Goal: Task Accomplishment & Management: Complete application form

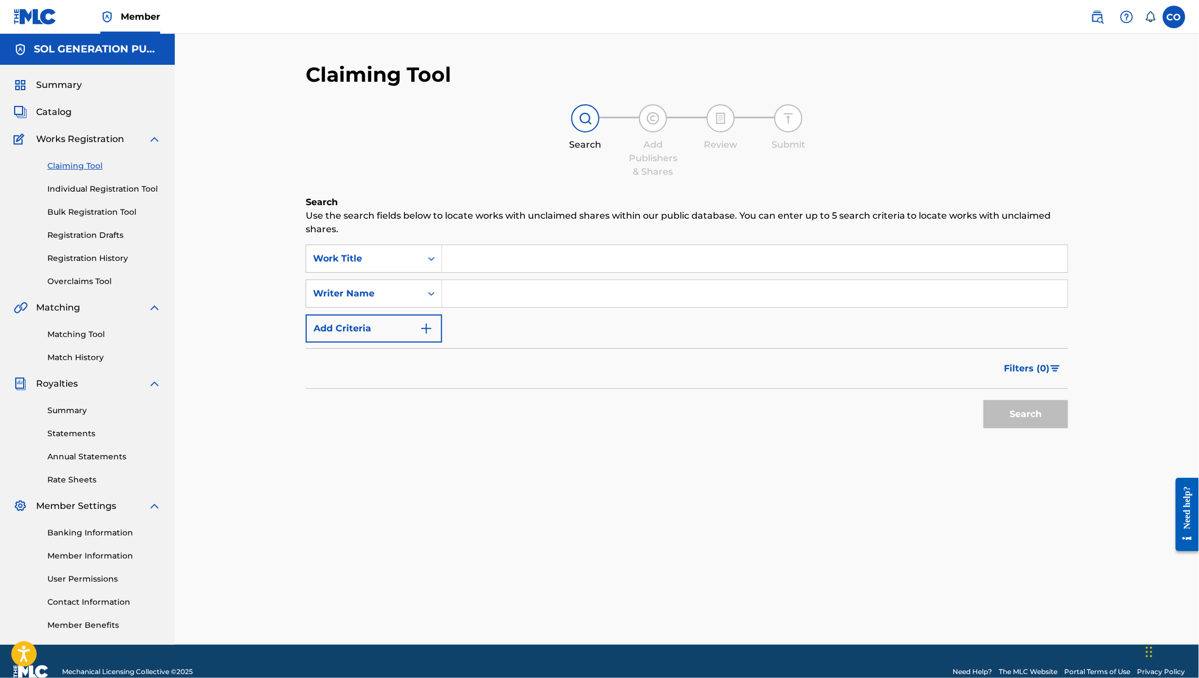
click at [81, 187] on link "Individual Registration Tool" at bounding box center [104, 189] width 114 height 12
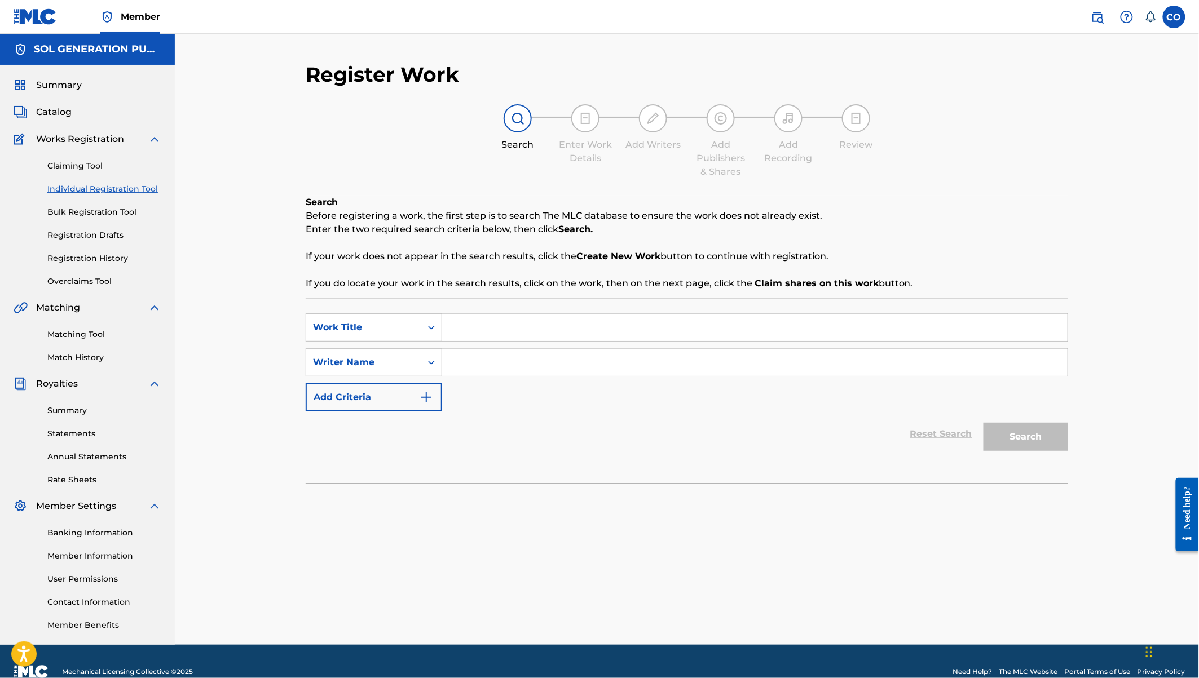
click at [501, 326] on input "Search Form" at bounding box center [754, 327] width 625 height 27
type input "Shrapa Ranks"
click at [544, 370] on input "Search Form" at bounding box center [754, 362] width 625 height 27
click at [544, 370] on input "Malcom Mut" at bounding box center [754, 362] width 625 height 27
type input "Malcom Mutiso"
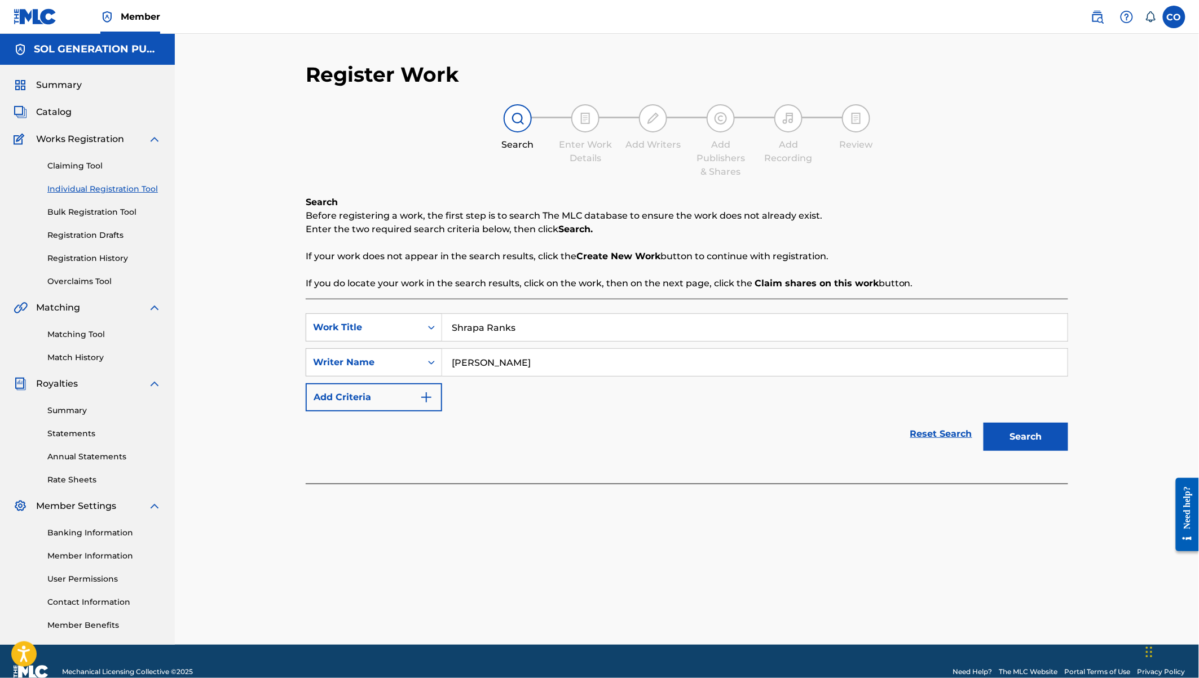
click at [983, 423] on button "Search" at bounding box center [1025, 437] width 85 height 28
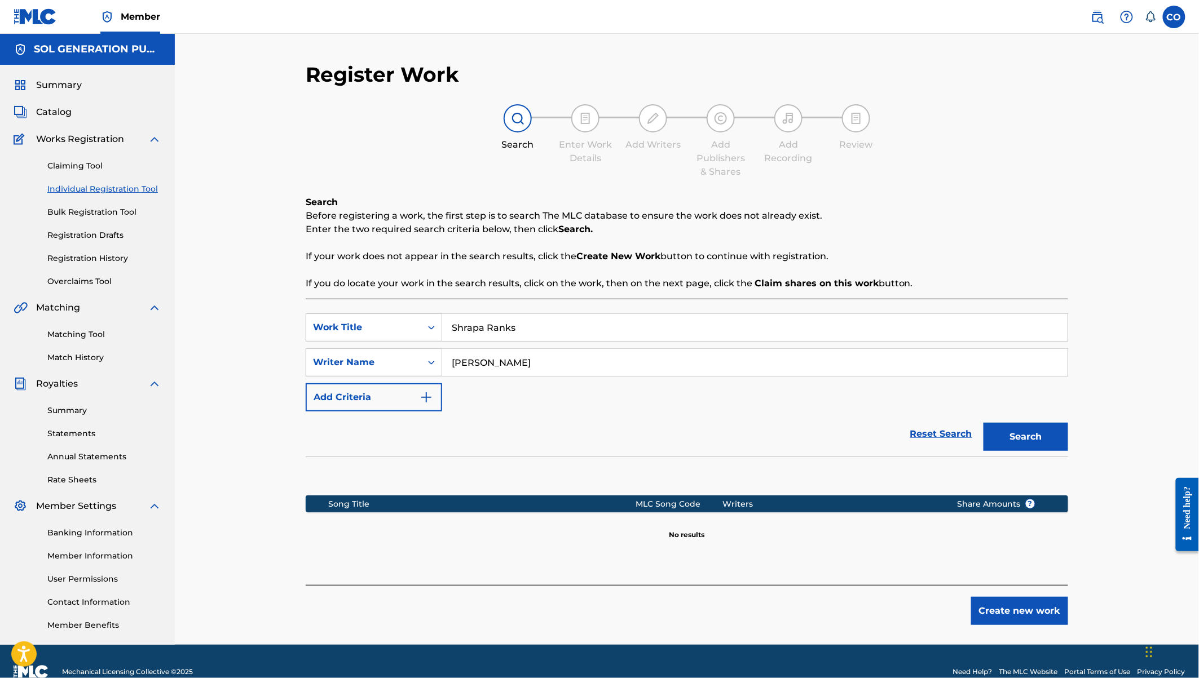
click at [1032, 606] on button "Create new work" at bounding box center [1019, 611] width 97 height 28
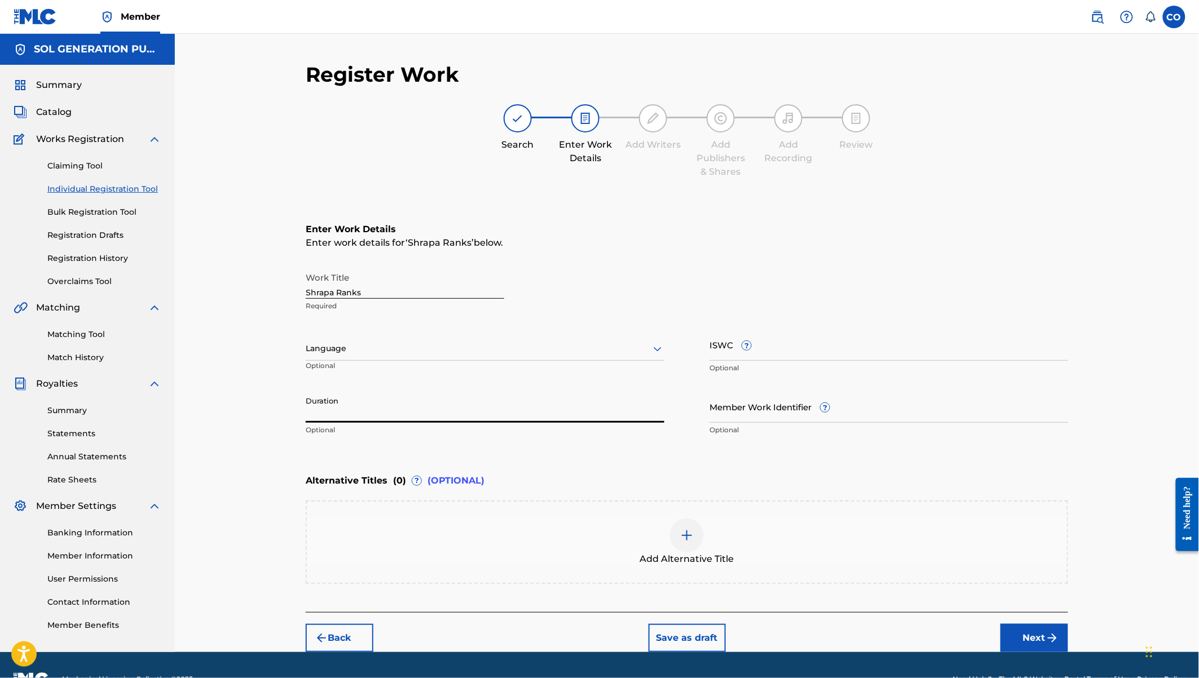
click at [348, 416] on input "Duration" at bounding box center [485, 407] width 359 height 32
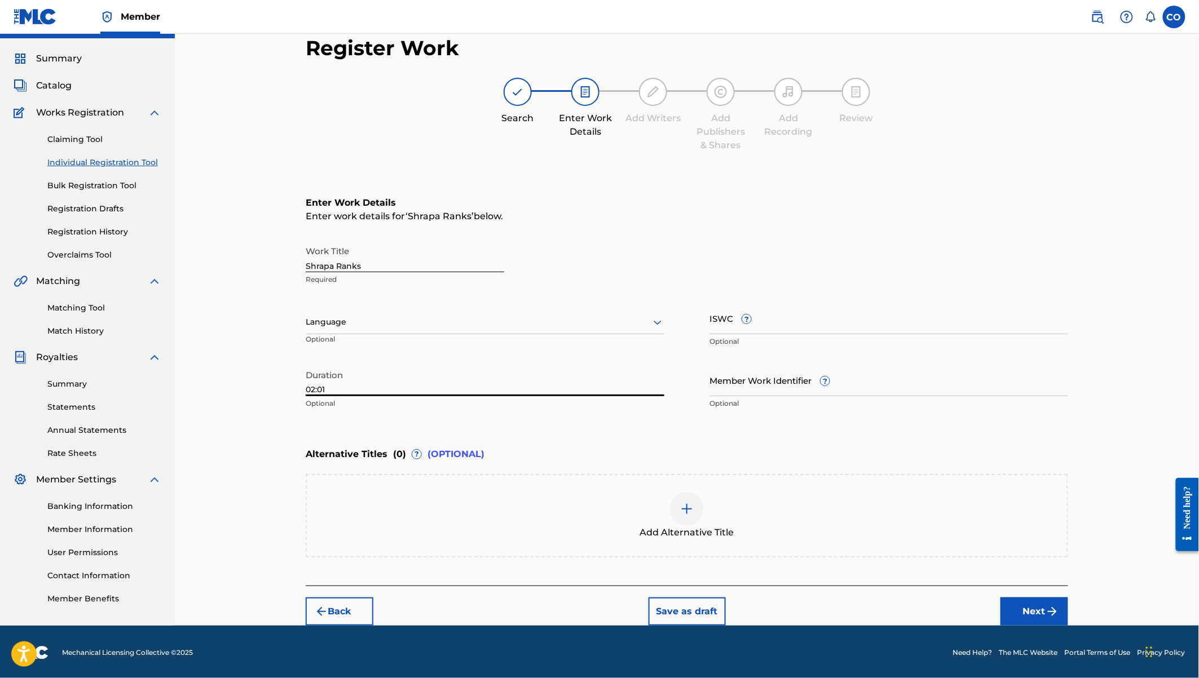
type input "02:01"
click at [1035, 610] on button "Next" at bounding box center [1034, 612] width 68 height 28
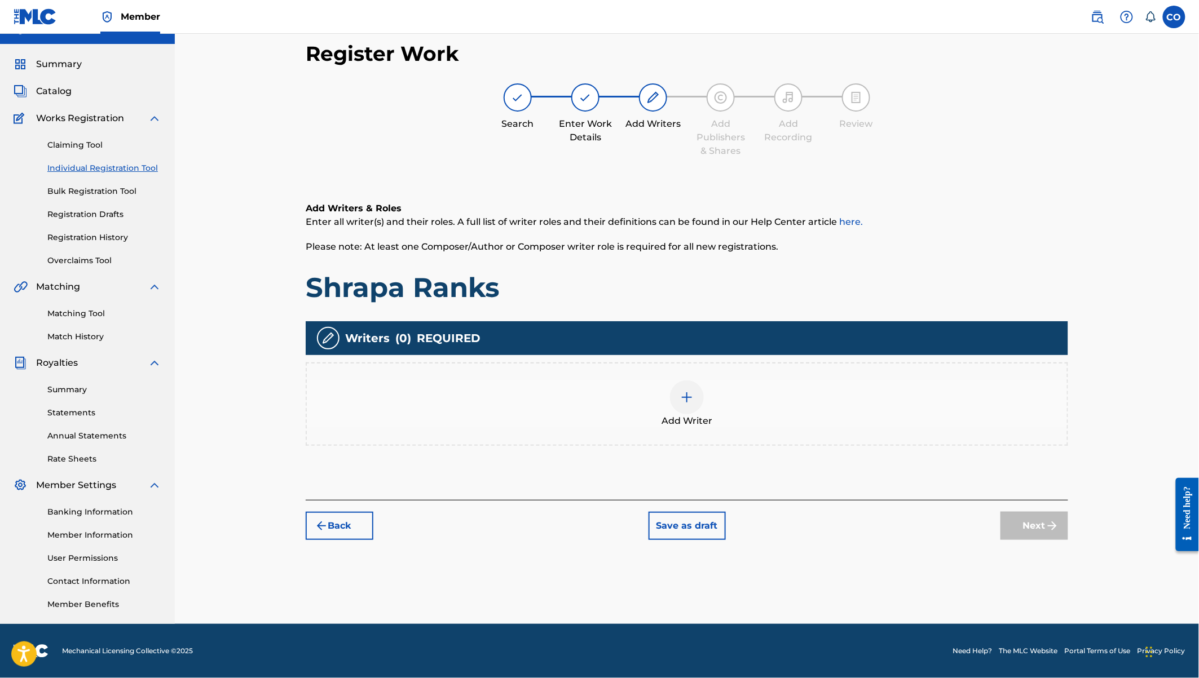
scroll to position [20, 0]
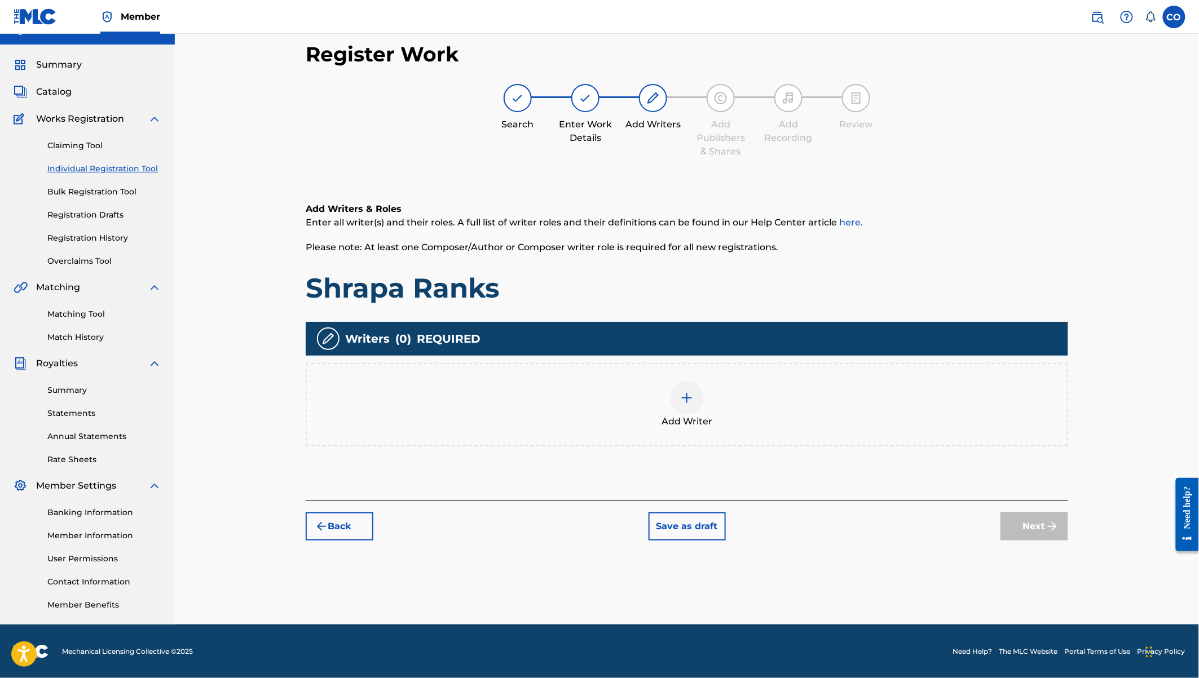
click at [682, 394] on img at bounding box center [687, 398] width 14 height 14
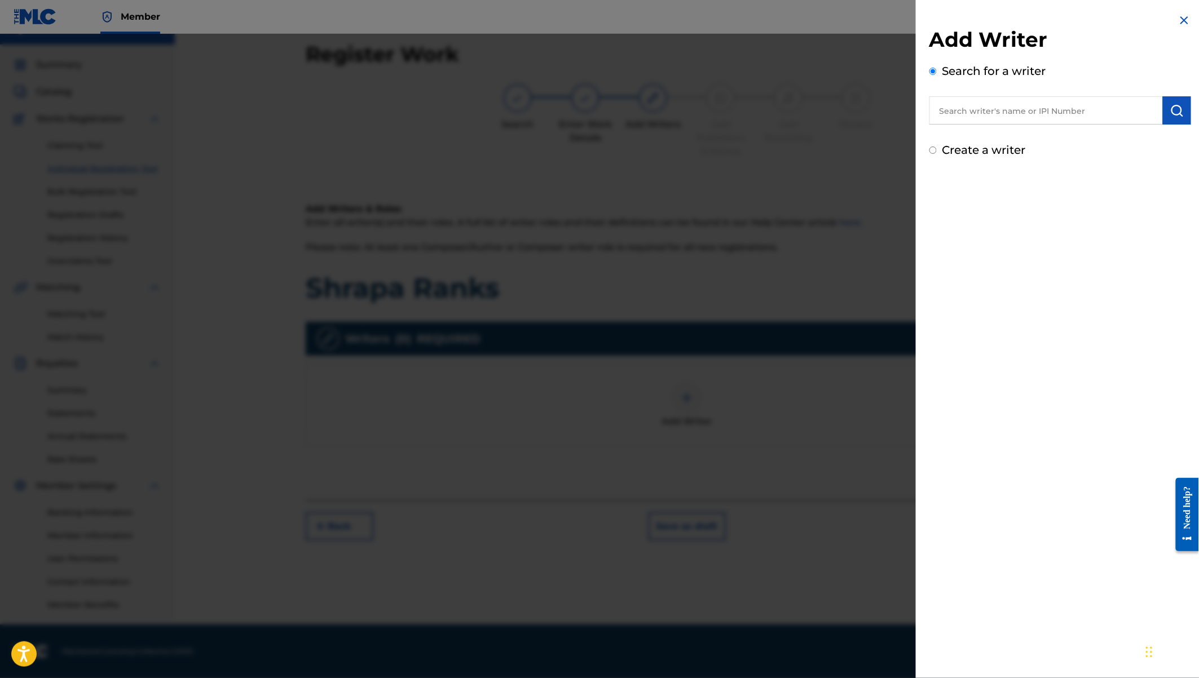
click at [997, 107] on input "text" at bounding box center [1045, 110] width 233 height 28
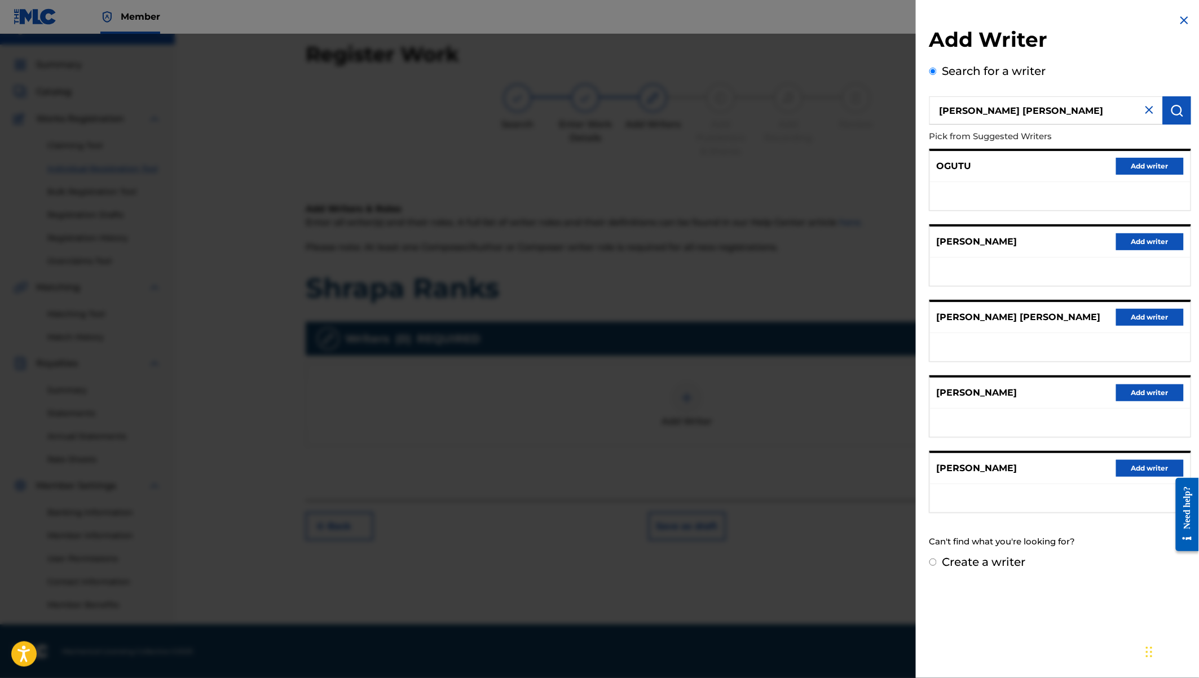
drag, startPoint x: 1104, startPoint y: 117, endPoint x: 925, endPoint y: 108, distance: 179.6
click at [925, 108] on div "Add Writer Search for a writer Malcom Mutiso Ogutu Pick from Suggested Writers …" at bounding box center [1060, 292] width 289 height 584
paste input "01081091582"
type input "01081091582"
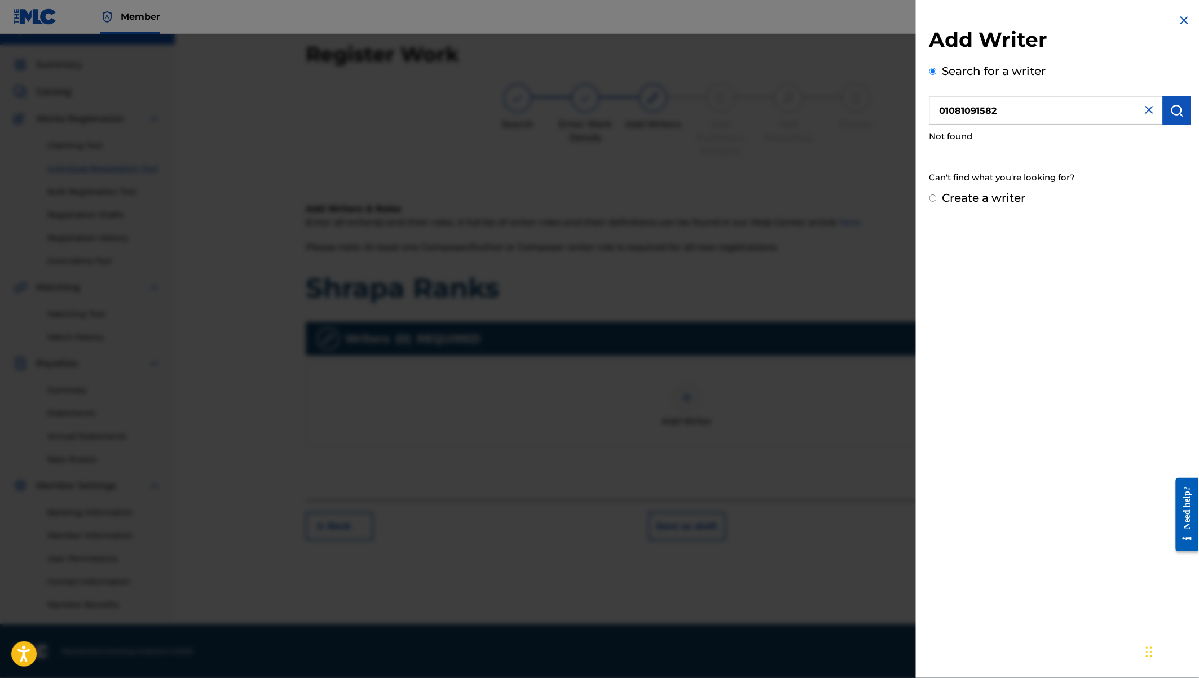
click at [1146, 108] on img at bounding box center [1149, 110] width 14 height 14
click at [972, 111] on input "text" at bounding box center [1045, 110] width 233 height 28
type input "Malcom Ogutu Mutiso"
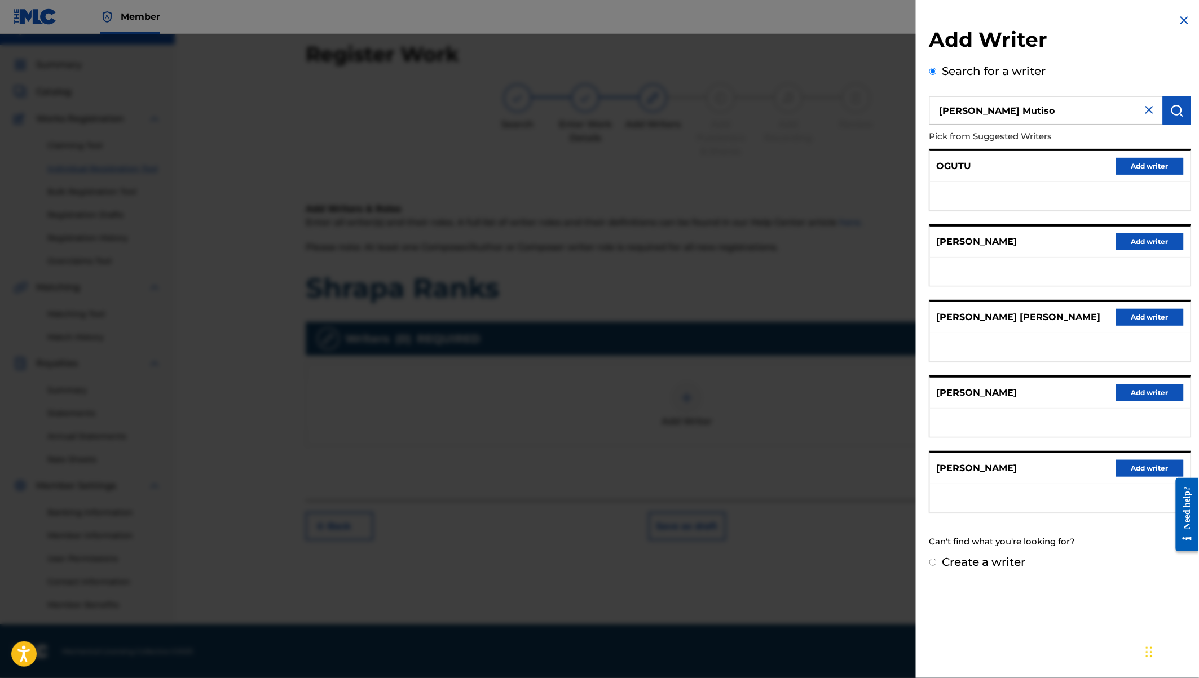
click at [1149, 109] on img at bounding box center [1149, 110] width 14 height 14
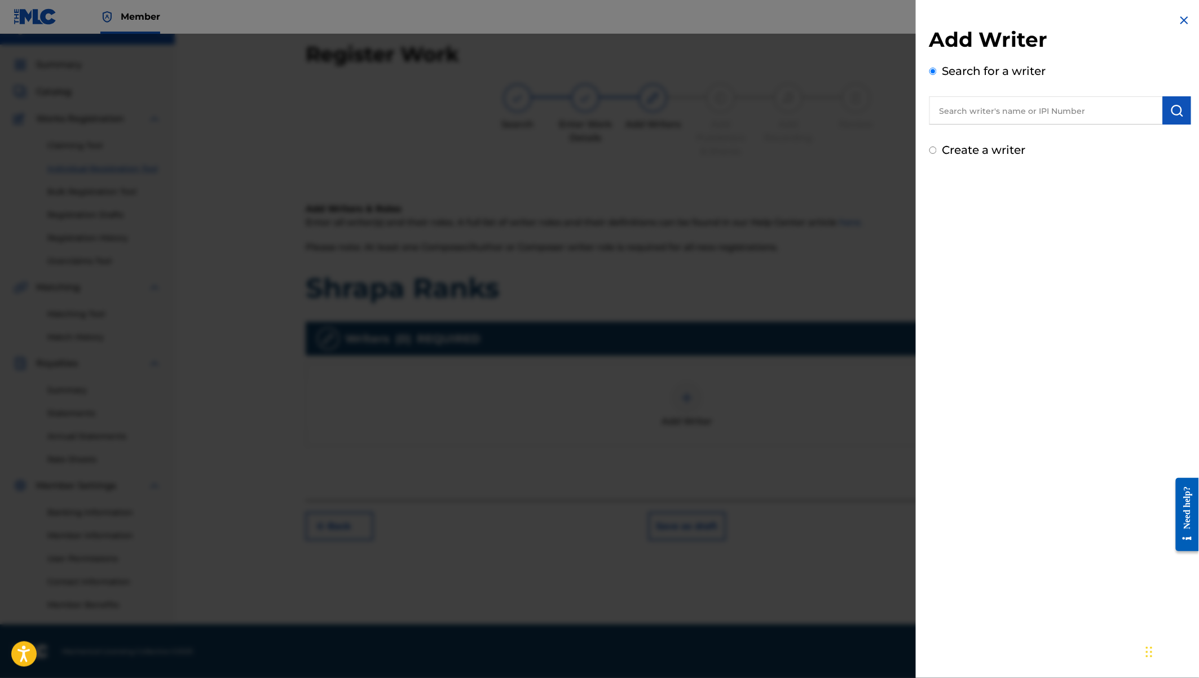
click at [964, 148] on label "Create a writer" at bounding box center [983, 150] width 83 height 14
radio input "true"
click at [937, 148] on input "Create a writer" at bounding box center [932, 150] width 7 height 7
radio input "false"
radio input "true"
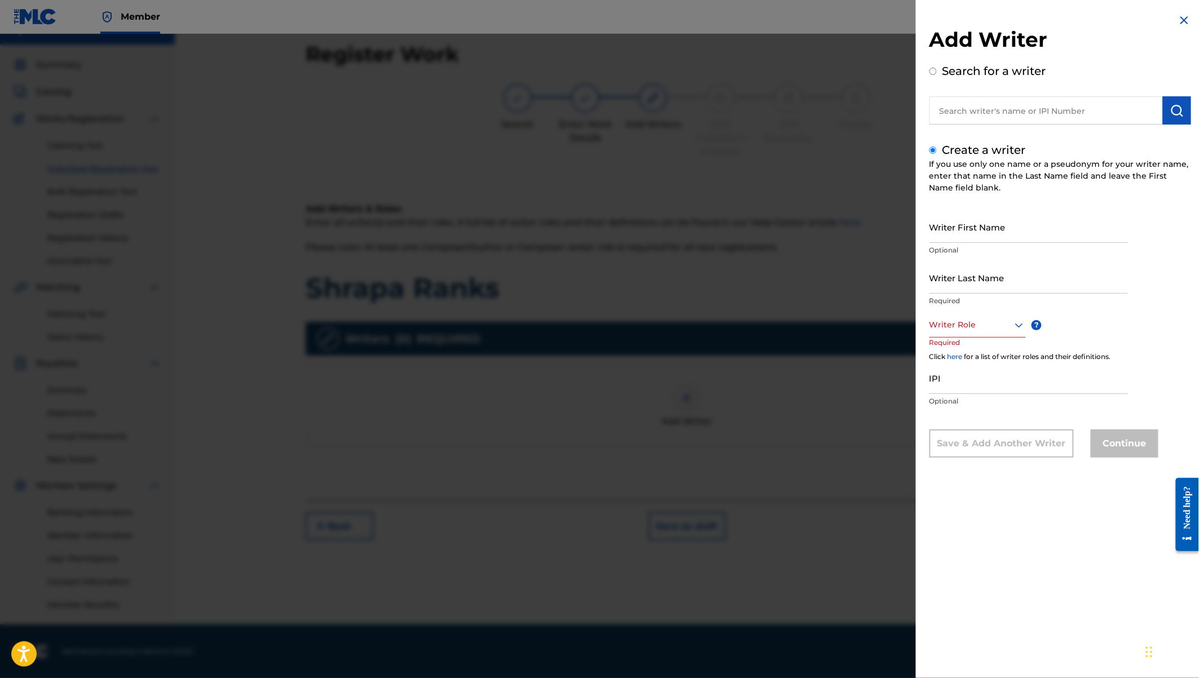
click at [940, 223] on input "Writer First Name" at bounding box center [1028, 227] width 198 height 32
type input "Malcom Ogutu"
click at [943, 285] on input "Writer Last Name" at bounding box center [1028, 278] width 198 height 32
type input "Mutiso"
click at [952, 328] on div at bounding box center [977, 325] width 96 height 14
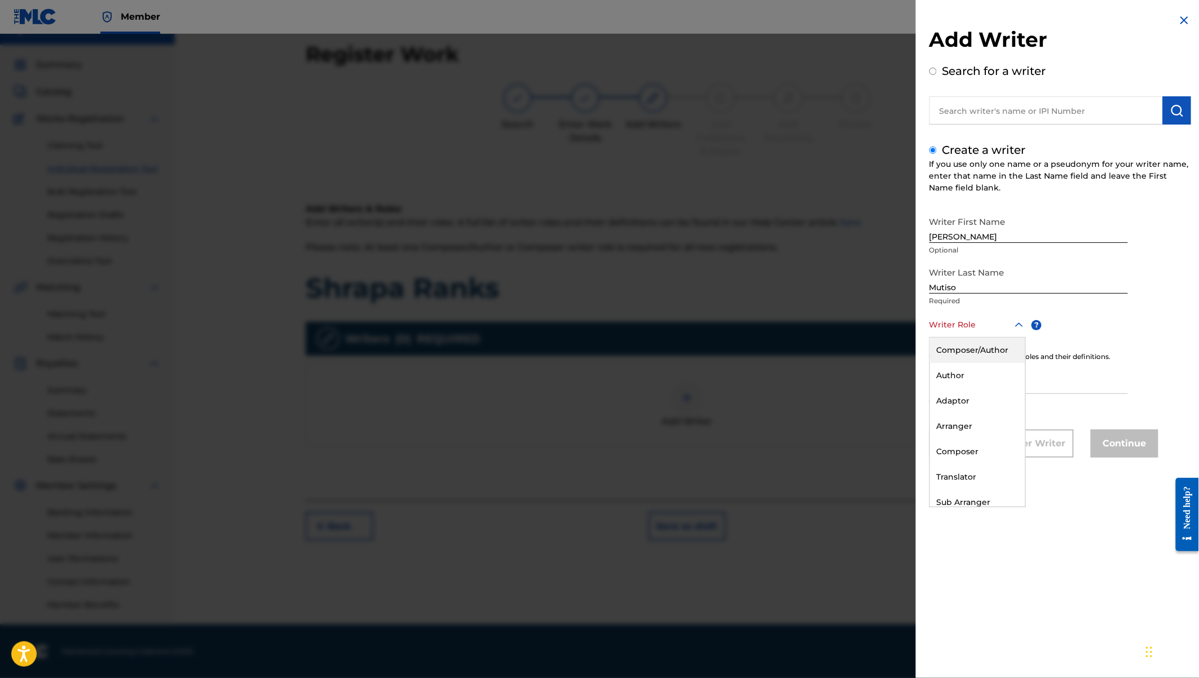
click at [958, 349] on div "Composer/Author" at bounding box center [977, 350] width 95 height 25
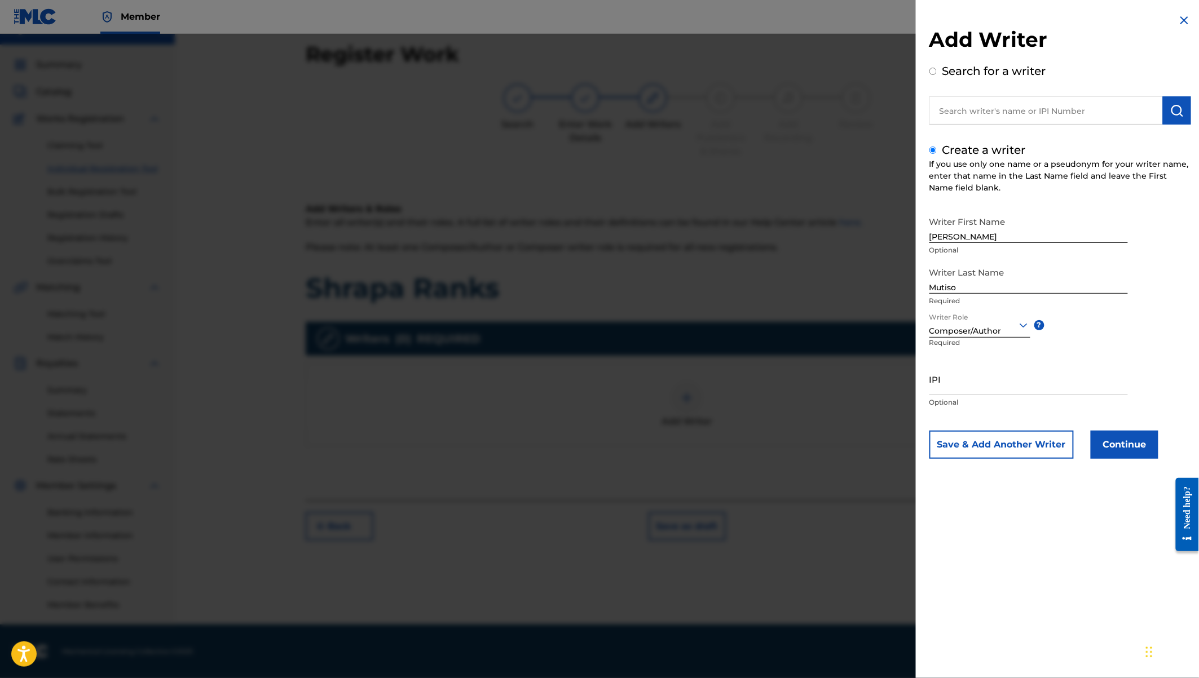
click at [950, 332] on div "Composer/Author" at bounding box center [979, 331] width 101 height 12
click at [963, 388] on input "IPI" at bounding box center [1028, 379] width 198 height 32
paste input "01081091582"
type input "01081091582"
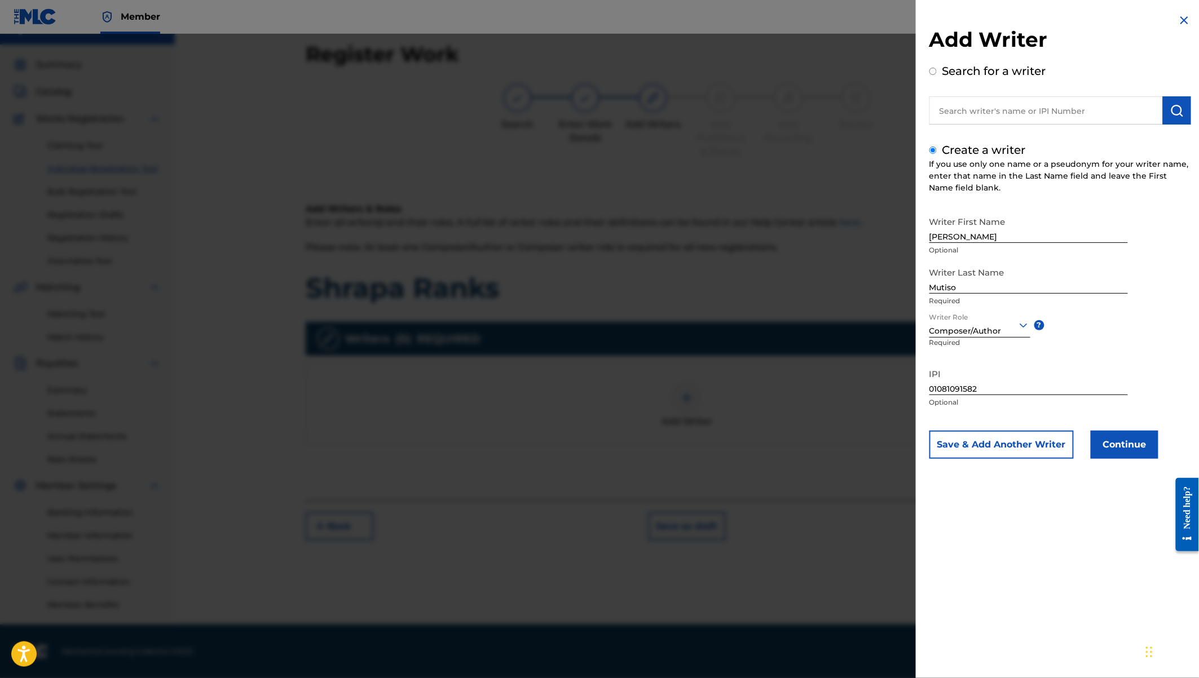
click at [1112, 442] on button "Continue" at bounding box center [1125, 445] width 68 height 28
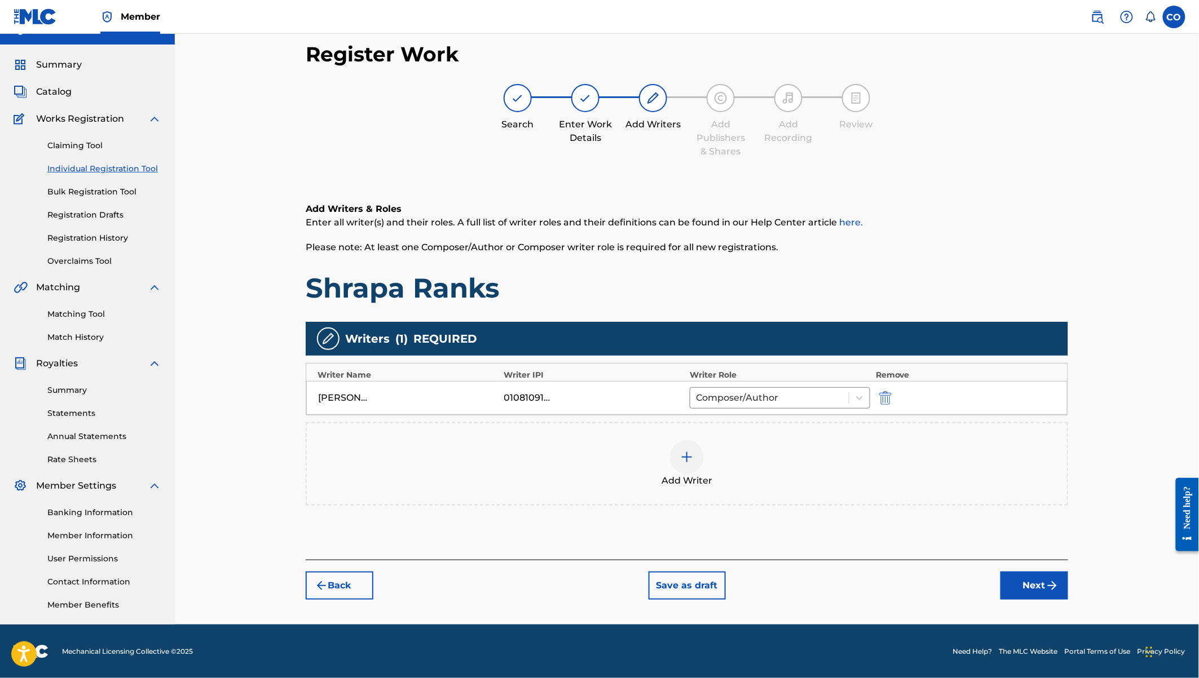
click at [687, 451] on img at bounding box center [687, 458] width 14 height 14
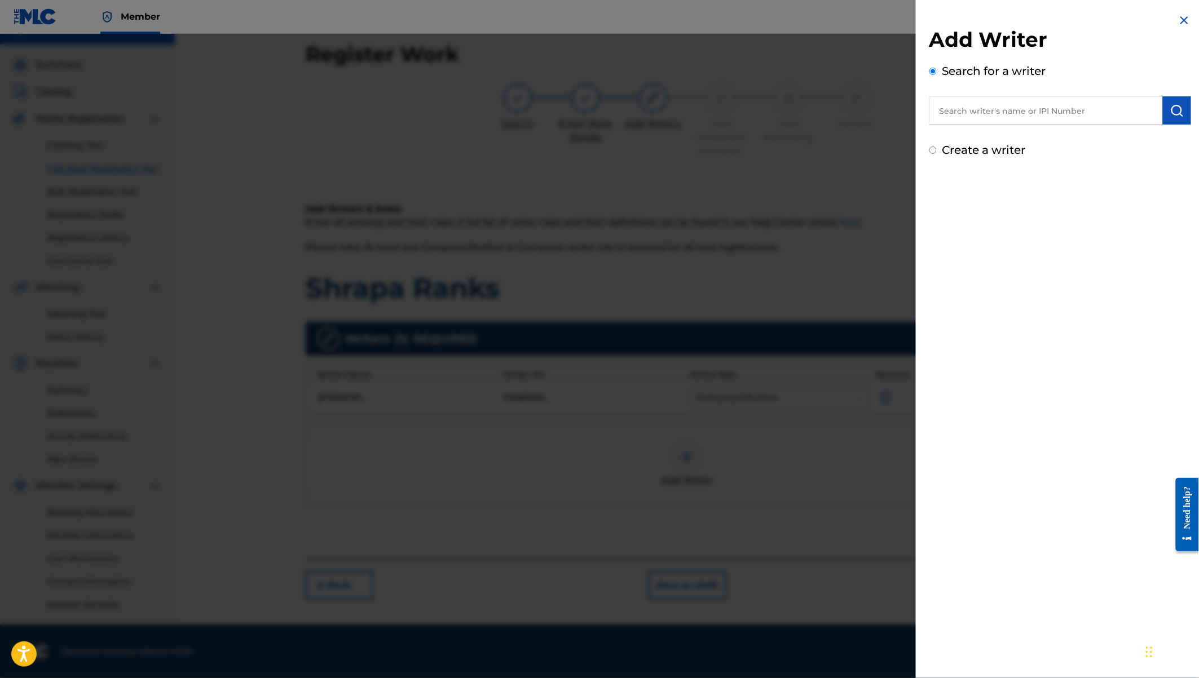
click at [972, 114] on input "text" at bounding box center [1045, 110] width 233 height 28
type input "Boutross Munene"
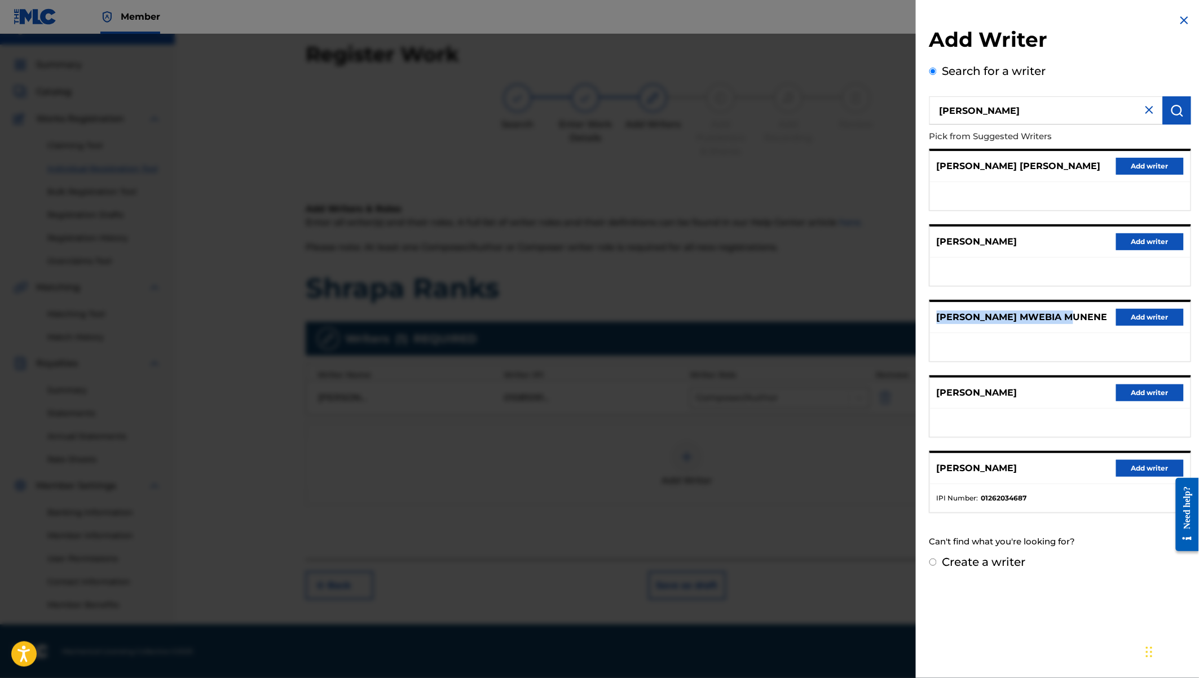
drag, startPoint x: 1083, startPoint y: 316, endPoint x: 935, endPoint y: 317, distance: 147.7
click at [935, 317] on div "BOUTROSS MWEBIA MUNENE Add writer" at bounding box center [1060, 317] width 261 height 31
copy p "BOUTROSS MWEBIA MUNENE"
click at [1136, 239] on button "Add writer" at bounding box center [1150, 241] width 68 height 17
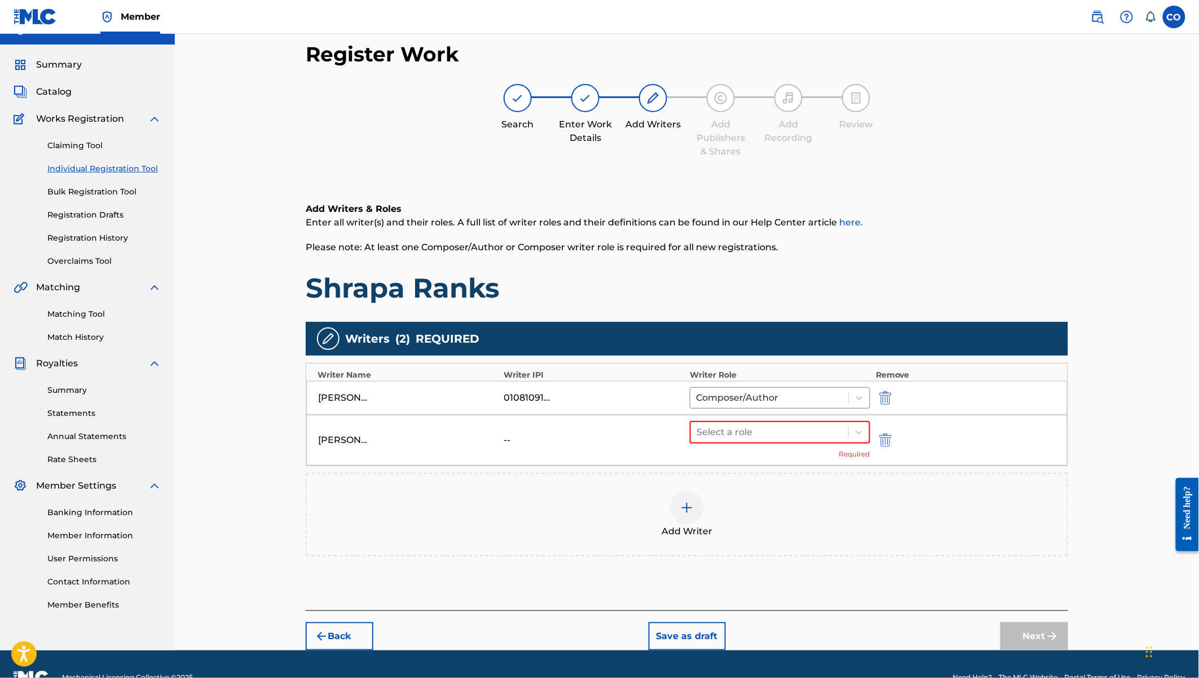
scroll to position [44, 0]
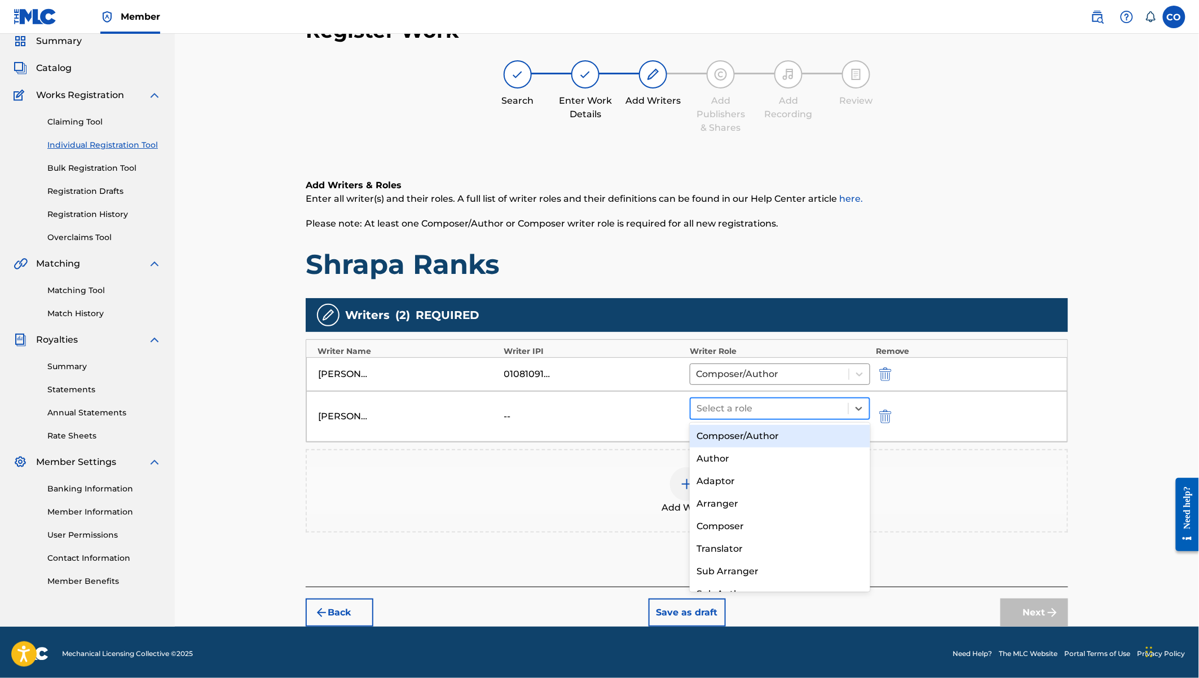
click at [796, 407] on div at bounding box center [769, 409] width 146 height 16
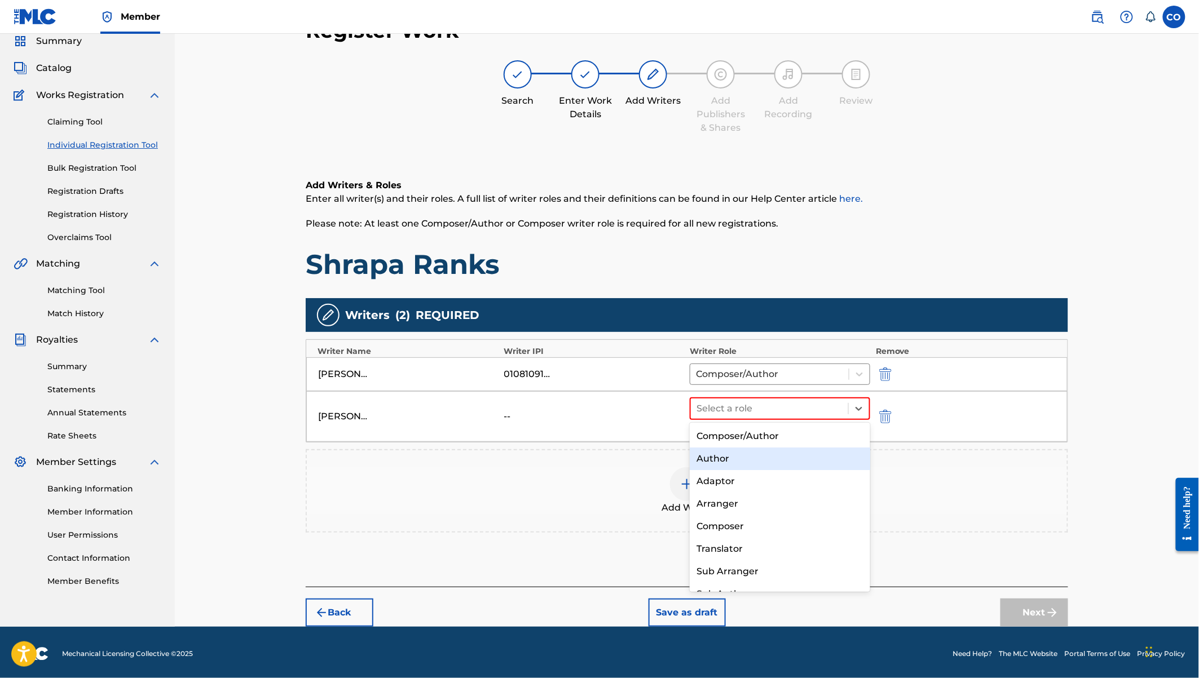
click at [720, 462] on div "Author" at bounding box center [780, 459] width 180 height 23
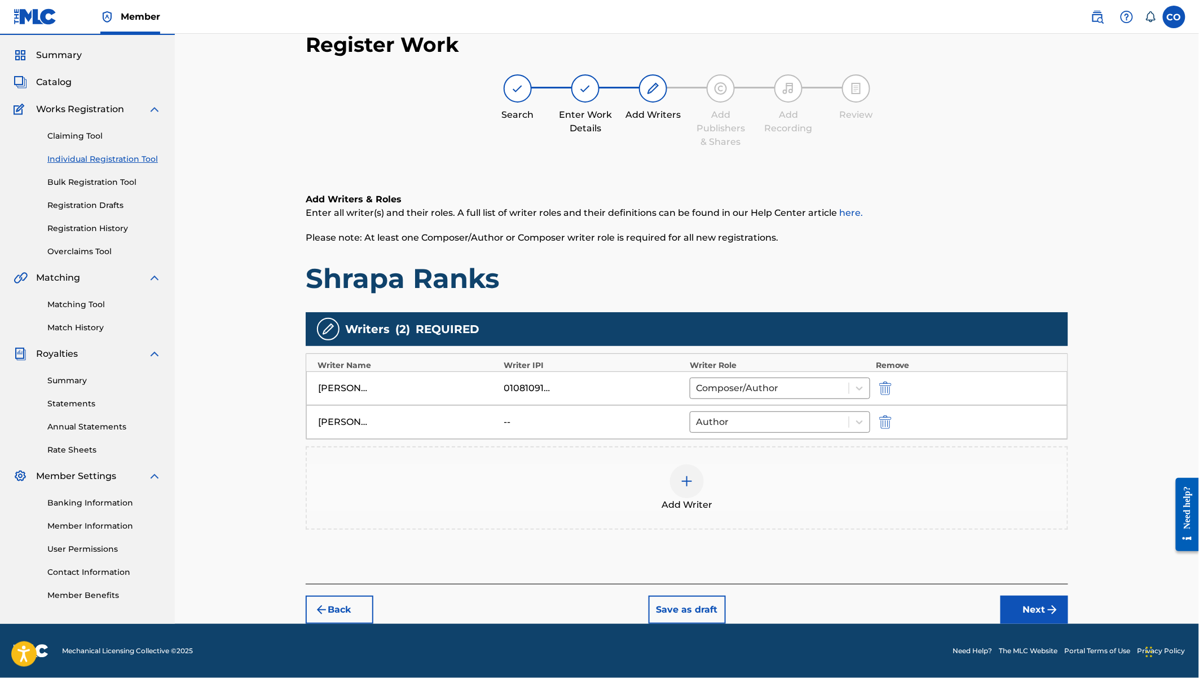
scroll to position [27, 0]
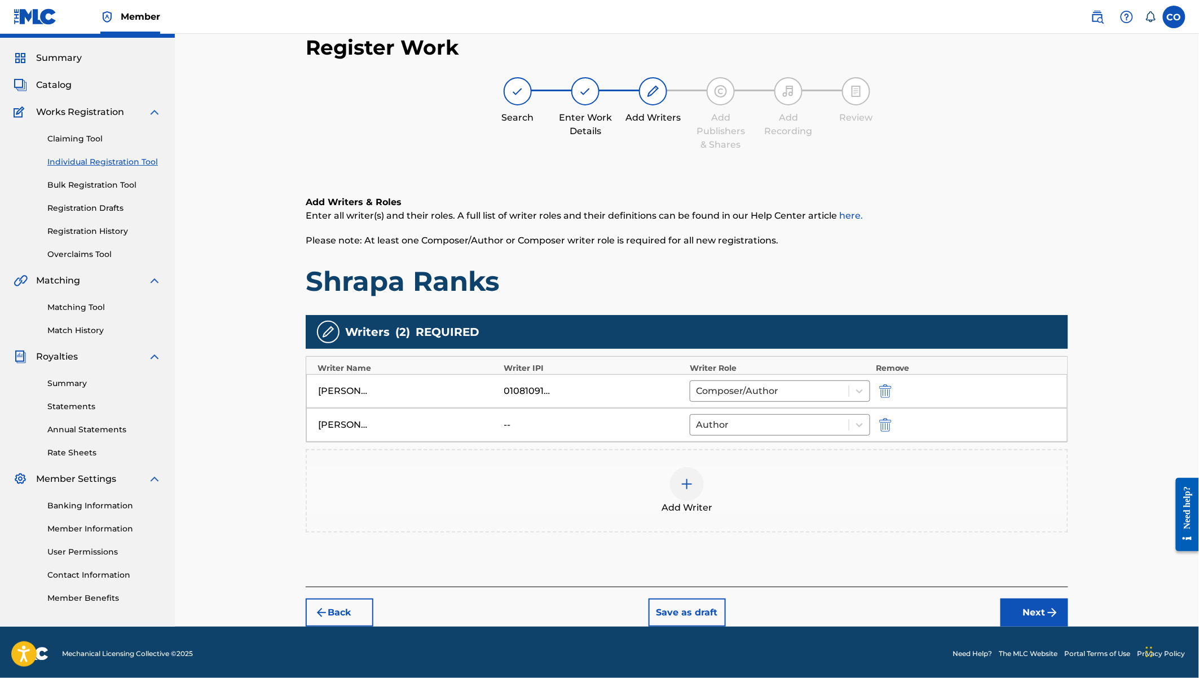
click at [1047, 611] on img "submit" at bounding box center [1052, 613] width 14 height 14
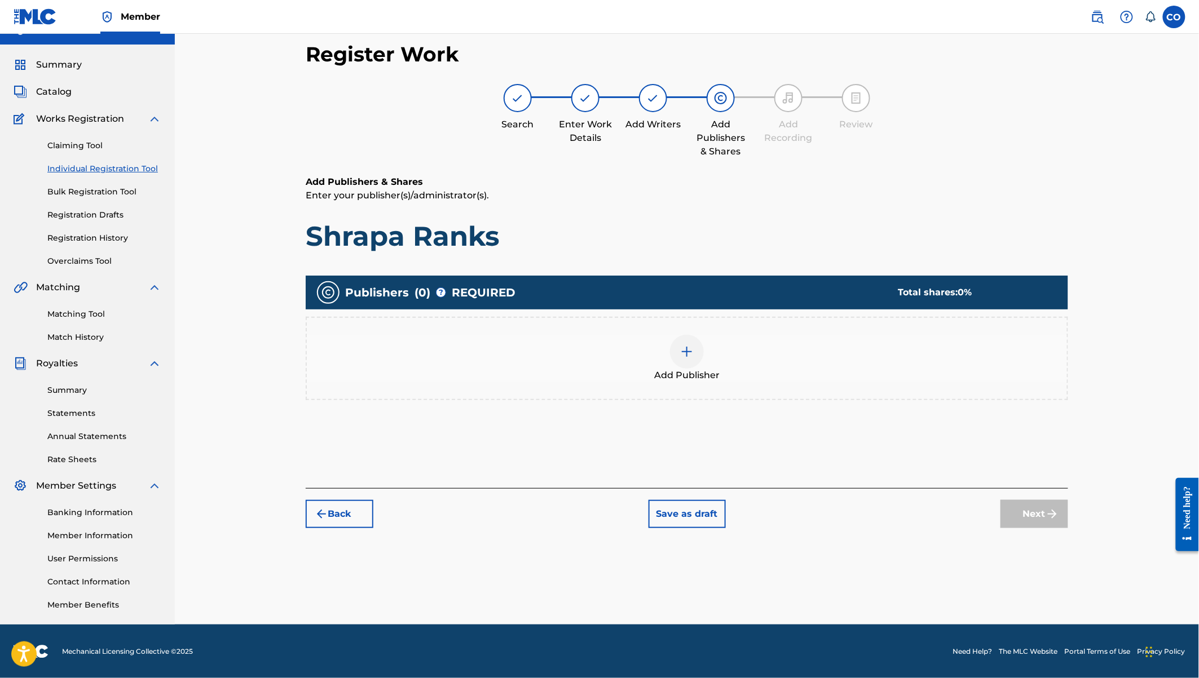
click at [699, 350] on div at bounding box center [687, 352] width 34 height 34
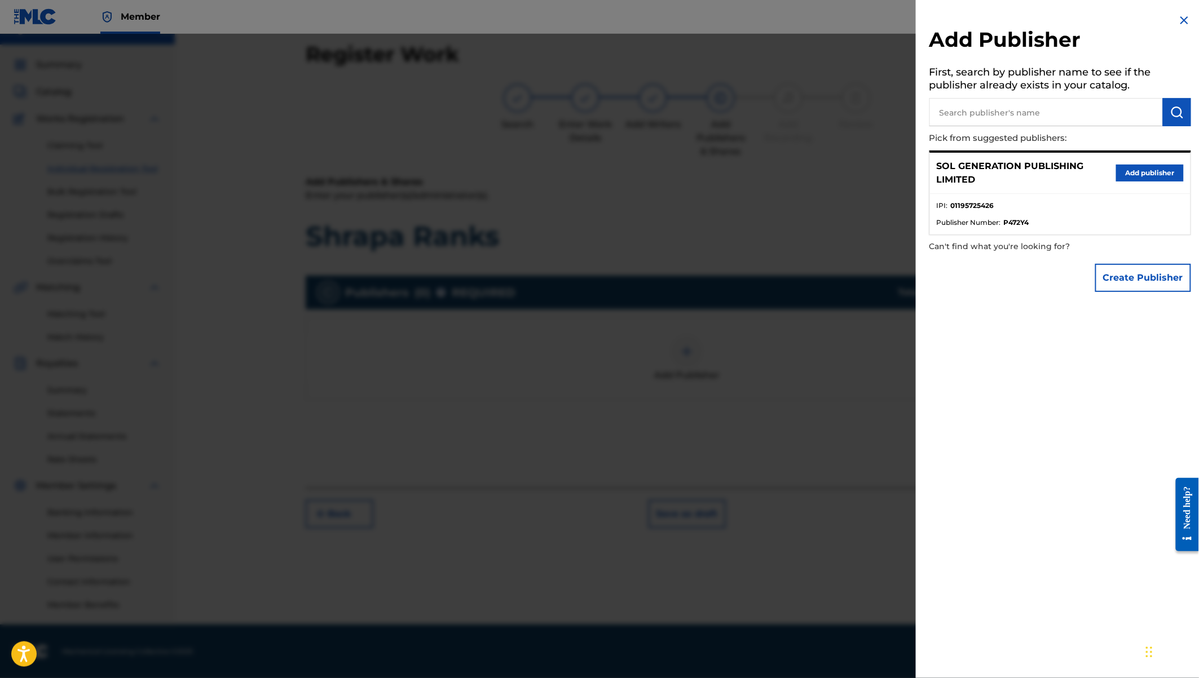
click at [1005, 117] on input "text" at bounding box center [1045, 112] width 233 height 28
click at [1145, 171] on button "Add publisher" at bounding box center [1150, 173] width 68 height 17
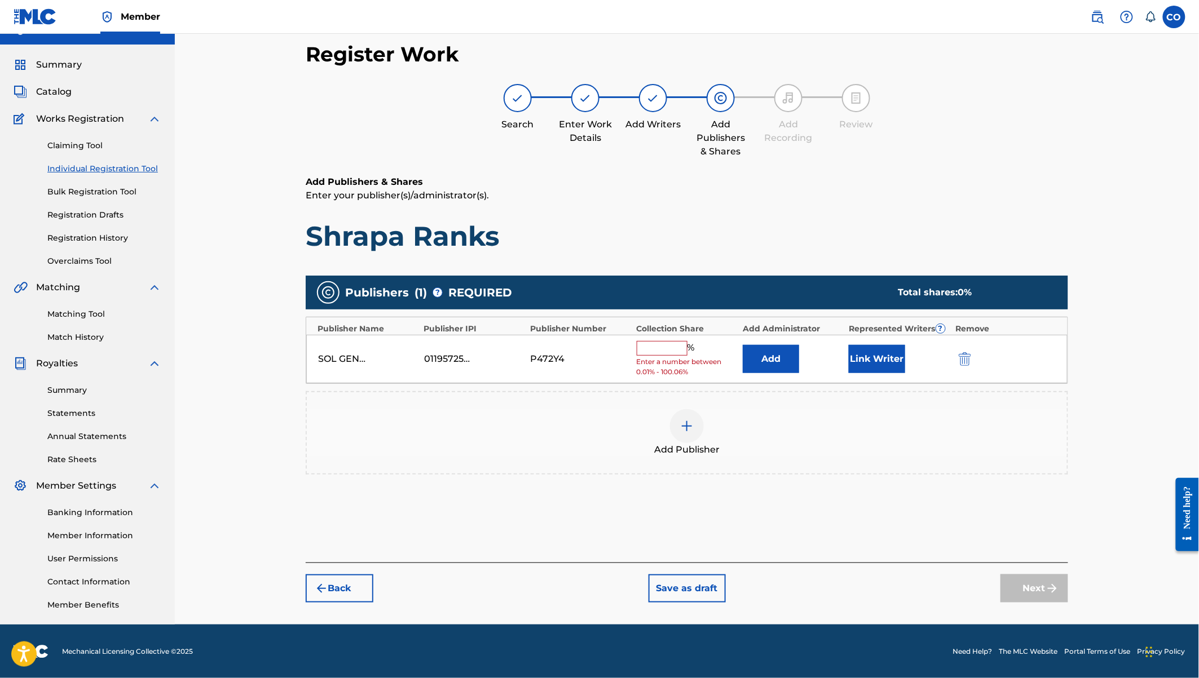
click at [884, 370] on button "Link Writer" at bounding box center [877, 359] width 56 height 28
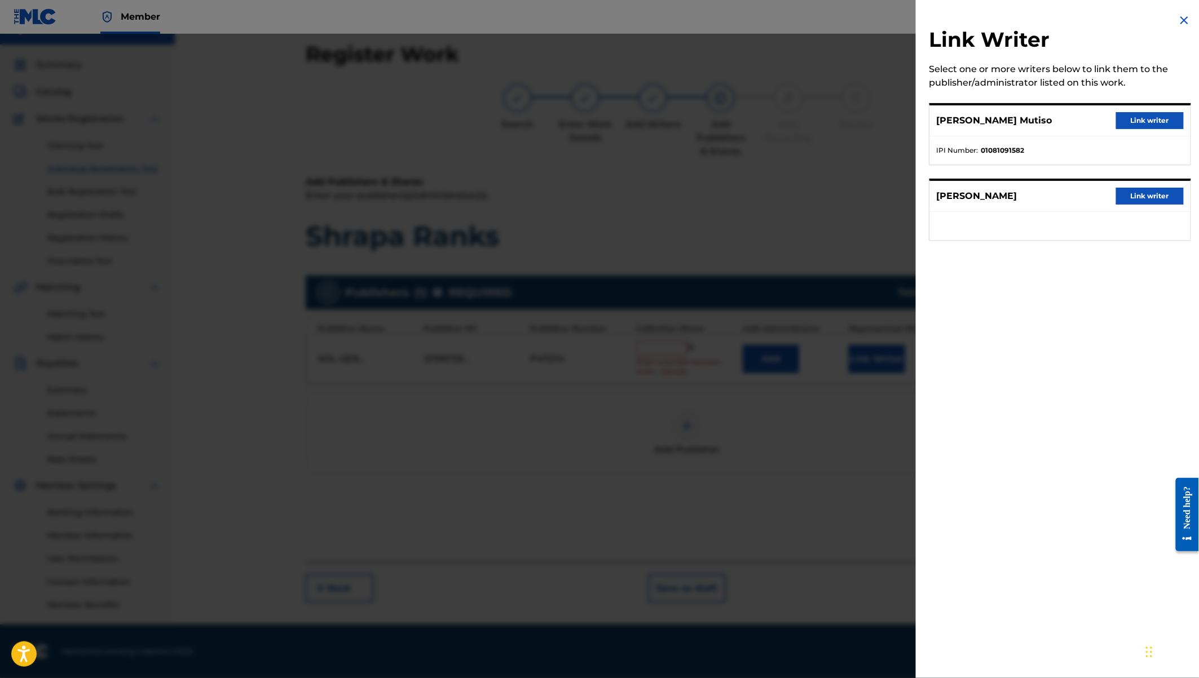
click at [1153, 115] on button "Link writer" at bounding box center [1150, 120] width 68 height 17
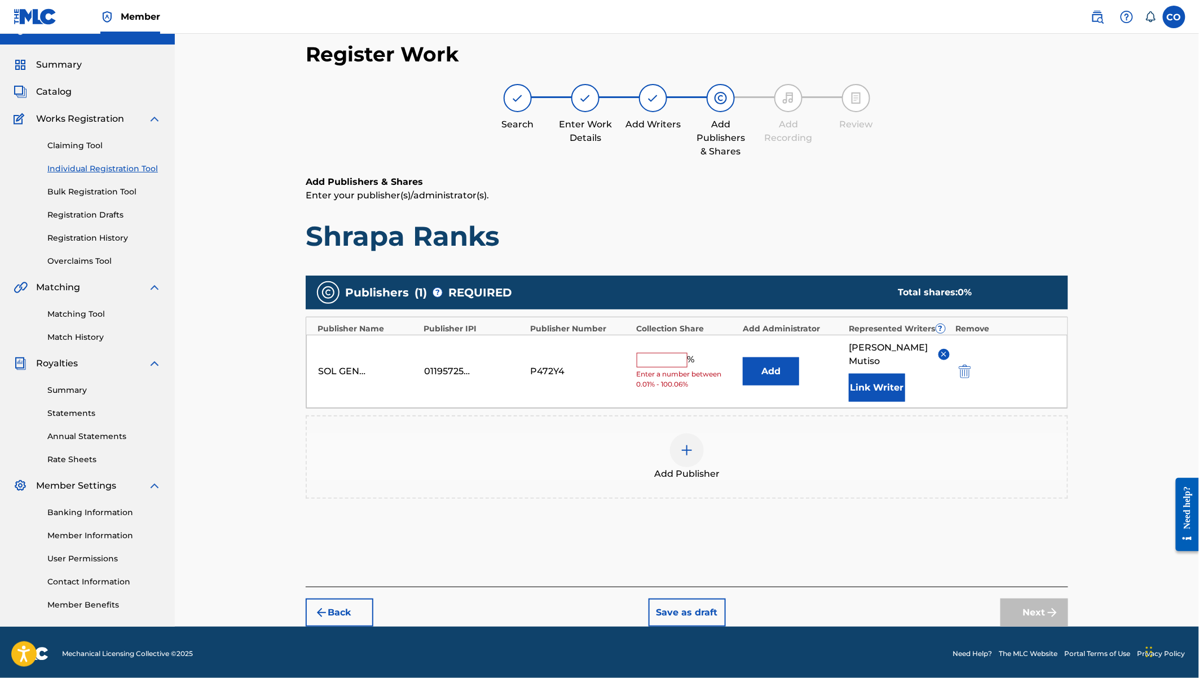
click at [670, 359] on input "text" at bounding box center [662, 360] width 51 height 15
type input "80"
click at [1034, 607] on button "Next" at bounding box center [1034, 613] width 68 height 28
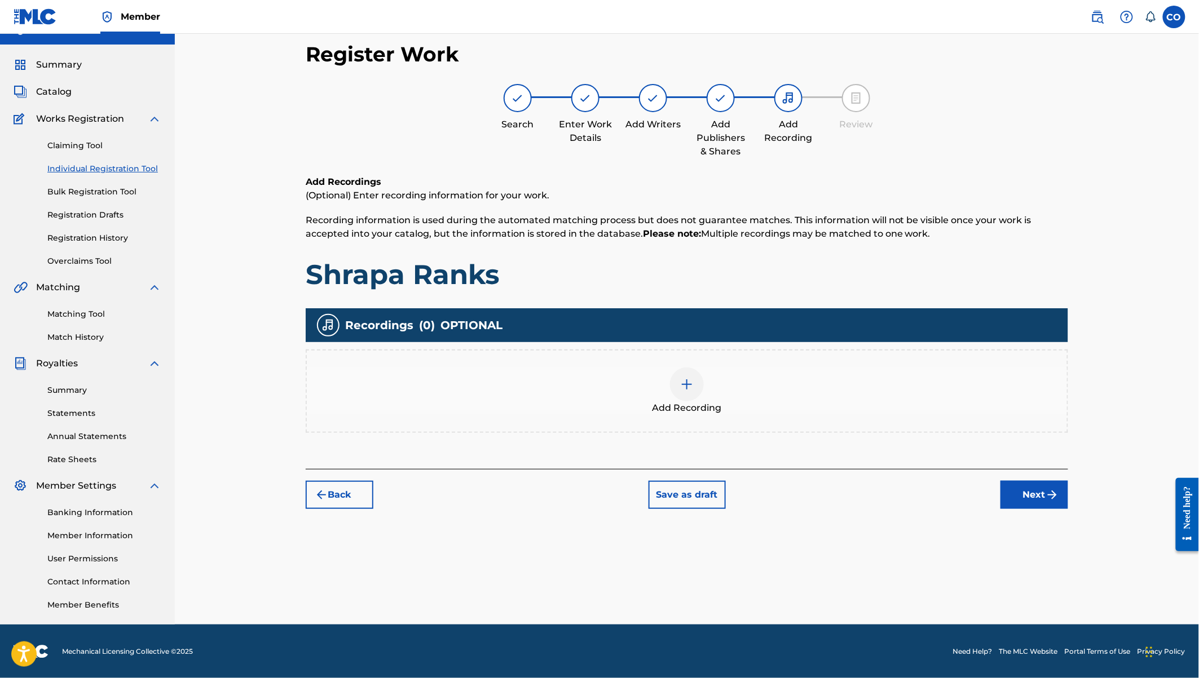
click at [691, 382] on img at bounding box center [687, 385] width 14 height 14
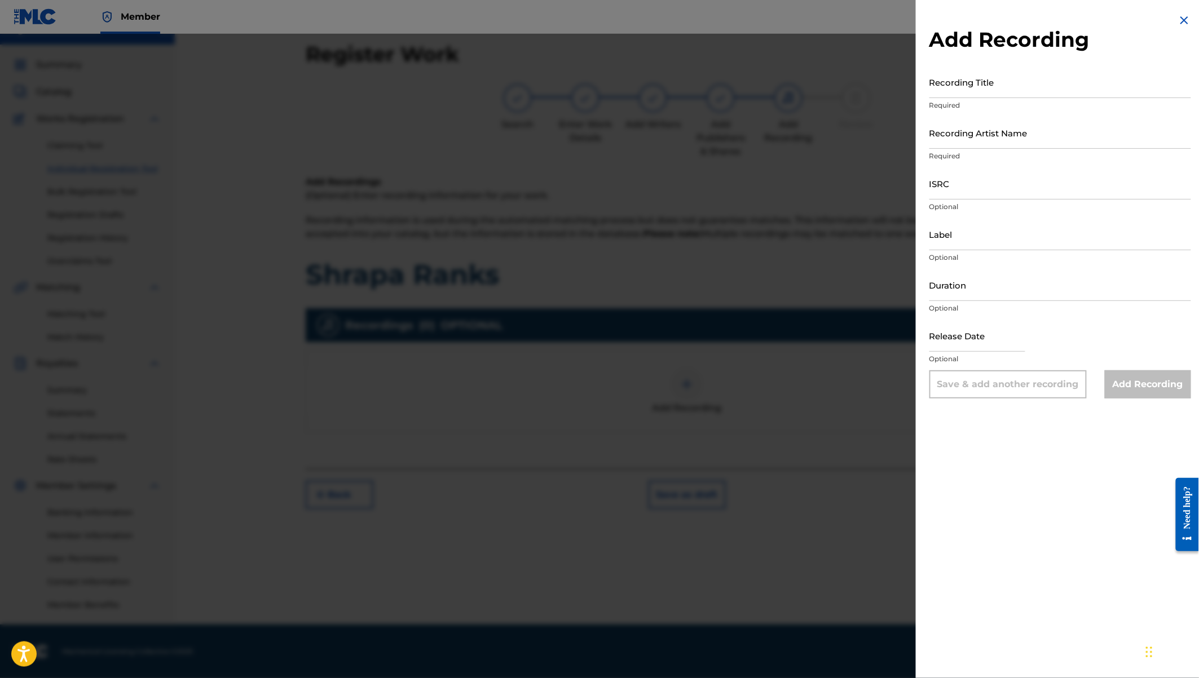
click at [949, 86] on input "Recording Title" at bounding box center [1060, 82] width 262 height 32
type input "Shrapa Ranks"
click at [959, 137] on input "Recording Artist Name" at bounding box center [1060, 133] width 262 height 32
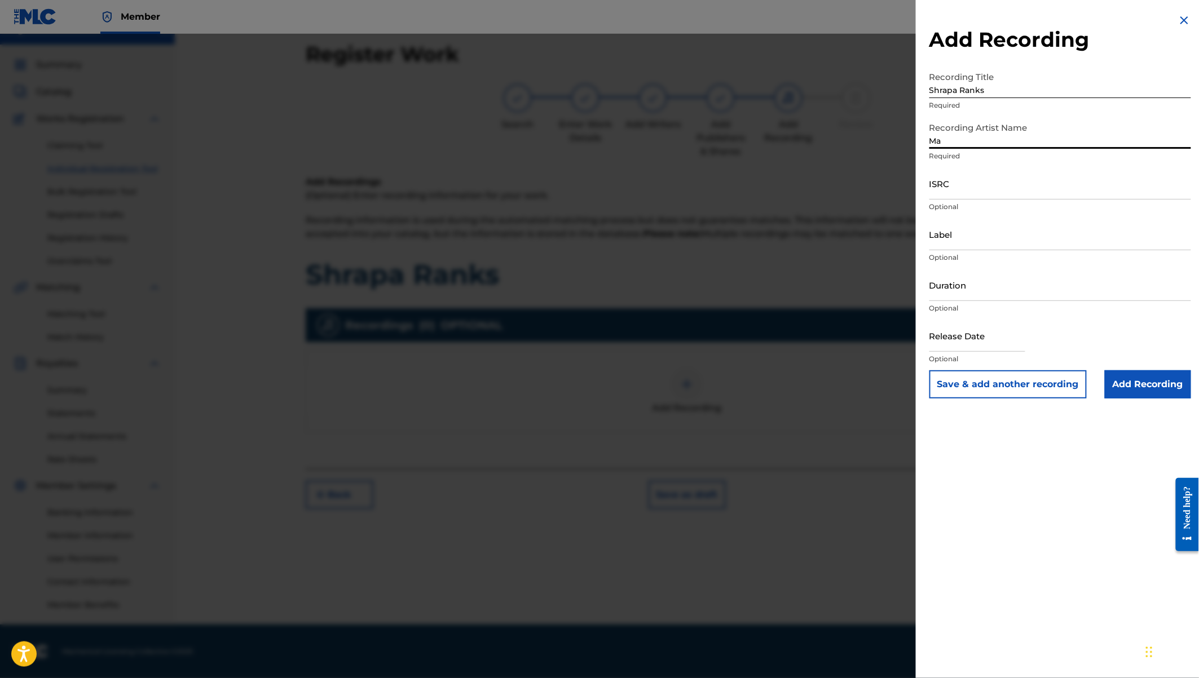
type input "M"
type input "Asum Garvey ft Boutross"
click at [938, 191] on input "ISRC" at bounding box center [1060, 183] width 262 height 32
paste input "USA2P2320578"
type input "USA2P2320578"
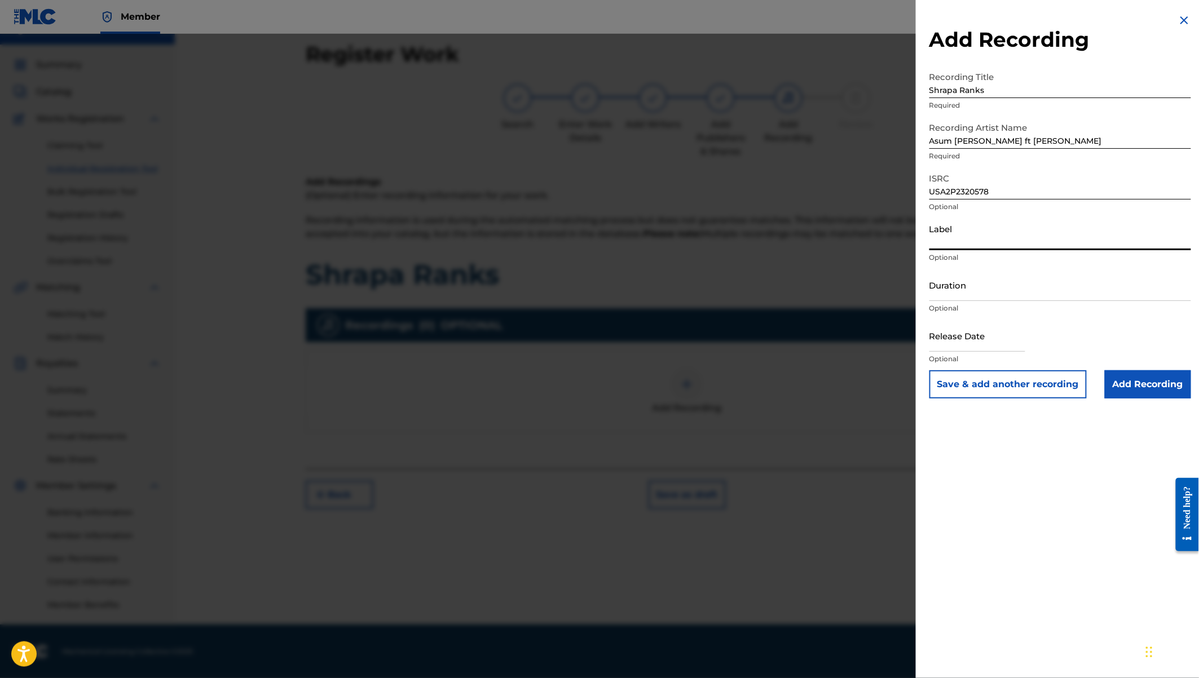
click at [947, 235] on input "Label" at bounding box center [1060, 234] width 262 height 32
type input "Killa Flow Music"
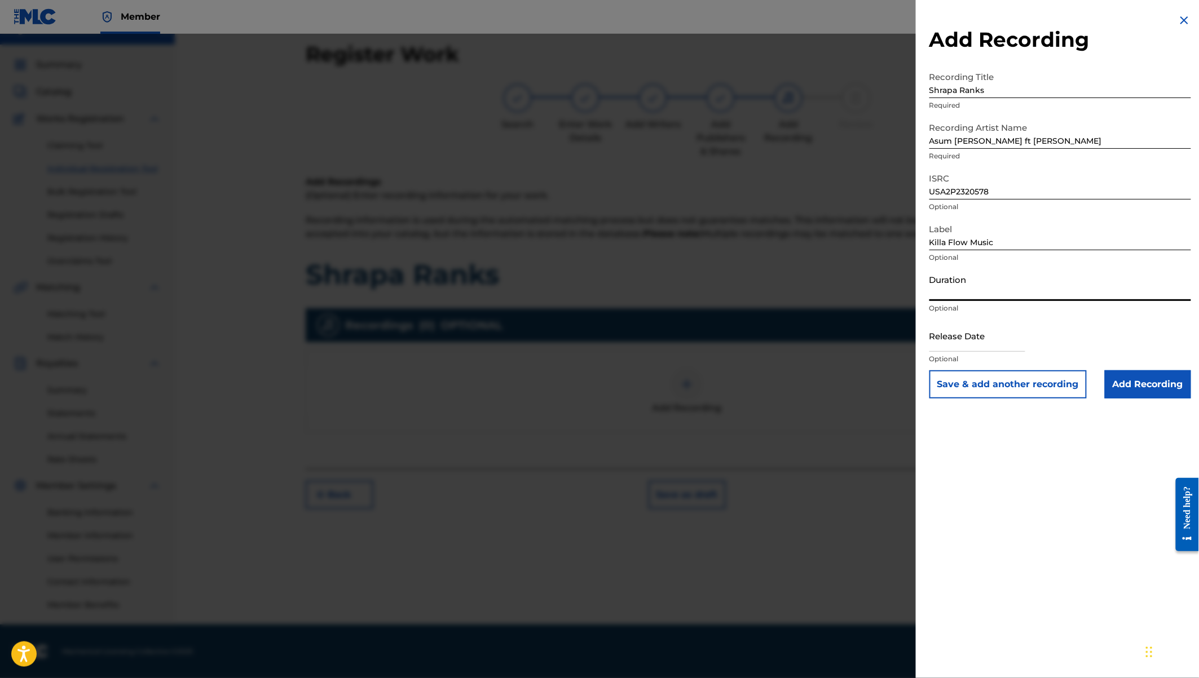
click at [969, 292] on input "Duration" at bounding box center [1060, 285] width 262 height 32
type input "02:01"
click at [975, 348] on input "text" at bounding box center [977, 336] width 96 height 32
select select "7"
select select "2025"
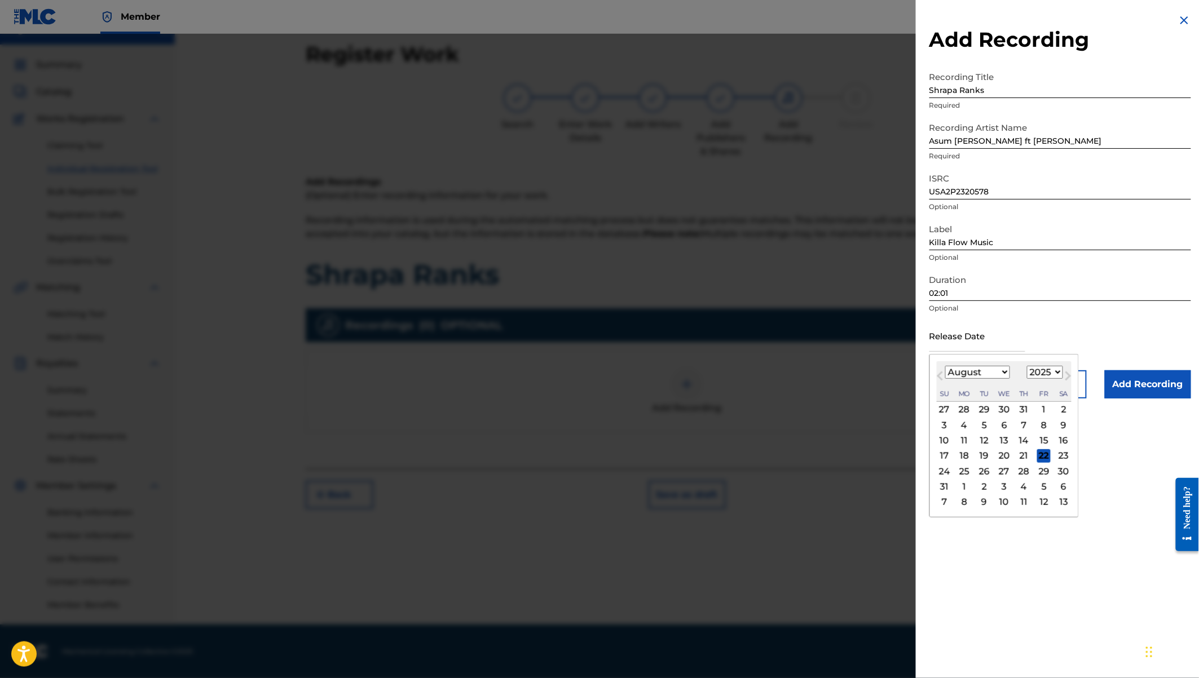
click at [990, 373] on select "January February March April May June July August September October November De…" at bounding box center [977, 372] width 65 height 13
select select "4"
click at [1048, 373] on select "1900 1901 1902 1903 1904 1905 1906 1907 1908 1909 1910 1911 1912 1913 1914 1915…" at bounding box center [1045, 372] width 36 height 13
select select "2023"
click at [1045, 423] on div "12" at bounding box center [1044, 425] width 14 height 14
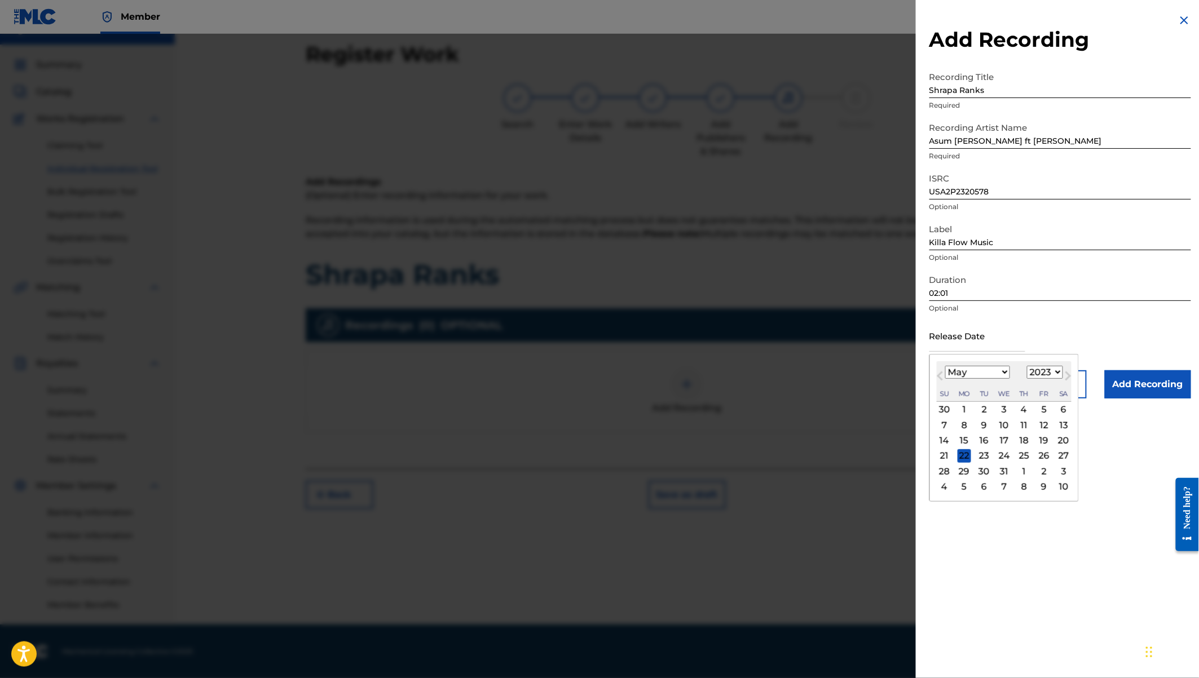
type input "May 12 2023"
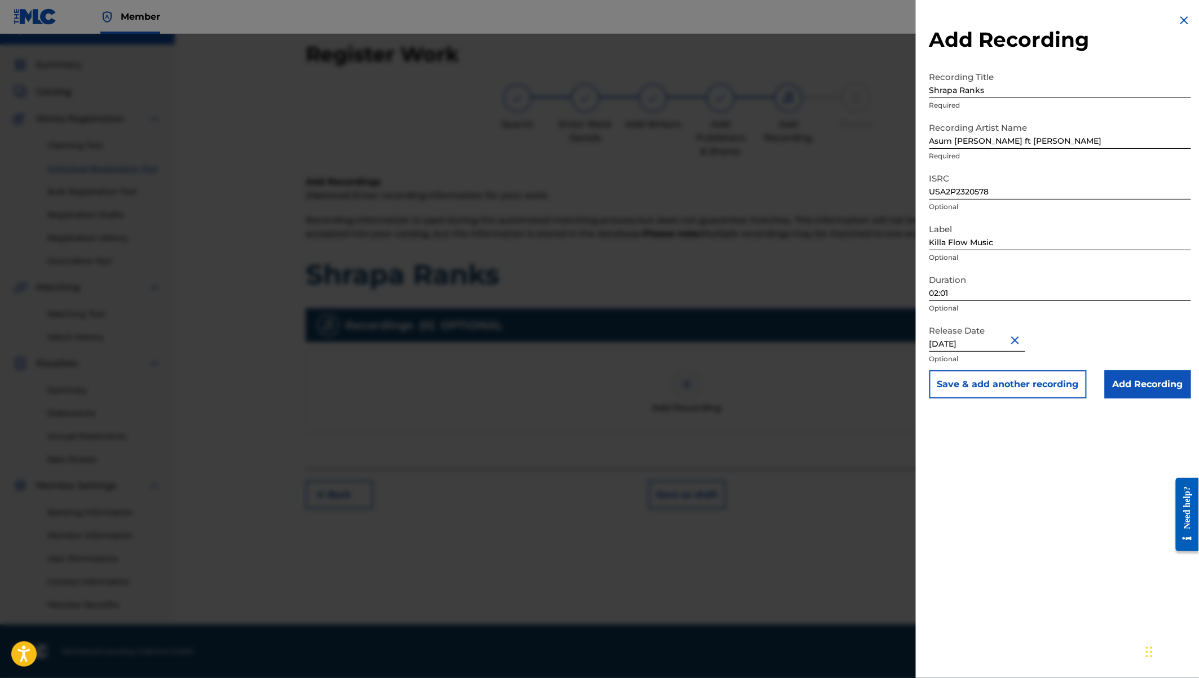
click at [1136, 385] on input "Add Recording" at bounding box center [1148, 384] width 86 height 28
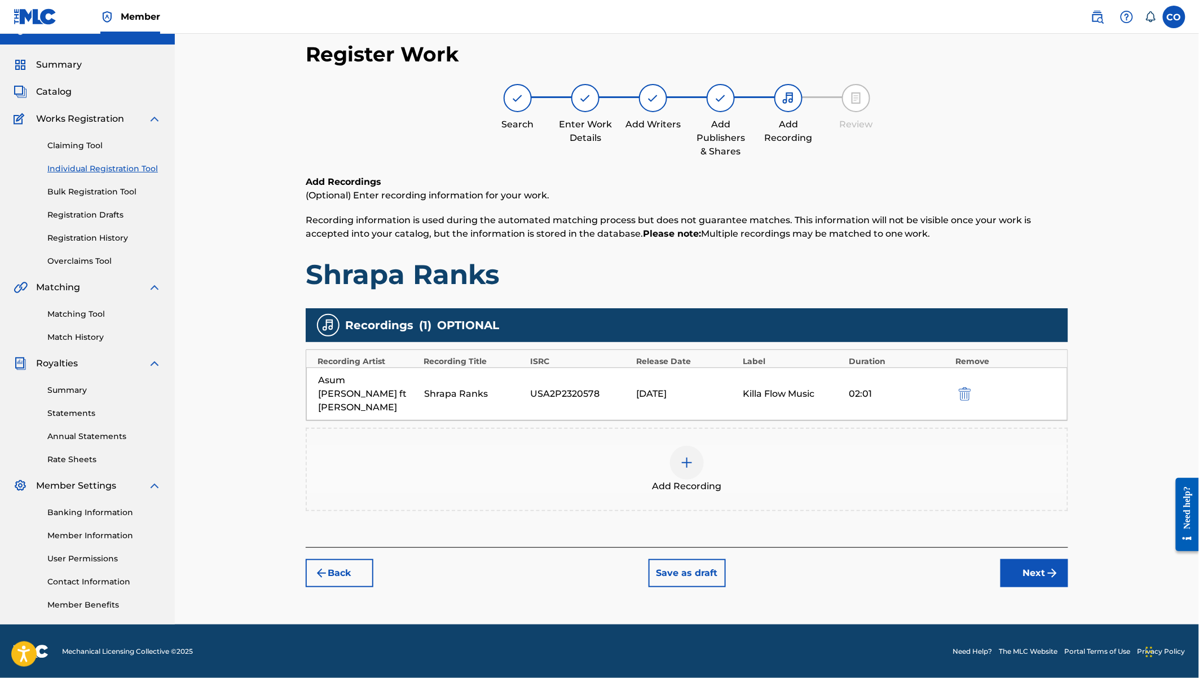
click at [1040, 564] on button "Next" at bounding box center [1034, 573] width 68 height 28
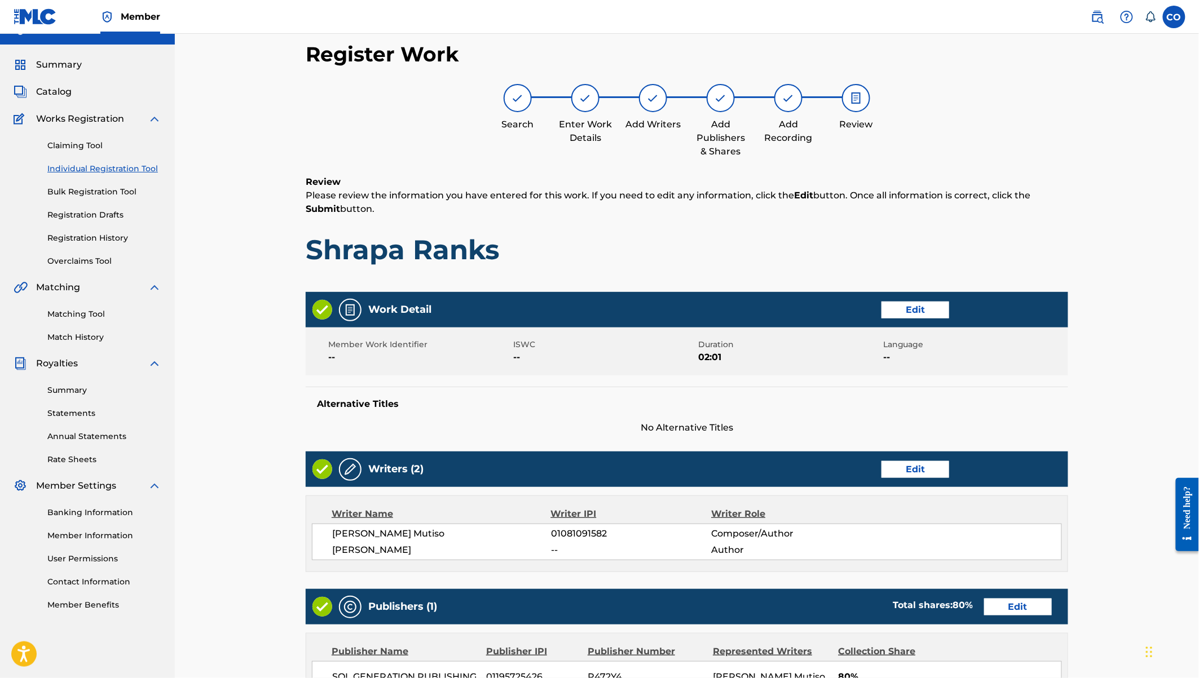
scroll to position [294, 0]
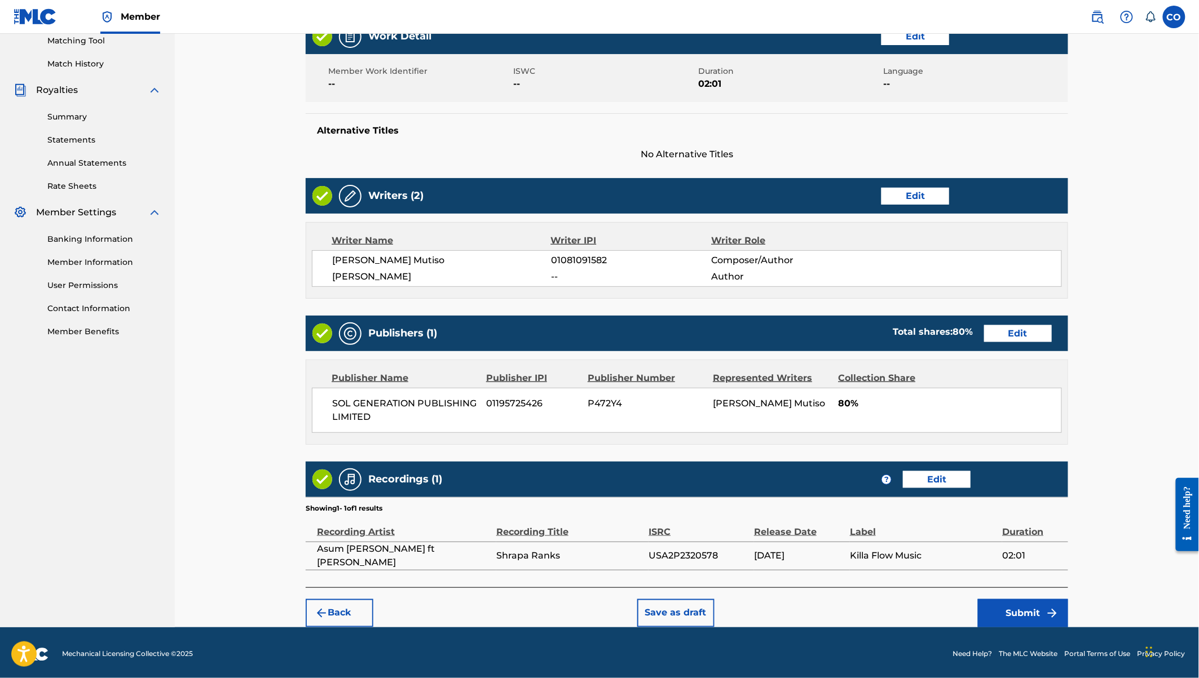
click at [1032, 609] on button "Submit" at bounding box center [1023, 613] width 90 height 28
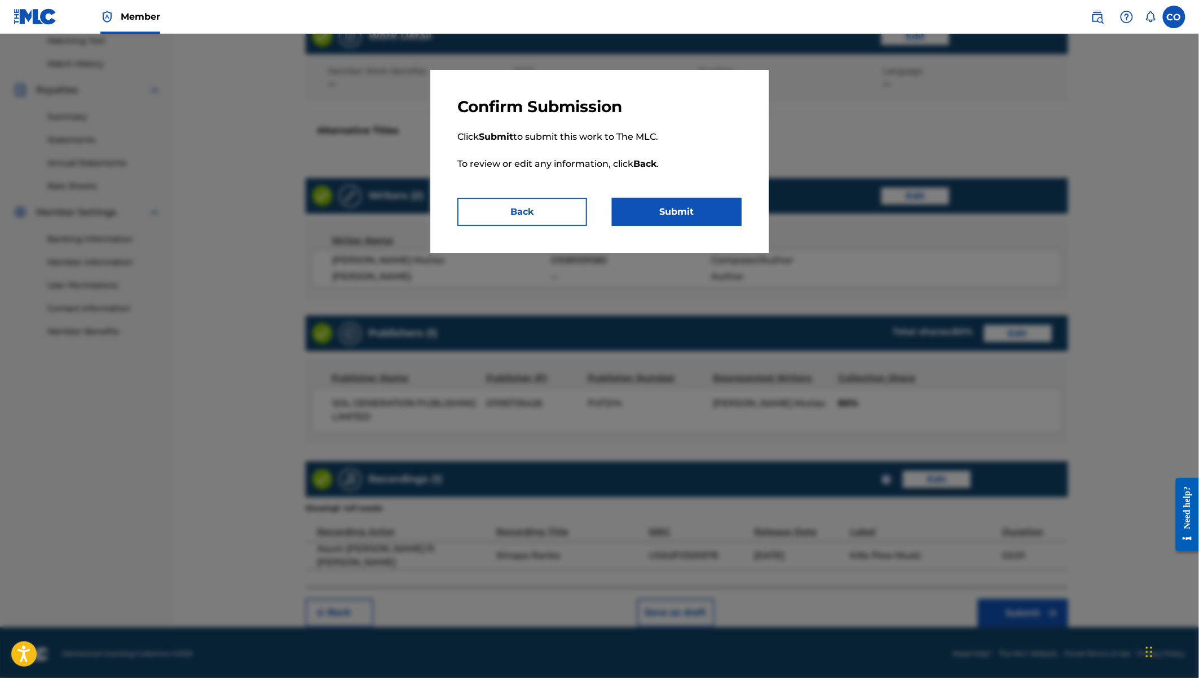
click at [699, 211] on button "Submit" at bounding box center [677, 212] width 130 height 28
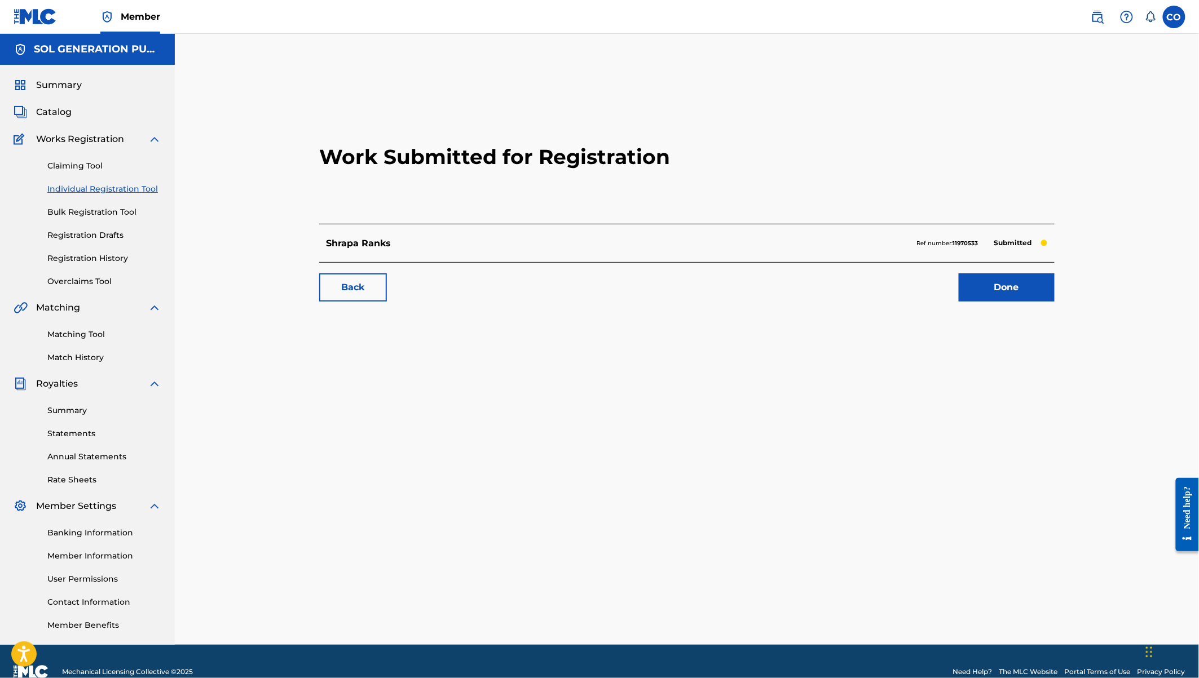
click at [104, 261] on link "Registration History" at bounding box center [104, 259] width 114 height 12
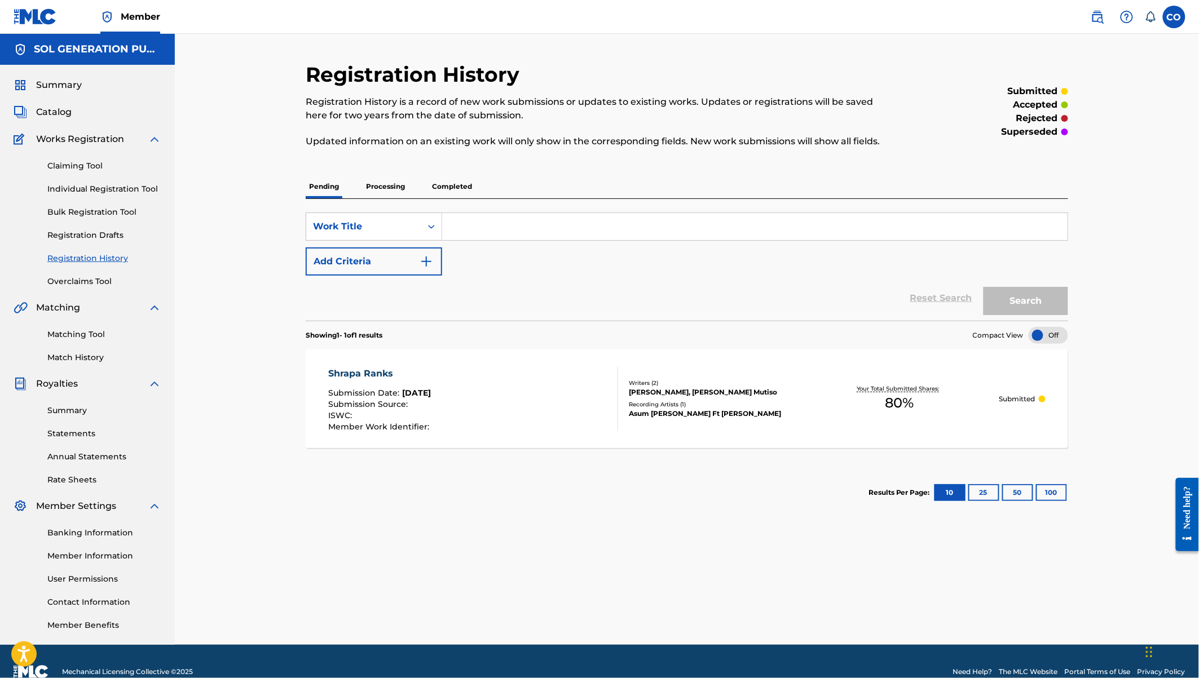
click at [703, 394] on div "[PERSON_NAME], [PERSON_NAME] Mutiso" at bounding box center [714, 392] width 170 height 10
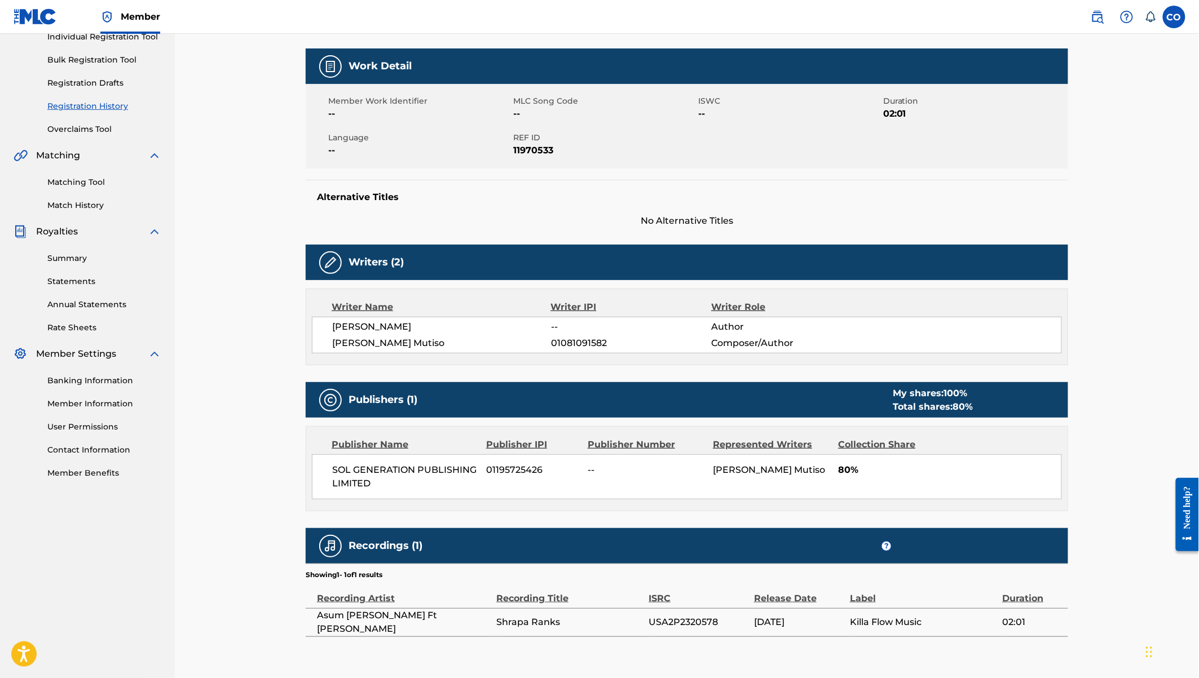
scroll to position [206, 0]
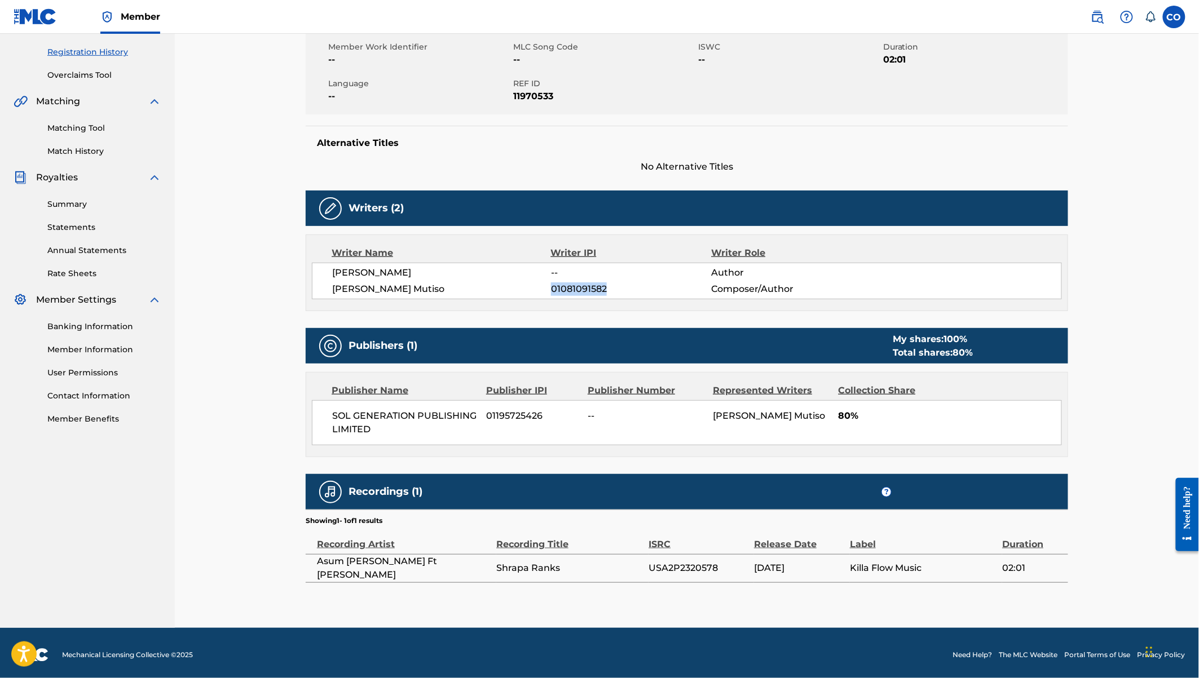
drag, startPoint x: 552, startPoint y: 288, endPoint x: 609, endPoint y: 288, distance: 57.0
click at [609, 288] on span "01081091582" at bounding box center [631, 290] width 160 height 14
copy span "01081091582"
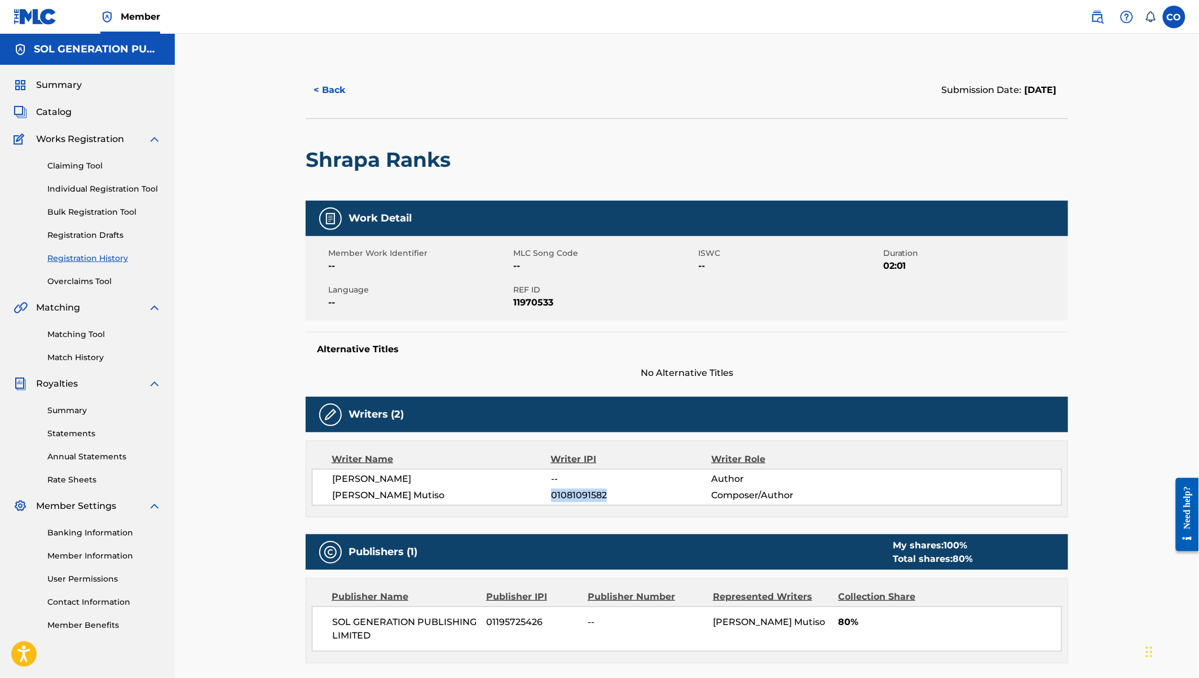
click at [83, 190] on link "Individual Registration Tool" at bounding box center [104, 189] width 114 height 12
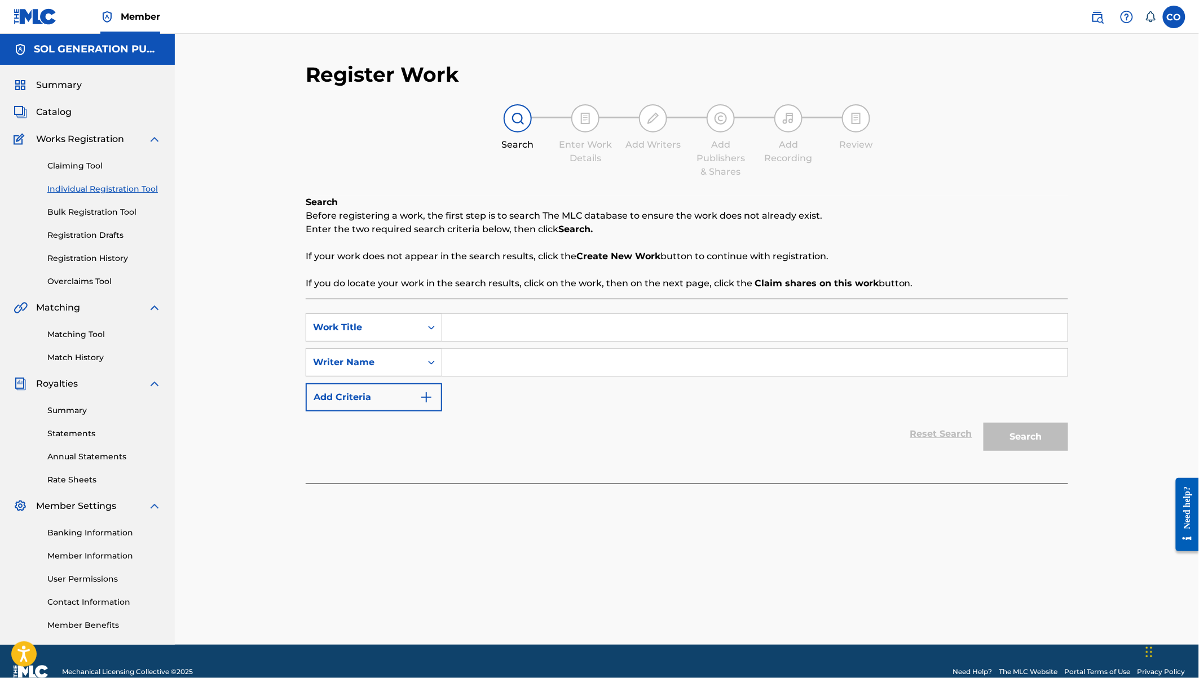
click at [467, 331] on input "Search Form" at bounding box center [754, 327] width 625 height 27
type input "Money Over Love"
click at [541, 363] on input "Search Form" at bounding box center [754, 362] width 625 height 27
type input "Ywaya"
click at [983, 423] on button "Search" at bounding box center [1025, 437] width 85 height 28
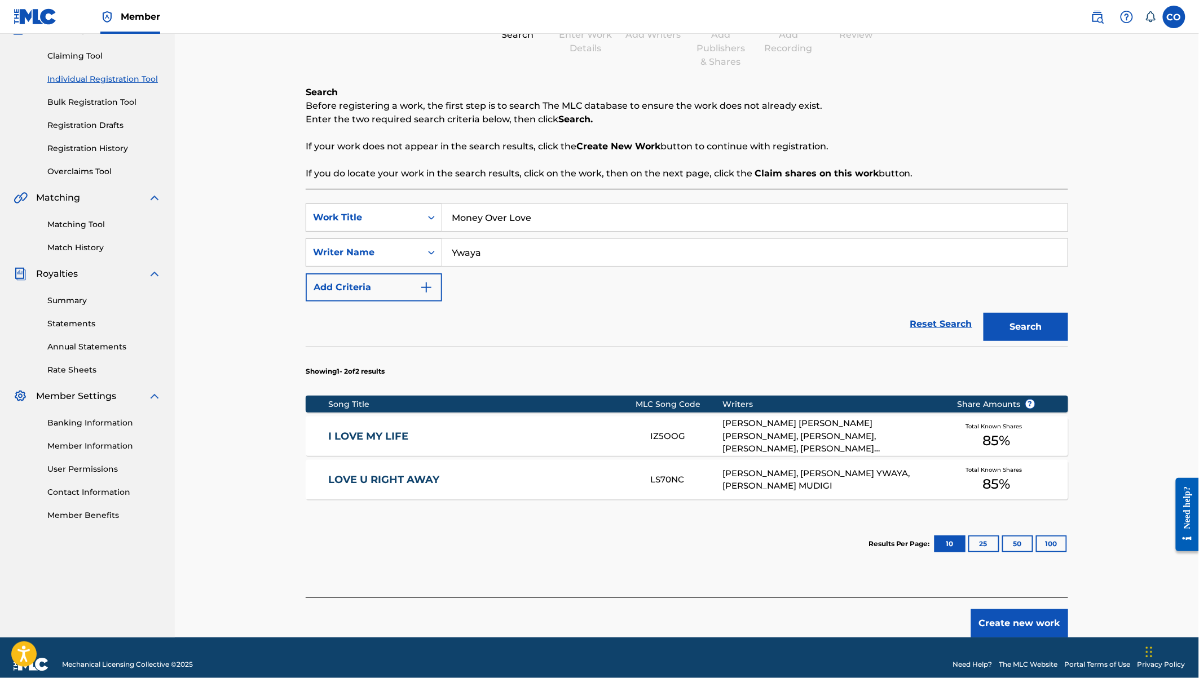
scroll to position [114, 0]
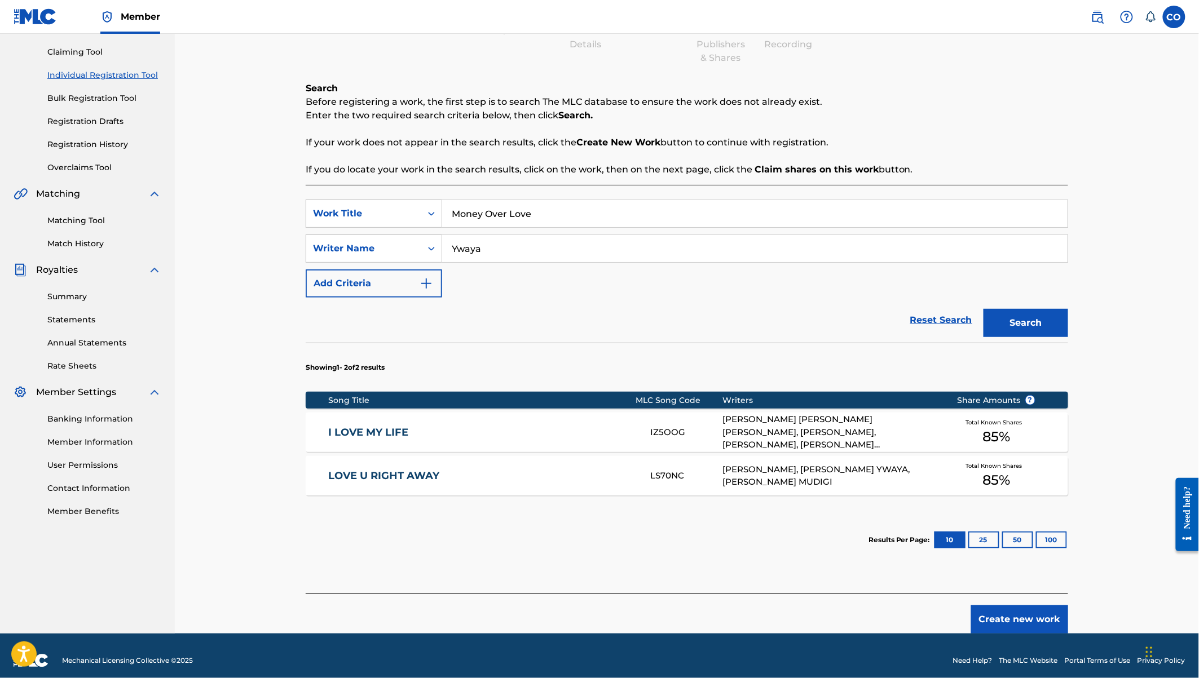
click at [1019, 612] on button "Create new work" at bounding box center [1019, 620] width 97 height 28
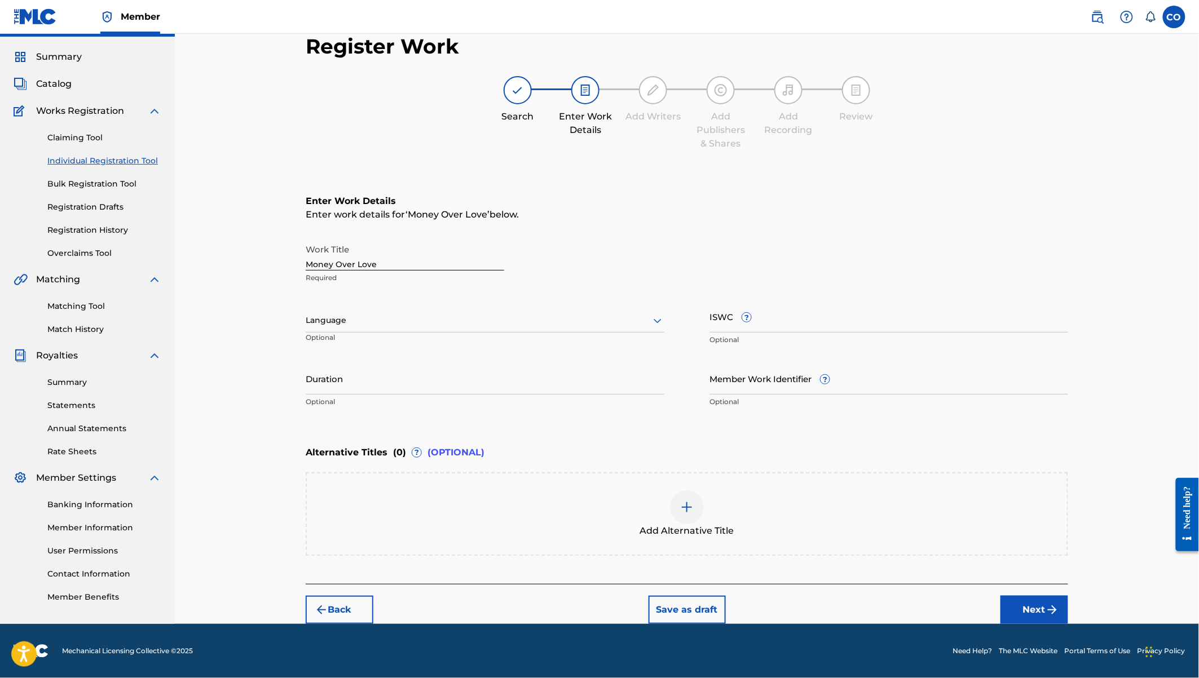
scroll to position [27, 0]
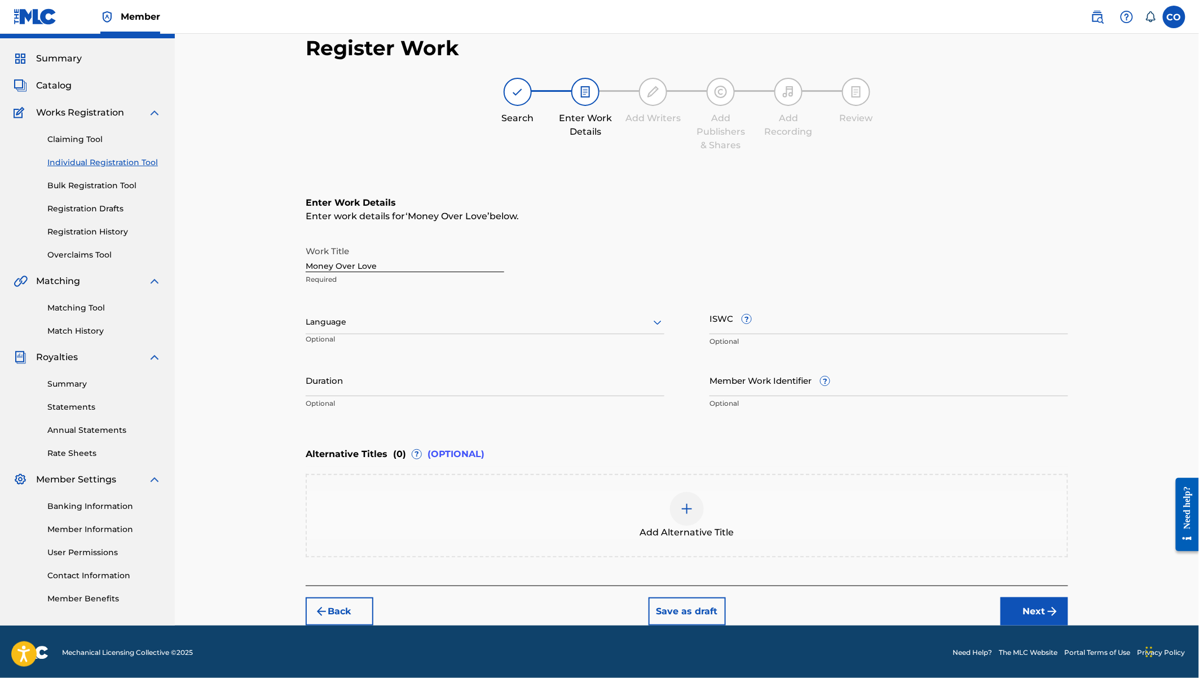
click at [332, 386] on input "Duration" at bounding box center [485, 380] width 359 height 32
type input "02:26"
click at [1030, 608] on button "Next" at bounding box center [1034, 612] width 68 height 28
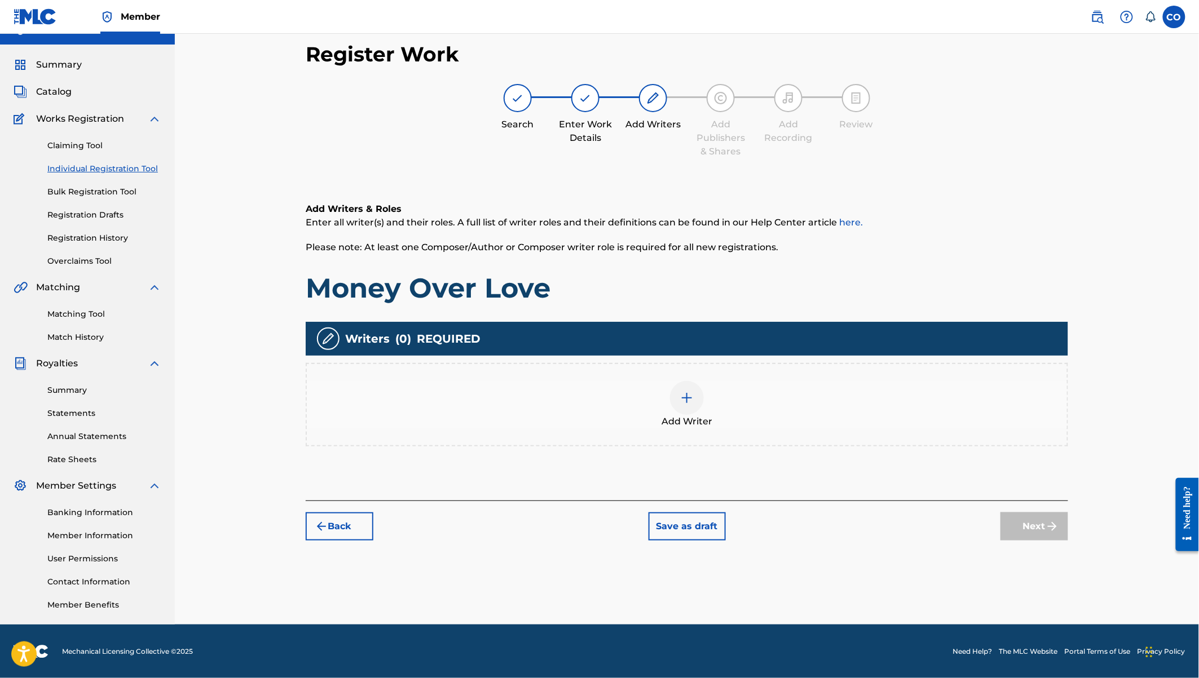
click at [678, 406] on div at bounding box center [687, 398] width 34 height 34
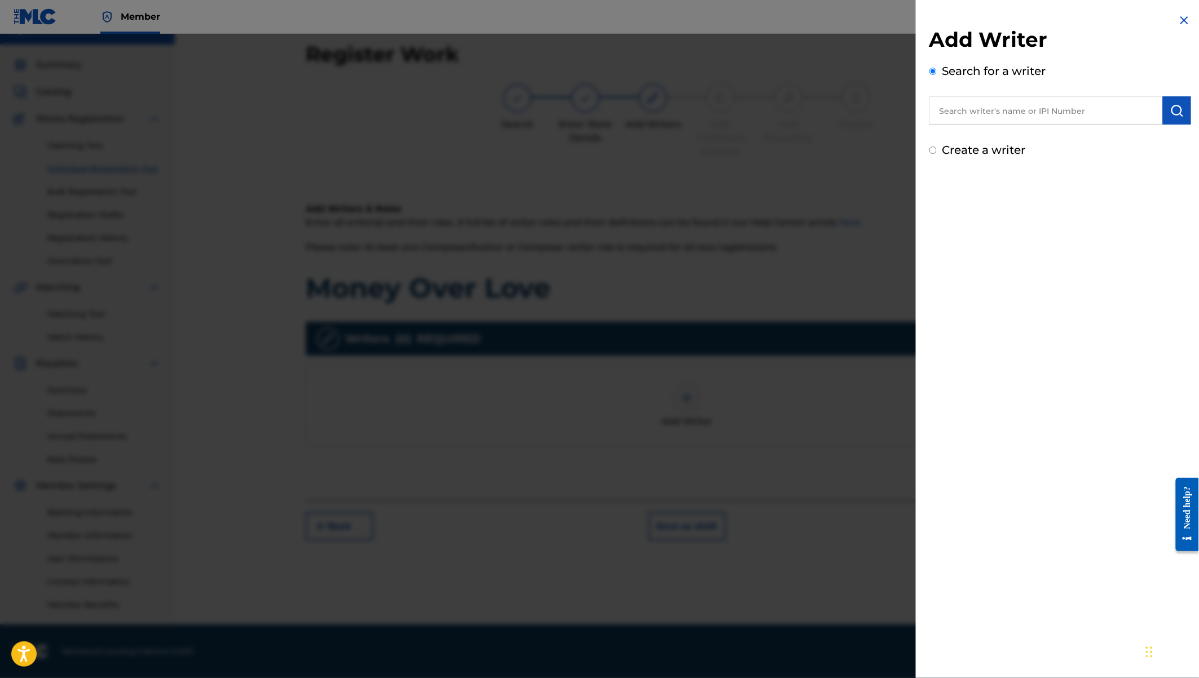
click at [962, 118] on input "text" at bounding box center [1045, 110] width 233 height 28
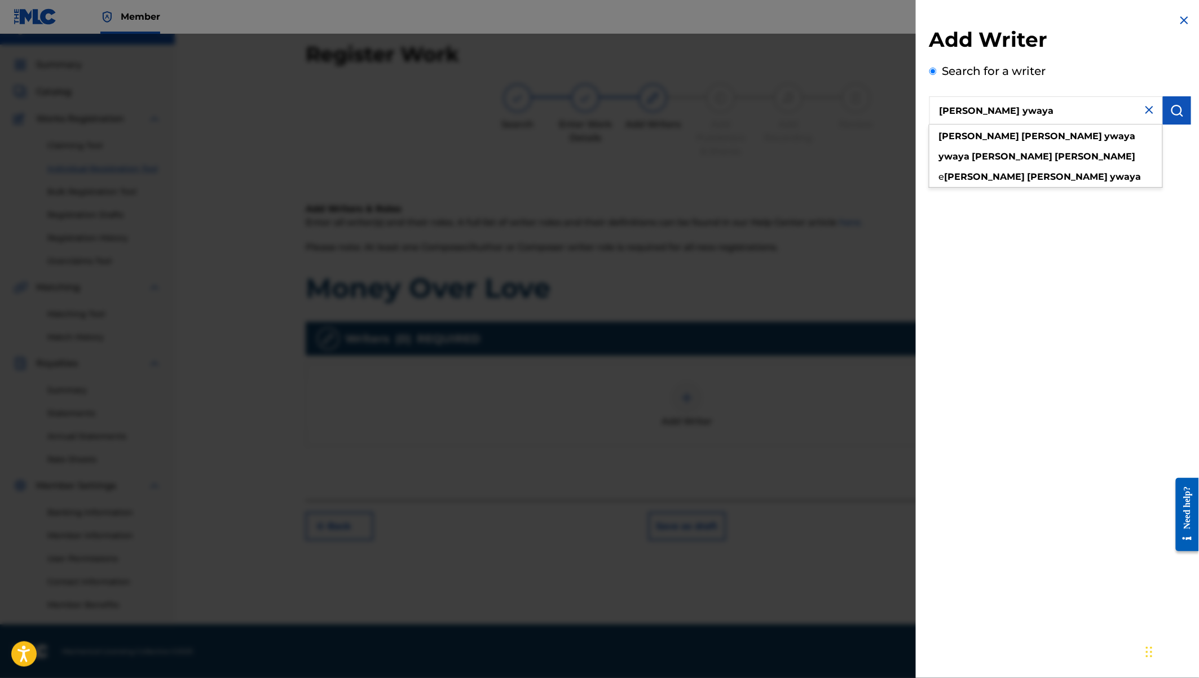
type input "[PERSON_NAME] ywaya"
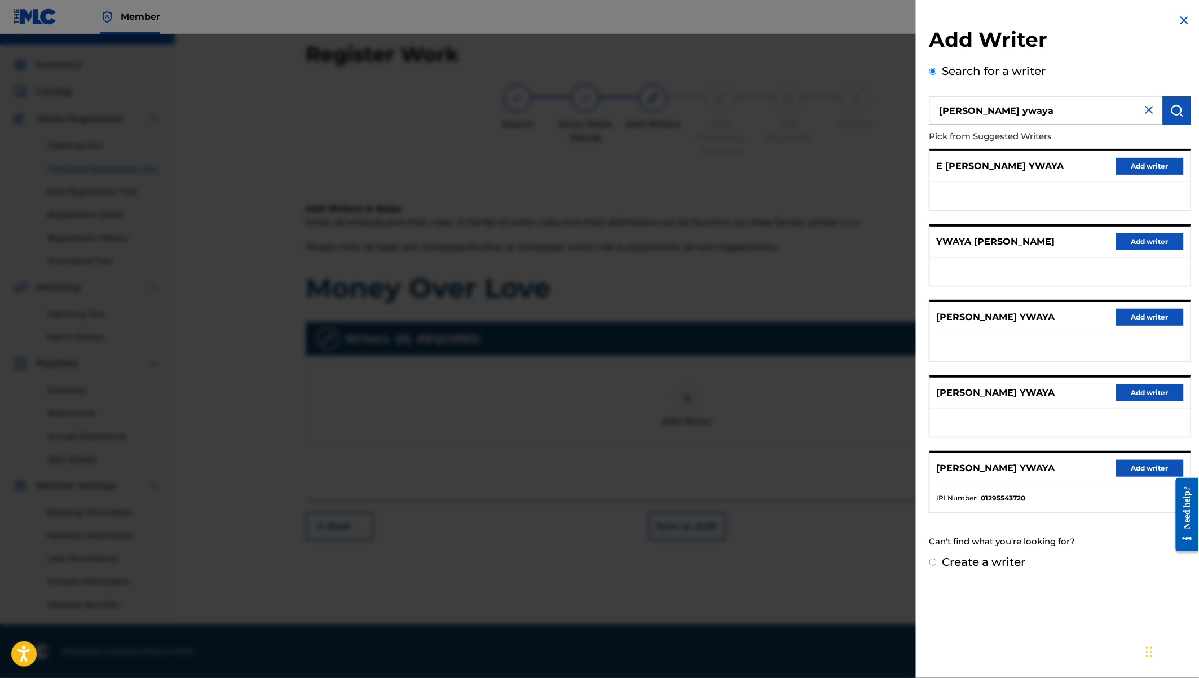
click at [1132, 465] on button "Add writer" at bounding box center [1150, 468] width 68 height 17
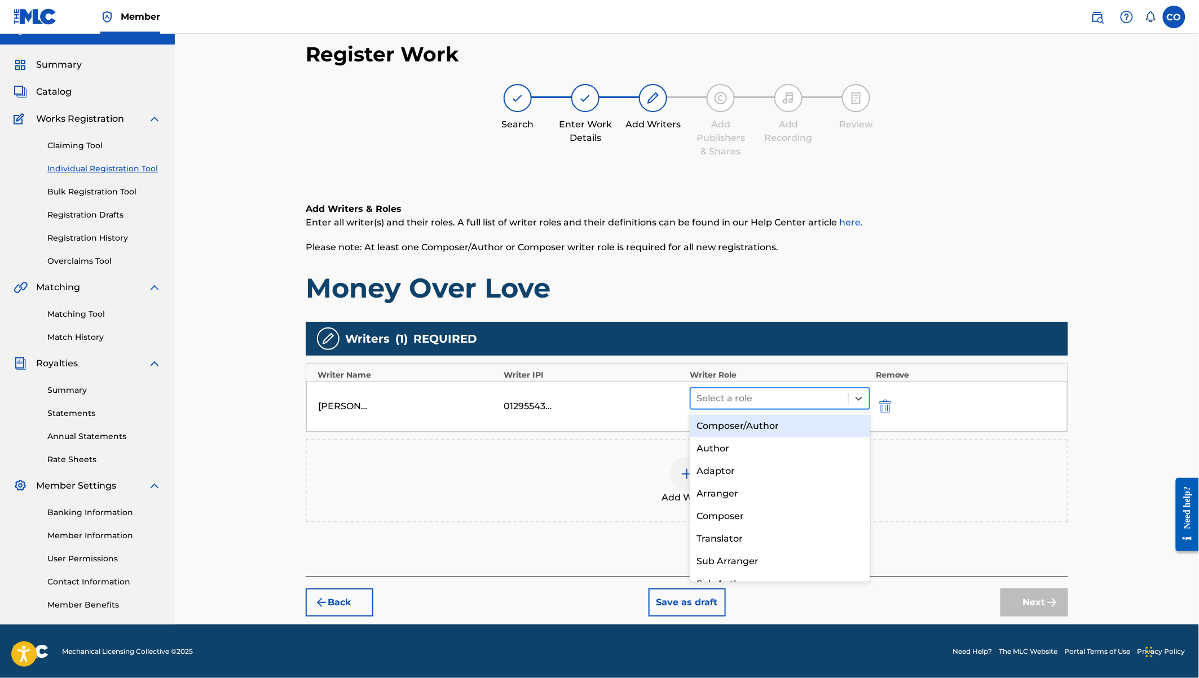
click at [737, 399] on div at bounding box center [769, 399] width 146 height 16
click at [744, 423] on div "Composer/Author" at bounding box center [780, 426] width 180 height 23
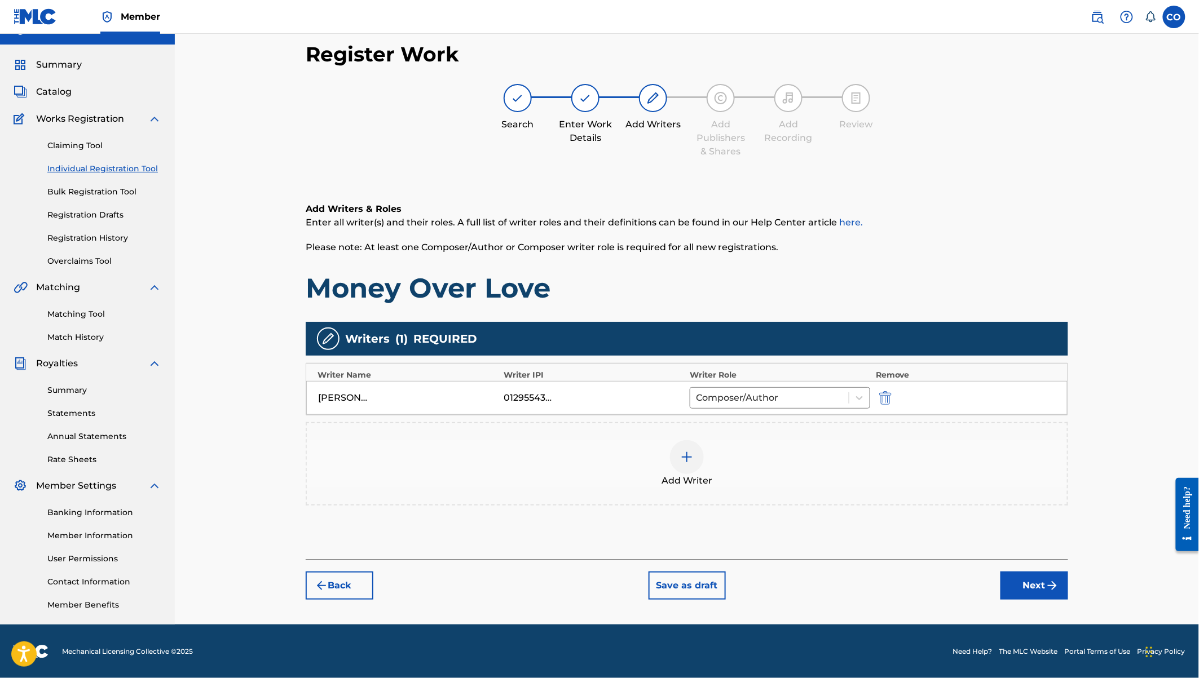
click at [697, 453] on div at bounding box center [687, 457] width 34 height 34
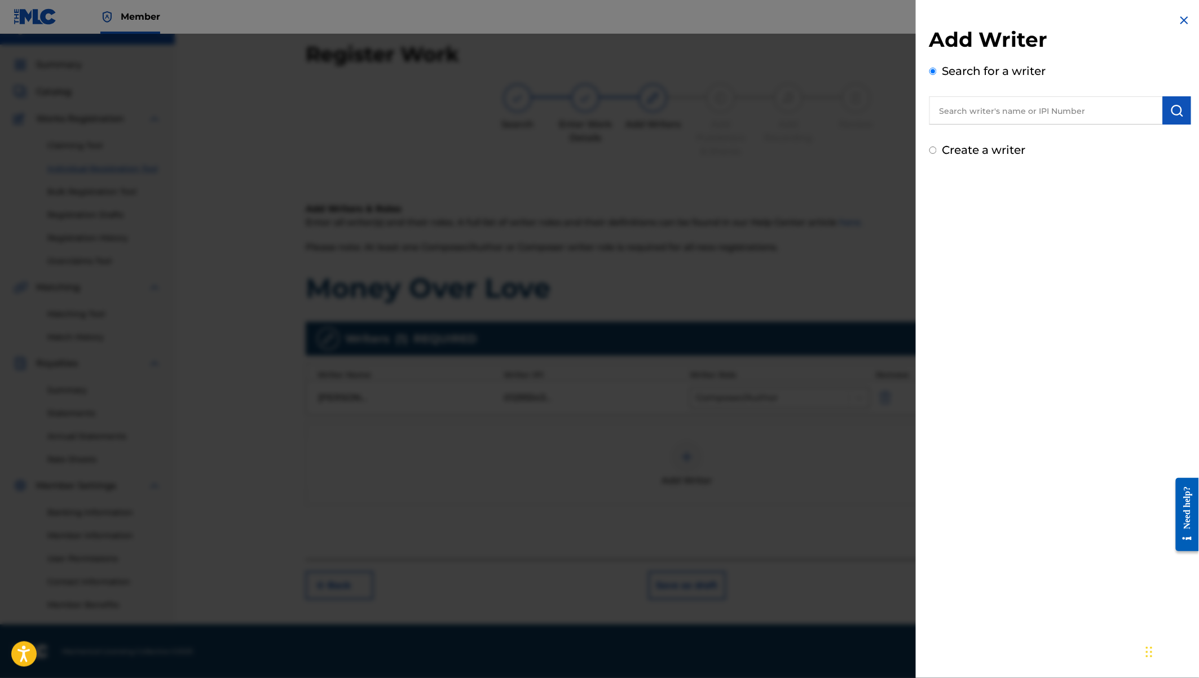
click at [1004, 110] on input "text" at bounding box center [1045, 110] width 233 height 28
paste input "Micheal Chepkwony"
type input "Micheal Chepkwony"
click at [1007, 150] on label "Create a writer" at bounding box center [983, 150] width 83 height 14
radio input "true"
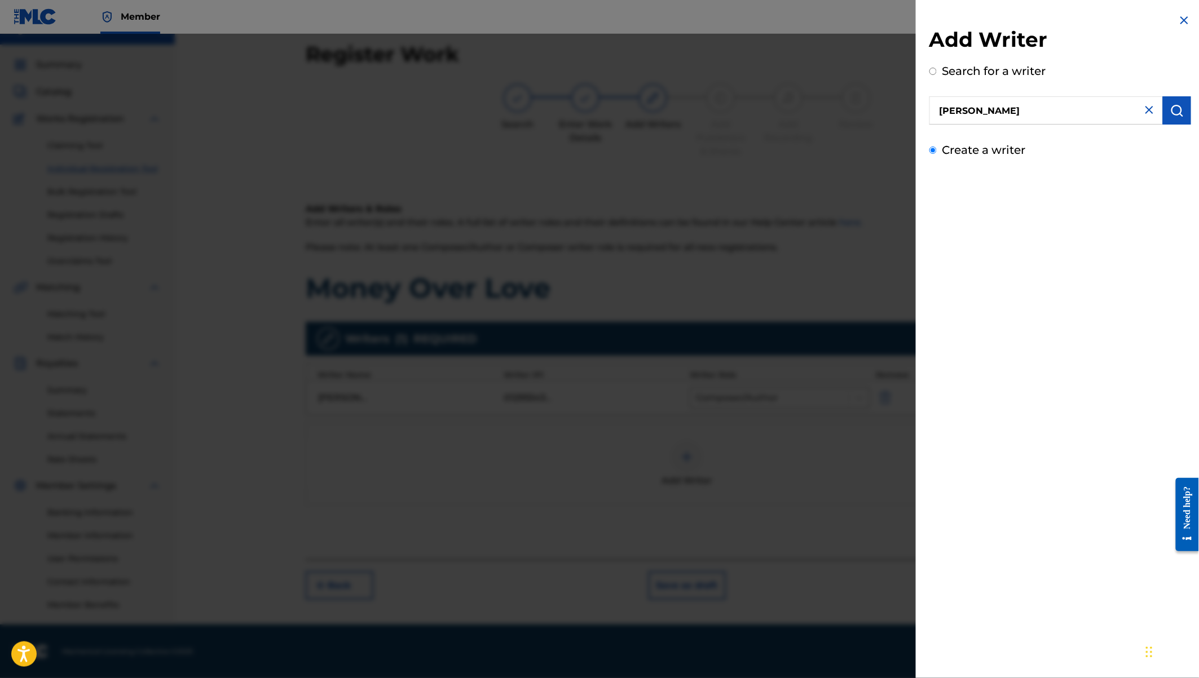
click at [937, 150] on input "Create a writer" at bounding box center [932, 150] width 7 height 7
radio input "false"
radio input "true"
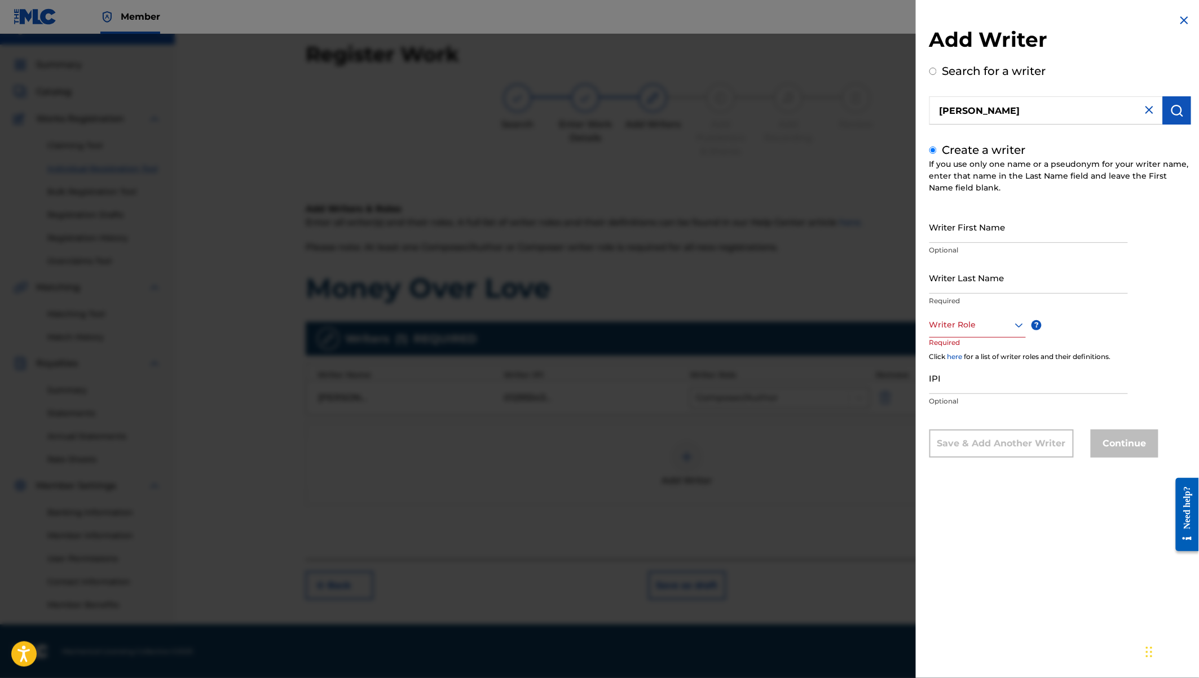
click at [947, 226] on input "Writer First Name" at bounding box center [1028, 227] width 198 height 32
paste input "Micheal Chepkwony"
drag, startPoint x: 962, startPoint y: 236, endPoint x: 1030, endPoint y: 257, distance: 71.2
click at [1030, 257] on div "Writer First Name Micheal Chepkwony Optional" at bounding box center [1028, 236] width 198 height 51
type input "Micheal"
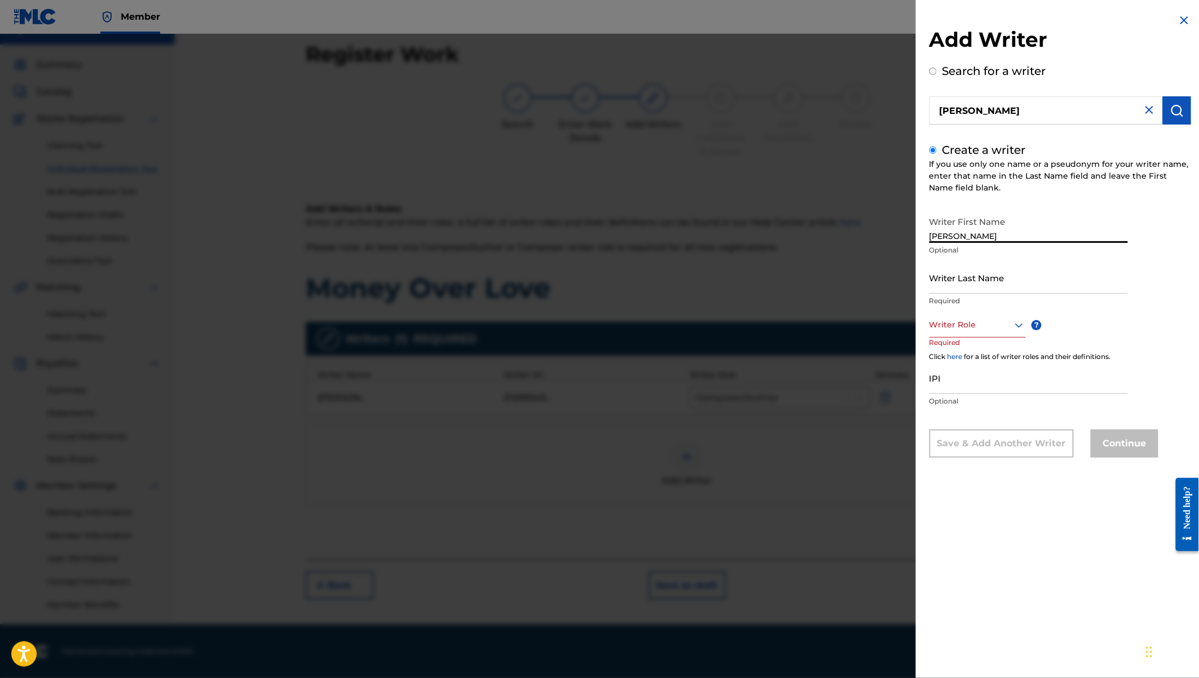
click at [954, 284] on input "Writer Last Name" at bounding box center [1028, 278] width 198 height 32
paste input "Chepkwony"
type input "Chepkwony"
click at [954, 319] on div at bounding box center [977, 325] width 96 height 14
click at [967, 452] on div "Composer" at bounding box center [977, 451] width 95 height 25
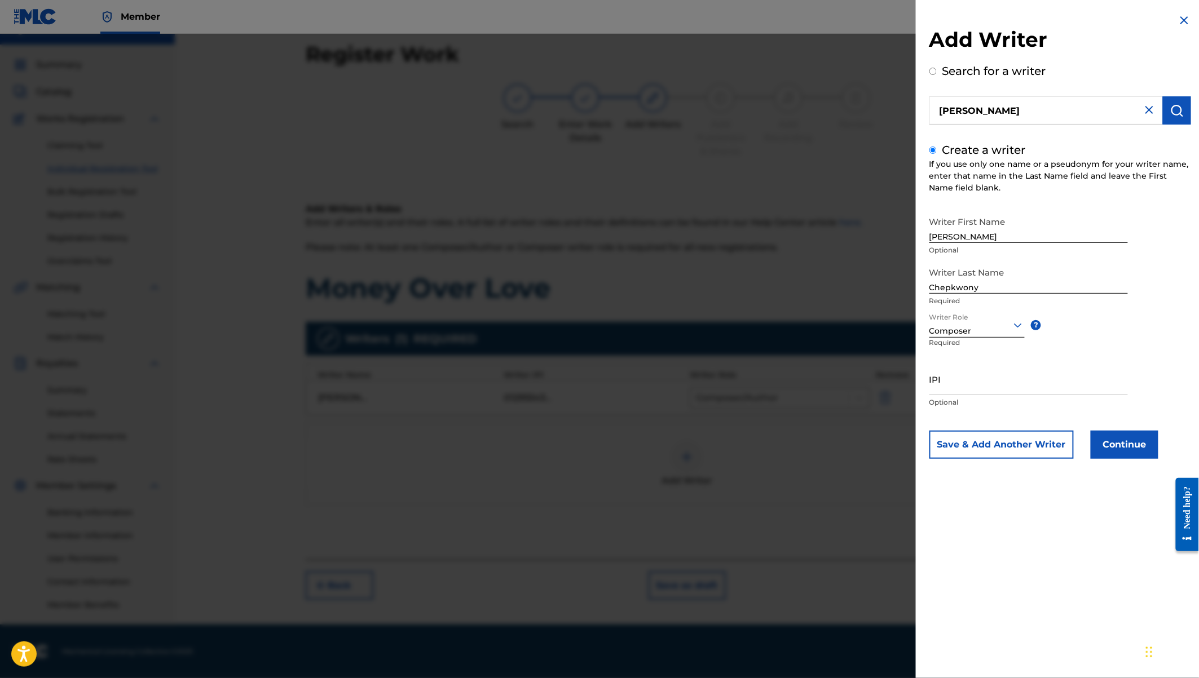
click at [1123, 445] on button "Continue" at bounding box center [1125, 445] width 68 height 28
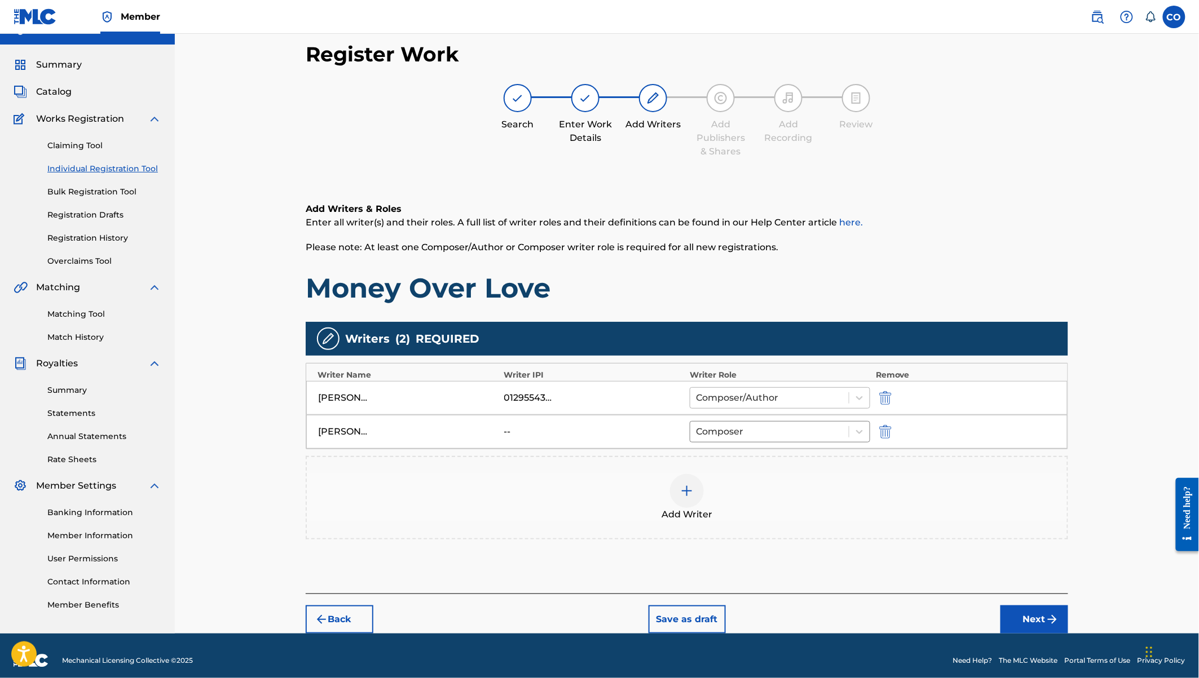
click at [792, 400] on div at bounding box center [769, 398] width 147 height 16
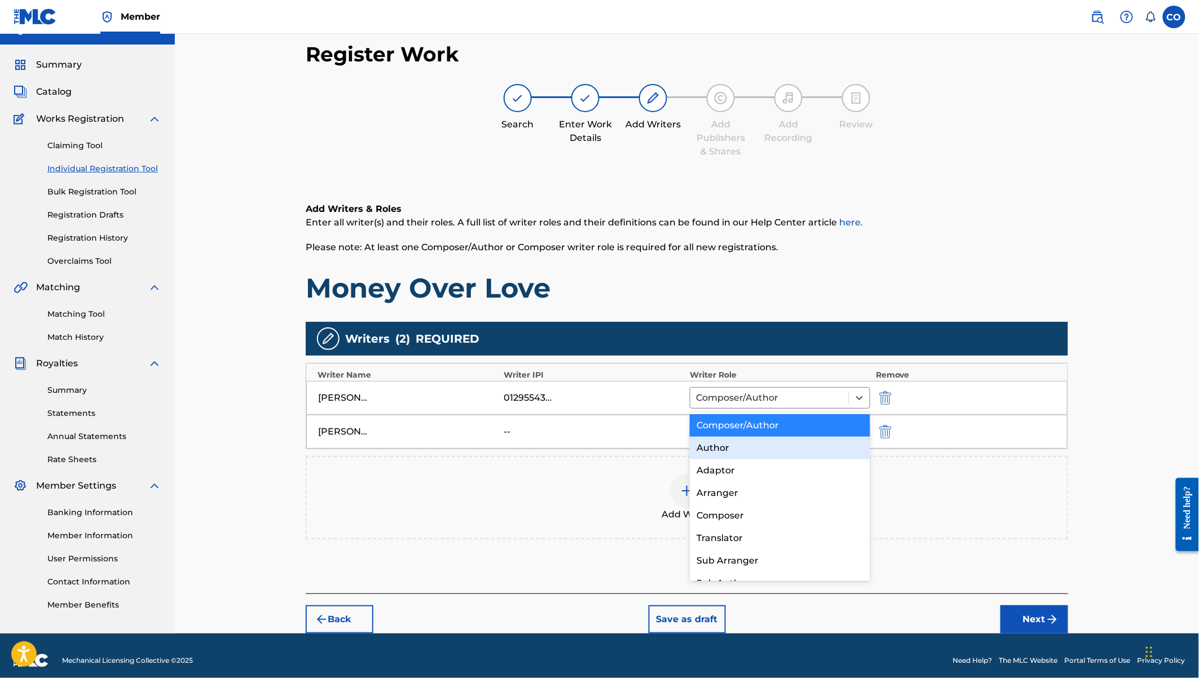
click at [724, 452] on div "Author" at bounding box center [780, 448] width 180 height 23
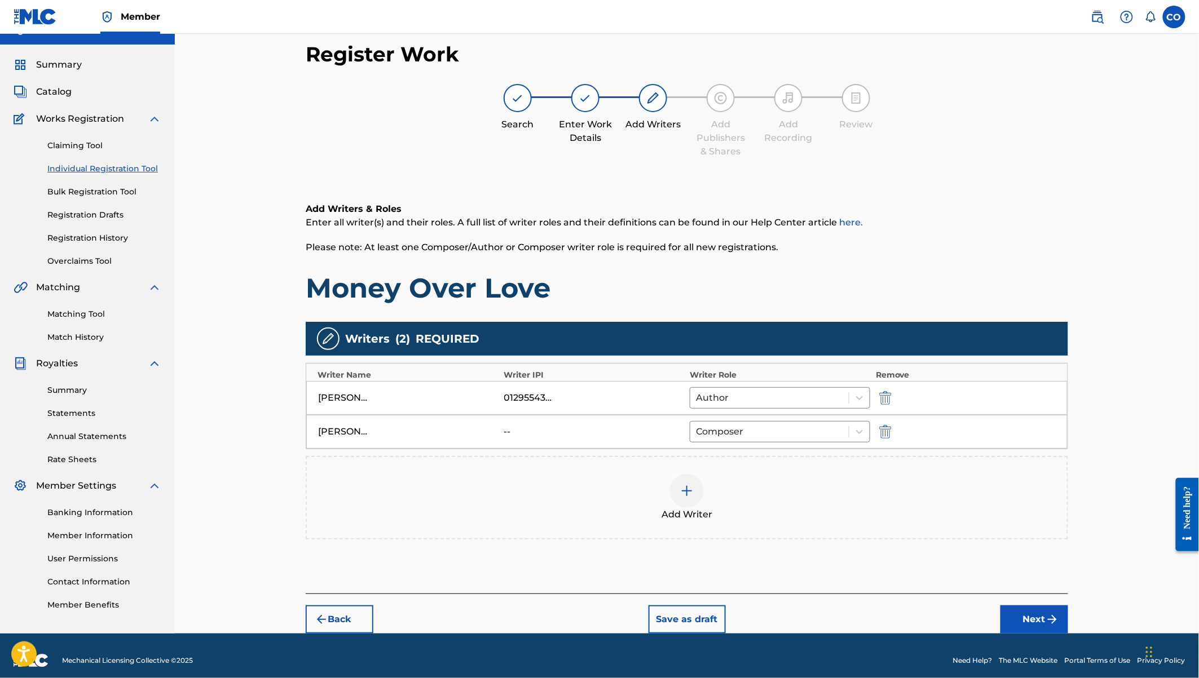
click at [1019, 612] on button "Next" at bounding box center [1034, 620] width 68 height 28
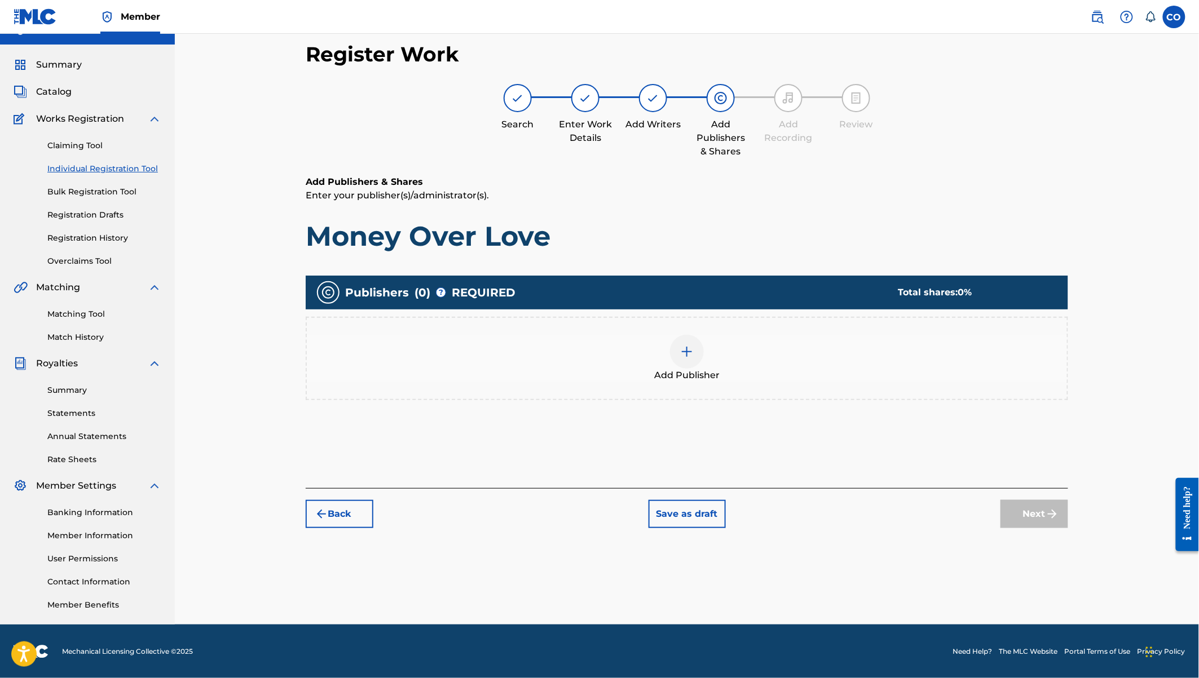
click at [681, 352] on img at bounding box center [687, 352] width 14 height 14
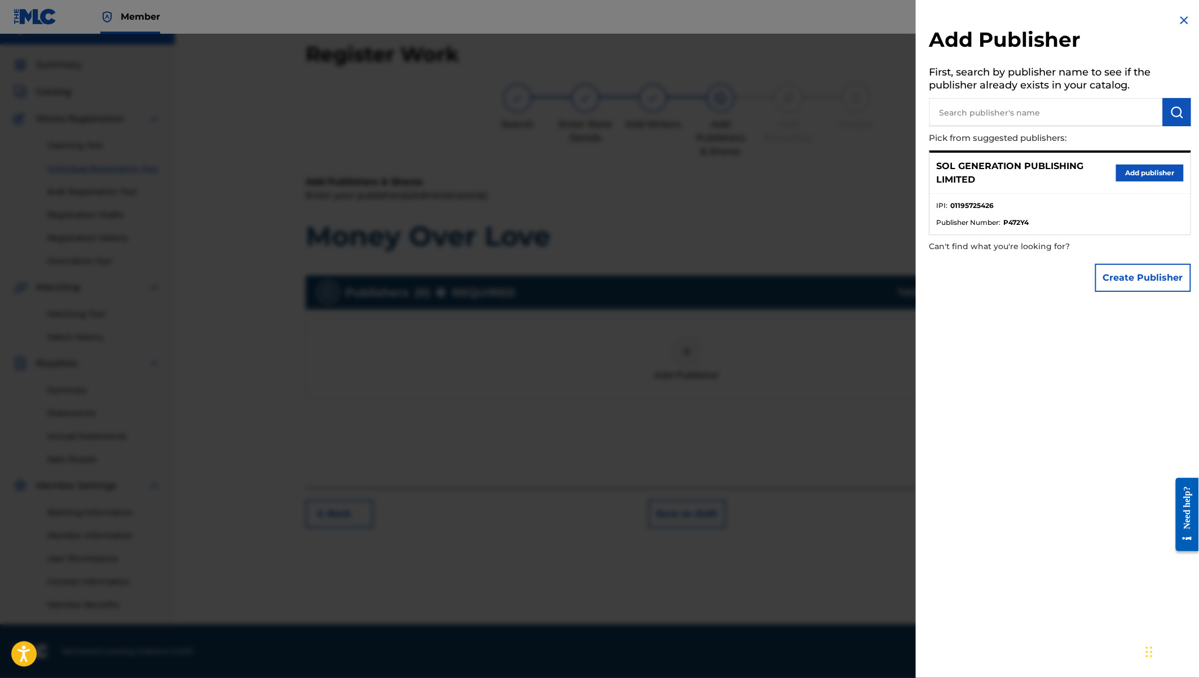
click at [1139, 167] on button "Add publisher" at bounding box center [1150, 173] width 68 height 17
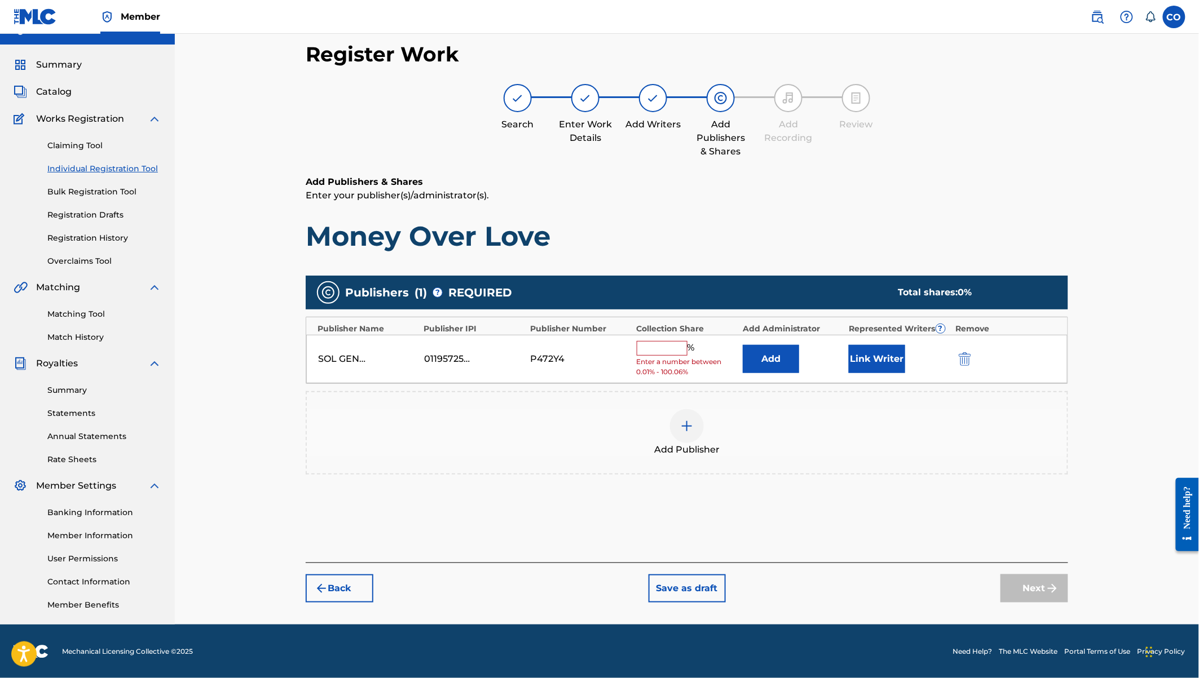
click at [659, 350] on input "text" at bounding box center [662, 348] width 51 height 15
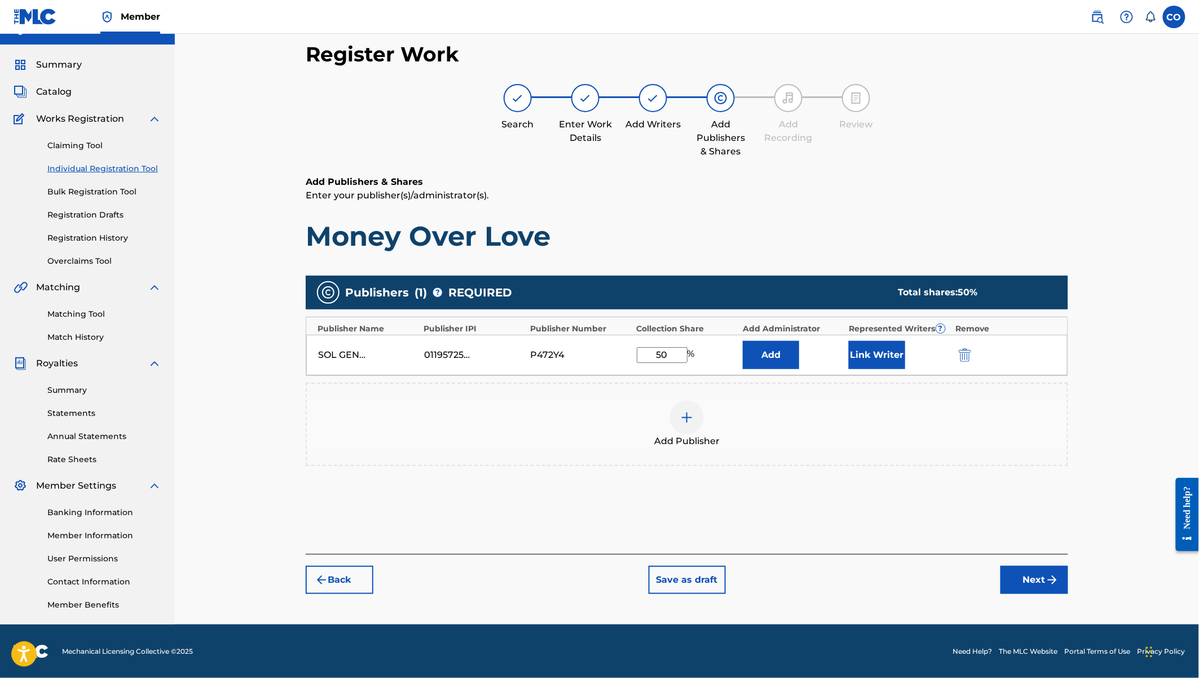
type input "50"
click at [873, 354] on button "Link Writer" at bounding box center [877, 355] width 56 height 28
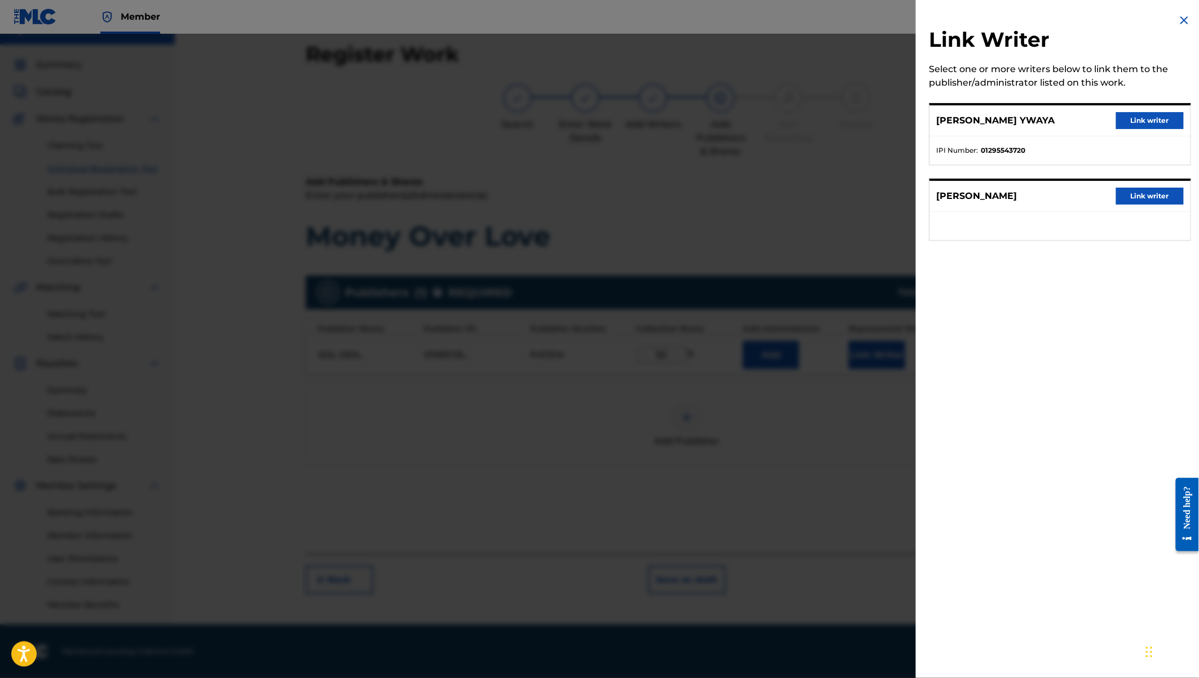
click at [1150, 124] on button "Link writer" at bounding box center [1150, 120] width 68 height 17
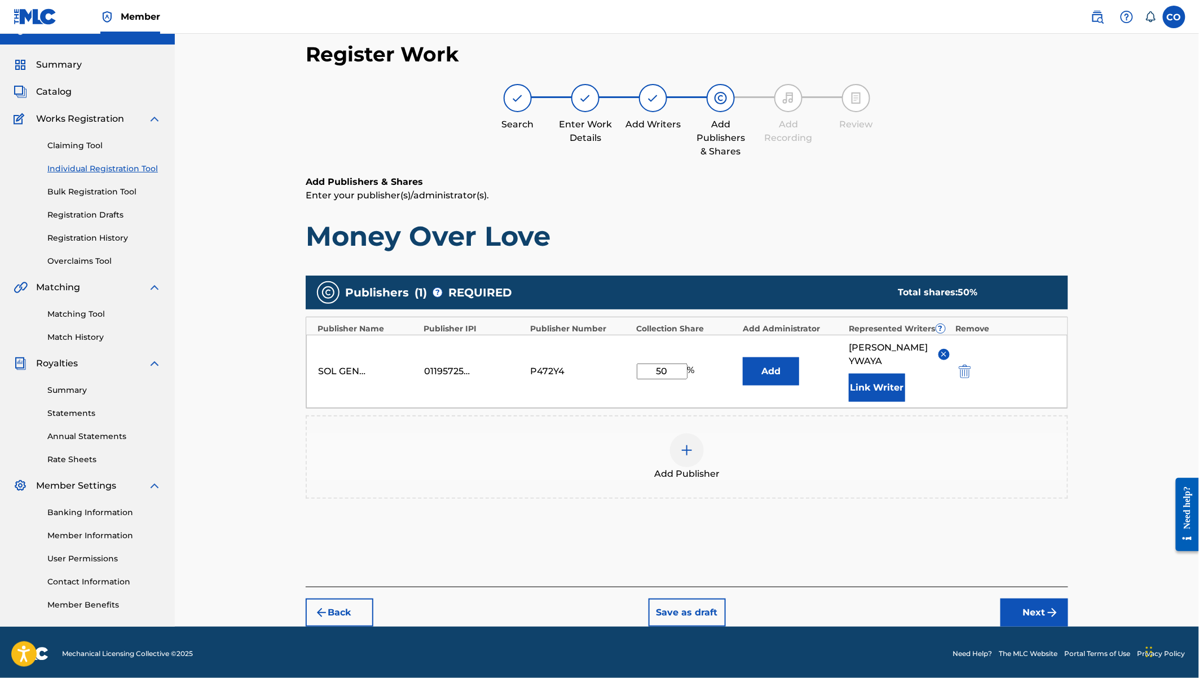
click at [1043, 614] on button "Next" at bounding box center [1034, 613] width 68 height 28
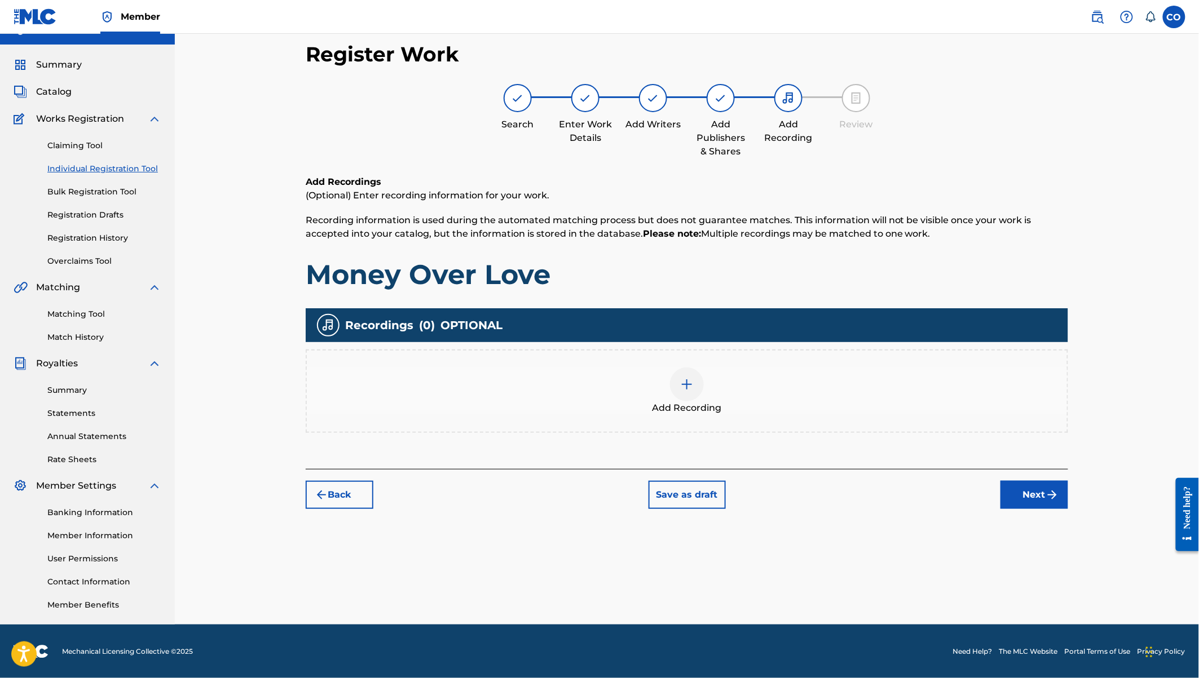
click at [696, 393] on div at bounding box center [687, 385] width 34 height 34
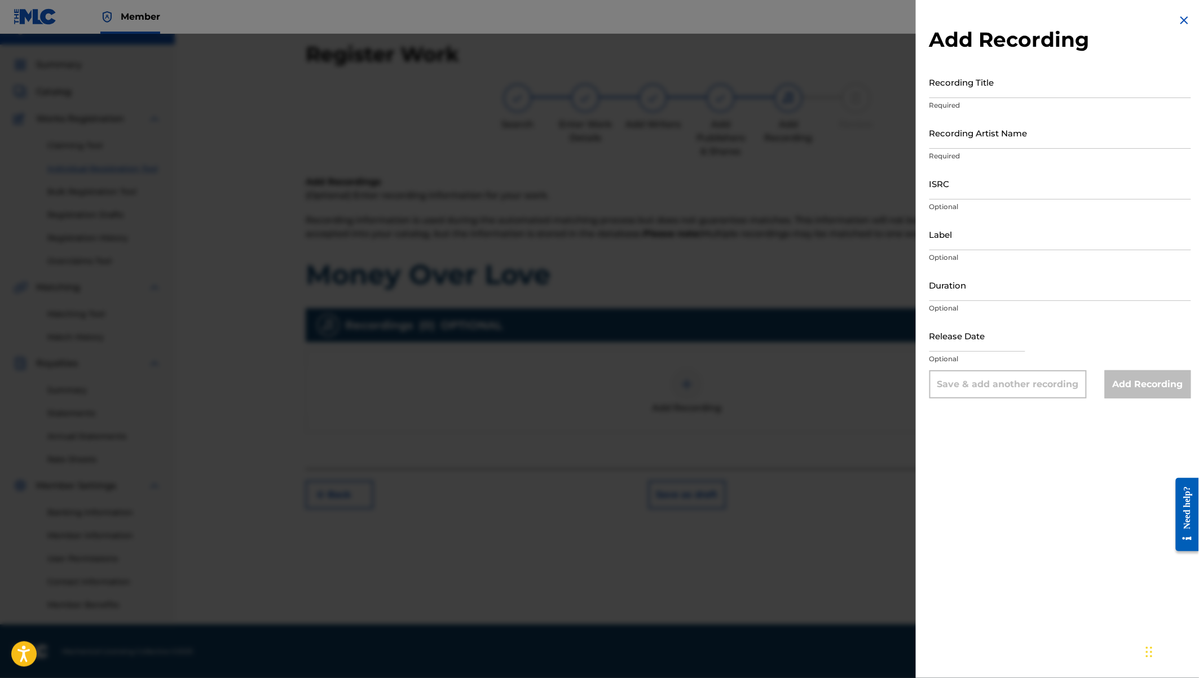
click at [981, 90] on input "Recording Title" at bounding box center [1060, 82] width 262 height 32
type input "Money Over Love"
click at [978, 136] on input "Recording Artist Name" at bounding box center [1060, 133] width 262 height 32
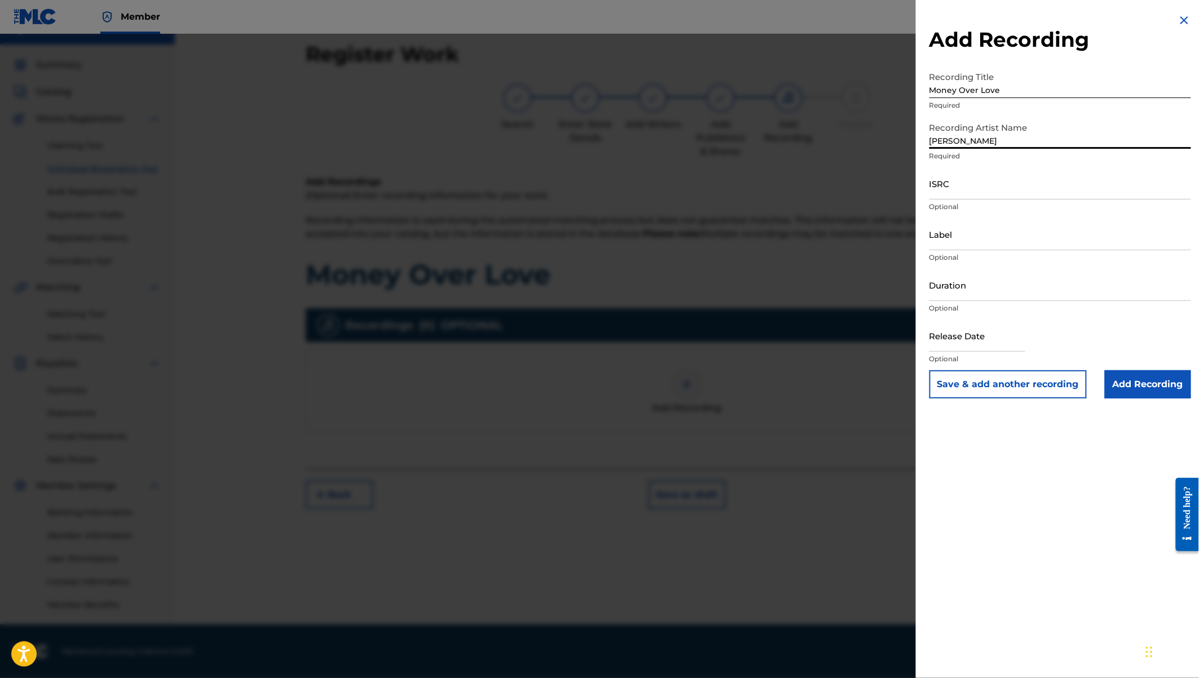
type input "[PERSON_NAME]"
click at [955, 295] on input "Duration" at bounding box center [1060, 285] width 262 height 32
click at [950, 343] on input "text" at bounding box center [977, 336] width 96 height 32
select select "7"
select select "2025"
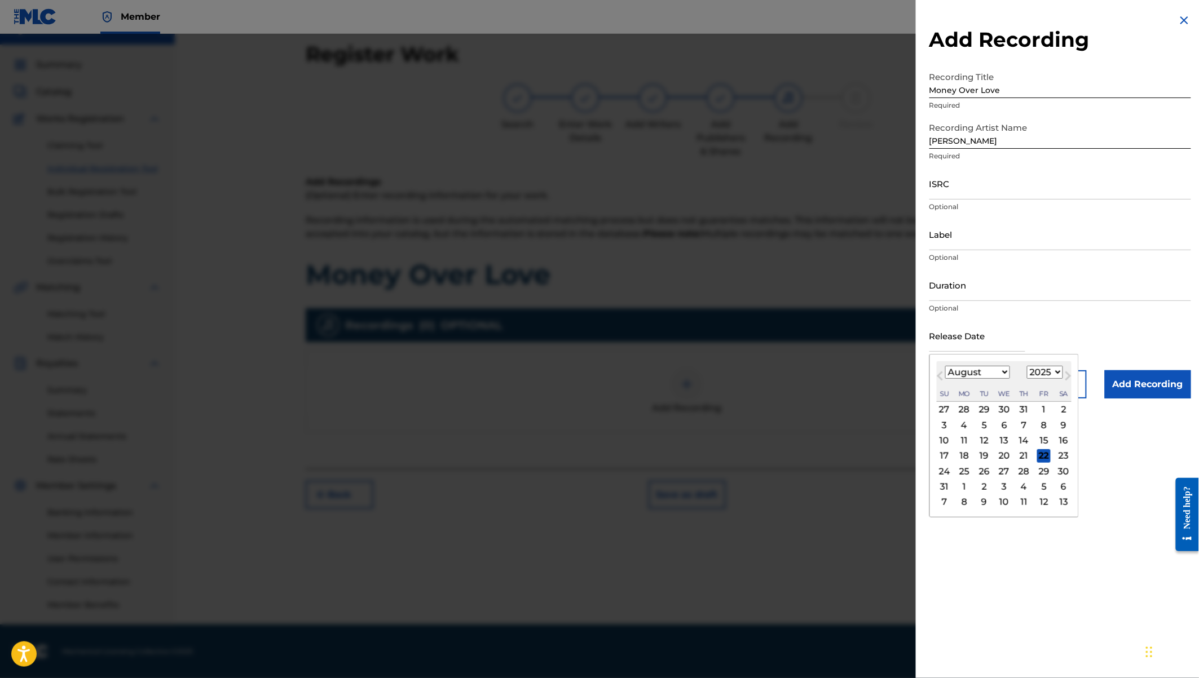
click at [1044, 438] on div "15" at bounding box center [1044, 441] width 14 height 14
type input "August 15 2025"
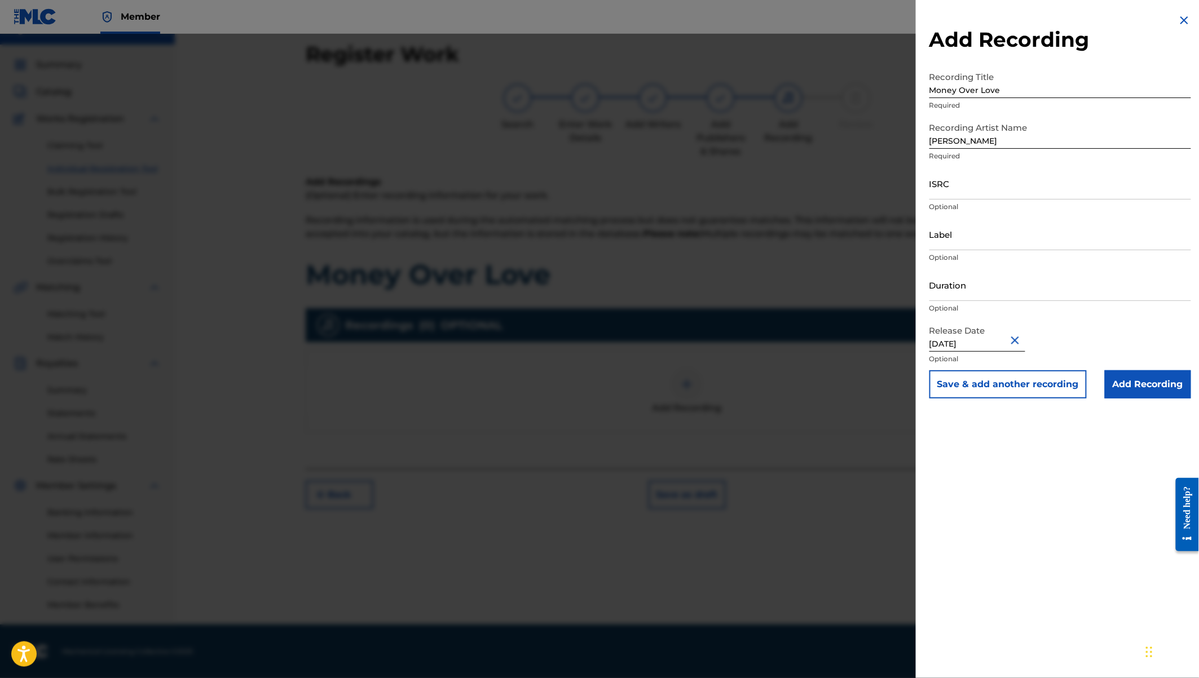
click at [1164, 385] on input "Add Recording" at bounding box center [1148, 384] width 86 height 28
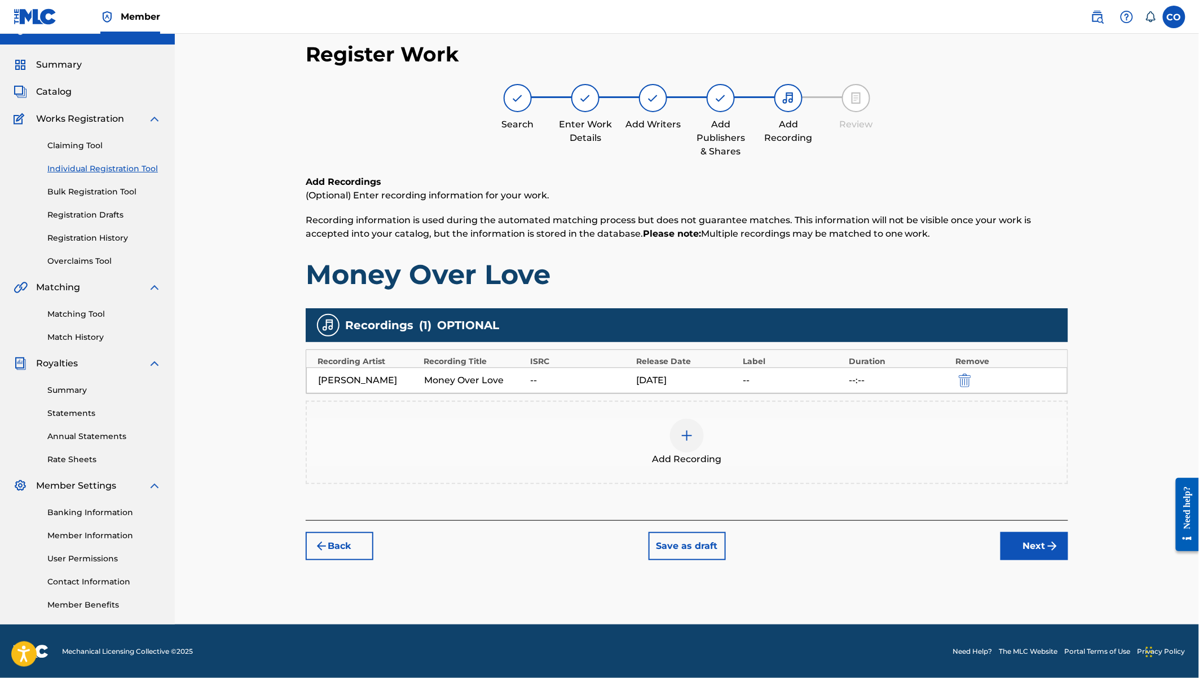
click at [1026, 545] on button "Next" at bounding box center [1034, 546] width 68 height 28
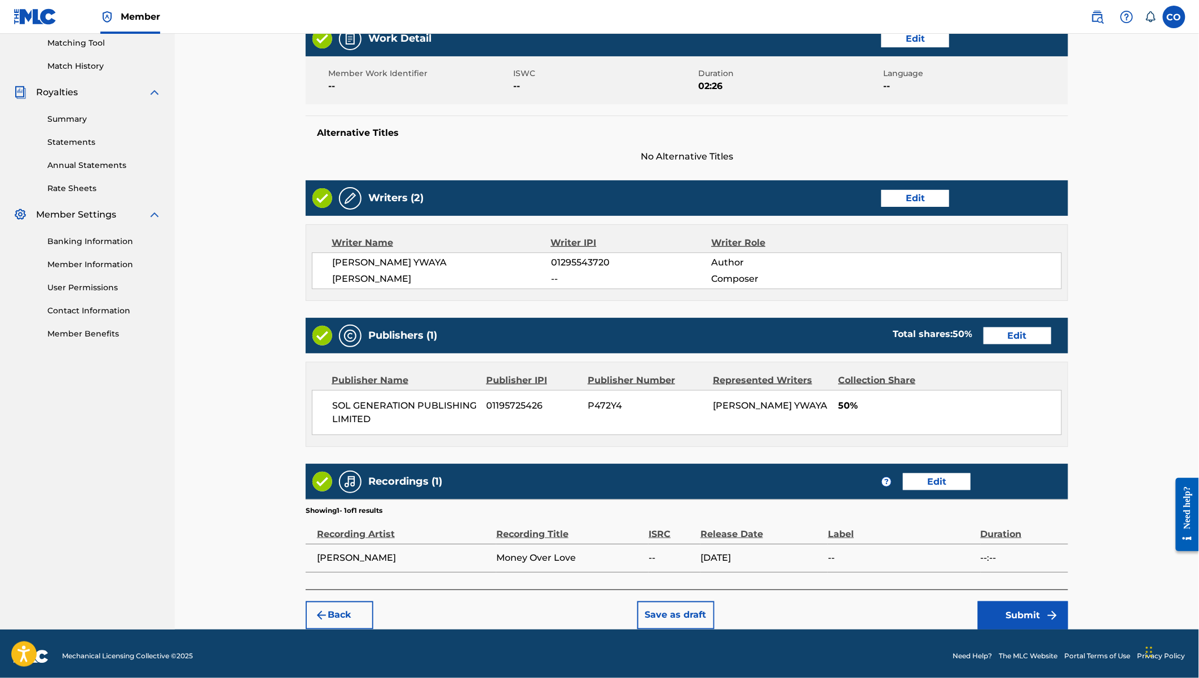
scroll to position [294, 0]
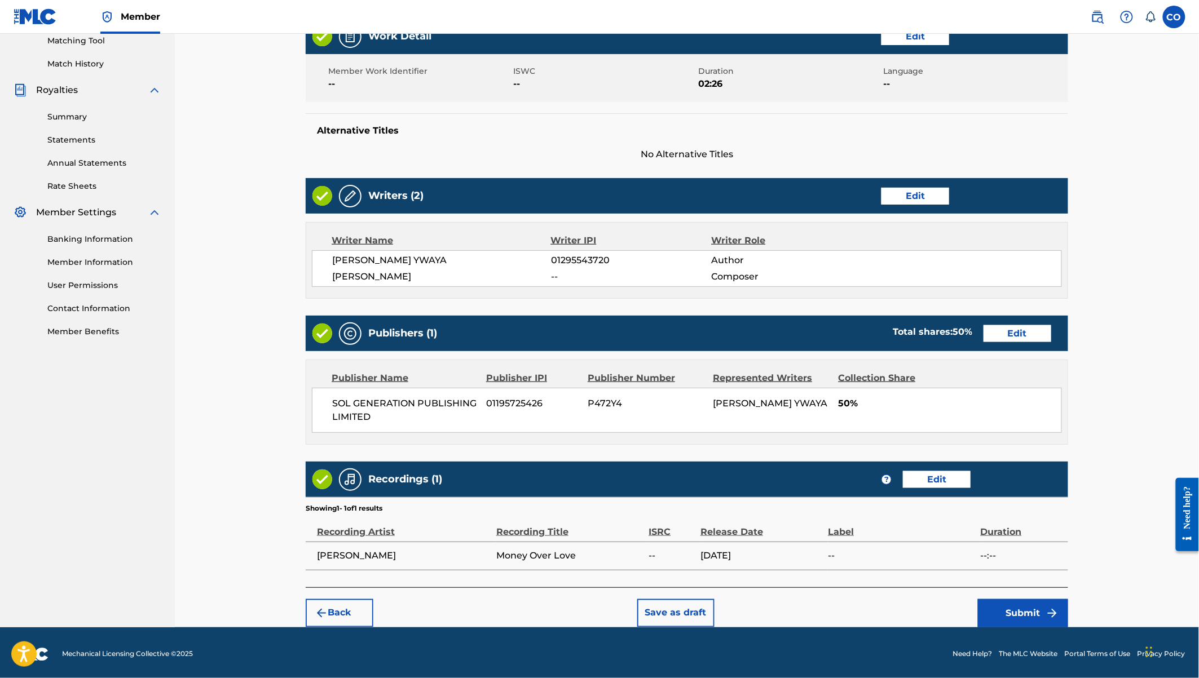
click at [1038, 604] on button "Submit" at bounding box center [1023, 613] width 90 height 28
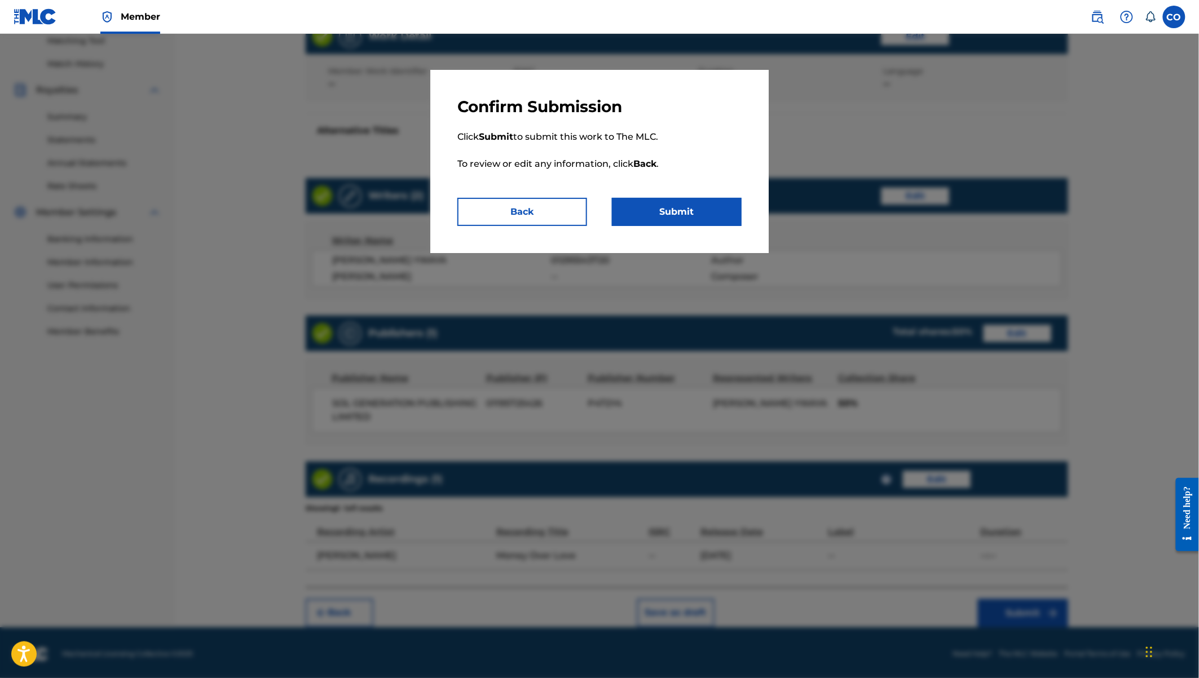
click at [680, 211] on button "Submit" at bounding box center [677, 212] width 130 height 28
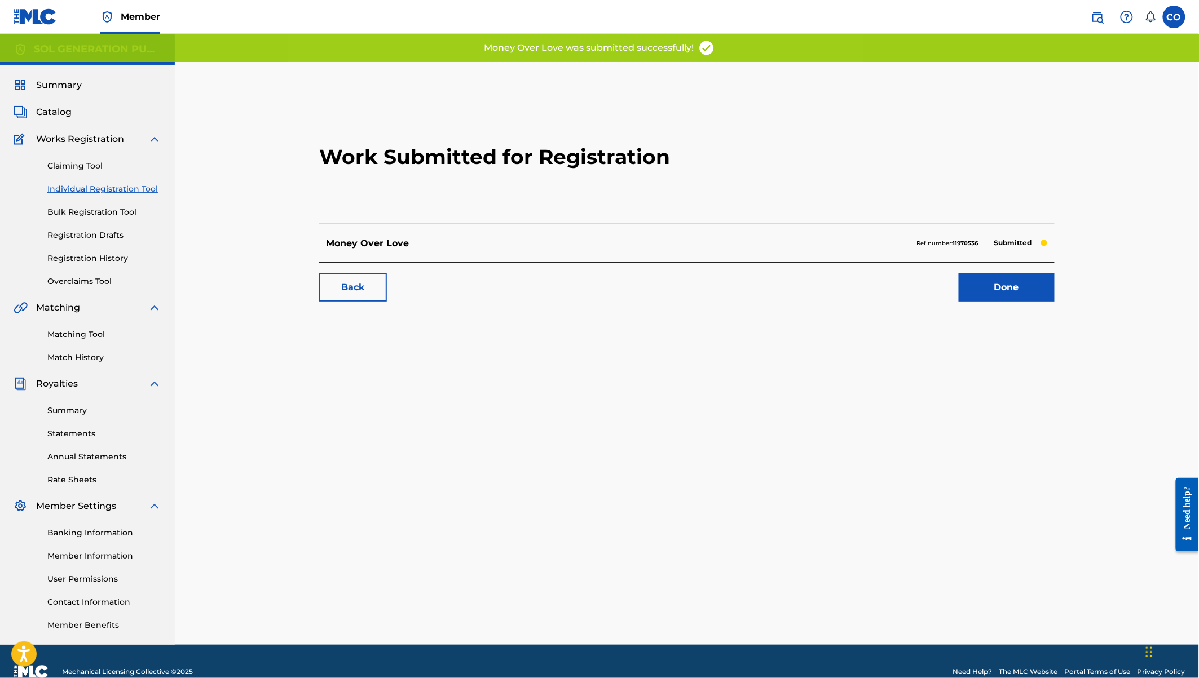
click at [103, 196] on div "Claiming Tool Individual Registration Tool Bulk Registration Tool Registration …" at bounding box center [88, 217] width 148 height 142
click at [80, 160] on link "Claiming Tool" at bounding box center [104, 166] width 114 height 12
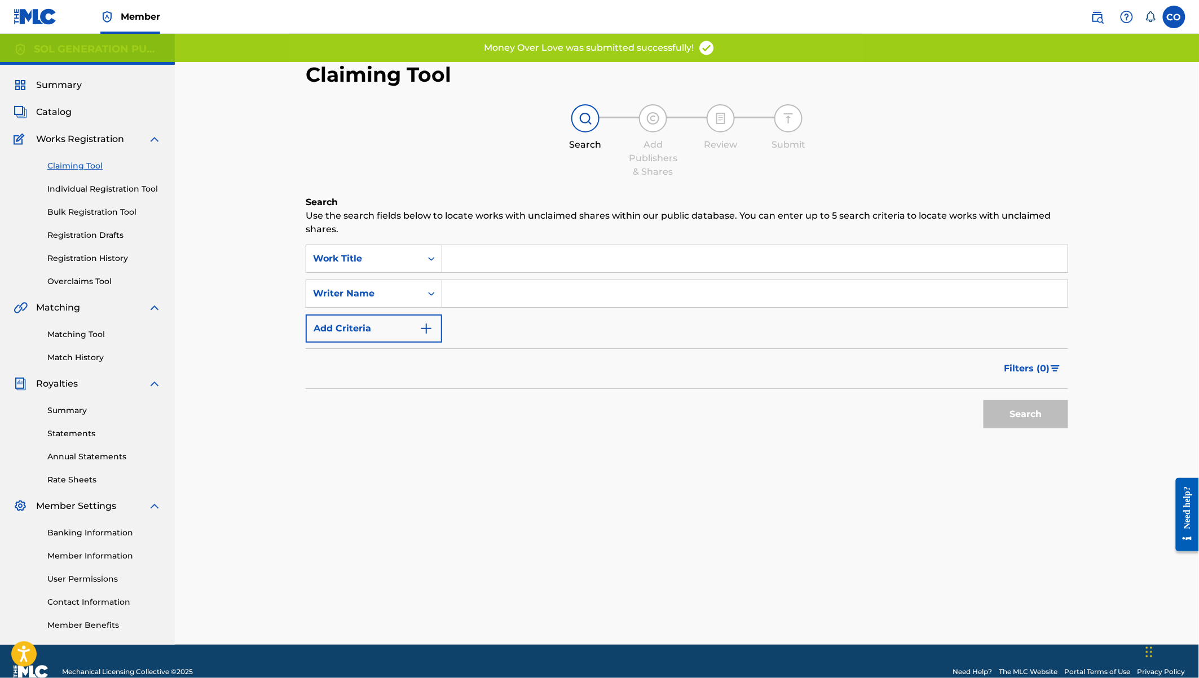
click at [507, 257] on input "Search Form" at bounding box center [754, 258] width 625 height 27
paste input "Baddies Need Love"
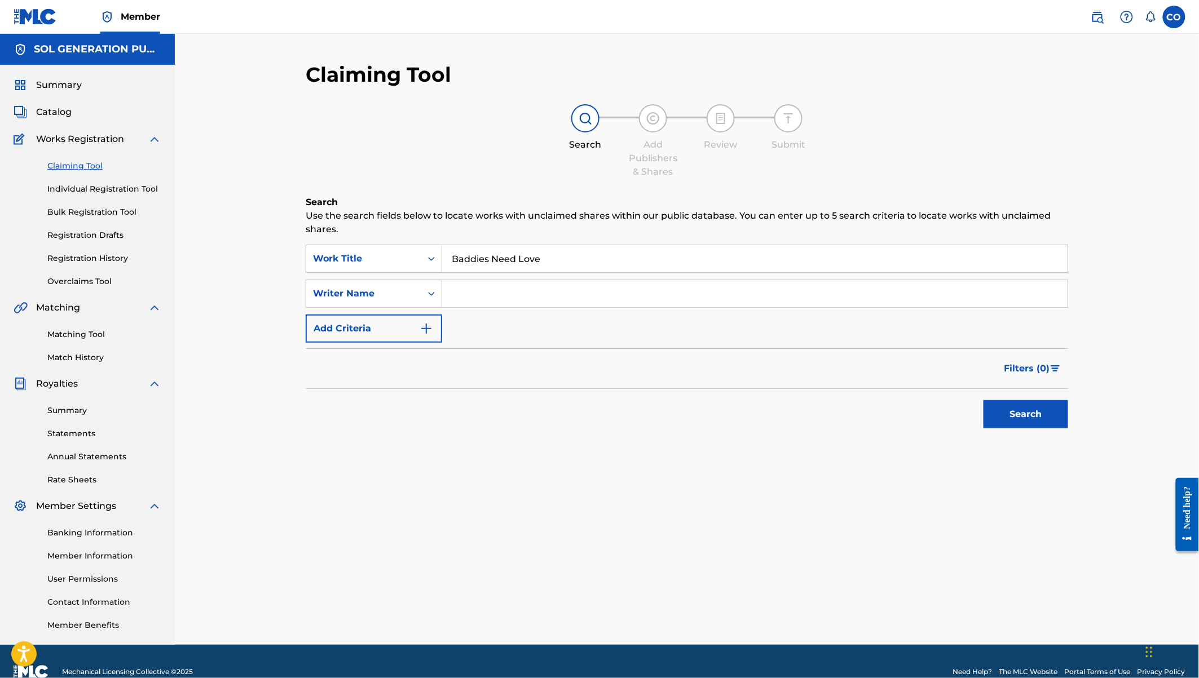
type input "Baddies Need Love"
click at [998, 404] on button "Search" at bounding box center [1025, 414] width 85 height 28
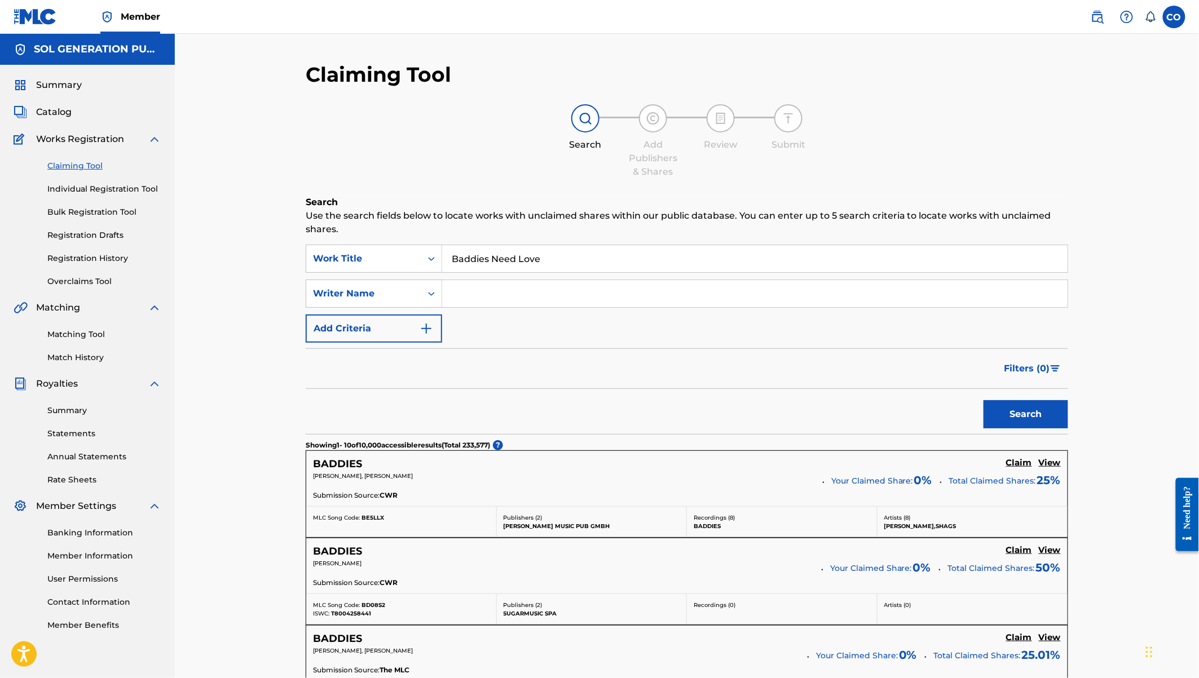
click at [92, 196] on div "Claiming Tool Individual Registration Tool Bulk Registration Tool Registration …" at bounding box center [88, 217] width 148 height 142
click at [120, 182] on div "Claiming Tool Individual Registration Tool Bulk Registration Tool Registration …" at bounding box center [88, 217] width 148 height 142
click at [124, 195] on link "Individual Registration Tool" at bounding box center [104, 189] width 114 height 12
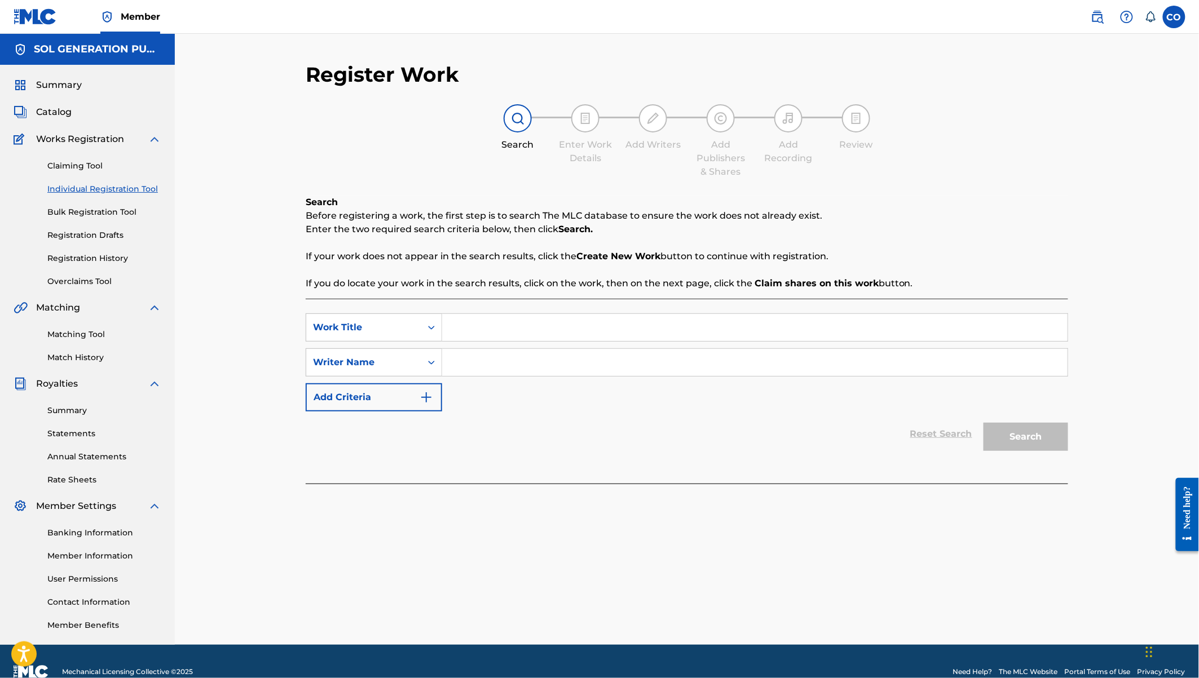
click at [494, 333] on input "Search Form" at bounding box center [754, 327] width 625 height 27
paste input "Baddies Need Love"
type input "Baddies Need Love"
click at [695, 364] on input "Search Form" at bounding box center [754, 362] width 625 height 27
type input "maandy"
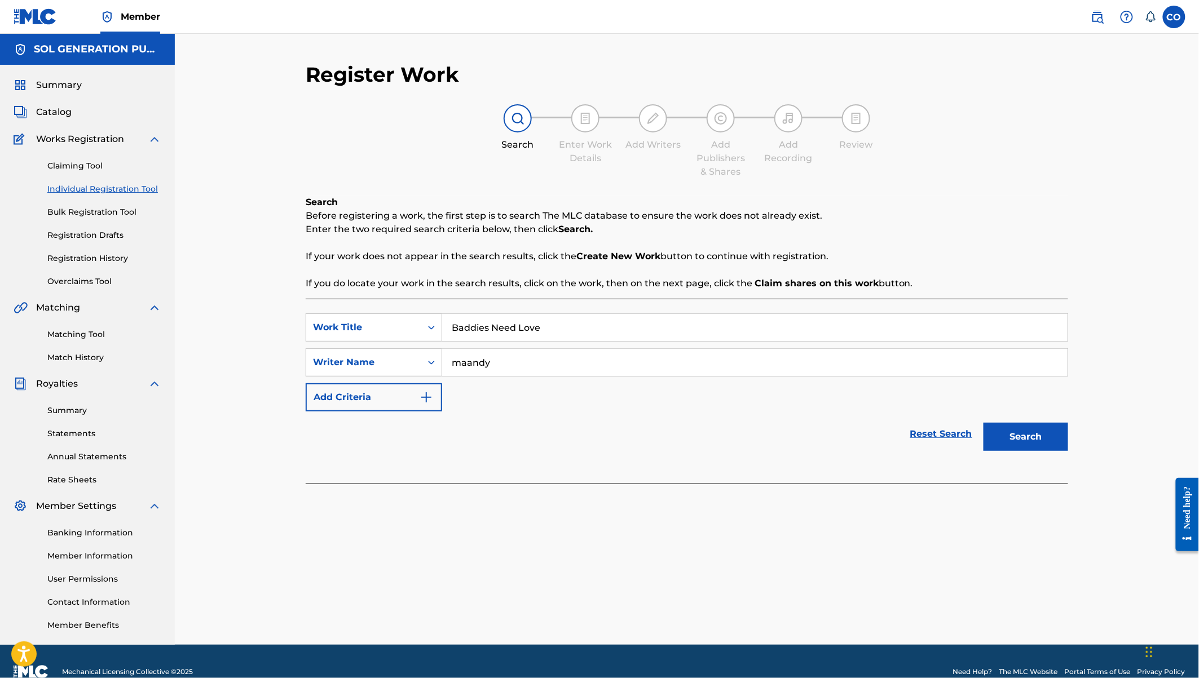
click at [983, 423] on button "Search" at bounding box center [1025, 437] width 85 height 28
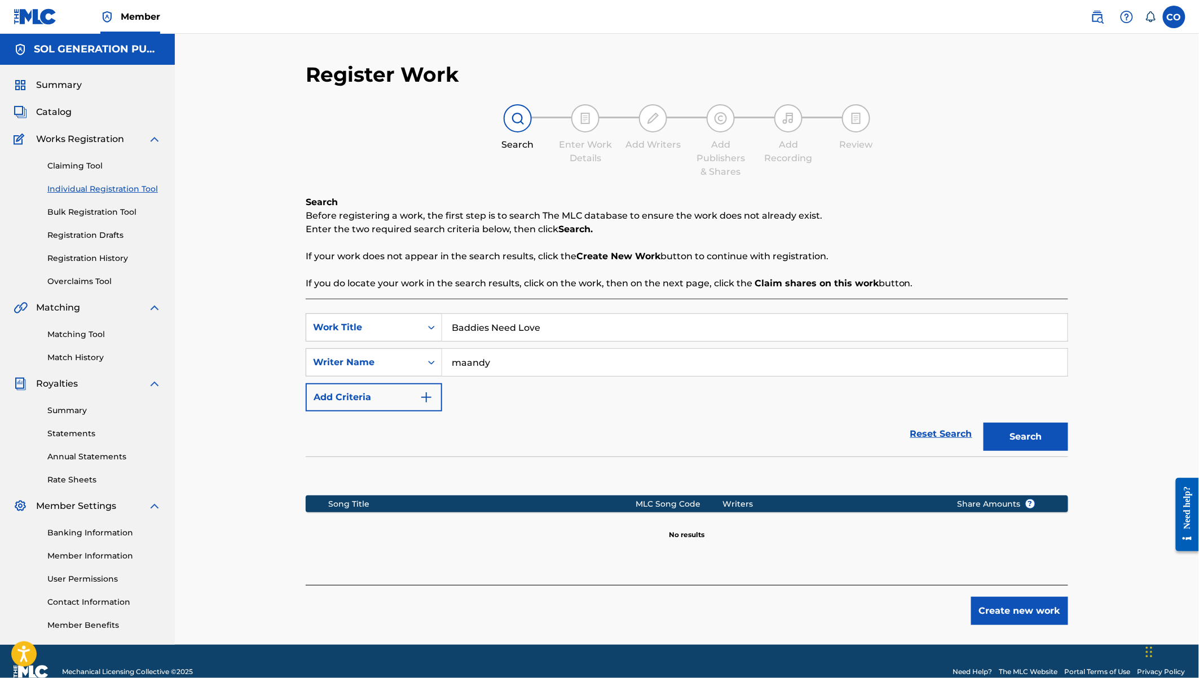
click at [1036, 611] on button "Create new work" at bounding box center [1019, 611] width 97 height 28
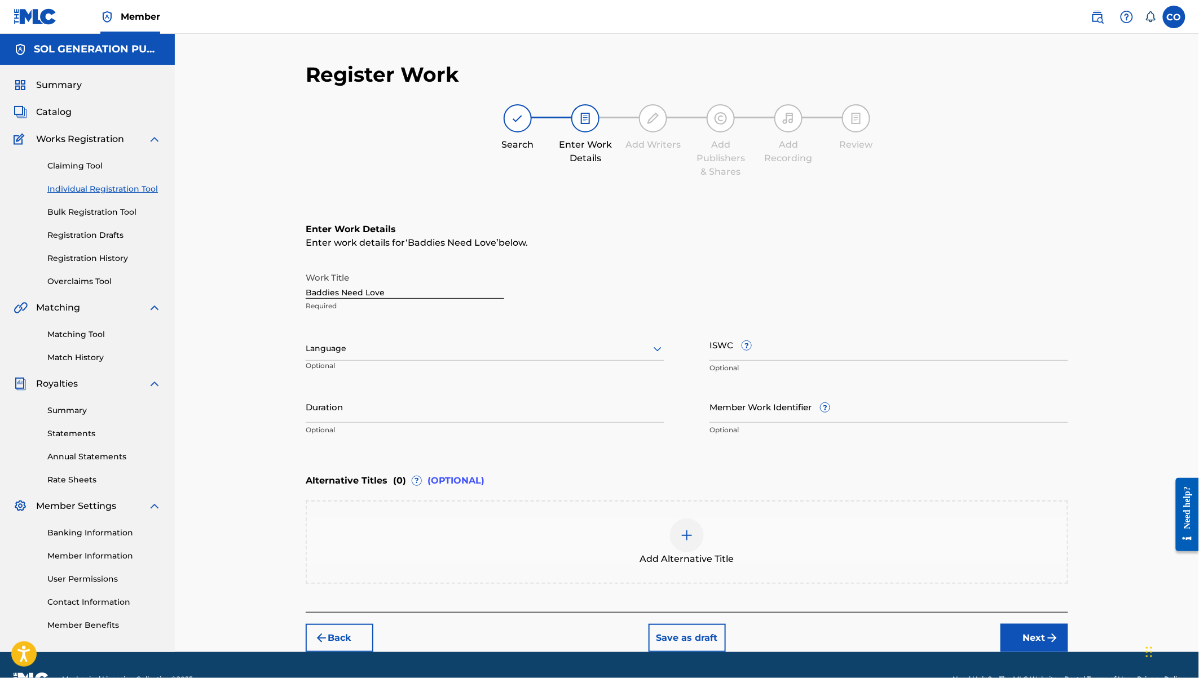
click at [367, 415] on input "Duration" at bounding box center [485, 407] width 359 height 32
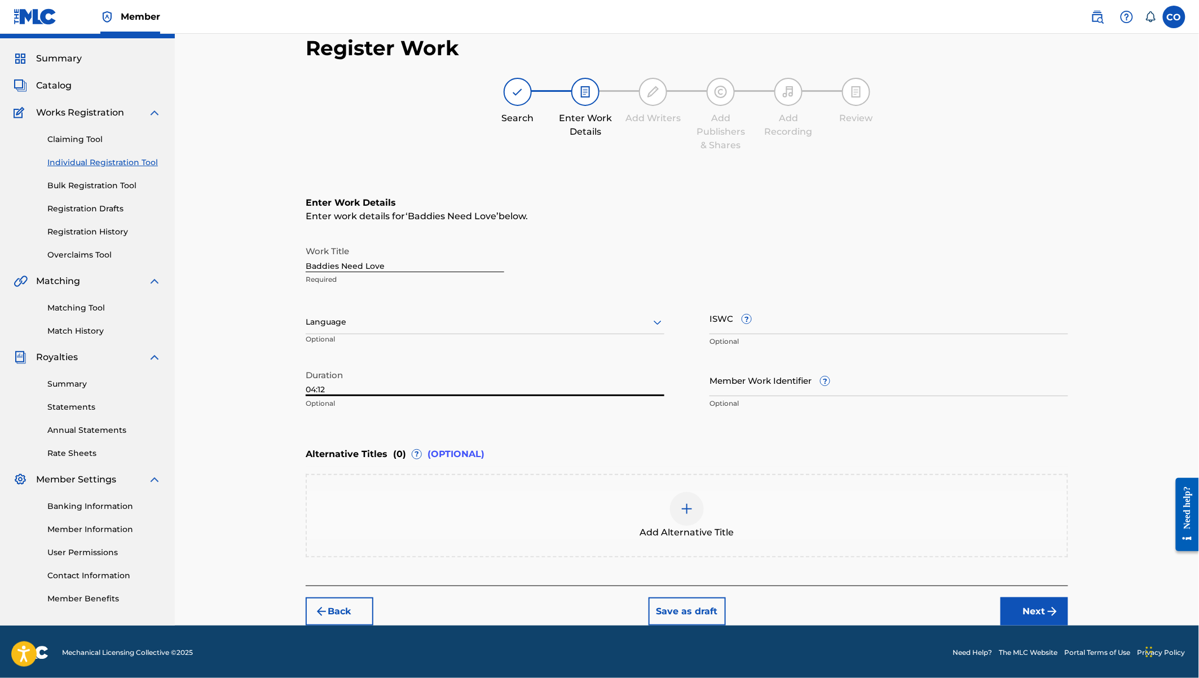
type input "04:12"
click at [1038, 617] on button "Next" at bounding box center [1034, 612] width 68 height 28
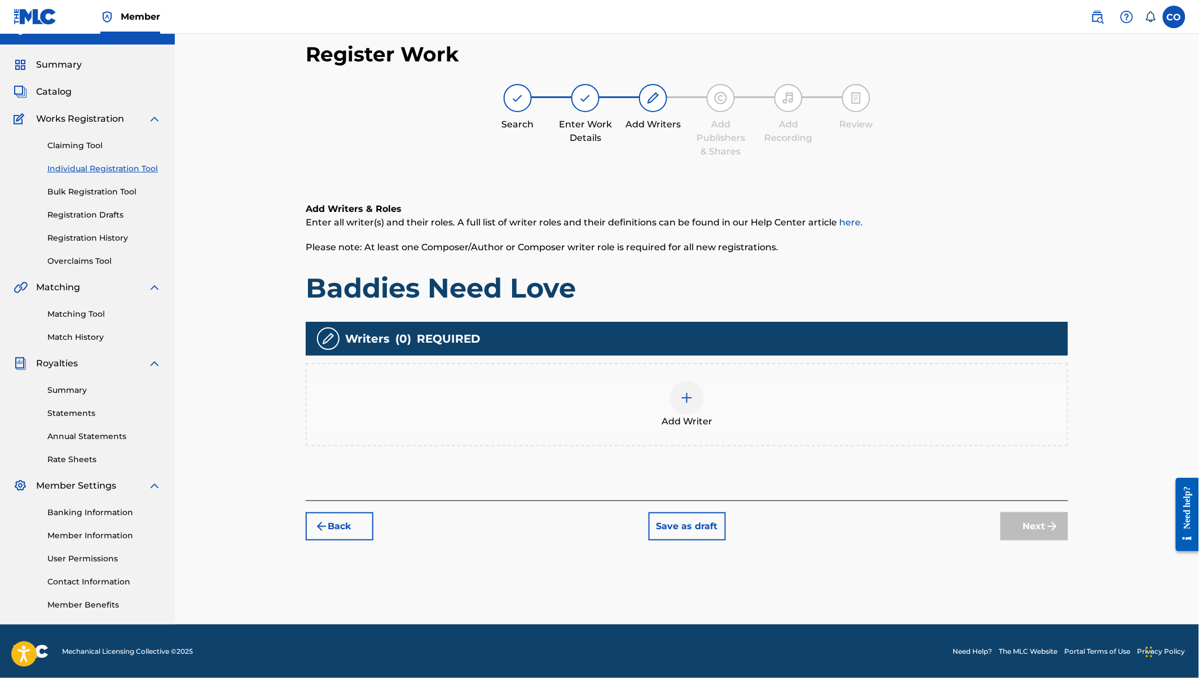
click at [685, 410] on div at bounding box center [687, 398] width 34 height 34
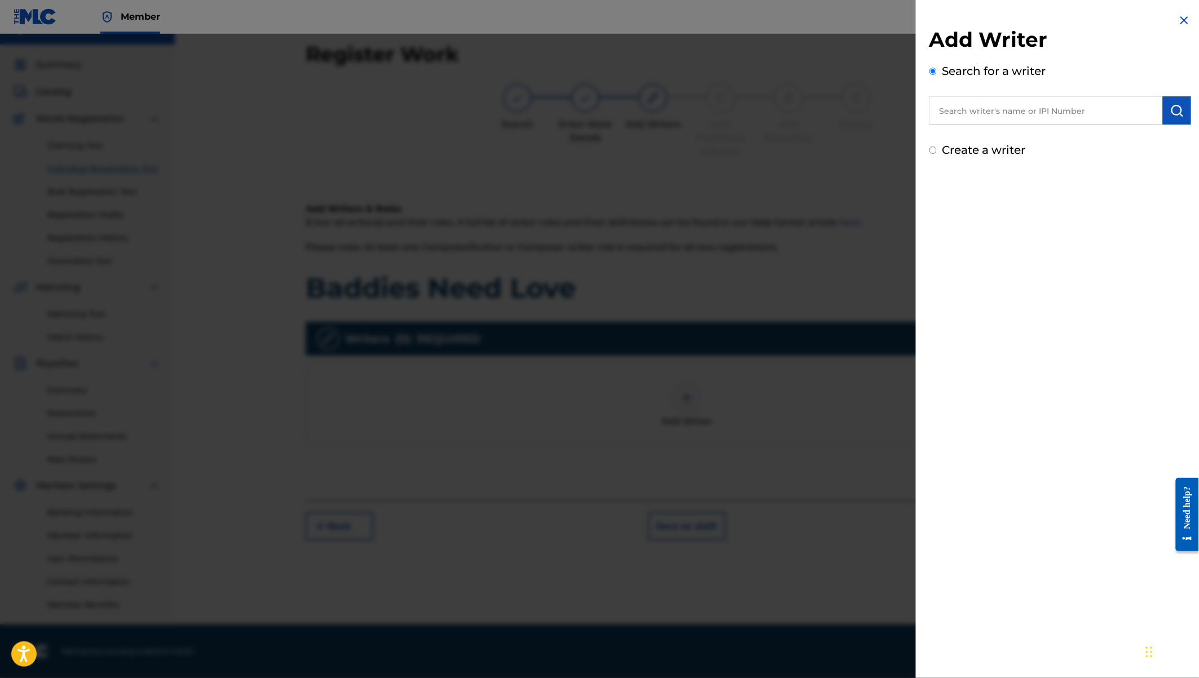
click at [1007, 108] on input "text" at bounding box center [1045, 110] width 233 height 28
type input "Maandy"
click at [990, 209] on div "Add Writer Search for a writer Maandy malathesha maandy a Not found Can't find …" at bounding box center [1060, 110] width 289 height 220
click at [972, 193] on label "Create a writer" at bounding box center [983, 198] width 83 height 14
radio input "true"
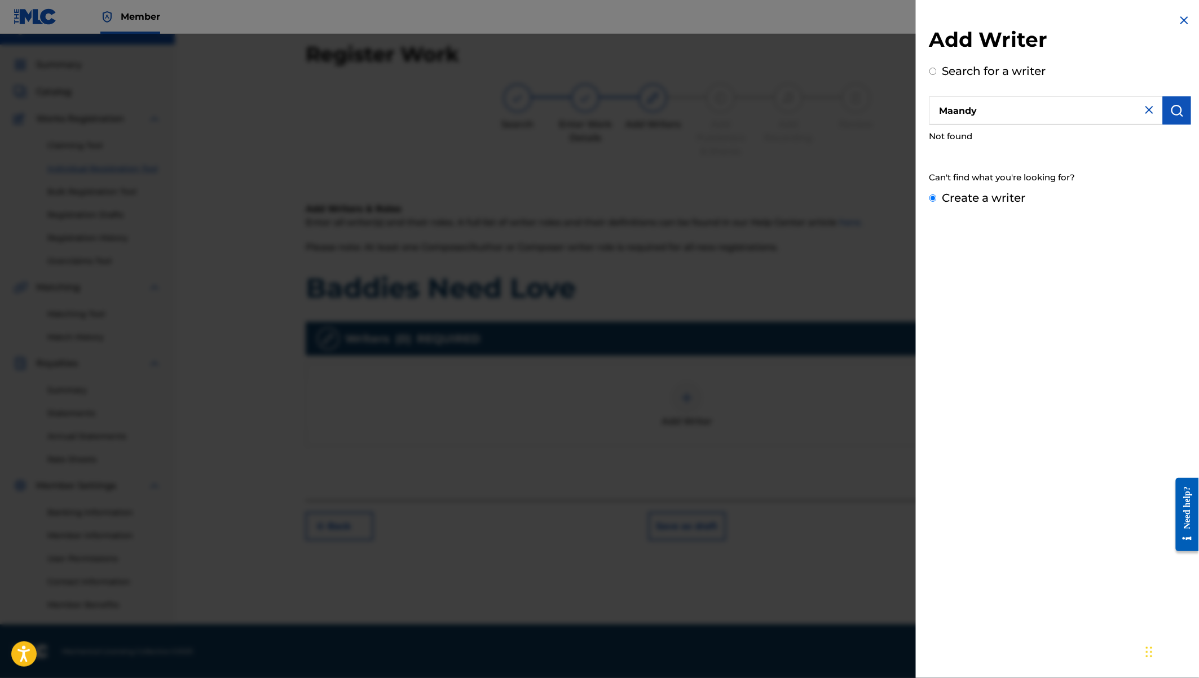
click at [937, 195] on input "Create a writer" at bounding box center [932, 198] width 7 height 7
radio input "false"
radio input "true"
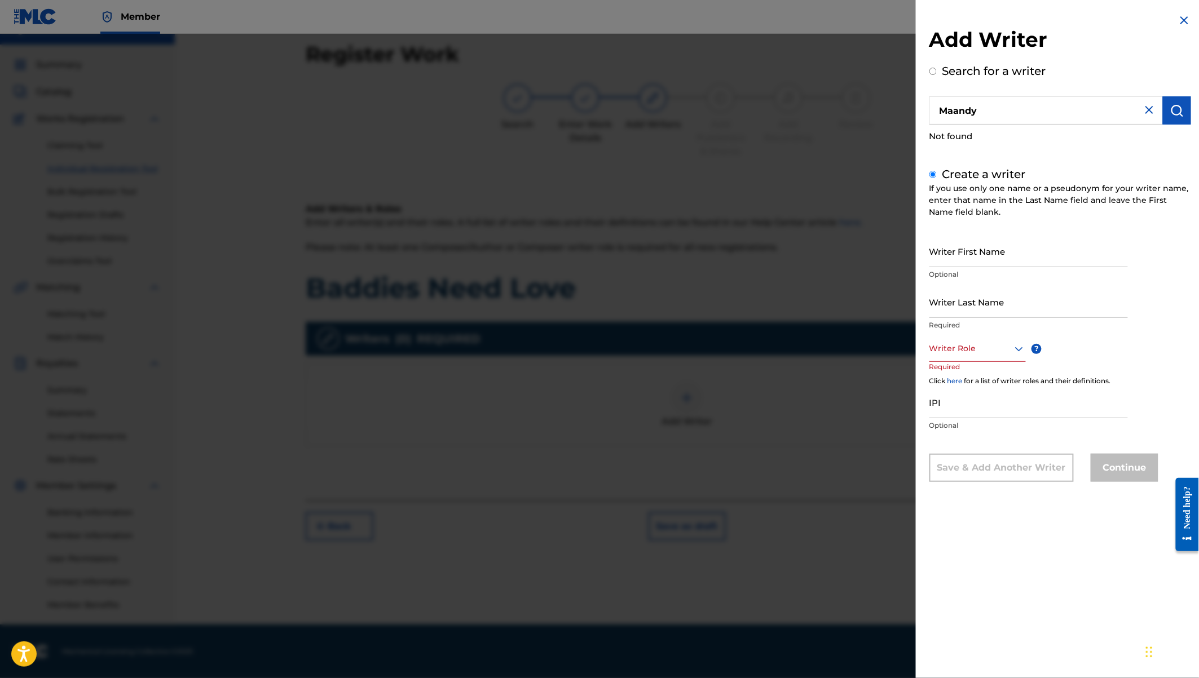
click at [955, 250] on input "Writer First Name" at bounding box center [1028, 251] width 198 height 32
type input "Mitchelle"
click at [972, 308] on input "Writer Last Name" at bounding box center [1028, 302] width 198 height 32
type input "Wambui"
click at [985, 356] on div "Writer Role" at bounding box center [977, 349] width 96 height 25
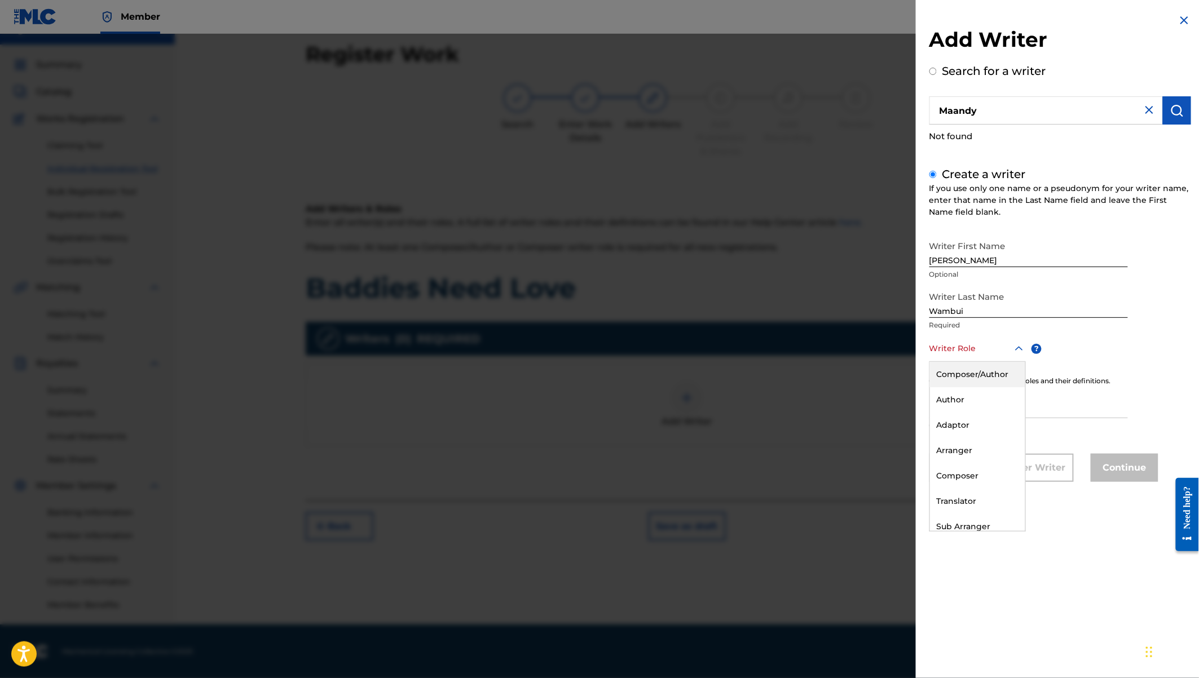
click at [965, 373] on div "Composer/Author" at bounding box center [977, 374] width 95 height 25
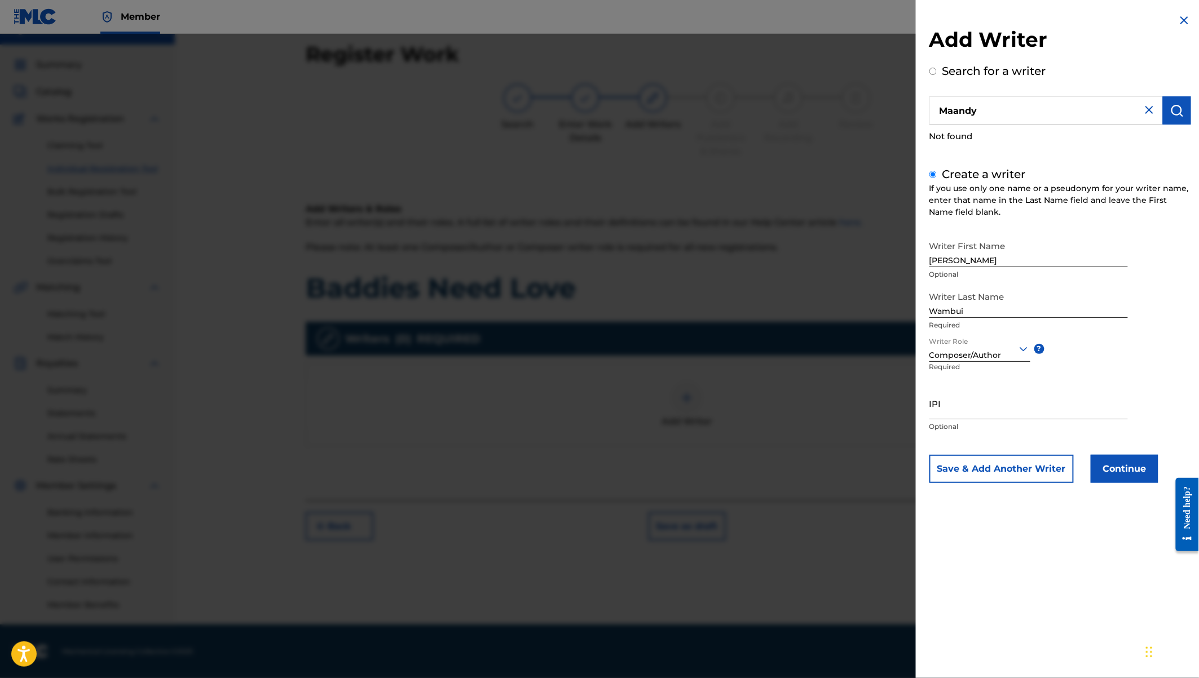
click at [1128, 461] on button "Continue" at bounding box center [1125, 469] width 68 height 28
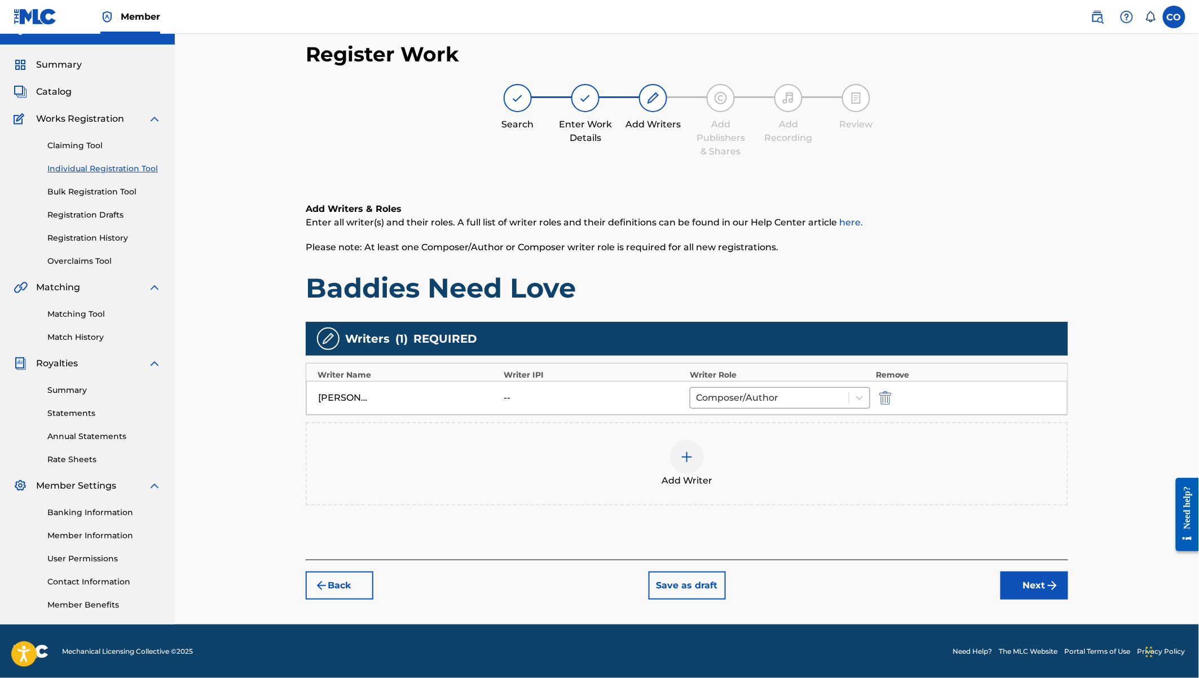
click at [681, 459] on img at bounding box center [687, 458] width 14 height 14
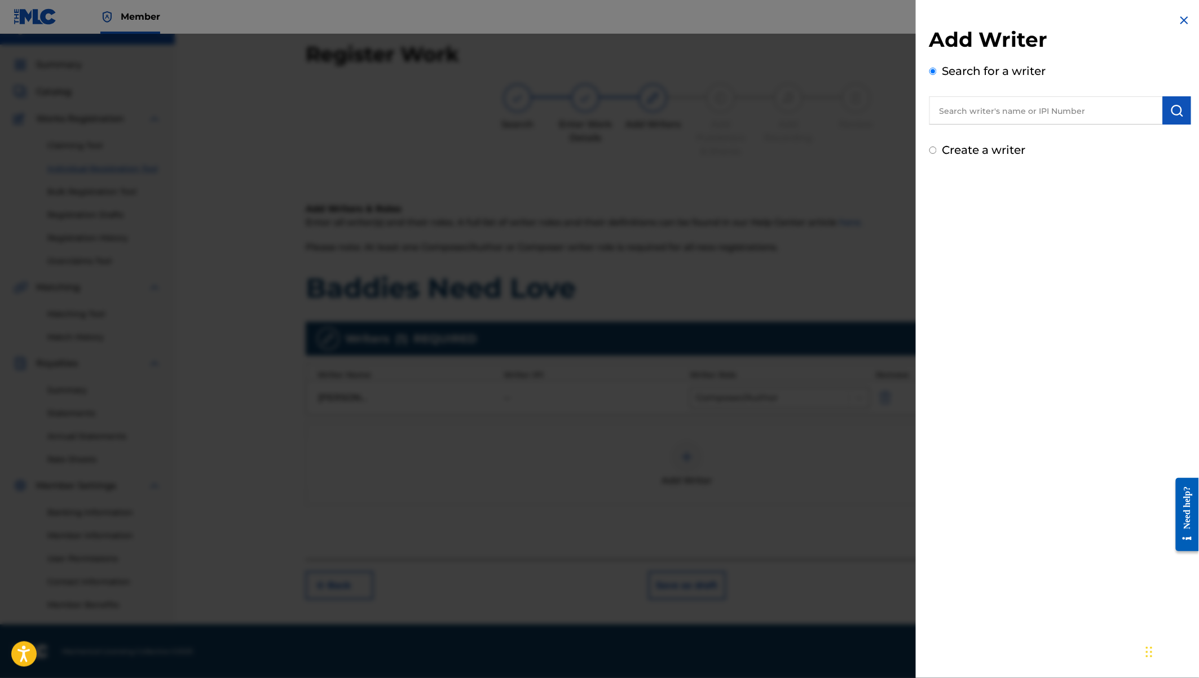
click at [1043, 109] on input "text" at bounding box center [1045, 110] width 233 height 28
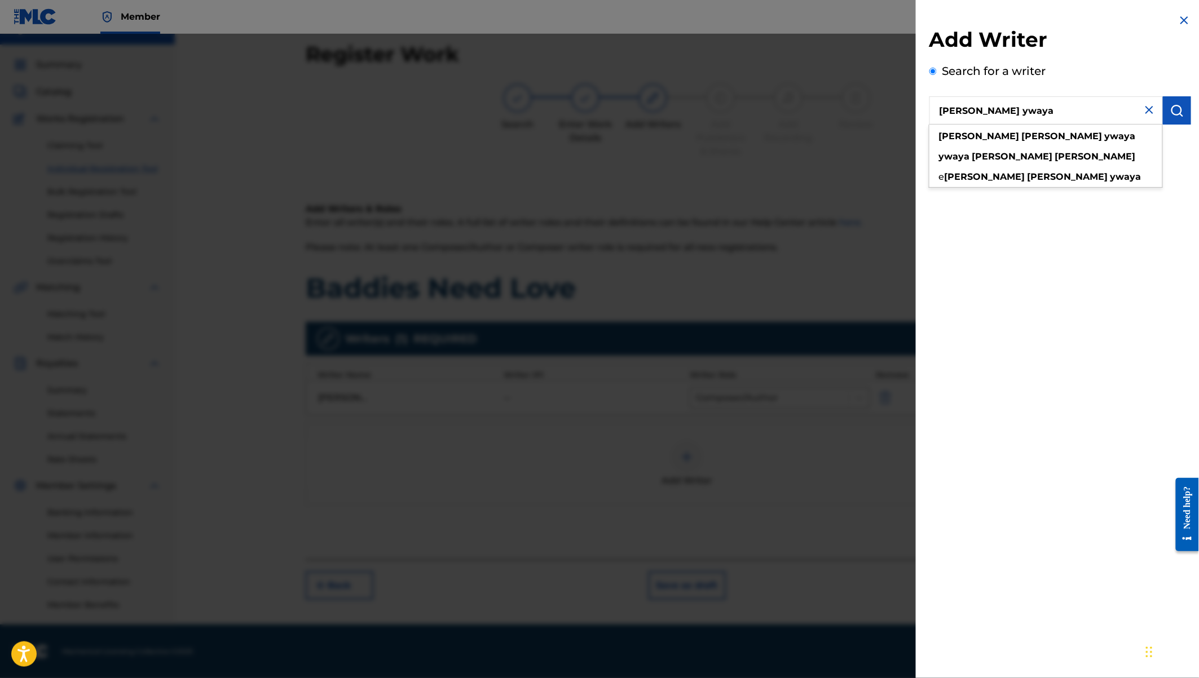
type input "Eugine simon ywaya"
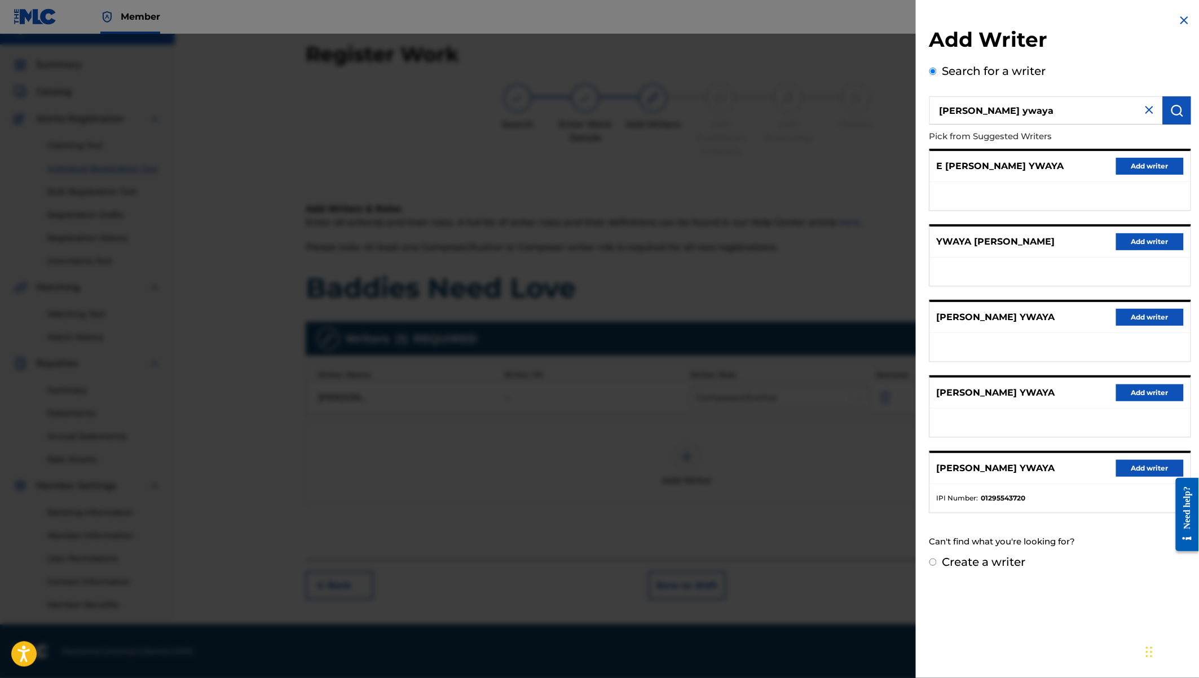
click at [1134, 471] on button "Add writer" at bounding box center [1150, 468] width 68 height 17
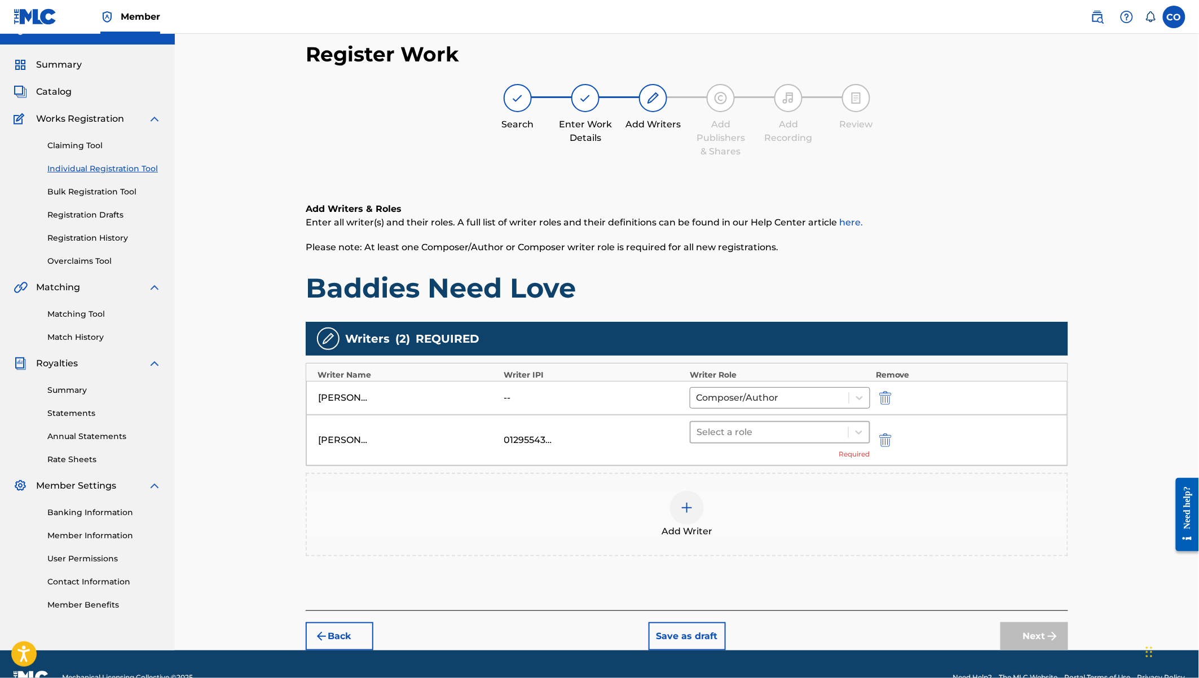
click at [823, 430] on div at bounding box center [769, 433] width 146 height 16
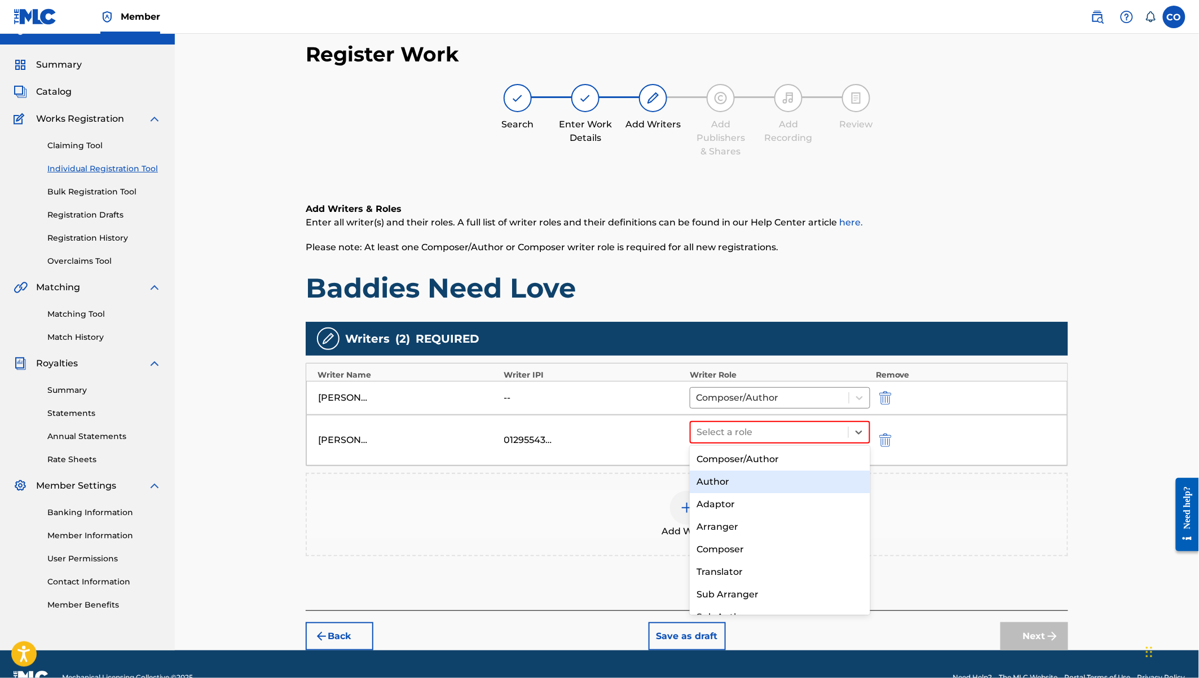
click at [728, 483] on div "Author" at bounding box center [780, 482] width 180 height 23
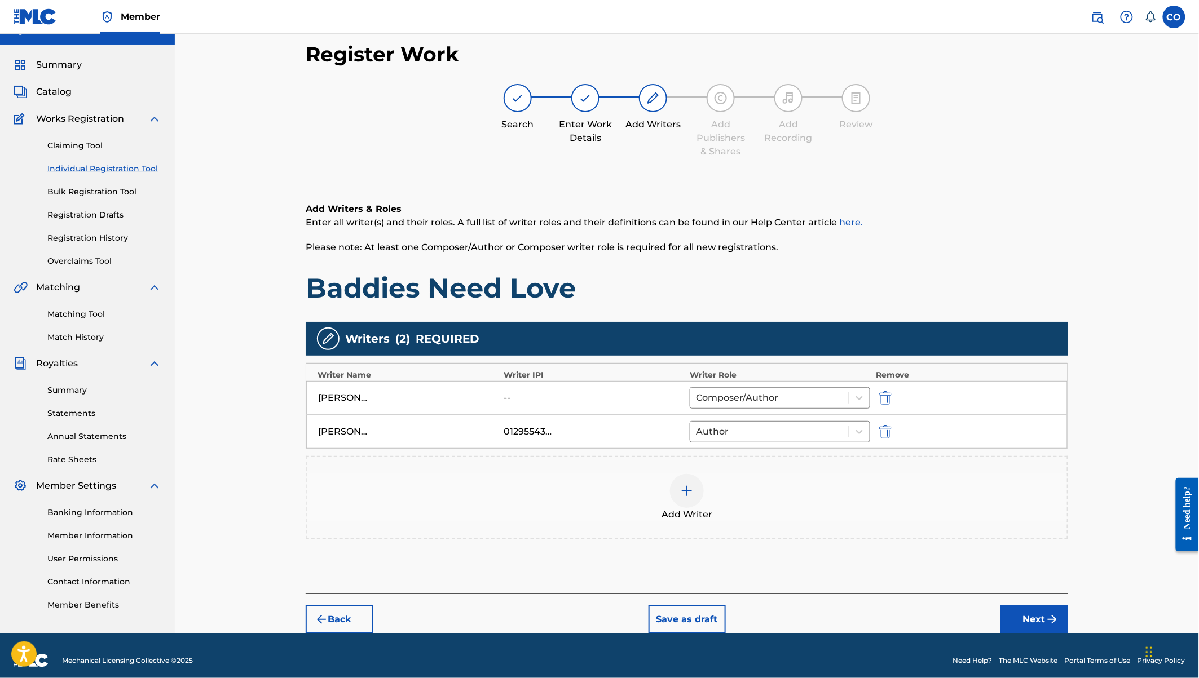
click at [669, 482] on div "Add Writer" at bounding box center [687, 497] width 760 height 47
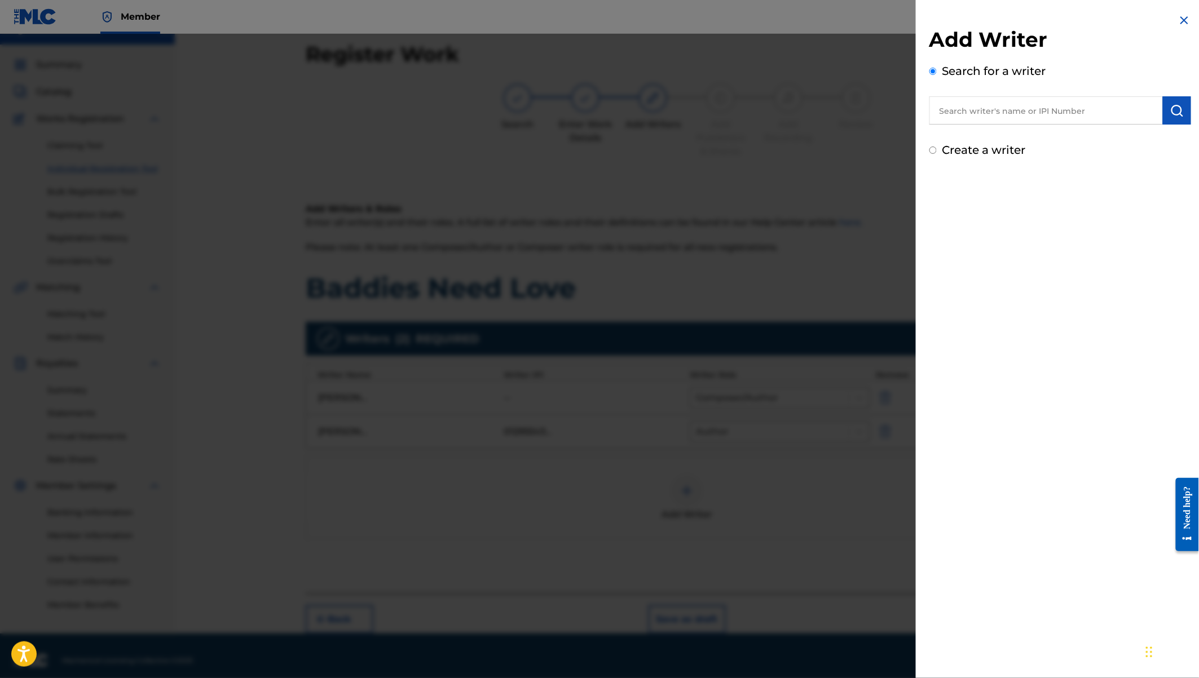
click at [1020, 114] on input "text" at bounding box center [1045, 110] width 233 height 28
paste input "Metro Suka Doba"
type input "Metro Suka Doba"
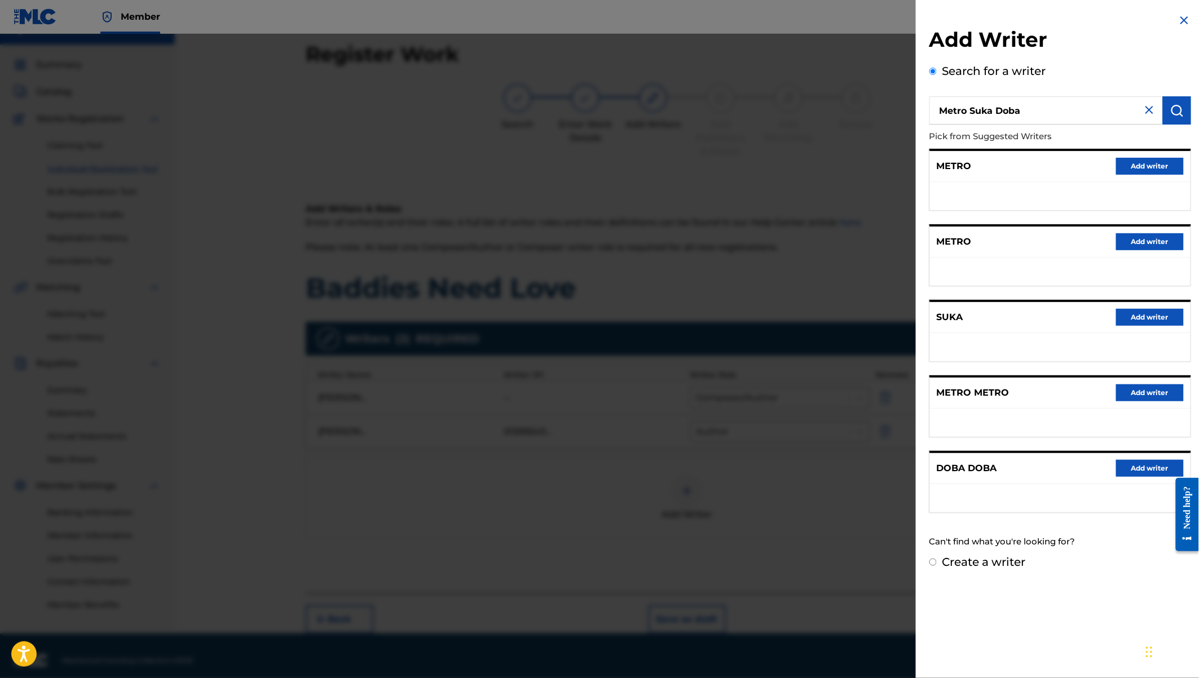
click at [963, 556] on label "Create a writer" at bounding box center [983, 562] width 83 height 14
radio input "true"
click at [937, 559] on input "Create a writer" at bounding box center [932, 562] width 7 height 7
radio input "false"
radio input "true"
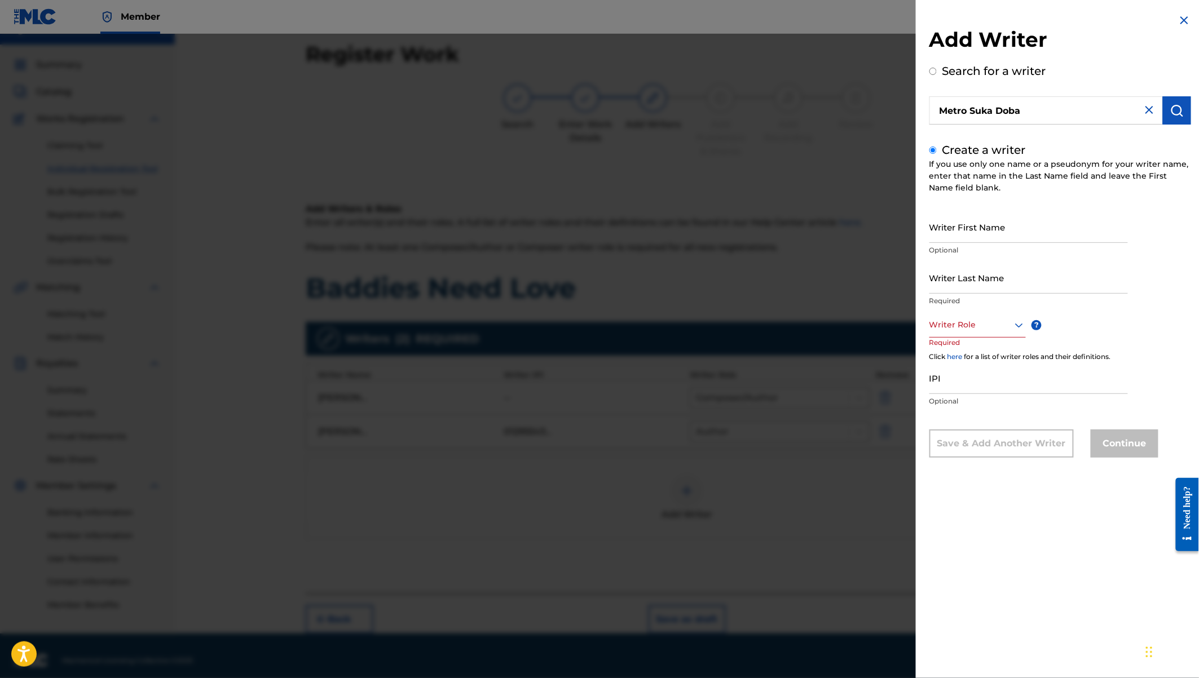
click at [942, 228] on input "Writer First Name" at bounding box center [1028, 227] width 198 height 32
paste input "Metro Suka Doba"
drag, startPoint x: 957, startPoint y: 235, endPoint x: 998, endPoint y: 236, distance: 40.6
click at [998, 236] on input "Metro Suka Doba" at bounding box center [1028, 227] width 198 height 32
click at [978, 237] on input "Metro Suka Doba" at bounding box center [1028, 227] width 198 height 32
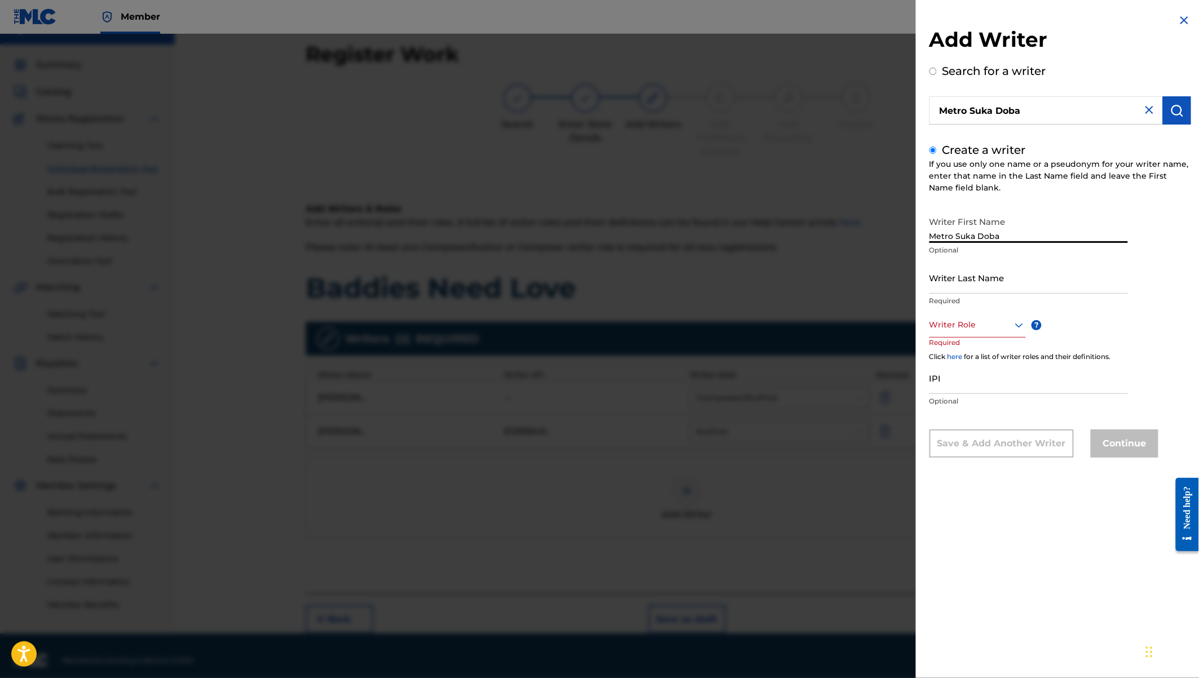
click at [978, 237] on input "Metro Suka Doba" at bounding box center [1028, 227] width 198 height 32
drag, startPoint x: 978, startPoint y: 237, endPoint x: 1026, endPoint y: 246, distance: 48.3
click at [1026, 246] on div "Writer First Name Metro Suka Doba Optional" at bounding box center [1028, 236] width 198 height 51
type input "Metro Suka"
click at [951, 281] on input "Writer Last Name" at bounding box center [1028, 278] width 198 height 32
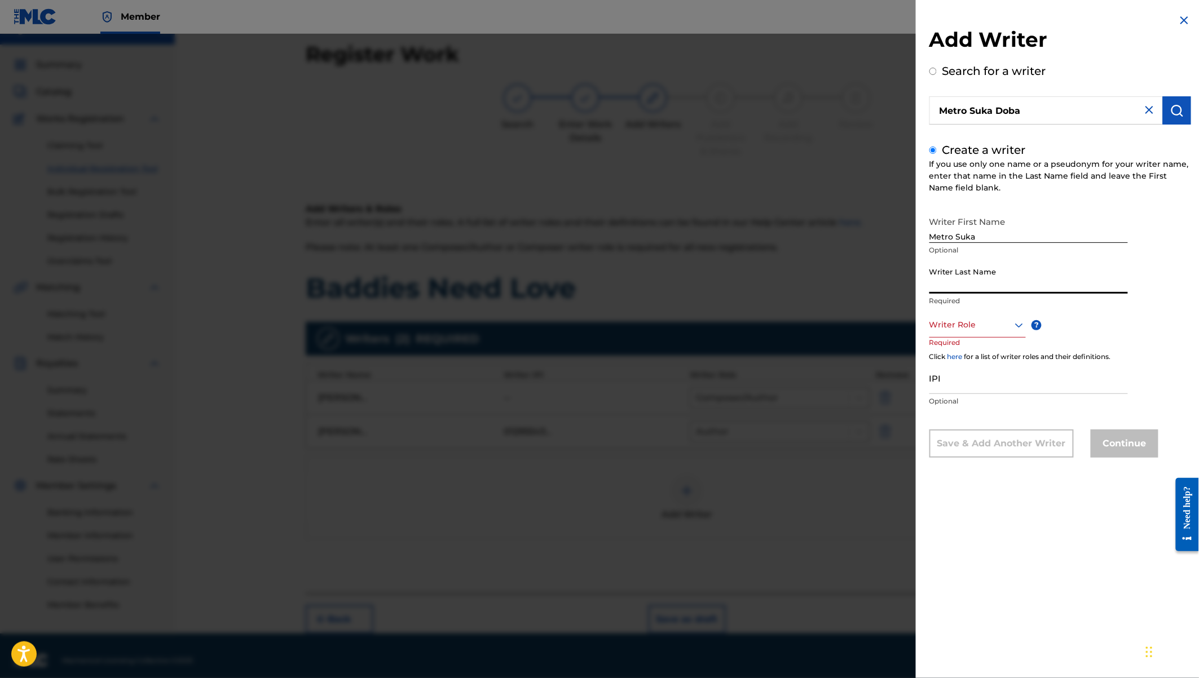
paste input "Doba"
type input "Doba"
click at [955, 330] on div at bounding box center [977, 325] width 96 height 14
click at [971, 440] on div "Composer" at bounding box center [977, 451] width 95 height 25
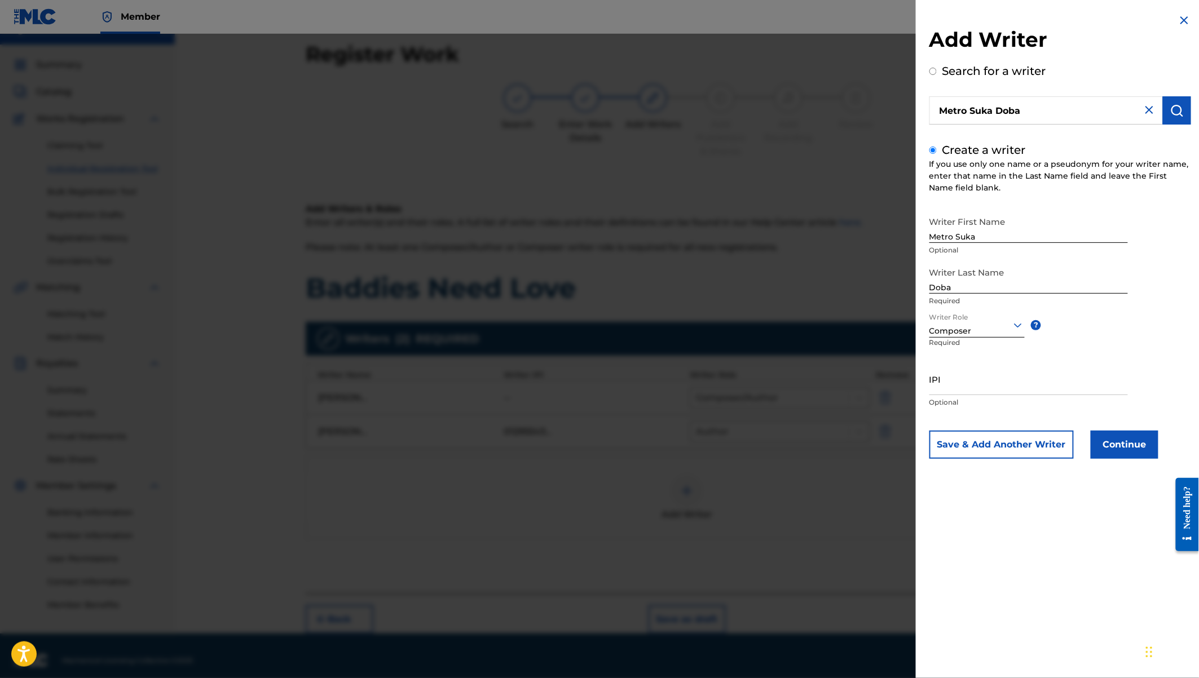
click at [1131, 443] on button "Continue" at bounding box center [1125, 445] width 68 height 28
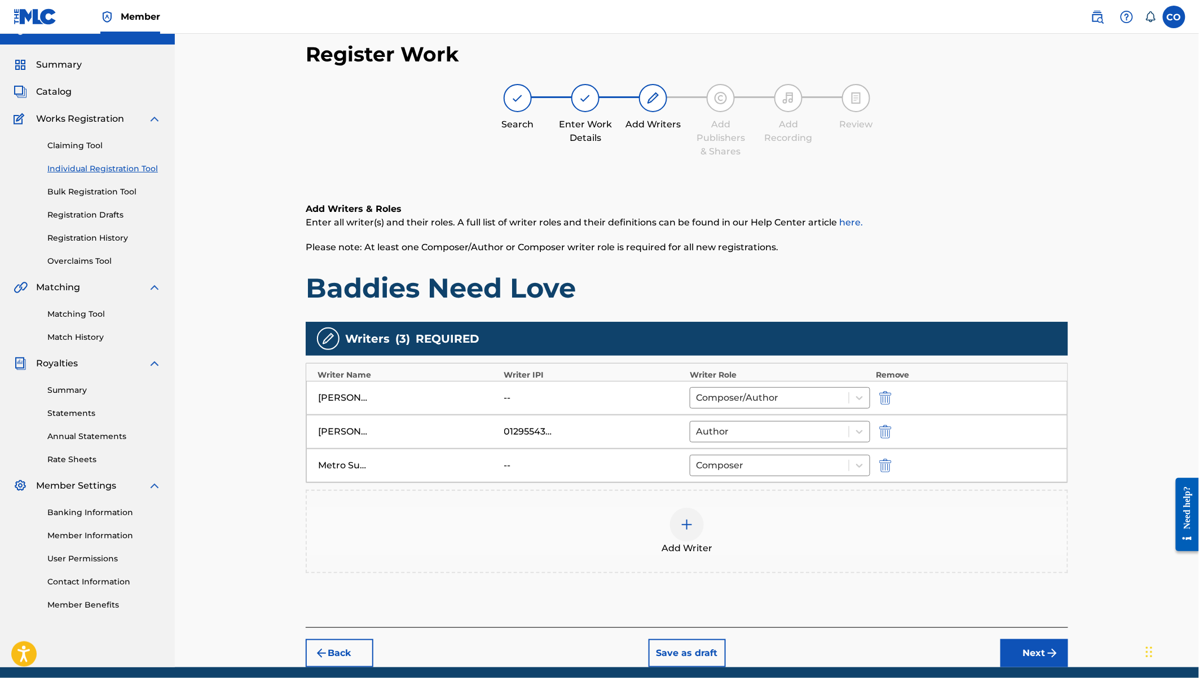
click at [1031, 656] on button "Next" at bounding box center [1034, 653] width 68 height 28
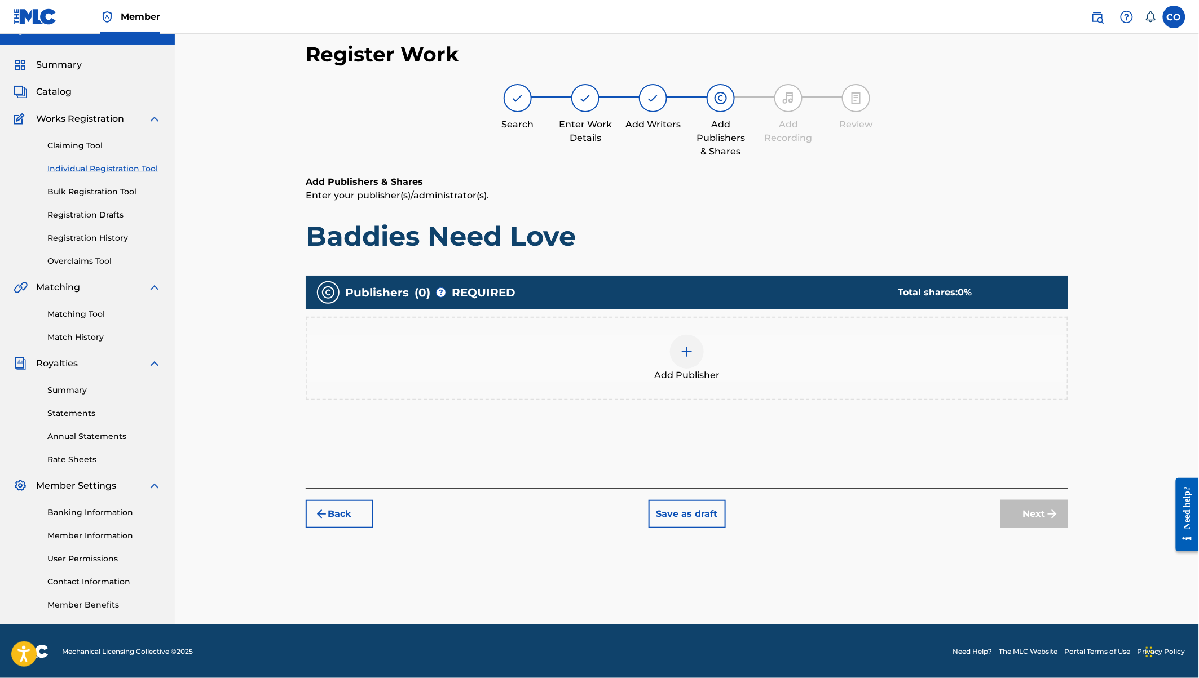
click at [691, 348] on img at bounding box center [687, 352] width 14 height 14
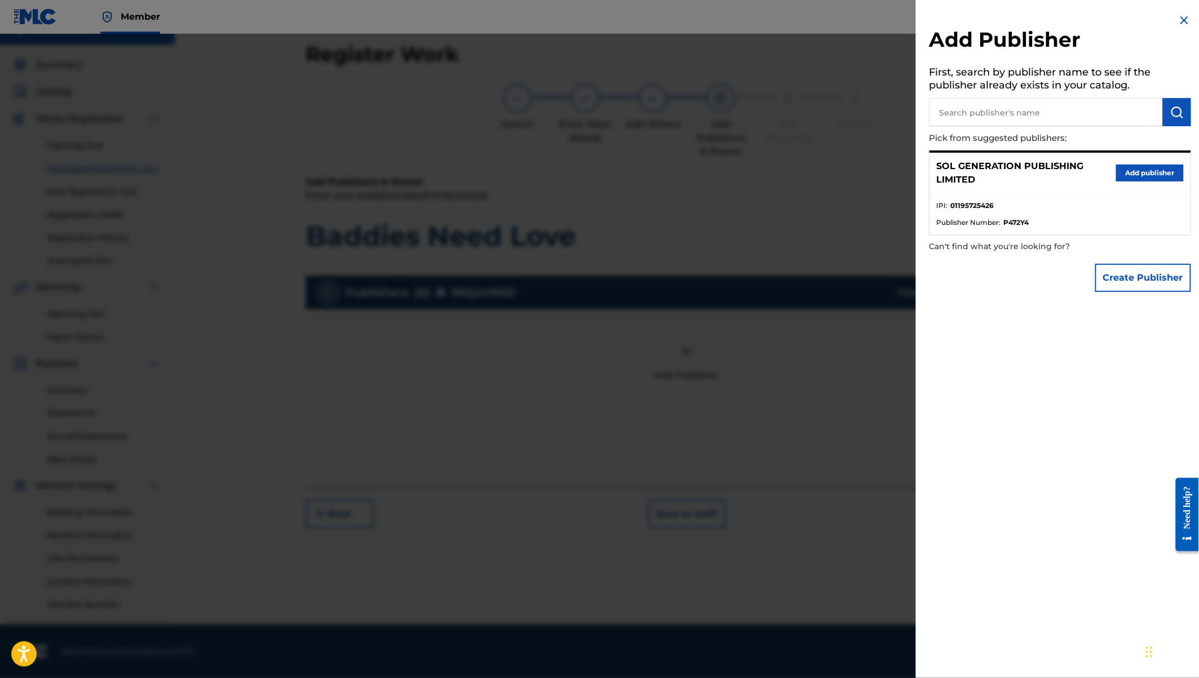
click at [1129, 178] on button "Add publisher" at bounding box center [1150, 173] width 68 height 17
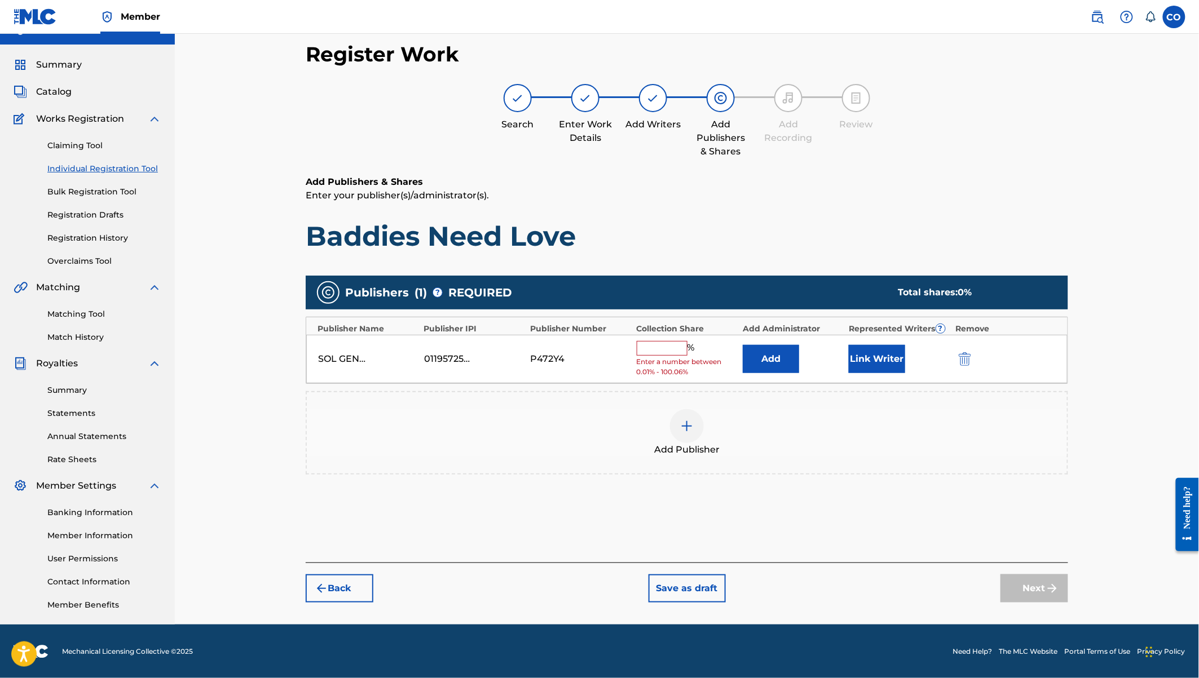
click at [664, 345] on input "text" at bounding box center [662, 348] width 51 height 15
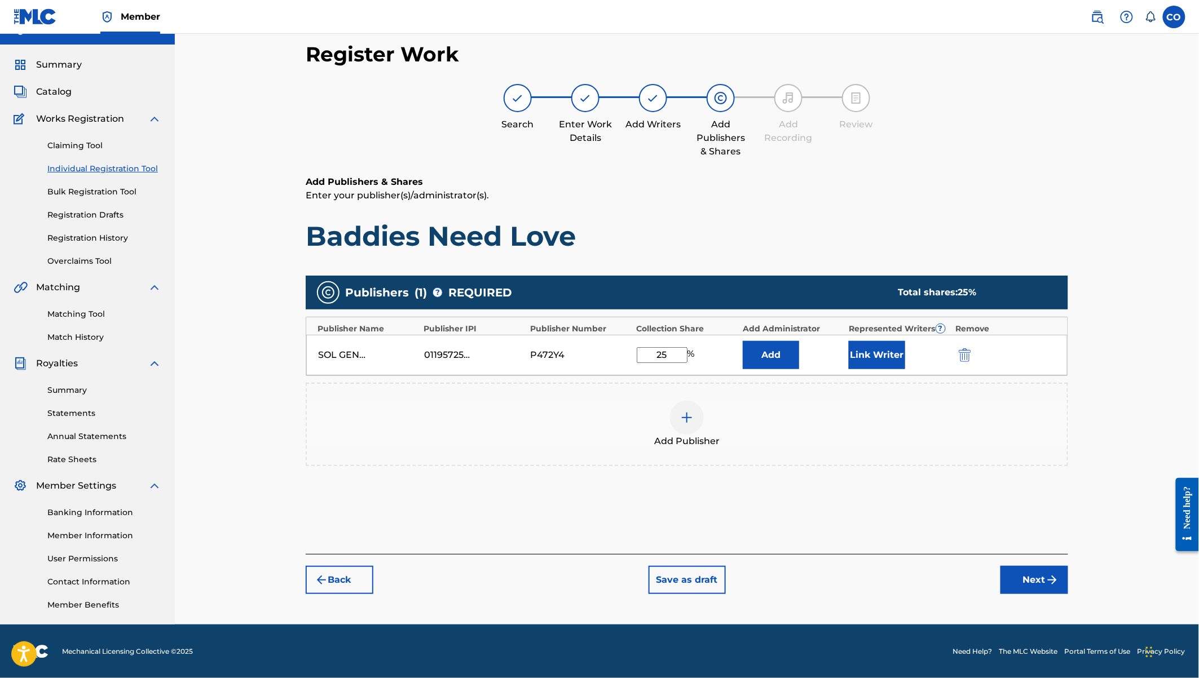
type input "25"
click at [894, 351] on button "Link Writer" at bounding box center [877, 355] width 56 height 28
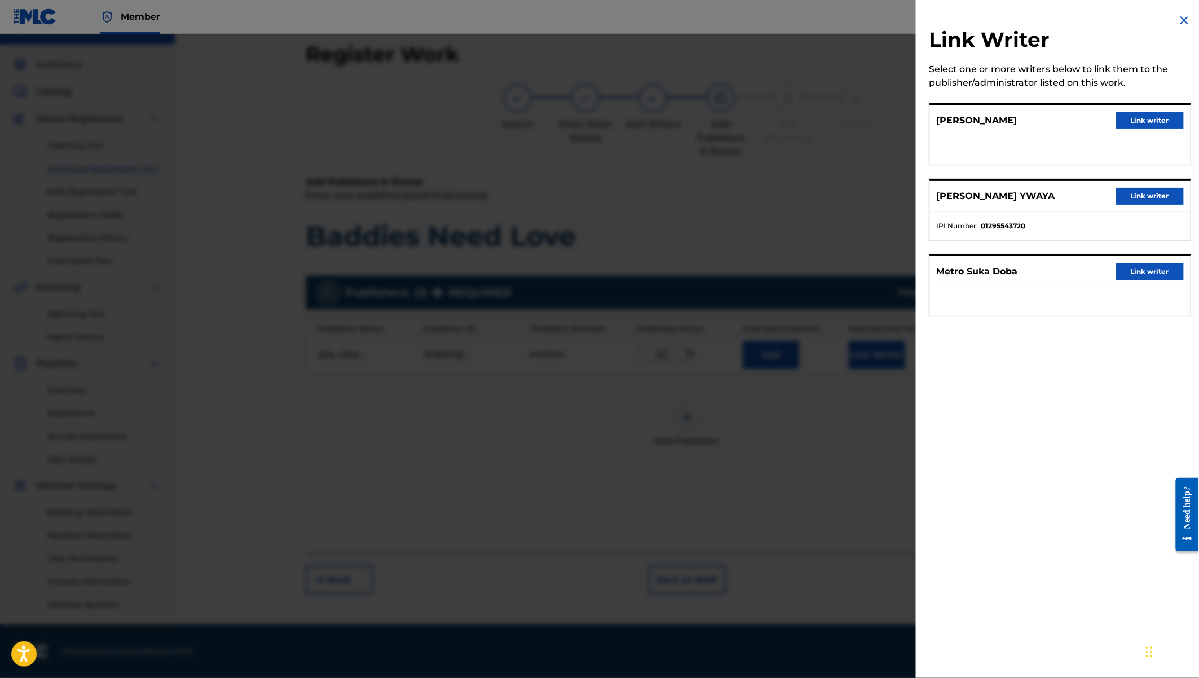
click at [1130, 196] on button "Link writer" at bounding box center [1150, 196] width 68 height 17
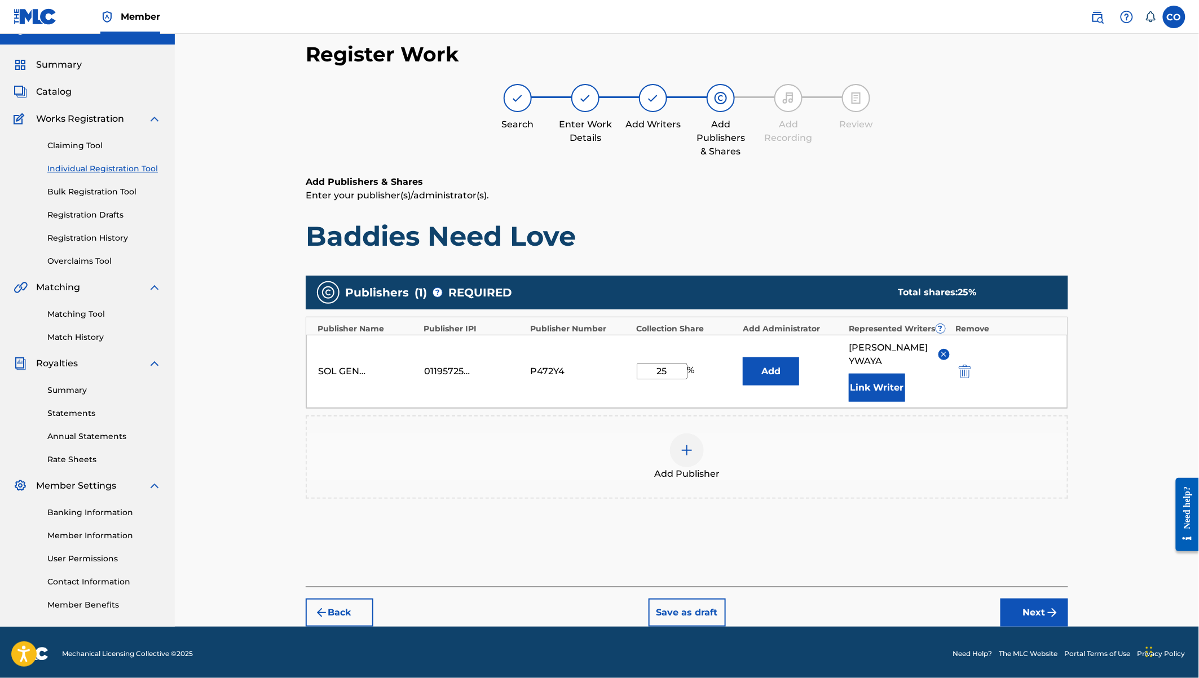
click at [1039, 612] on button "Next" at bounding box center [1034, 613] width 68 height 28
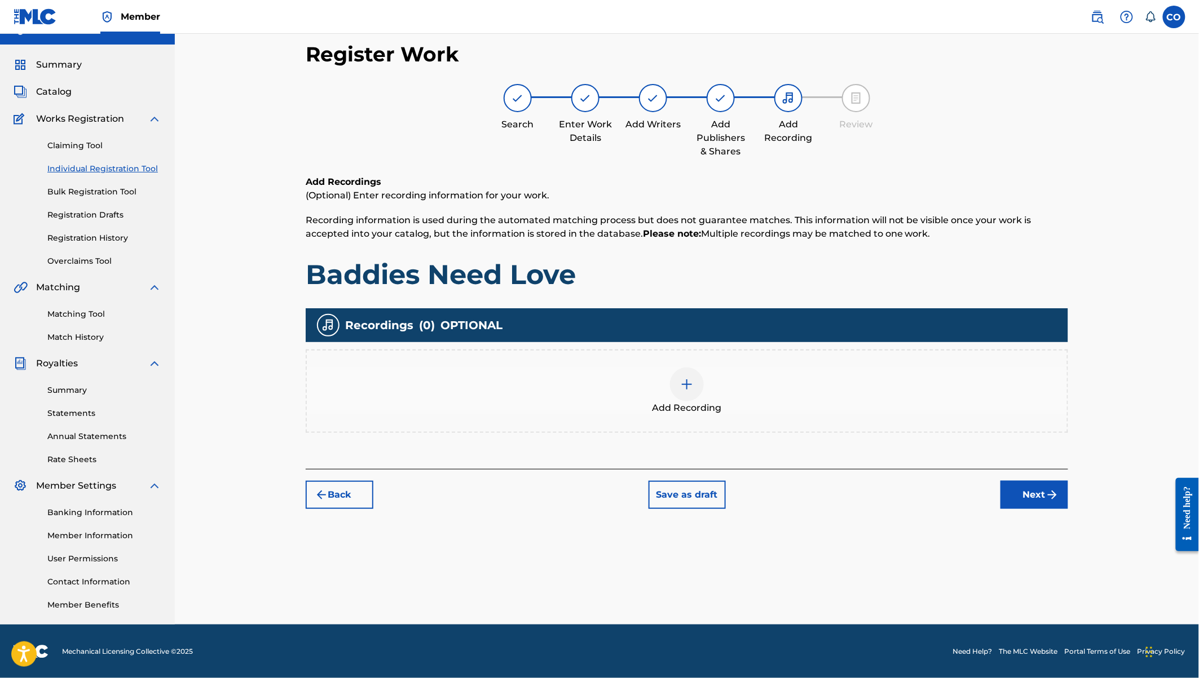
click at [673, 373] on div at bounding box center [687, 385] width 34 height 34
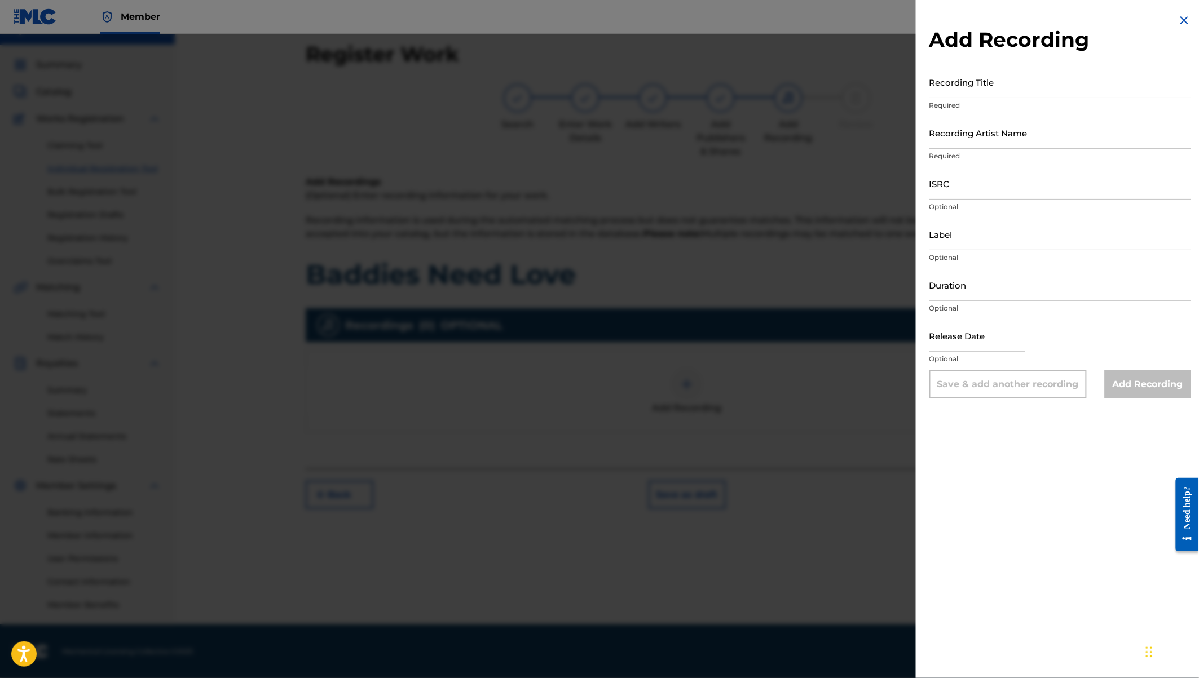
click at [935, 87] on input "Recording Title" at bounding box center [1060, 82] width 262 height 32
paste input "Baddies Need Love"
type input "Baddies Need Love"
click at [978, 135] on input "Recording Artist Name" at bounding box center [1060, 133] width 262 height 32
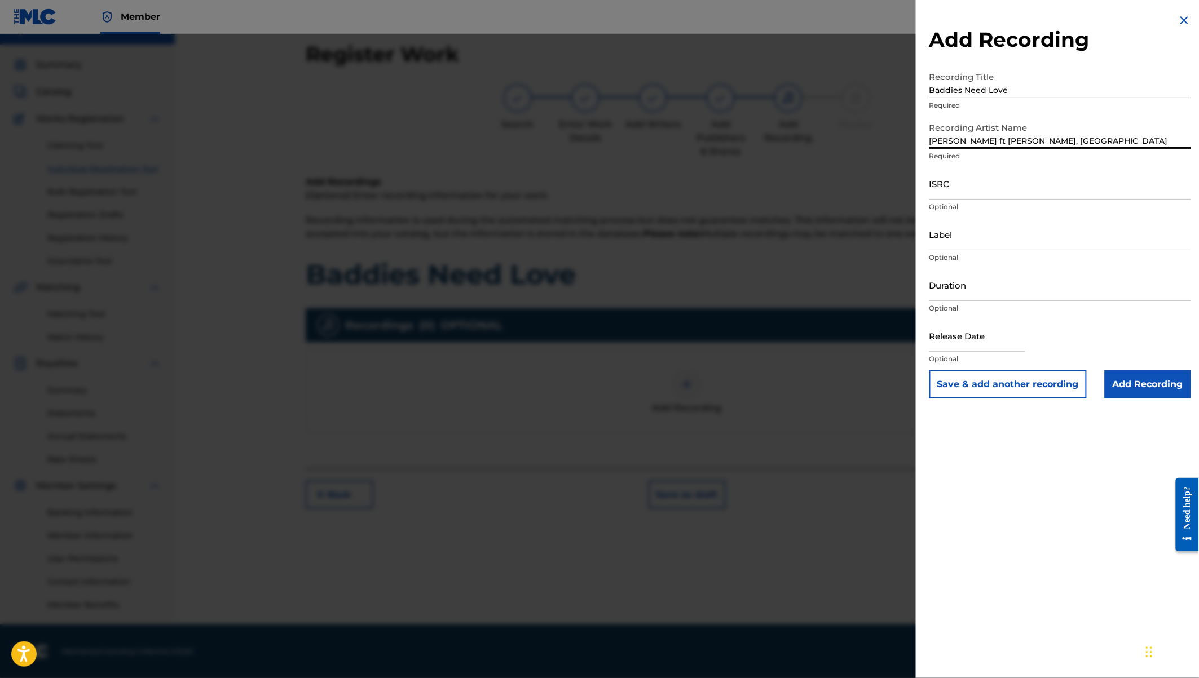
type input "Maanday ft Ywaya Tajiri, Watendawili"
click at [954, 205] on p "Optional" at bounding box center [1060, 207] width 262 height 10
click at [950, 188] on input "ISRC" at bounding box center [1060, 183] width 262 height 32
paste input "US7VG2556576"
type input "US7VG2556576"
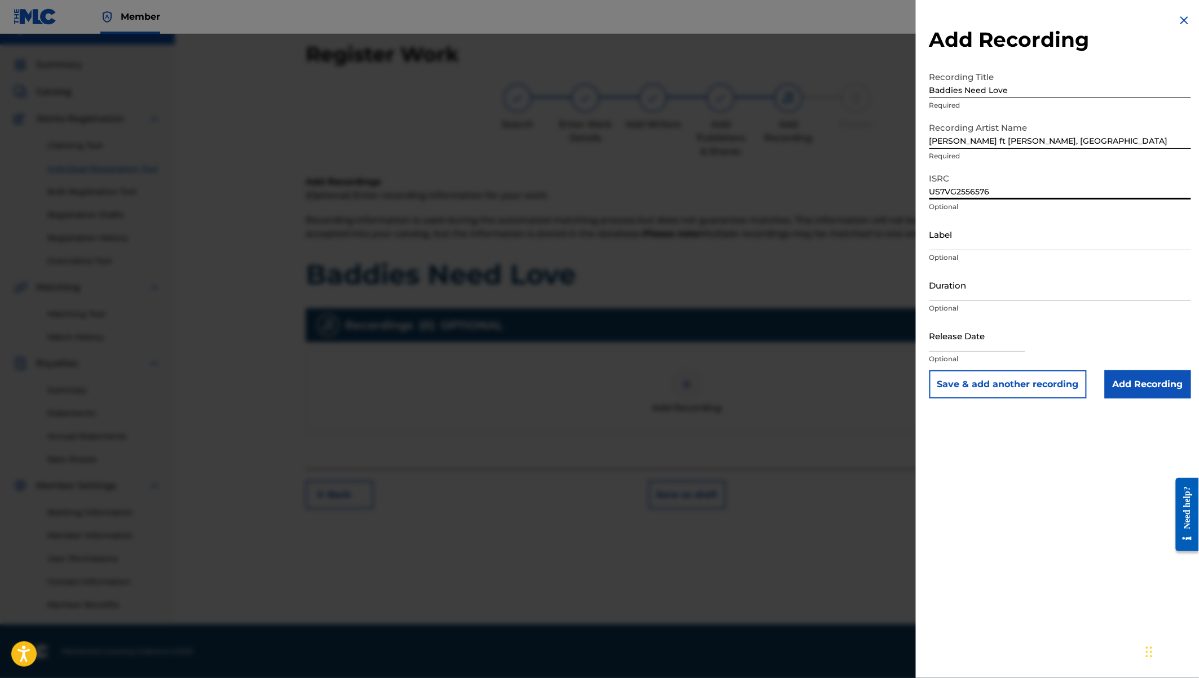
click at [966, 295] on input "Duration" at bounding box center [1060, 285] width 262 height 32
type input "04:12"
click at [947, 348] on input "text" at bounding box center [977, 336] width 96 height 32
select select "7"
select select "2025"
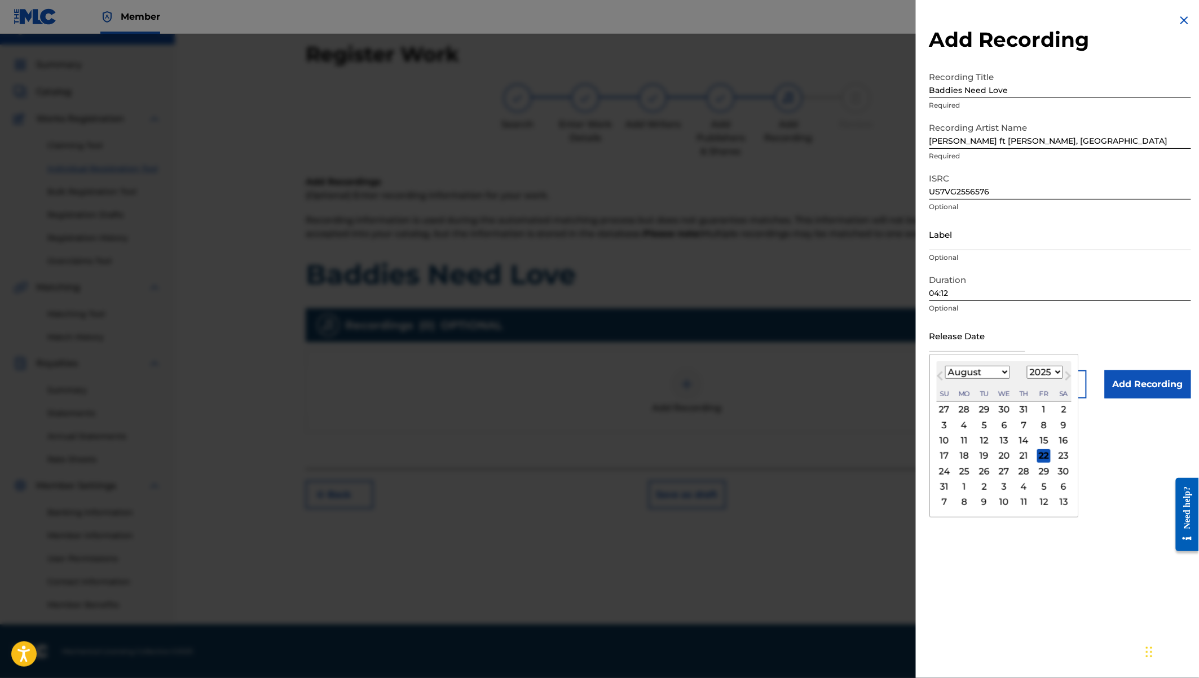
click at [992, 377] on select "January February March April May June July August September October November De…" at bounding box center [977, 372] width 65 height 13
select select "0"
click at [1048, 474] on div "31" at bounding box center [1044, 472] width 14 height 14
type input "January 31 2025"
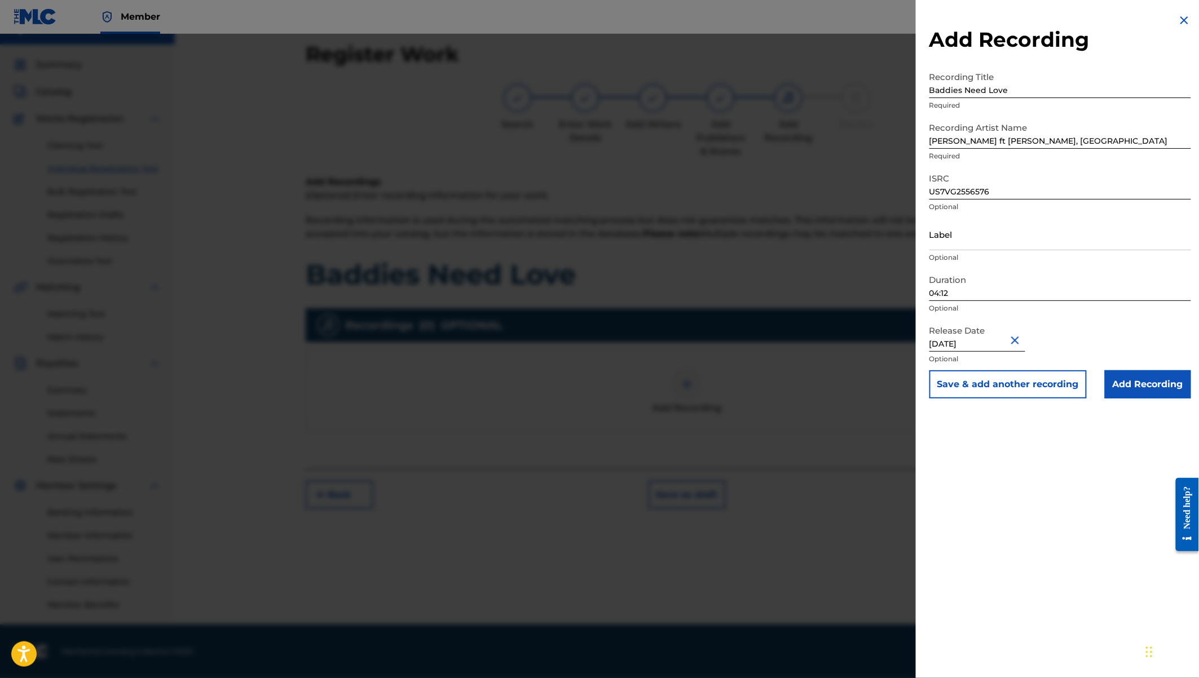
click at [1164, 383] on input "Add Recording" at bounding box center [1148, 384] width 86 height 28
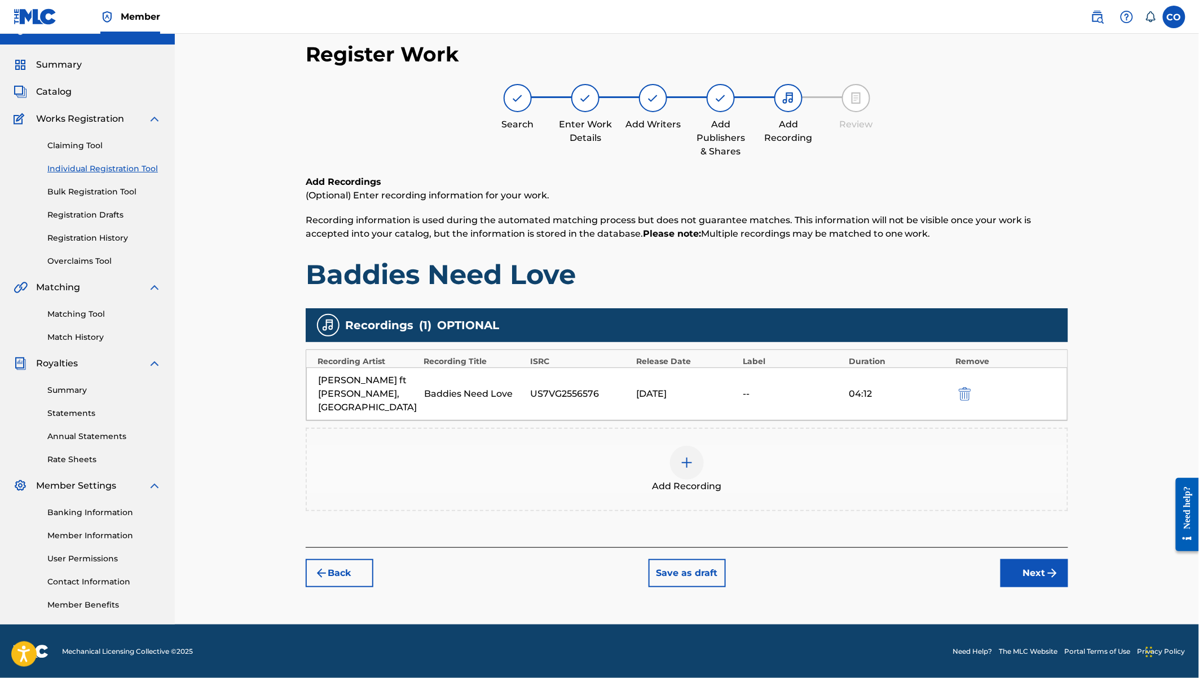
click at [1022, 560] on button "Next" at bounding box center [1034, 573] width 68 height 28
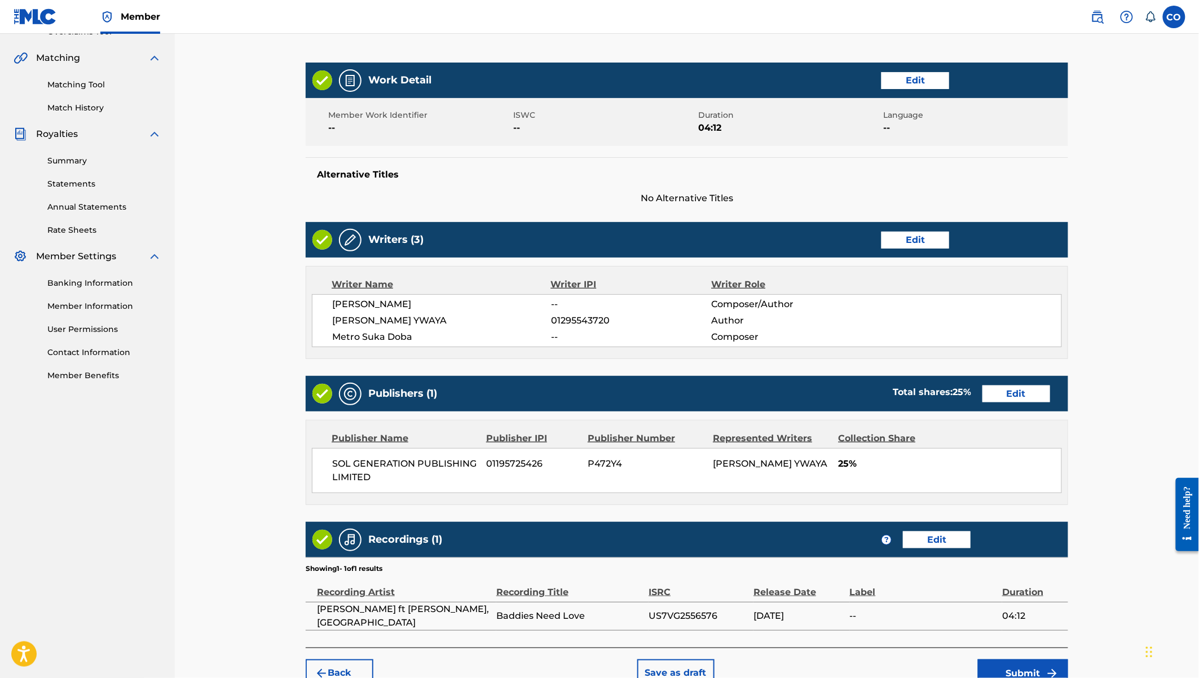
scroll to position [310, 0]
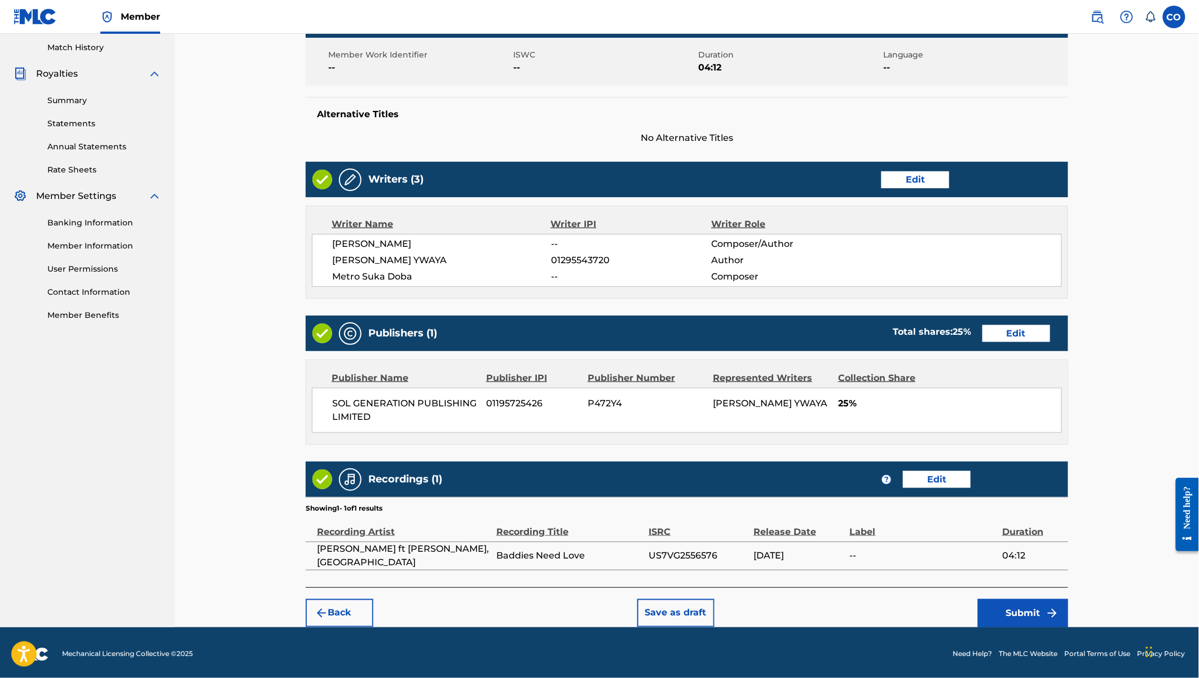
click at [1043, 607] on button "Submit" at bounding box center [1023, 613] width 90 height 28
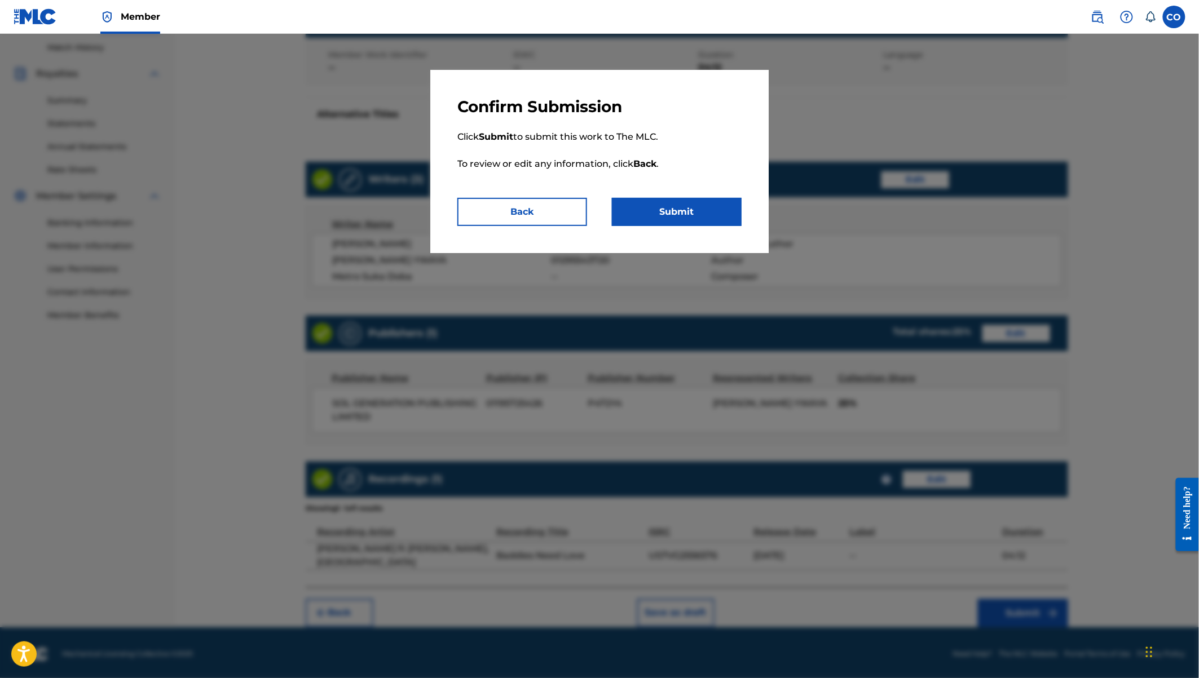
click at [700, 223] on button "Submit" at bounding box center [677, 212] width 130 height 28
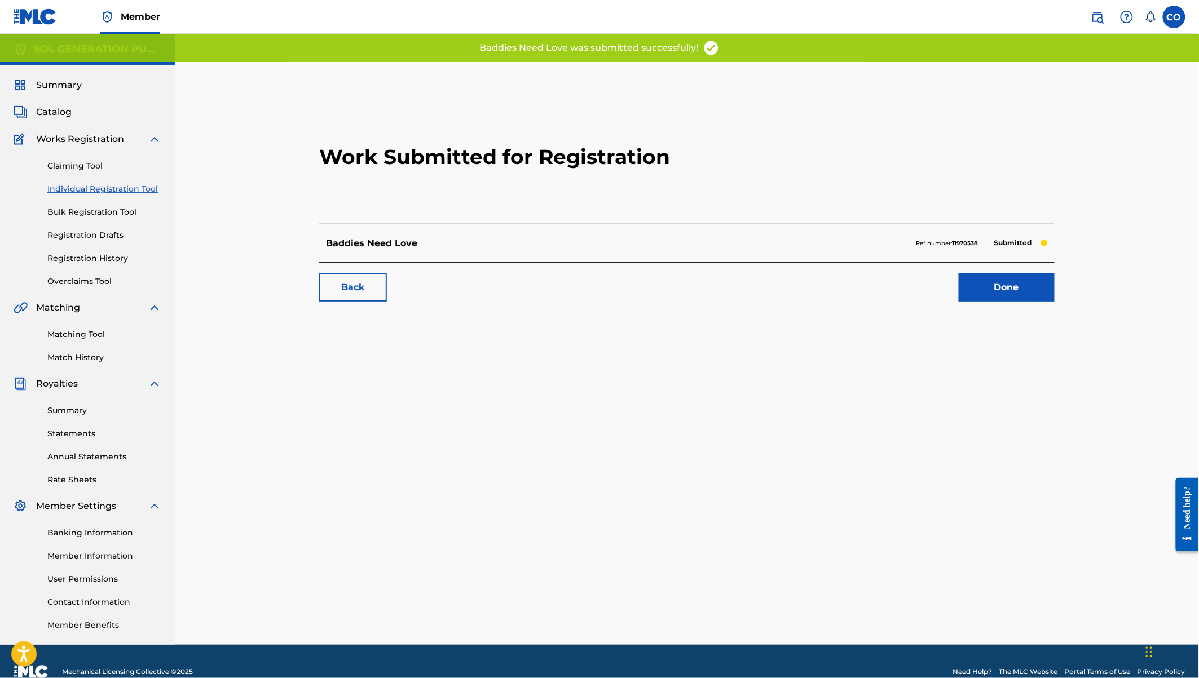
click at [64, 162] on link "Claiming Tool" at bounding box center [104, 166] width 114 height 12
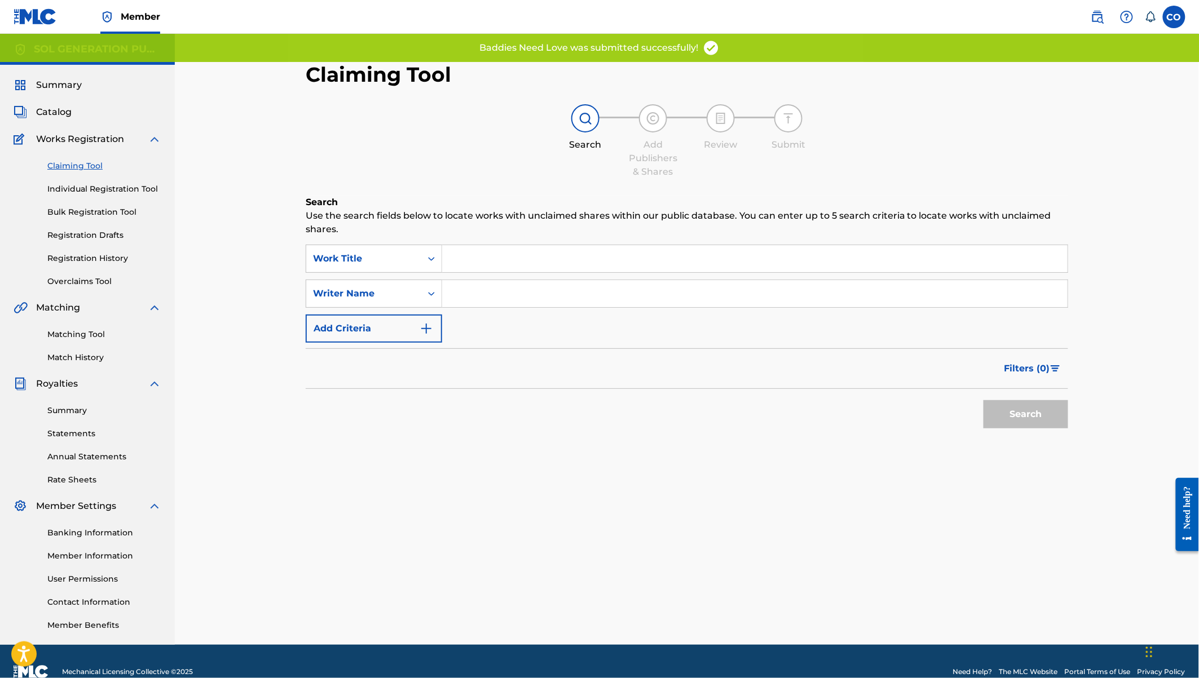
click at [474, 253] on input "Search Form" at bounding box center [754, 258] width 625 height 27
type input "s"
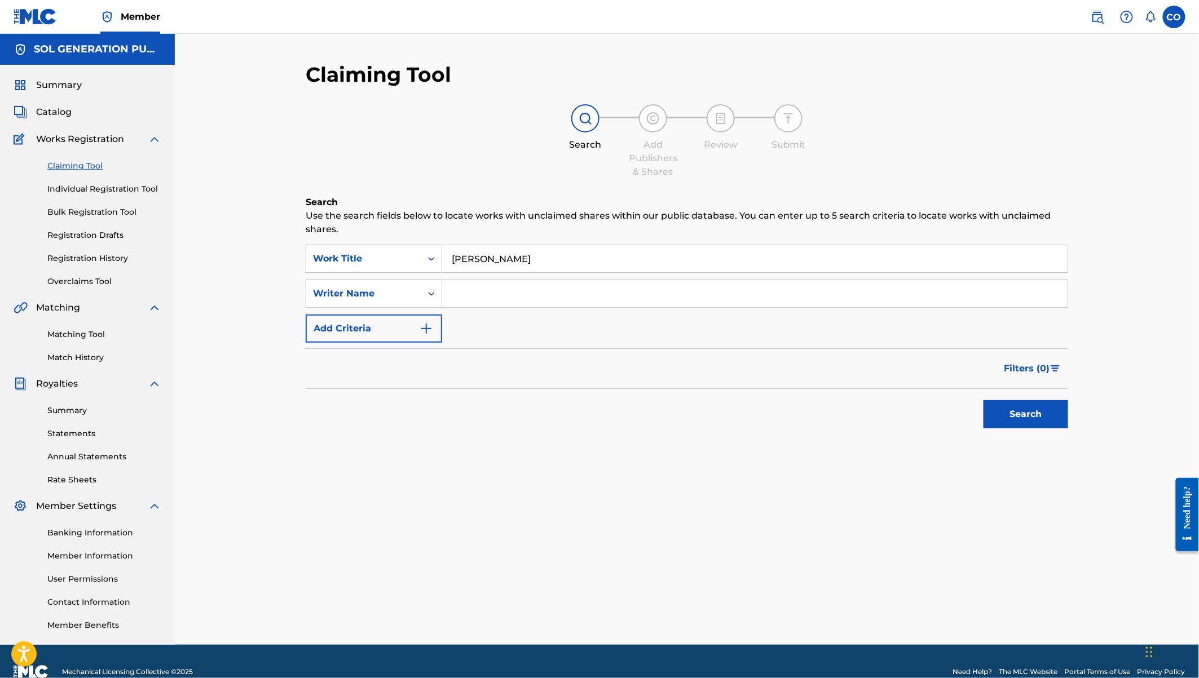
type input "[PERSON_NAME]"
click at [983, 400] on button "Search" at bounding box center [1025, 414] width 85 height 28
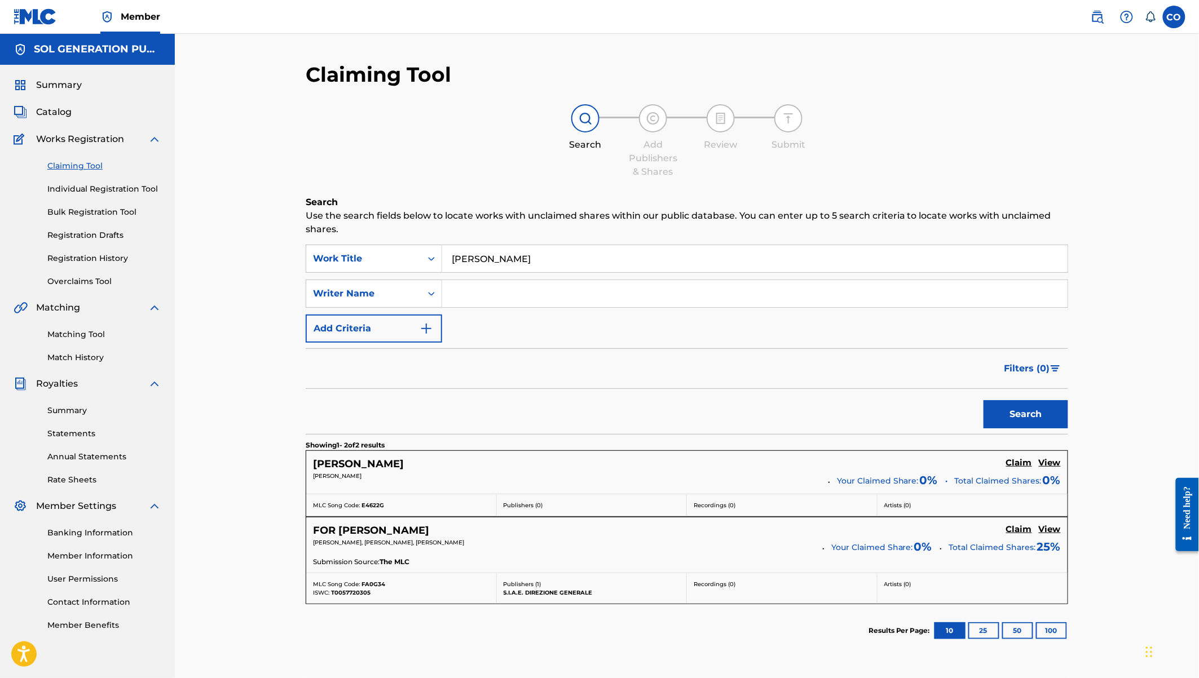
scroll to position [87, 0]
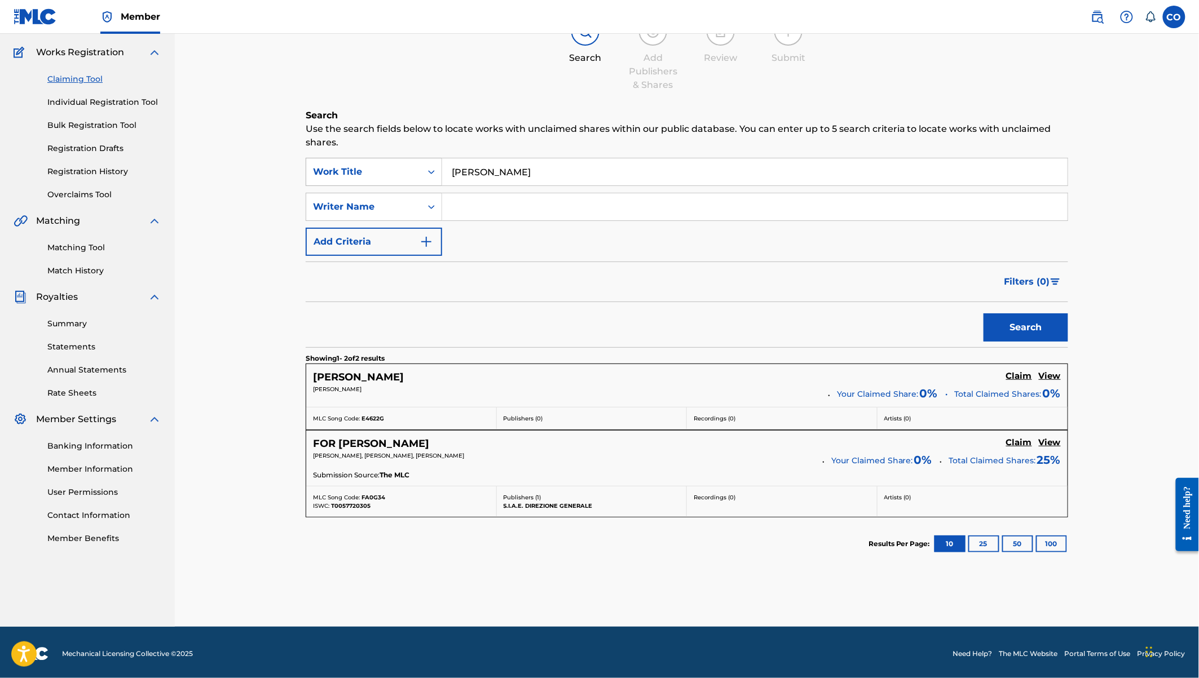
drag, startPoint x: 528, startPoint y: 172, endPoint x: 432, endPoint y: 170, distance: 96.5
click at [432, 170] on div "SearchWithCriteria8ffe3026-96f1-4713-9a53-f4bb3bb19793 Work Title elsy wameyo" at bounding box center [687, 172] width 762 height 28
click at [471, 204] on input "Search Form" at bounding box center [754, 206] width 625 height 27
paste input "[PERSON_NAME]"
type input "[PERSON_NAME]"
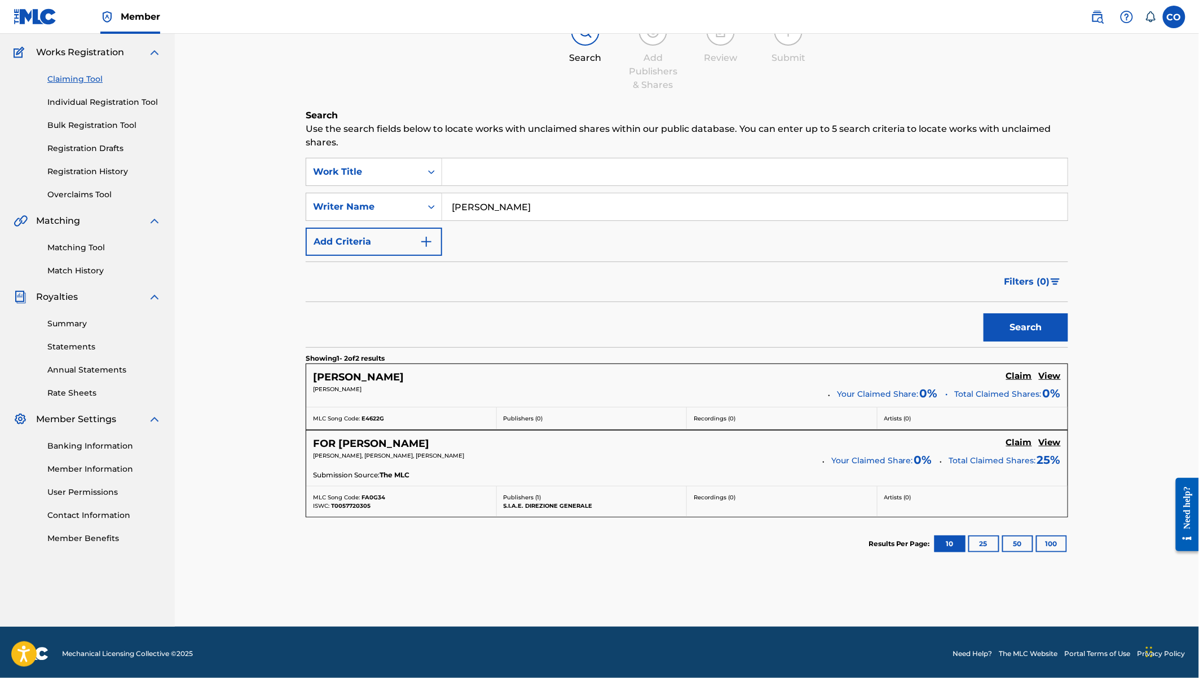
click at [983, 314] on button "Search" at bounding box center [1025, 328] width 85 height 28
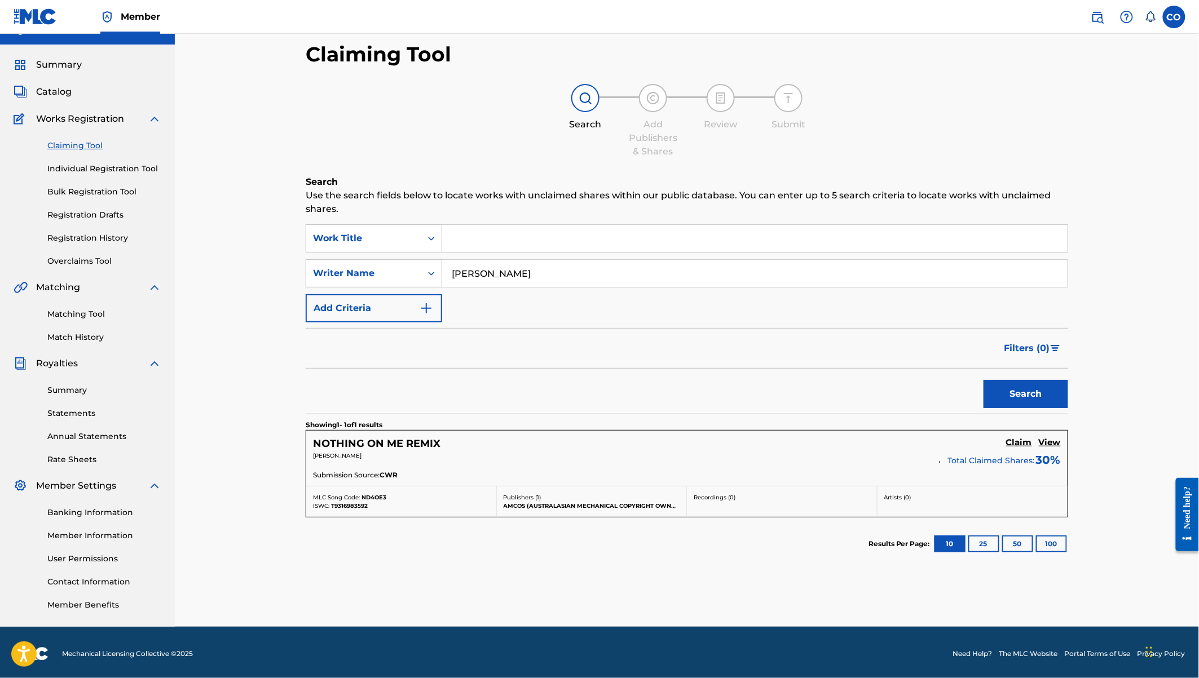
scroll to position [21, 0]
click at [471, 237] on input "Search Form" at bounding box center [754, 237] width 625 height 27
paste input "https://open.spotify.com/album/5qoAudHr7rBpuEH7Z8wlQt"
click at [983, 379] on button "Search" at bounding box center [1025, 393] width 85 height 28
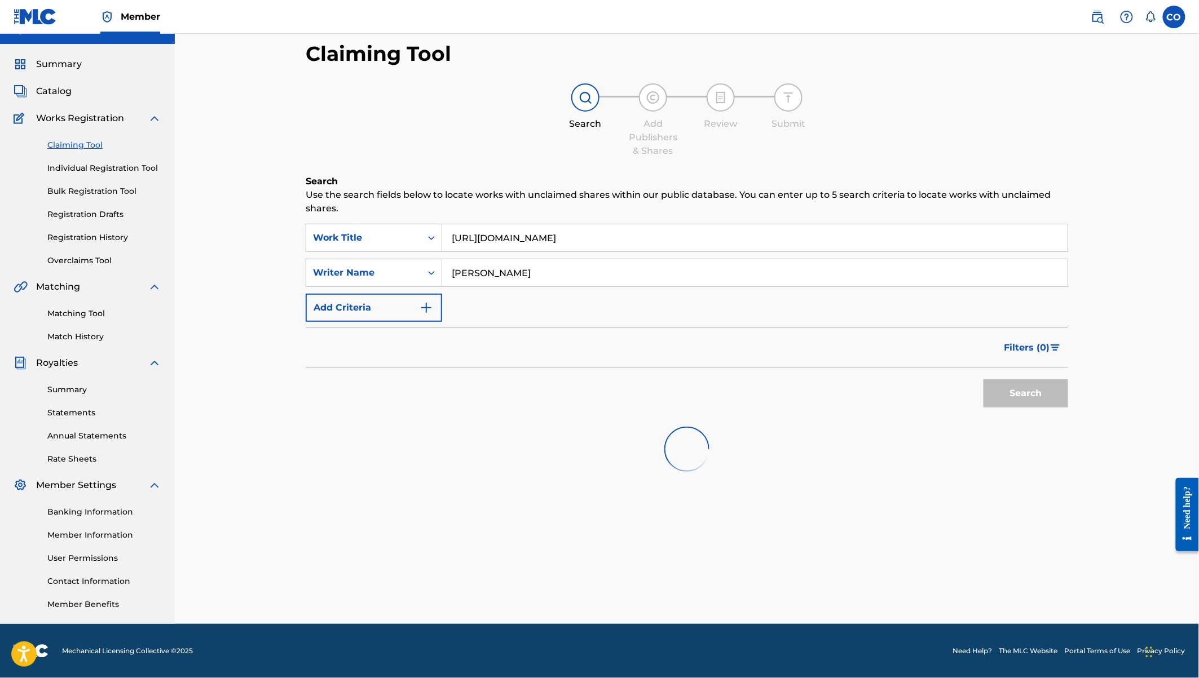
scroll to position [20, 0]
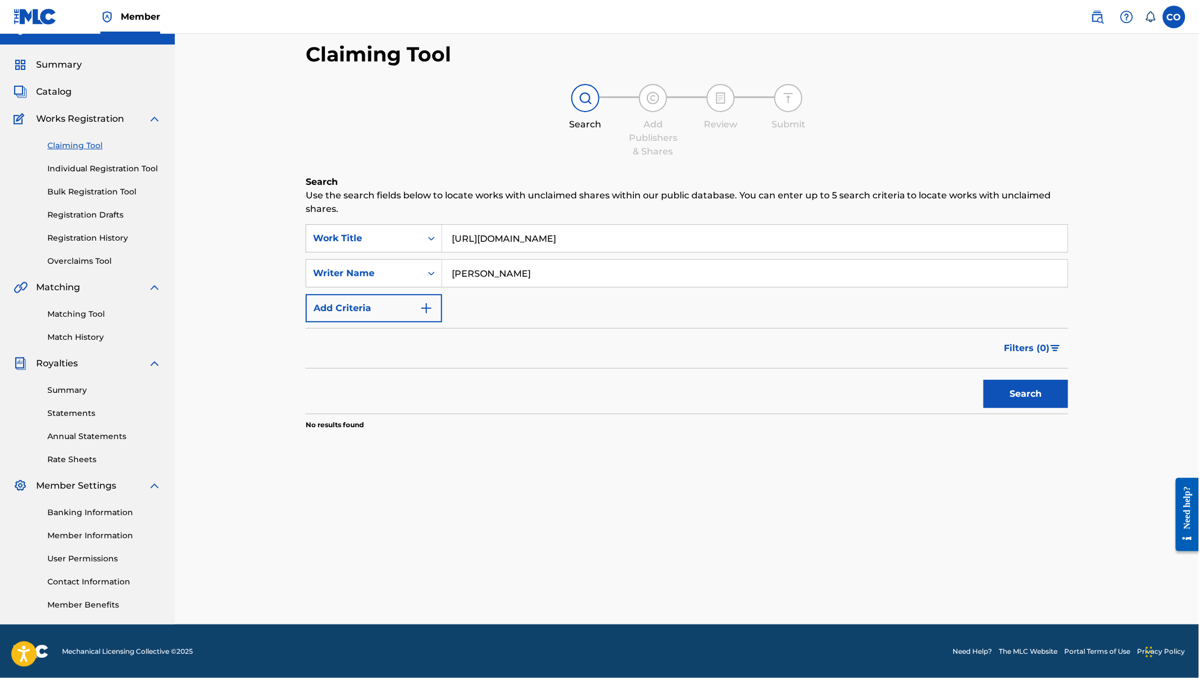
drag, startPoint x: 734, startPoint y: 241, endPoint x: 536, endPoint y: 231, distance: 198.2
click at [535, 231] on input "https://open.spotify.com/album/5qoAudHr7rBpuEH7Z8wlQt" at bounding box center [754, 238] width 625 height 27
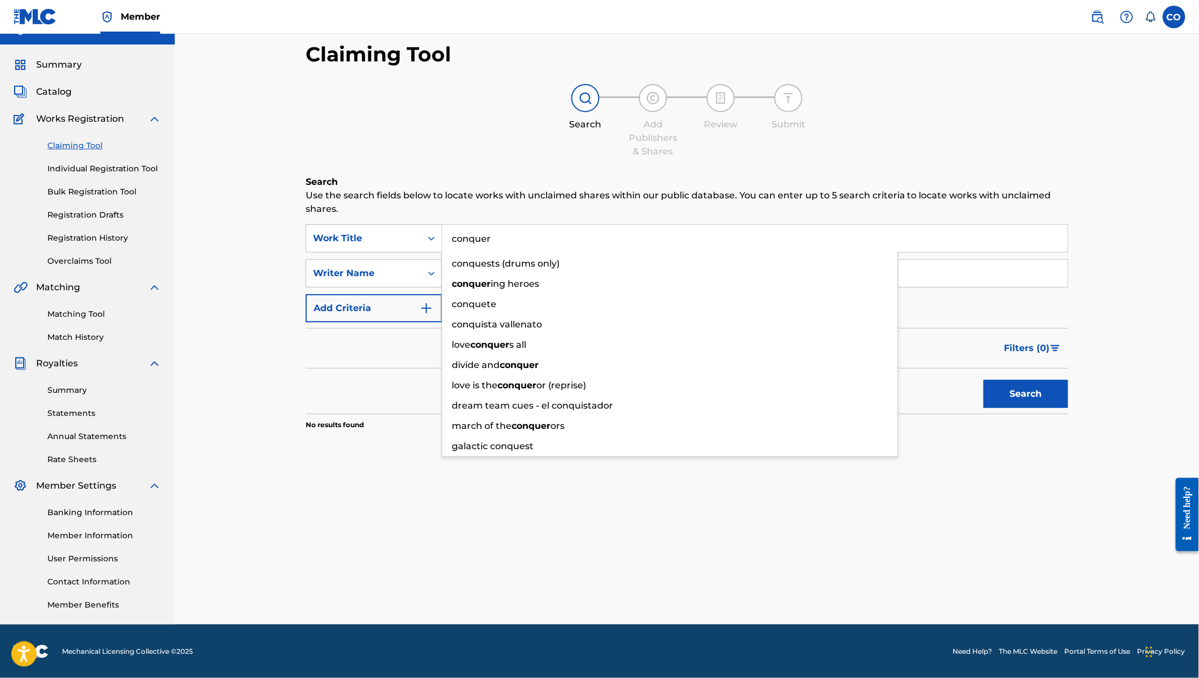
type input "conquer"
click at [983, 380] on button "Search" at bounding box center [1025, 394] width 85 height 28
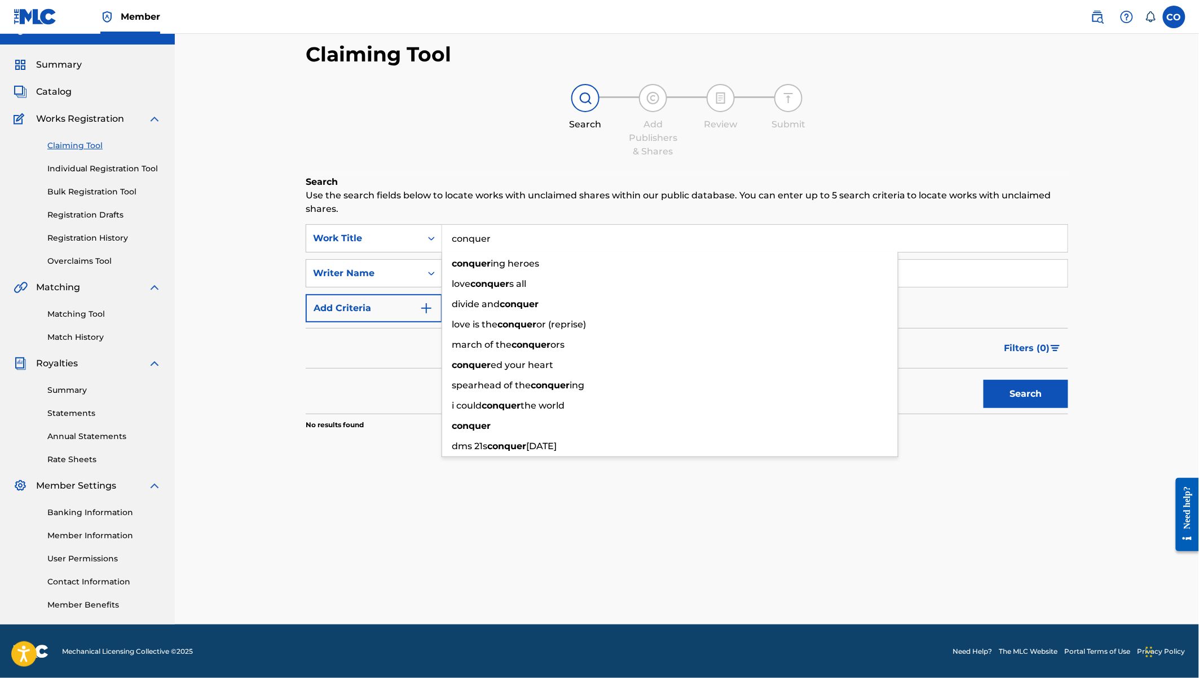
click at [519, 241] on input "conquer" at bounding box center [754, 238] width 625 height 27
click at [983, 380] on button "Search" at bounding box center [1025, 394] width 85 height 28
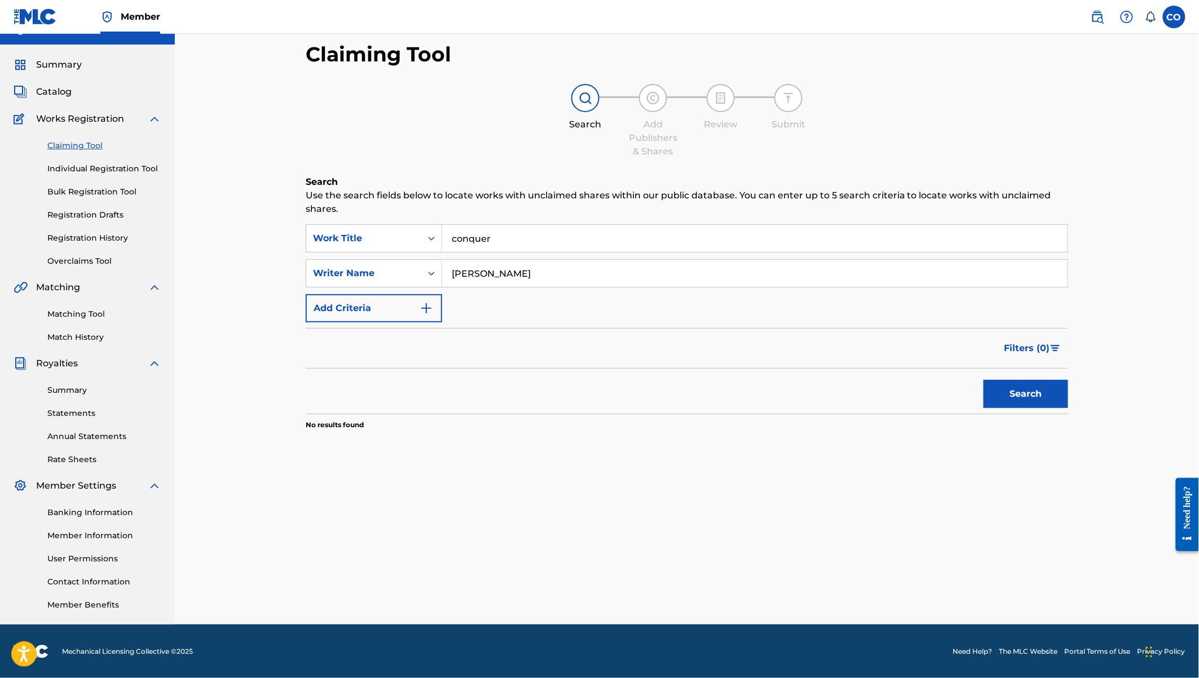
click at [128, 165] on link "Individual Registration Tool" at bounding box center [104, 169] width 114 height 12
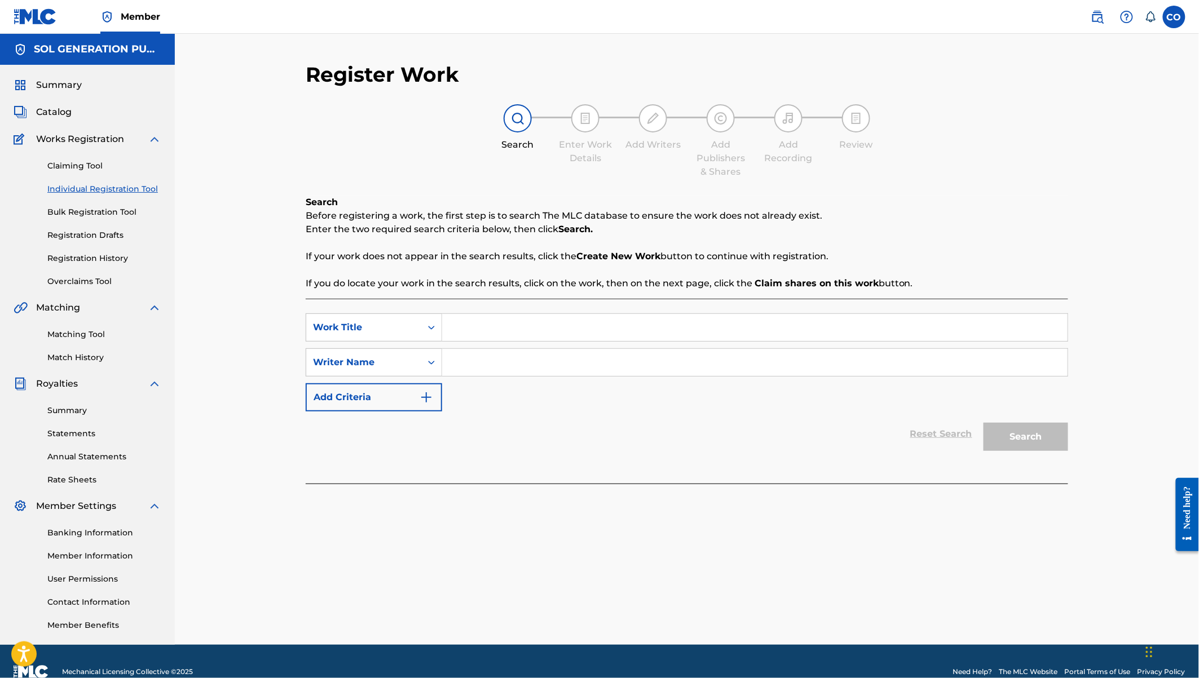
click at [510, 361] on input "Search Form" at bounding box center [754, 362] width 625 height 27
type input "[PERSON_NAME]"
click at [96, 258] on link "Registration History" at bounding box center [104, 259] width 114 height 12
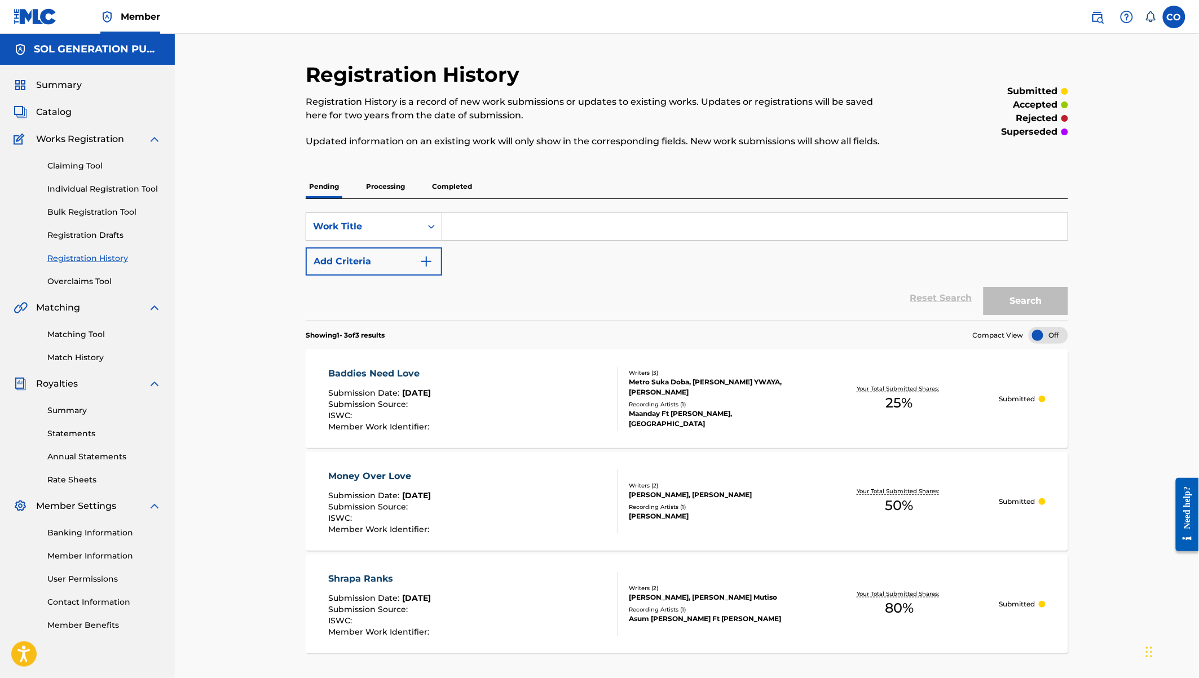
click at [501, 230] on input "Search Form" at bounding box center [754, 226] width 625 height 27
type input "i choose you"
click at [983, 287] on button "Search" at bounding box center [1025, 301] width 85 height 28
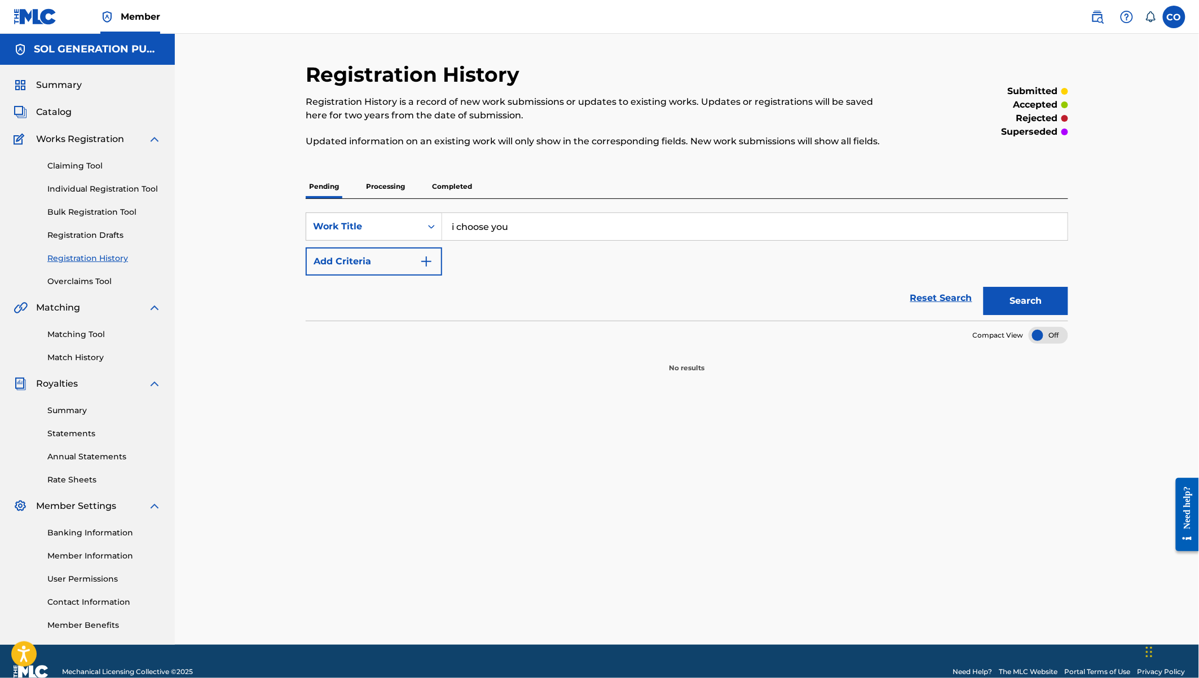
click at [388, 190] on p "Processing" at bounding box center [386, 187] width 46 height 24
click at [457, 179] on p "Completed" at bounding box center [452, 187] width 47 height 24
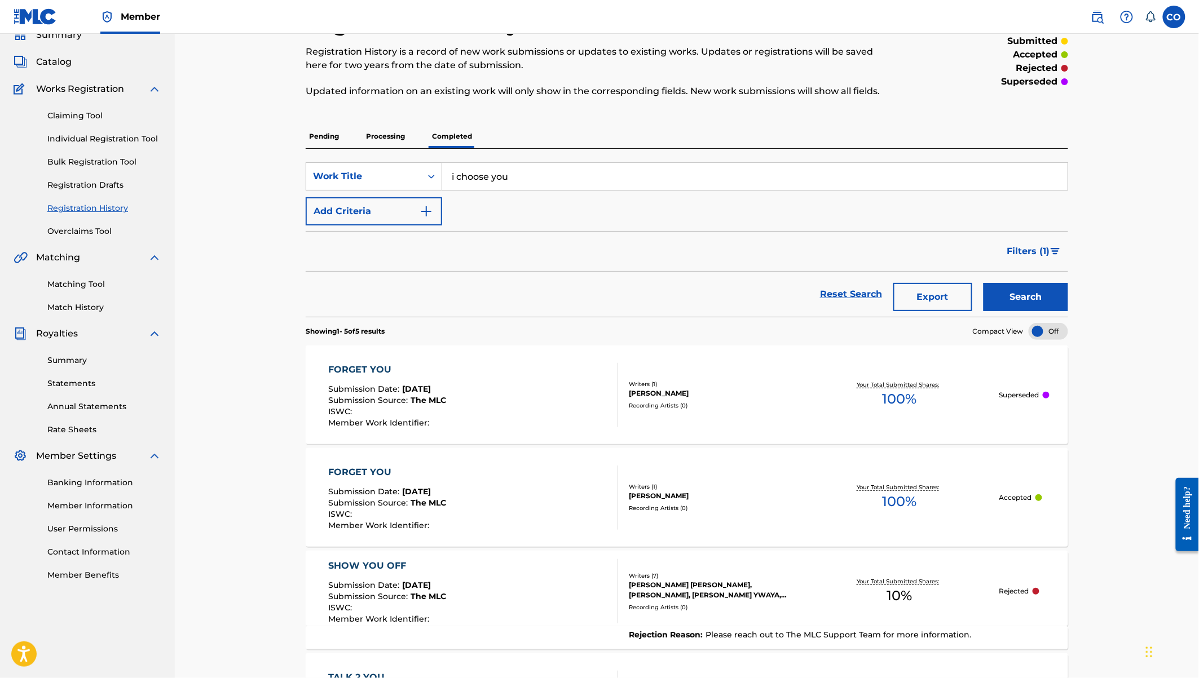
scroll to position [36, 0]
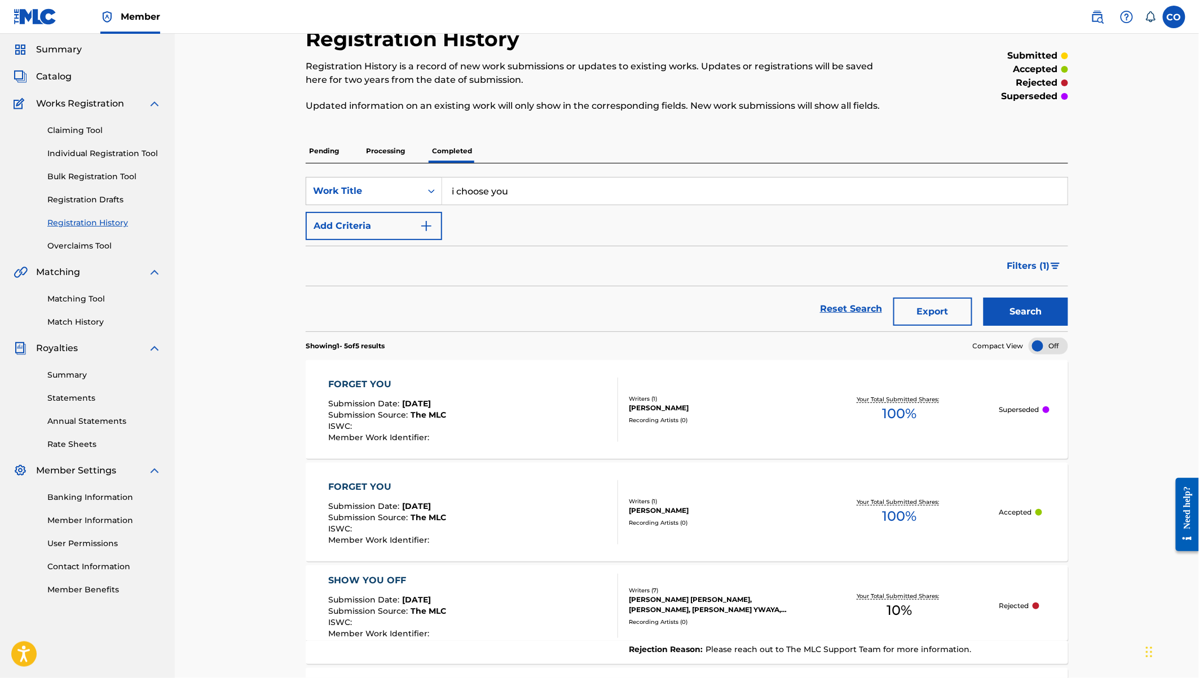
click at [1009, 315] on button "Search" at bounding box center [1025, 312] width 85 height 28
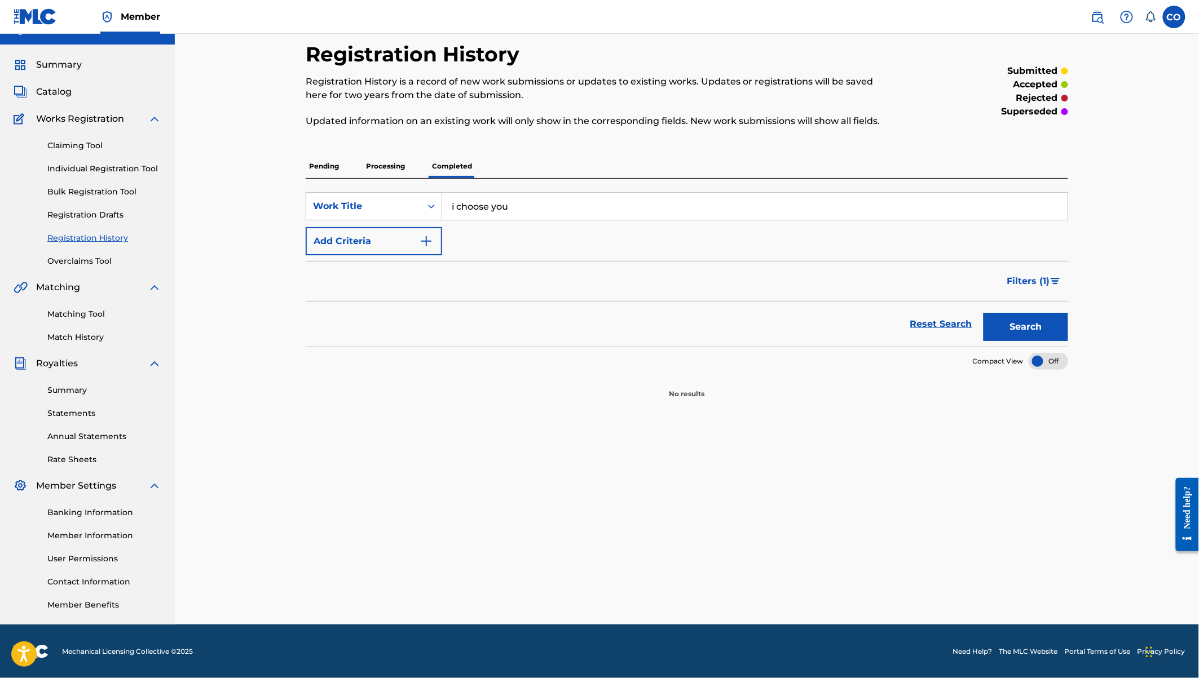
click at [379, 162] on p "Processing" at bounding box center [386, 167] width 46 height 24
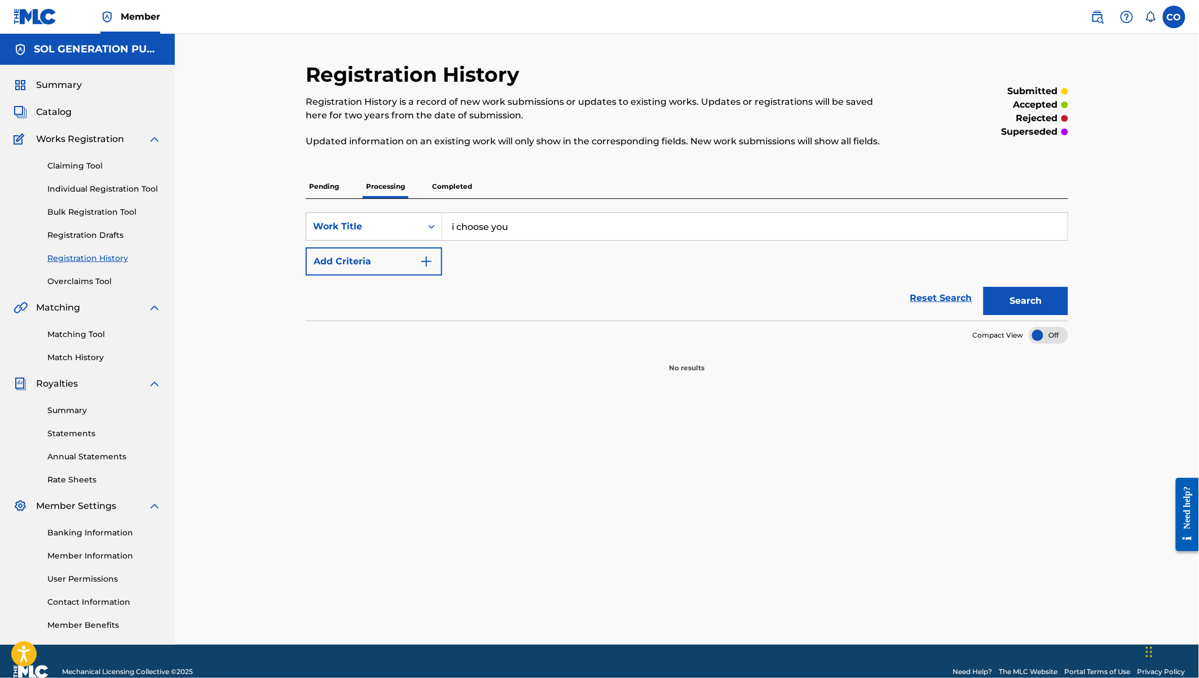
click at [976, 225] on input "i choose you" at bounding box center [754, 226] width 625 height 27
type input "i"
click at [1077, 338] on div "Registration History Registration History is a record of new work submissions o…" at bounding box center [686, 353] width 789 height 583
click at [67, 254] on link "Registration History" at bounding box center [104, 259] width 114 height 12
click at [390, 187] on p "Processing" at bounding box center [386, 187] width 46 height 24
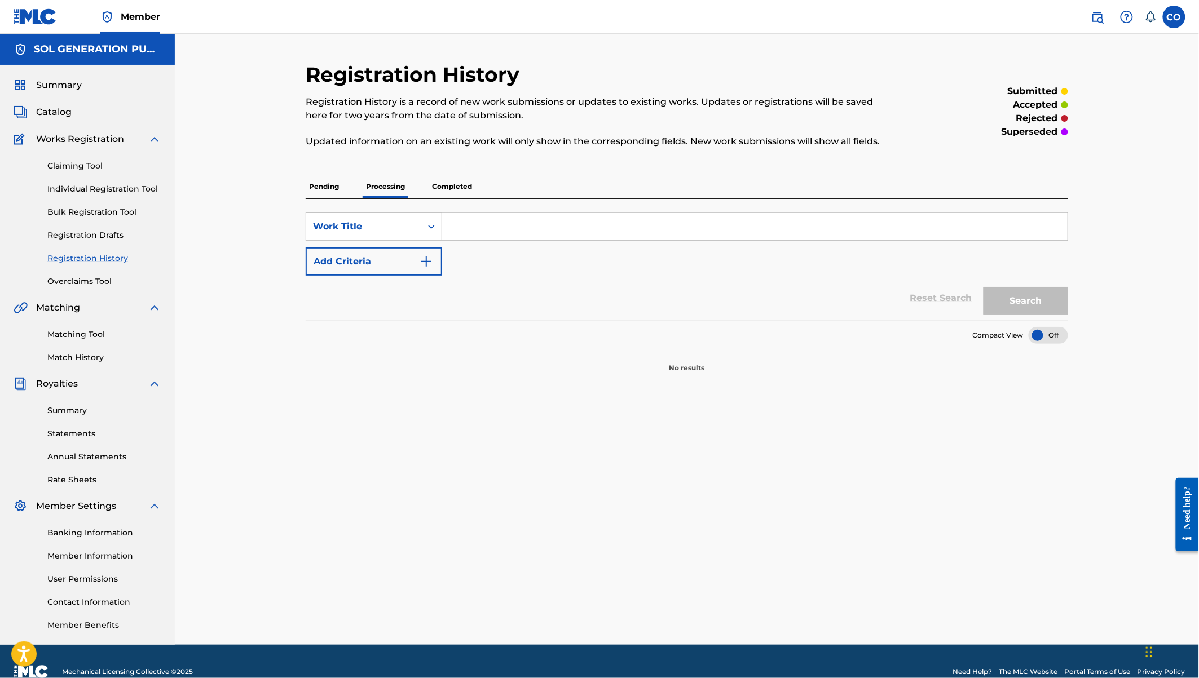
click at [451, 186] on p "Completed" at bounding box center [452, 187] width 47 height 24
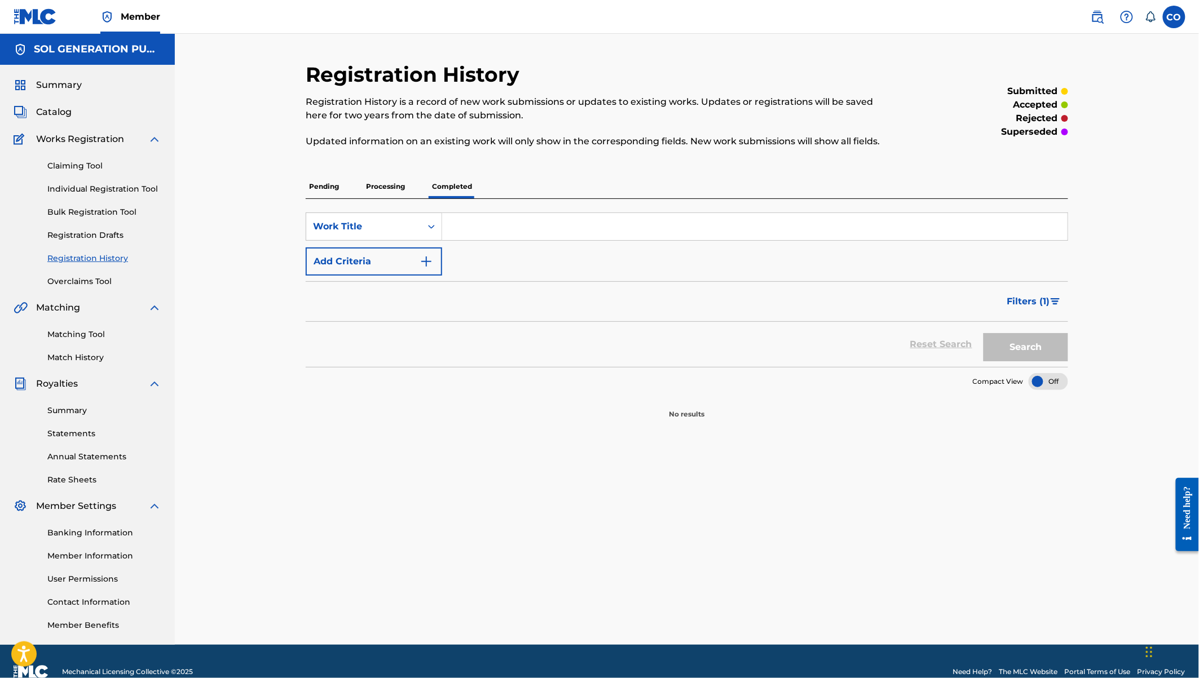
click at [464, 189] on p "Completed" at bounding box center [452, 187] width 47 height 24
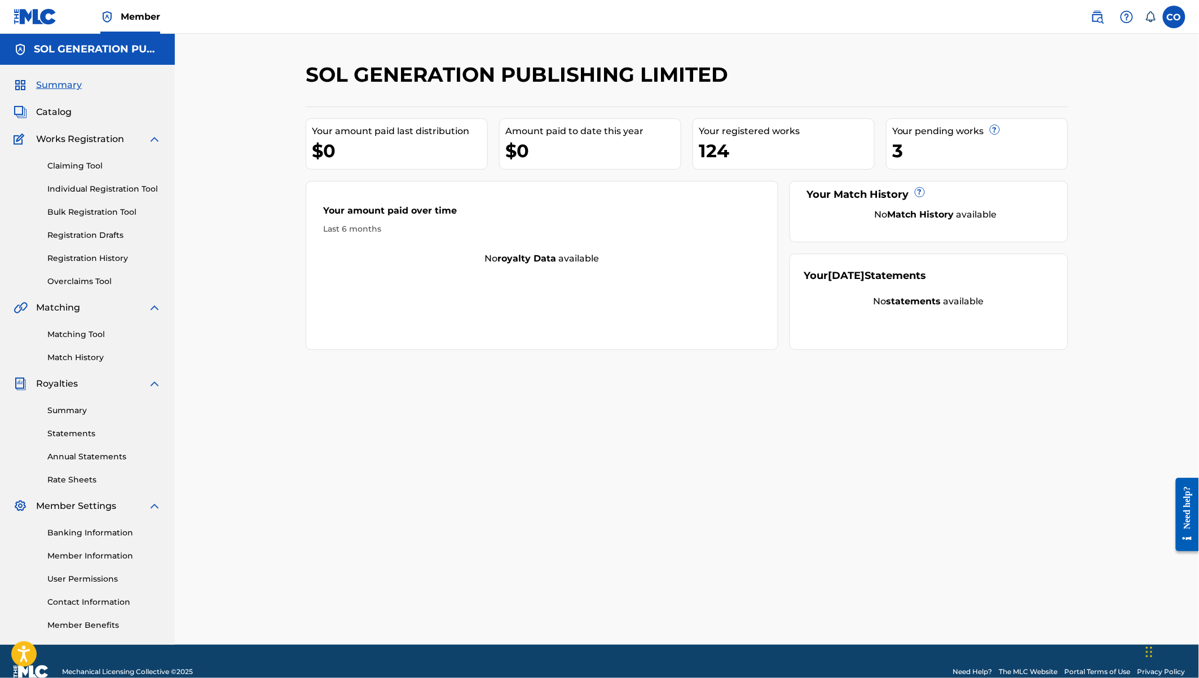
click at [85, 253] on link "Registration History" at bounding box center [104, 259] width 114 height 12
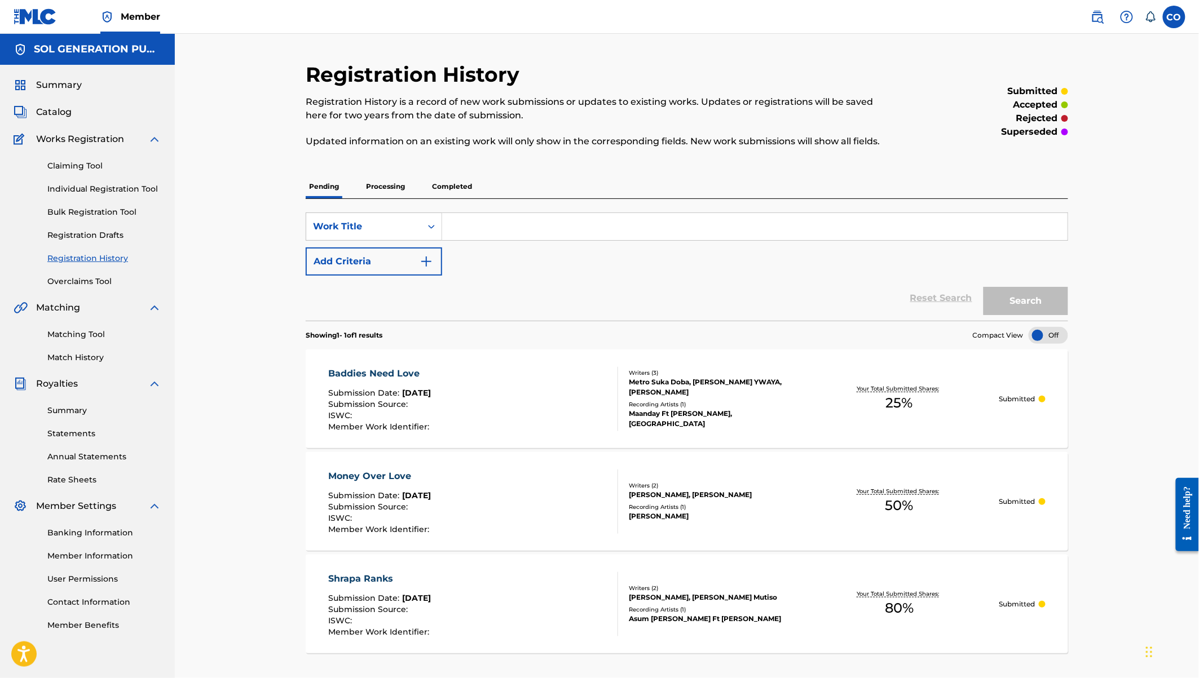
click at [466, 255] on div "SearchWithCriteria3dfe5e80-c240-45b3-8ae9-5e03f34d3589 Work Title Add Criteria" at bounding box center [687, 244] width 762 height 63
click at [492, 255] on div "SearchWithCriteria3dfe5e80-c240-45b3-8ae9-5e03f34d3589 Work Title Add Criteria" at bounding box center [687, 244] width 762 height 63
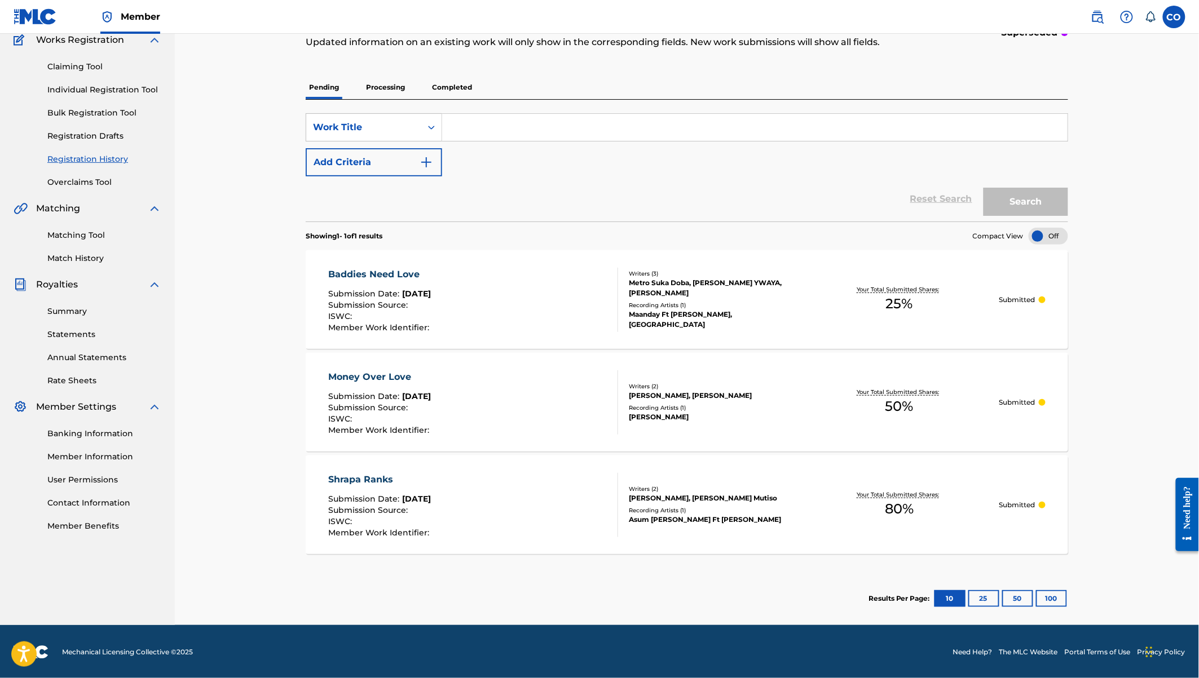
click at [1016, 599] on button "50" at bounding box center [1017, 598] width 31 height 17
click at [1056, 597] on button "100" at bounding box center [1051, 598] width 31 height 17
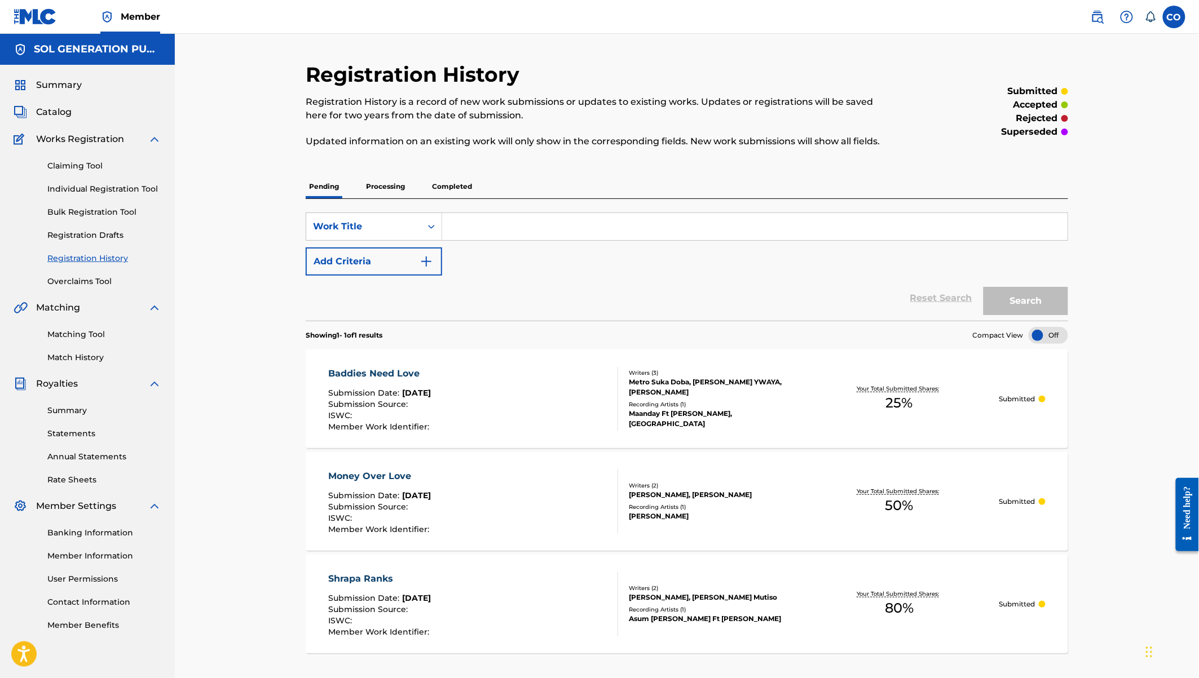
click at [67, 109] on span "Catalog" at bounding box center [54, 112] width 36 height 14
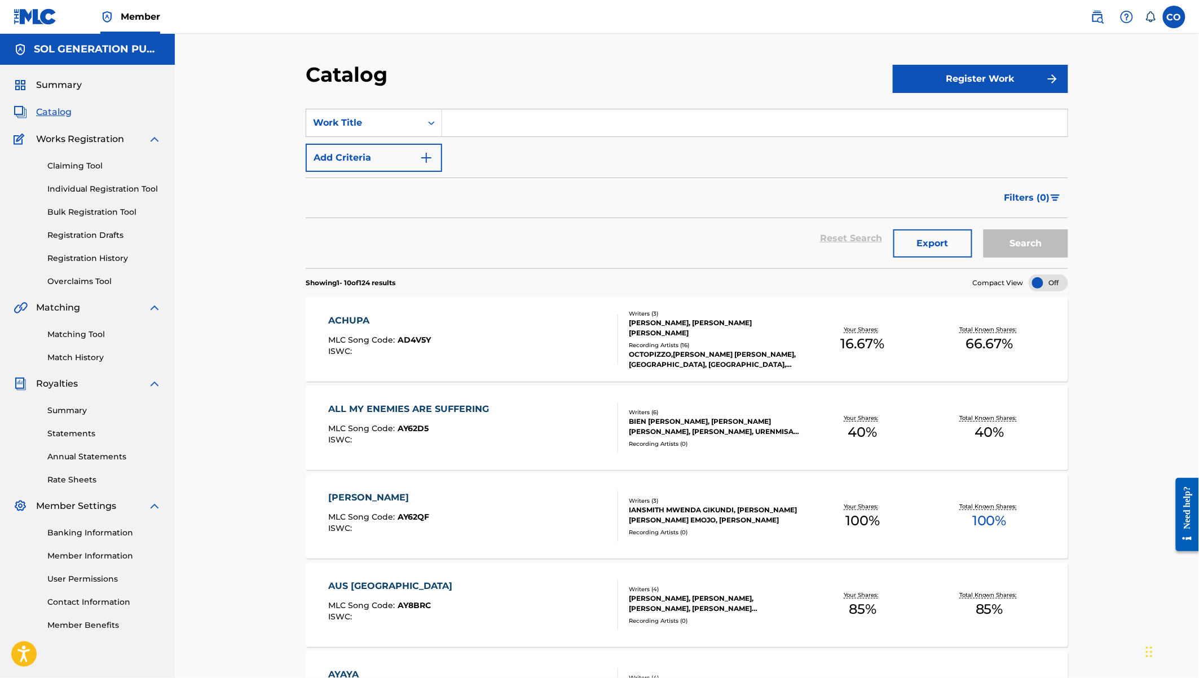
click at [509, 119] on input "Search Form" at bounding box center [754, 122] width 625 height 27
type input "i choose you"
click at [983, 230] on button "Search" at bounding box center [1025, 244] width 85 height 28
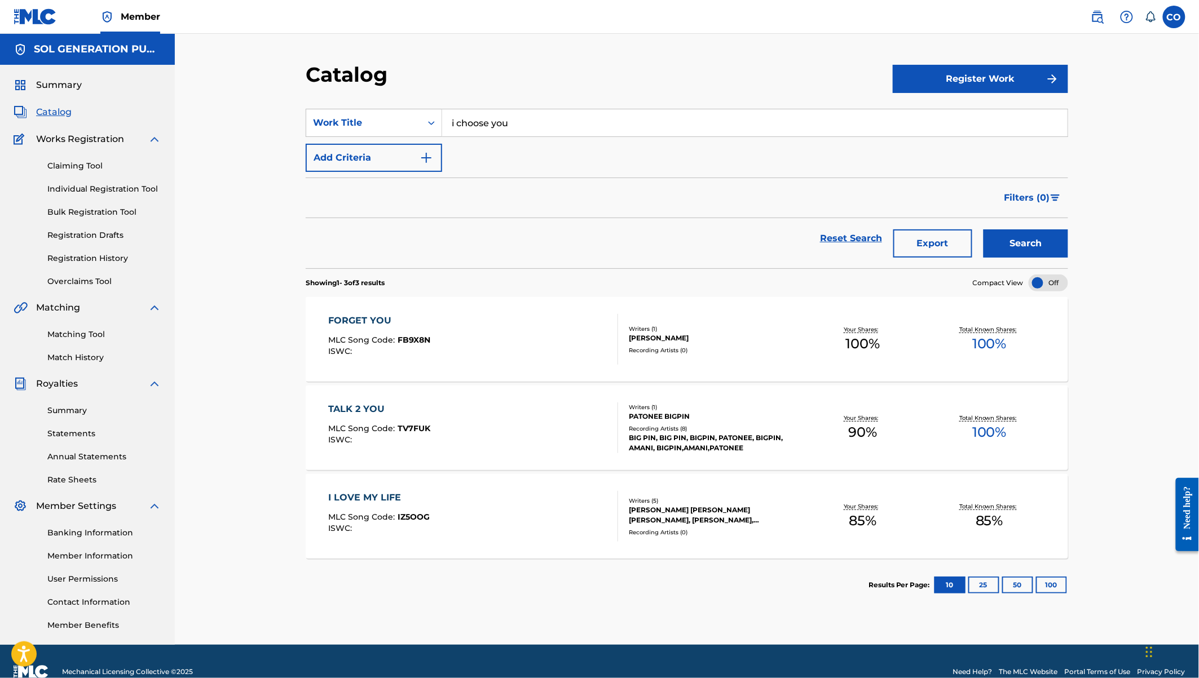
click at [967, 91] on button "Register Work" at bounding box center [980, 79] width 175 height 28
click at [949, 114] on link "Individual" at bounding box center [980, 115] width 175 height 27
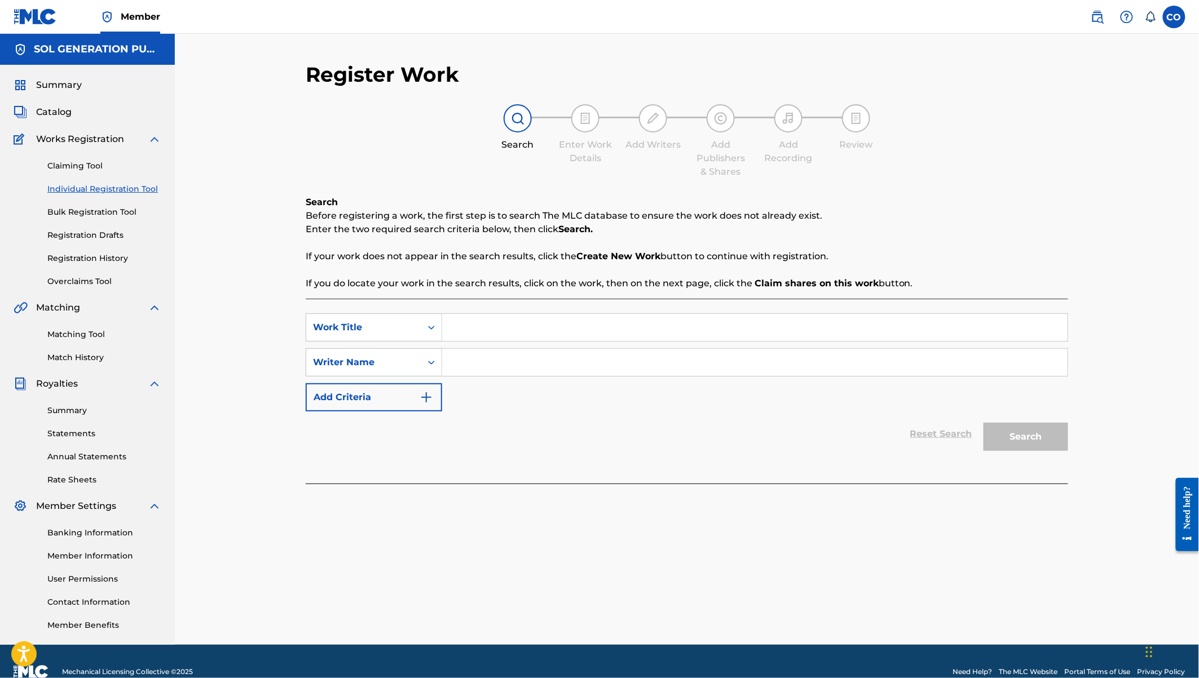
click at [497, 328] on input "Search Form" at bounding box center [754, 327] width 625 height 27
type input "I choose you"
click at [555, 366] on input "Search Form" at bounding box center [754, 362] width 625 height 27
type input "Bridget Blue"
click at [983, 423] on button "Search" at bounding box center [1025, 437] width 85 height 28
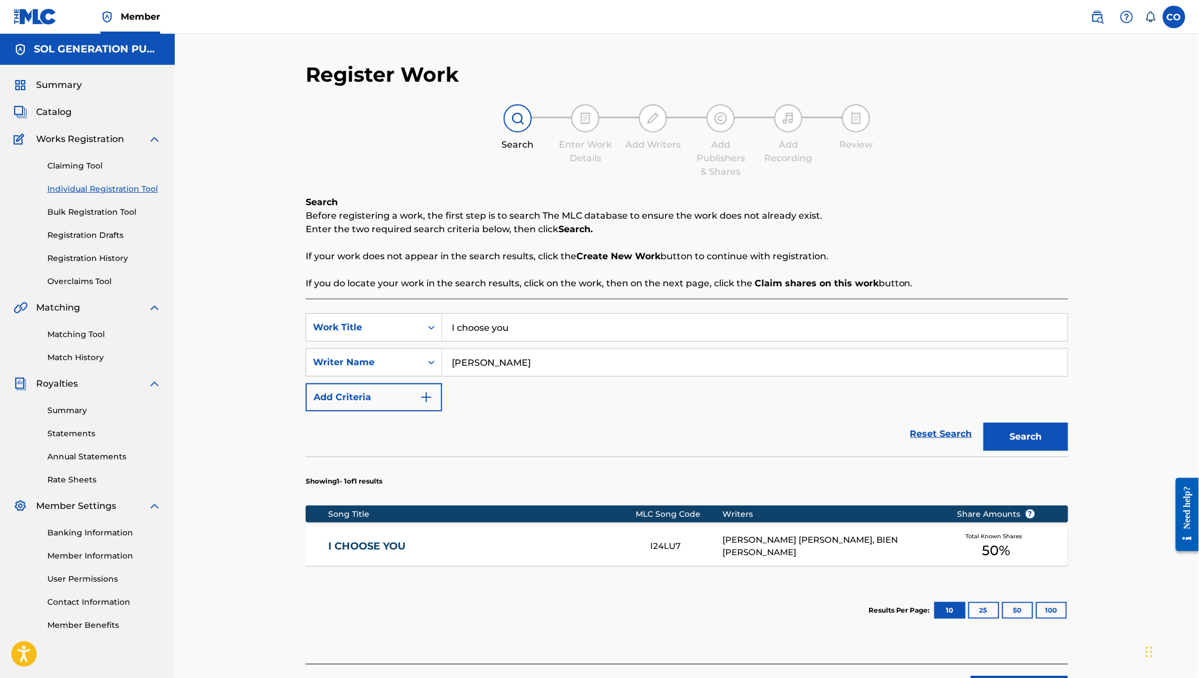
click at [710, 547] on div "I24LU7" at bounding box center [686, 546] width 72 height 13
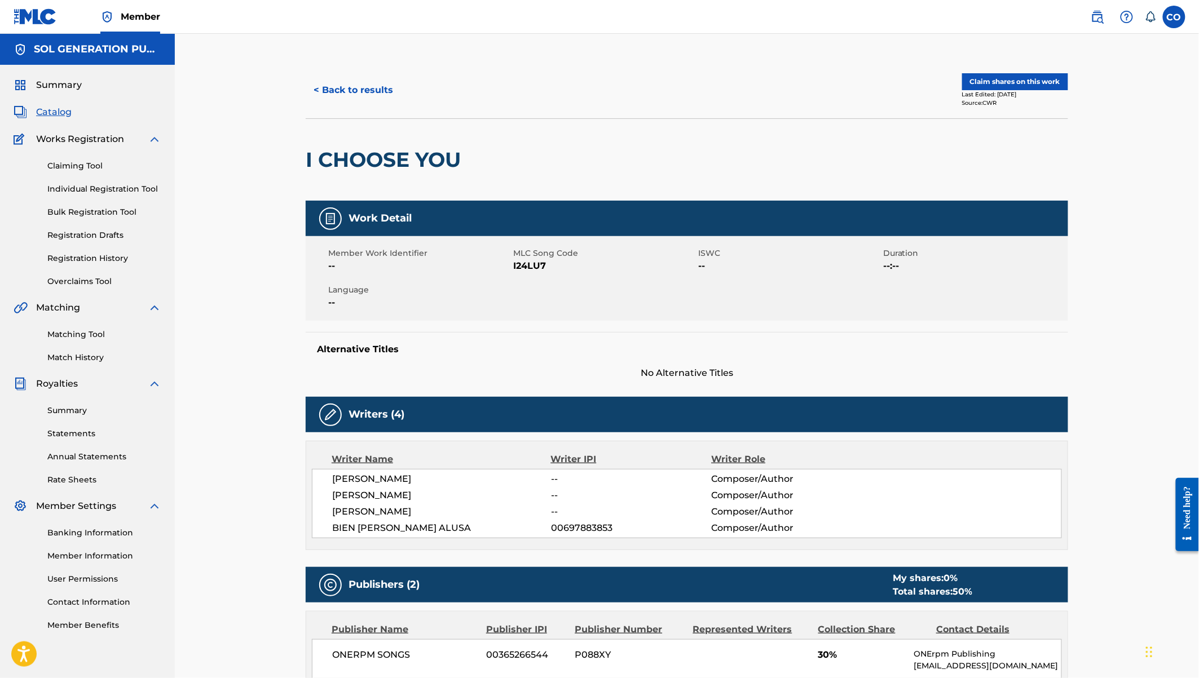
click at [320, 85] on button "< Back to results" at bounding box center [353, 90] width 95 height 28
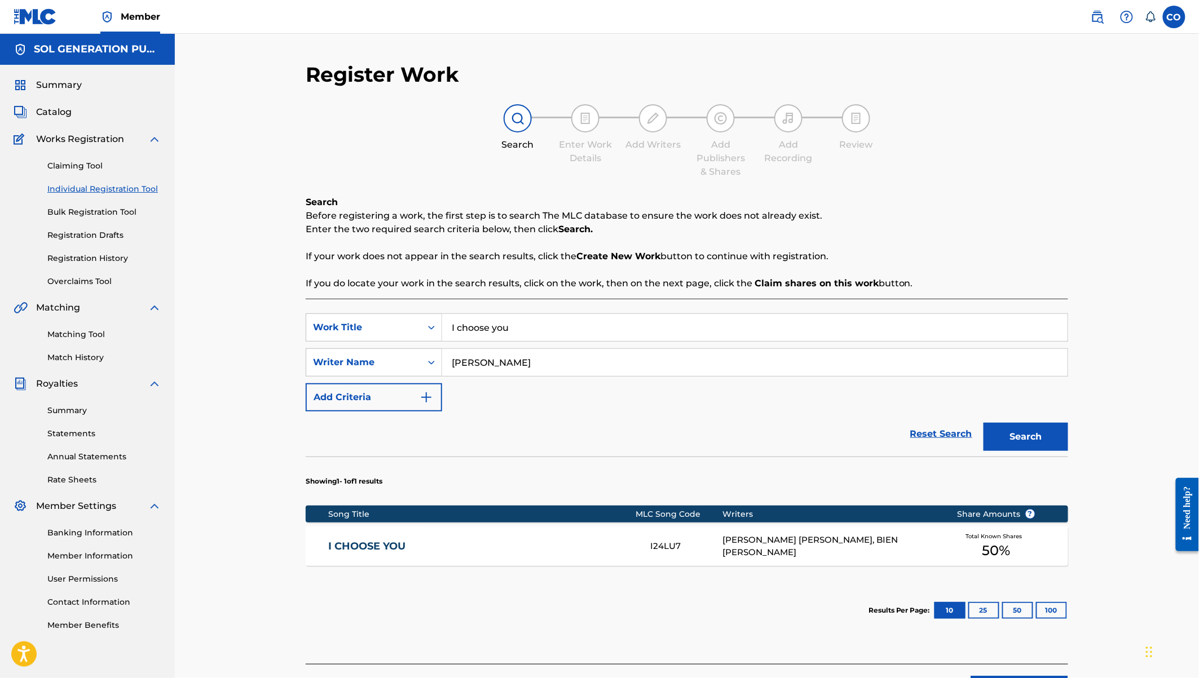
click at [65, 164] on link "Claiming Tool" at bounding box center [104, 166] width 114 height 12
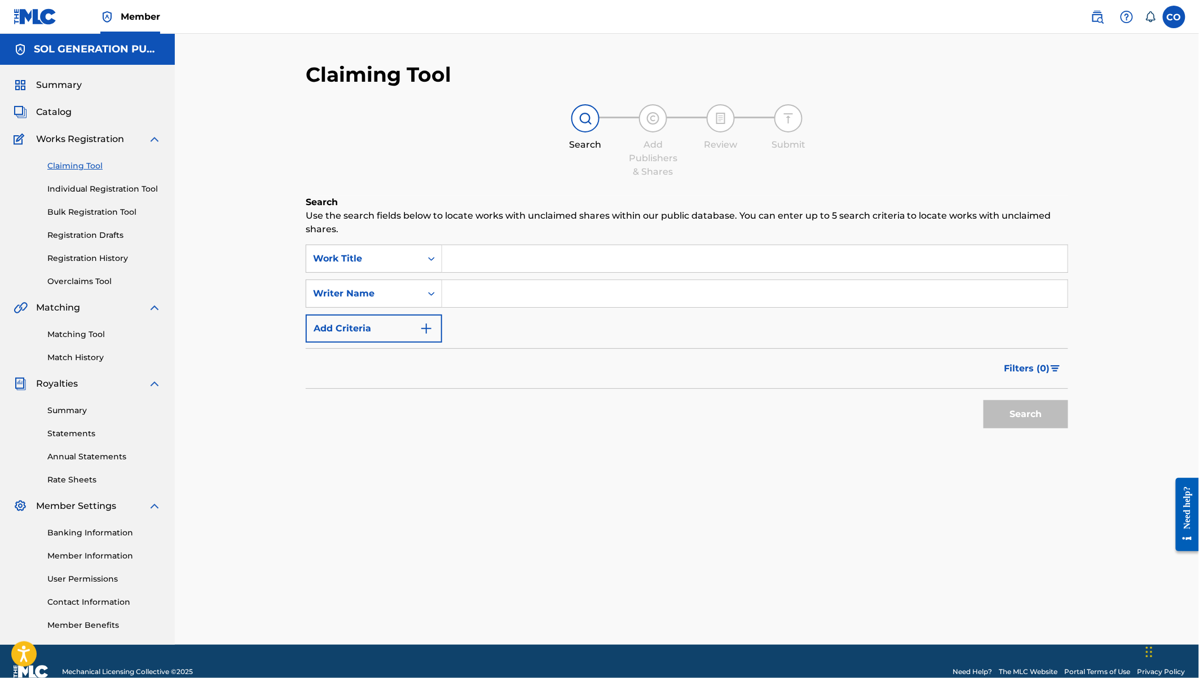
scroll to position [20, 0]
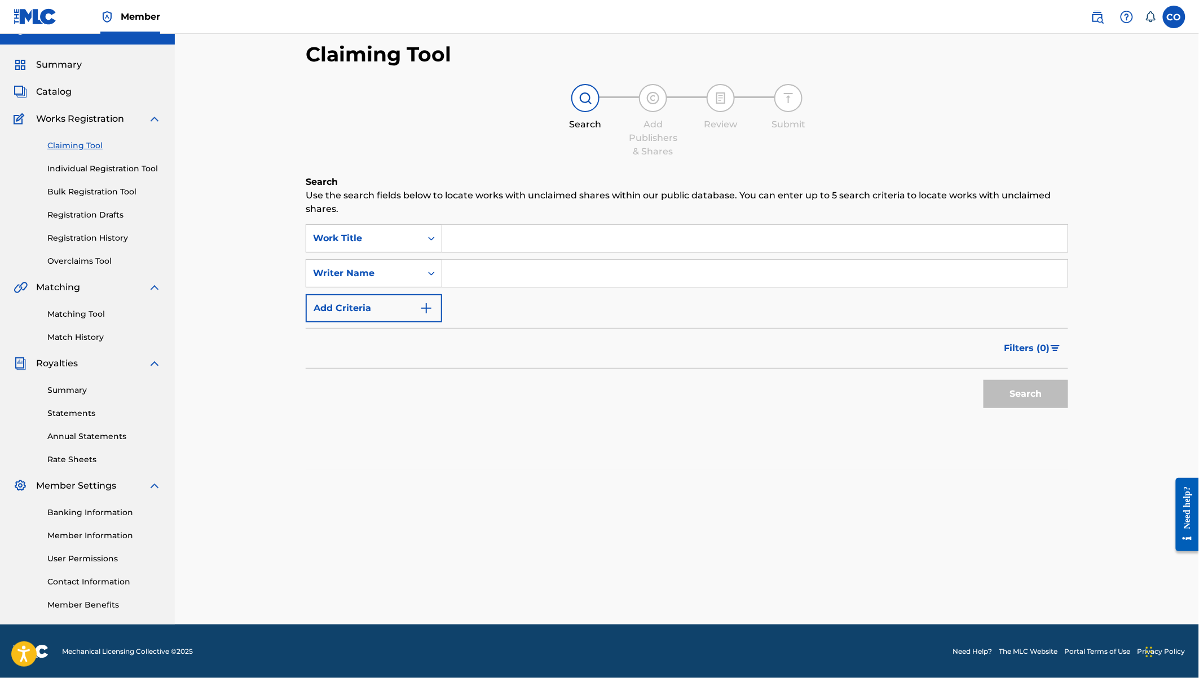
click at [84, 340] on link "Match History" at bounding box center [104, 338] width 114 height 12
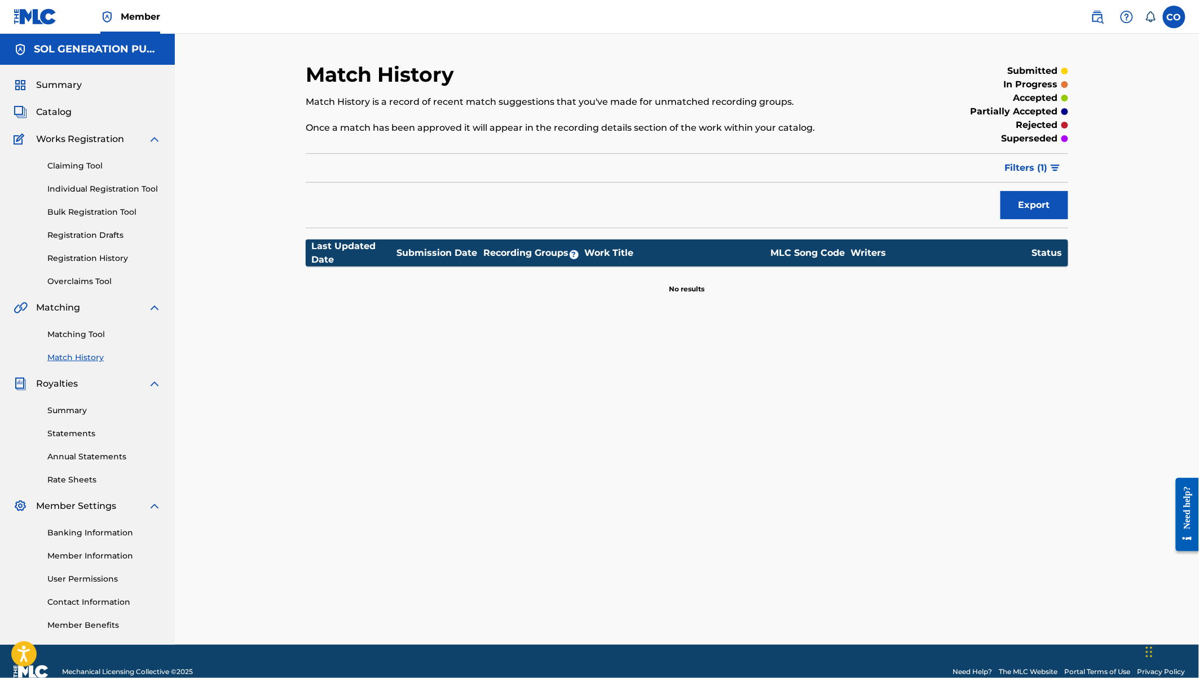
scroll to position [20, 0]
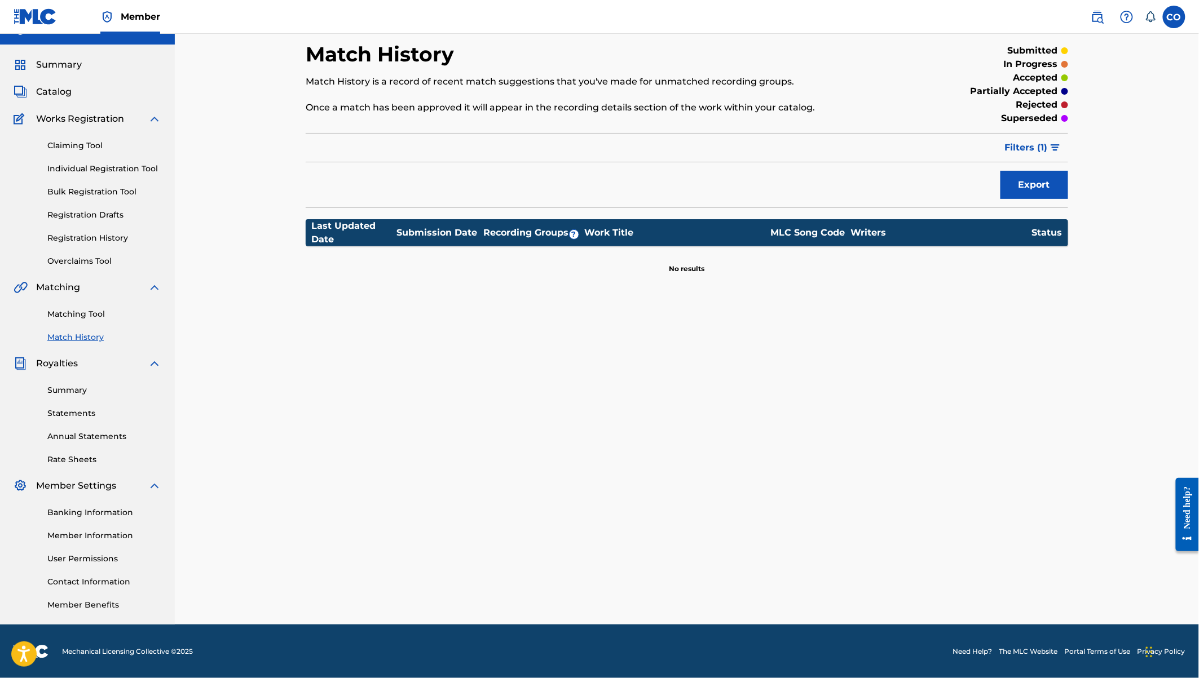
click at [57, 315] on link "Matching Tool" at bounding box center [104, 314] width 114 height 12
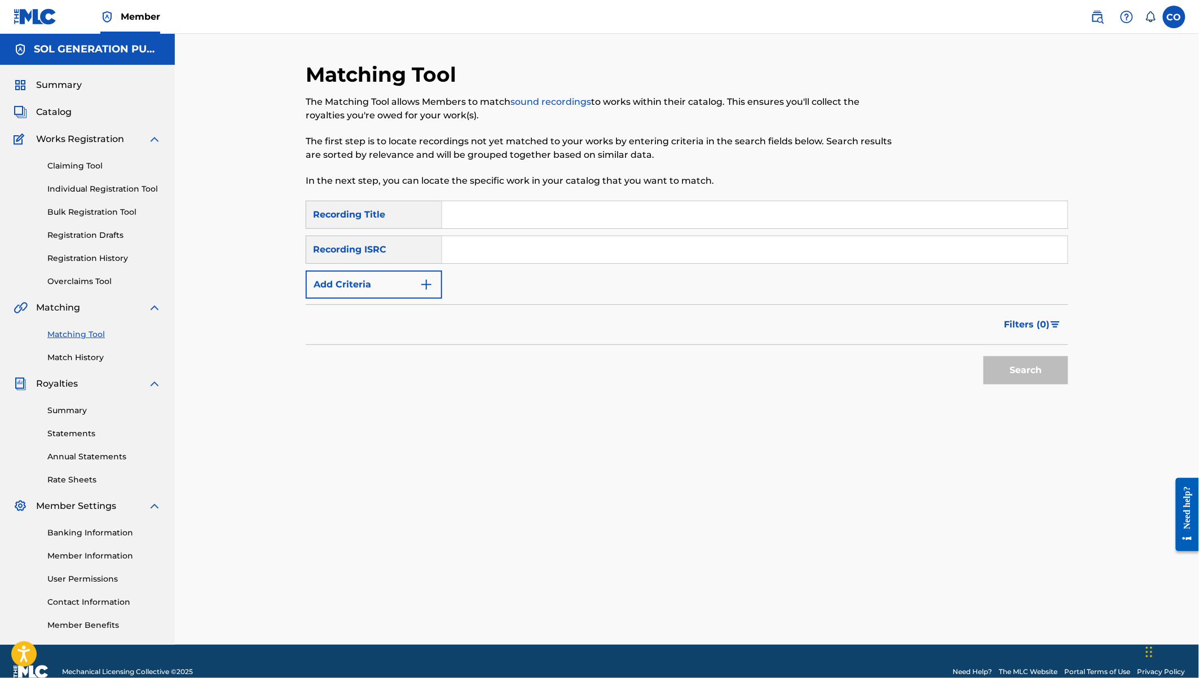
click at [471, 217] on input "Search Form" at bounding box center [754, 214] width 625 height 27
type input "e"
type input "safari"
click at [56, 105] on span "Catalog" at bounding box center [54, 112] width 36 height 14
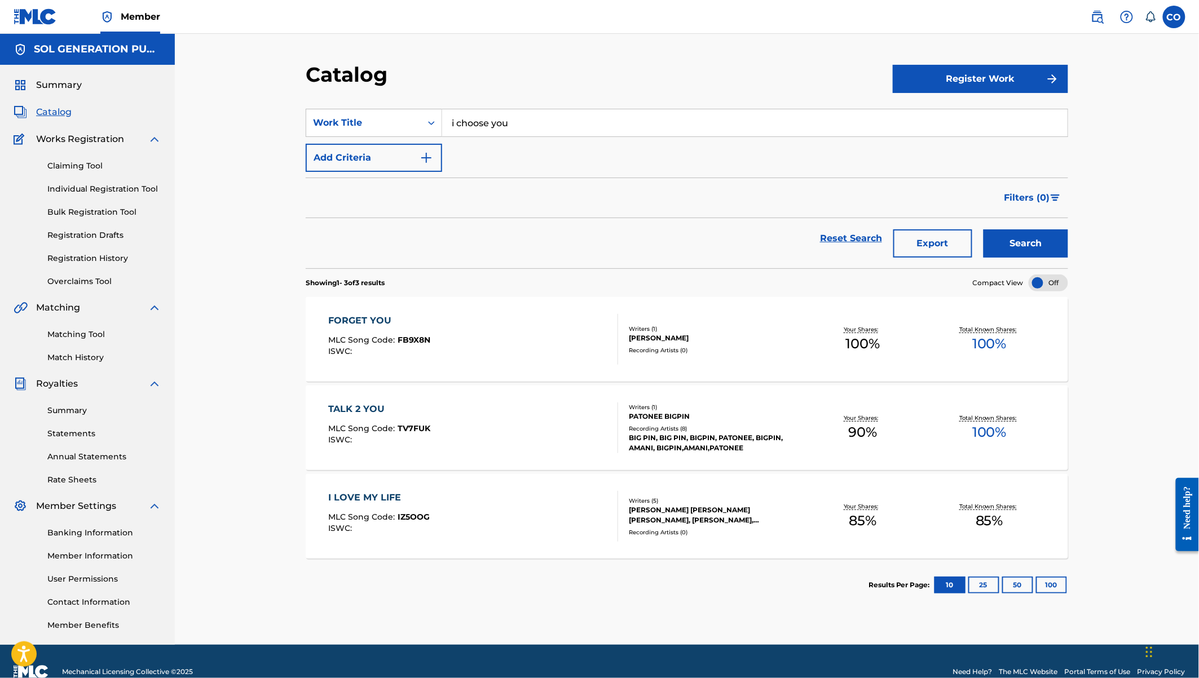
click at [48, 87] on span "Summary" at bounding box center [59, 85] width 46 height 14
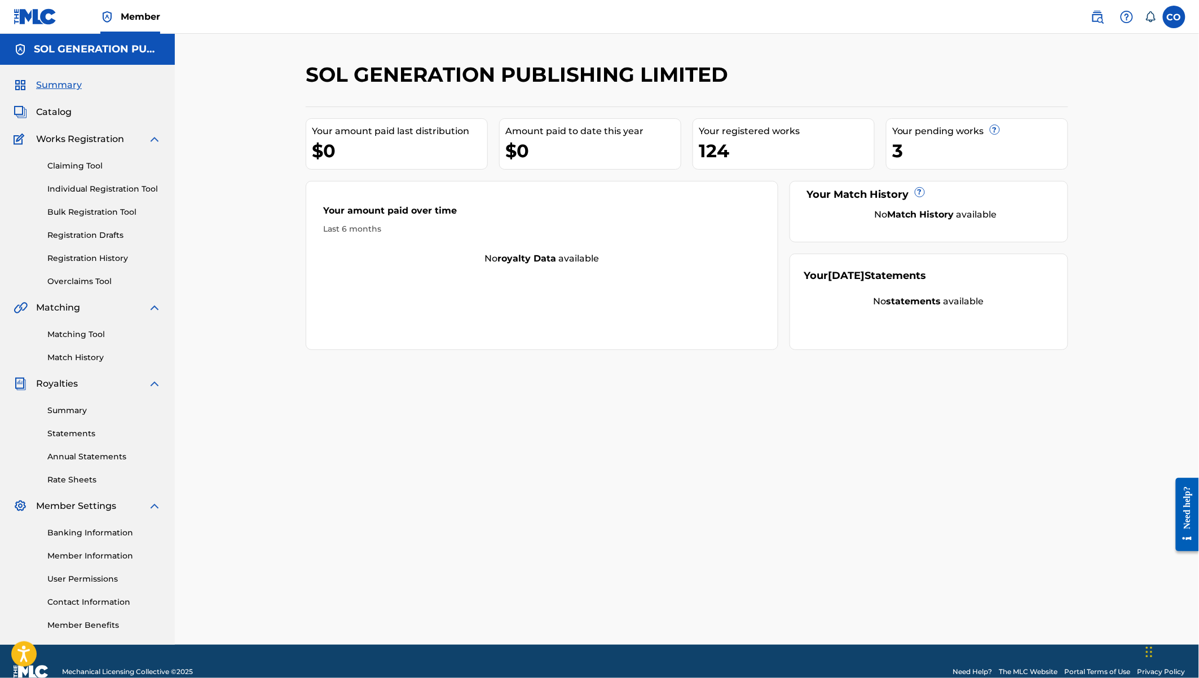
click at [76, 195] on link "Individual Registration Tool" at bounding box center [104, 189] width 114 height 12
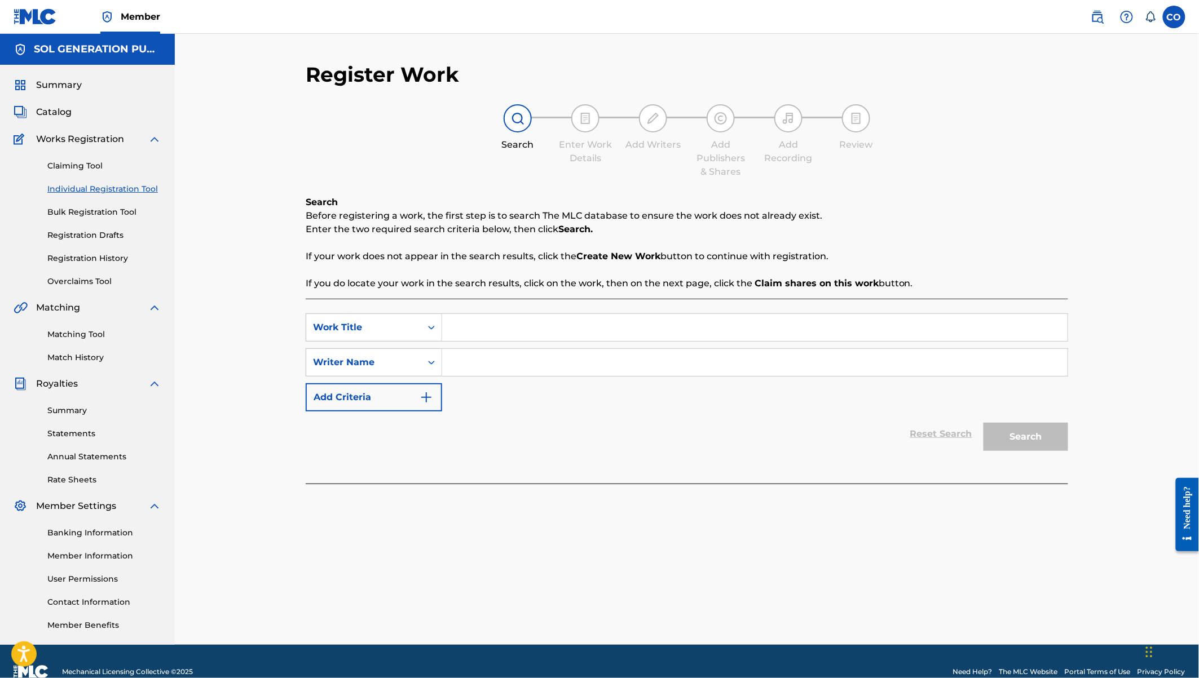
click at [504, 330] on input "Search Form" at bounding box center [754, 327] width 625 height 27
type input "Conquer"
click at [534, 365] on input "Search Form" at bounding box center [754, 362] width 625 height 27
type input "[PERSON_NAME]"
click at [983, 423] on button "Search" at bounding box center [1025, 437] width 85 height 28
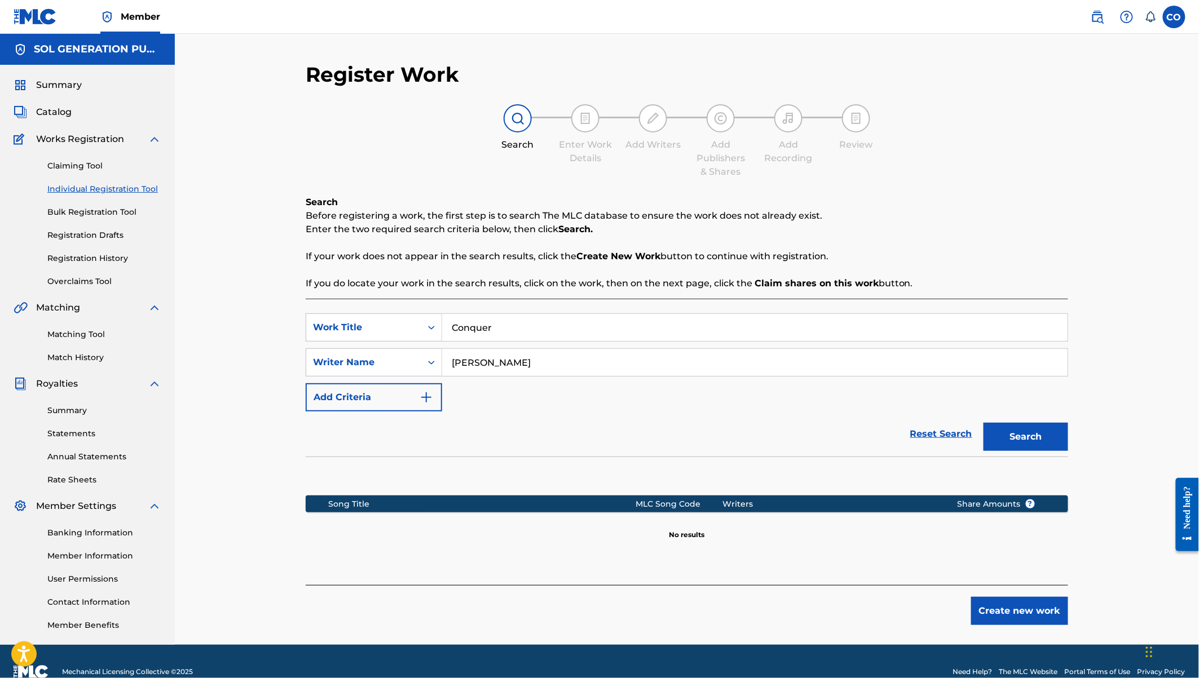
click at [1034, 614] on button "Create new work" at bounding box center [1019, 611] width 97 height 28
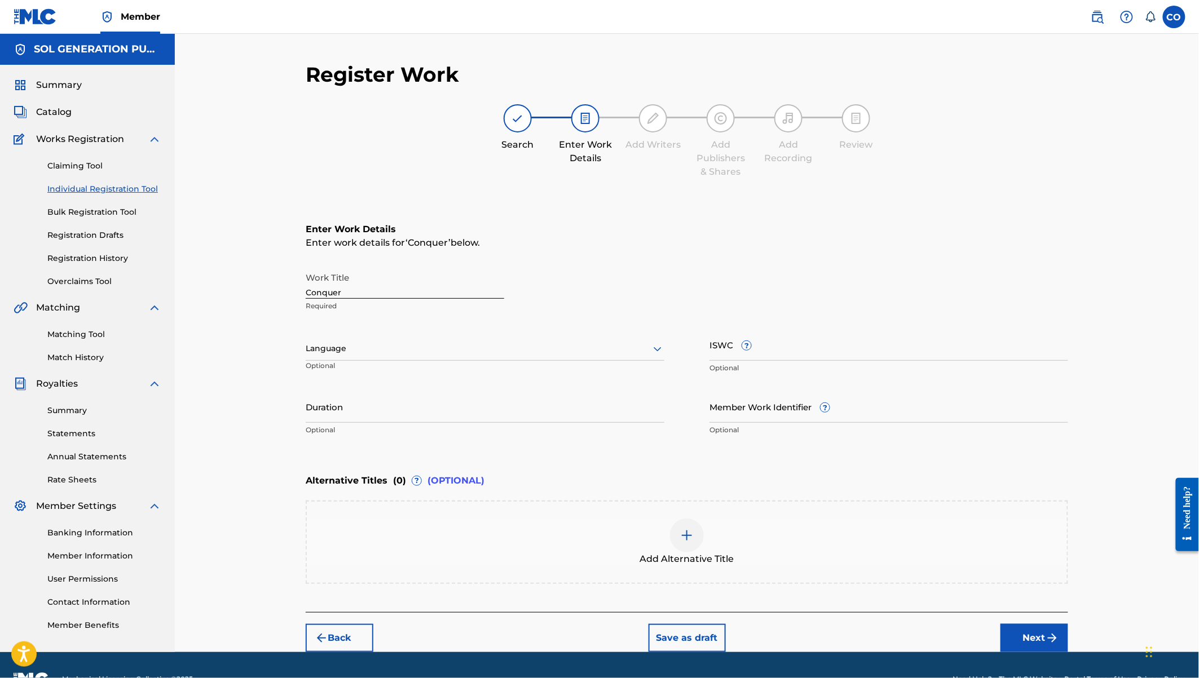
click at [332, 414] on input "Duration" at bounding box center [485, 407] width 359 height 32
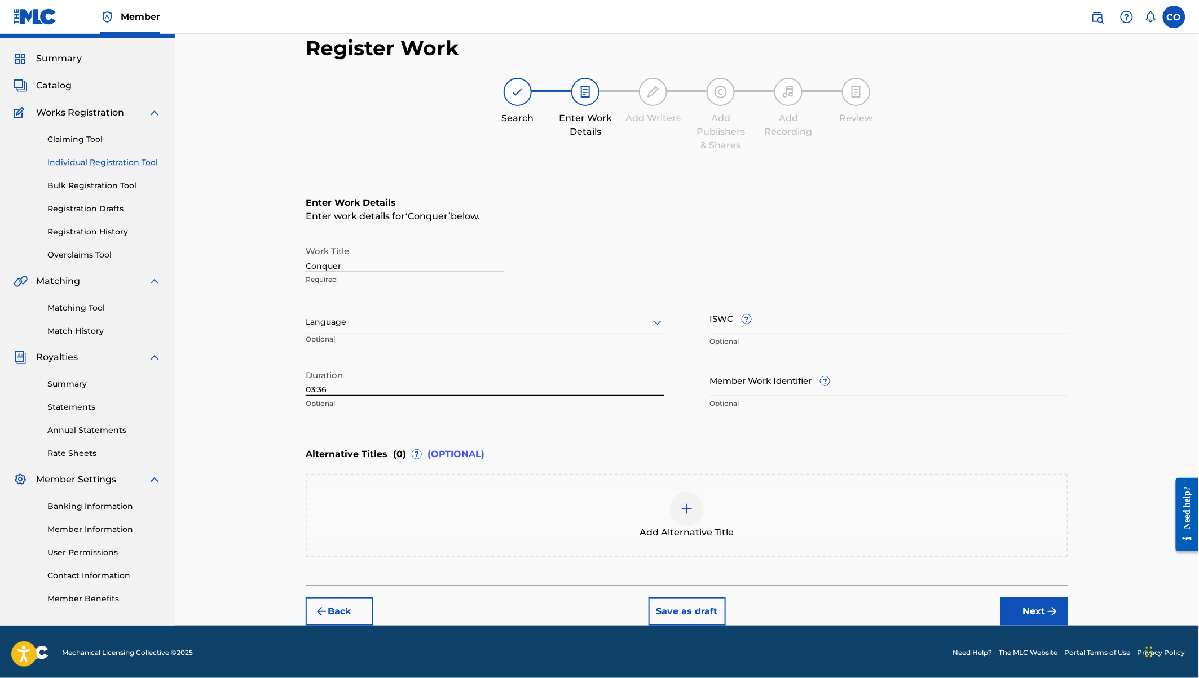
type input "03:36"
click at [1048, 619] on button "Next" at bounding box center [1034, 612] width 68 height 28
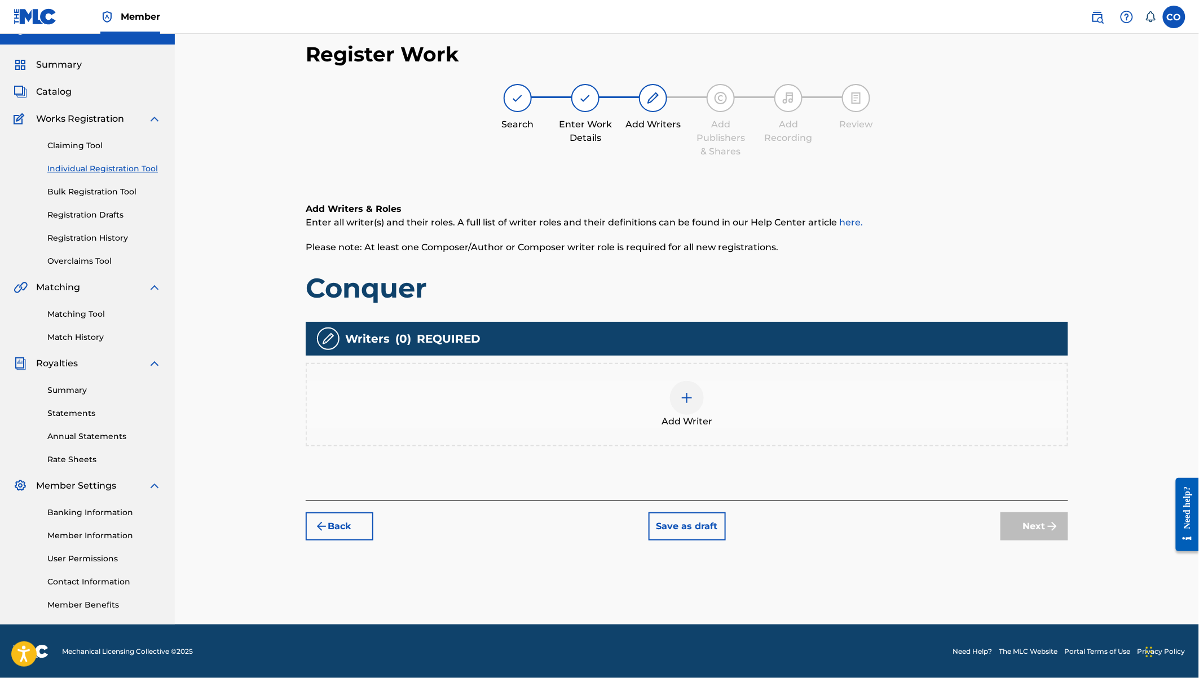
click at [684, 401] on img at bounding box center [687, 398] width 14 height 14
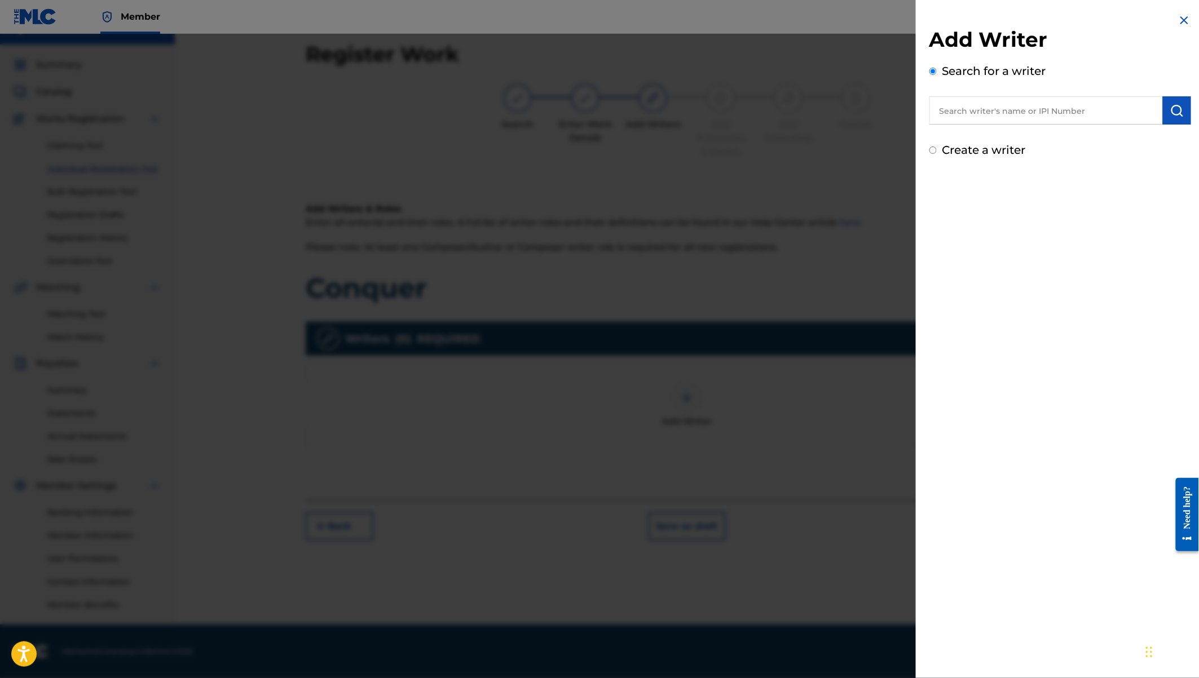
click at [984, 114] on input "text" at bounding box center [1045, 110] width 233 height 28
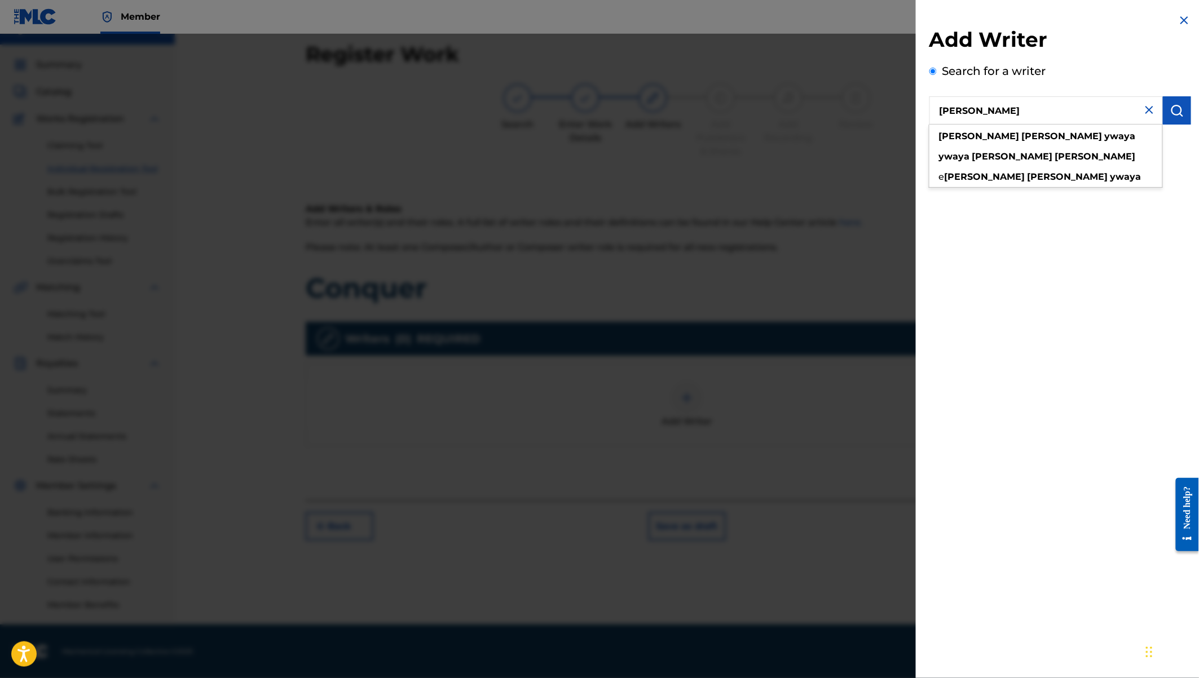
type input "Eugine Simon Ywaya"
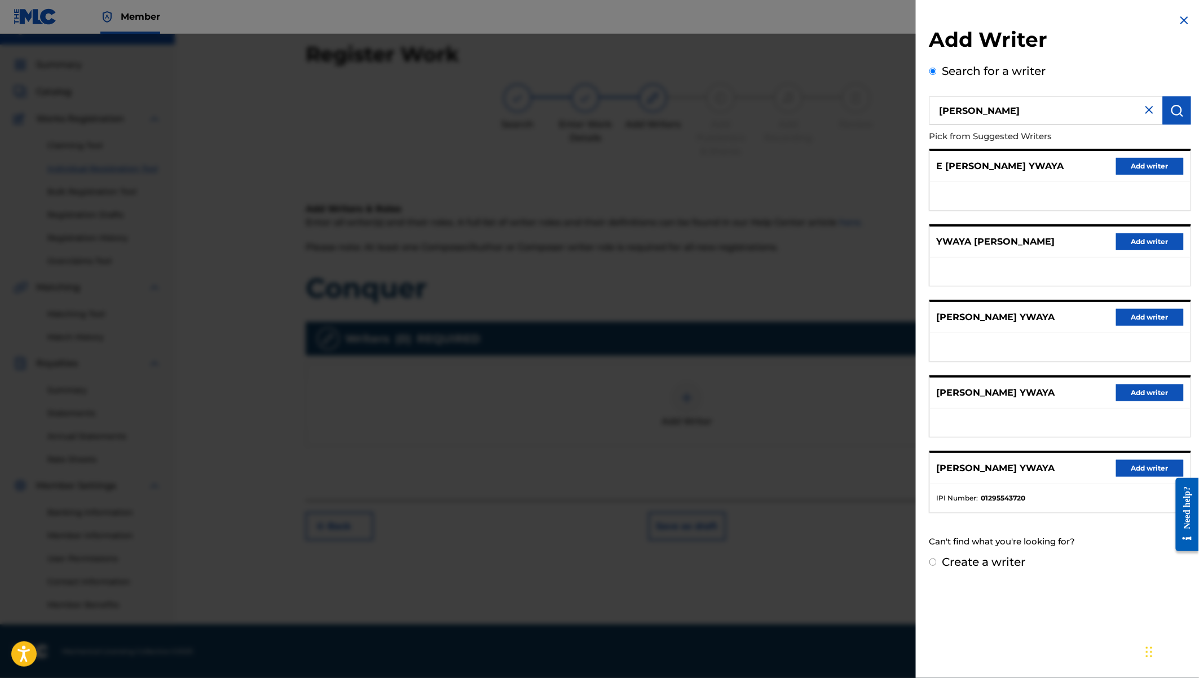
click at [1144, 462] on button "Add writer" at bounding box center [1150, 468] width 68 height 17
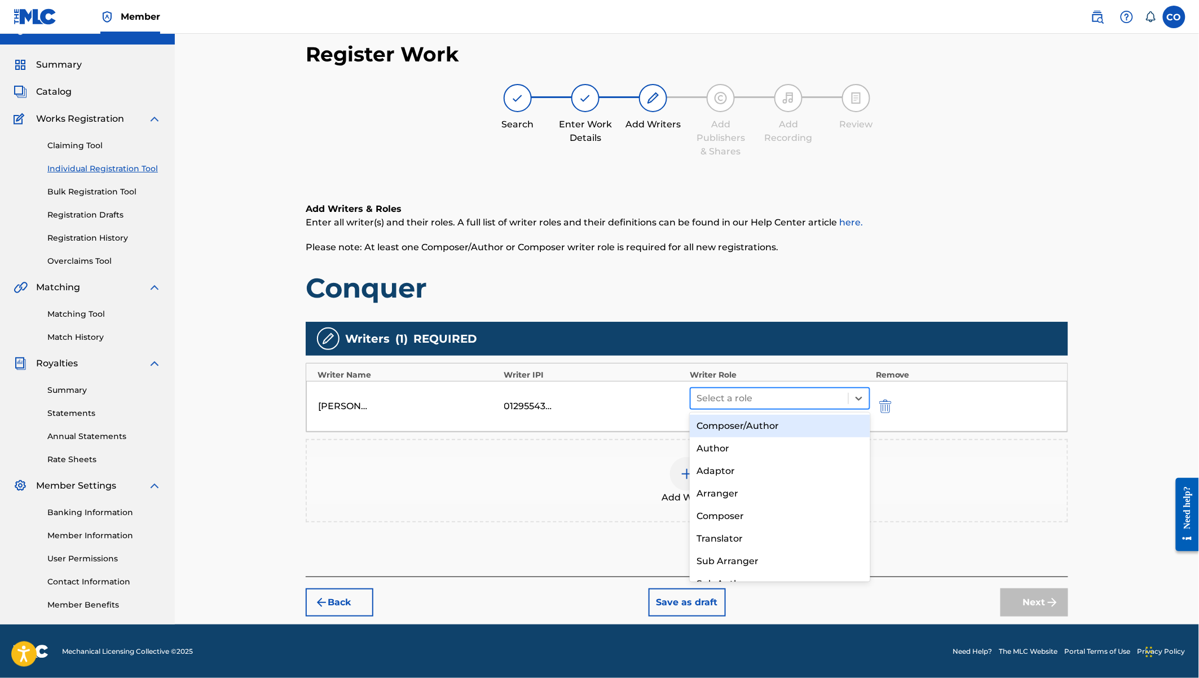
click at [812, 394] on div at bounding box center [769, 399] width 146 height 16
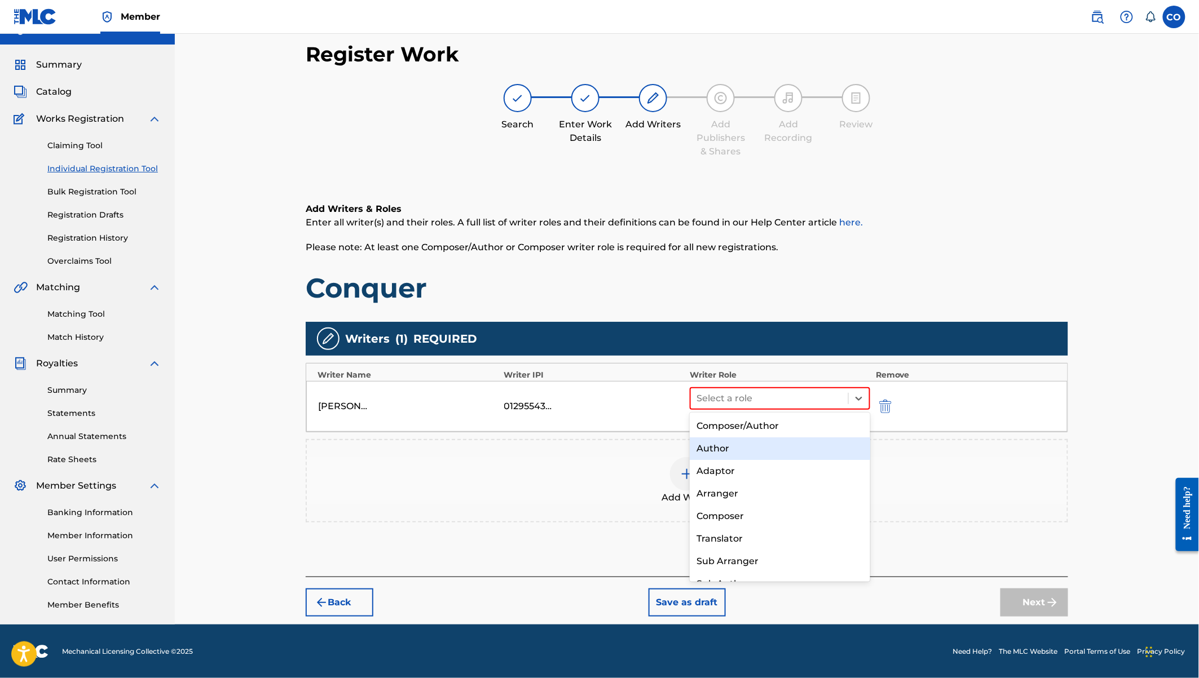
click at [731, 456] on div "Author" at bounding box center [780, 449] width 180 height 23
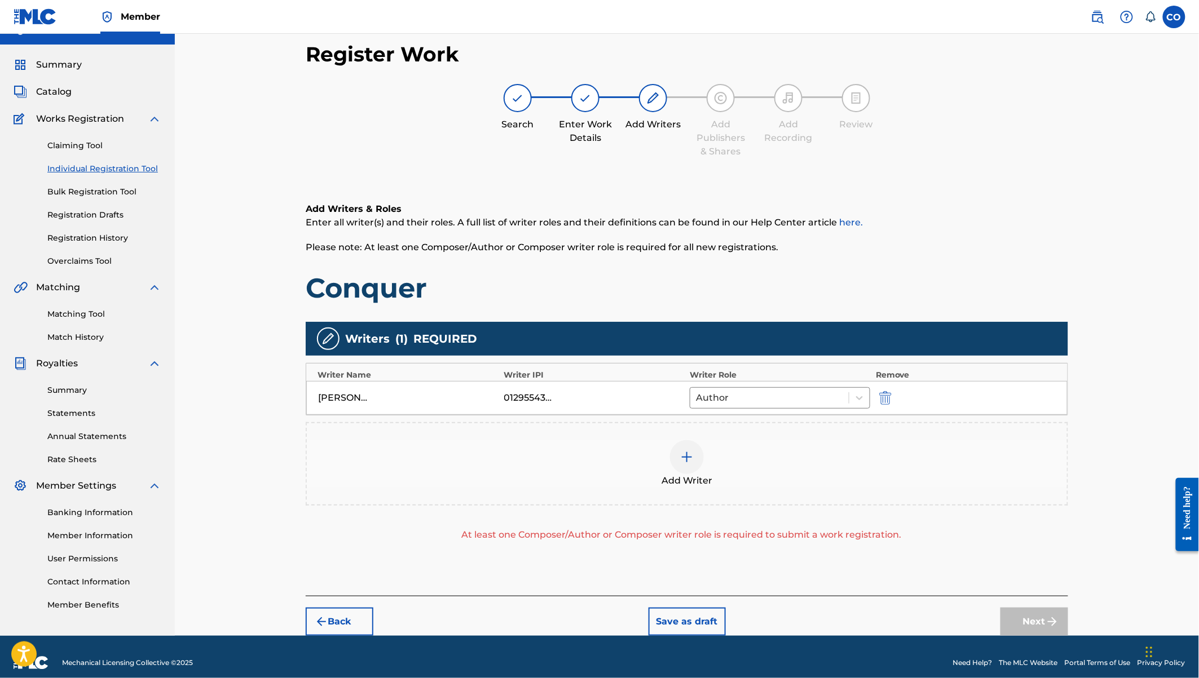
click at [692, 461] on img at bounding box center [687, 458] width 14 height 14
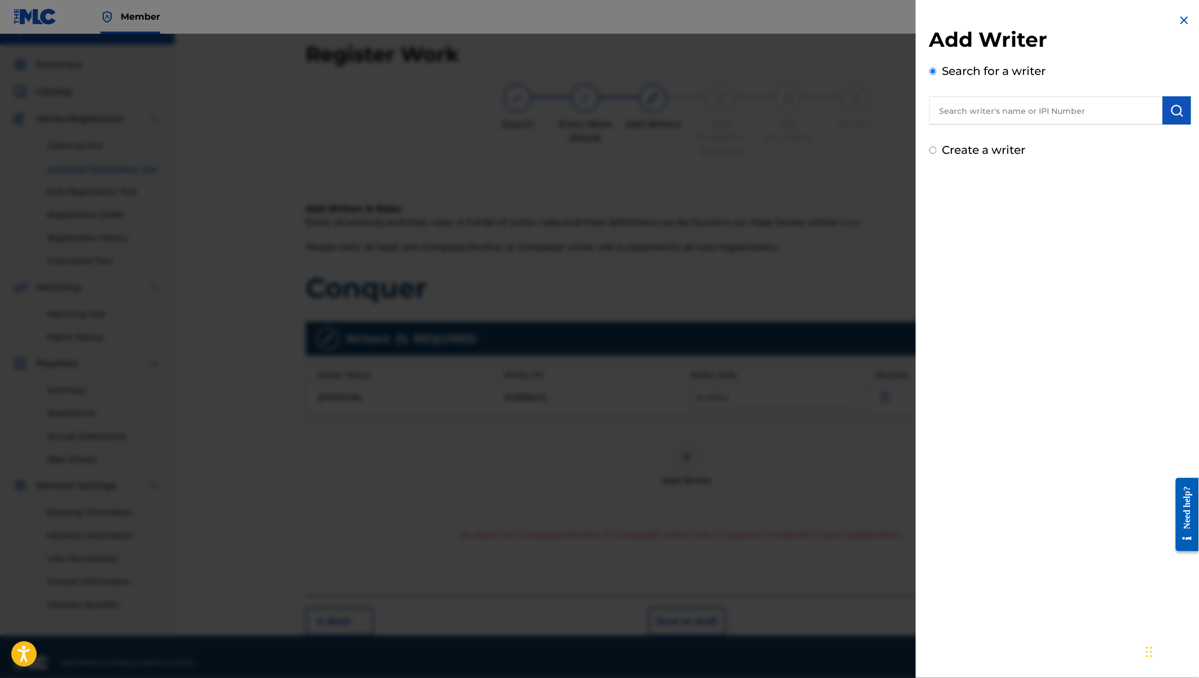
click at [978, 108] on input "text" at bounding box center [1045, 110] width 233 height 28
type input "[PERSON_NAME]"
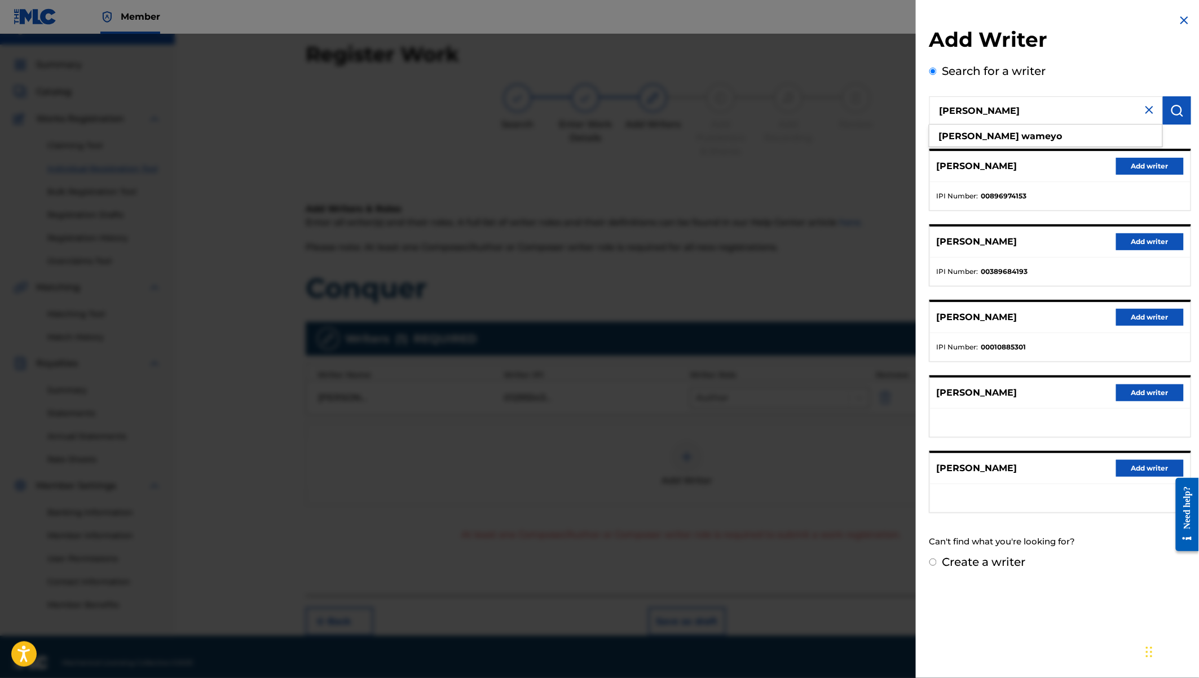
click at [1139, 169] on button "Add writer" at bounding box center [1150, 166] width 68 height 17
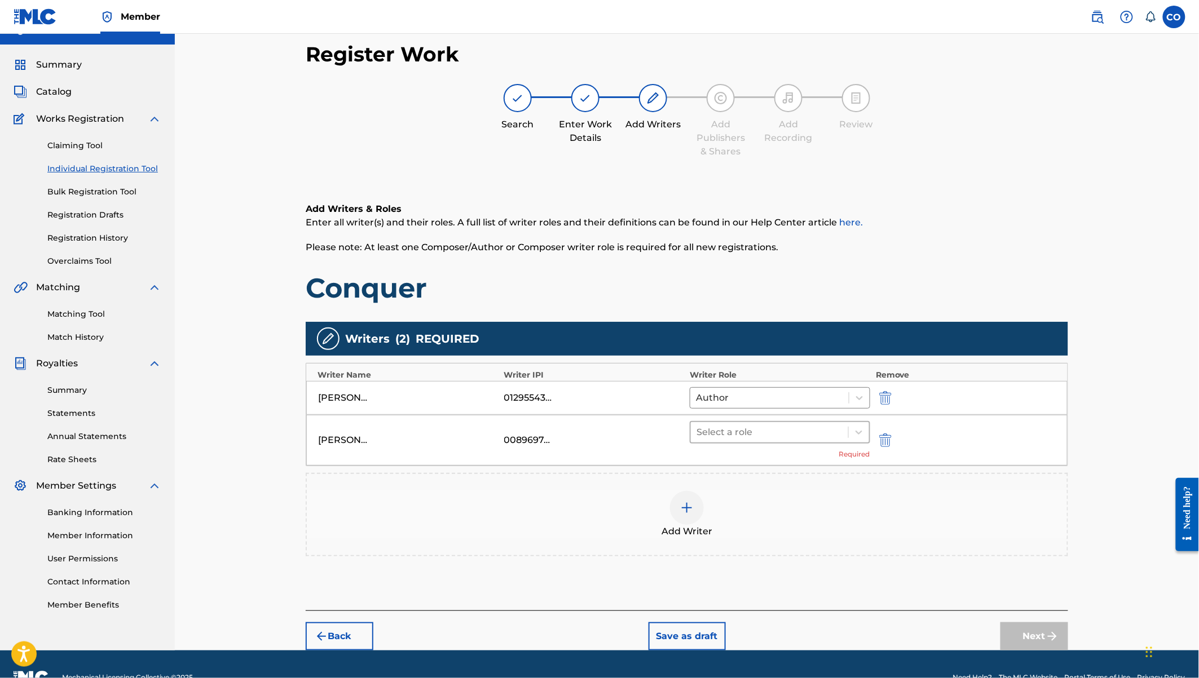
click at [798, 427] on div at bounding box center [769, 433] width 146 height 16
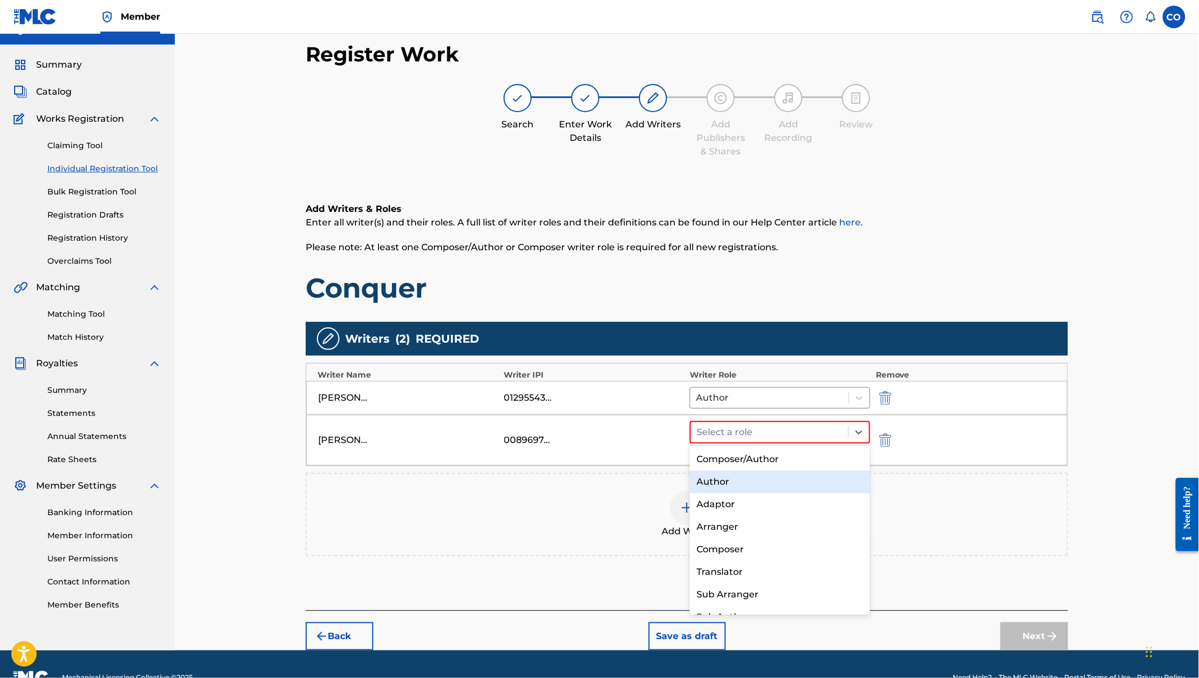
click at [709, 481] on div "Author" at bounding box center [780, 482] width 180 height 23
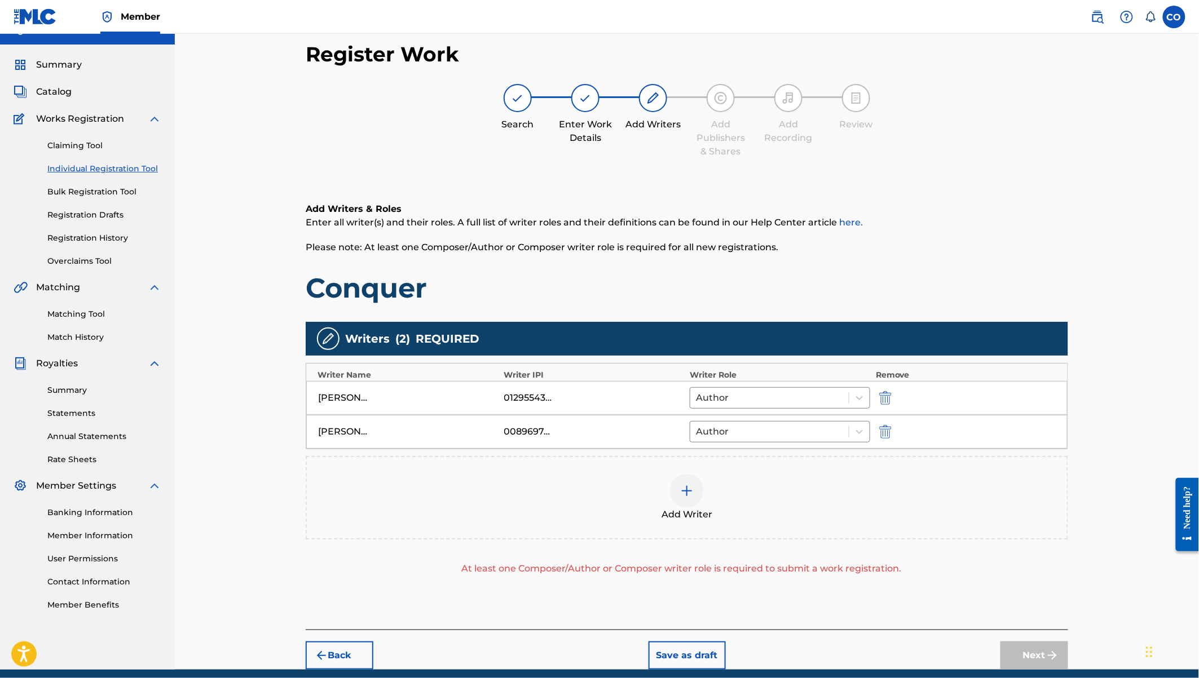
click at [685, 491] on img at bounding box center [687, 491] width 14 height 14
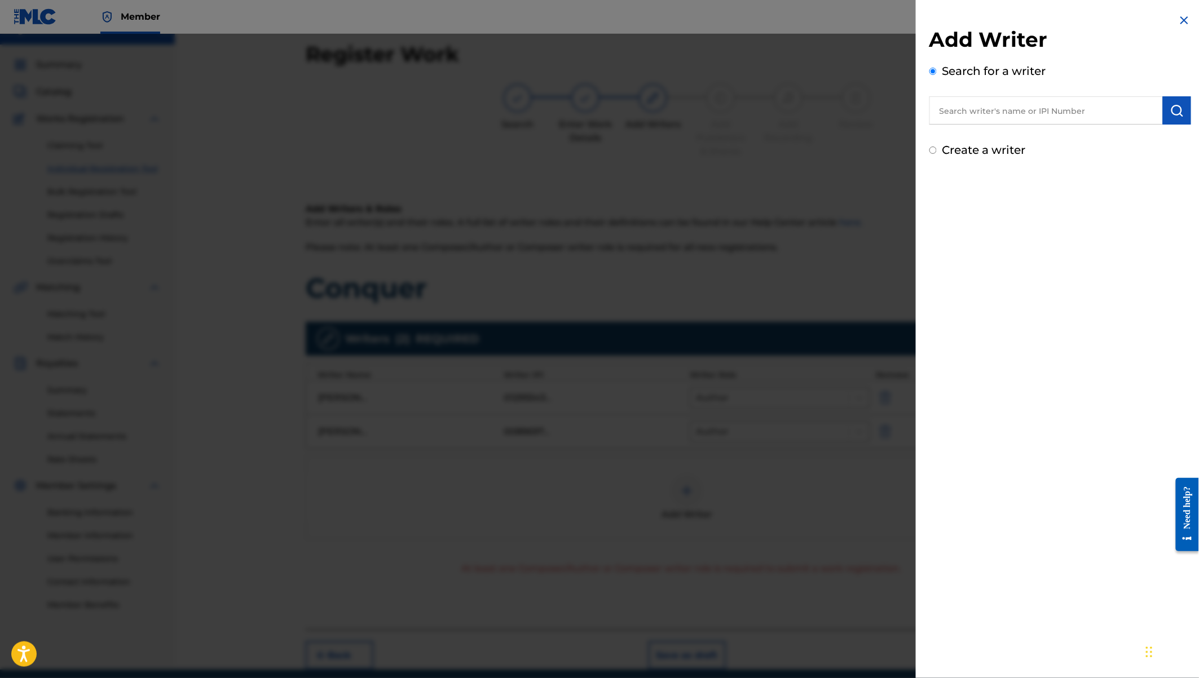
click at [972, 111] on input "text" at bounding box center [1045, 110] width 233 height 28
click at [1022, 138] on strong "hastings" at bounding box center [1042, 136] width 41 height 11
type input "[PERSON_NAME] [PERSON_NAME]"
click at [1173, 105] on img "submit" at bounding box center [1177, 111] width 14 height 14
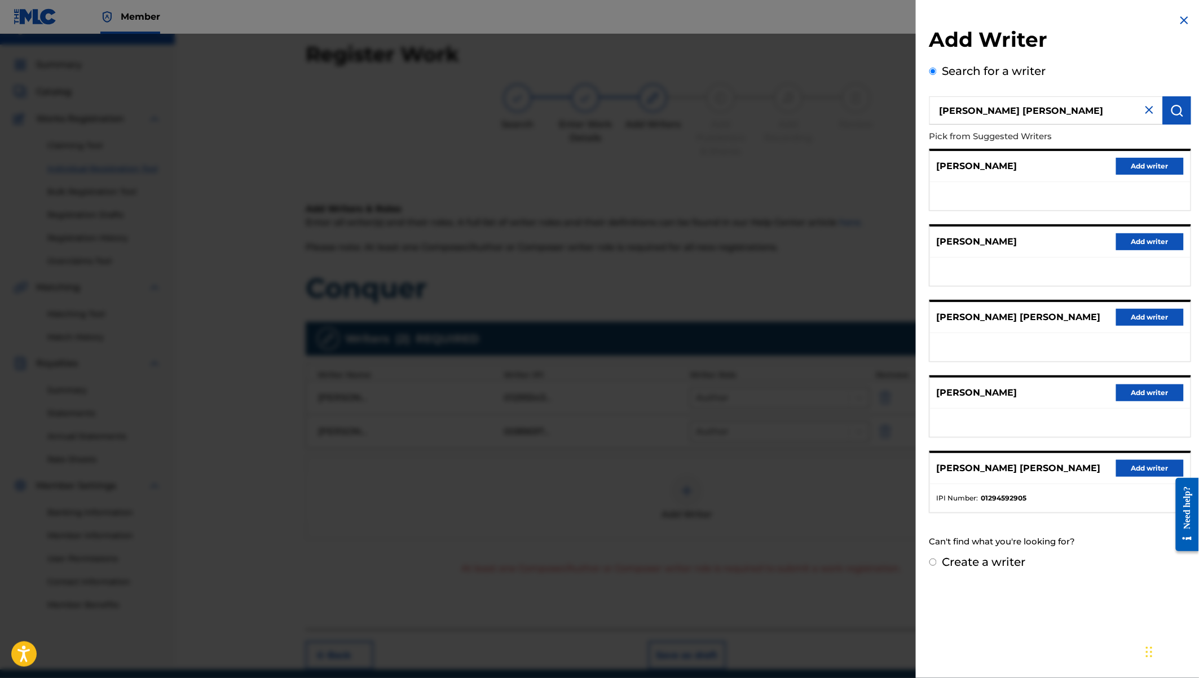
click at [1133, 465] on button "Add writer" at bounding box center [1150, 468] width 68 height 17
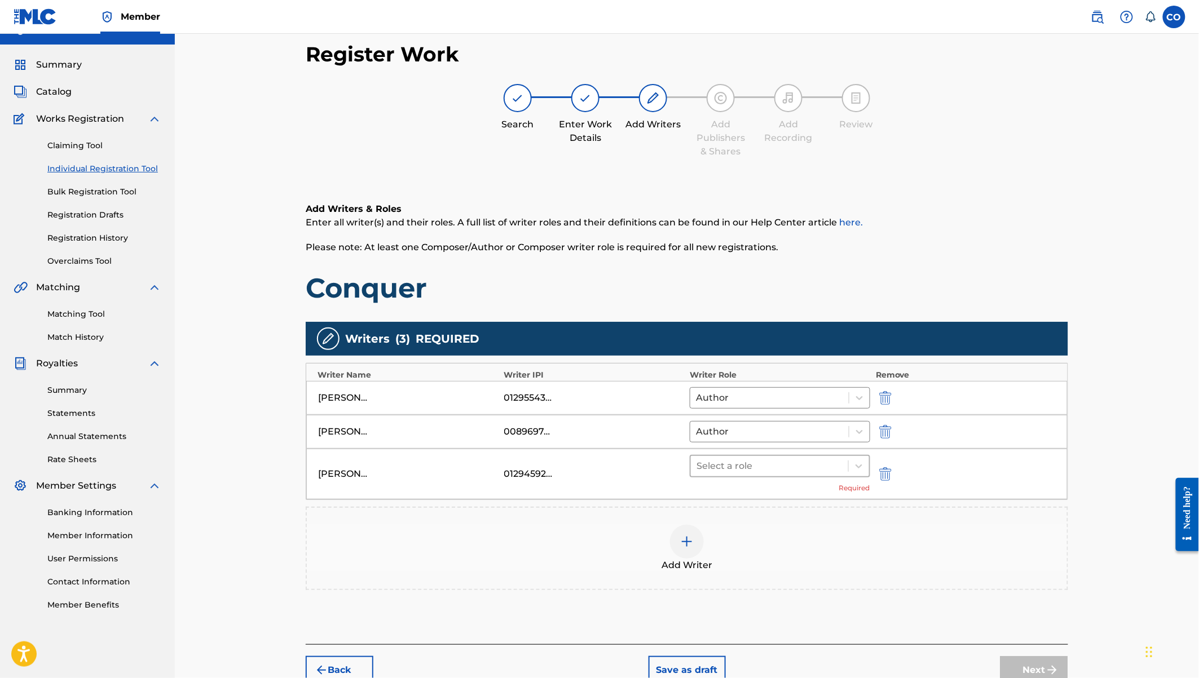
click at [794, 464] on div at bounding box center [769, 466] width 146 height 16
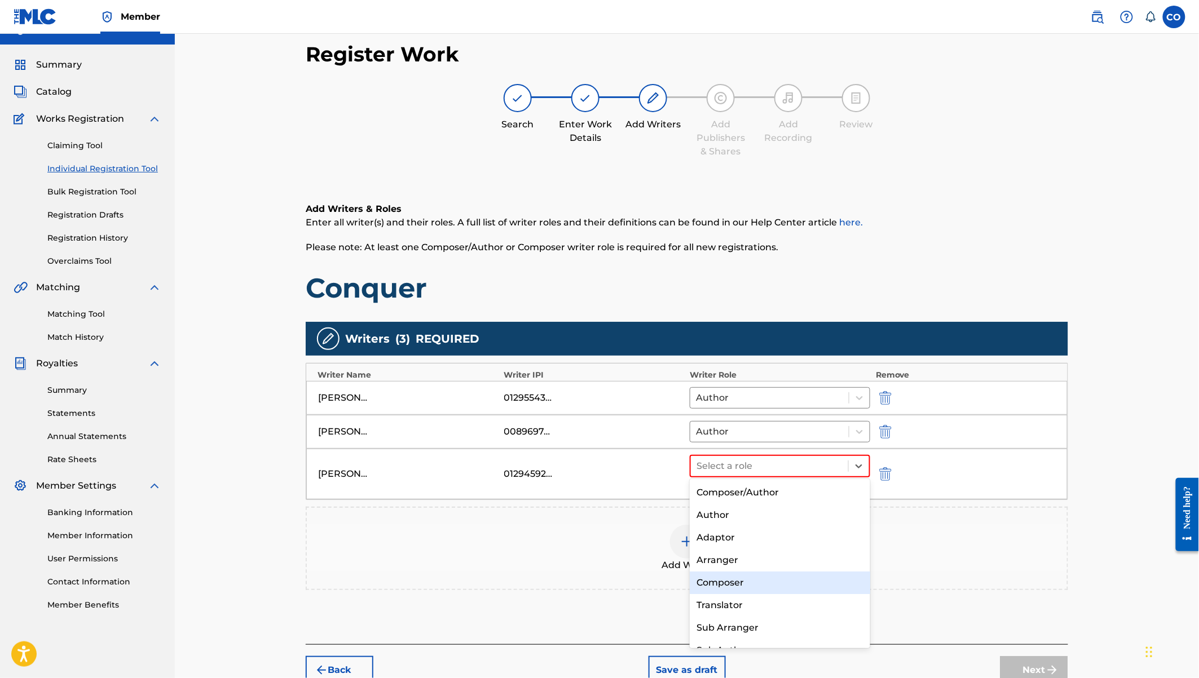
click at [724, 582] on div "Composer" at bounding box center [780, 583] width 180 height 23
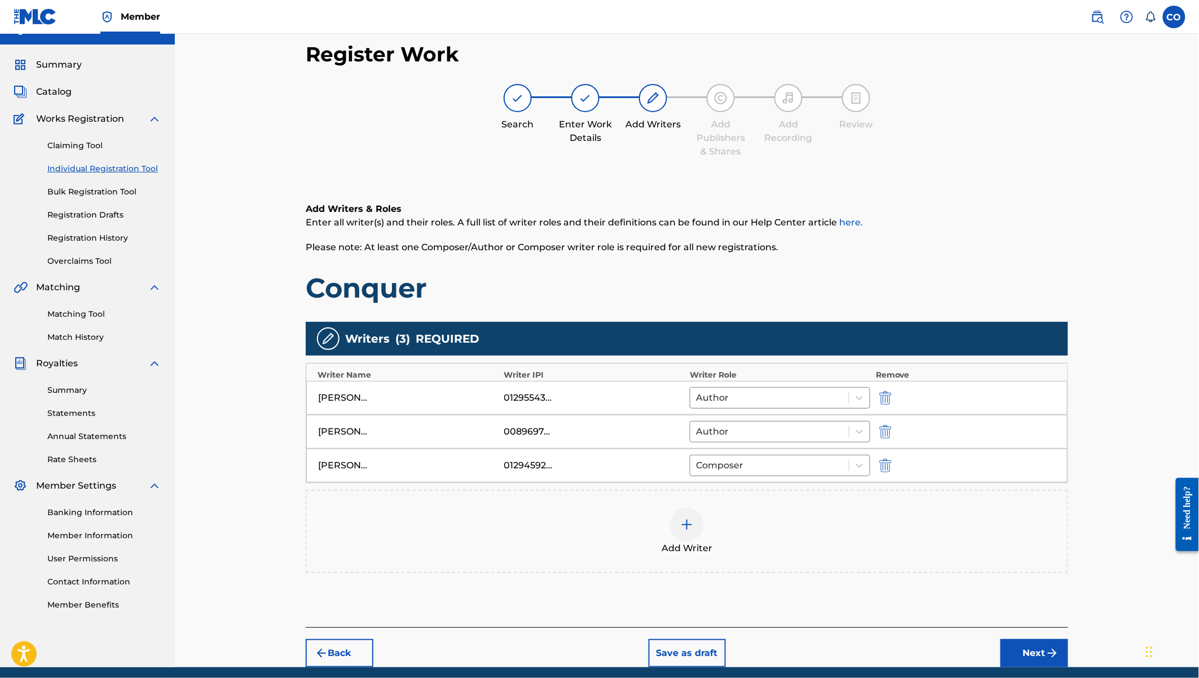
click at [679, 515] on div at bounding box center [687, 525] width 34 height 34
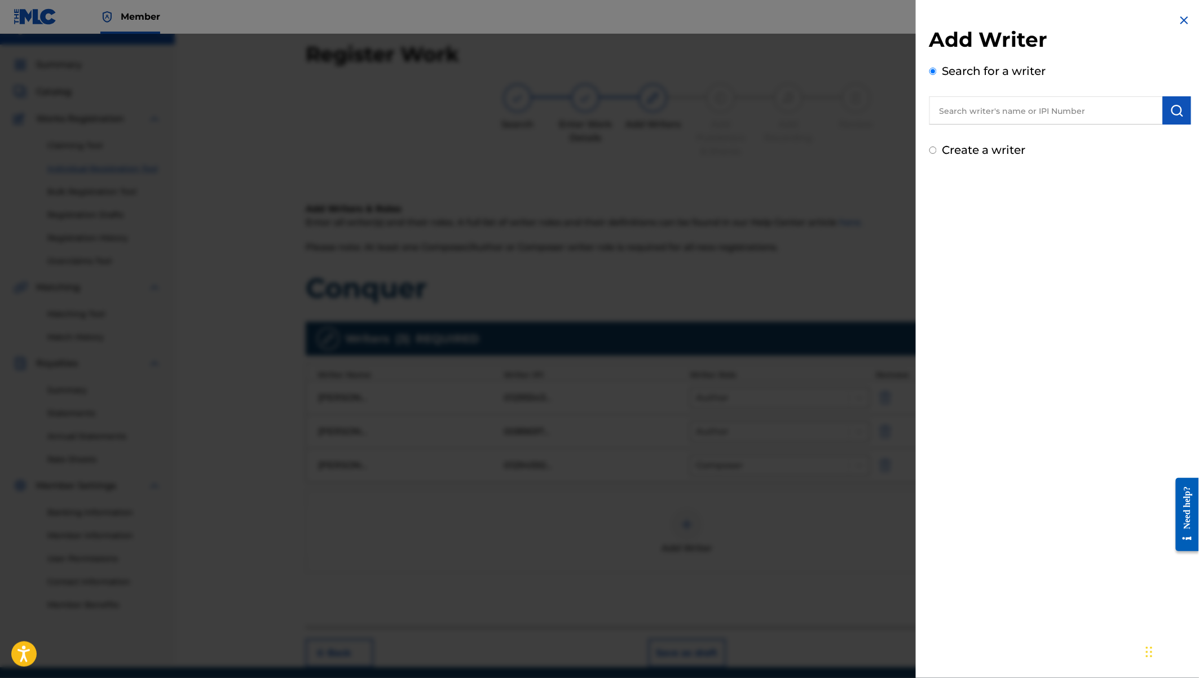
click at [987, 116] on input "text" at bounding box center [1045, 110] width 233 height 28
type input "E"
type input "p"
click at [1026, 135] on span "otieno" at bounding box center [1034, 136] width 29 height 11
type input "[PERSON_NAME] [PERSON_NAME]"
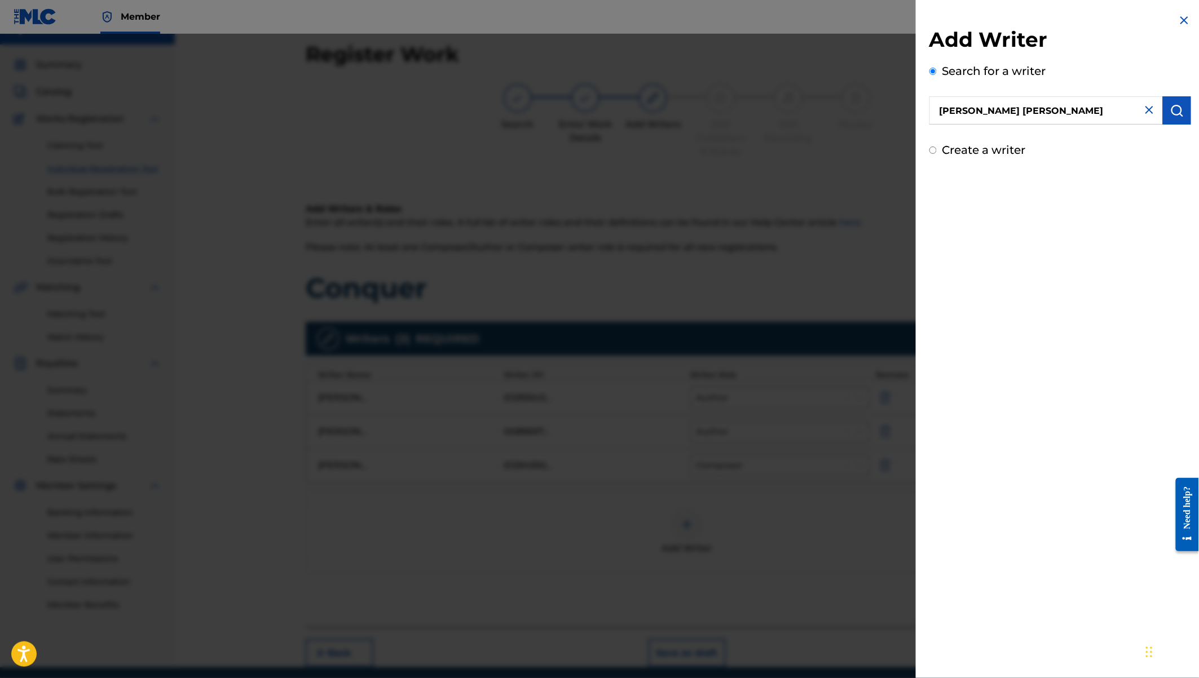
click at [1177, 113] on img "submit" at bounding box center [1177, 111] width 14 height 14
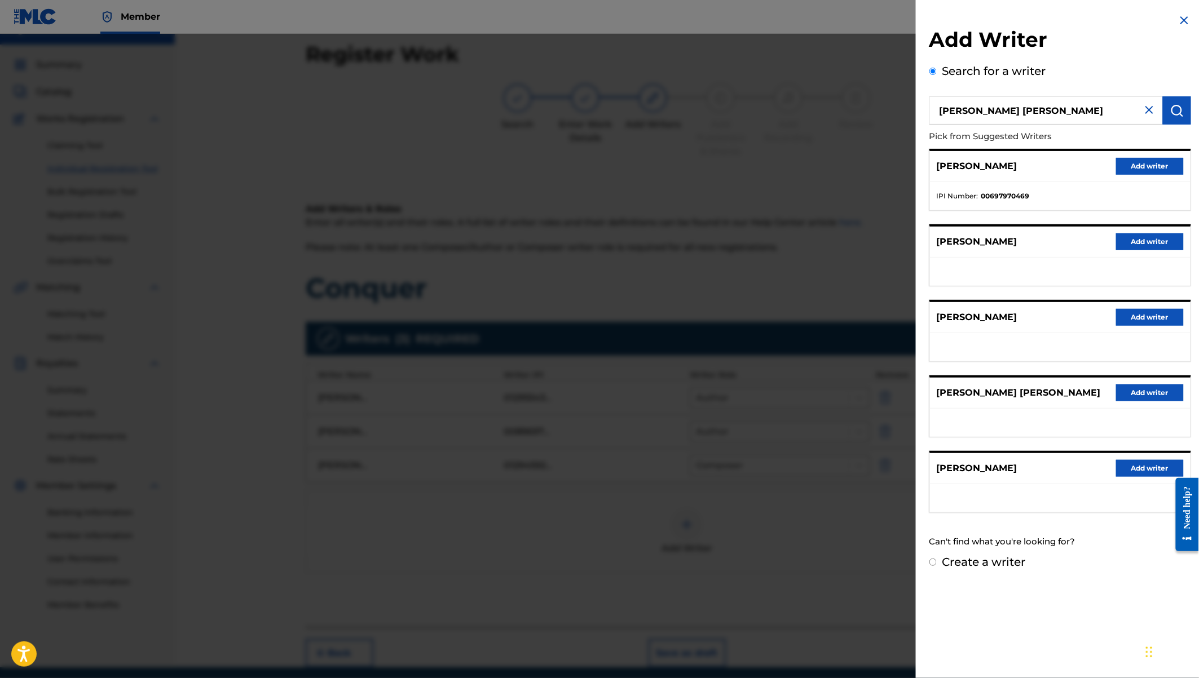
click at [1142, 165] on button "Add writer" at bounding box center [1150, 166] width 68 height 17
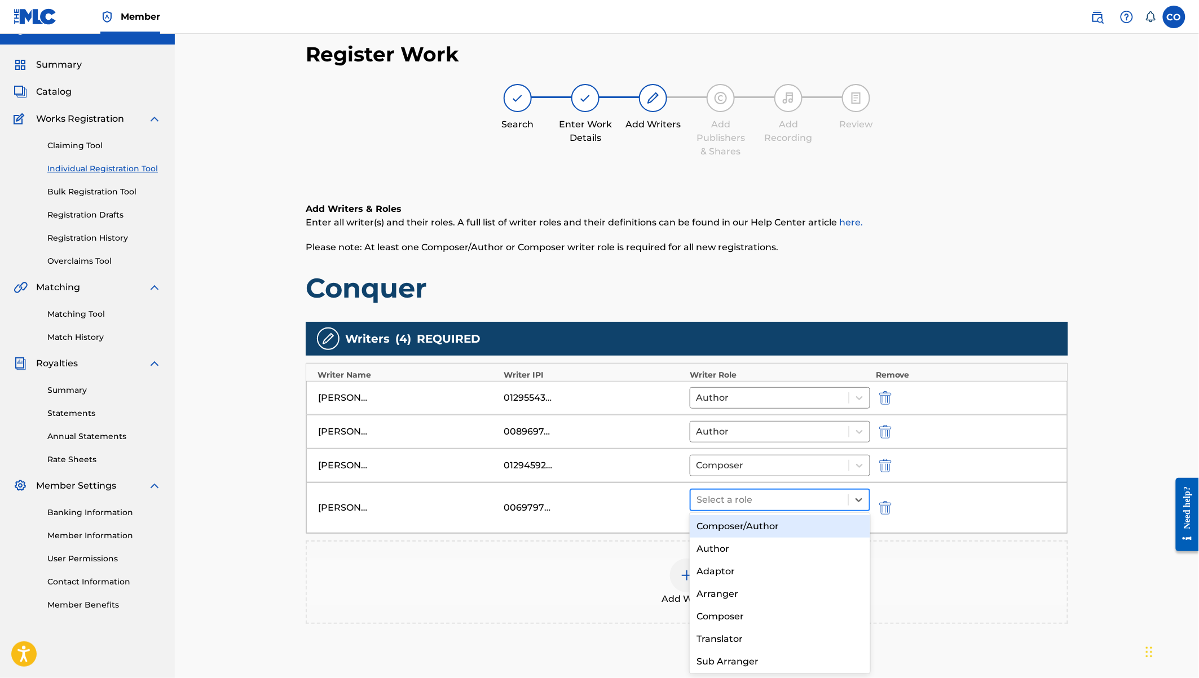
click at [744, 500] on div at bounding box center [769, 500] width 146 height 16
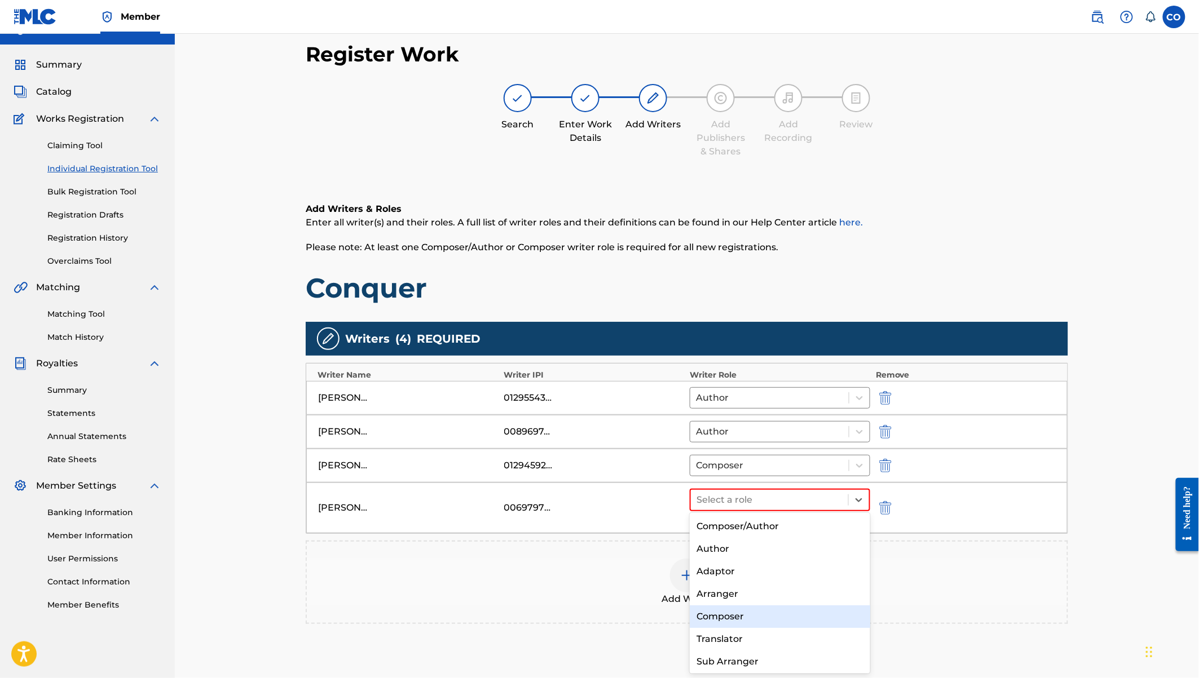
click at [722, 619] on div "Composer" at bounding box center [780, 617] width 180 height 23
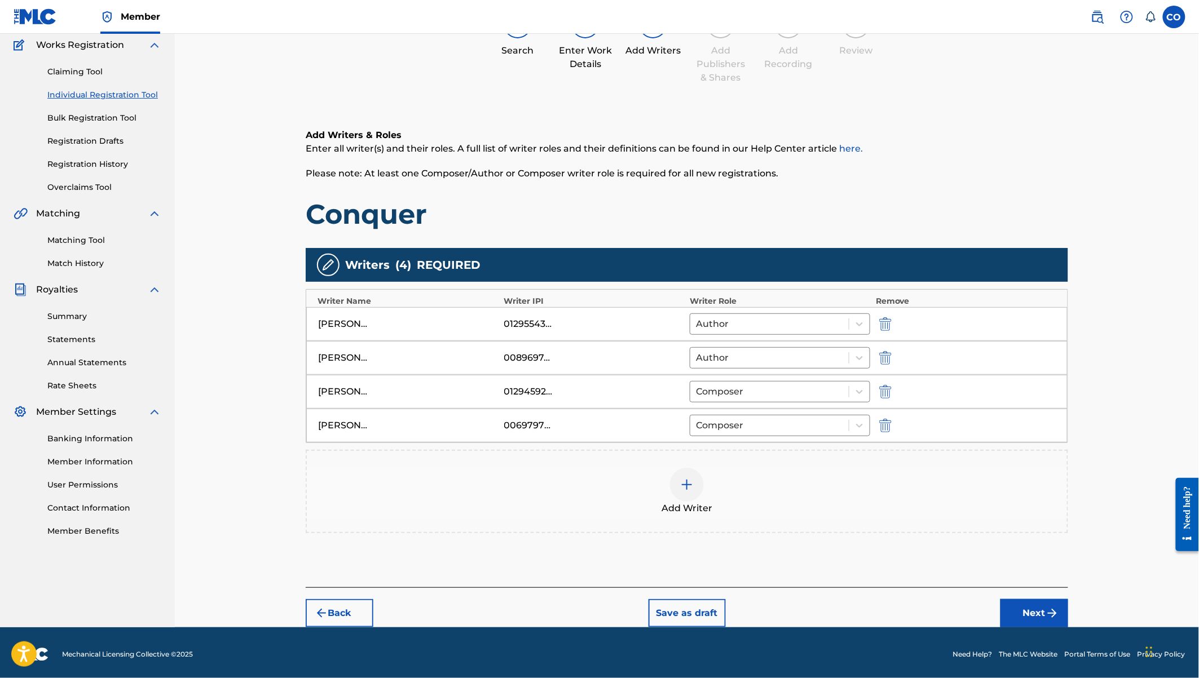
click at [1036, 603] on button "Next" at bounding box center [1034, 613] width 68 height 28
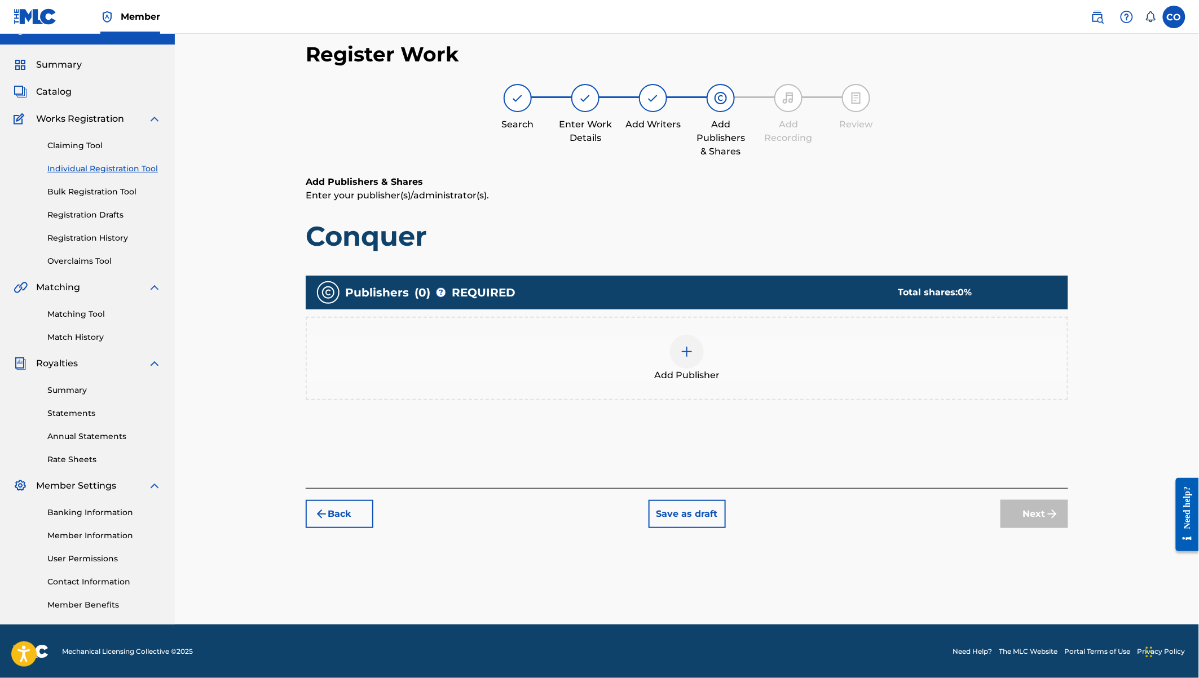
click at [695, 354] on div at bounding box center [687, 352] width 34 height 34
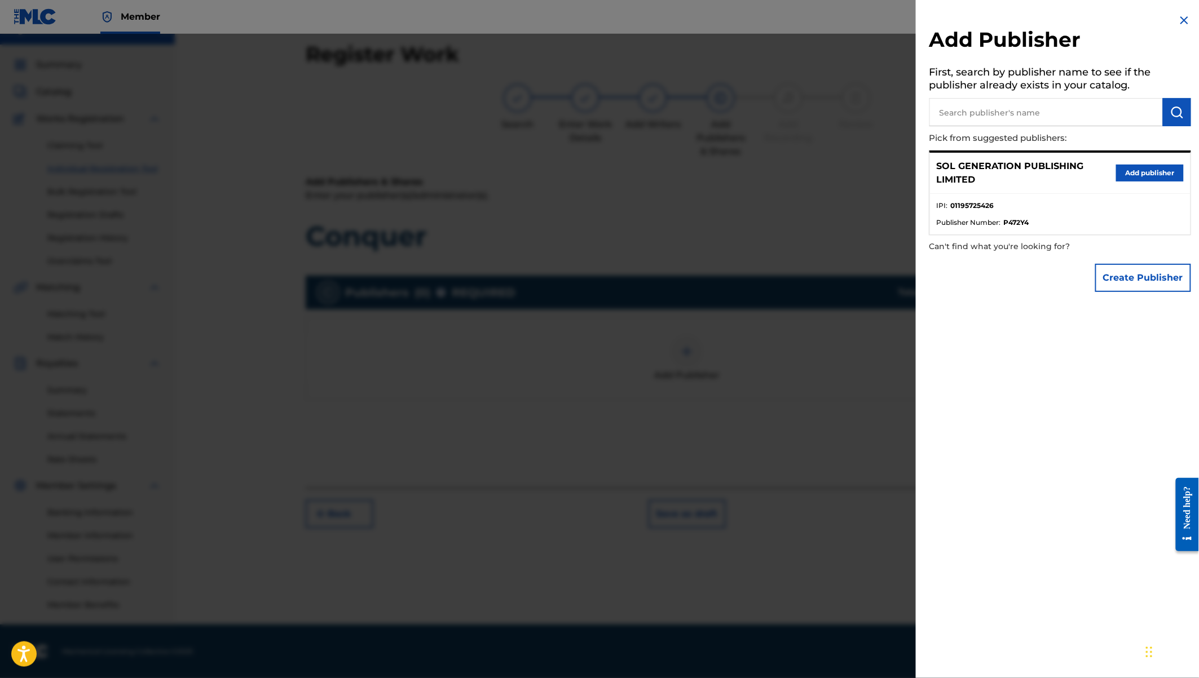
click at [1143, 170] on button "Add publisher" at bounding box center [1150, 173] width 68 height 17
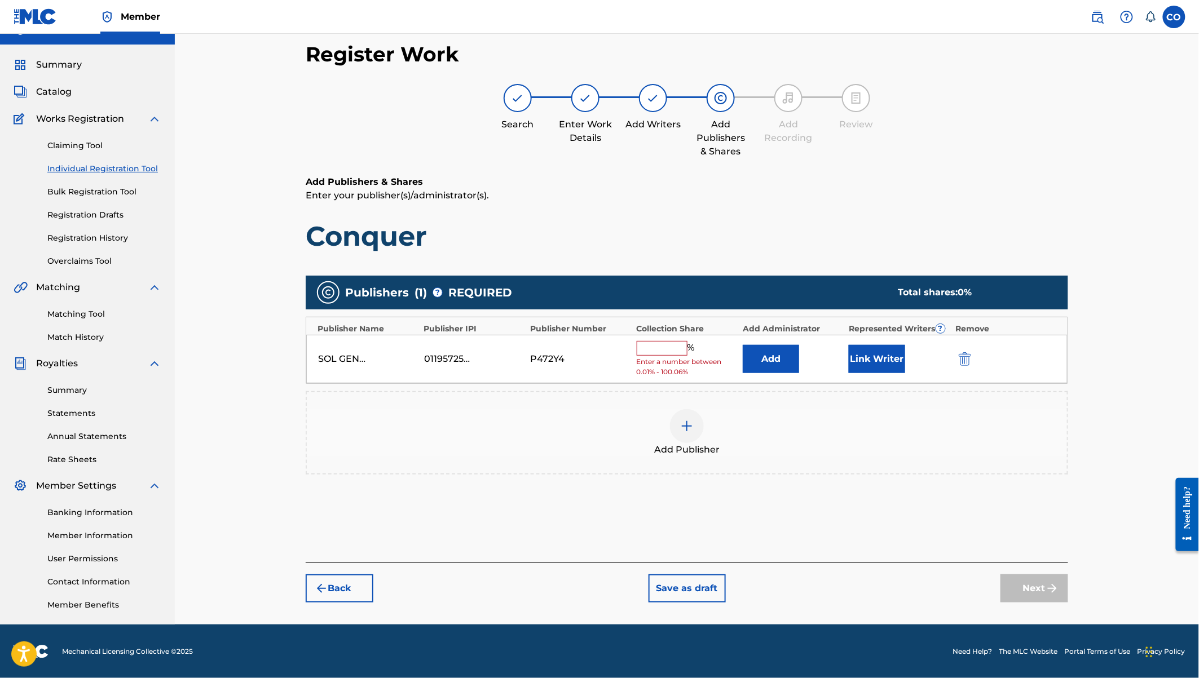
click at [659, 350] on input "text" at bounding box center [662, 348] width 51 height 15
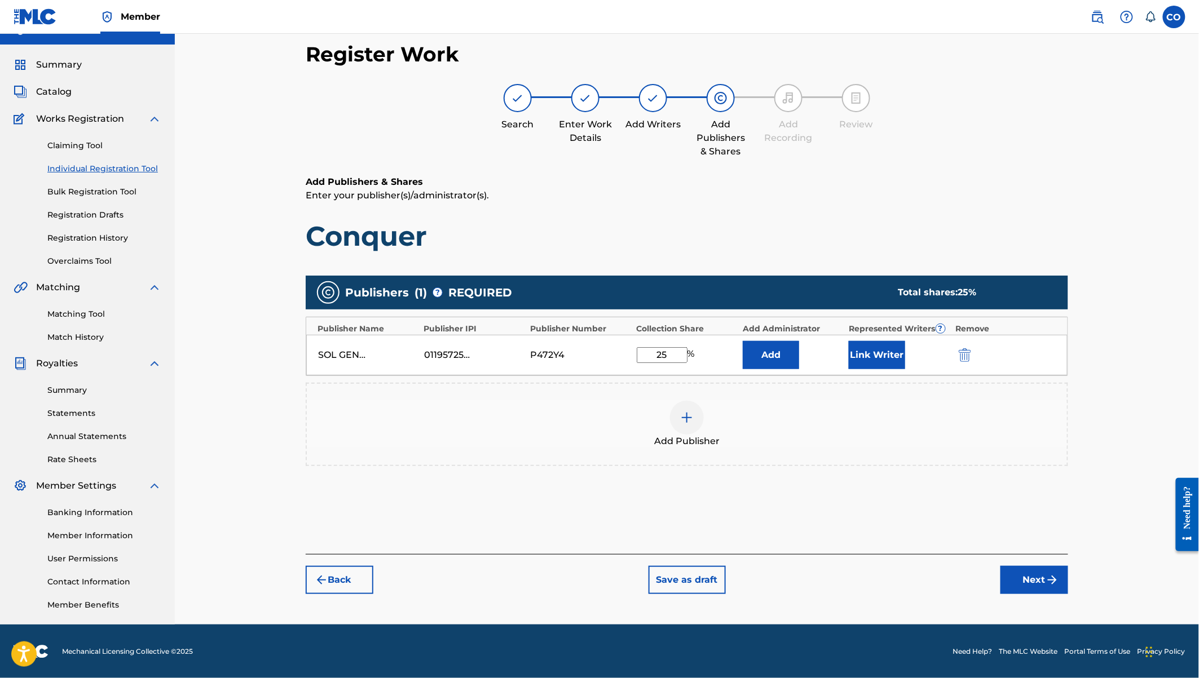
type input "25"
click at [893, 345] on button "Link Writer" at bounding box center [877, 355] width 56 height 28
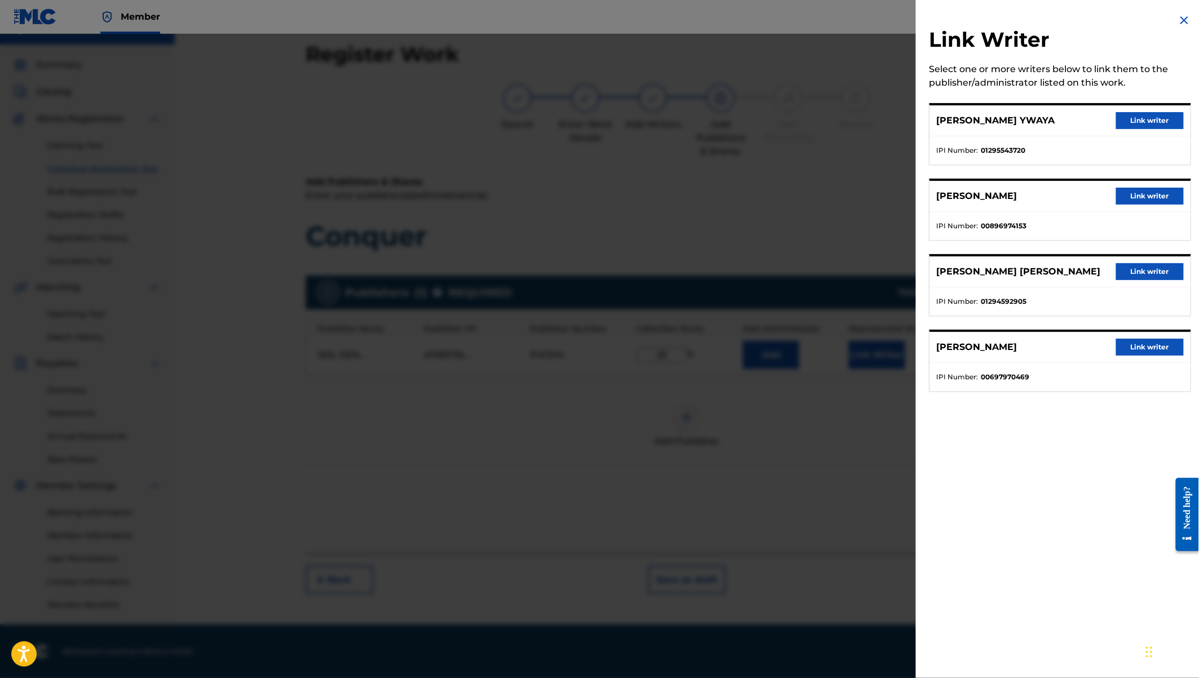
click at [1151, 122] on button "Link writer" at bounding box center [1150, 120] width 68 height 17
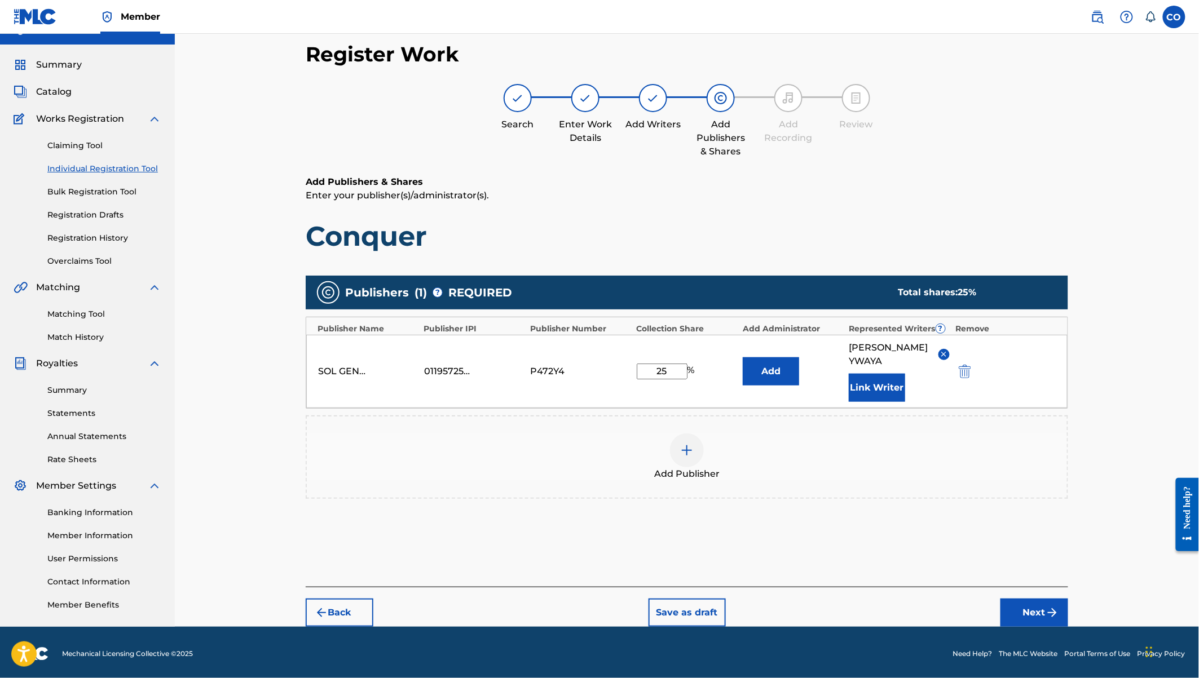
scroll to position [21, 0]
click at [1045, 613] on button "Next" at bounding box center [1034, 612] width 68 height 28
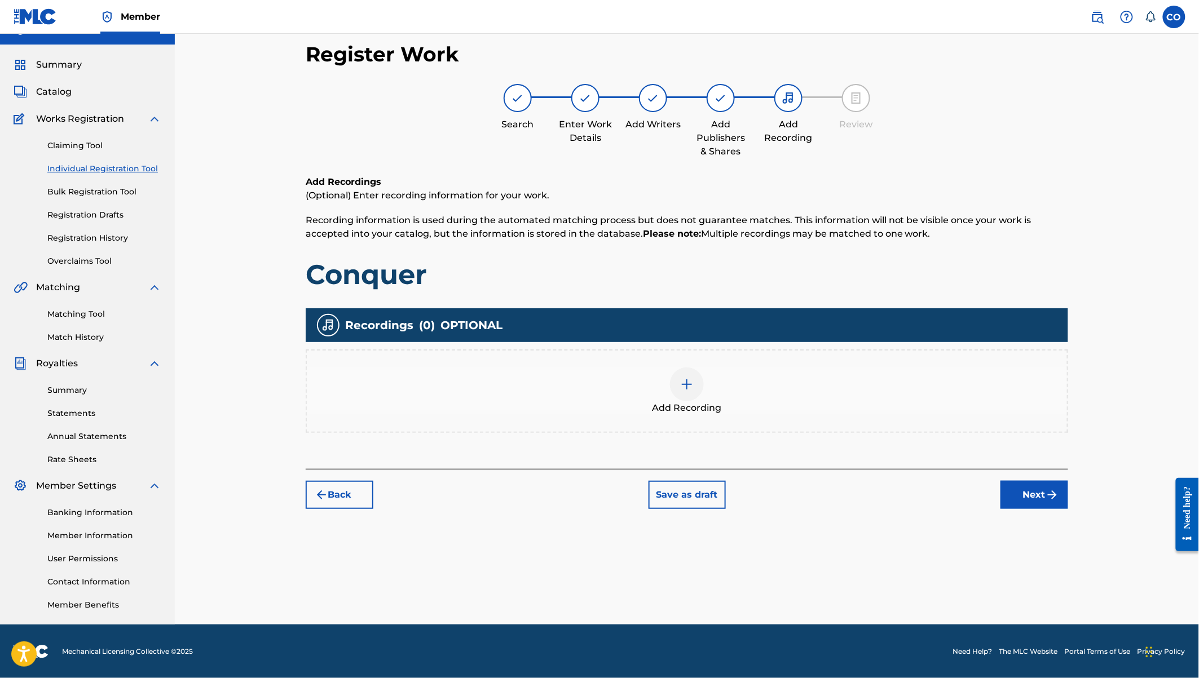
click at [677, 376] on div at bounding box center [687, 385] width 34 height 34
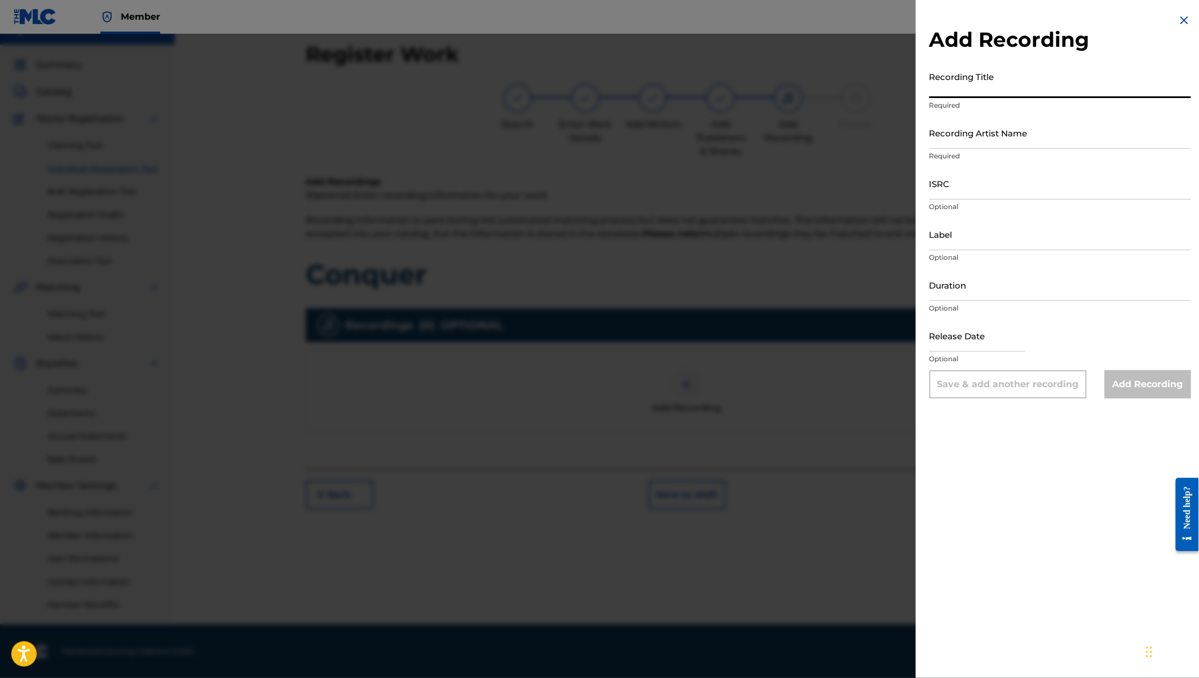
click at [949, 86] on input "Recording Title" at bounding box center [1060, 82] width 262 height 32
type input "c"
type input "Conquer"
click at [957, 135] on input "Recording Artist Name" at bounding box center [1060, 133] width 262 height 32
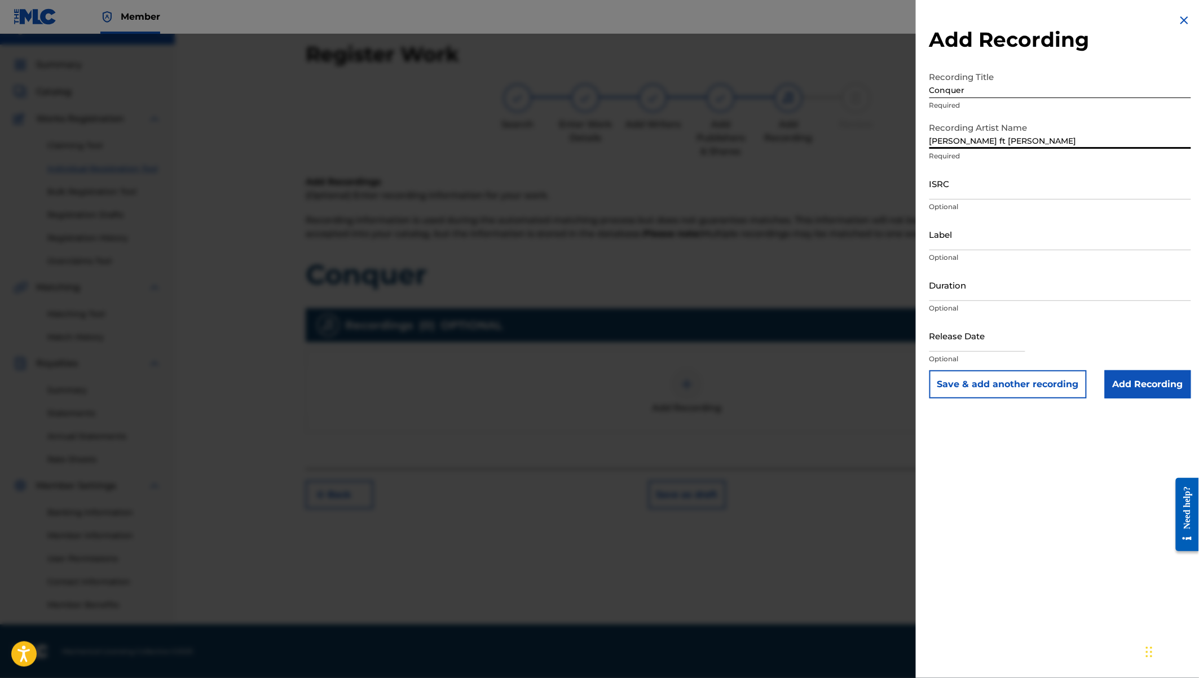
type input "[PERSON_NAME] ft [PERSON_NAME]"
click at [948, 286] on input "Duration" at bounding box center [1060, 285] width 262 height 32
click at [951, 335] on input "text" at bounding box center [977, 336] width 96 height 32
select select "7"
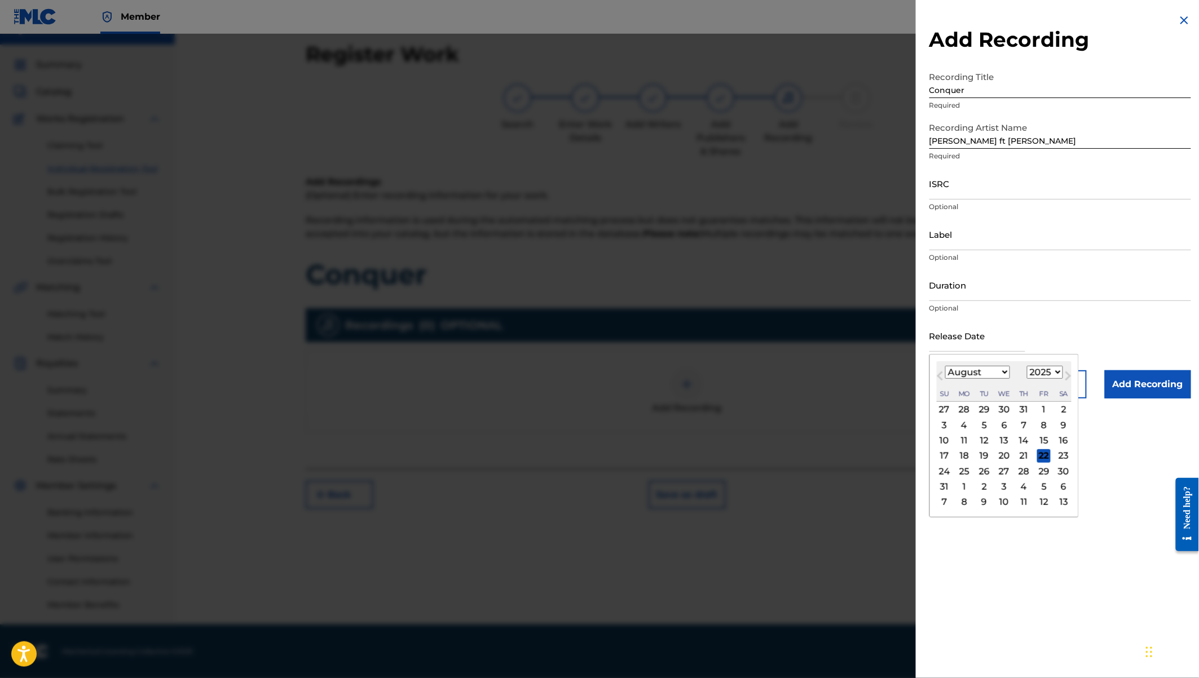
click at [1043, 373] on select "1900 1901 1902 1903 1904 1905 1906 1907 1908 1909 1910 1911 1912 1913 1914 1915…" at bounding box center [1045, 372] width 36 height 13
select select "2024"
click at [971, 367] on select "January February March April May June July August September October November De…" at bounding box center [977, 372] width 65 height 13
select select "6"
click at [1044, 422] on div "12" at bounding box center [1044, 425] width 14 height 14
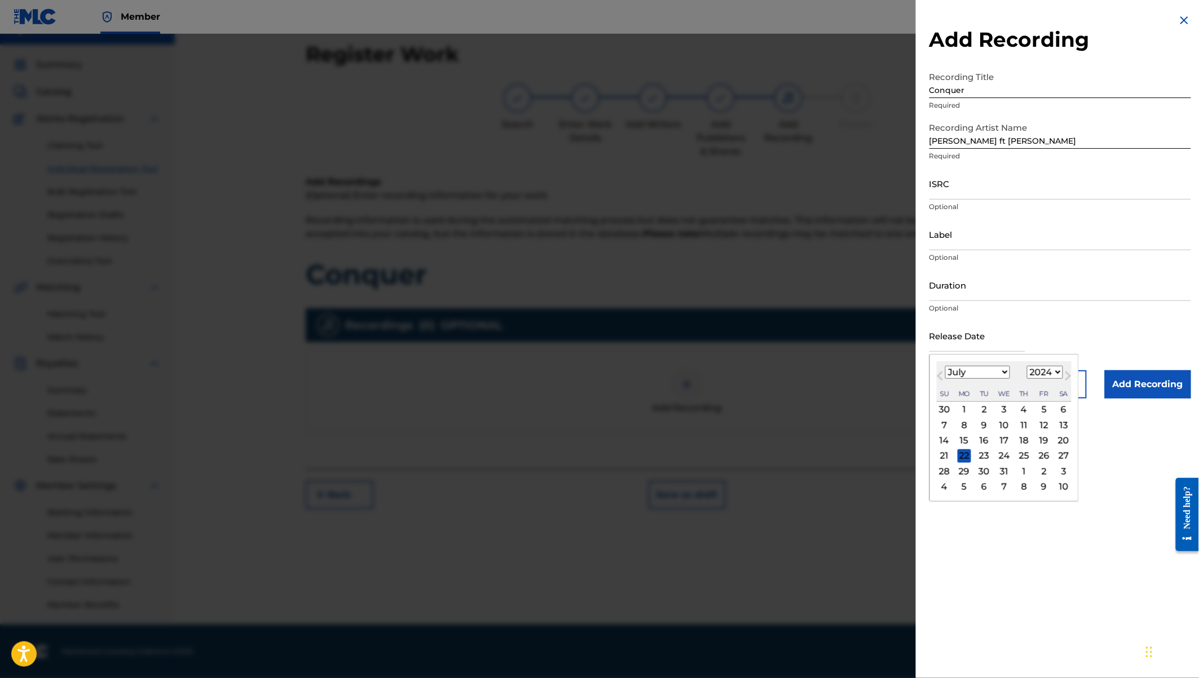
type input "[DATE]"
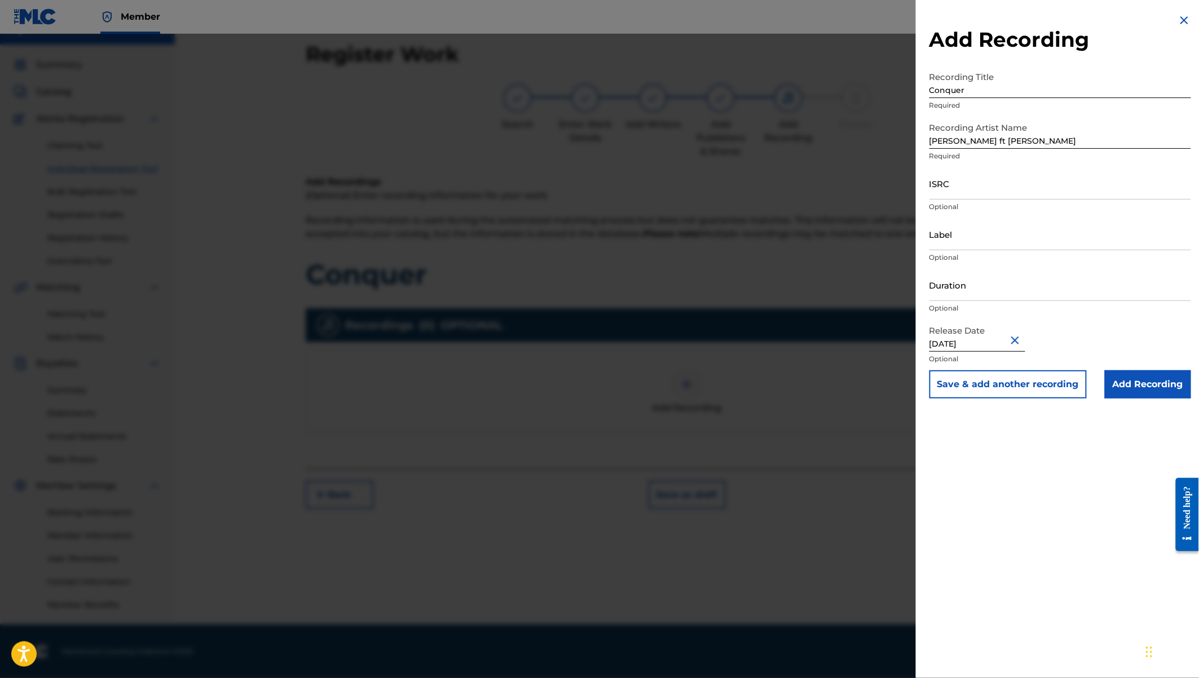
click at [957, 293] on input "Duration" at bounding box center [1060, 285] width 262 height 32
type input "03:36"
click at [1135, 389] on input "Add Recording" at bounding box center [1148, 384] width 86 height 28
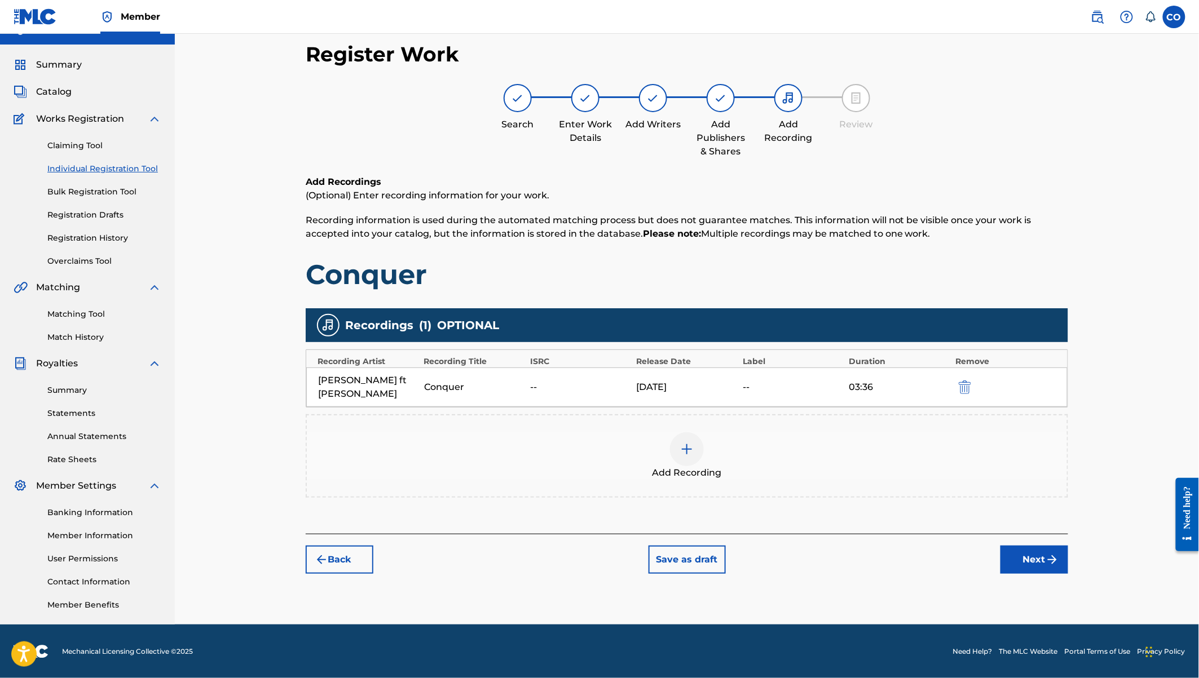
click at [1031, 559] on button "Next" at bounding box center [1034, 560] width 68 height 28
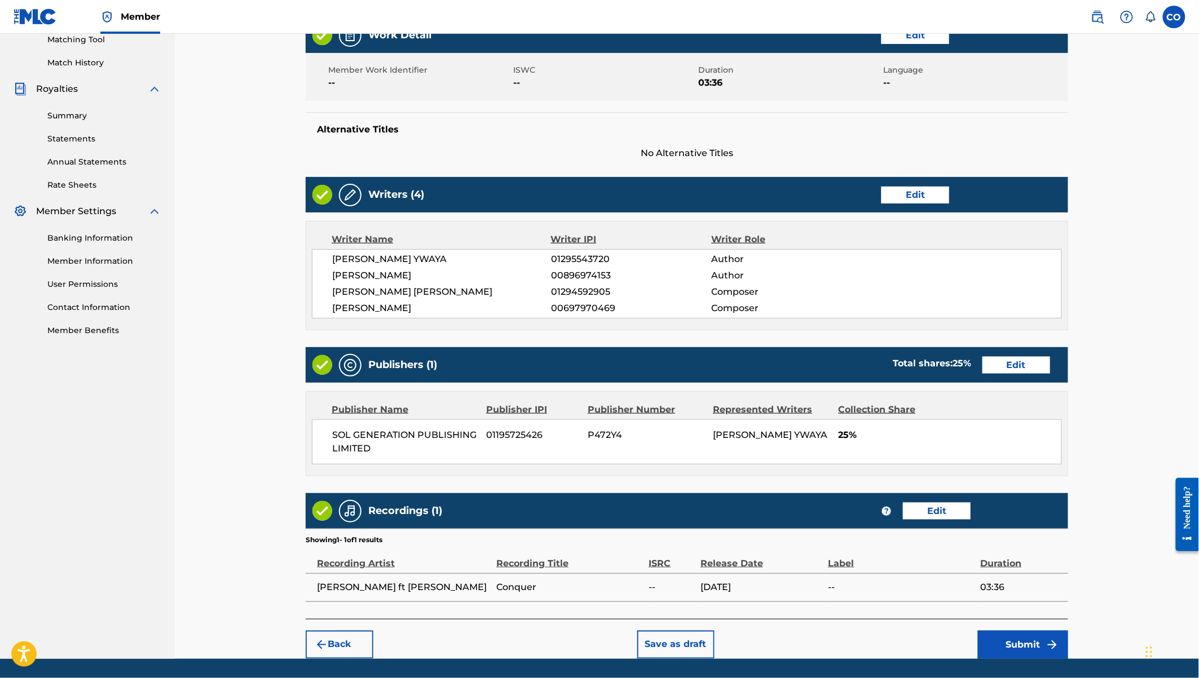
scroll to position [326, 0]
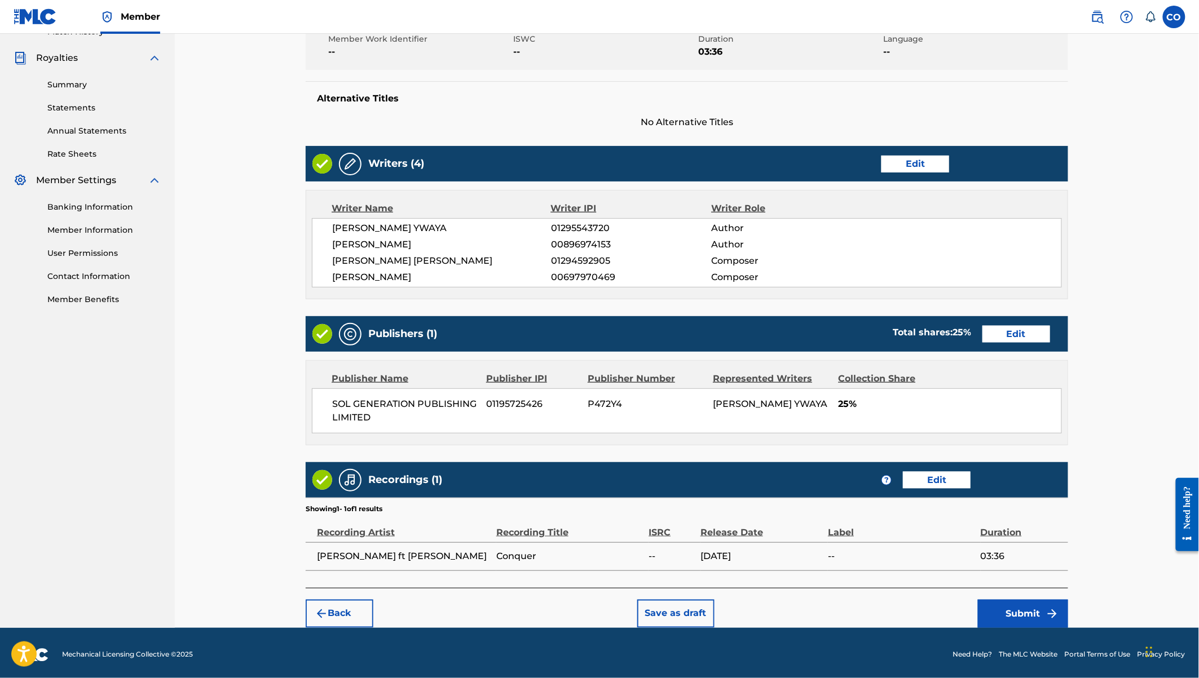
click at [1030, 609] on button "Submit" at bounding box center [1023, 614] width 90 height 28
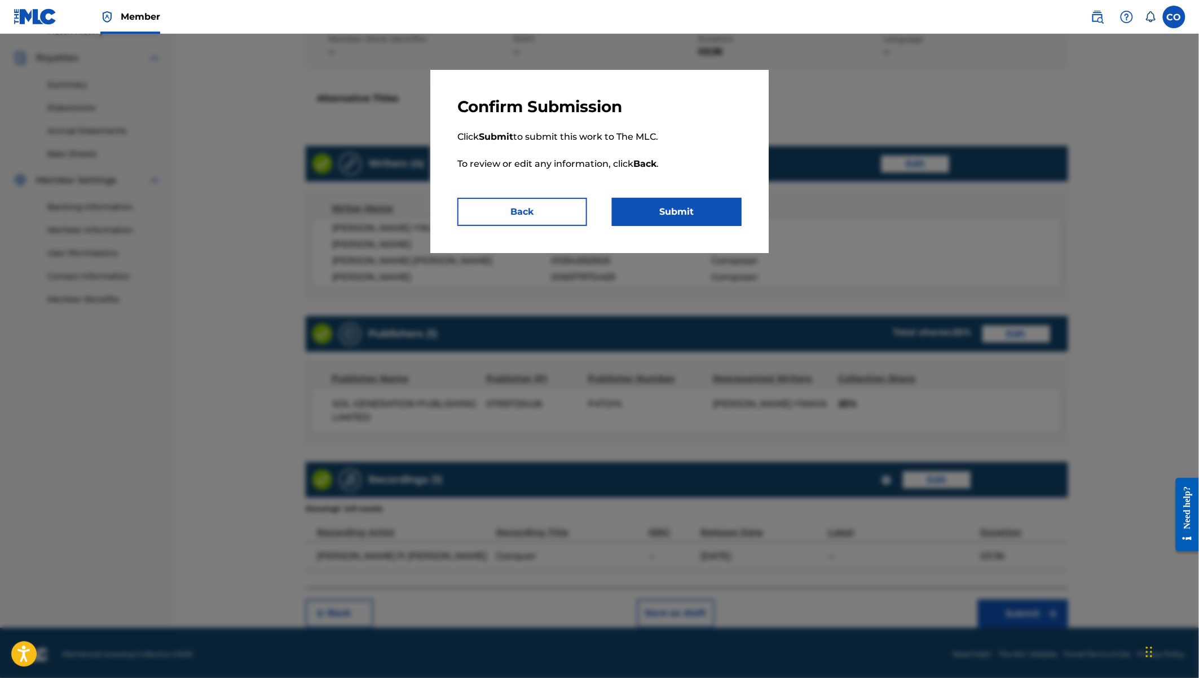
click at [665, 215] on button "Submit" at bounding box center [677, 212] width 130 height 28
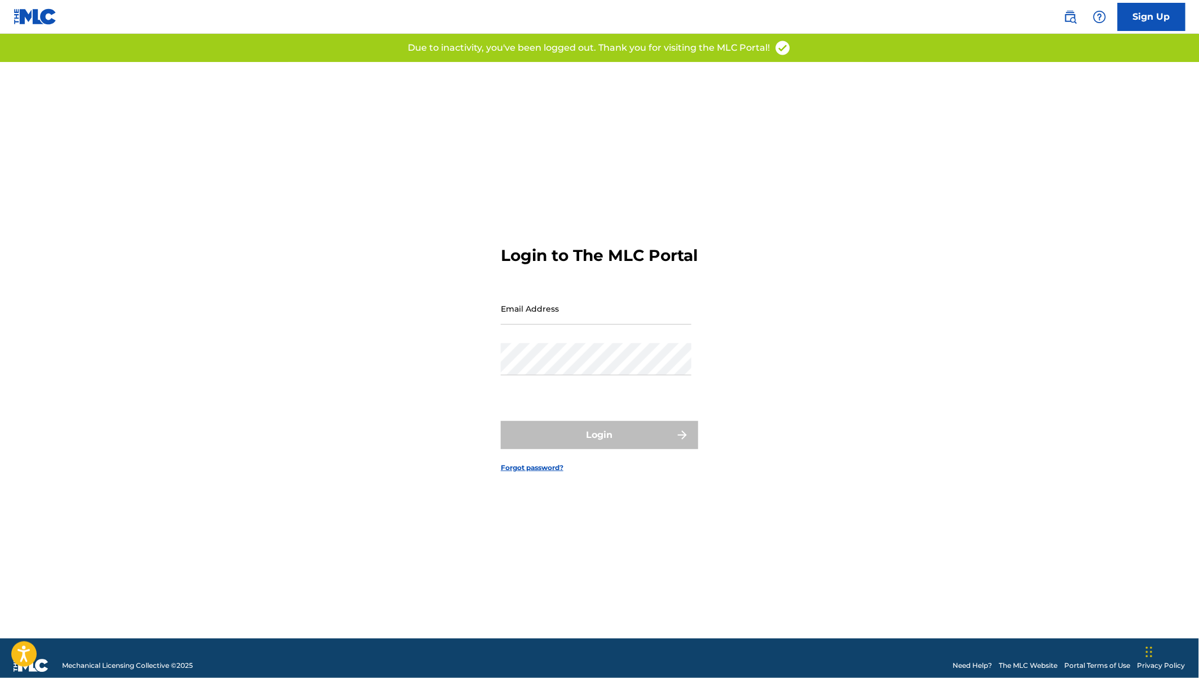
click at [531, 325] on input "Email Address" at bounding box center [596, 309] width 191 height 32
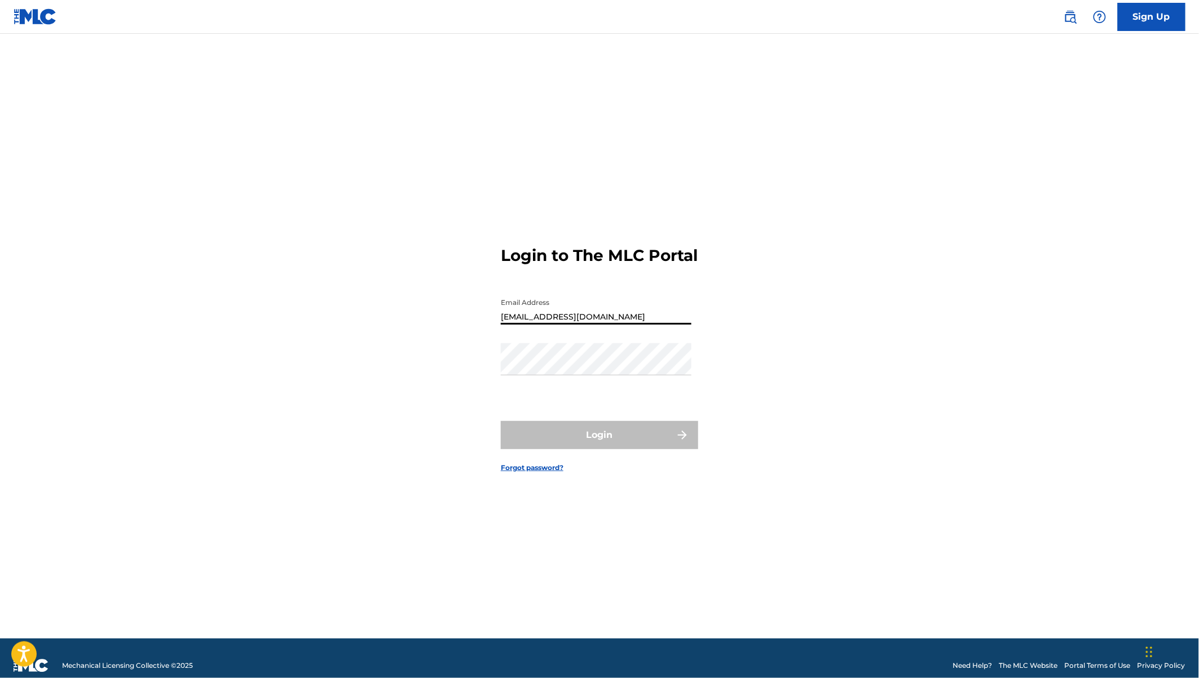
type input "[EMAIL_ADDRESS][DOMAIN_NAME]"
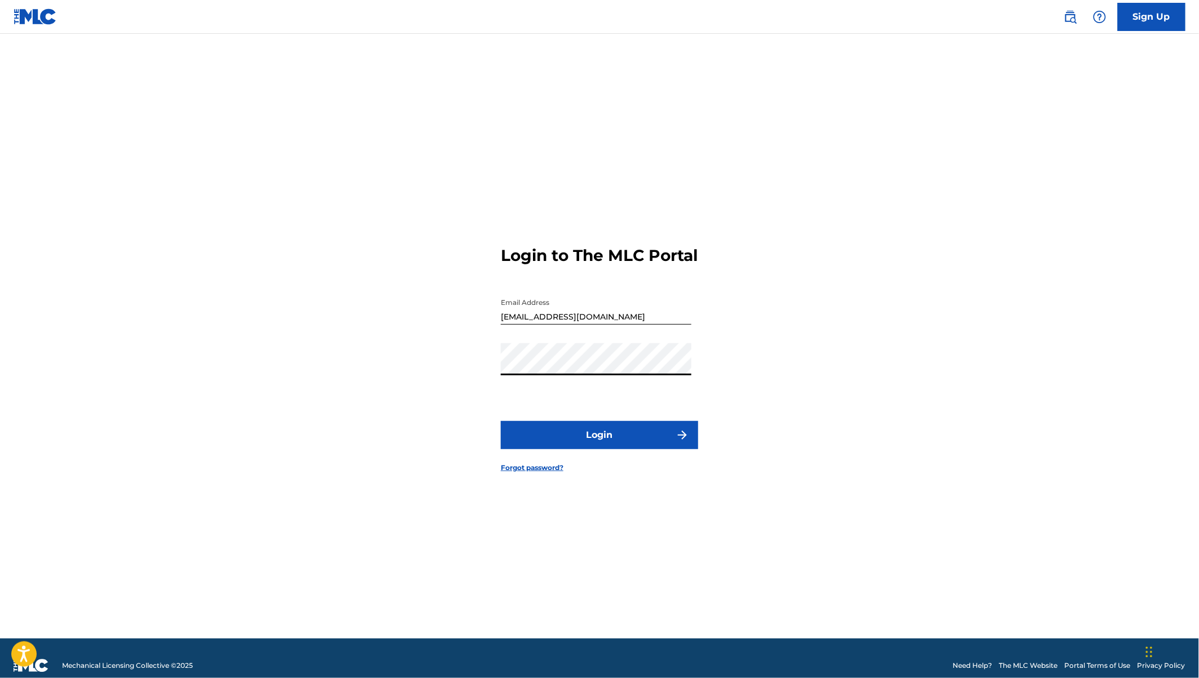
click at [501, 421] on button "Login" at bounding box center [599, 435] width 197 height 28
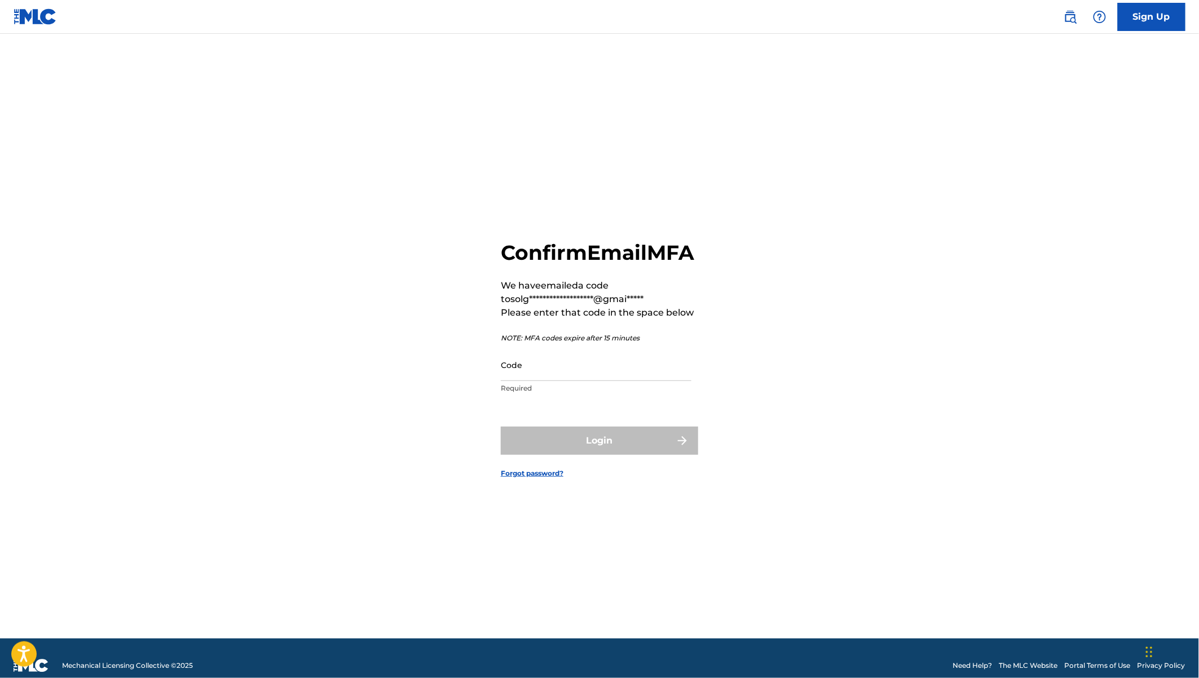
click at [588, 381] on input "Code" at bounding box center [596, 365] width 191 height 32
paste input "423448"
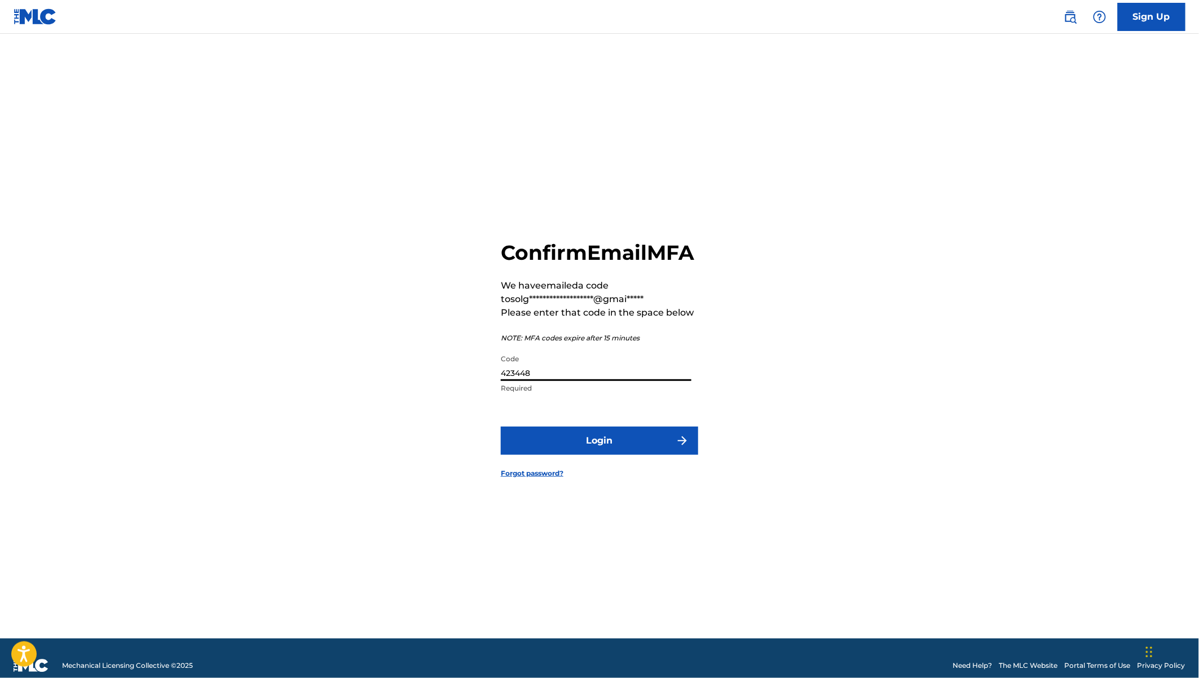
type input "423448"
click at [501, 427] on button "Login" at bounding box center [599, 441] width 197 height 28
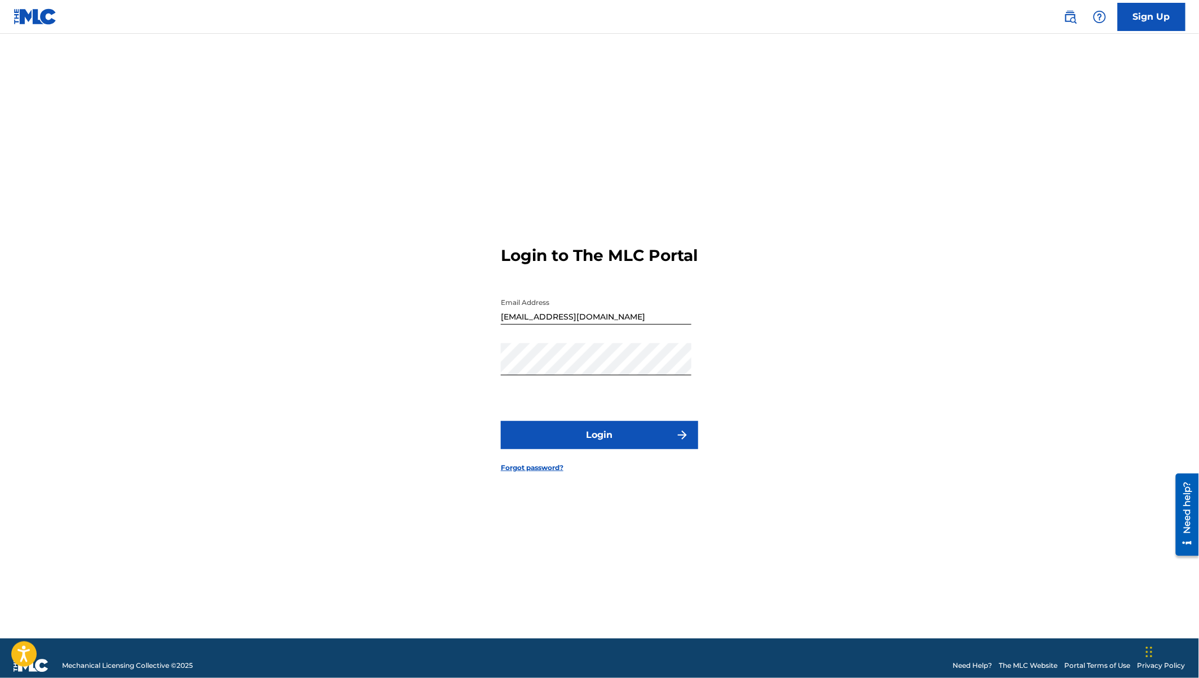
click at [593, 449] on button "Login" at bounding box center [599, 435] width 197 height 28
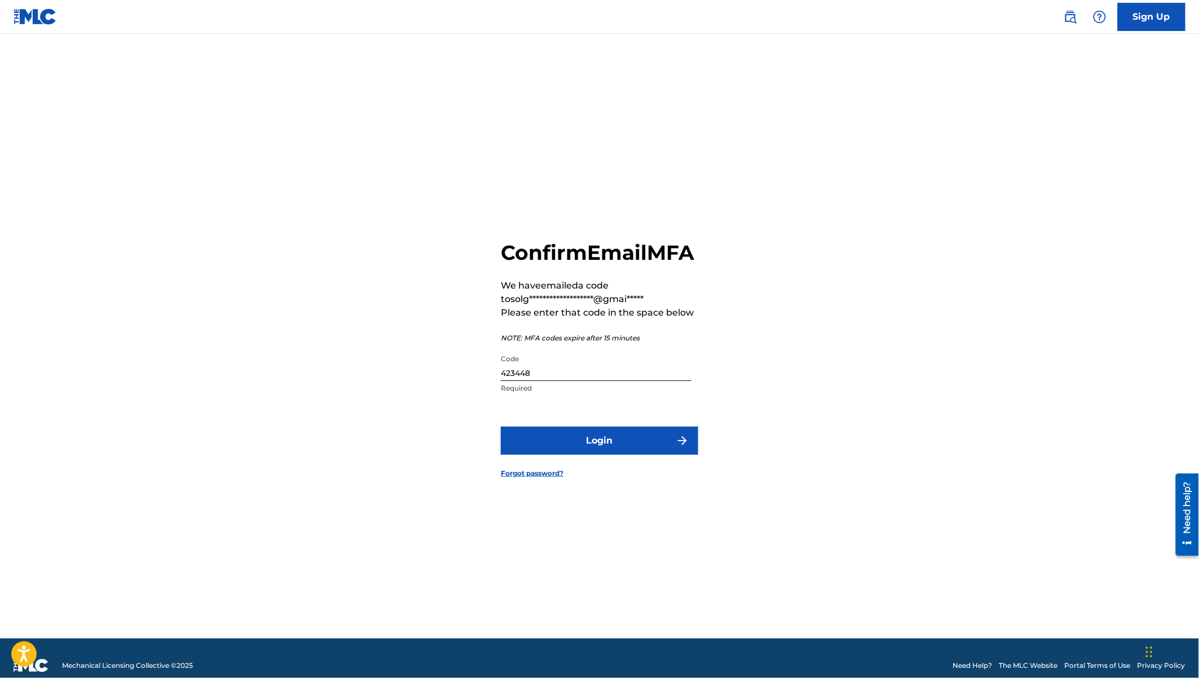
click at [637, 455] on button "Login" at bounding box center [599, 441] width 197 height 28
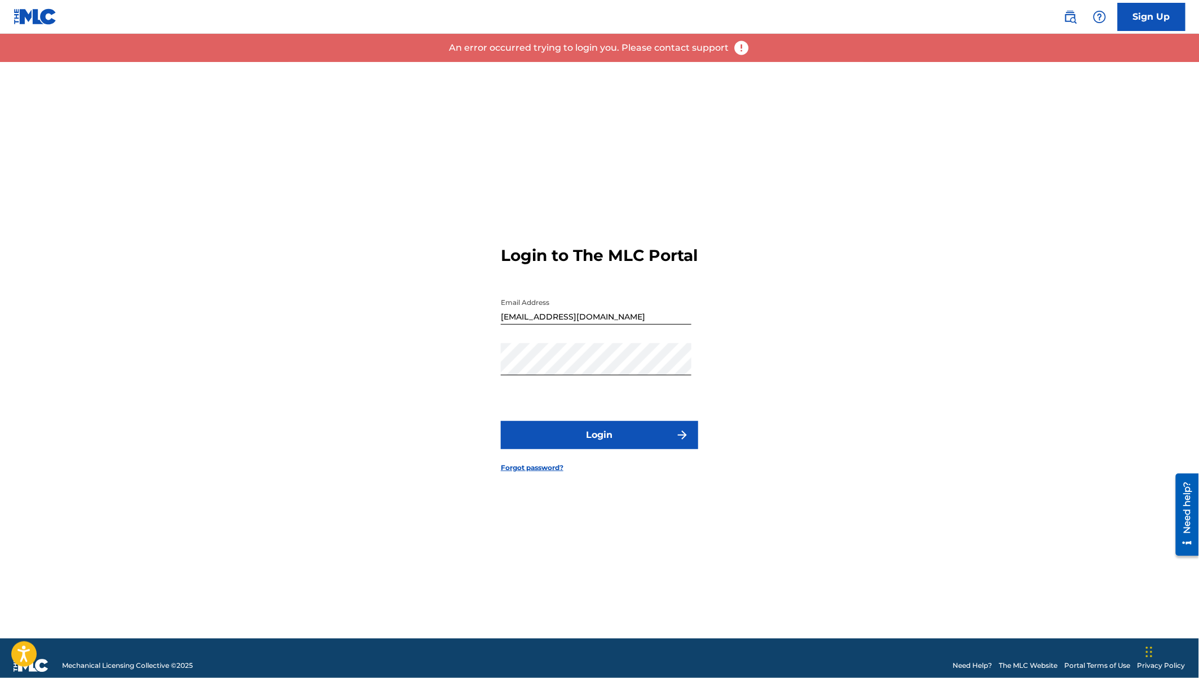
click at [597, 438] on button "Login" at bounding box center [599, 435] width 197 height 28
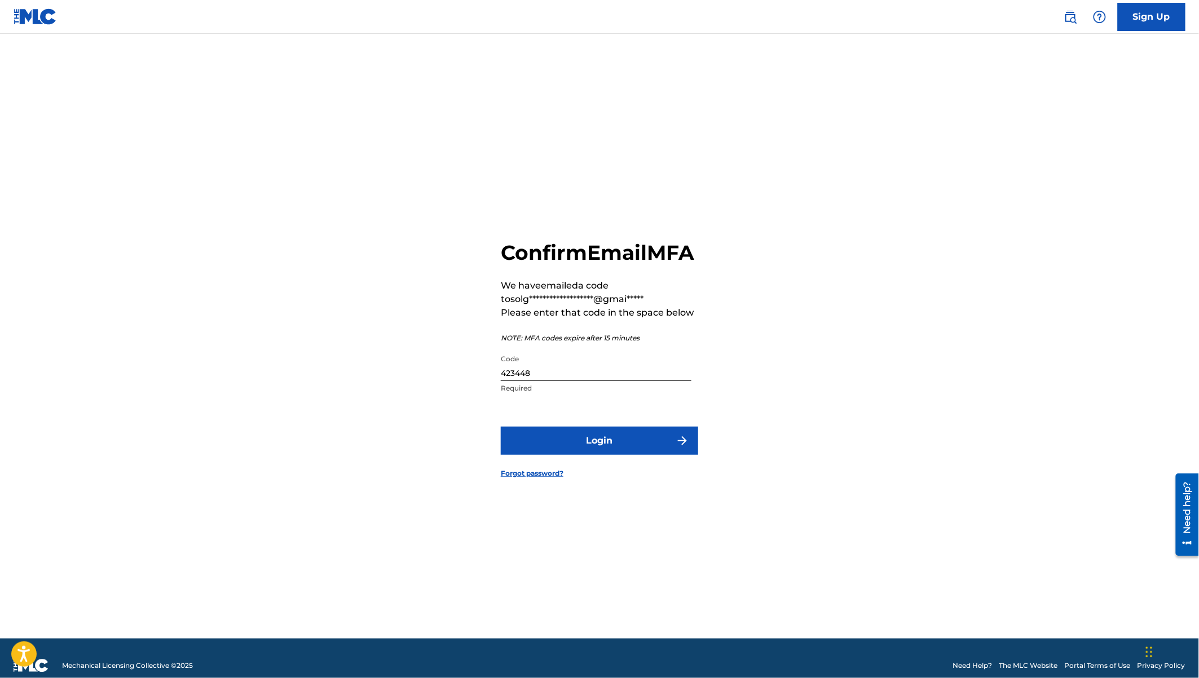
click at [597, 438] on form "**********" at bounding box center [599, 350] width 197 height 577
click at [597, 450] on button "Login" at bounding box center [599, 441] width 197 height 28
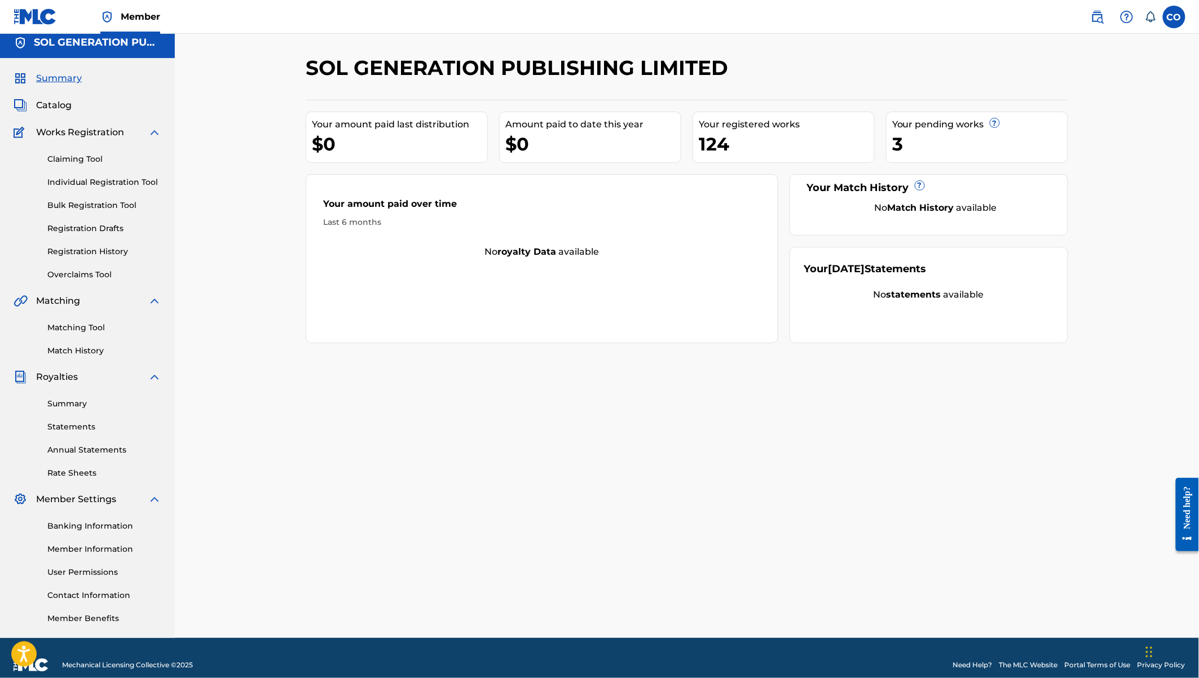
scroll to position [10, 0]
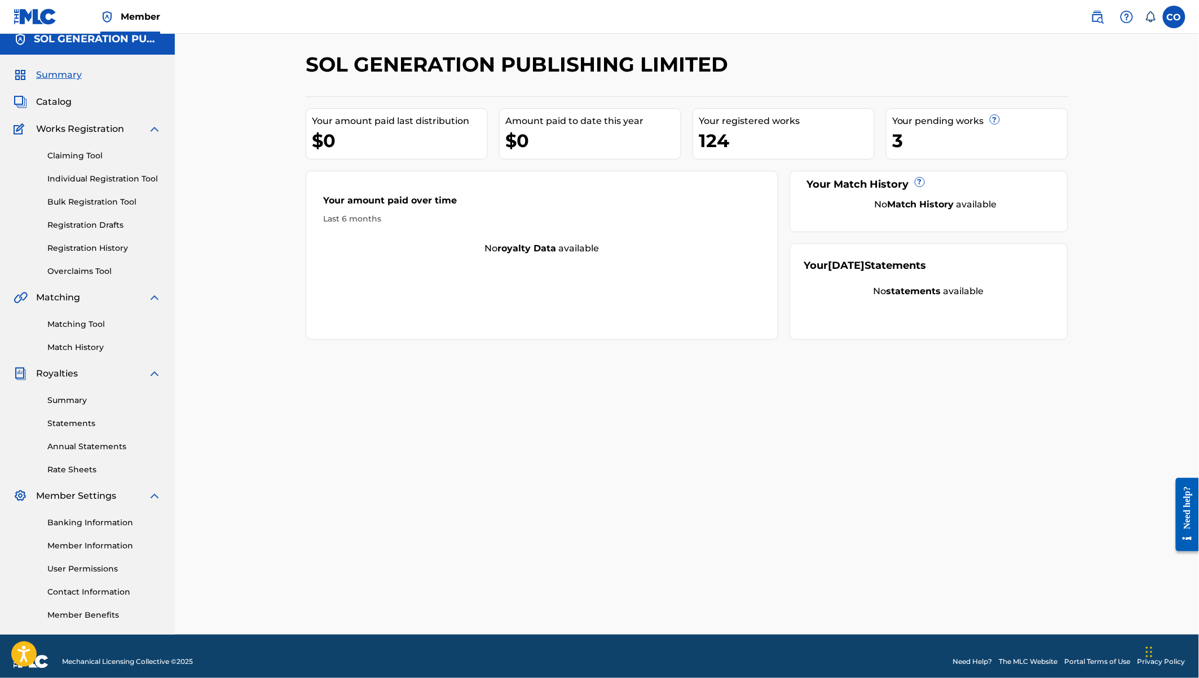
click at [104, 247] on link "Registration History" at bounding box center [104, 248] width 114 height 12
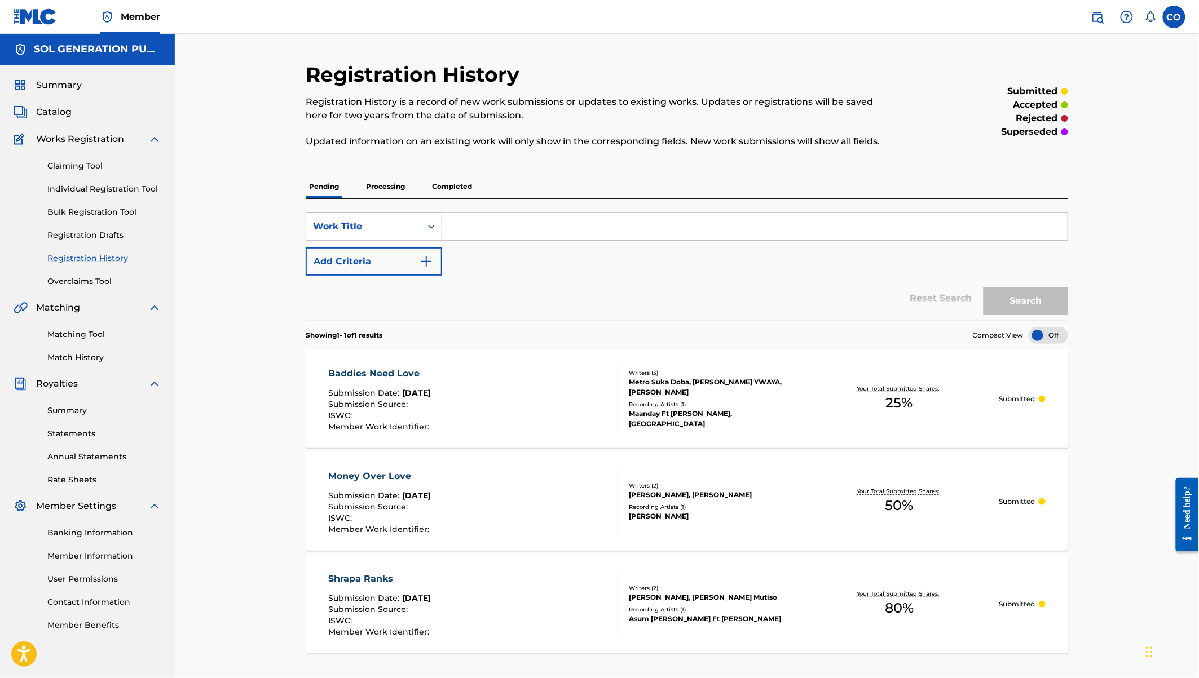
click at [101, 186] on link "Individual Registration Tool" at bounding box center [104, 189] width 114 height 12
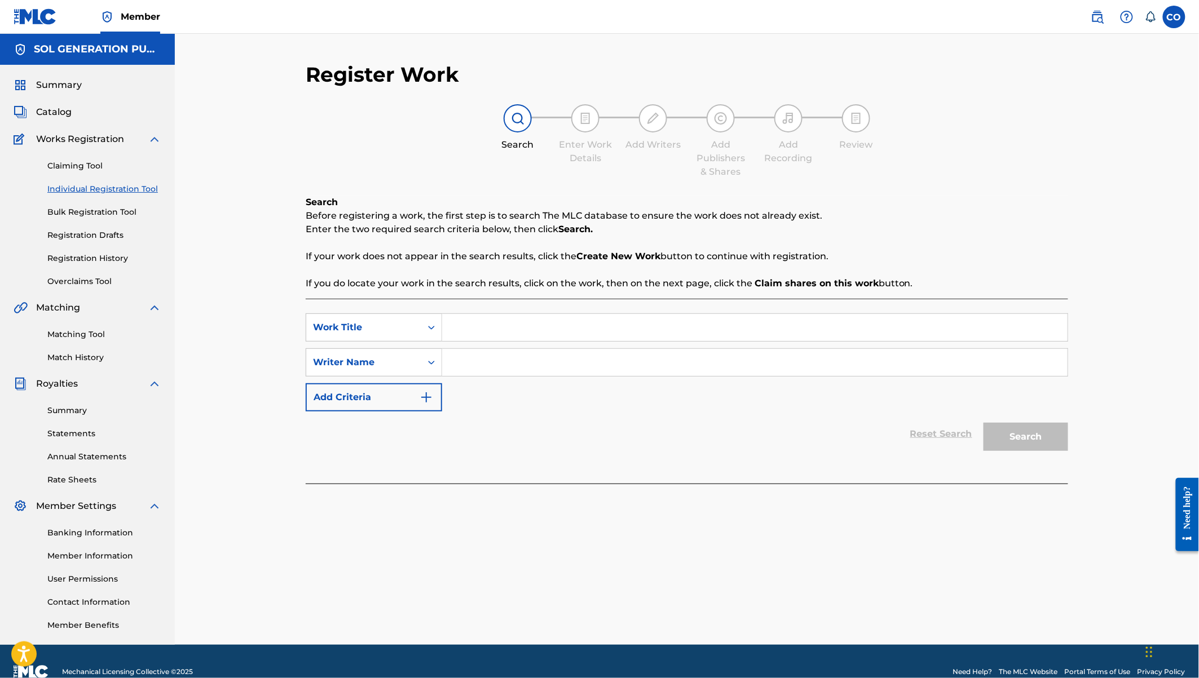
click at [518, 322] on input "Search Form" at bounding box center [754, 327] width 625 height 27
type input "E"
type input "c"
type input "Conquer"
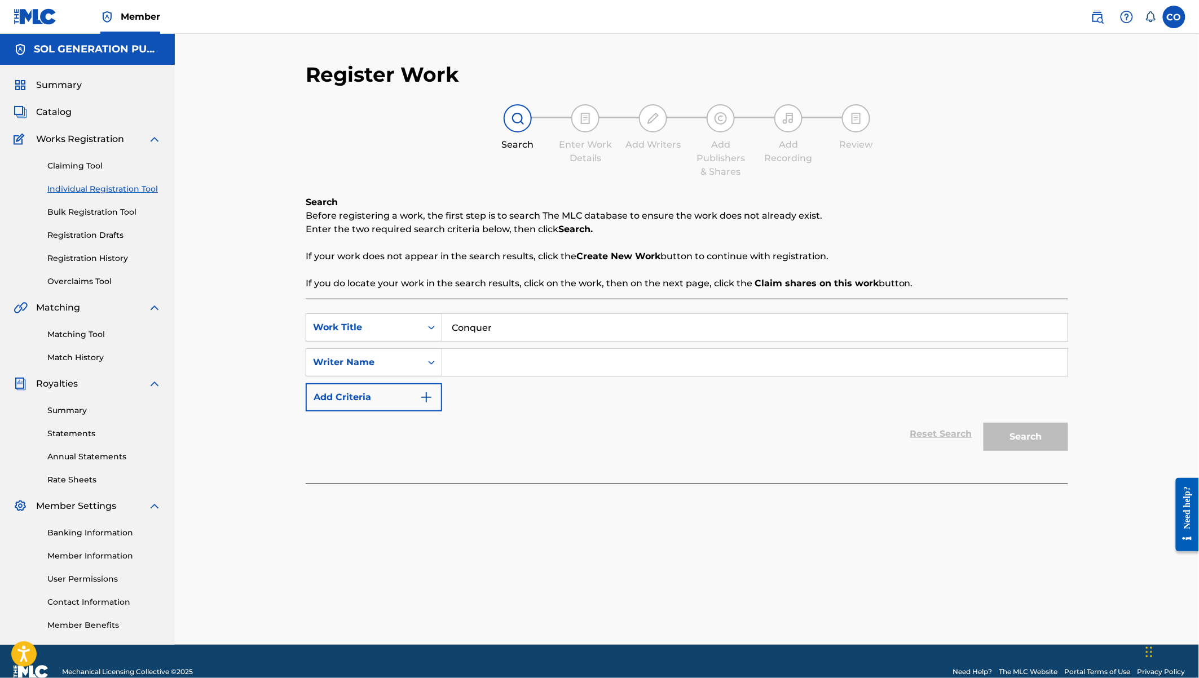
click at [540, 359] on input "Search Form" at bounding box center [754, 362] width 625 height 27
type input "[PERSON_NAME]"
click at [983, 423] on button "Search" at bounding box center [1025, 437] width 85 height 28
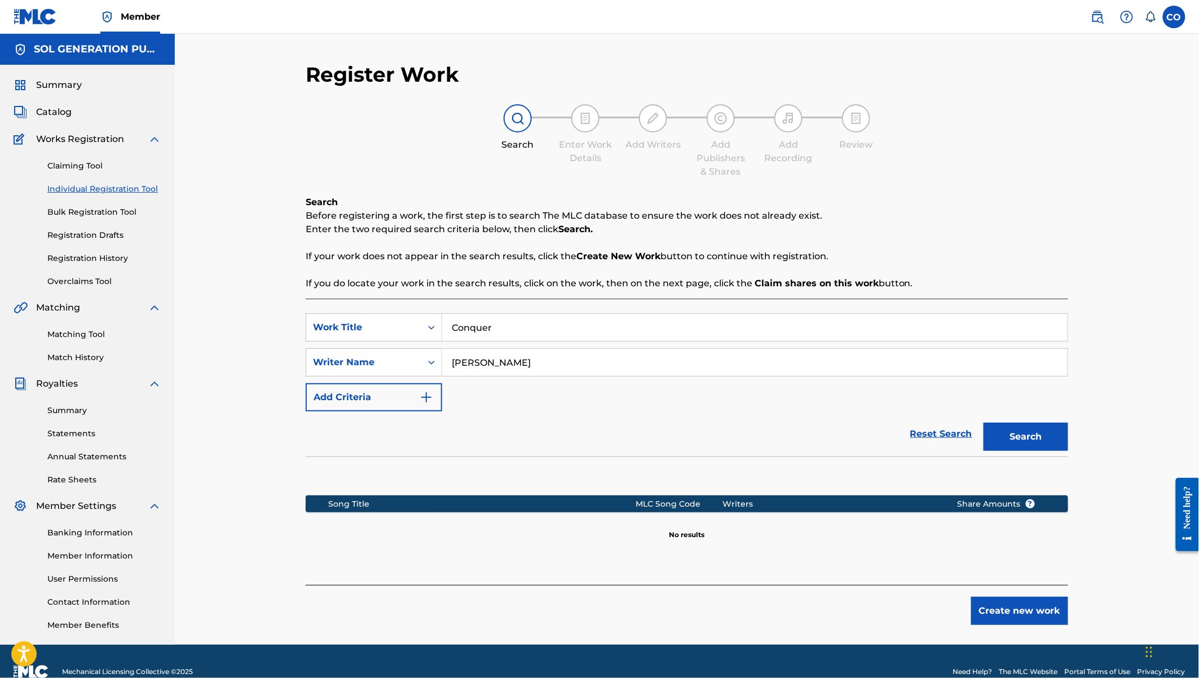
click at [1010, 612] on button "Create new work" at bounding box center [1019, 611] width 97 height 28
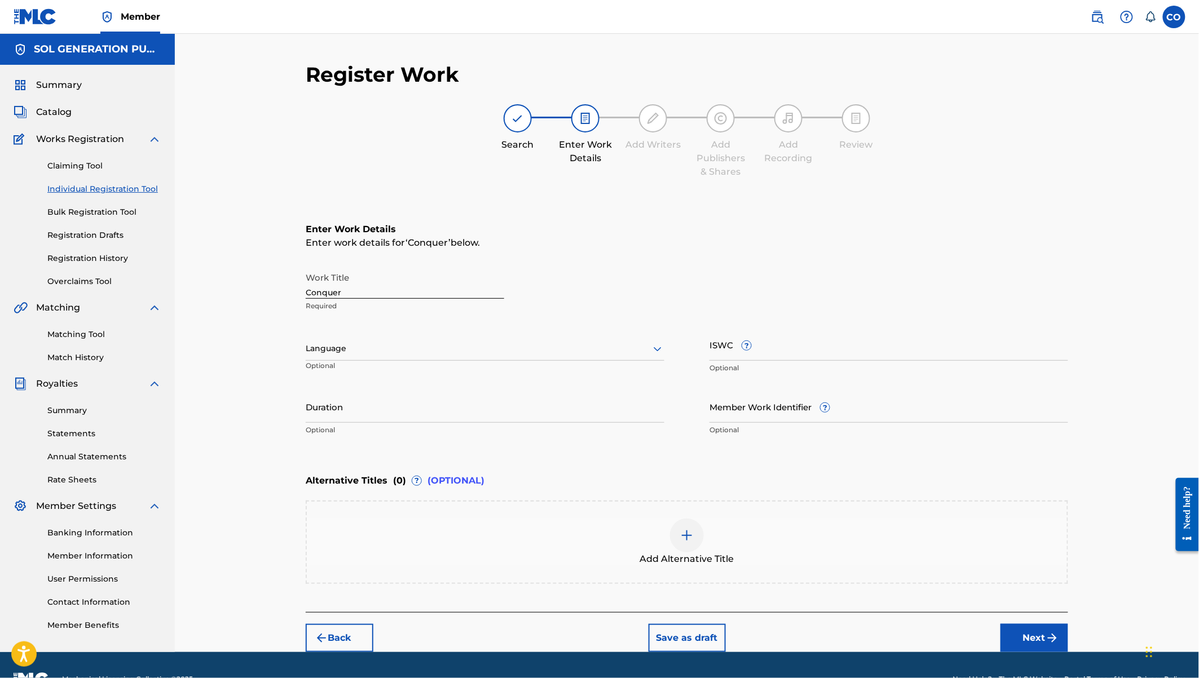
click at [360, 413] on input "Duration" at bounding box center [485, 407] width 359 height 32
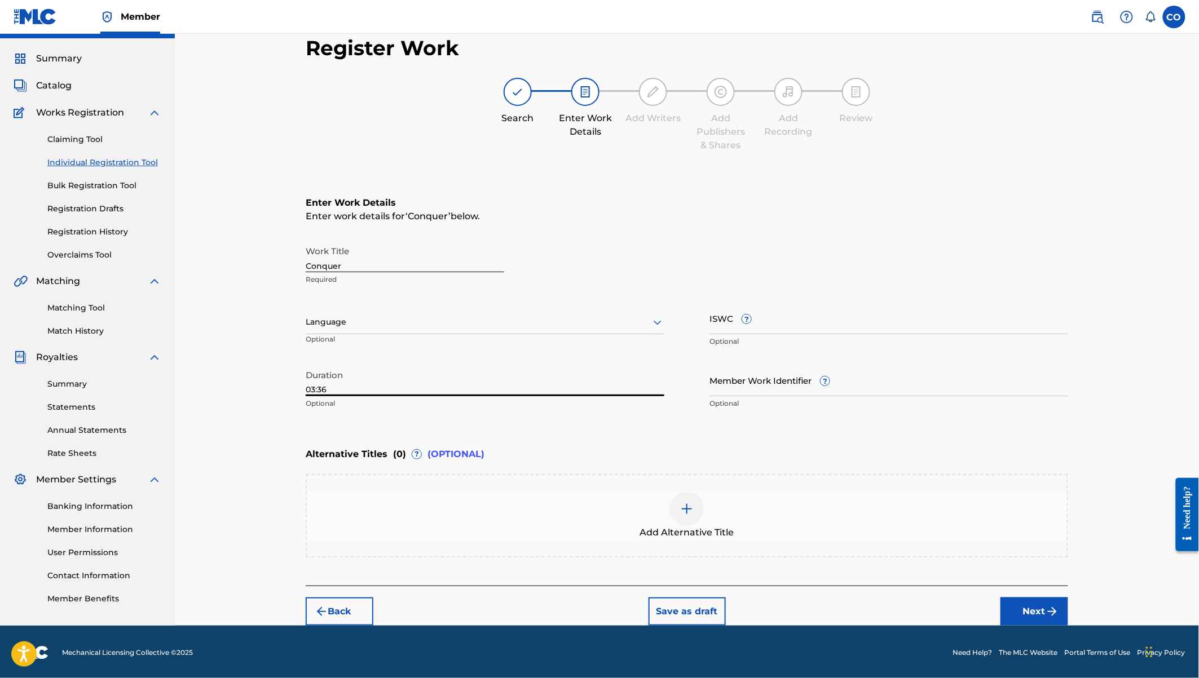
type input "03:36"
click at [1029, 611] on button "Next" at bounding box center [1034, 612] width 68 height 28
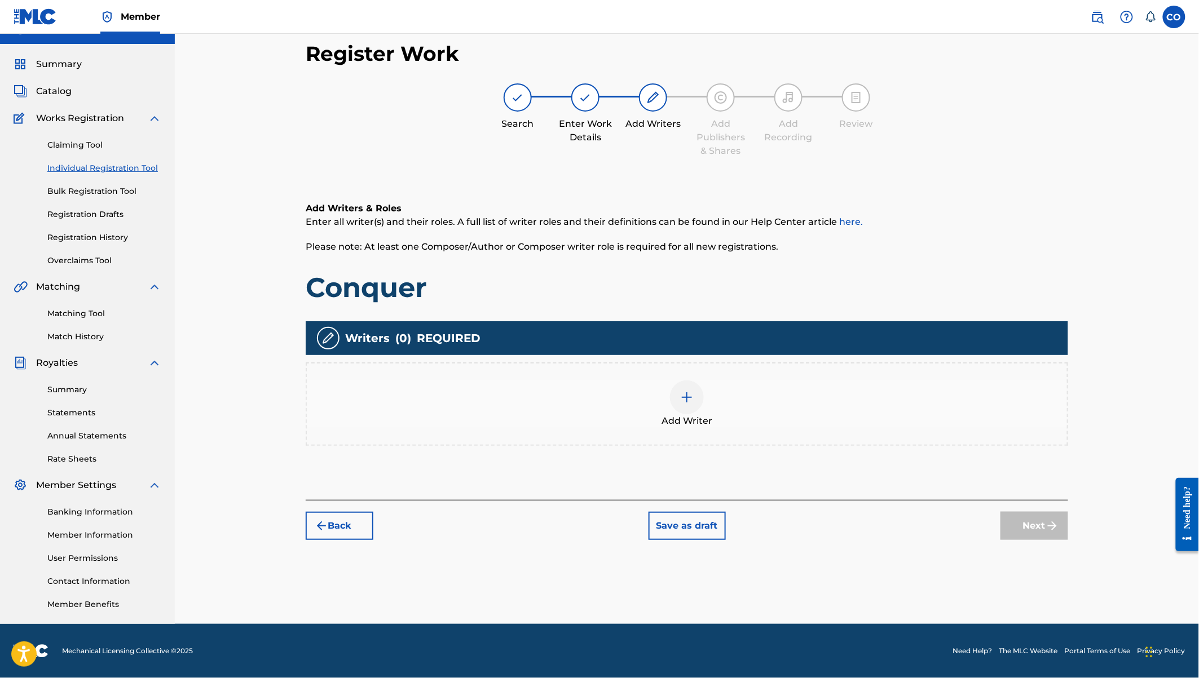
scroll to position [20, 0]
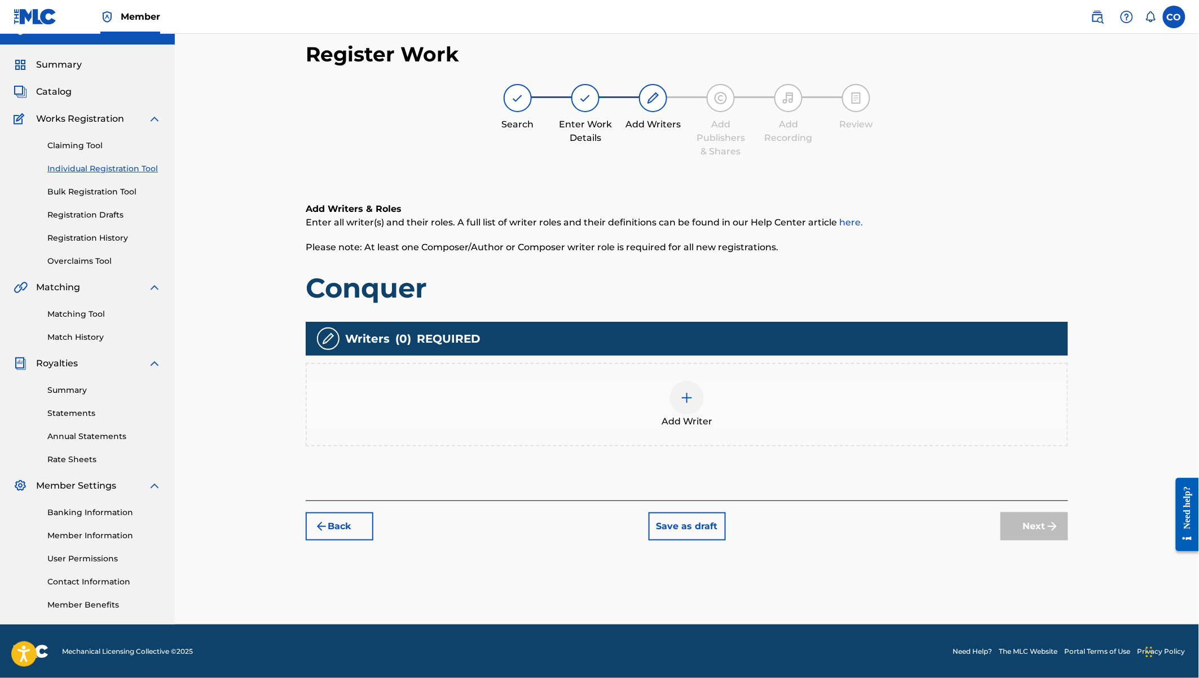
click at [682, 402] on img at bounding box center [687, 398] width 14 height 14
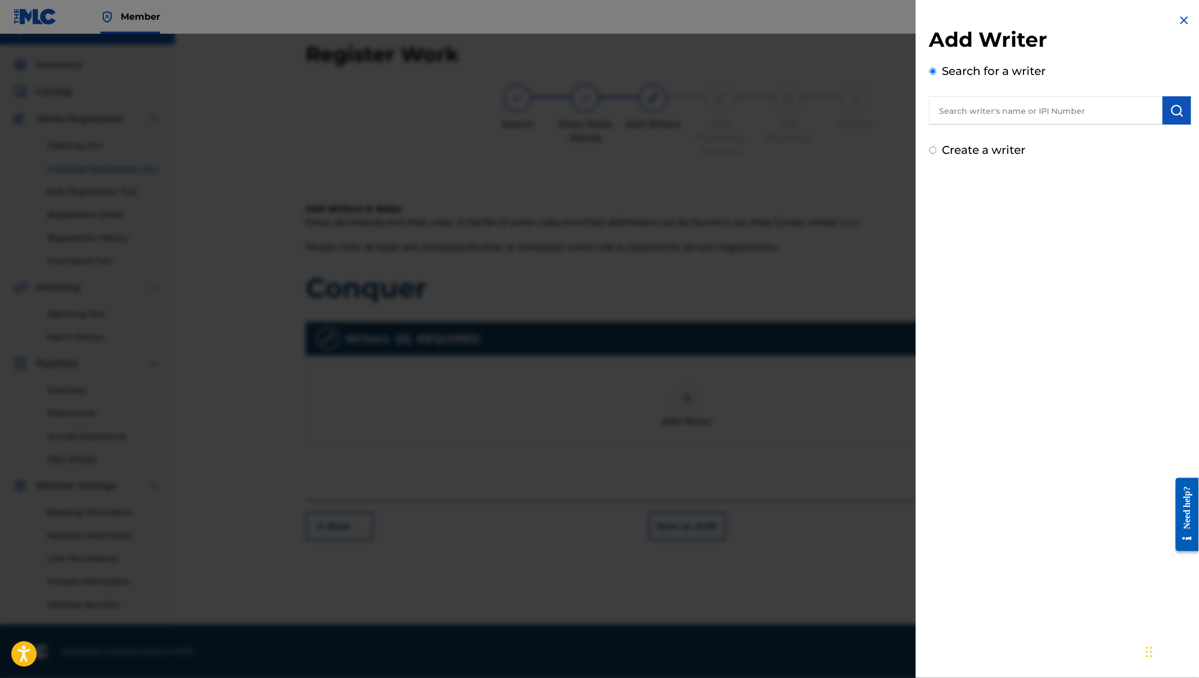
click at [995, 116] on input "text" at bounding box center [1045, 110] width 233 height 28
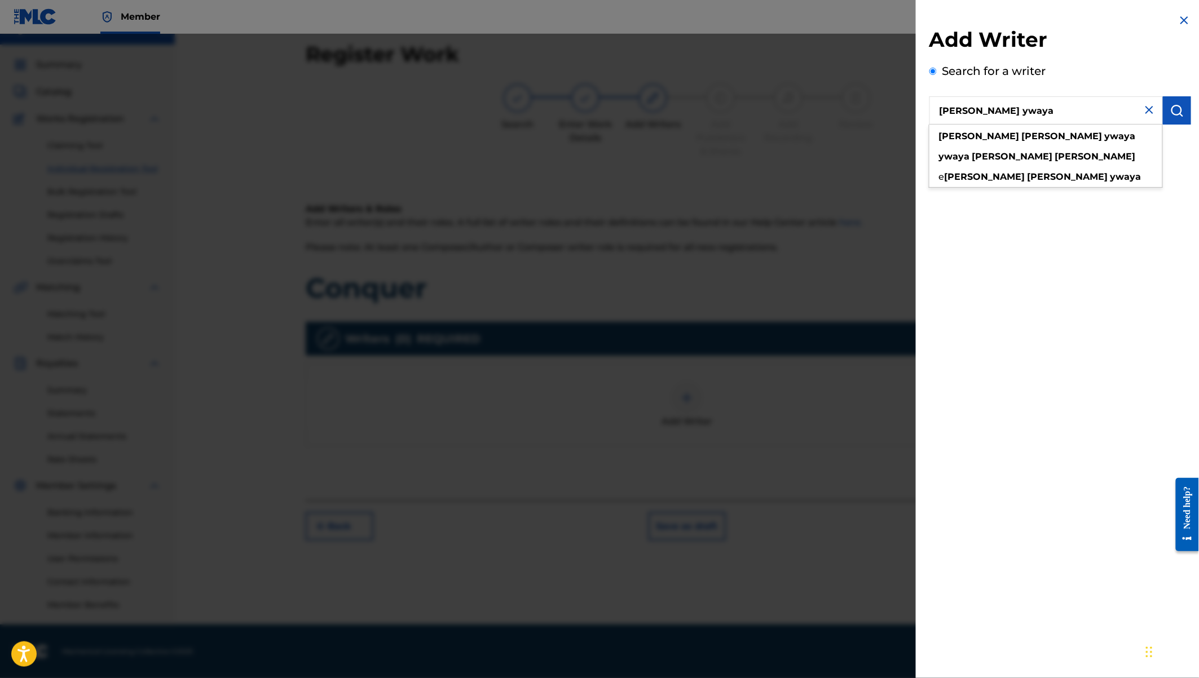
type input "[PERSON_NAME] ywaya"
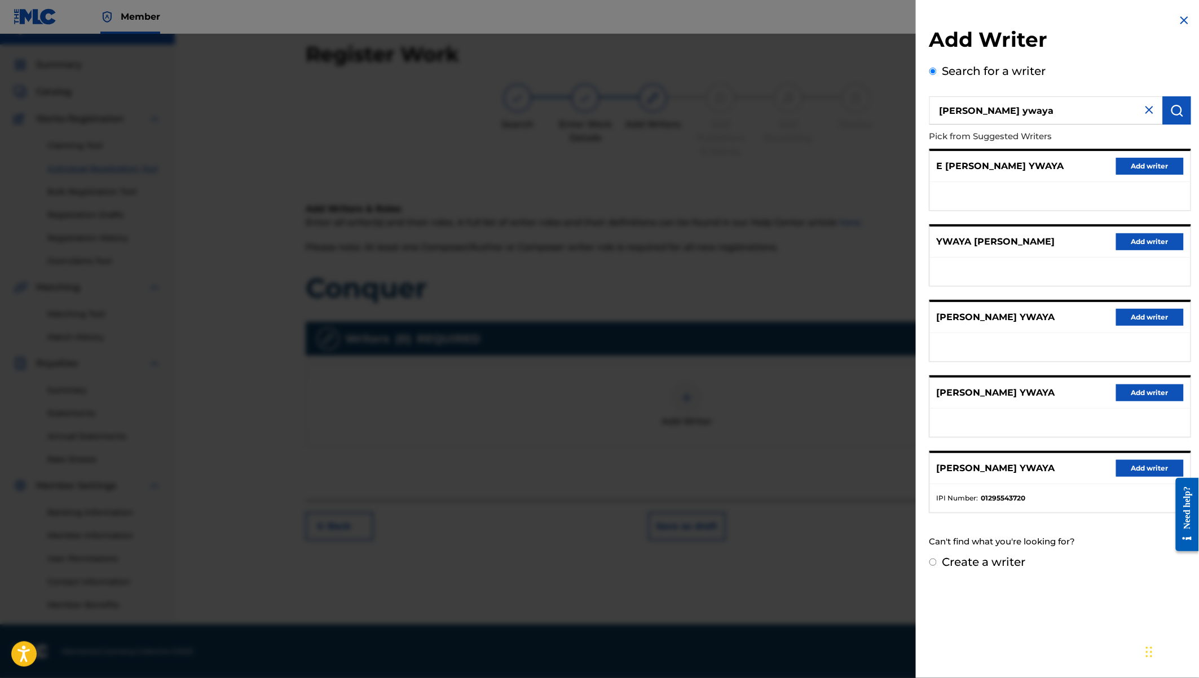
click at [1149, 465] on button "Add writer" at bounding box center [1150, 468] width 68 height 17
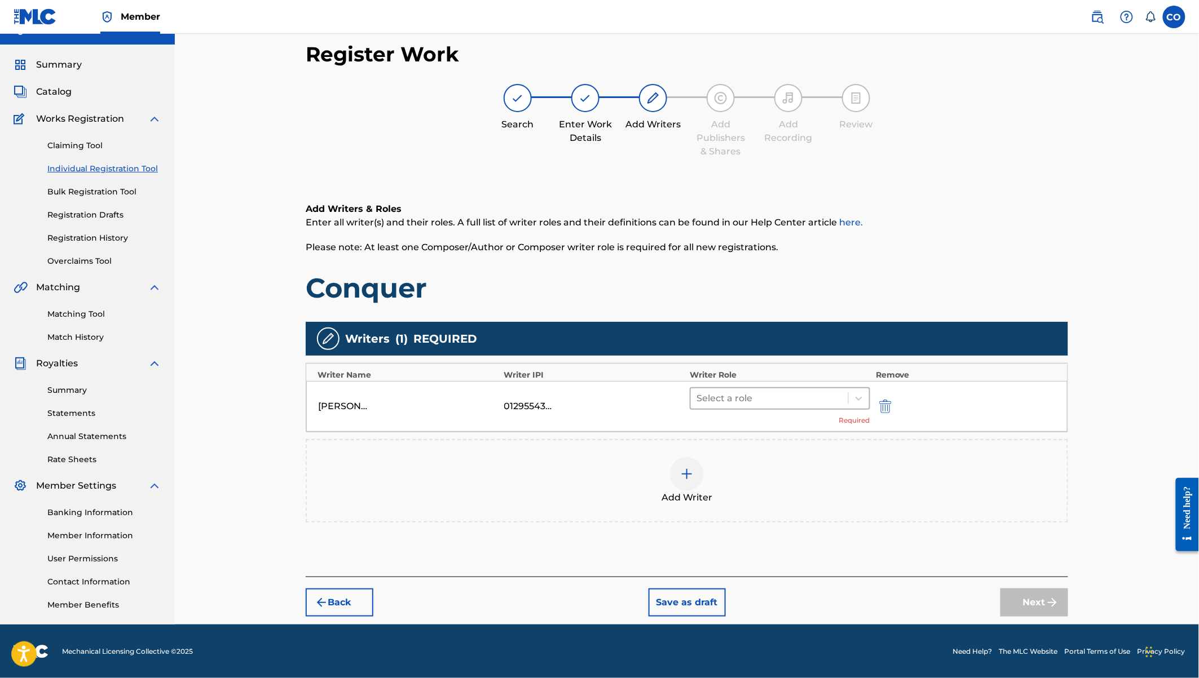
click at [830, 398] on div at bounding box center [769, 399] width 146 height 16
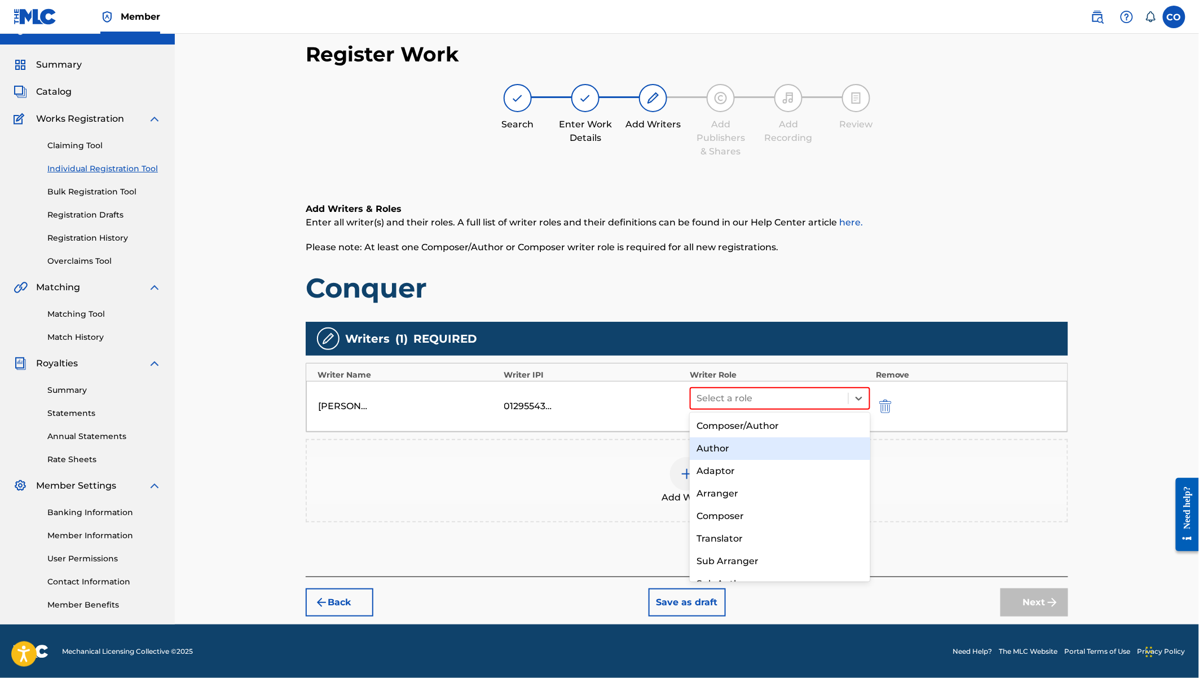
click at [758, 444] on div "Author" at bounding box center [780, 449] width 180 height 23
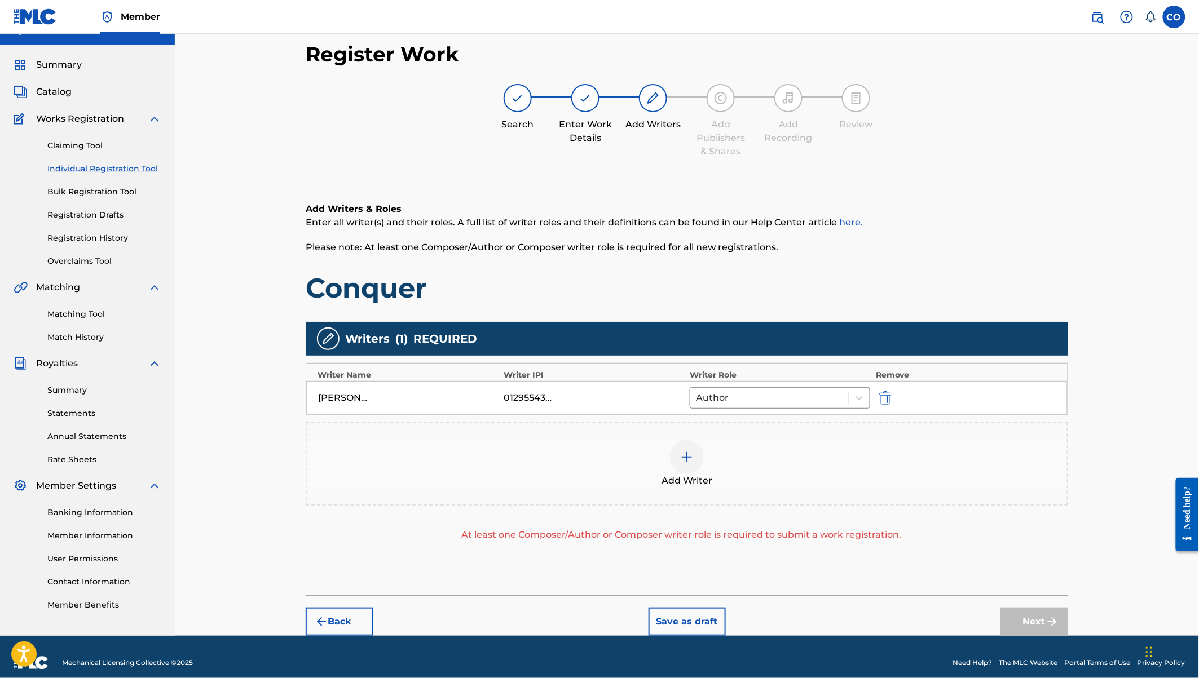
click at [693, 451] on img at bounding box center [687, 458] width 14 height 14
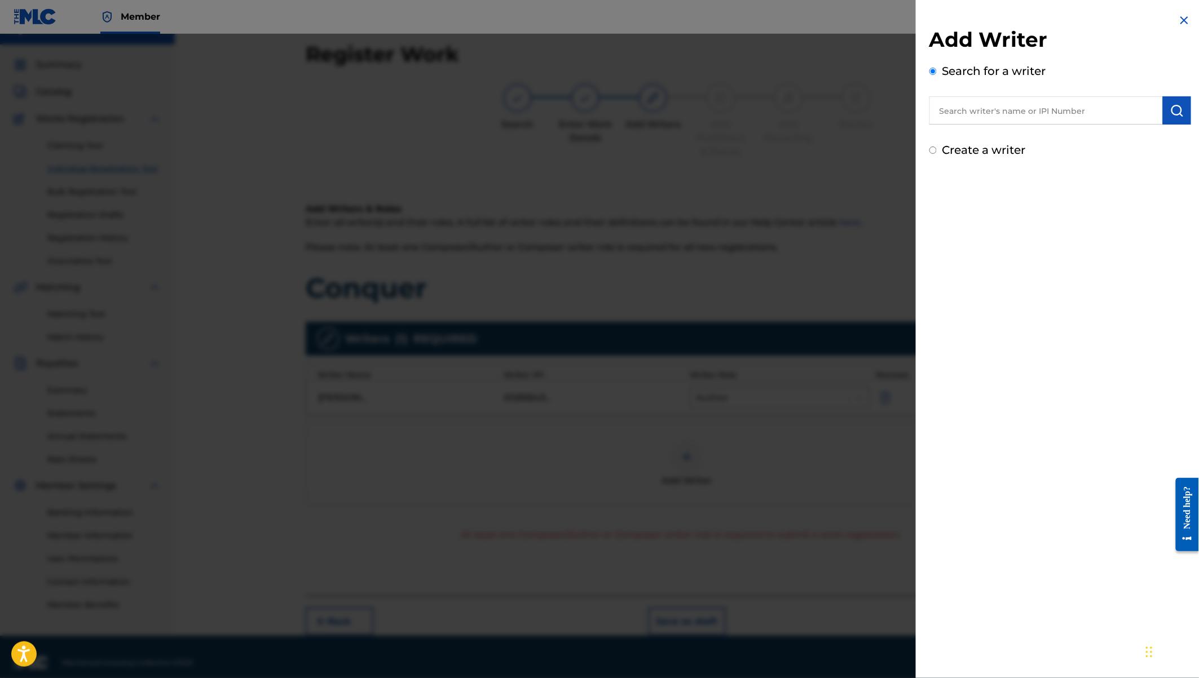
click at [982, 113] on input "text" at bounding box center [1045, 110] width 233 height 28
type input "[PERSON_NAME]"
click at [1022, 135] on strong "wameyo" at bounding box center [1042, 136] width 41 height 11
click at [1181, 109] on button "submit" at bounding box center [1177, 110] width 28 height 28
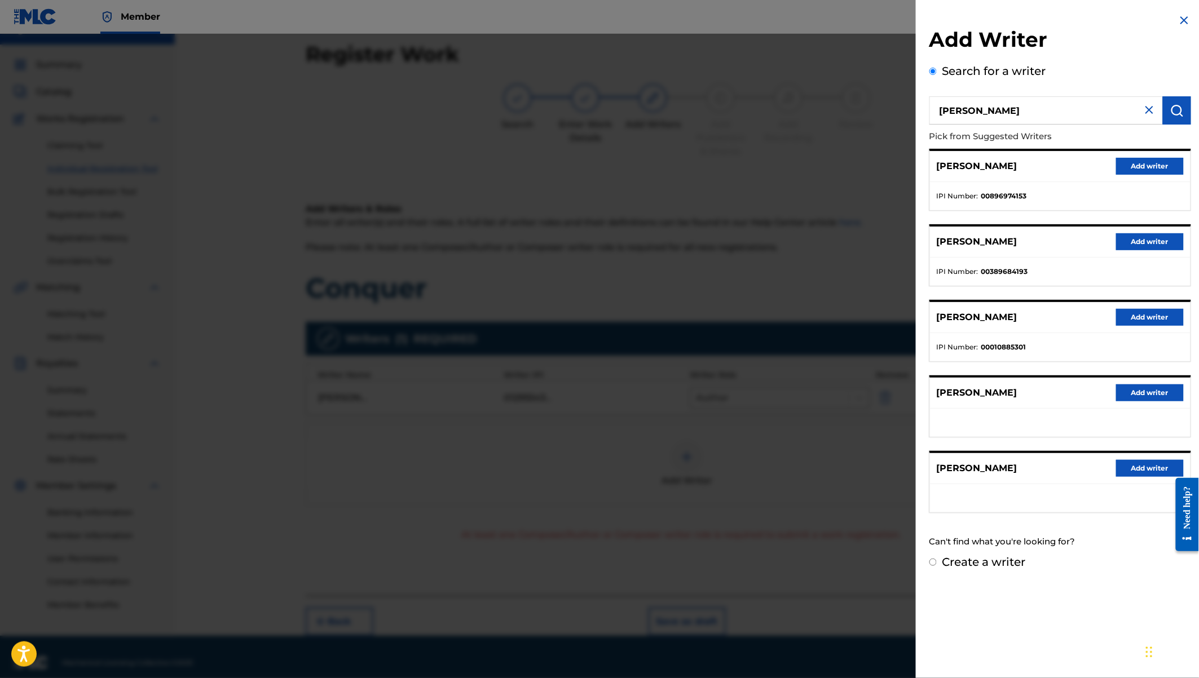
click at [1145, 167] on button "Add writer" at bounding box center [1150, 166] width 68 height 17
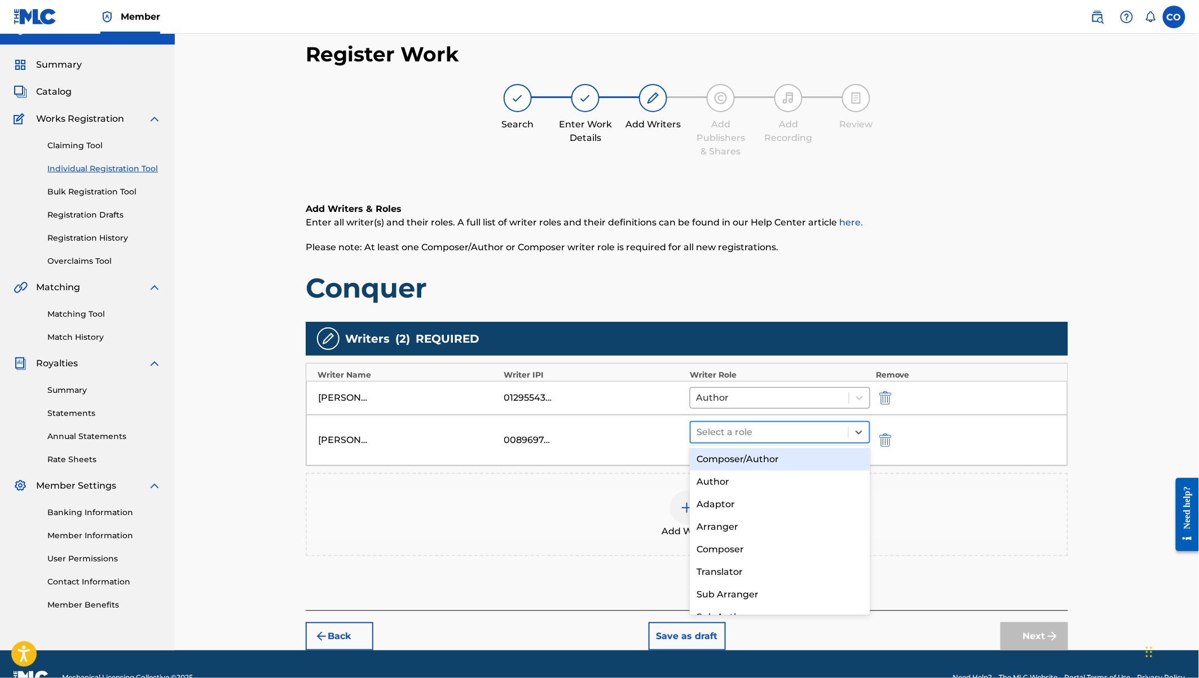
click at [780, 438] on div at bounding box center [769, 433] width 146 height 16
click at [771, 457] on div "Composer/Author" at bounding box center [780, 459] width 180 height 23
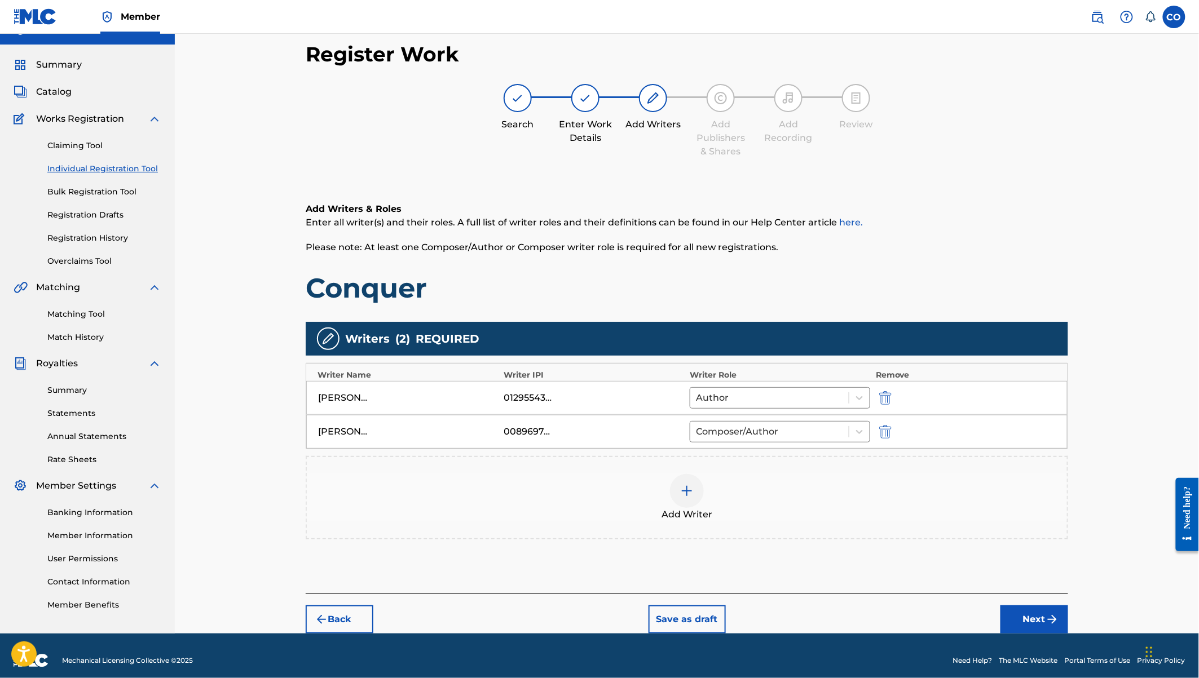
click at [685, 484] on img at bounding box center [687, 491] width 14 height 14
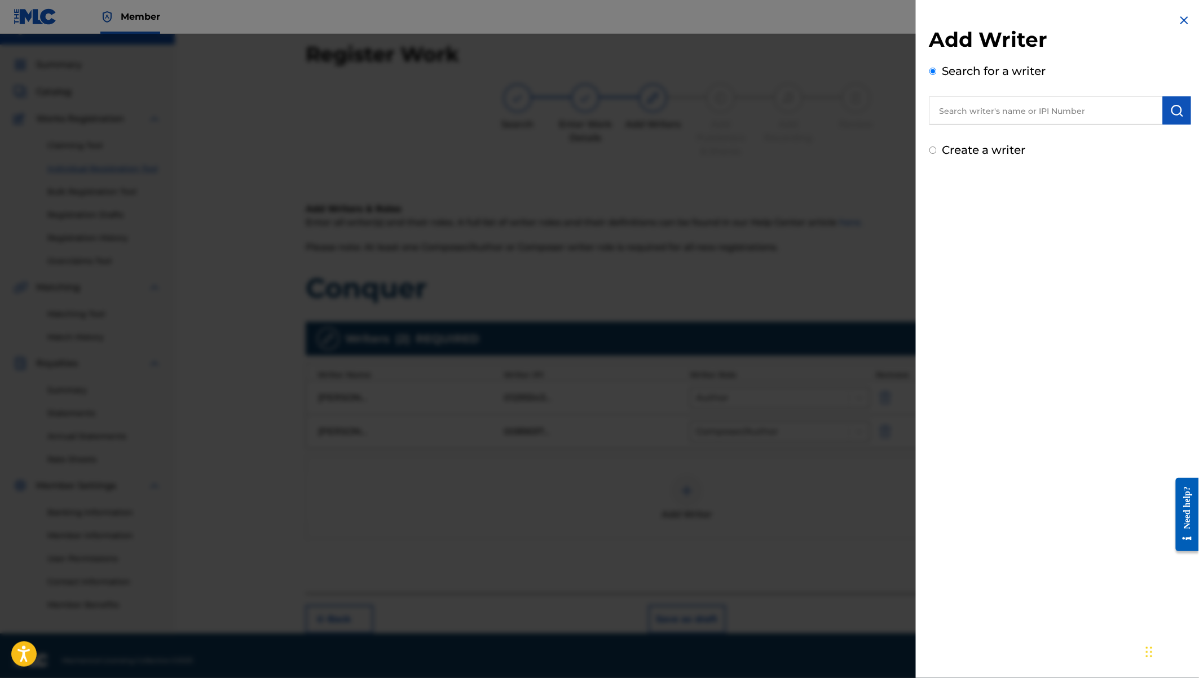
click at [977, 111] on input "text" at bounding box center [1045, 110] width 233 height 28
type input "[PERSON_NAME] [PERSON_NAME]"
click at [1179, 109] on img "submit" at bounding box center [1177, 111] width 14 height 14
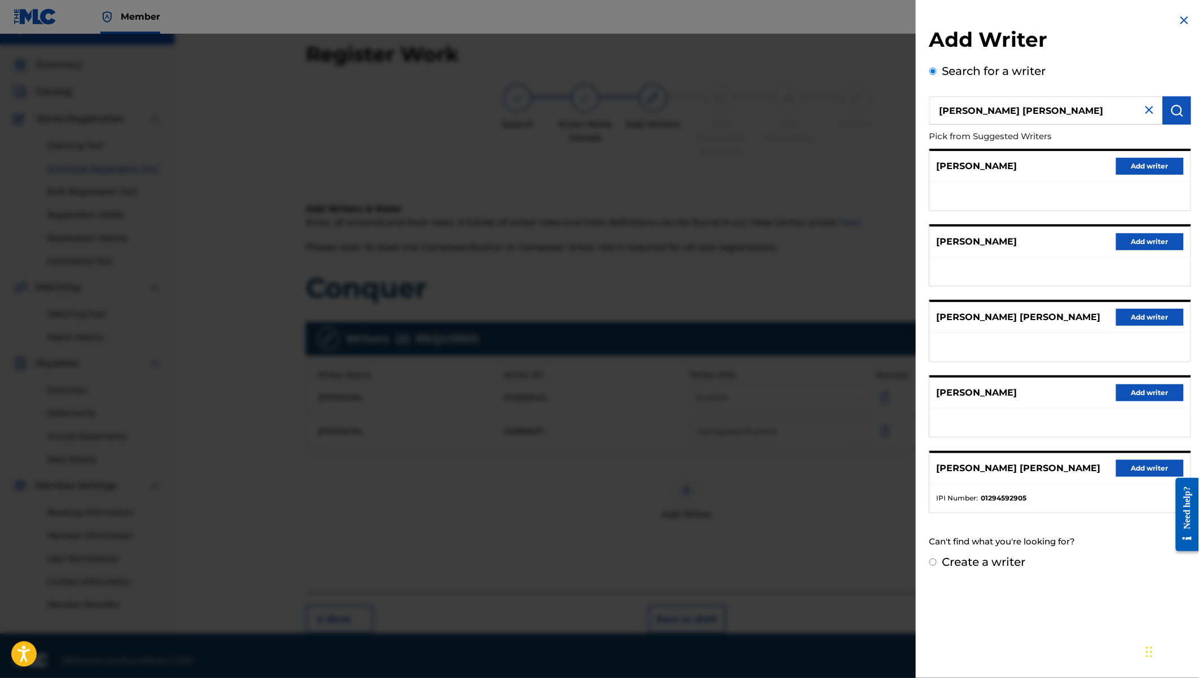
click at [1136, 466] on button "Add writer" at bounding box center [1150, 468] width 68 height 17
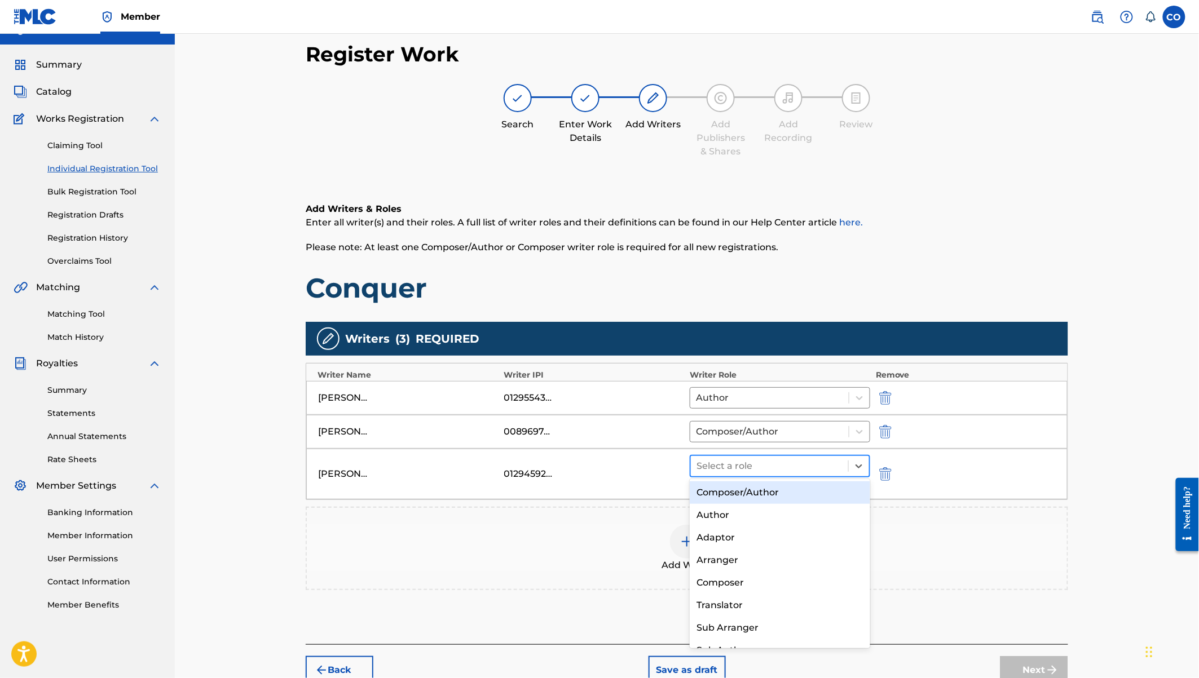
click at [796, 467] on div at bounding box center [769, 466] width 146 height 16
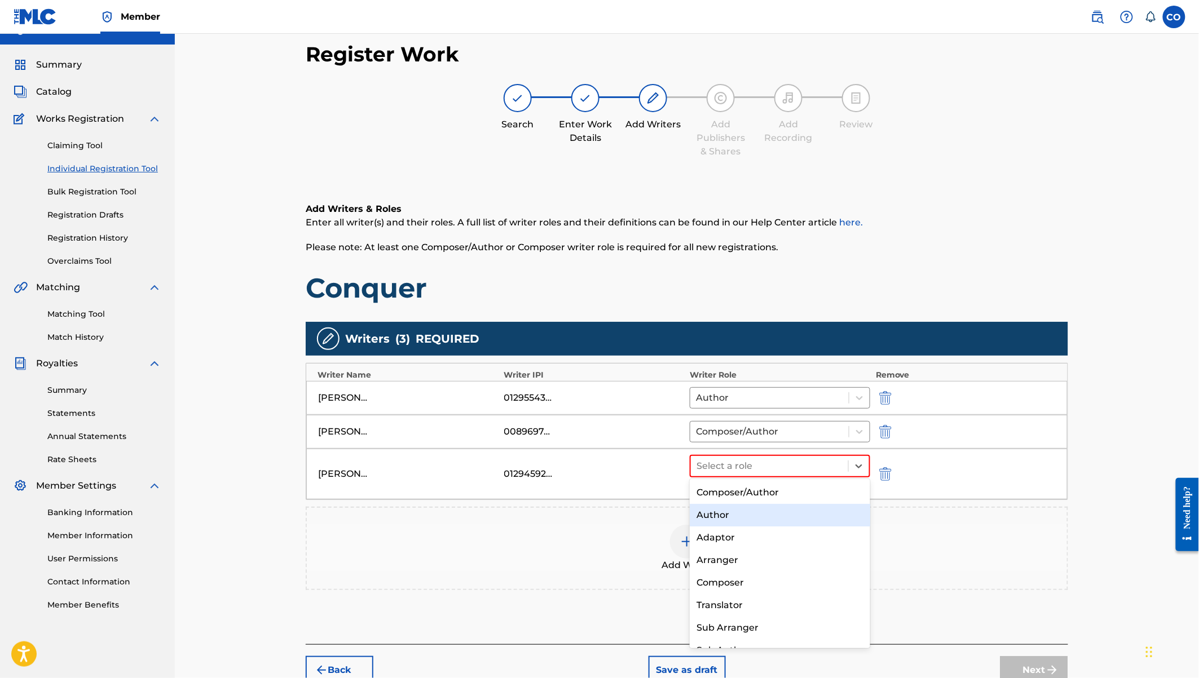
click at [724, 511] on div "Author" at bounding box center [780, 515] width 180 height 23
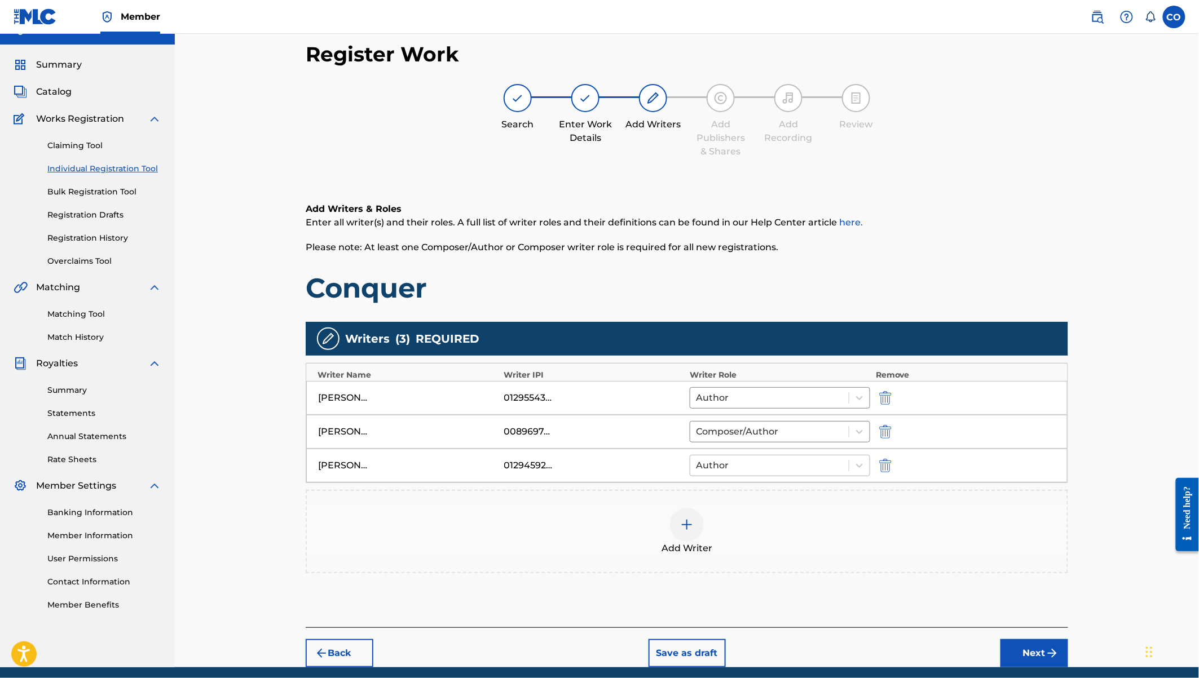
click at [744, 467] on div at bounding box center [769, 466] width 147 height 16
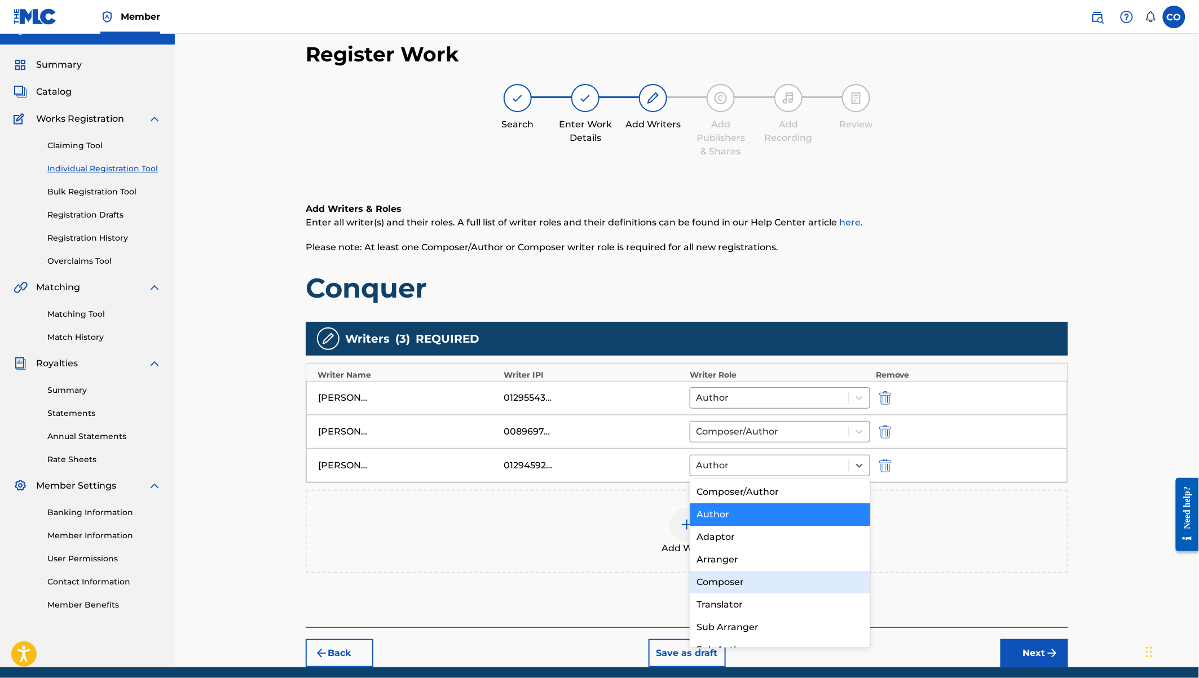
click at [737, 577] on div "Composer" at bounding box center [780, 582] width 180 height 23
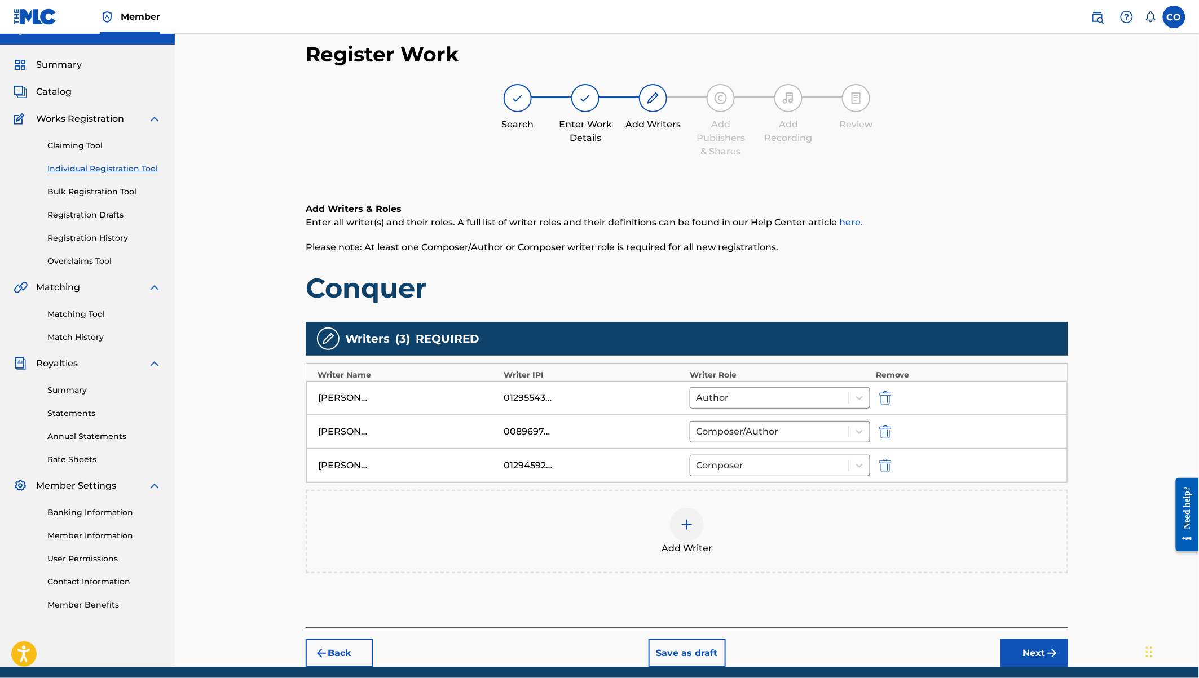
click at [695, 521] on div at bounding box center [687, 525] width 34 height 34
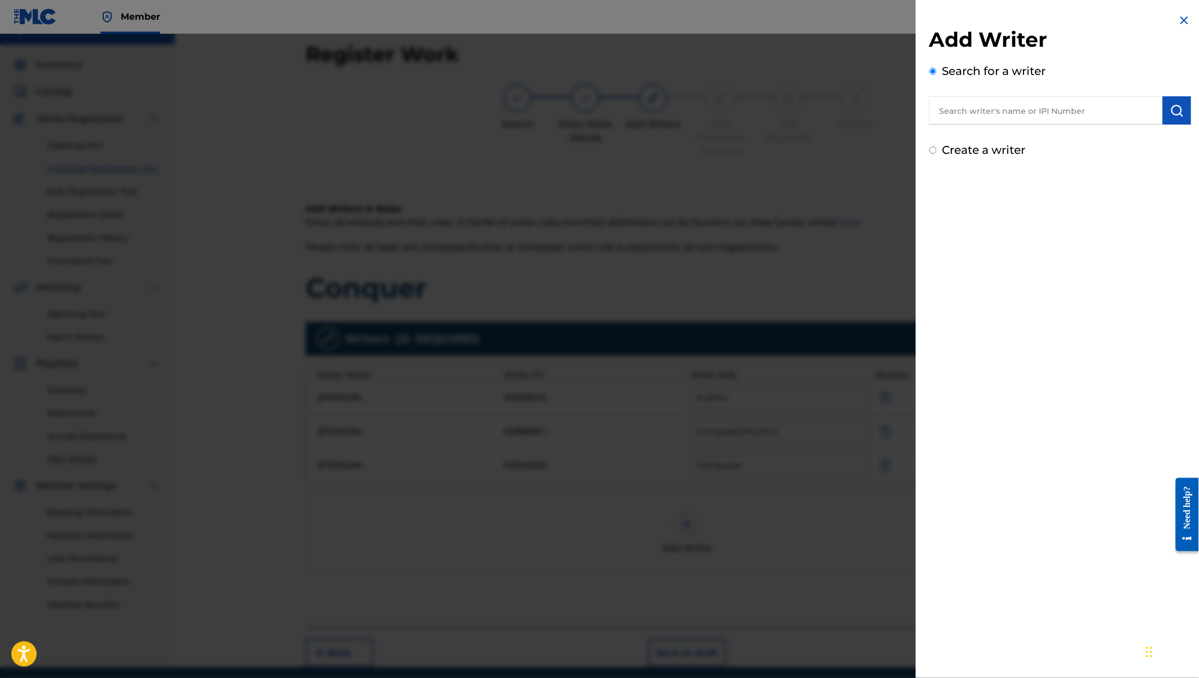
click at [993, 112] on input "text" at bounding box center [1045, 110] width 233 height 28
click at [1007, 136] on span "[PERSON_NAME]" at bounding box center [1038, 136] width 79 height 11
type input "[PERSON_NAME] [PERSON_NAME]"
click at [1175, 111] on img "submit" at bounding box center [1177, 111] width 14 height 14
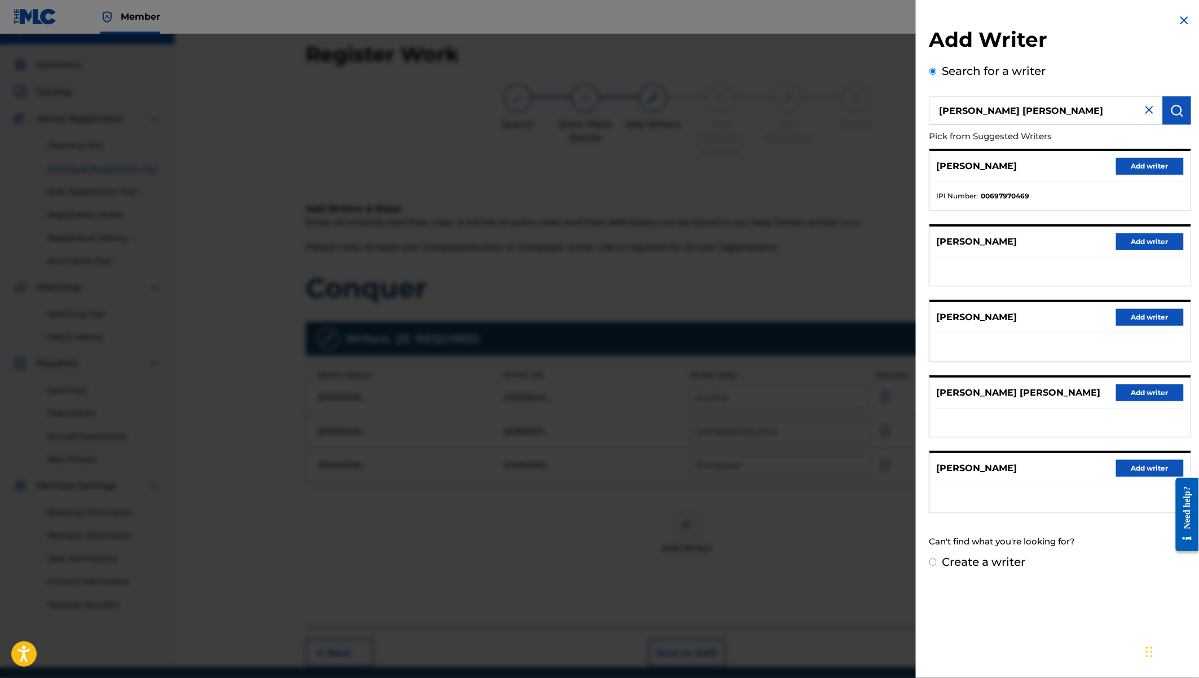
click at [1144, 167] on button "Add writer" at bounding box center [1150, 166] width 68 height 17
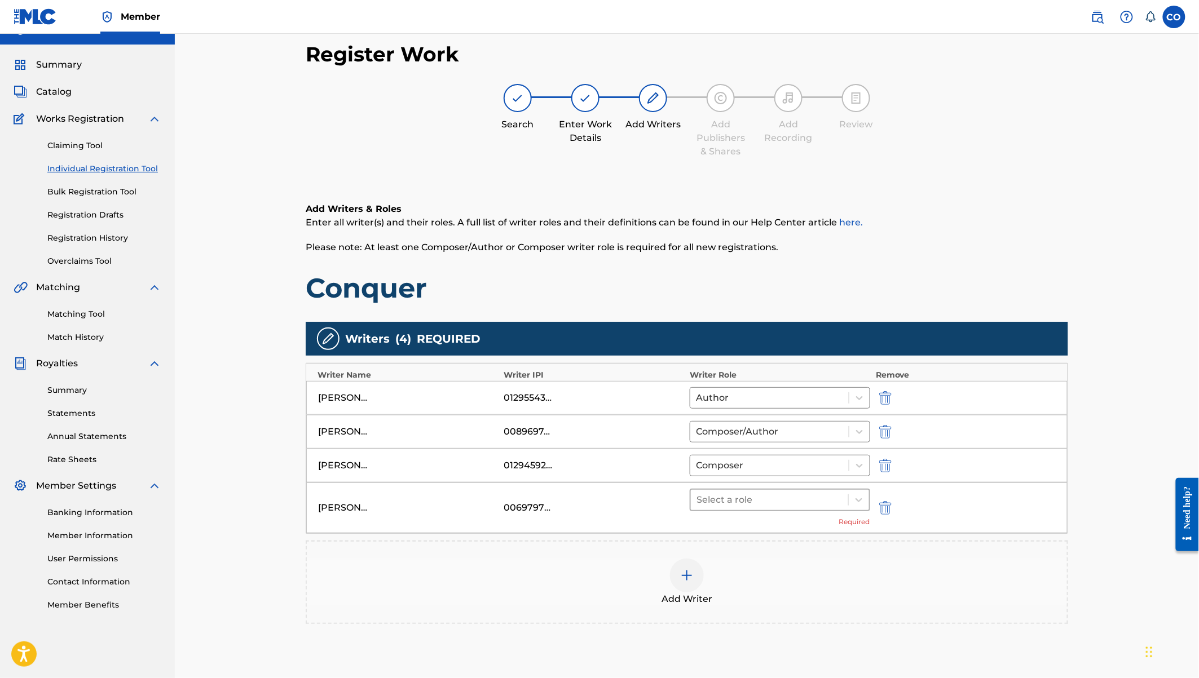
click at [771, 502] on div at bounding box center [769, 500] width 146 height 16
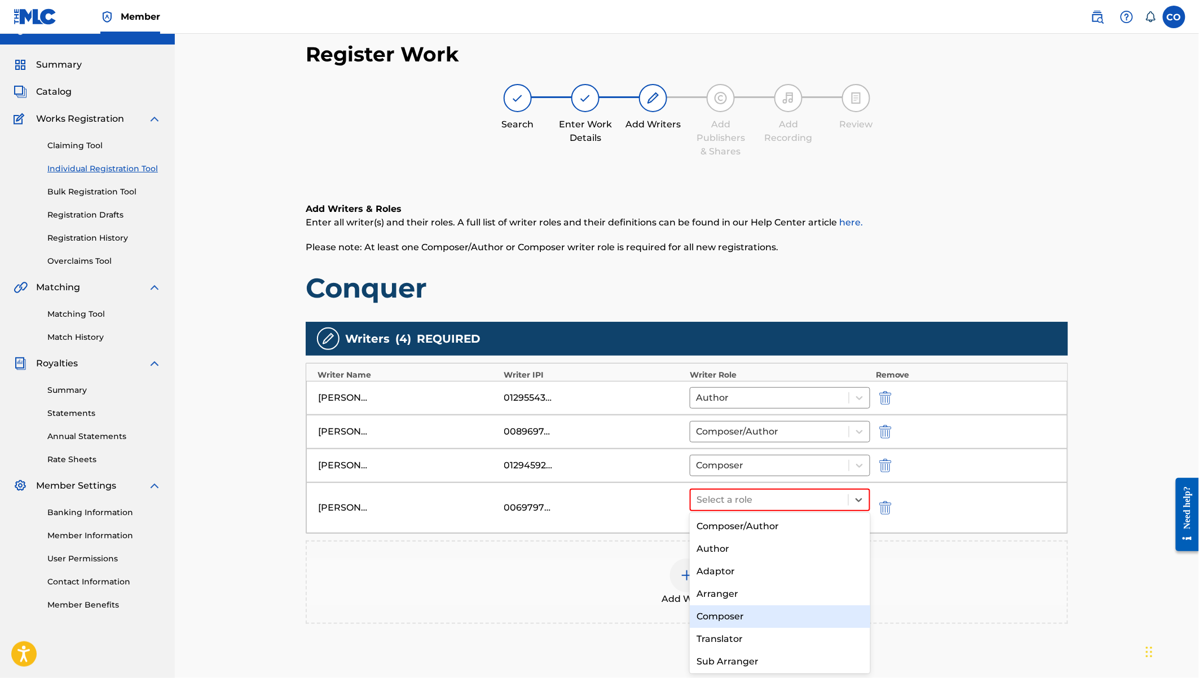
click at [726, 621] on div "Composer" at bounding box center [780, 617] width 180 height 23
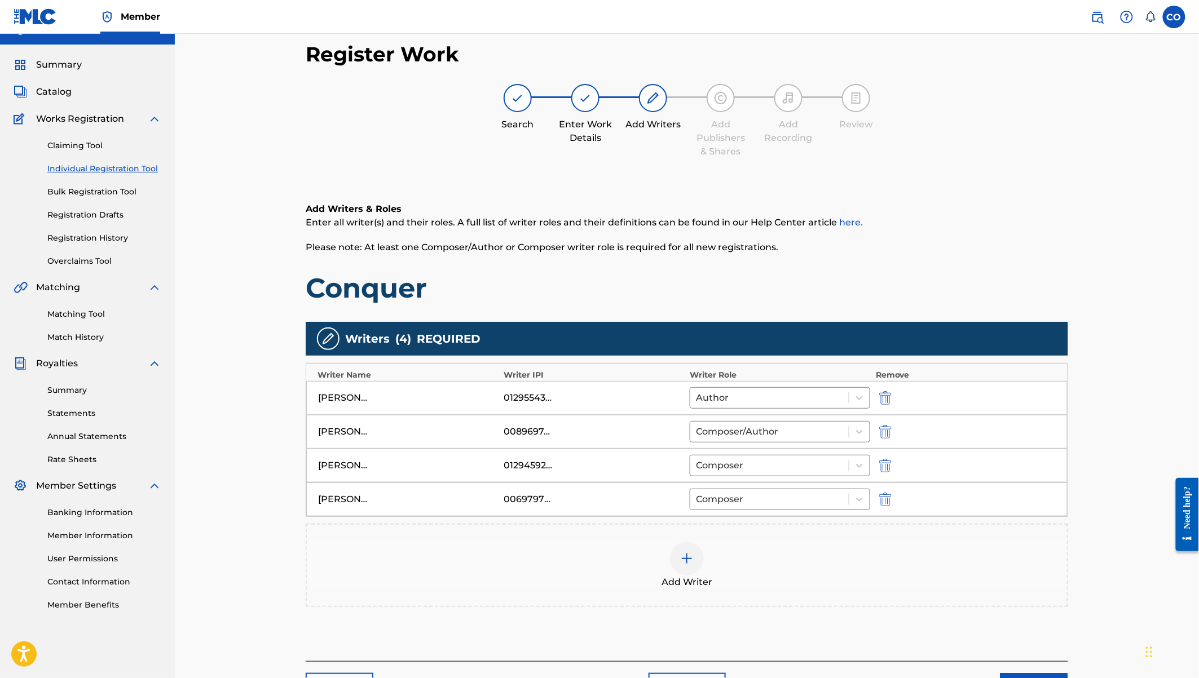
scroll to position [94, 0]
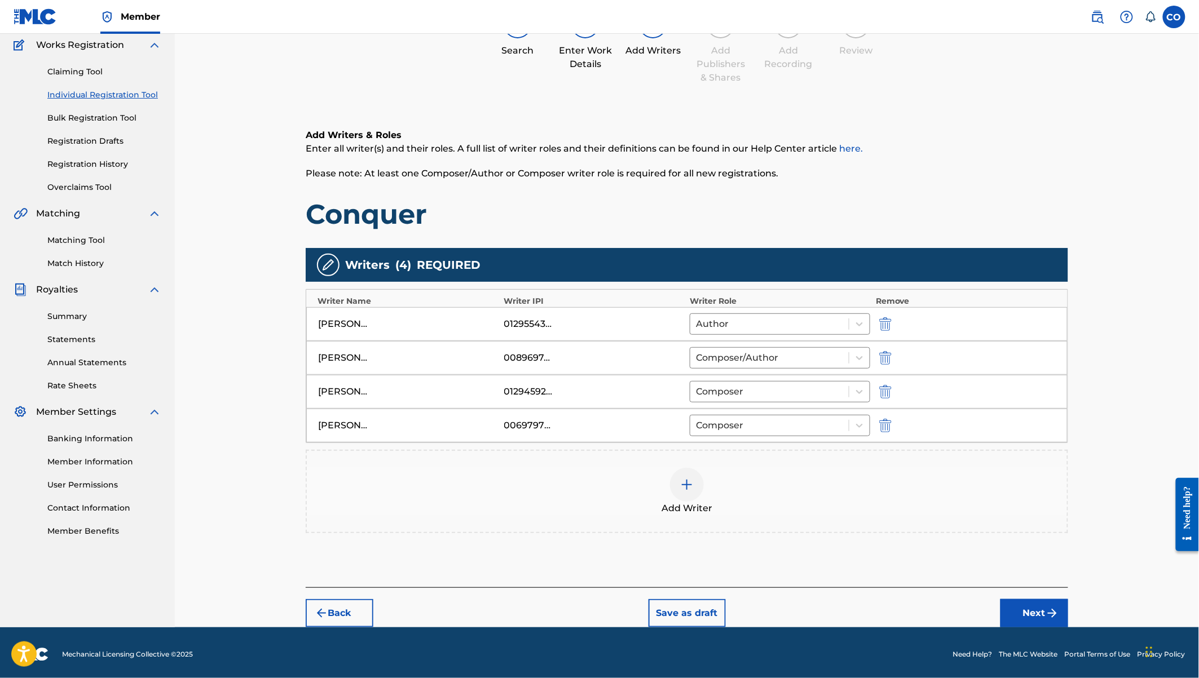
click at [1036, 607] on button "Next" at bounding box center [1034, 613] width 68 height 28
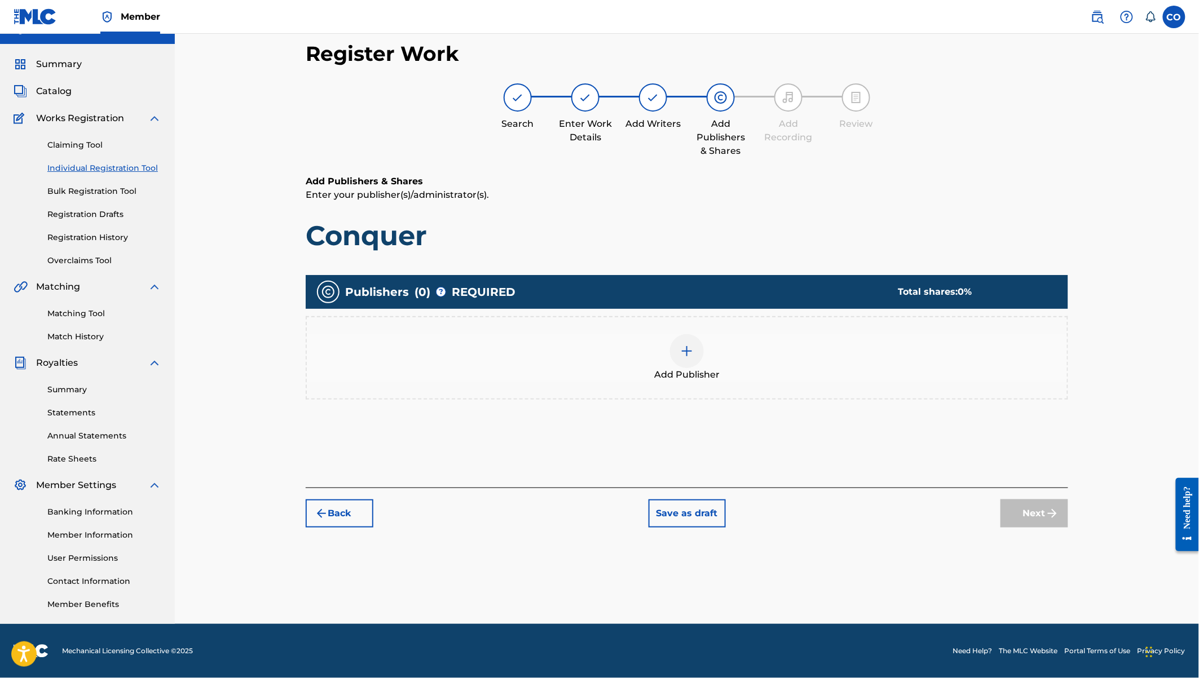
scroll to position [20, 0]
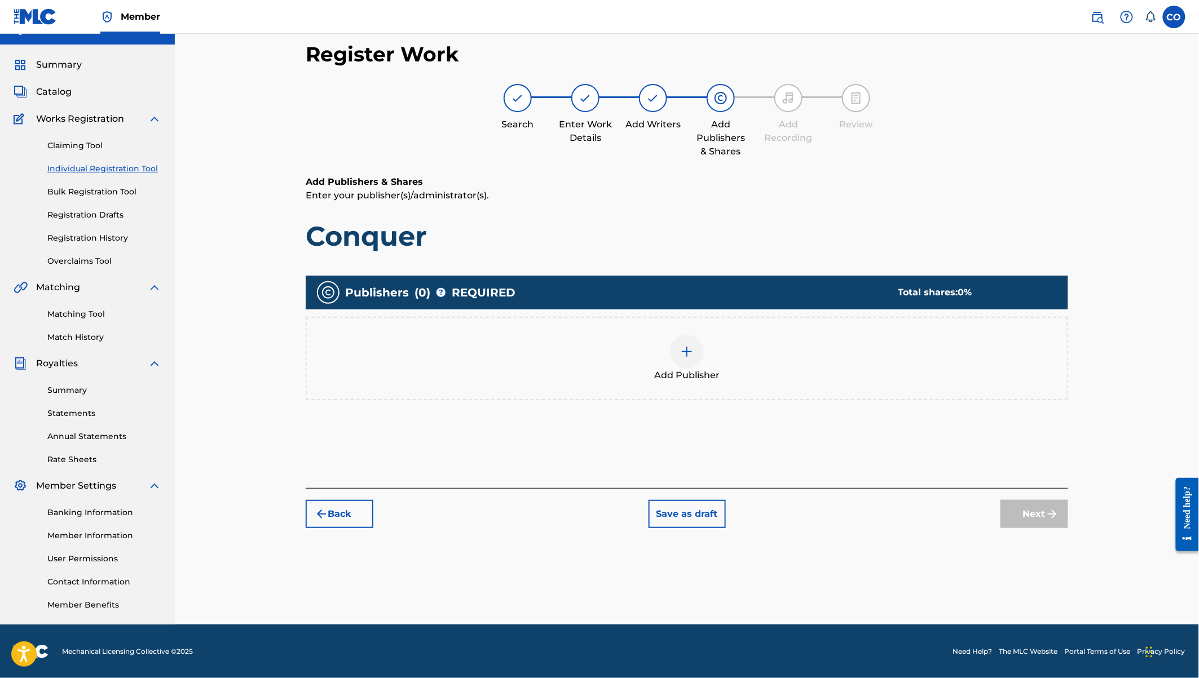
click at [693, 352] on img at bounding box center [687, 352] width 14 height 14
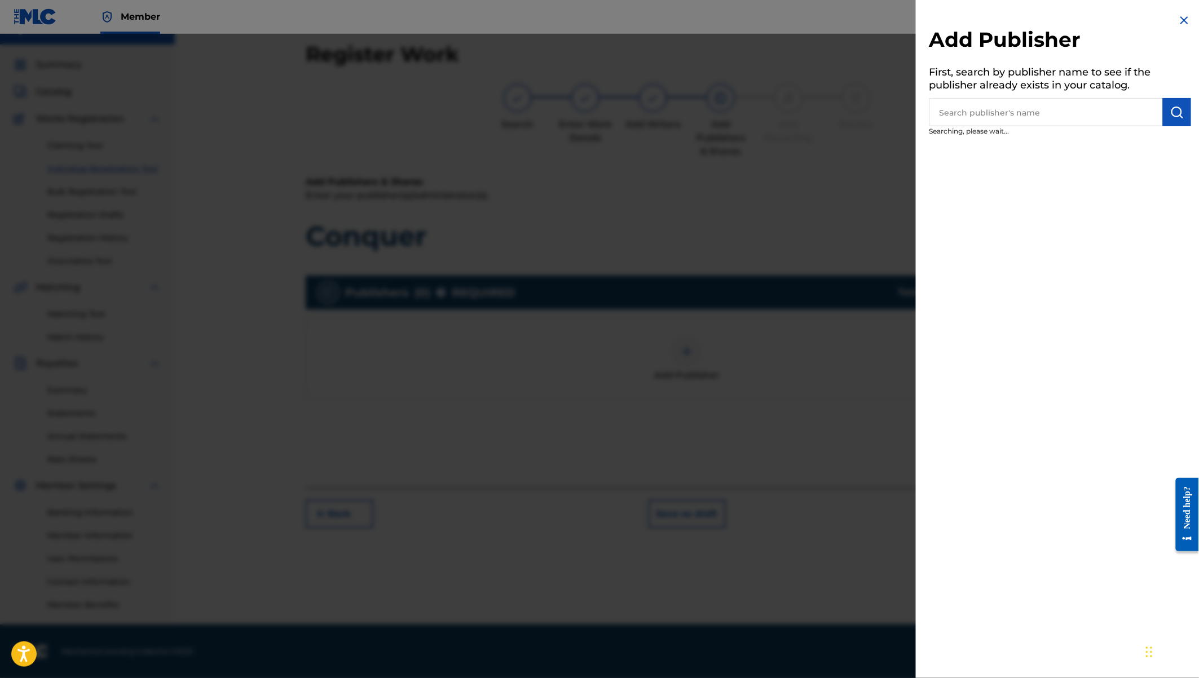
click at [1022, 113] on input "text" at bounding box center [1045, 112] width 233 height 28
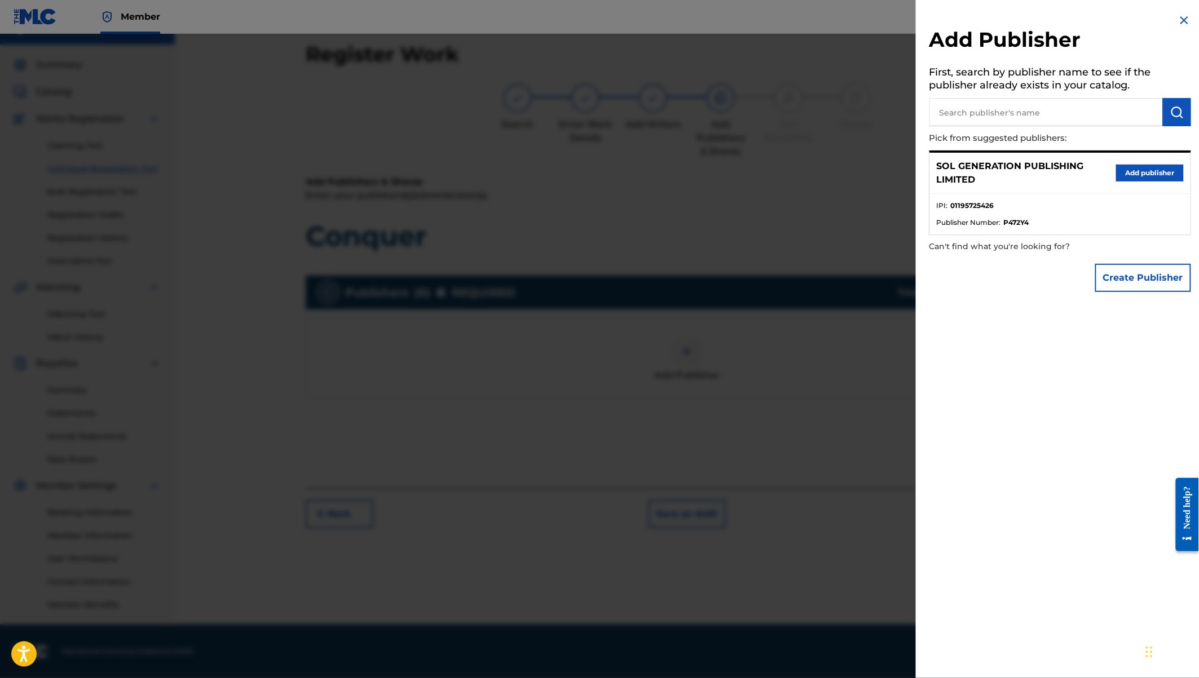
click at [1118, 167] on button "Add publisher" at bounding box center [1150, 173] width 68 height 17
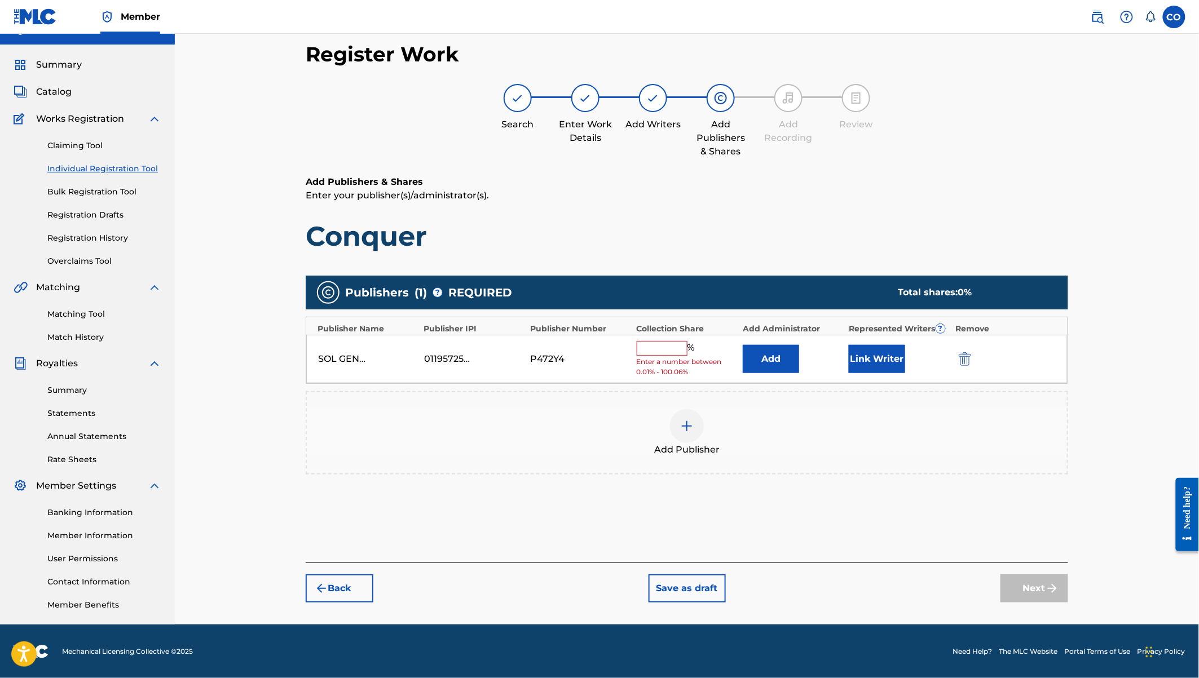
click at [655, 341] on input "text" at bounding box center [662, 348] width 51 height 15
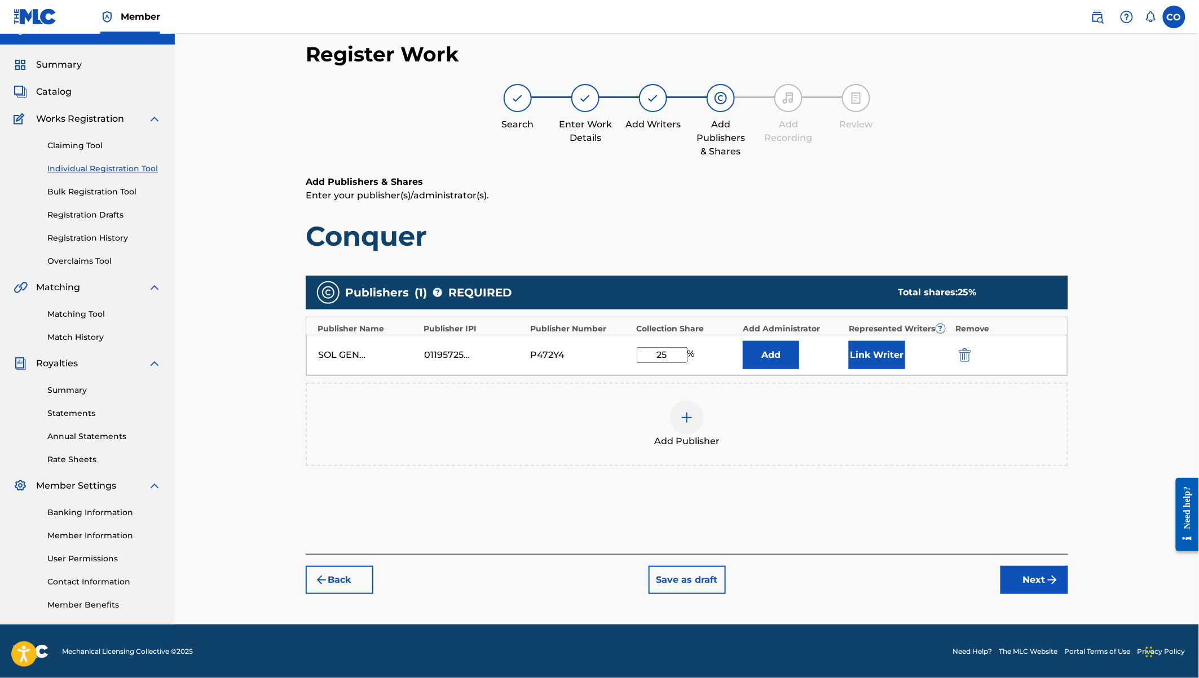
type input "25"
click at [872, 350] on button "Link Writer" at bounding box center [877, 355] width 56 height 28
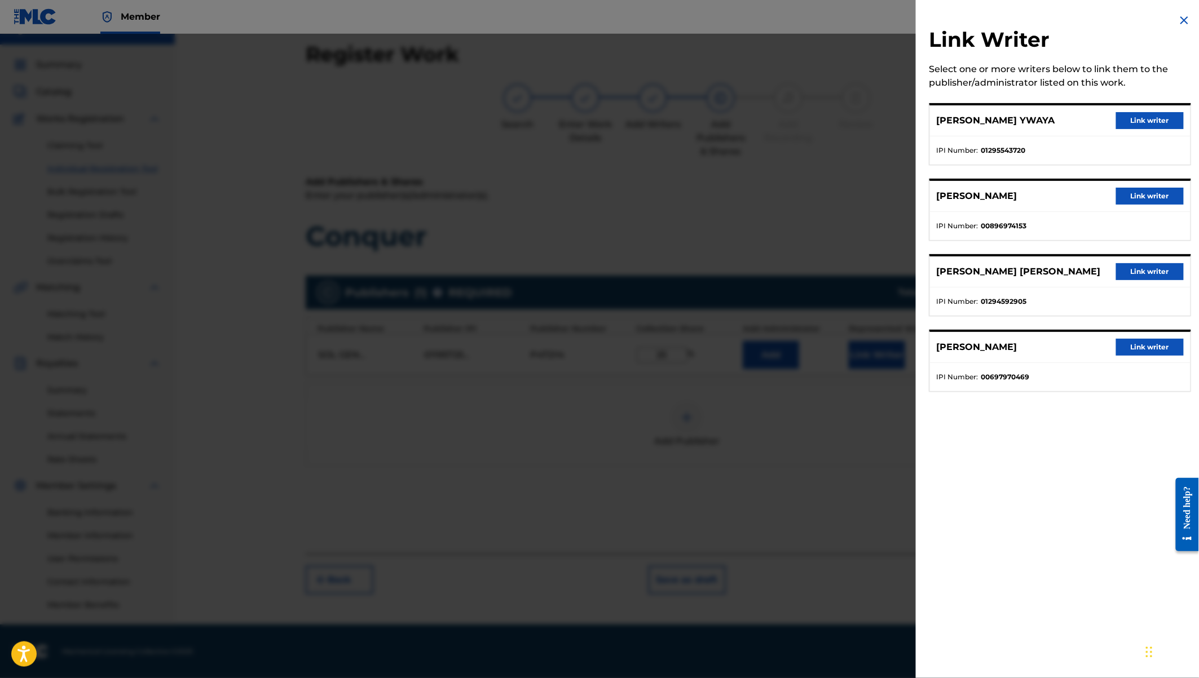
click at [1141, 114] on button "Link writer" at bounding box center [1150, 120] width 68 height 17
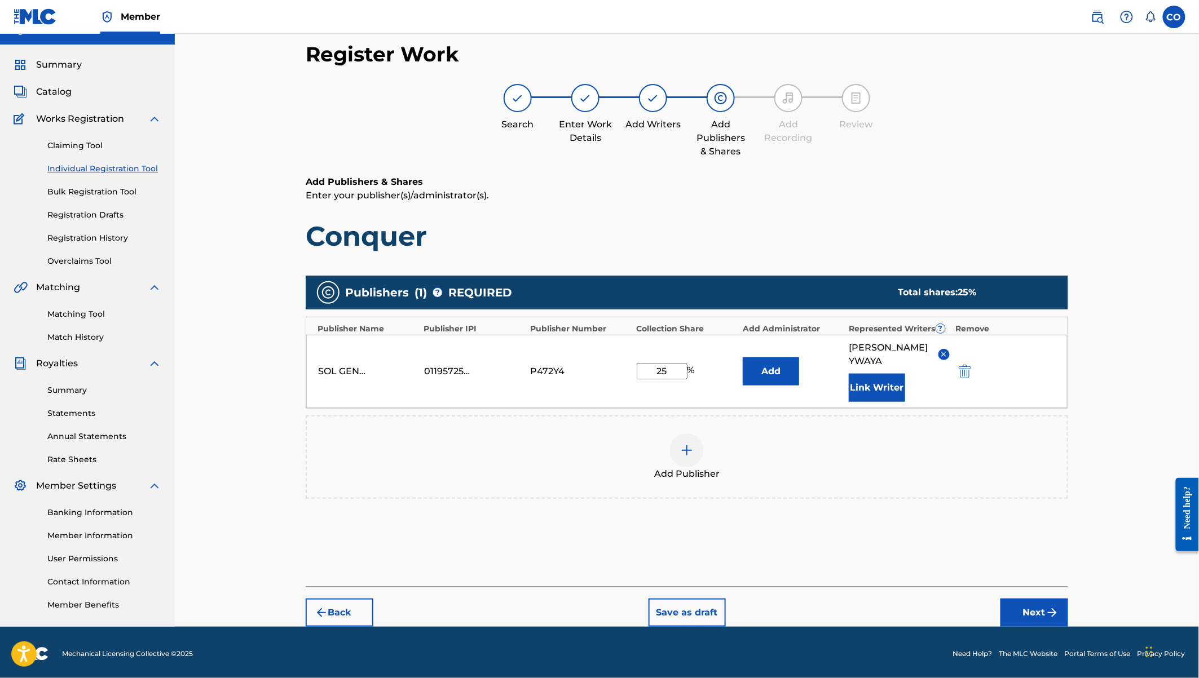
click at [1026, 608] on button "Next" at bounding box center [1034, 613] width 68 height 28
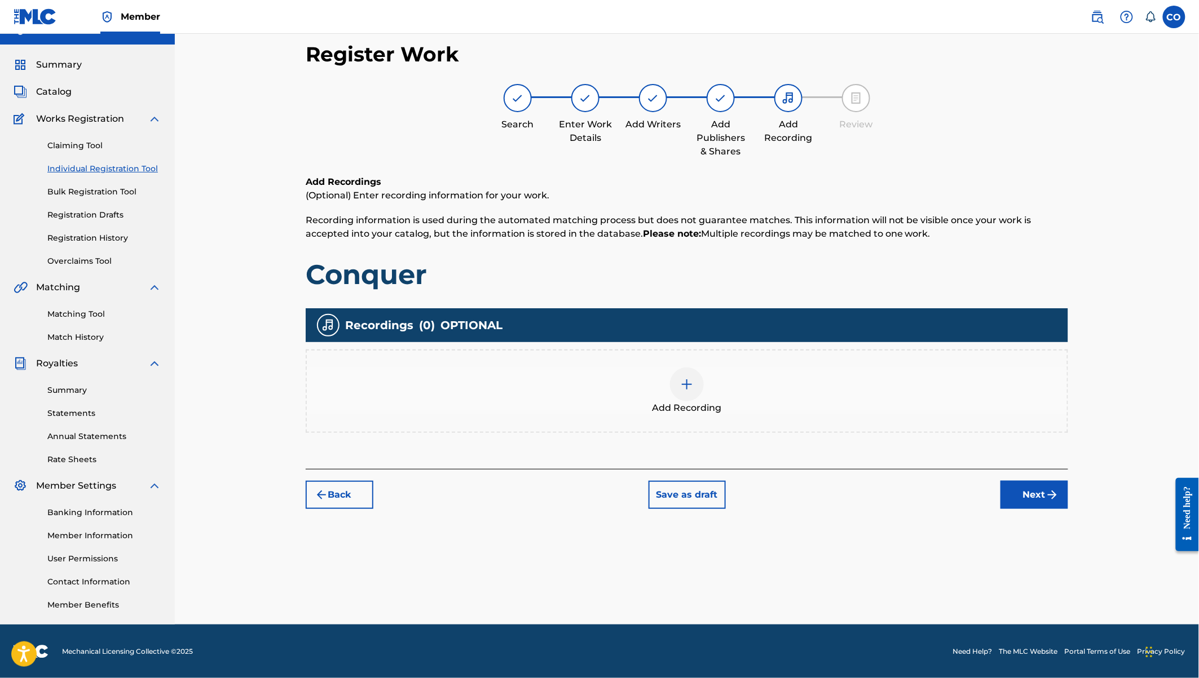
click at [686, 378] on img at bounding box center [687, 385] width 14 height 14
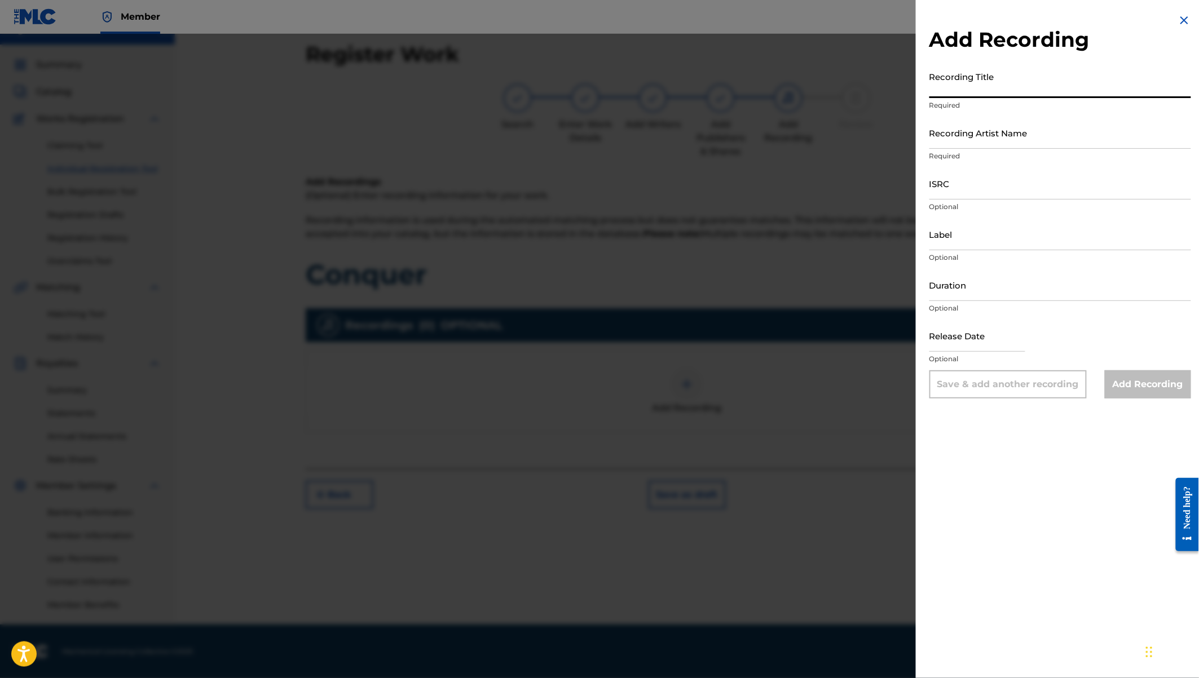
click at [969, 82] on input "Recording Title" at bounding box center [1060, 82] width 262 height 32
type input "Conquer"
click at [978, 131] on input "Recording Artist Name" at bounding box center [1060, 133] width 262 height 32
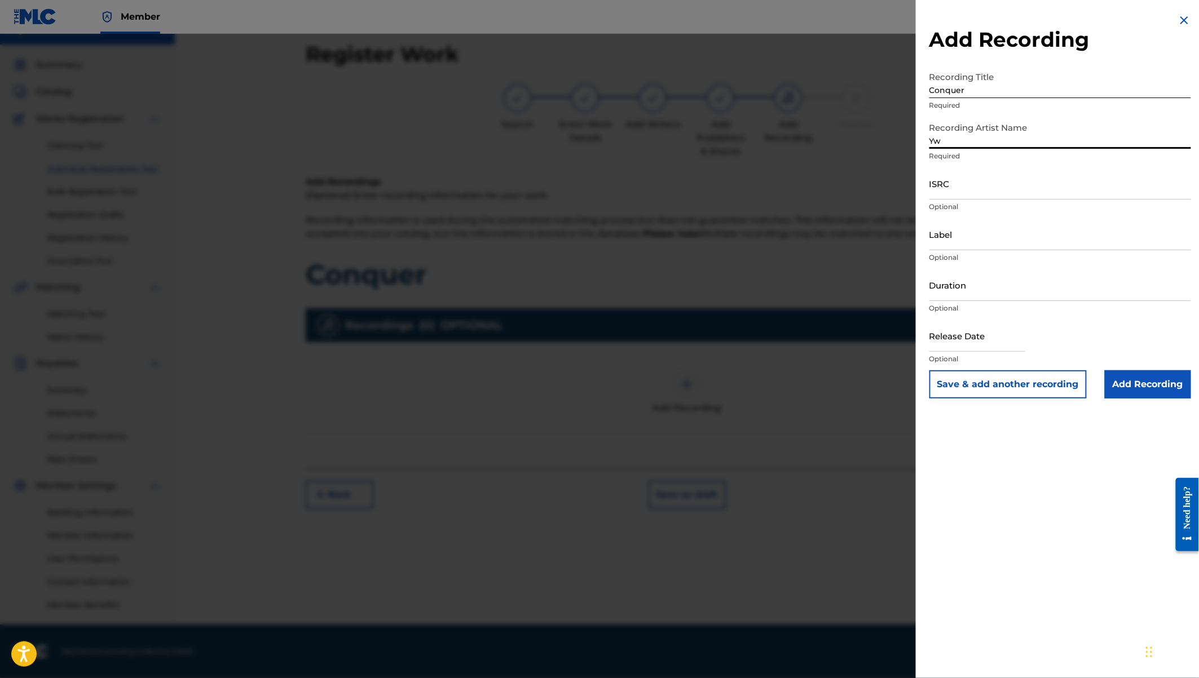
type input "Y"
type input "[PERSON_NAME] ft [PERSON_NAME]"
click at [954, 284] on input "Duration" at bounding box center [1060, 285] width 262 height 32
type input "03:36"
click at [971, 351] on input "text" at bounding box center [977, 336] width 96 height 32
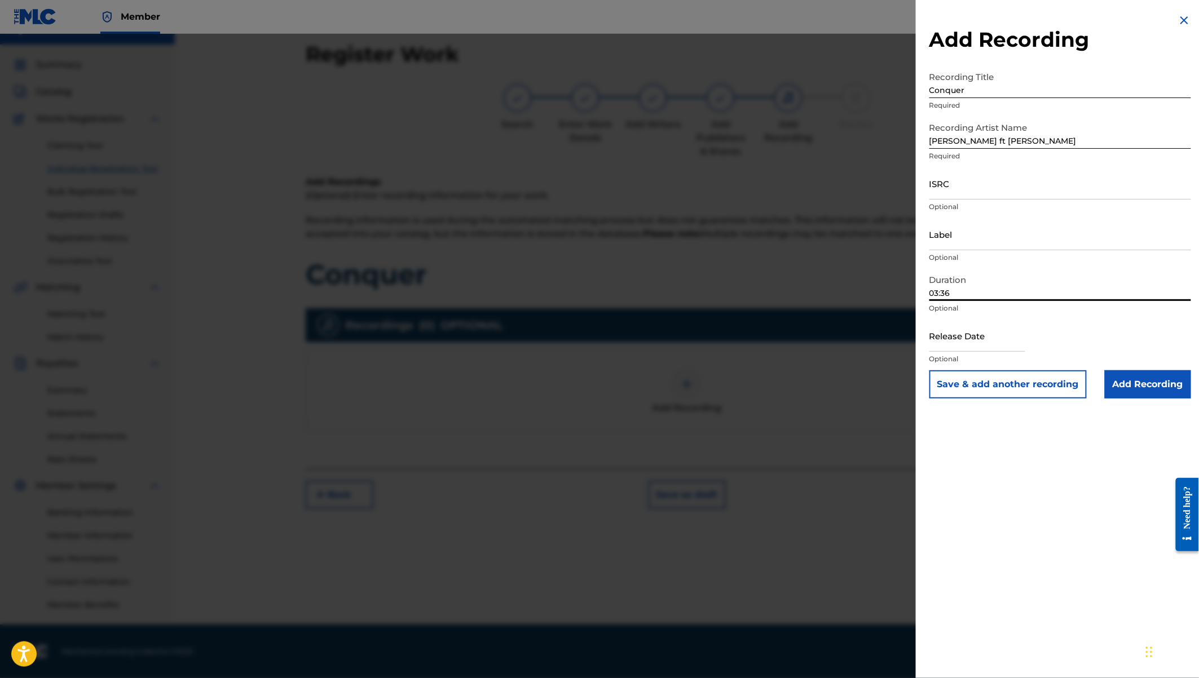
select select "7"
select select "2025"
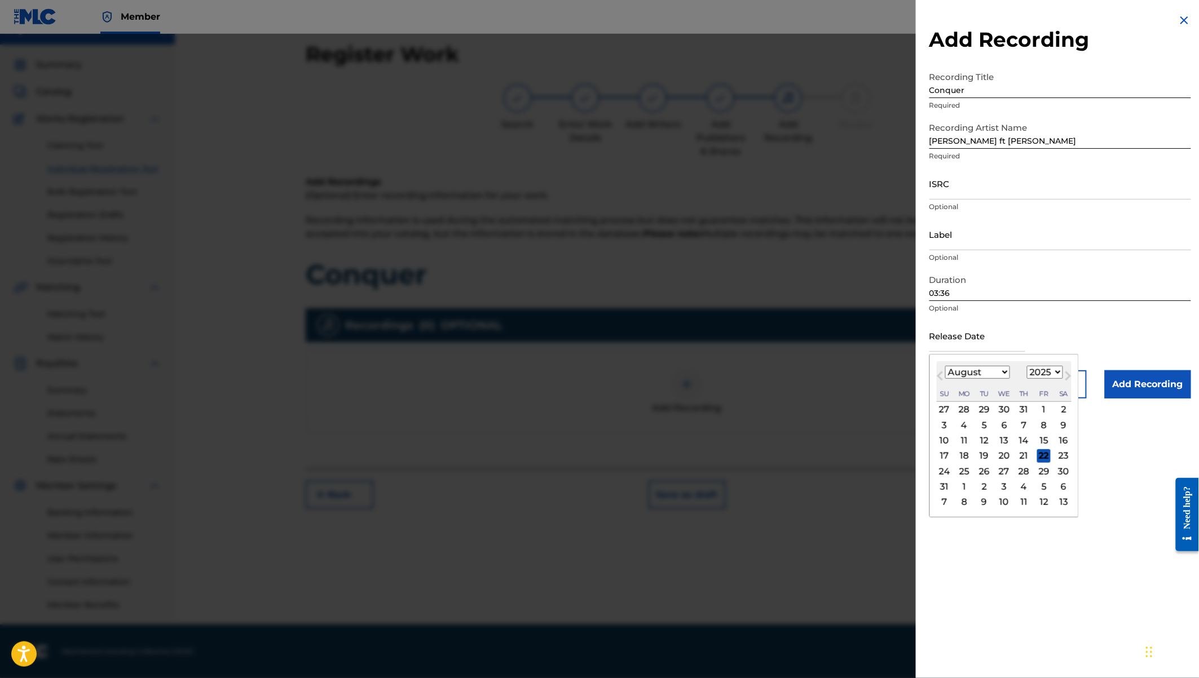
click at [988, 370] on select "January February March April May June July August September October November De…" at bounding box center [977, 372] width 65 height 13
select select "6"
click at [1043, 376] on select "1900 1901 1902 1903 1904 1905 1906 1907 1908 1909 1910 1911 1912 1913 1914 1915…" at bounding box center [1045, 372] width 36 height 13
select select "2024"
click at [1046, 422] on div "12" at bounding box center [1044, 425] width 14 height 14
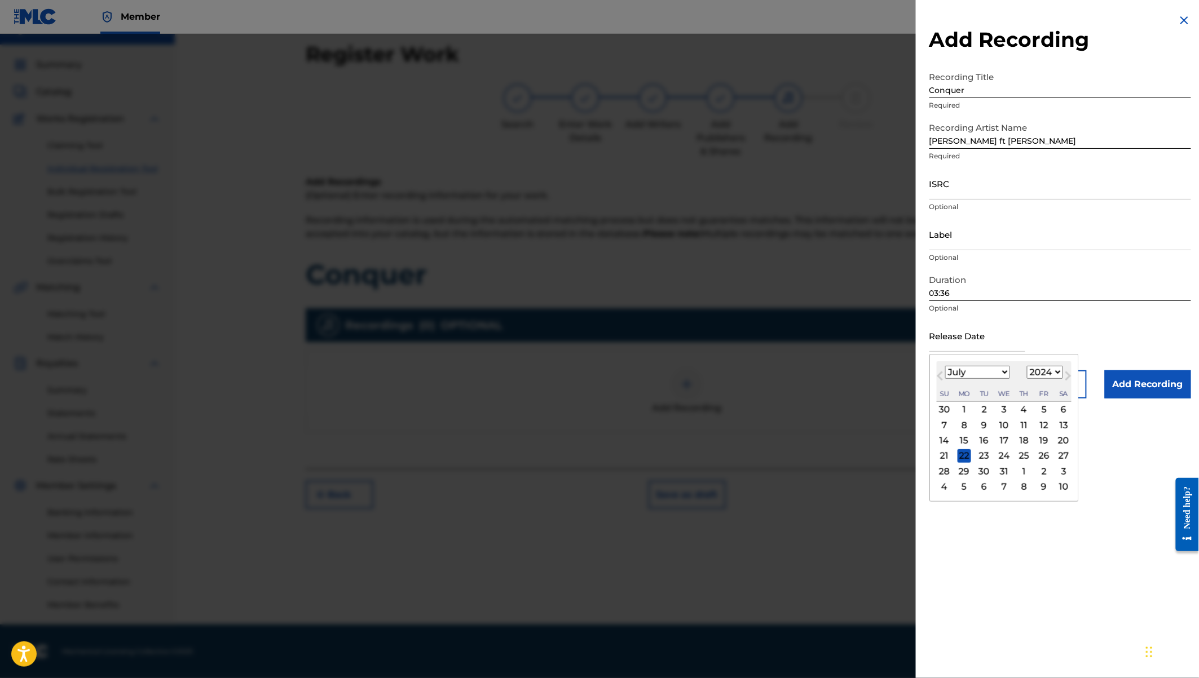
type input "[DATE]"
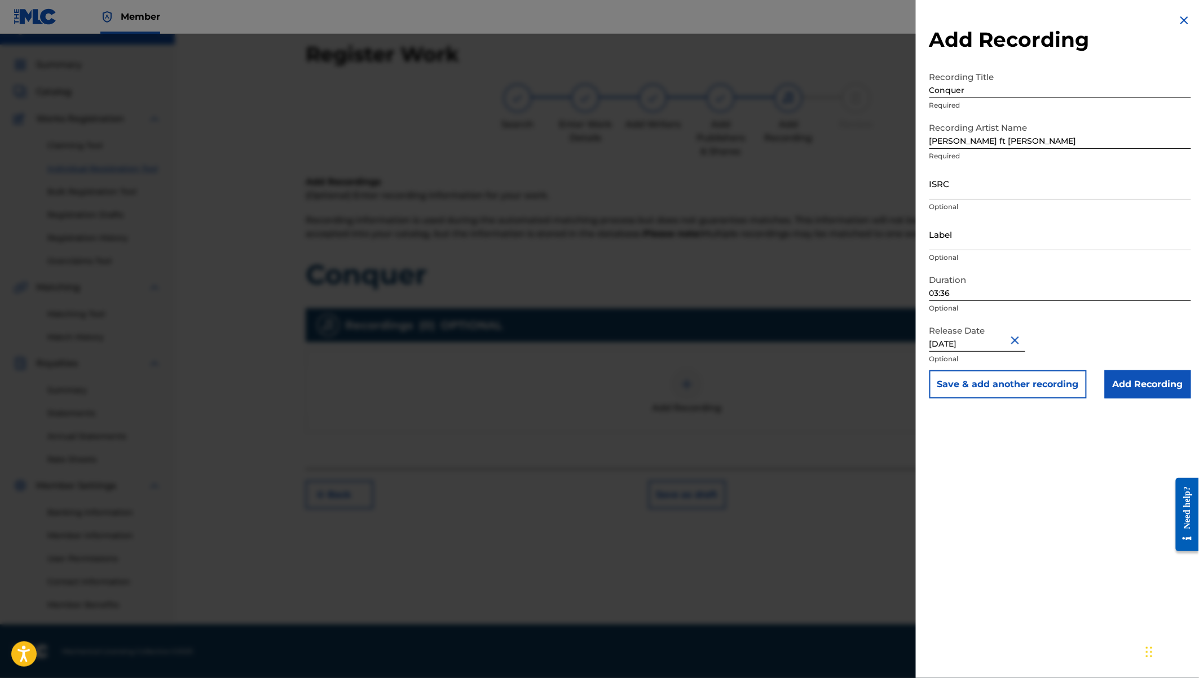
click at [1132, 380] on input "Add Recording" at bounding box center [1148, 384] width 86 height 28
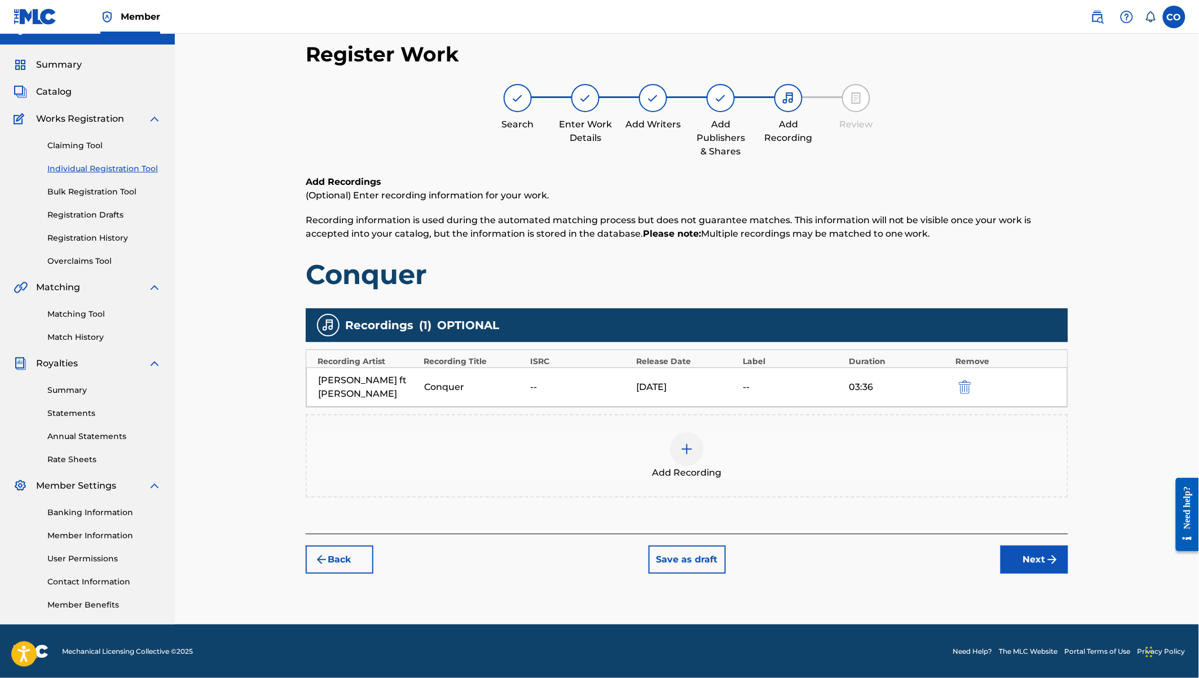
click at [1020, 562] on button "Next" at bounding box center [1034, 560] width 68 height 28
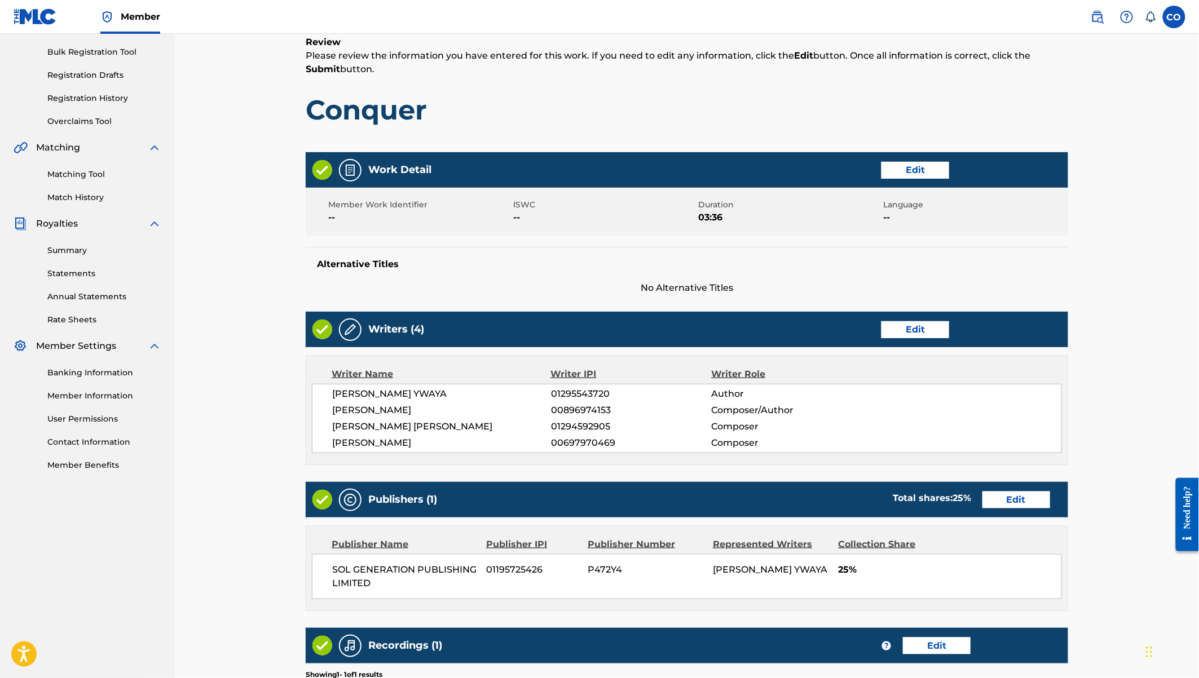
scroll to position [326, 0]
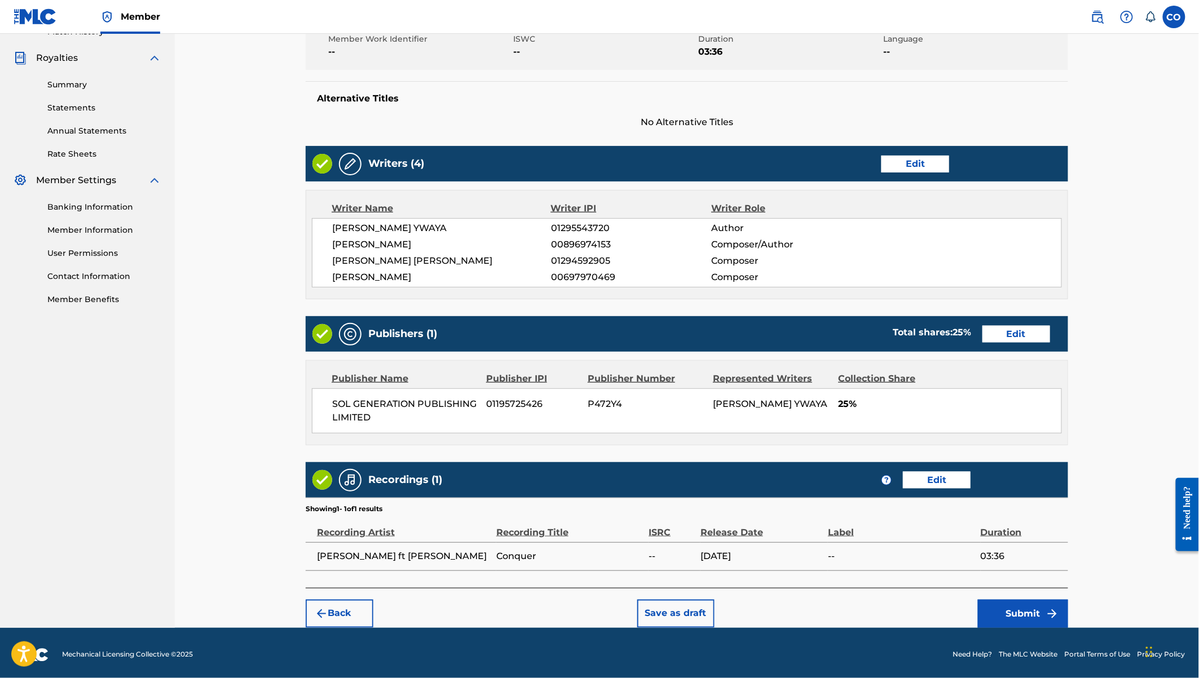
click at [1017, 611] on button "Submit" at bounding box center [1023, 614] width 90 height 28
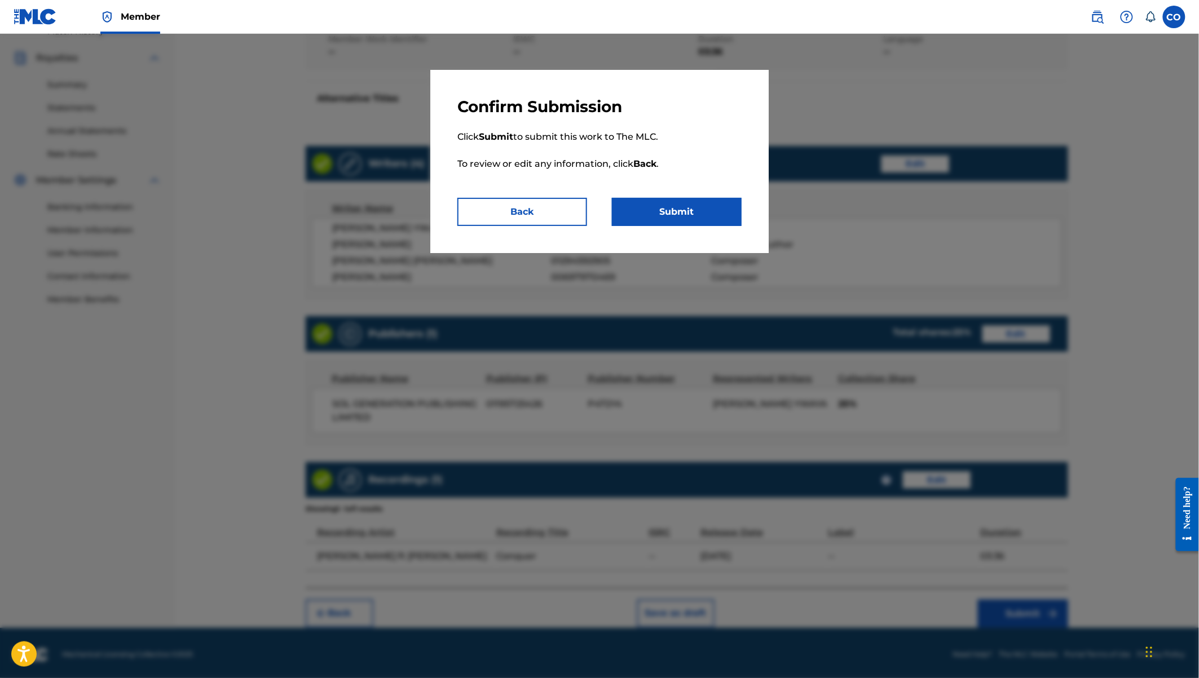
click at [688, 213] on button "Submit" at bounding box center [677, 212] width 130 height 28
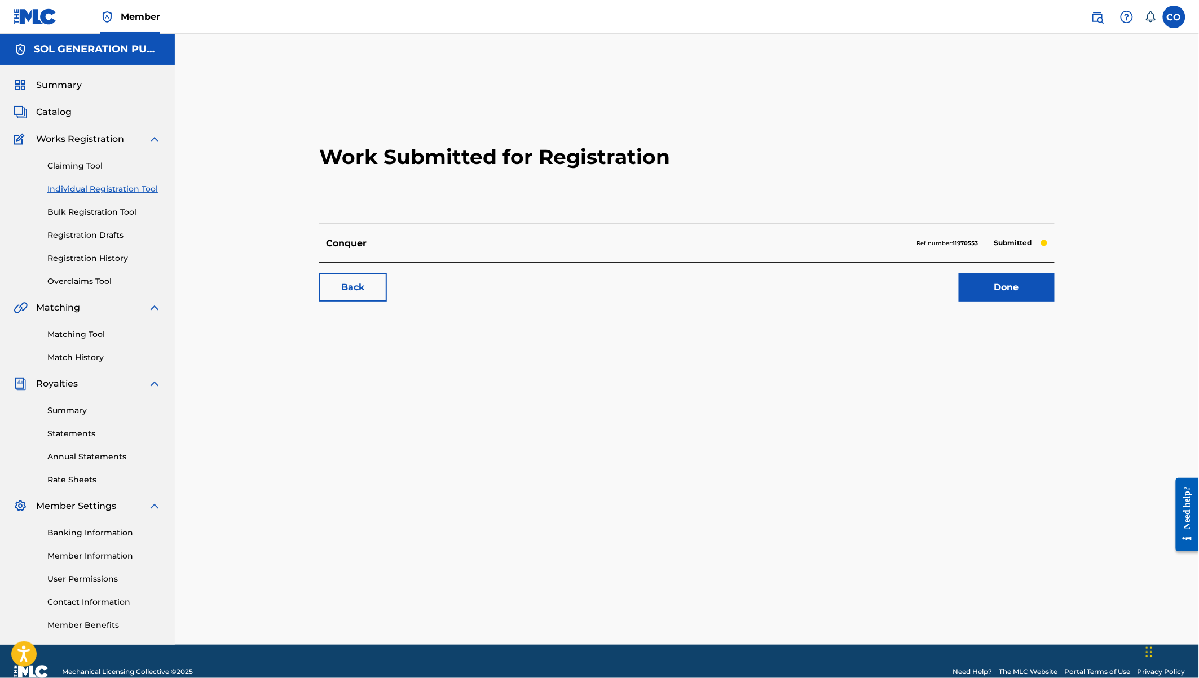
click at [1025, 293] on link "Done" at bounding box center [1007, 287] width 96 height 28
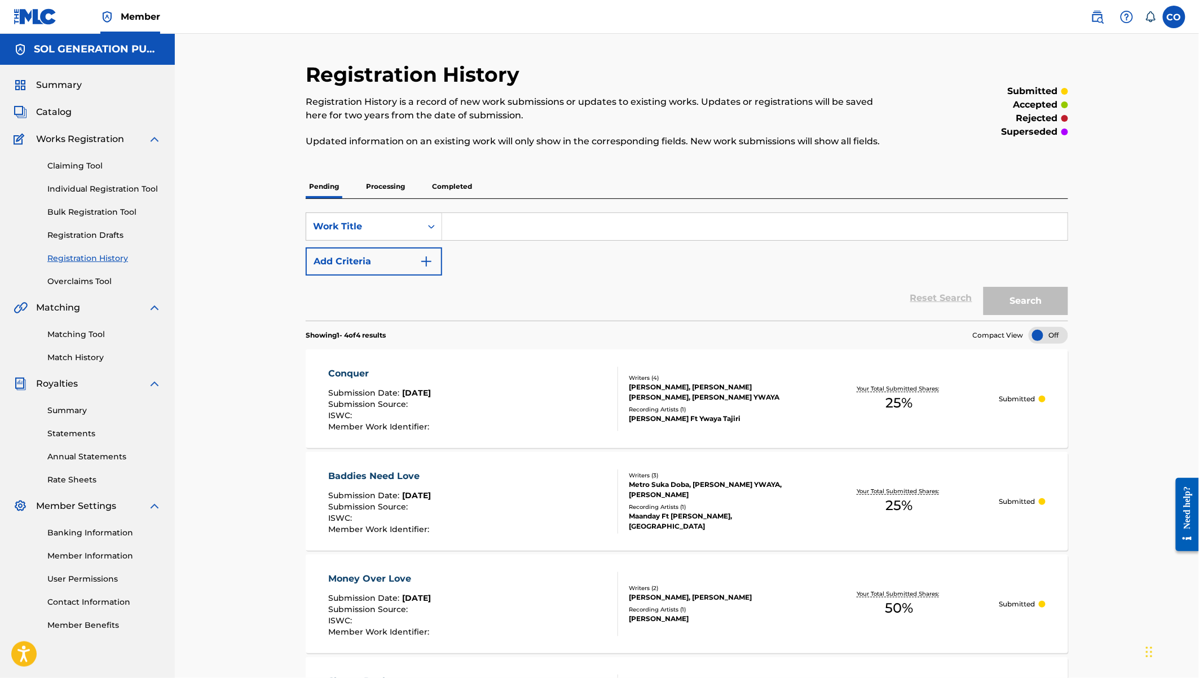
click at [593, 240] on input "Search Form" at bounding box center [754, 226] width 625 height 27
type input "Pin"
click at [81, 164] on link "Claiming Tool" at bounding box center [104, 166] width 114 height 12
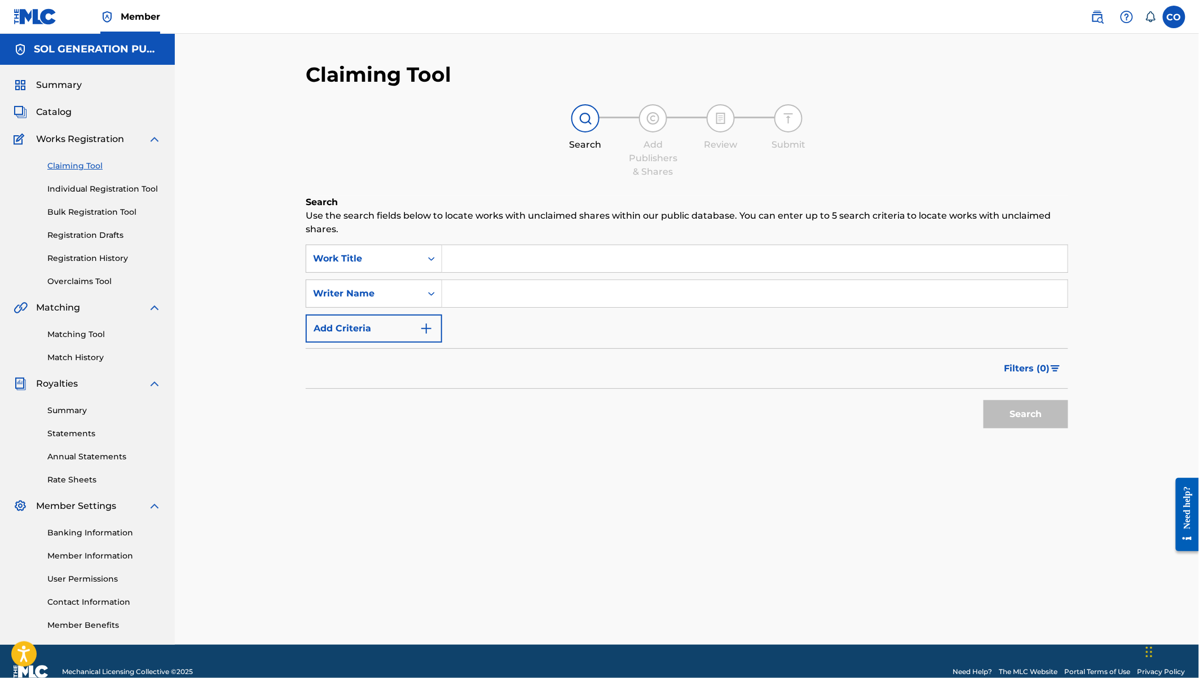
click at [131, 193] on link "Individual Registration Tool" at bounding box center [104, 189] width 114 height 12
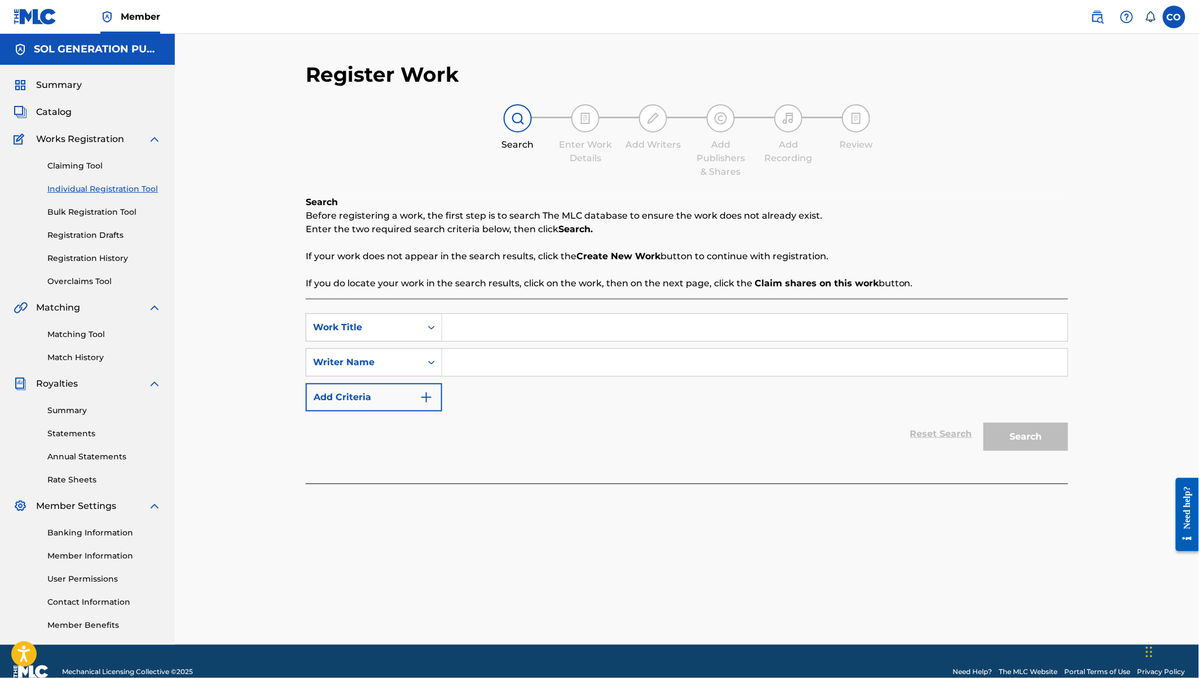
click at [507, 325] on input "Search Form" at bounding box center [754, 327] width 625 height 27
type input "[PERSON_NAME]"
click at [518, 368] on input "Search Form" at bounding box center [754, 362] width 625 height 27
type input "[PERSON_NAME]"
click at [983, 423] on button "Search" at bounding box center [1025, 437] width 85 height 28
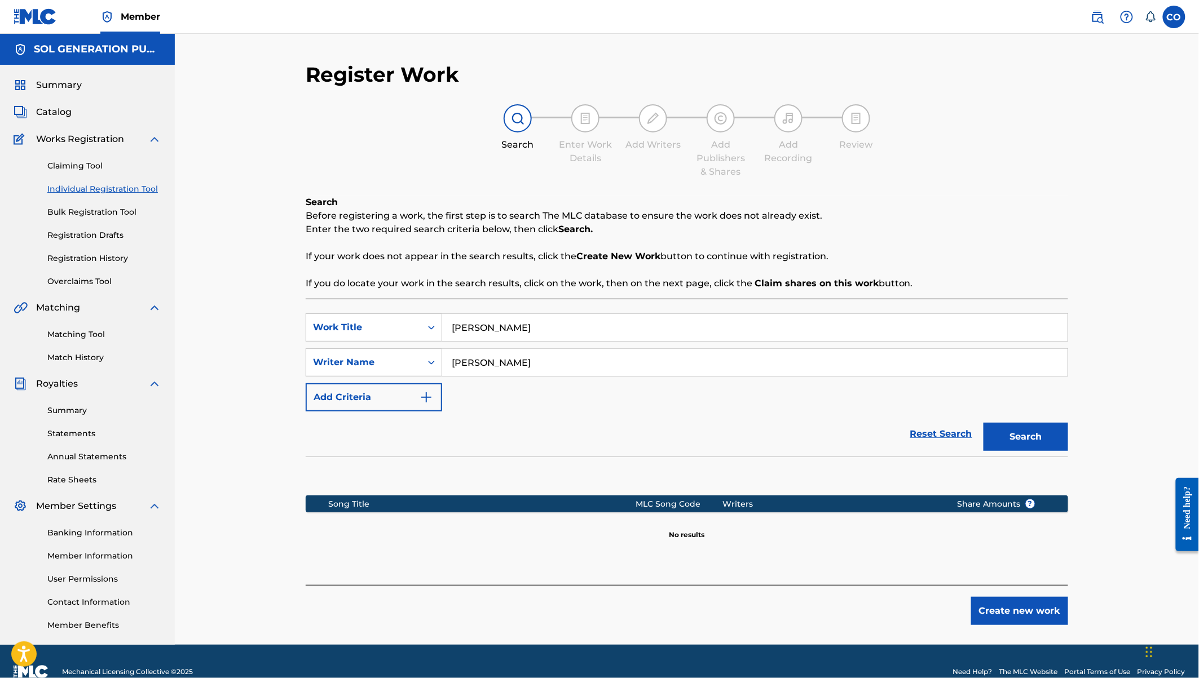
click at [1009, 607] on button "Create new work" at bounding box center [1019, 611] width 97 height 28
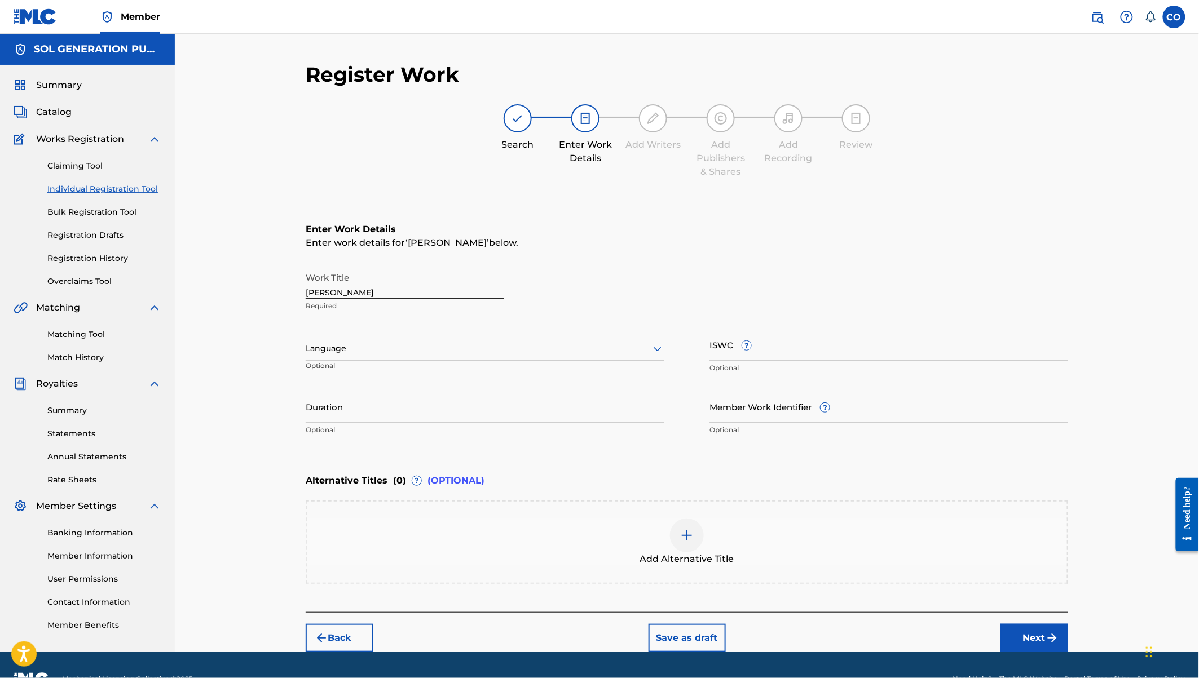
scroll to position [27, 0]
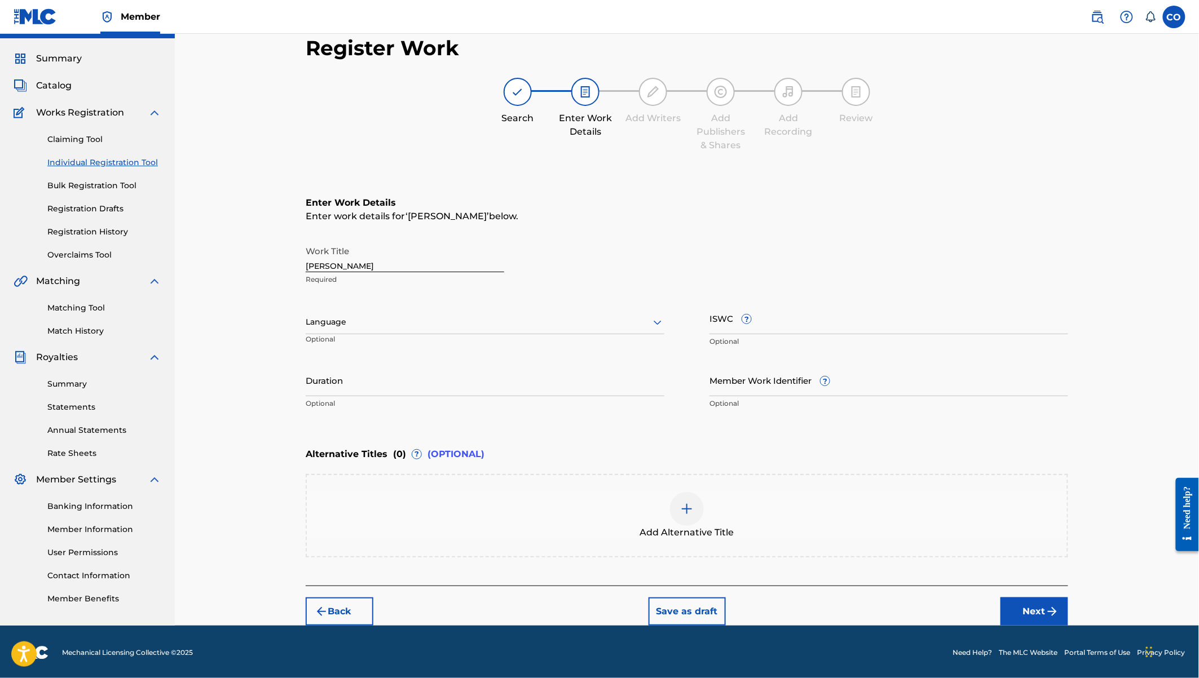
click at [417, 389] on input "Duration" at bounding box center [485, 380] width 359 height 32
type input "04:19"
click at [1038, 610] on button "Next" at bounding box center [1034, 612] width 68 height 28
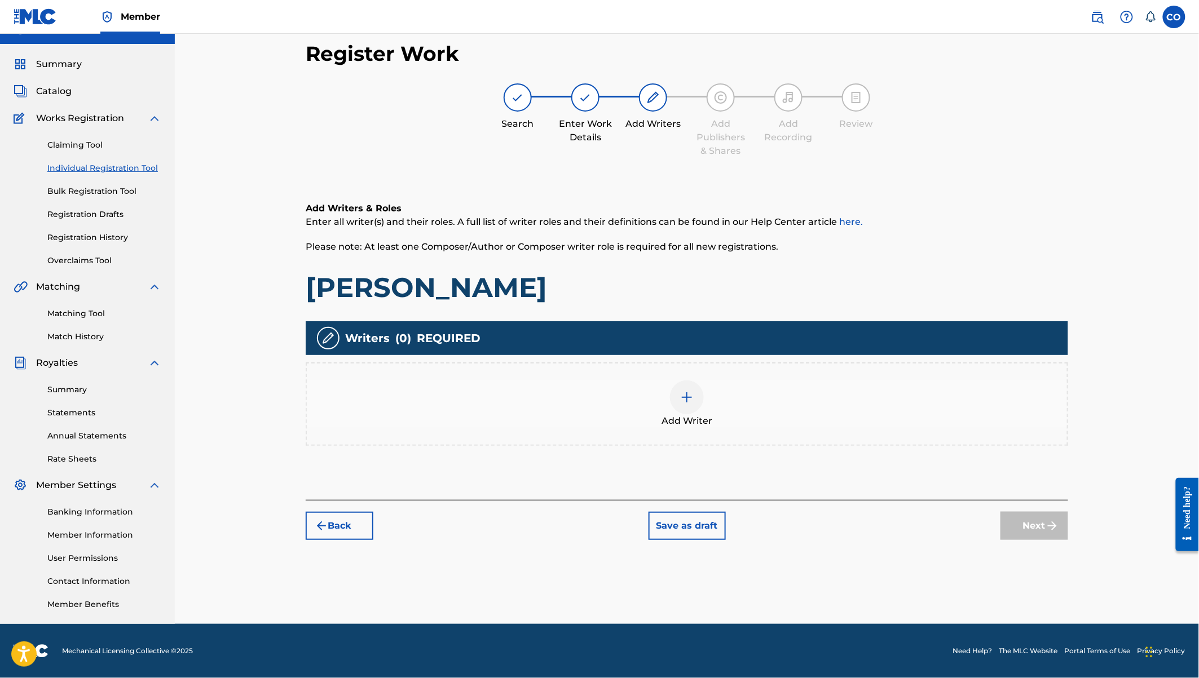
scroll to position [20, 0]
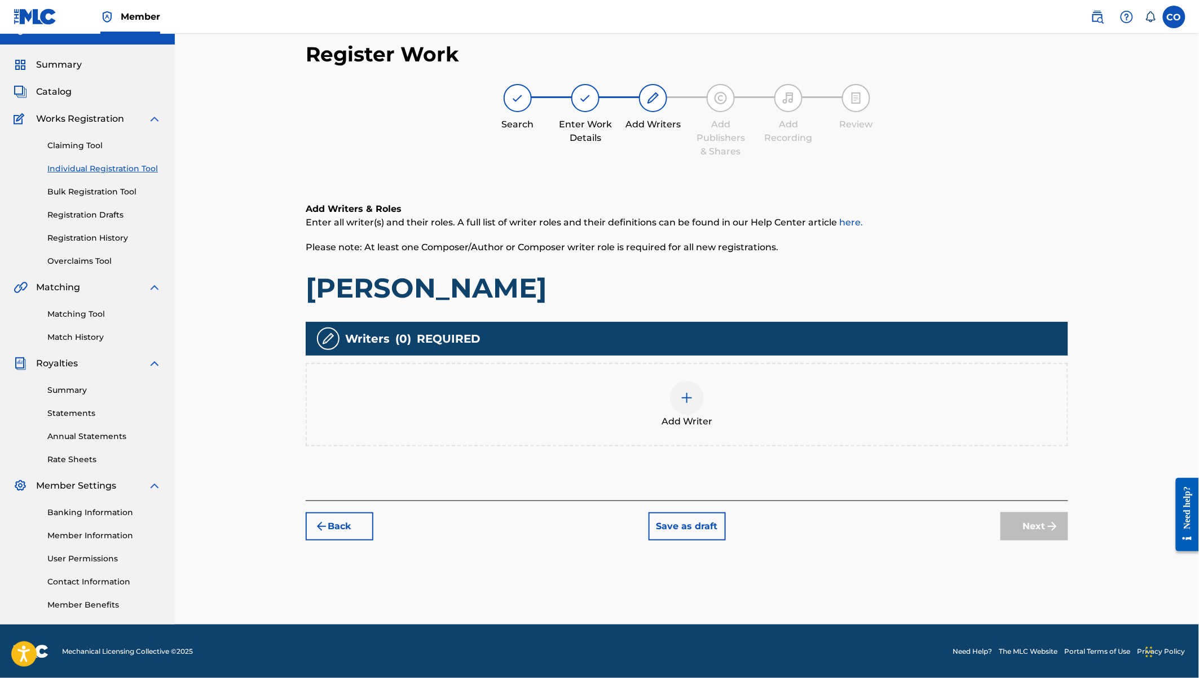
click at [700, 411] on div "Add Writer" at bounding box center [687, 404] width 760 height 47
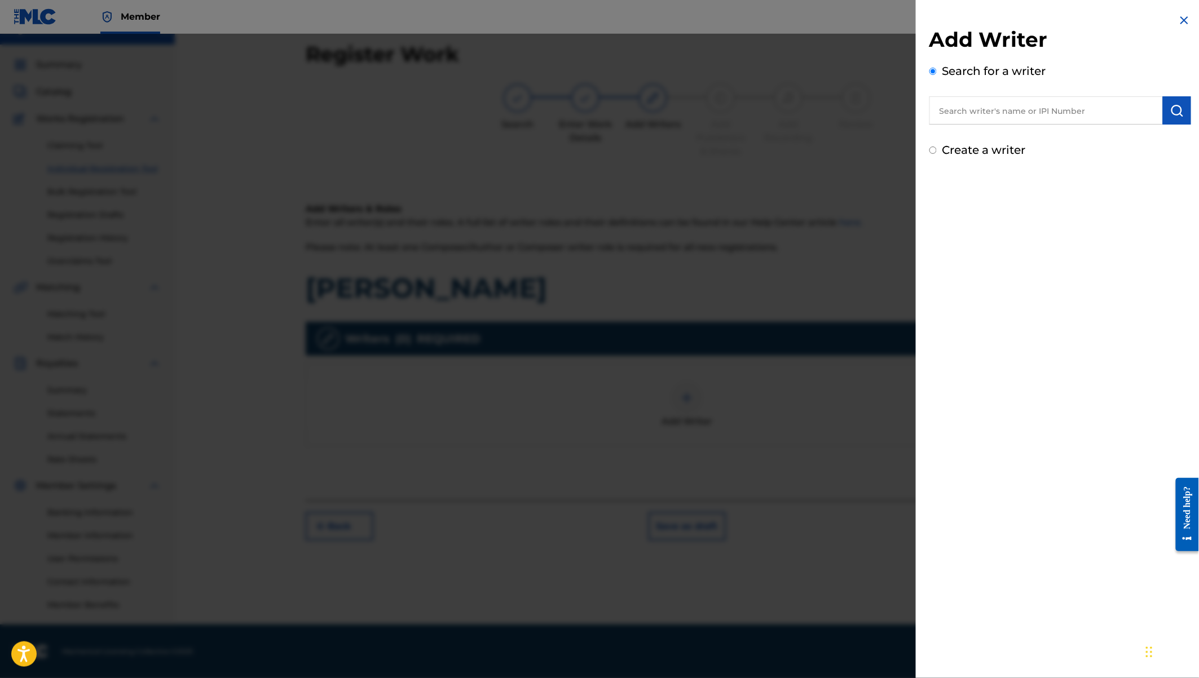
click at [983, 109] on input "text" at bounding box center [1045, 110] width 233 height 28
type input "[PERSON_NAME]"
click at [1022, 140] on strong "wameyo" at bounding box center [1042, 136] width 41 height 11
click at [1050, 133] on div "[PERSON_NAME]" at bounding box center [1045, 136] width 233 height 20
click at [1177, 113] on img "submit" at bounding box center [1177, 111] width 14 height 14
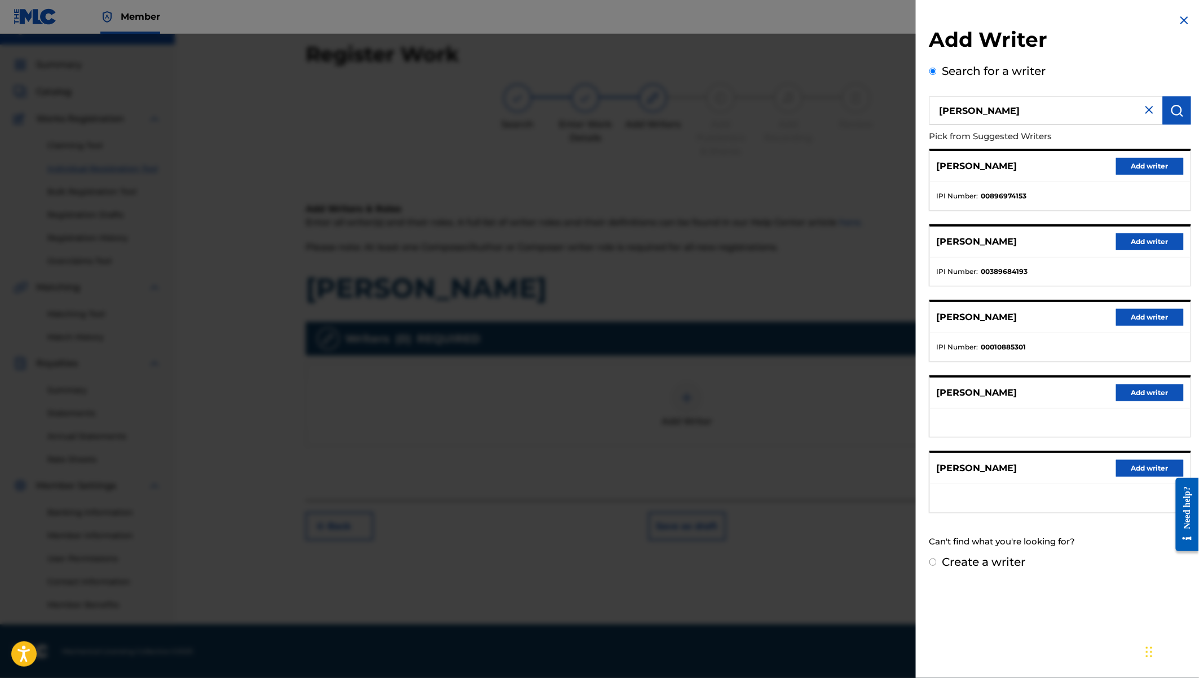
click at [1141, 159] on button "Add writer" at bounding box center [1150, 166] width 68 height 17
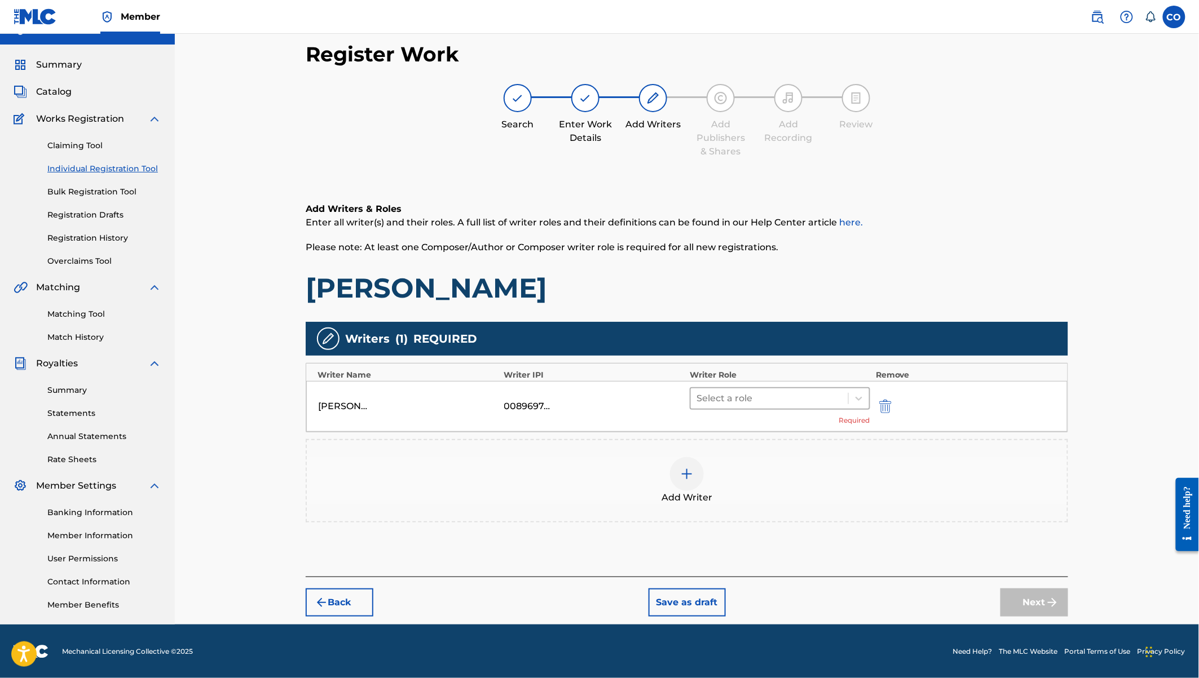
click at [793, 399] on div at bounding box center [769, 399] width 146 height 16
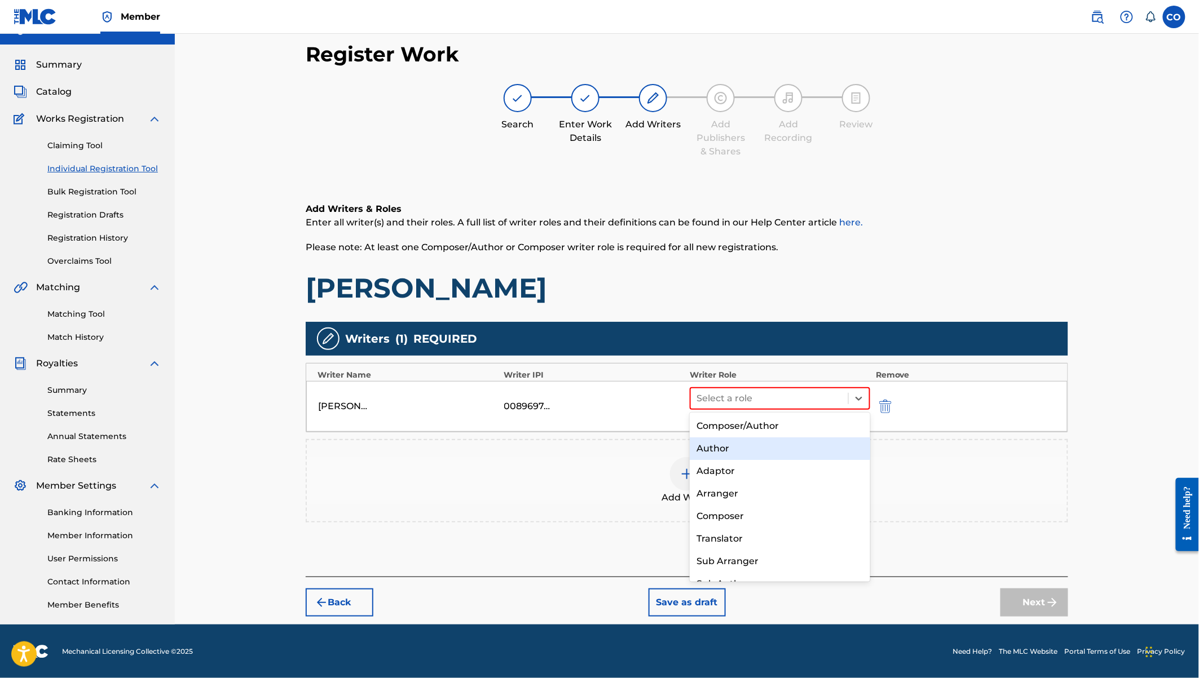
click at [721, 442] on div "Author" at bounding box center [780, 449] width 180 height 23
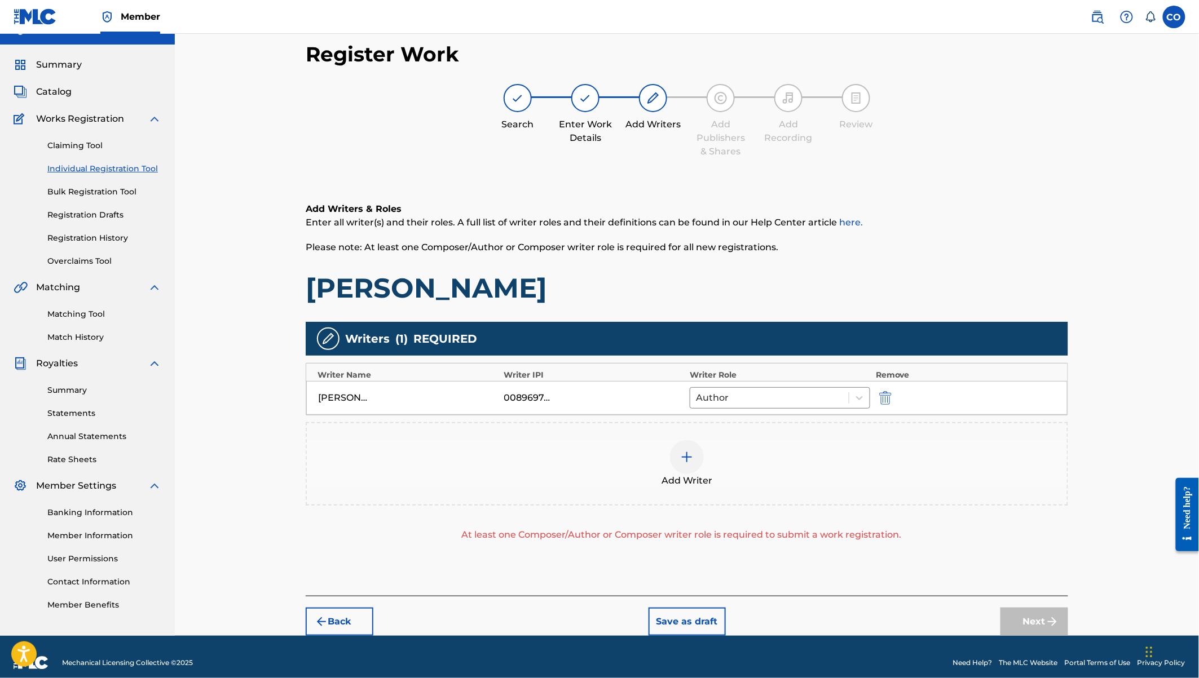
click at [687, 456] on img at bounding box center [687, 458] width 14 height 14
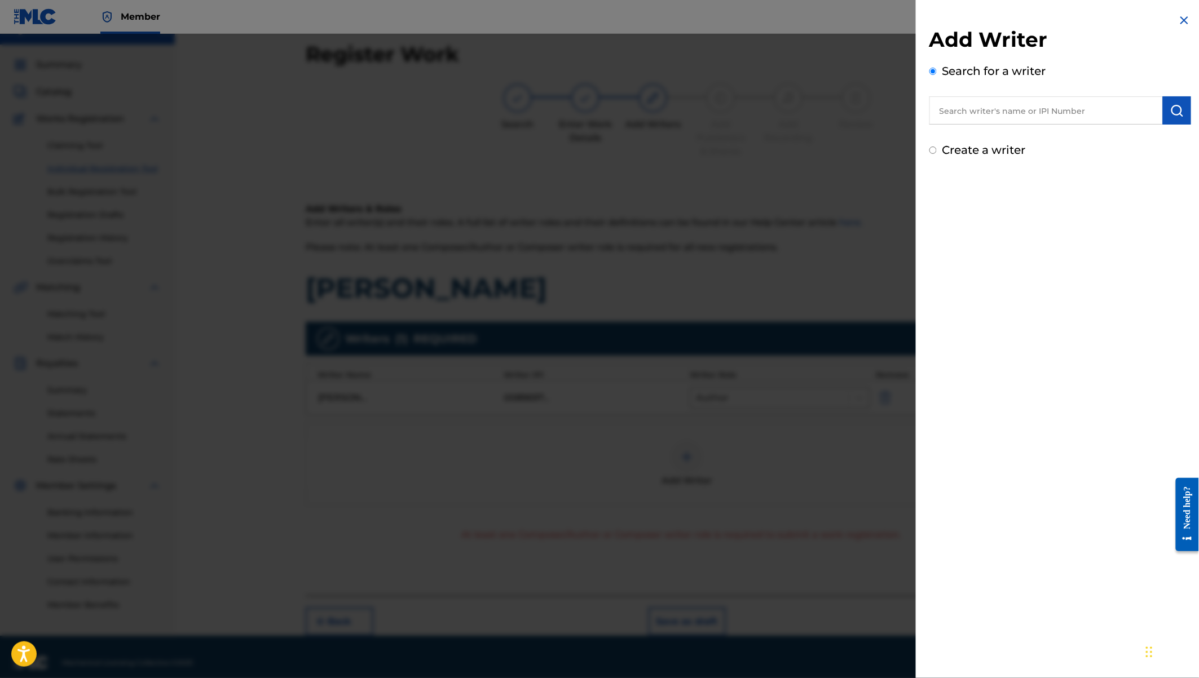
click at [962, 115] on input "text" at bounding box center [1045, 110] width 233 height 28
type input "[PERSON_NAME] [PERSON_NAME]"
click at [1022, 137] on strong "hastings" at bounding box center [1042, 136] width 41 height 11
click at [1170, 116] on img "submit" at bounding box center [1177, 111] width 14 height 14
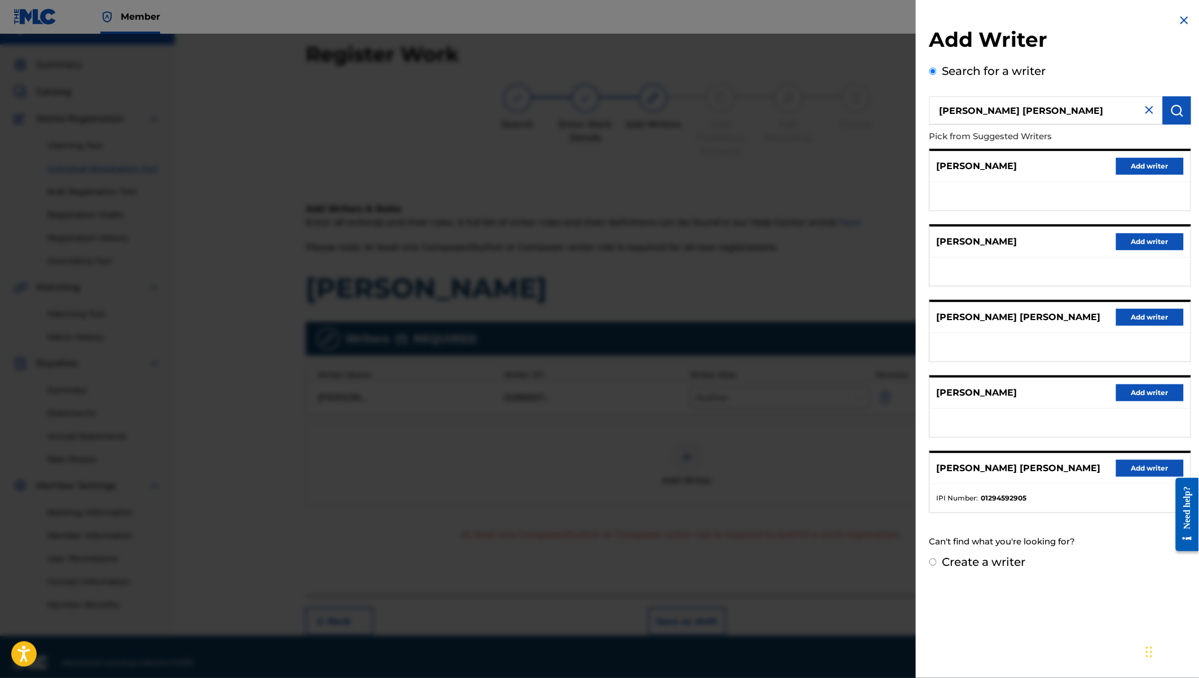
click at [1126, 465] on button "Add writer" at bounding box center [1150, 468] width 68 height 17
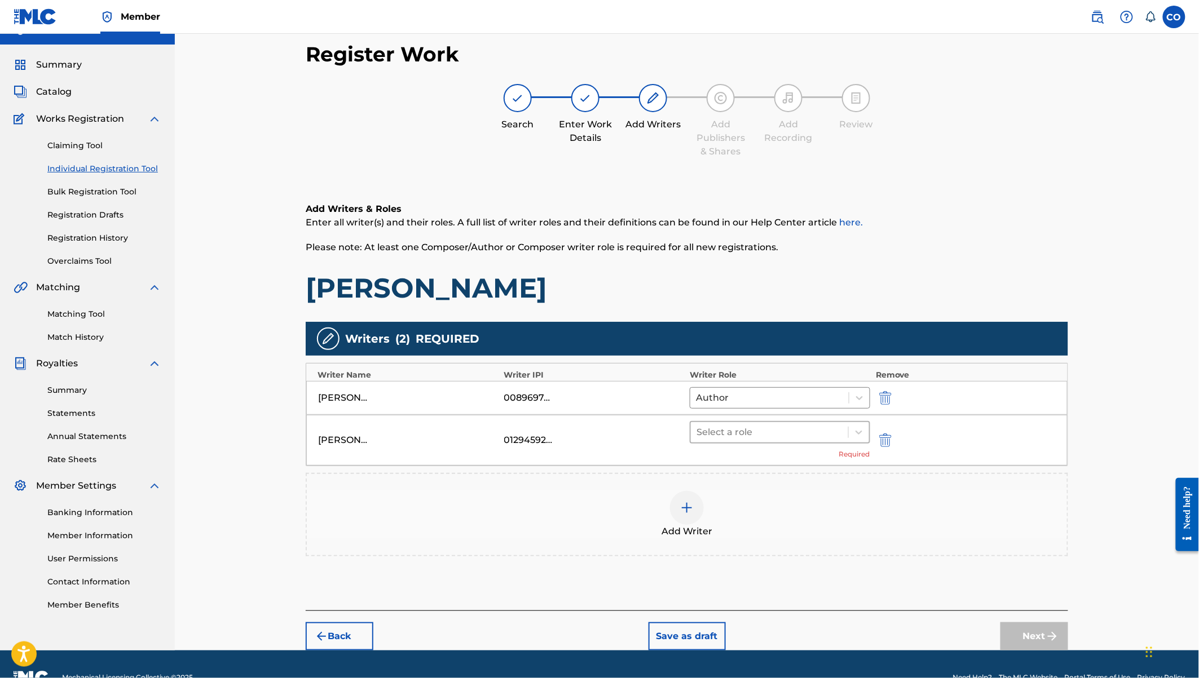
click at [817, 427] on div at bounding box center [769, 433] width 146 height 16
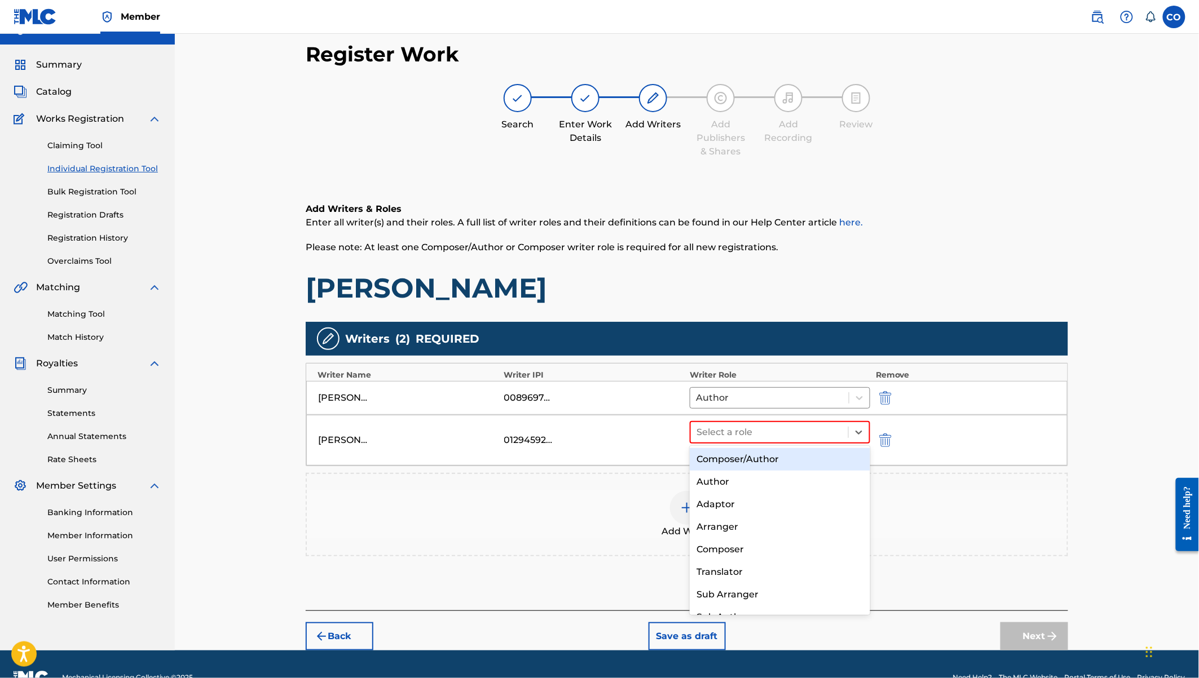
click at [735, 467] on div "Composer/Author" at bounding box center [780, 459] width 180 height 23
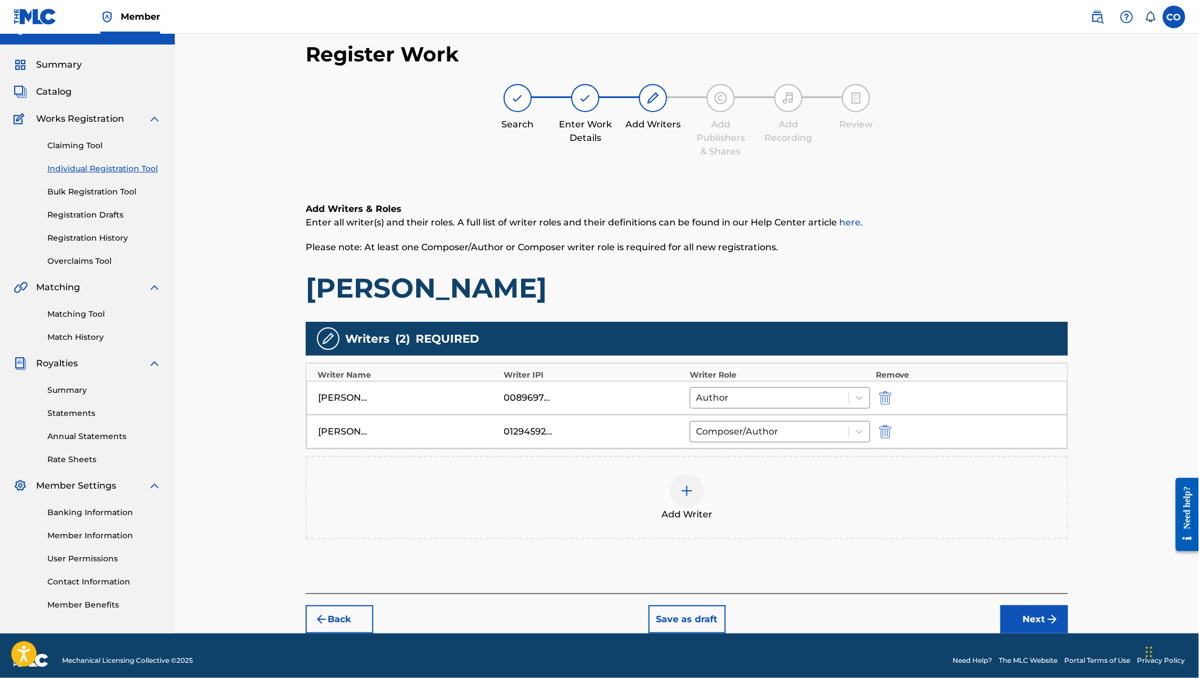
click at [689, 493] on img at bounding box center [687, 491] width 14 height 14
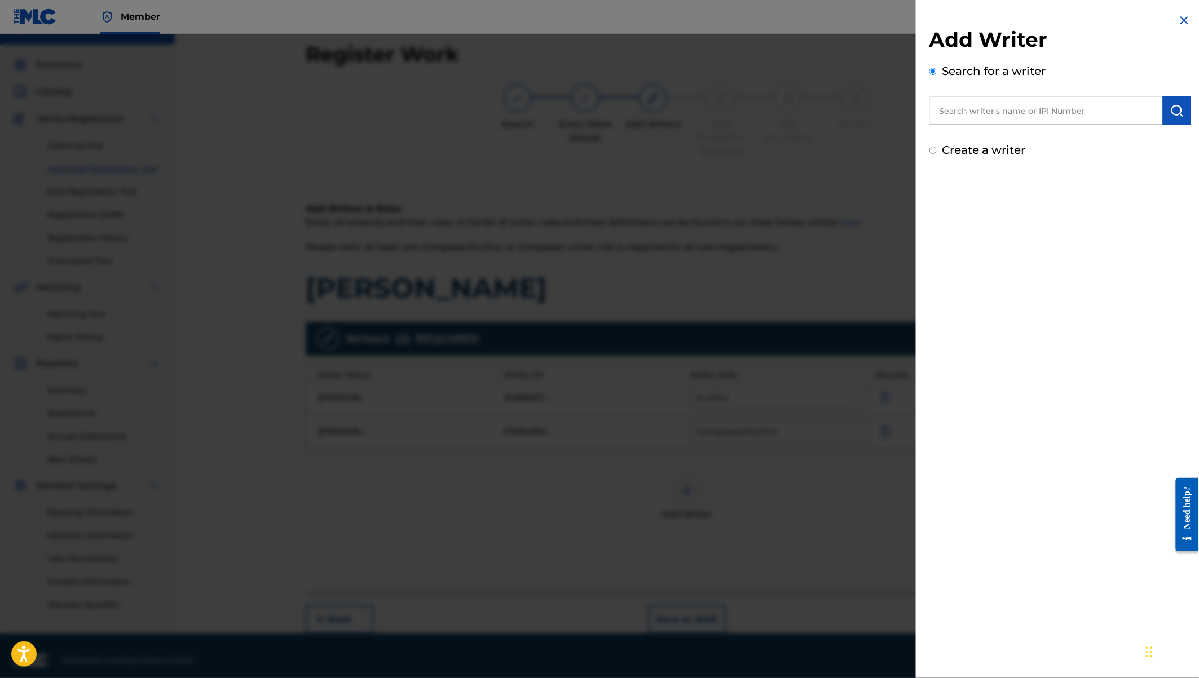
click at [996, 106] on input "text" at bounding box center [1045, 110] width 233 height 28
click at [1004, 138] on strong "ochieng" at bounding box center [1001, 136] width 38 height 11
type input "[PERSON_NAME] [PERSON_NAME]"
click at [1172, 109] on img "submit" at bounding box center [1177, 111] width 14 height 14
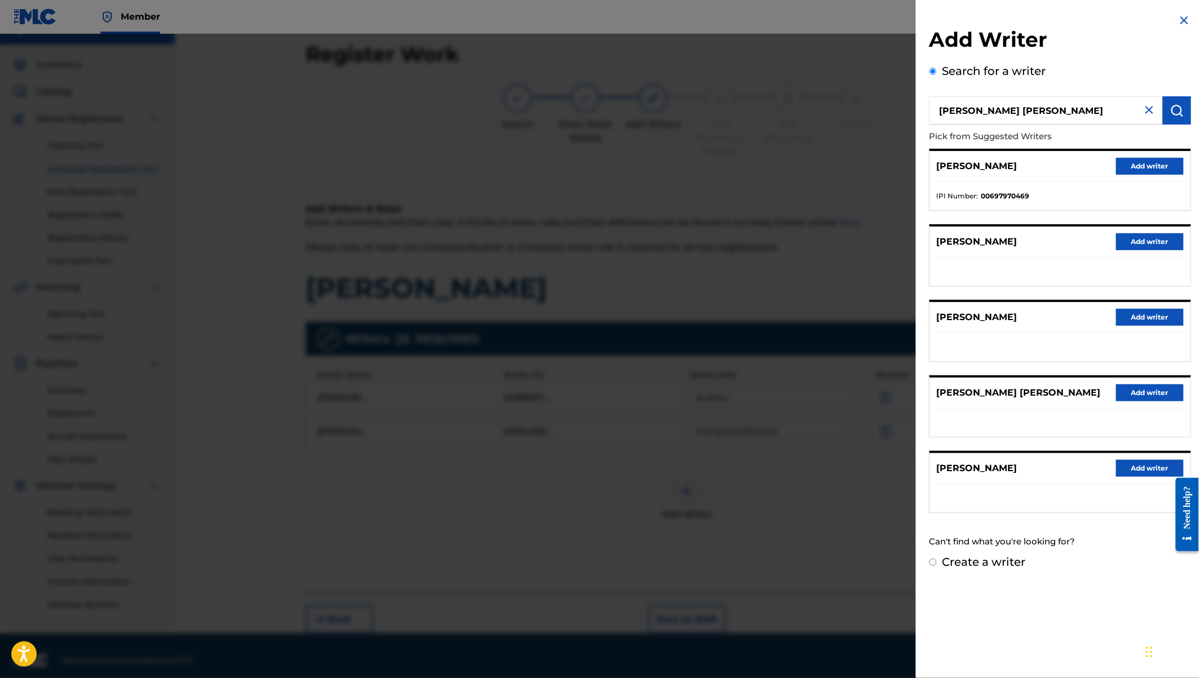
click at [1134, 167] on button "Add writer" at bounding box center [1150, 166] width 68 height 17
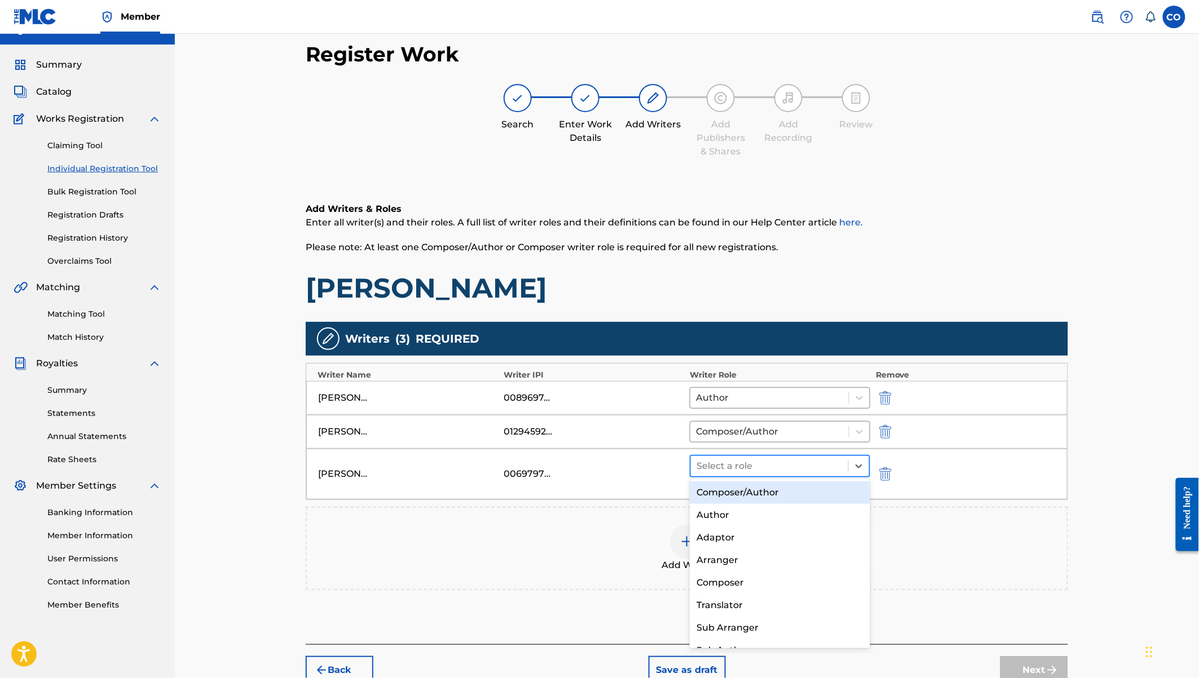
click at [742, 467] on div at bounding box center [769, 466] width 146 height 16
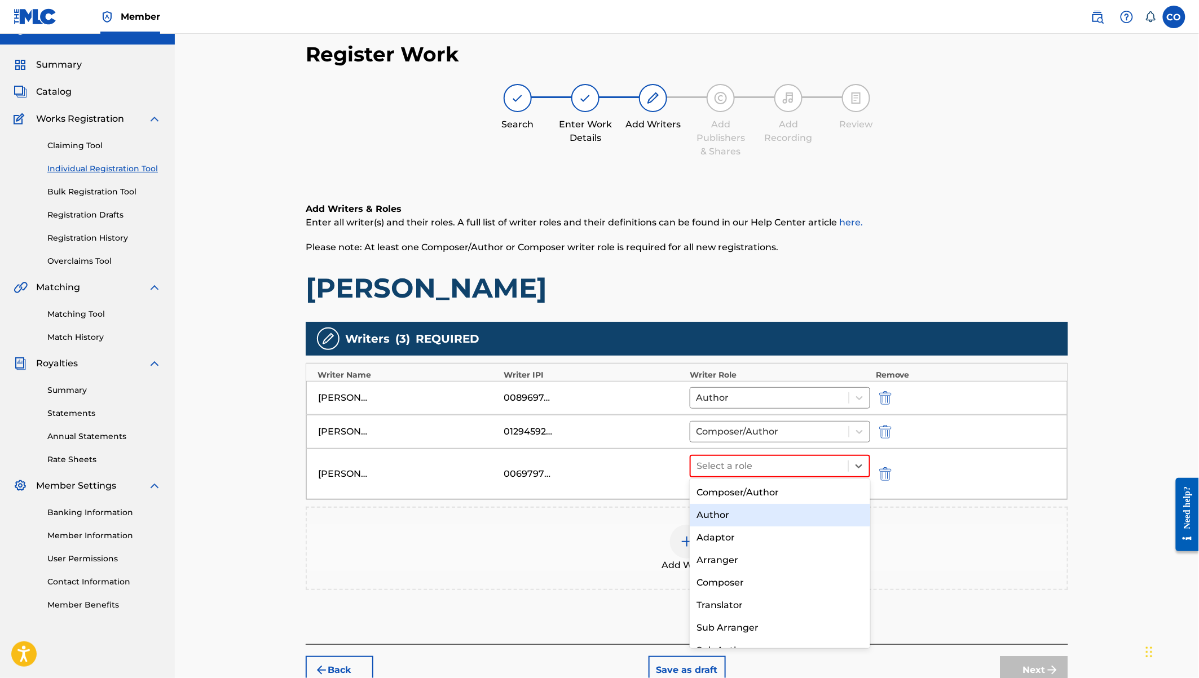
click at [734, 514] on div "Author" at bounding box center [780, 515] width 180 height 23
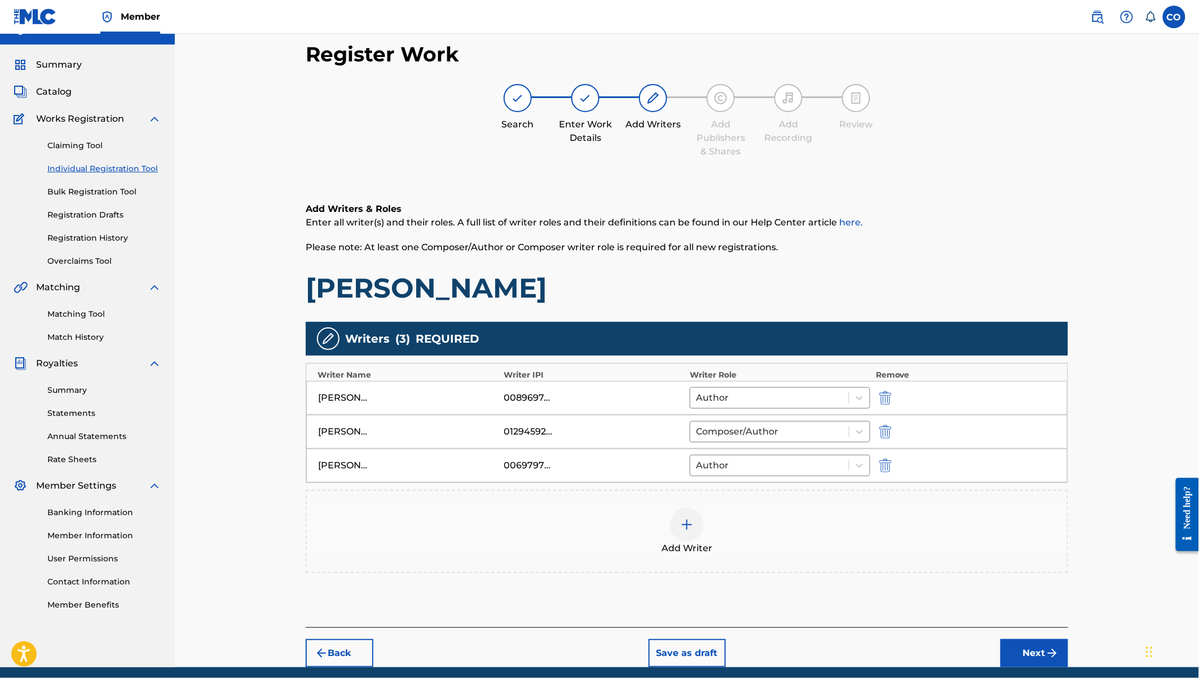
click at [689, 518] on img at bounding box center [687, 525] width 14 height 14
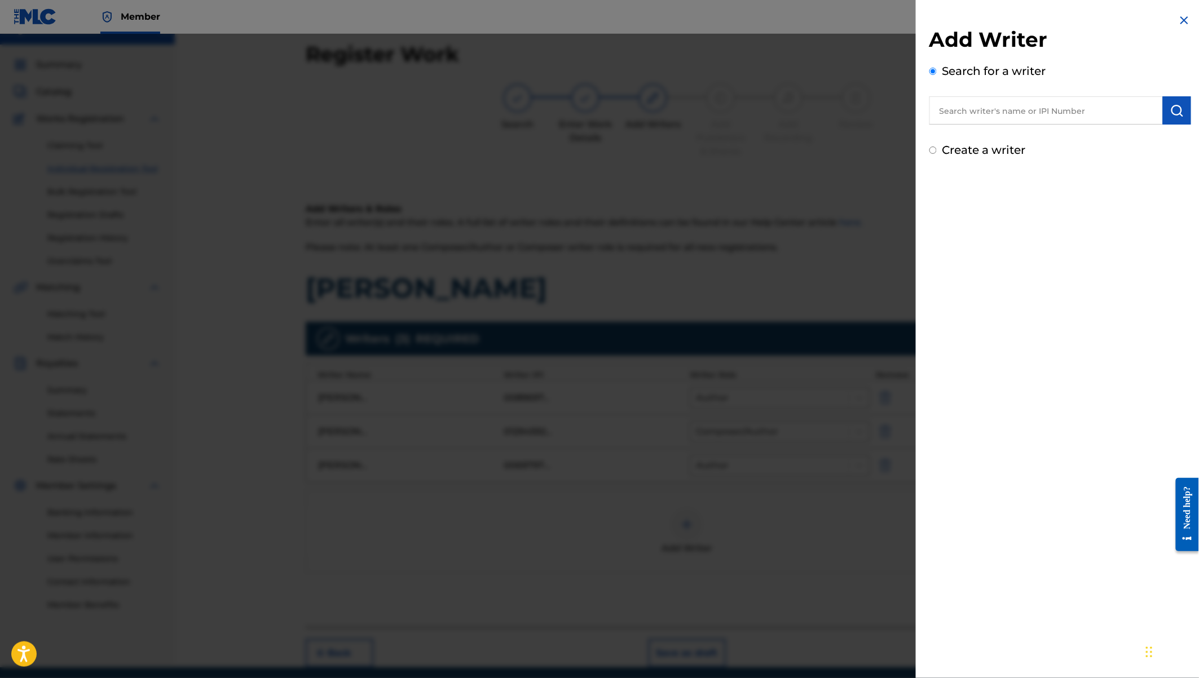
click at [963, 121] on input "text" at bounding box center [1045, 110] width 233 height 28
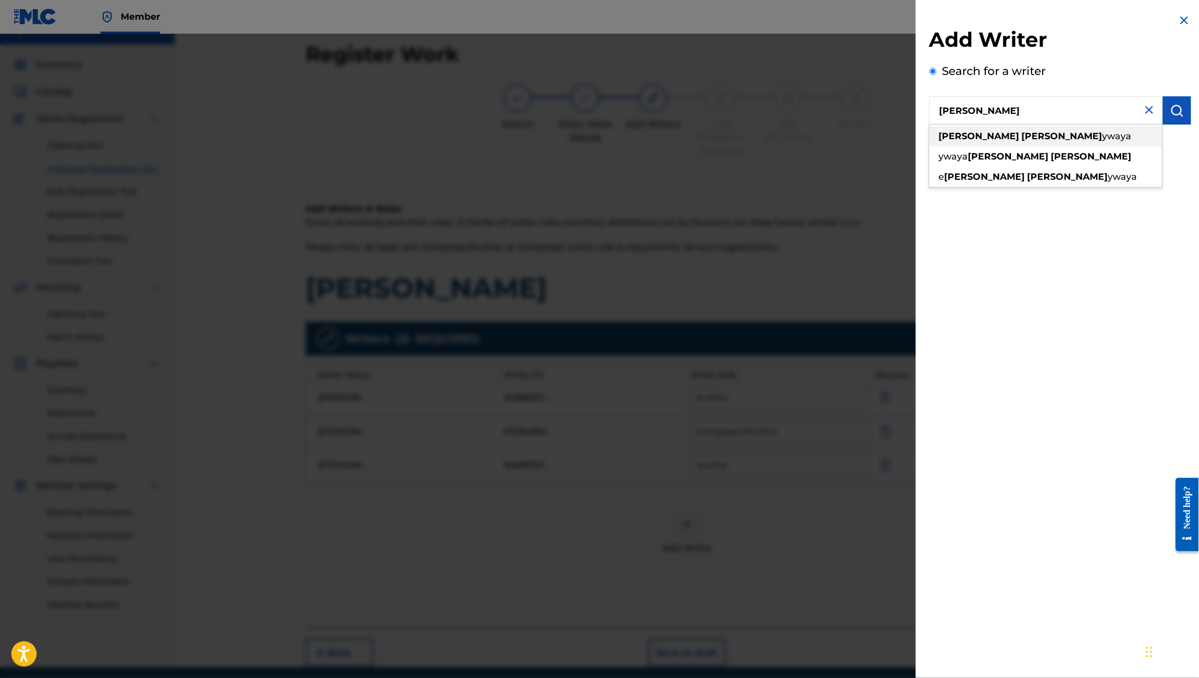
click at [977, 143] on div "[PERSON_NAME] ywaya" at bounding box center [1045, 136] width 233 height 20
type input "[PERSON_NAME] ywaya"
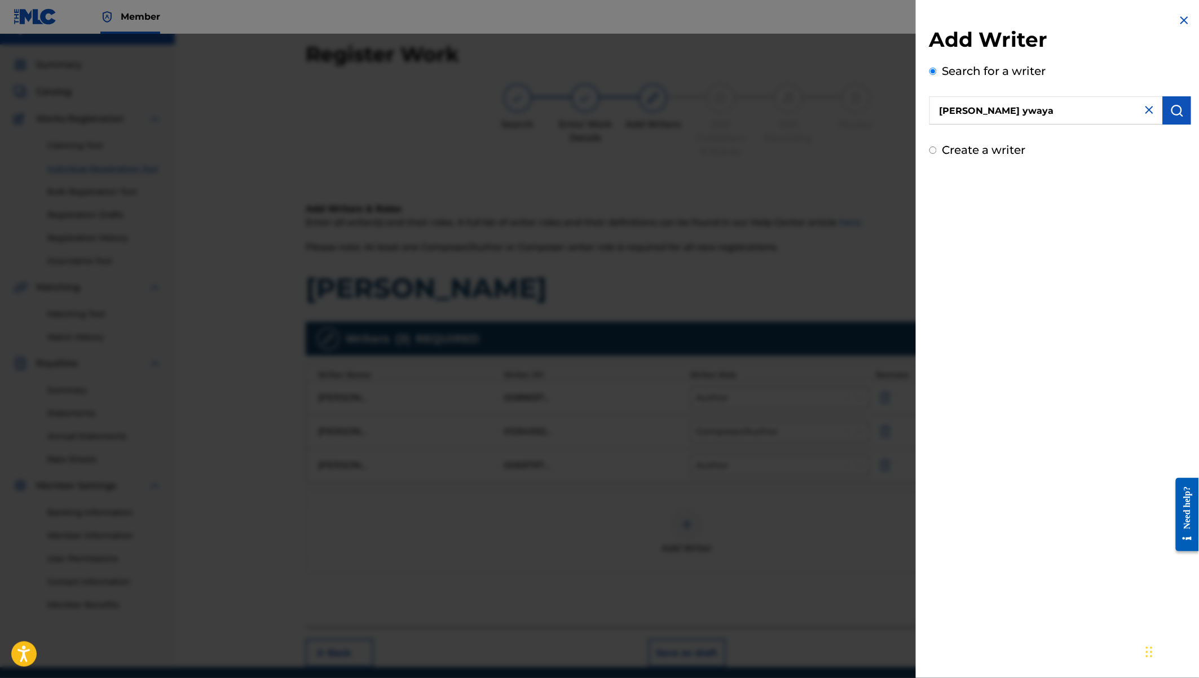
click at [1170, 105] on img "submit" at bounding box center [1177, 111] width 14 height 14
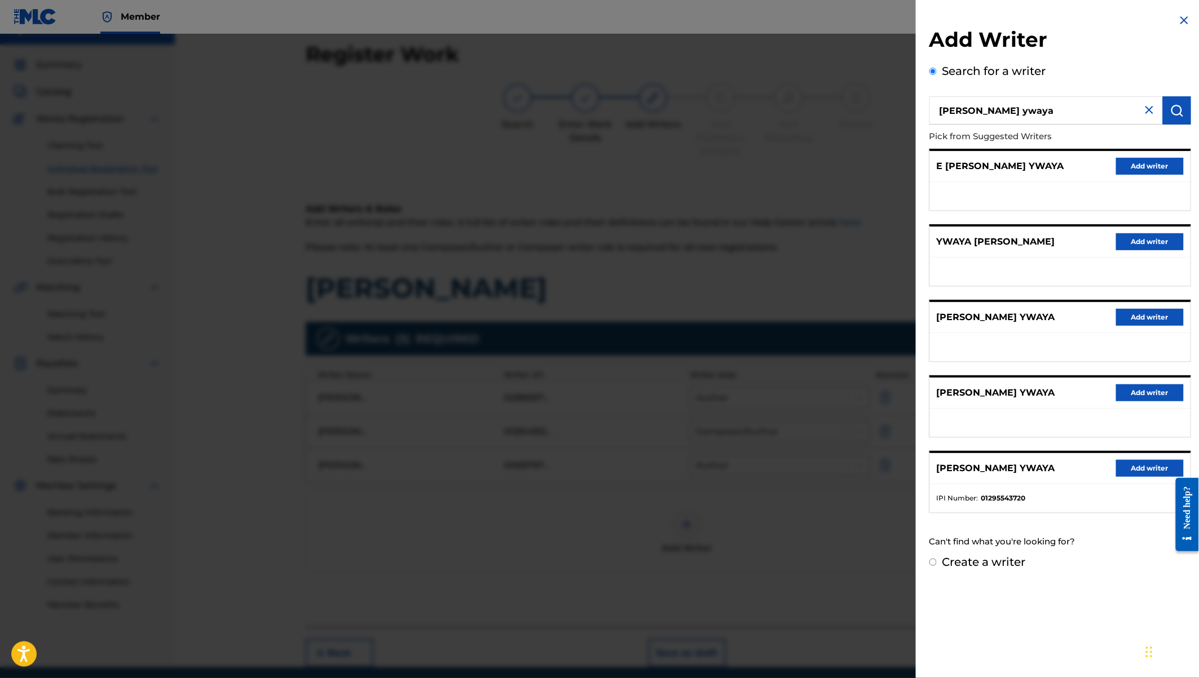
click at [1125, 466] on button "Add writer" at bounding box center [1150, 468] width 68 height 17
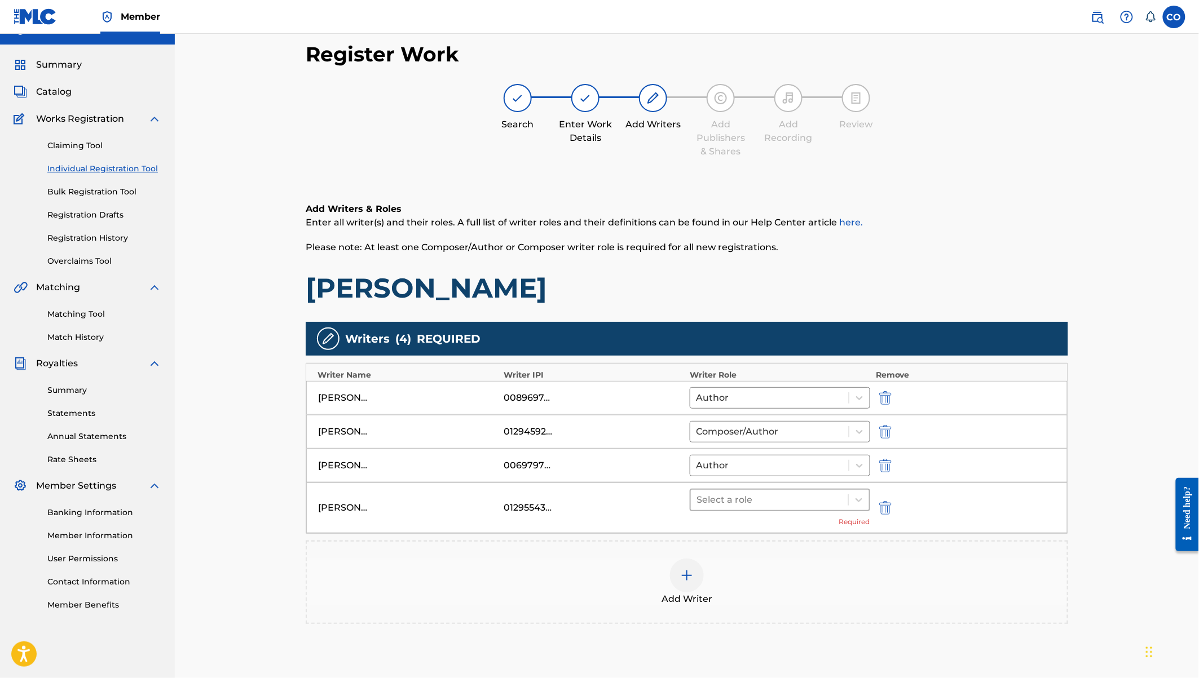
click at [729, 498] on div at bounding box center [769, 500] width 146 height 16
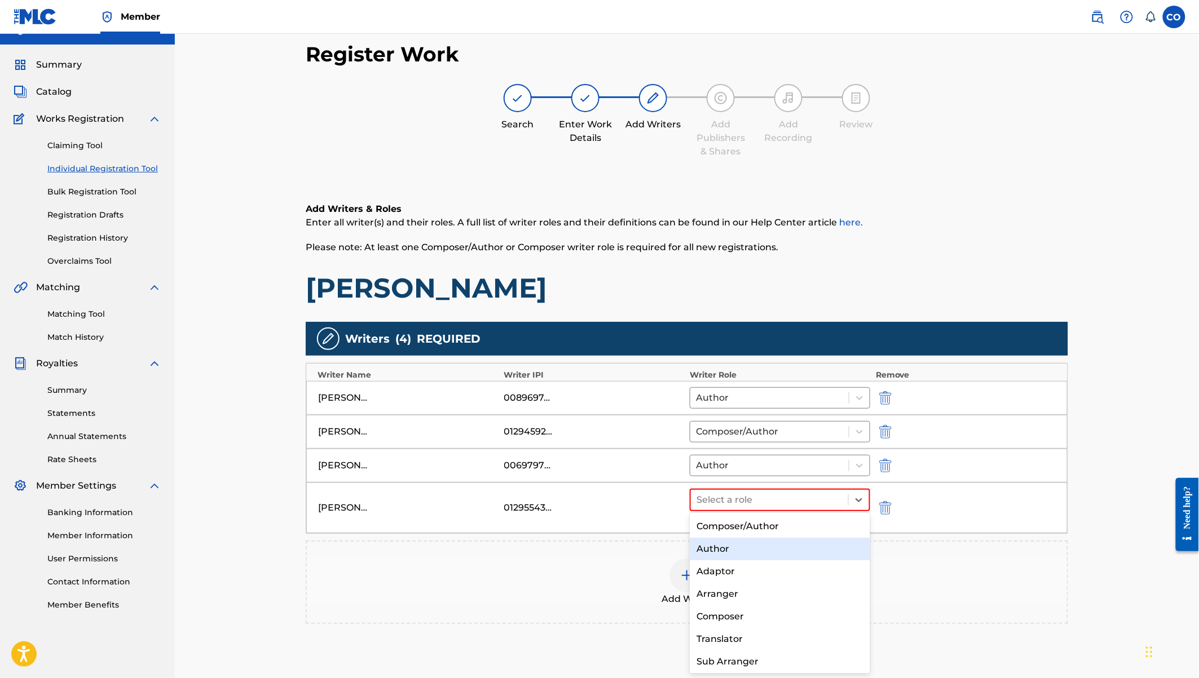
click at [718, 546] on div "Author" at bounding box center [780, 549] width 180 height 23
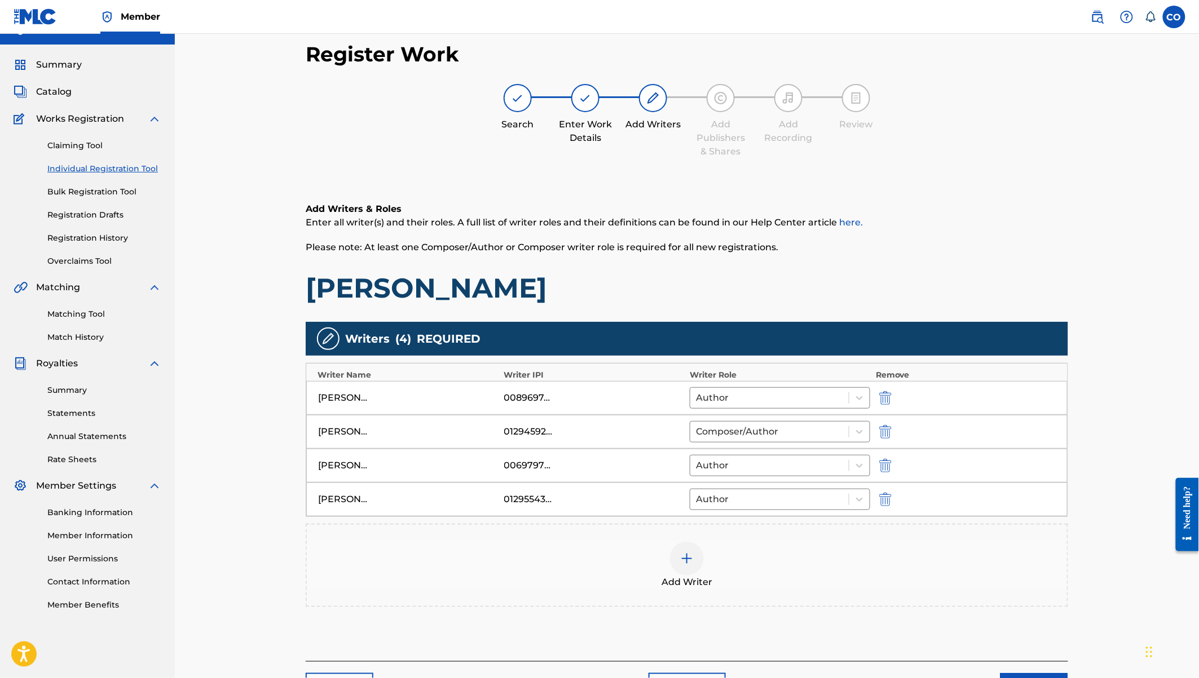
click at [1050, 658] on html "Accessibility Screen-Reader Guide, Feedback, and Issue Reporting | New window M…" at bounding box center [599, 319] width 1199 height 678
click at [1048, 673] on button "Next" at bounding box center [1034, 687] width 68 height 28
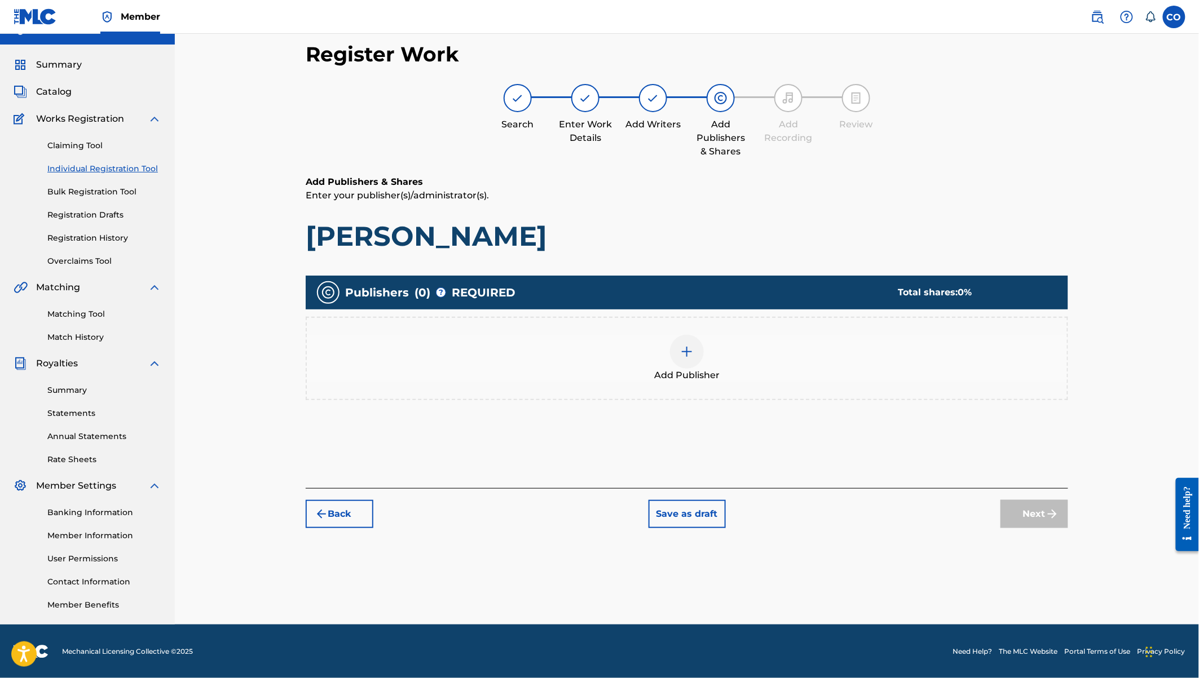
click at [688, 346] on img at bounding box center [687, 352] width 14 height 14
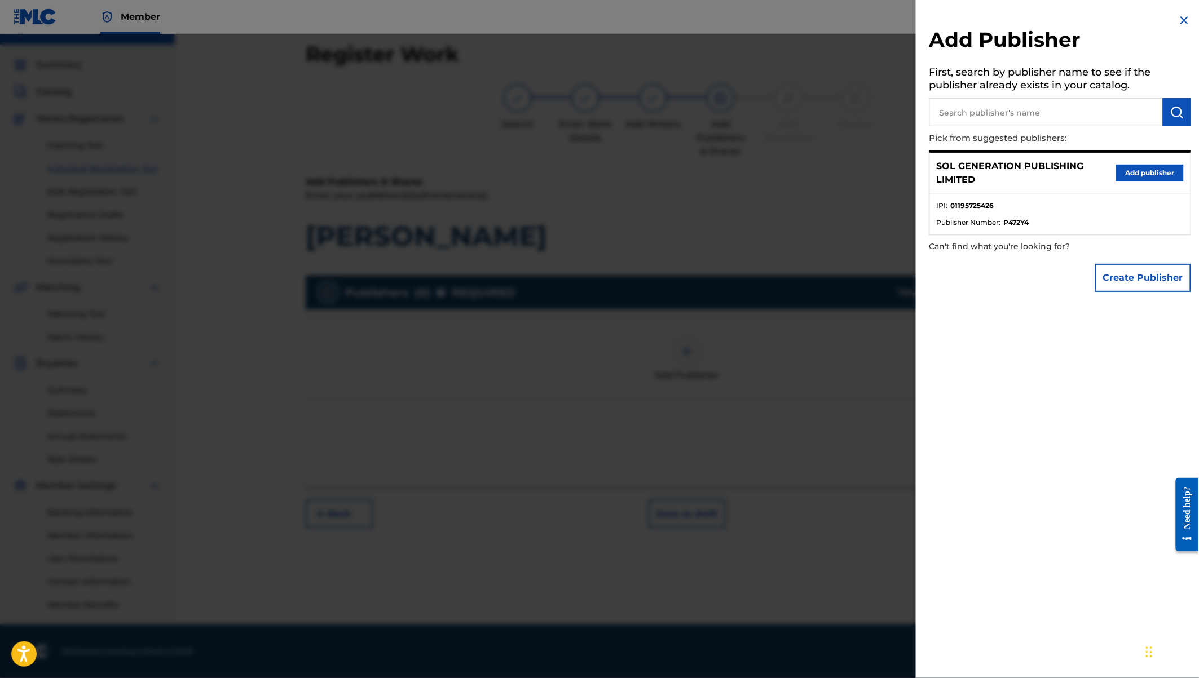
click at [1149, 175] on button "Add publisher" at bounding box center [1150, 173] width 68 height 17
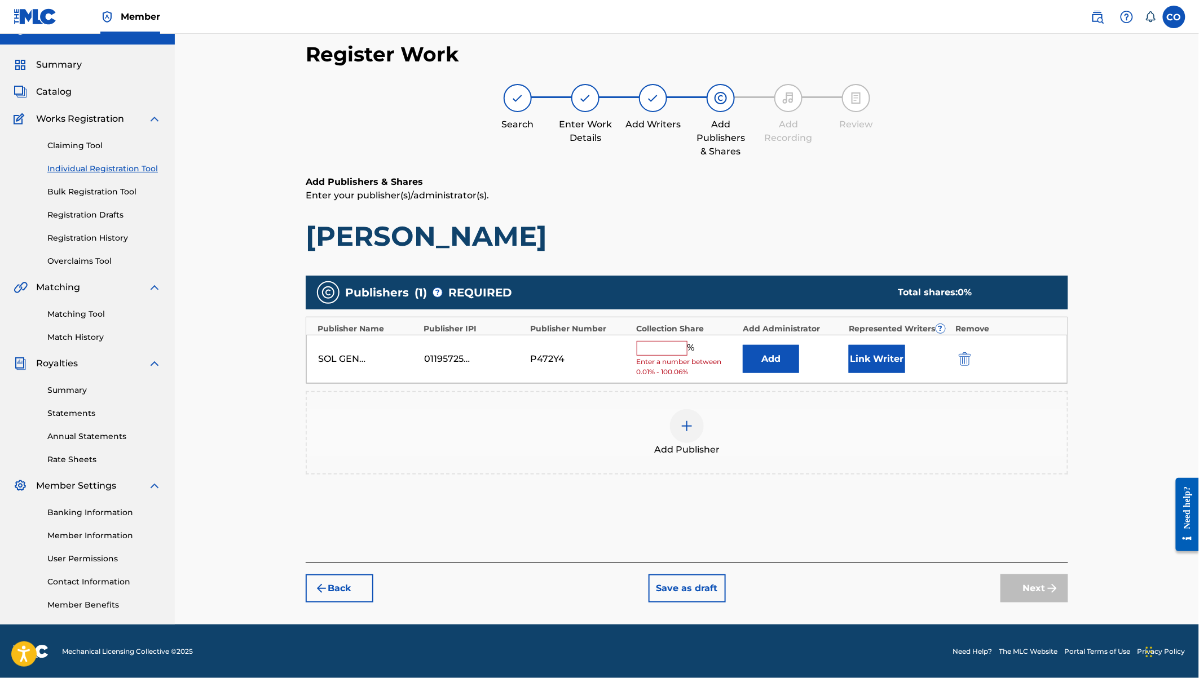
click at [663, 341] on input "text" at bounding box center [662, 348] width 51 height 15
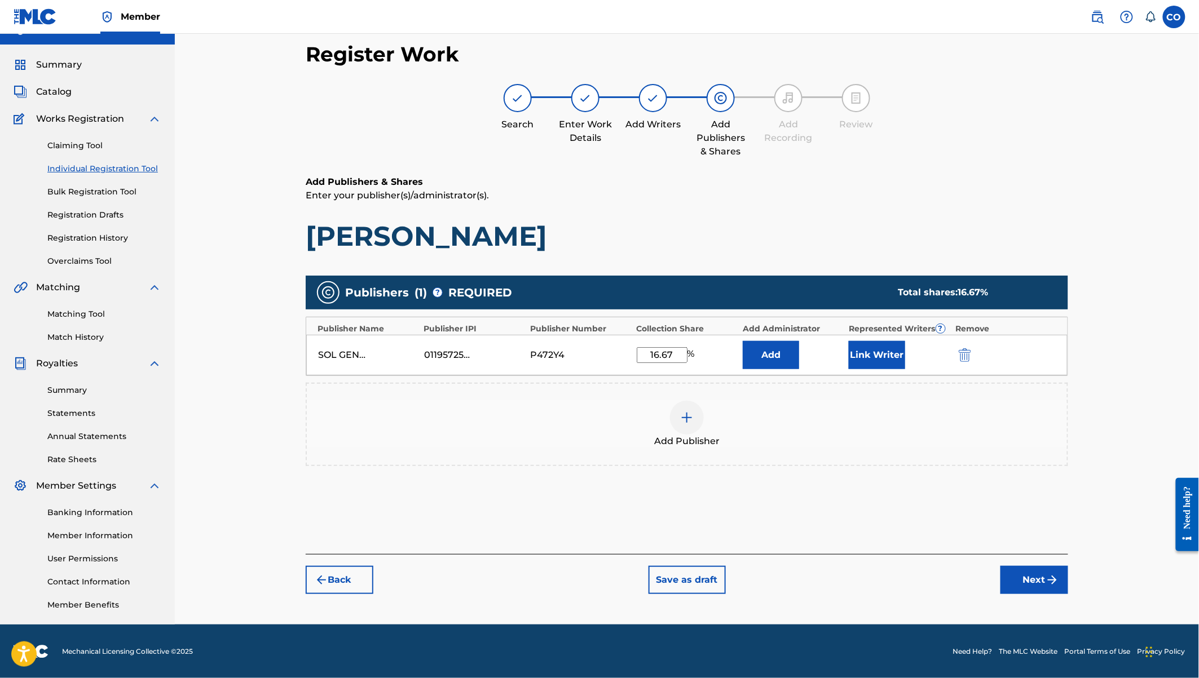
type input "16.67"
click at [875, 353] on button "Link Writer" at bounding box center [877, 355] width 56 height 28
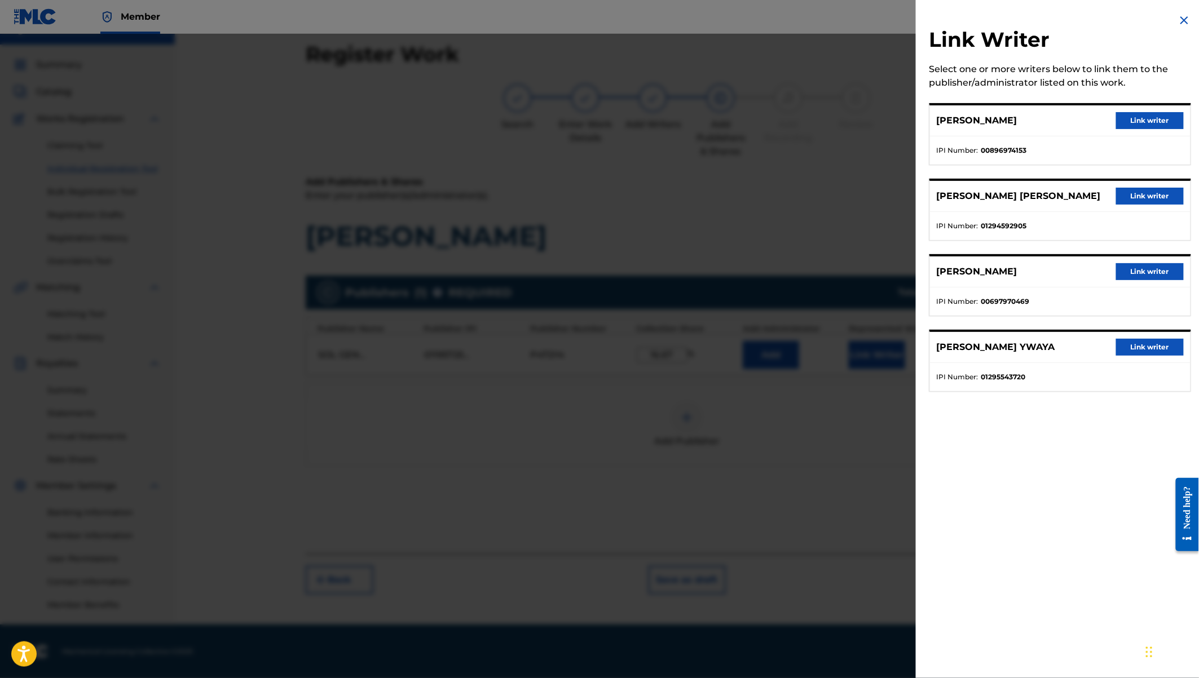
click at [1137, 345] on button "Link writer" at bounding box center [1150, 347] width 68 height 17
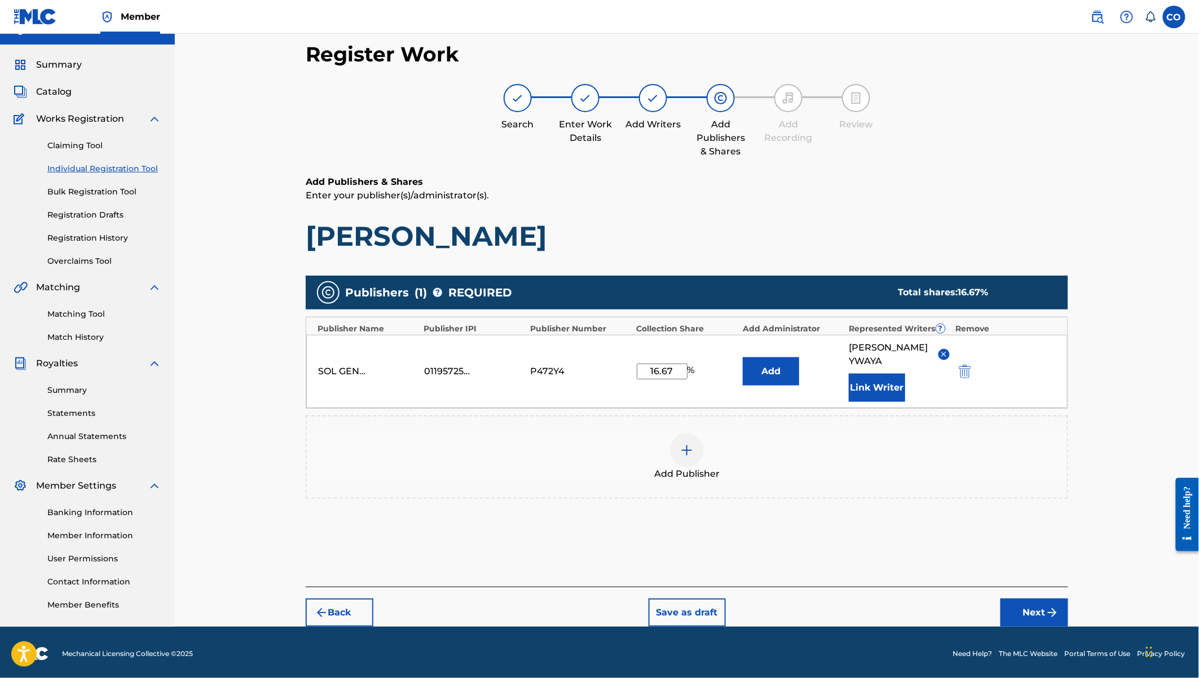
scroll to position [21, 0]
click at [1020, 606] on button "Next" at bounding box center [1034, 612] width 68 height 28
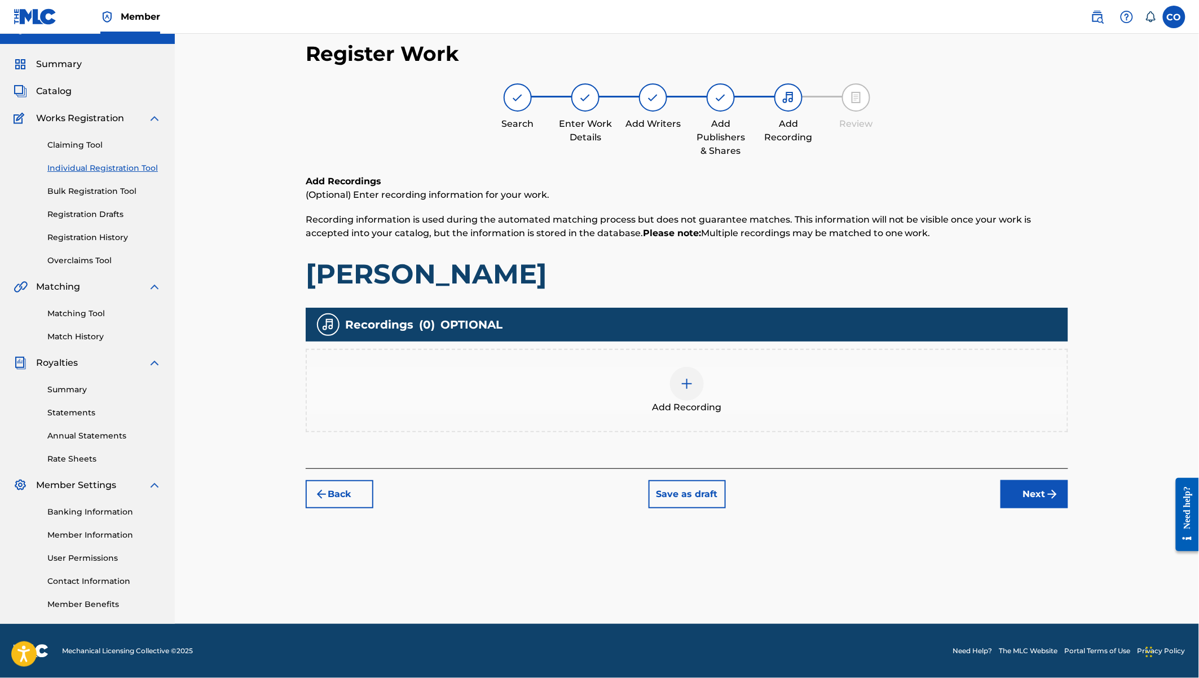
scroll to position [20, 0]
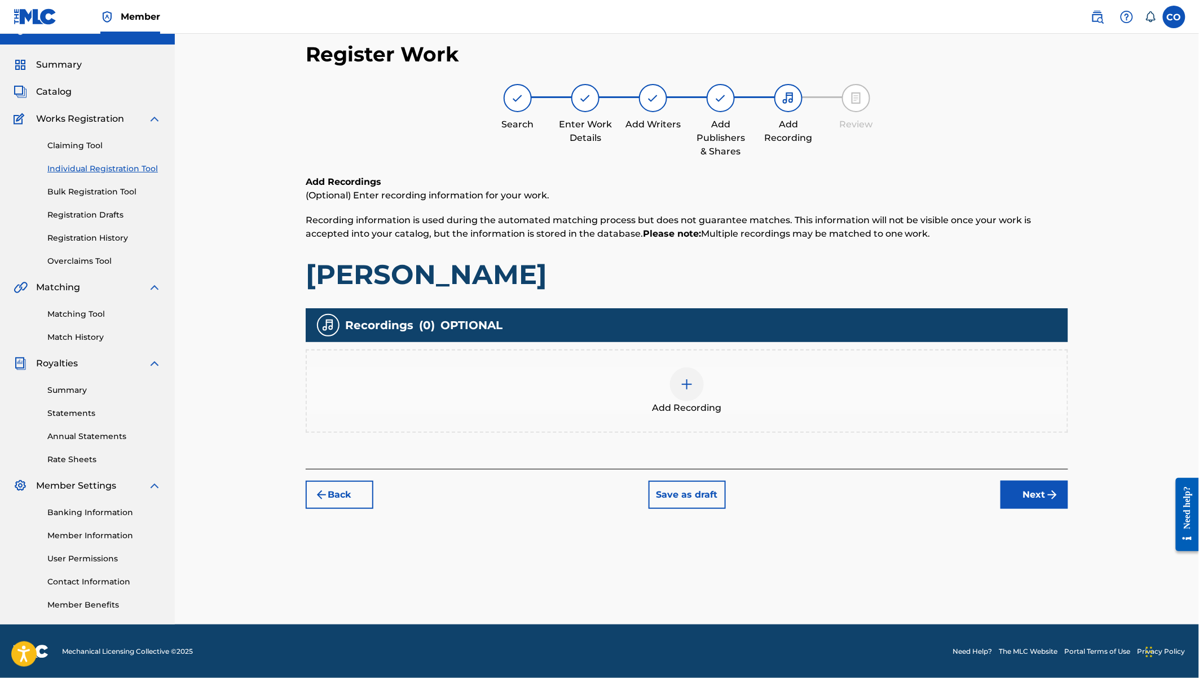
click at [703, 382] on div at bounding box center [687, 385] width 34 height 34
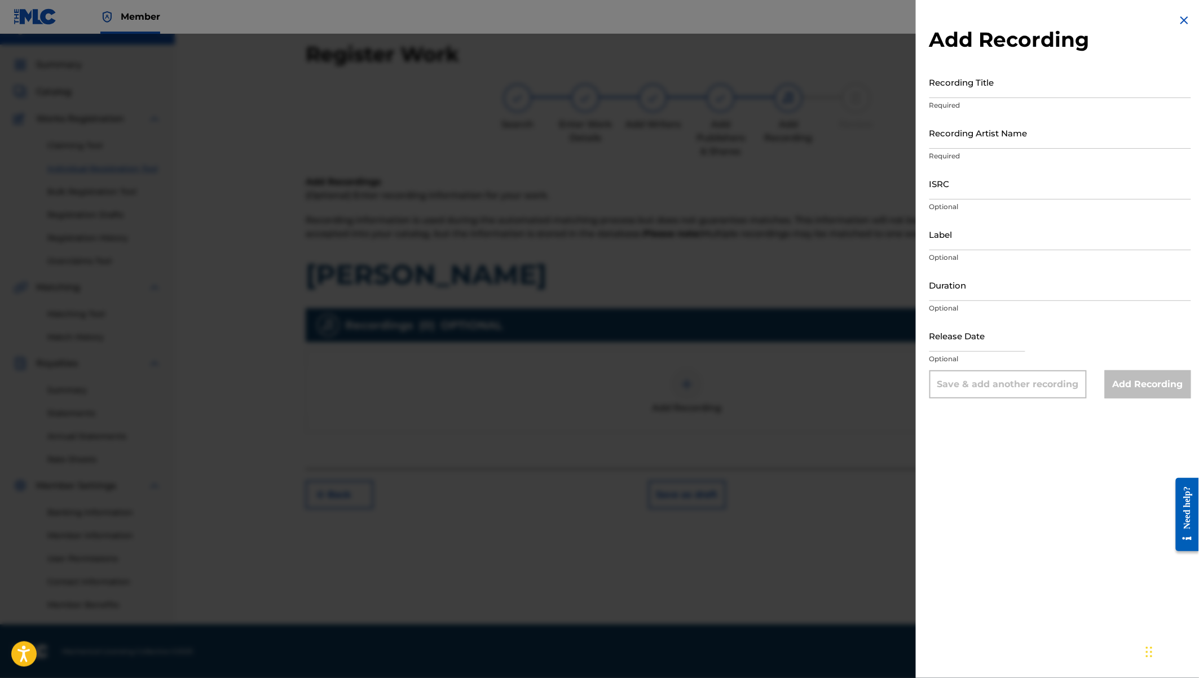
click at [954, 85] on input "Recording Title" at bounding box center [1060, 82] width 262 height 32
type input "[PERSON_NAME]"
click at [967, 141] on input "Recording Artist Name" at bounding box center [1060, 133] width 262 height 32
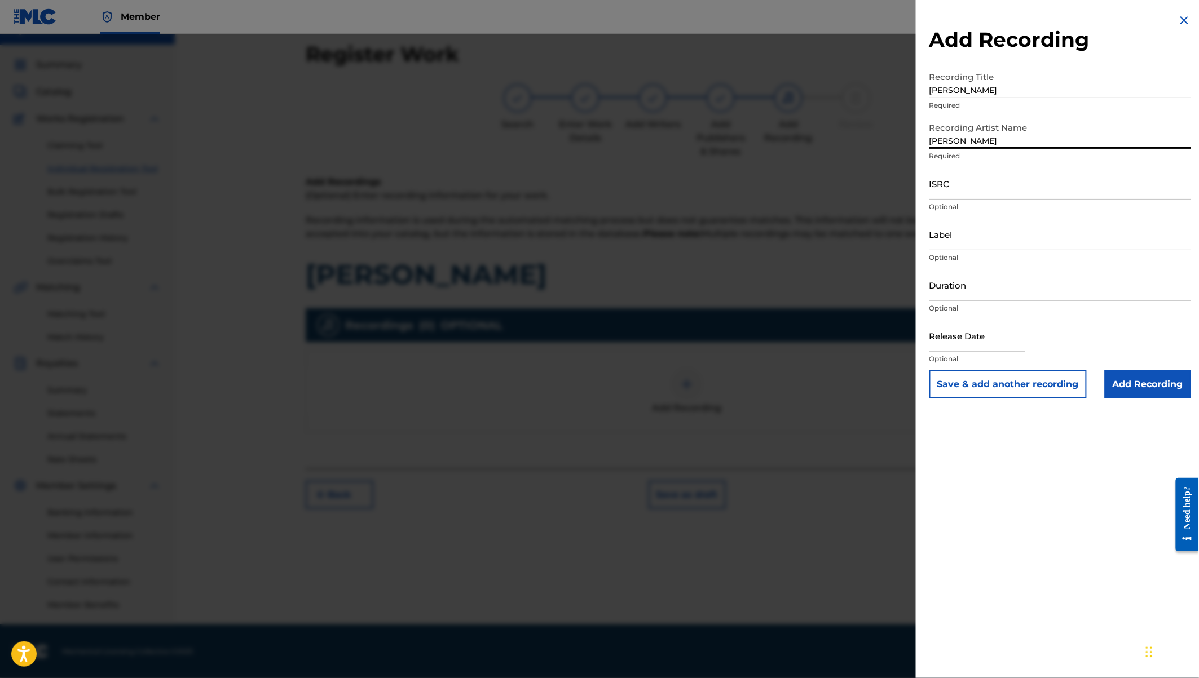
type input "[PERSON_NAME]"
click at [960, 287] on input "Duration" at bounding box center [1060, 285] width 262 height 32
type input "04:19"
click at [967, 346] on input "text" at bounding box center [977, 336] width 96 height 32
select select "7"
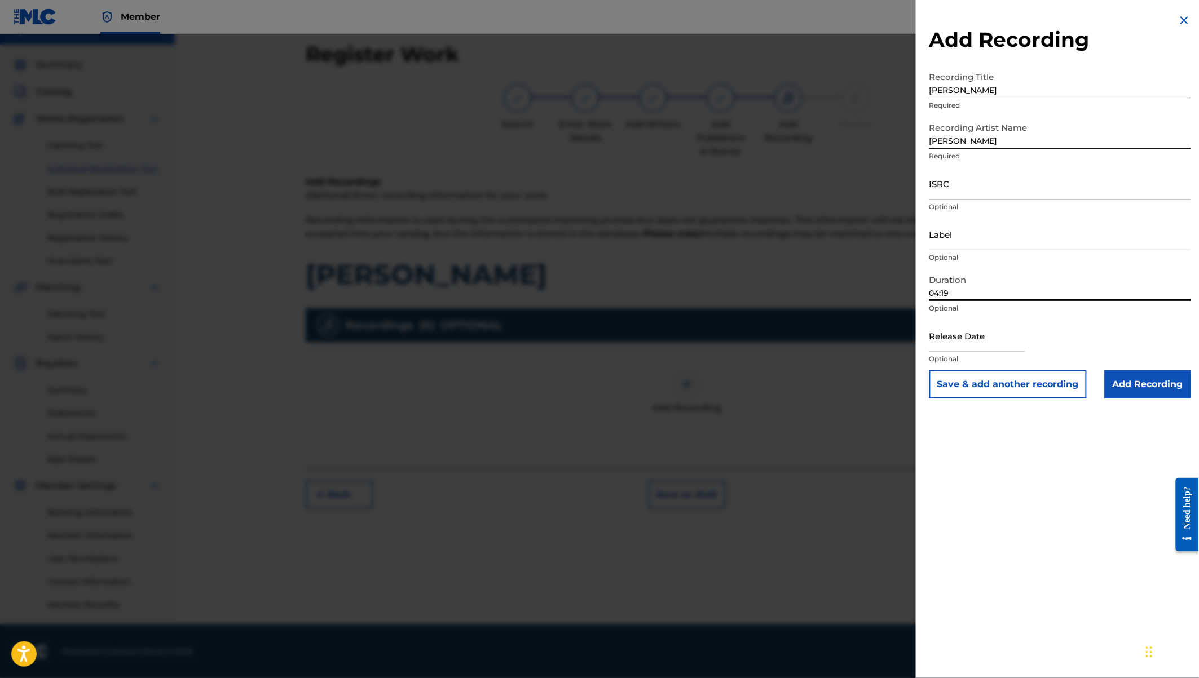
select select "2025"
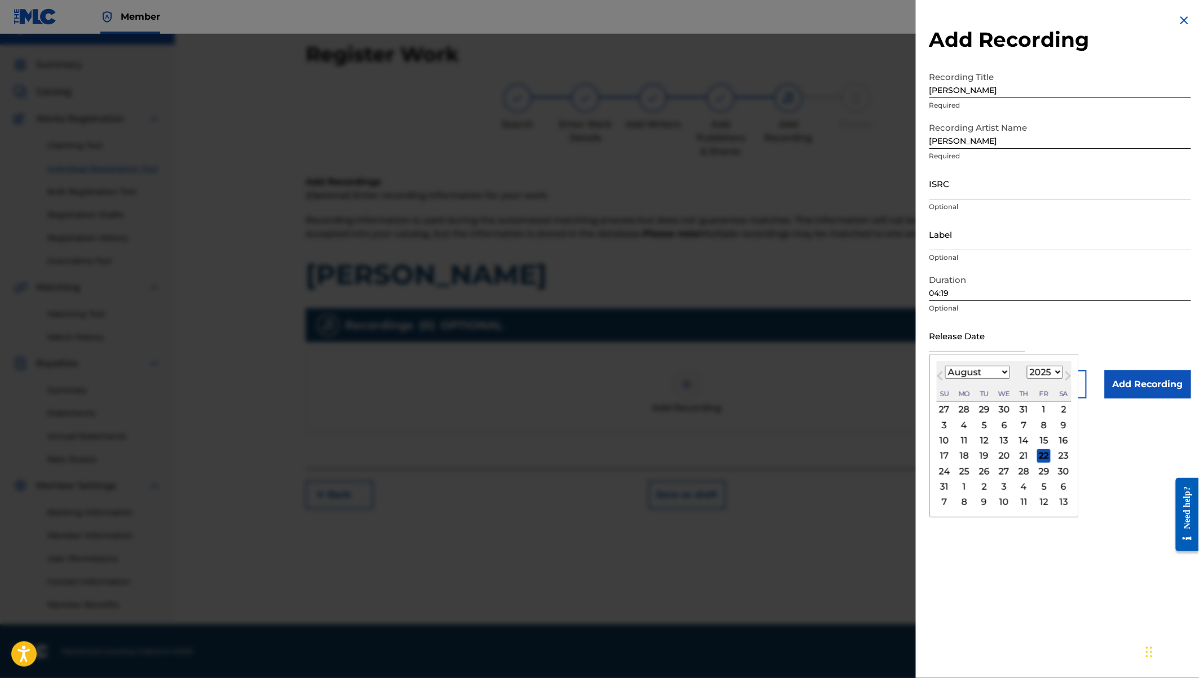
click at [990, 373] on select "January February March April May June July August September October November De…" at bounding box center [977, 372] width 65 height 13
select select "6"
click at [1044, 372] on select "1900 1901 1902 1903 1904 1905 1906 1907 1908 1909 1910 1911 1912 1913 1914 1915…" at bounding box center [1045, 372] width 36 height 13
select select "2024"
click at [1046, 455] on div "26" at bounding box center [1044, 456] width 14 height 14
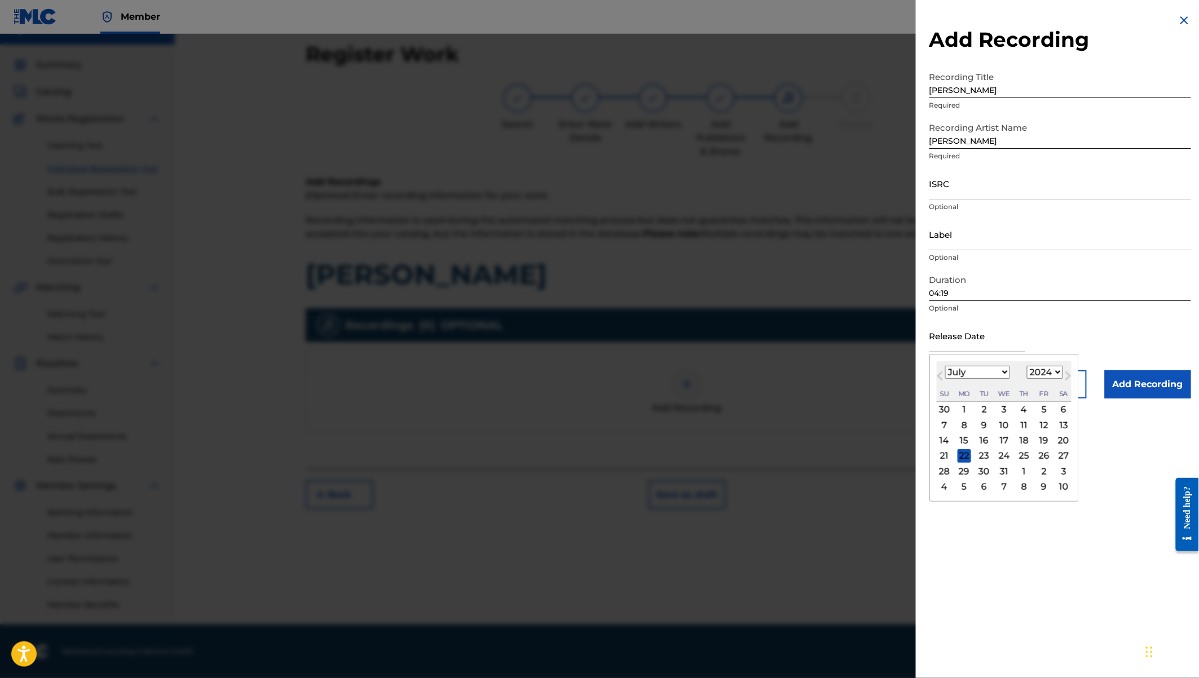
type input "[DATE]"
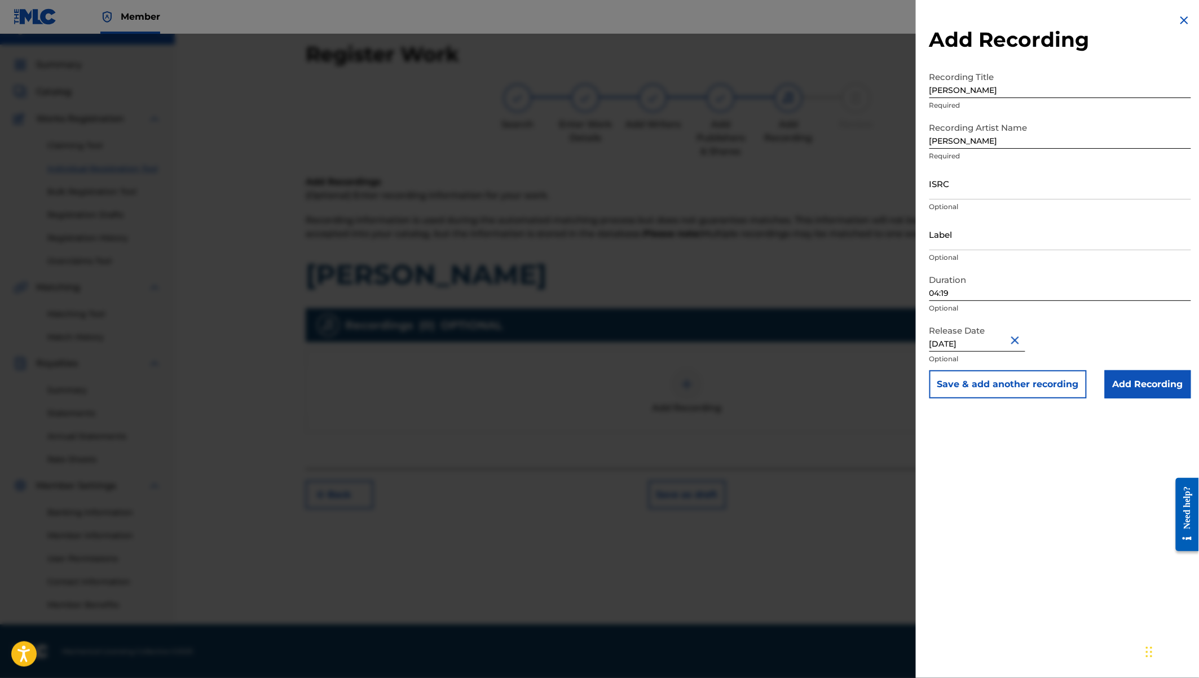
click at [1144, 385] on input "Add Recording" at bounding box center [1148, 384] width 86 height 28
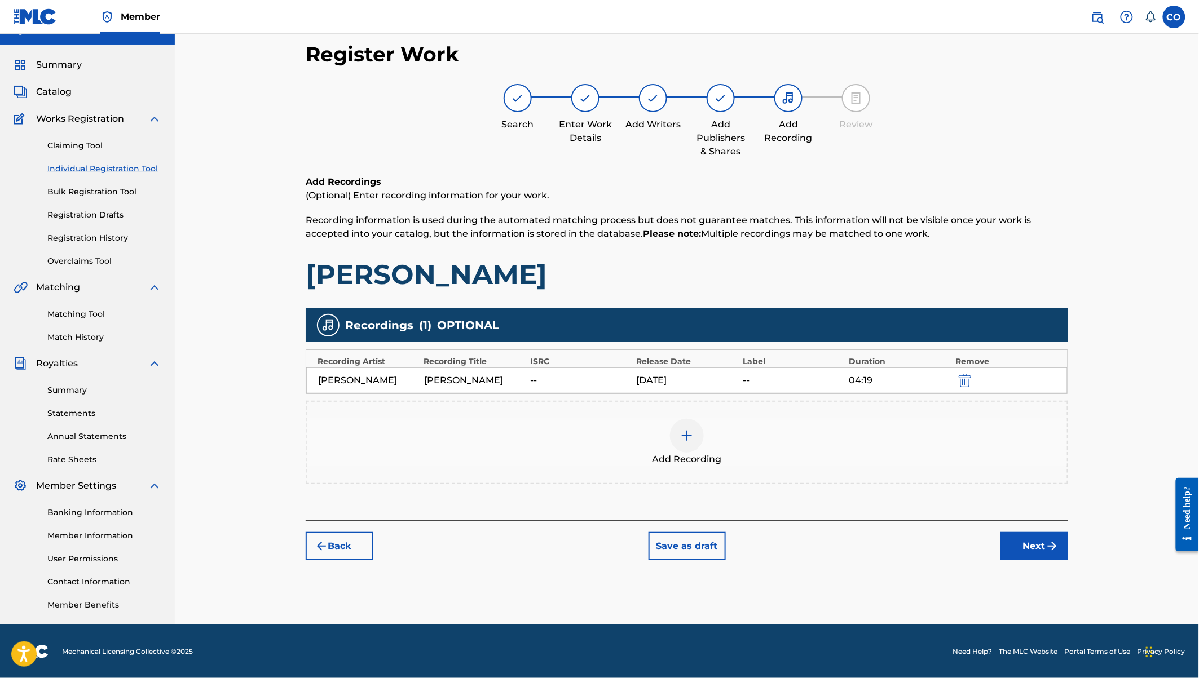
click at [1030, 539] on button "Next" at bounding box center [1034, 546] width 68 height 28
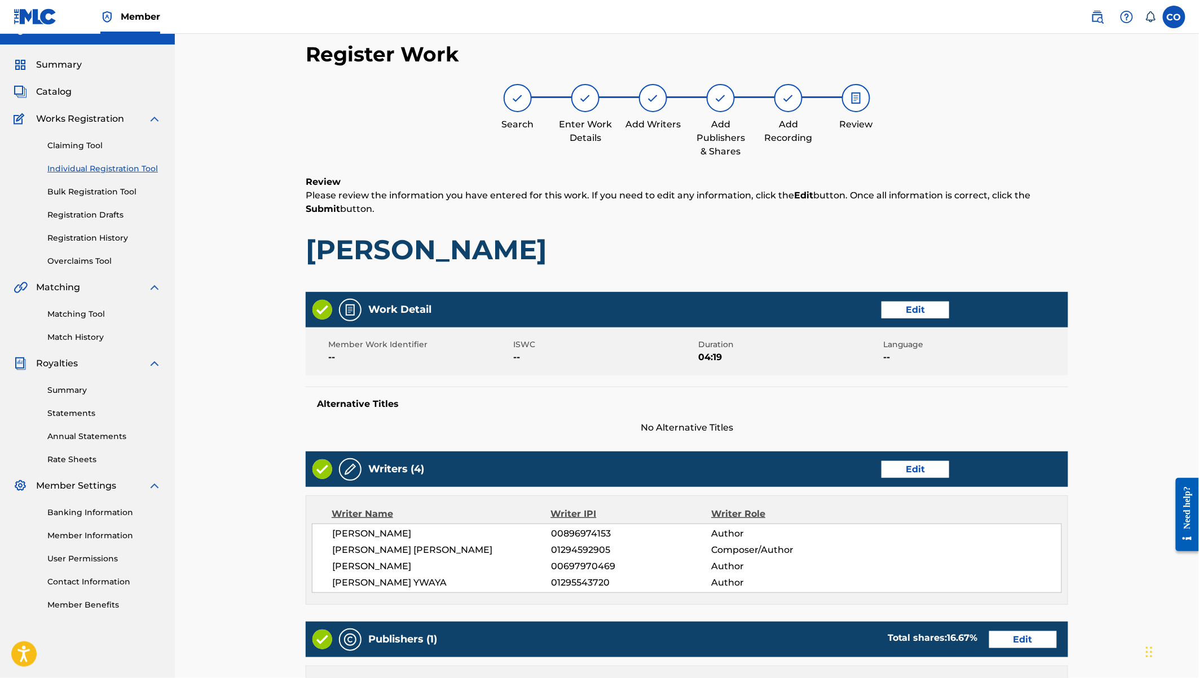
scroll to position [326, 0]
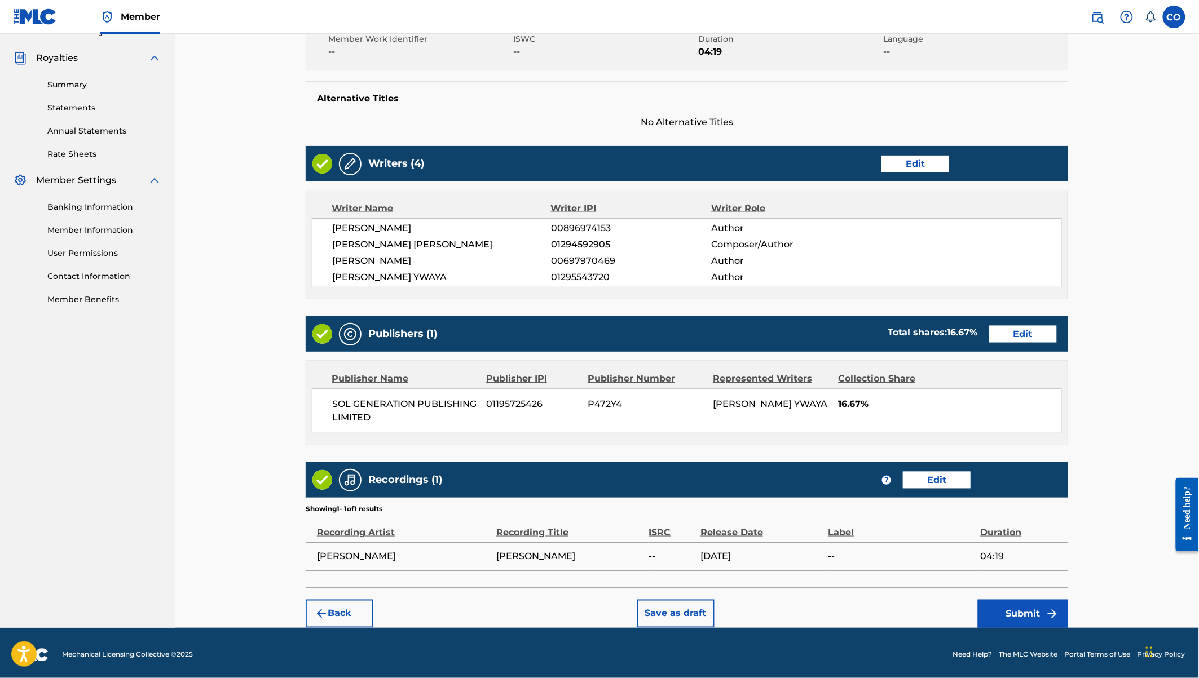
click at [1018, 607] on button "Submit" at bounding box center [1023, 614] width 90 height 28
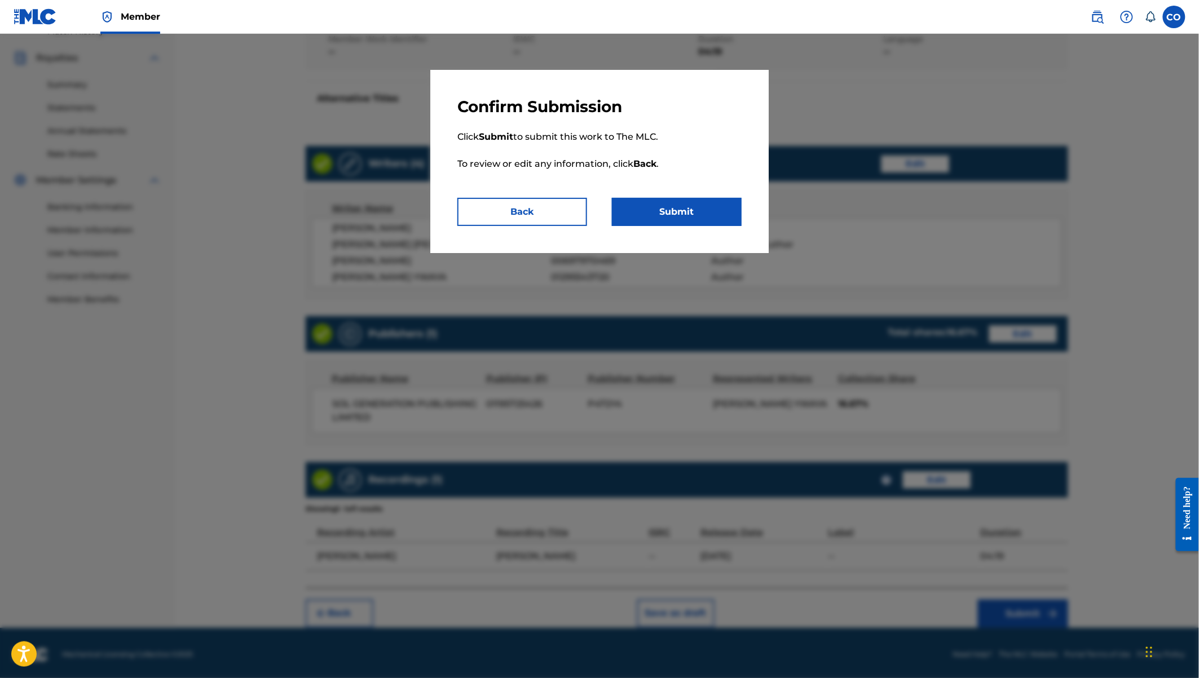
click at [651, 217] on button "Submit" at bounding box center [677, 212] width 130 height 28
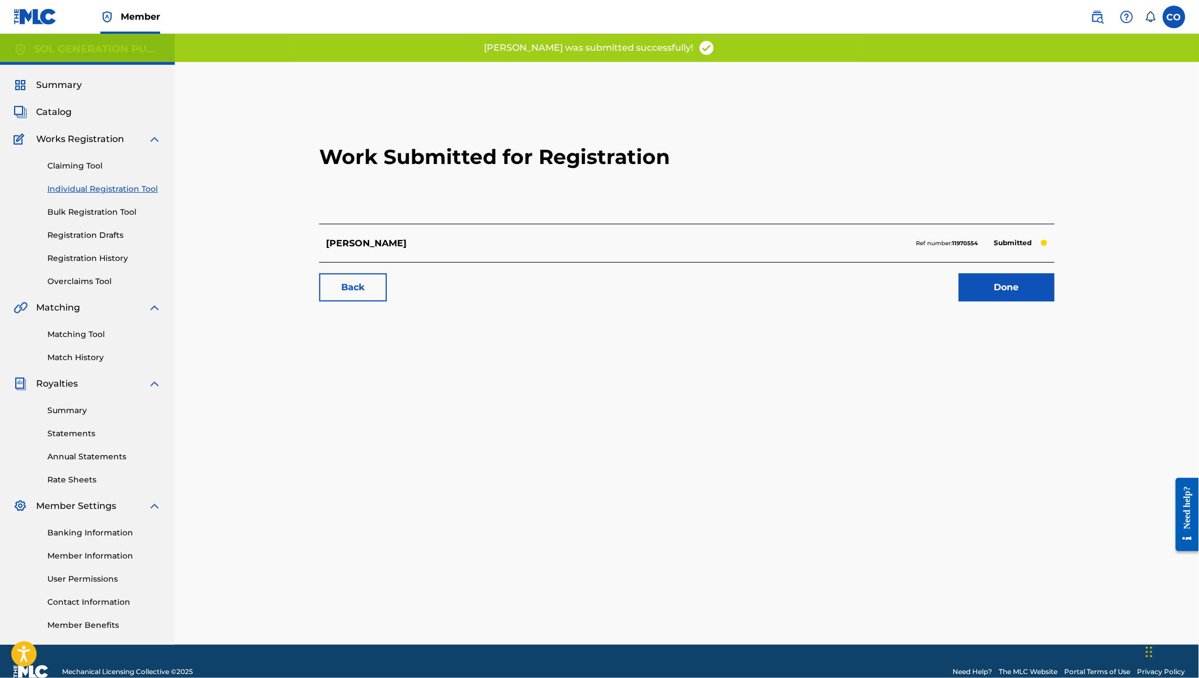
click at [650, 215] on h2 "Work Submitted for Registration" at bounding box center [686, 157] width 735 height 134
click at [55, 87] on span "Summary" at bounding box center [59, 85] width 46 height 14
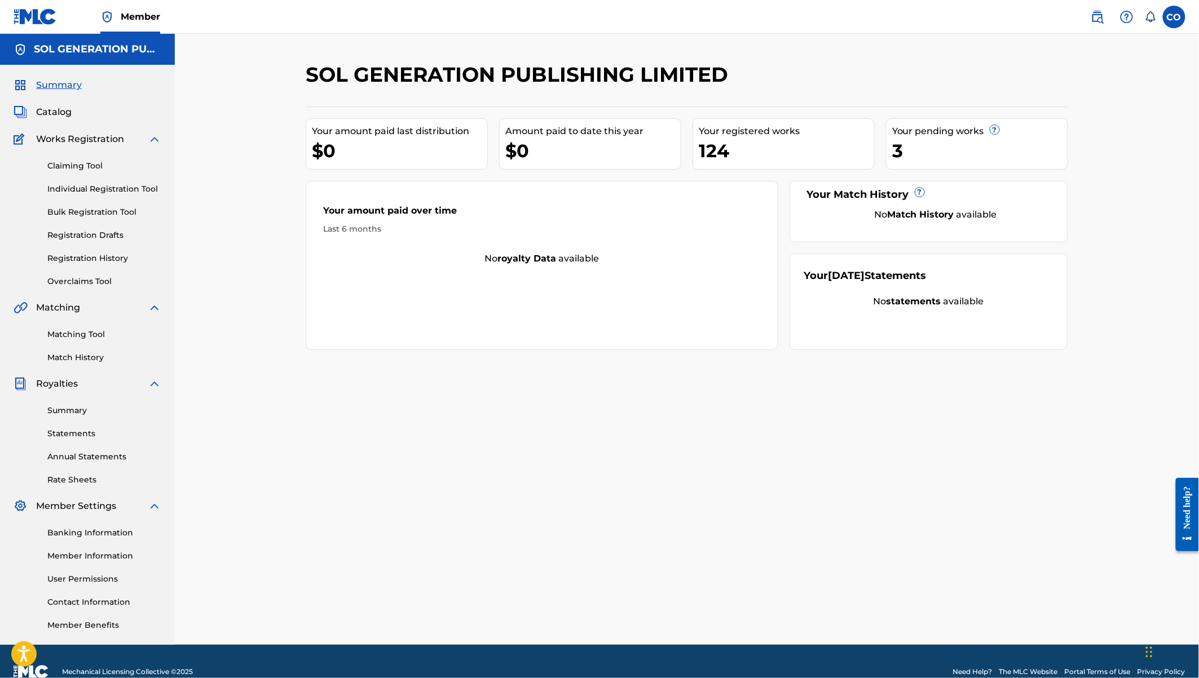
click at [110, 255] on link "Registration History" at bounding box center [104, 259] width 114 height 12
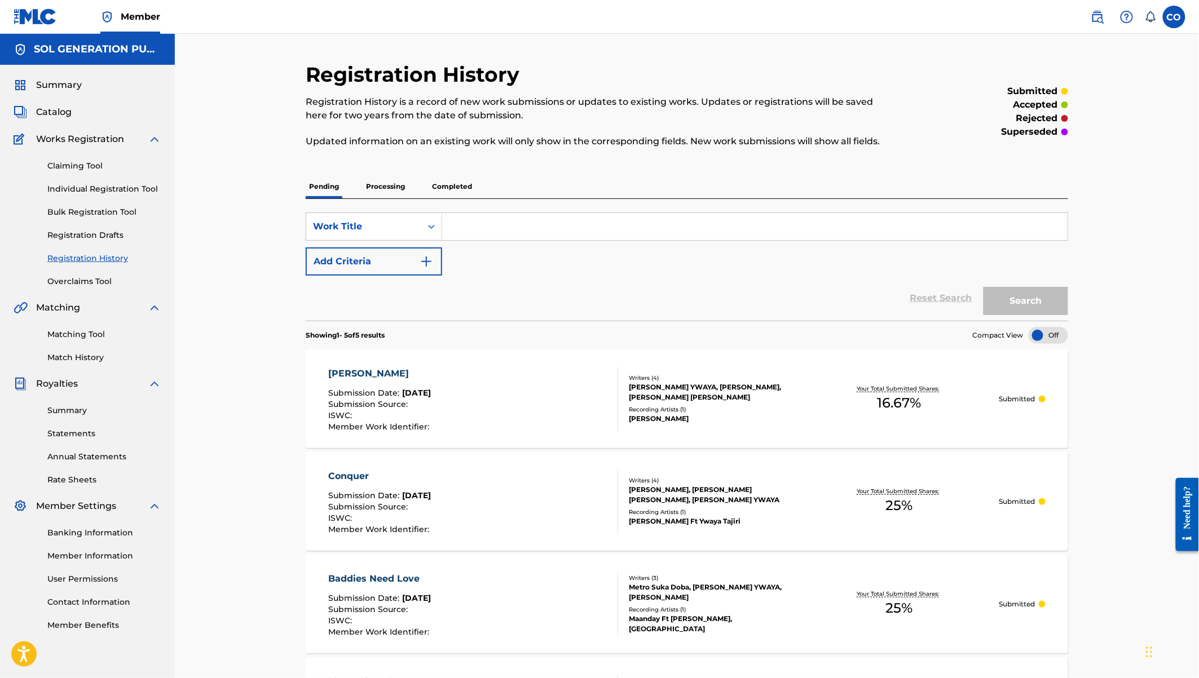
click at [55, 111] on span "Catalog" at bounding box center [54, 112] width 36 height 14
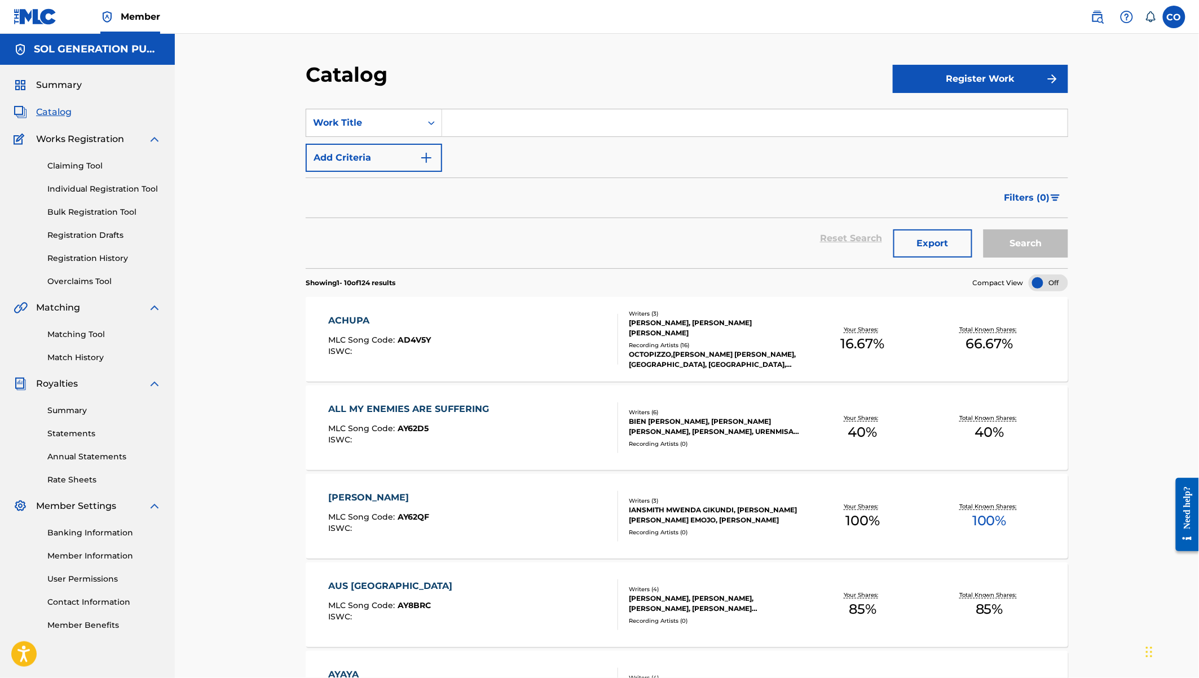
click at [55, 78] on span "Summary" at bounding box center [59, 85] width 46 height 14
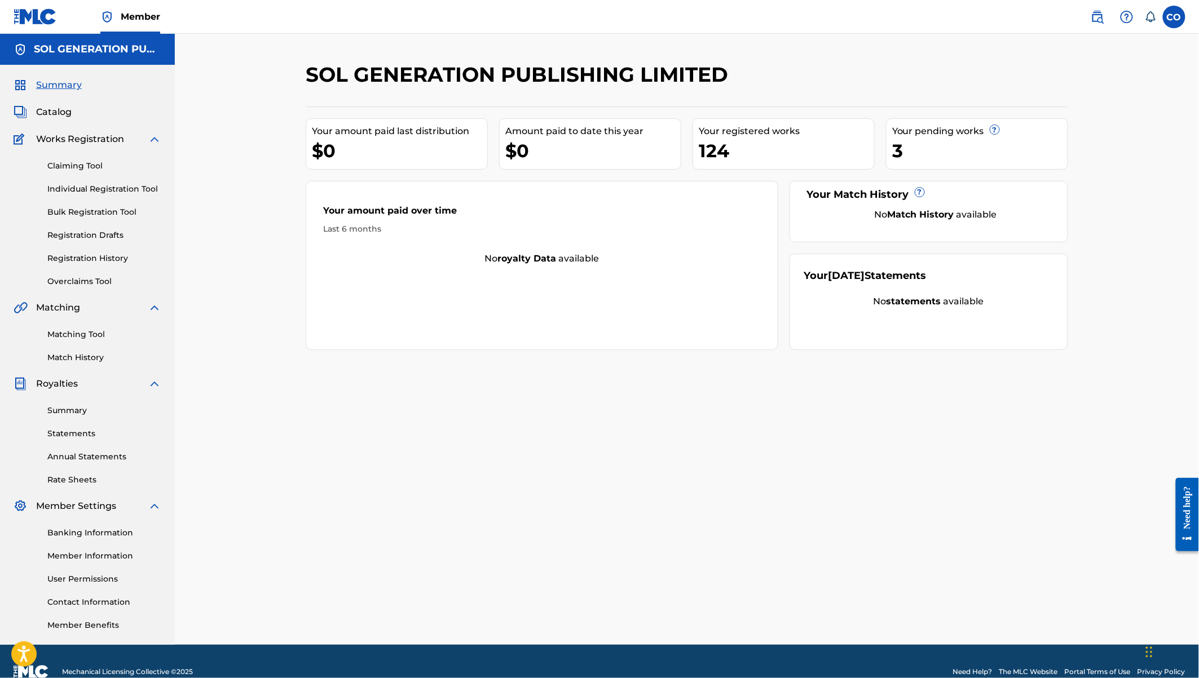
click at [99, 237] on link "Registration Drafts" at bounding box center [104, 236] width 114 height 12
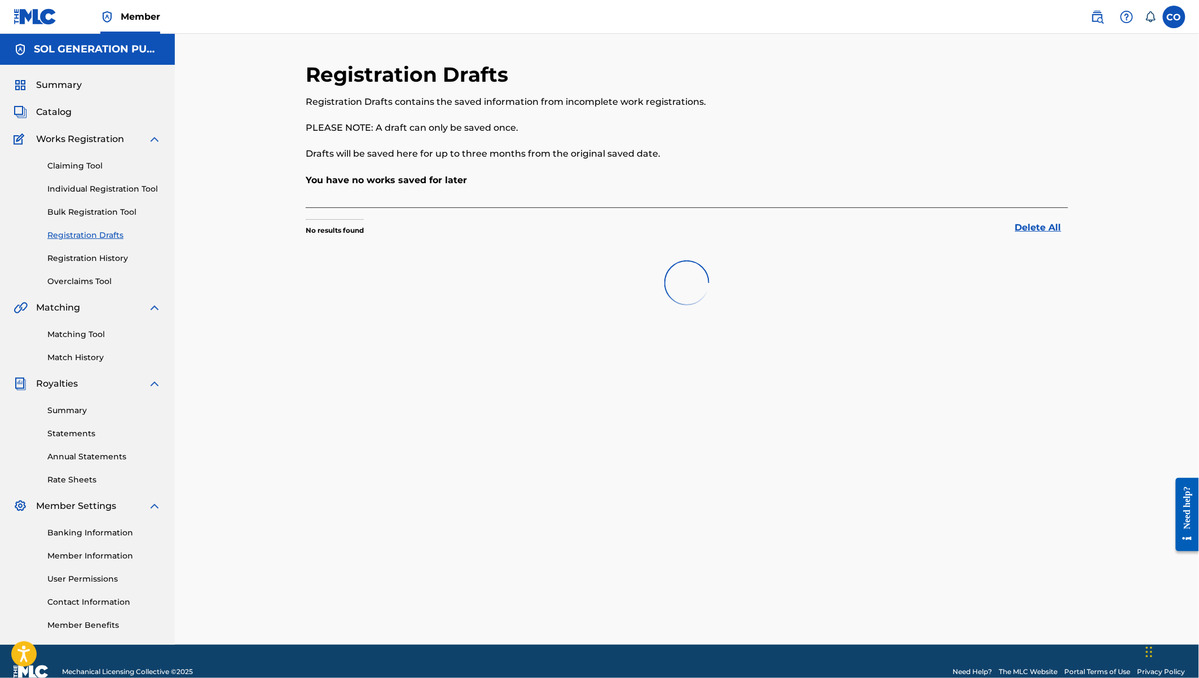
click at [92, 265] on div "Claiming Tool Individual Registration Tool Bulk Registration Tool Registration …" at bounding box center [88, 217] width 148 height 142
click at [108, 263] on link "Registration History" at bounding box center [104, 259] width 114 height 12
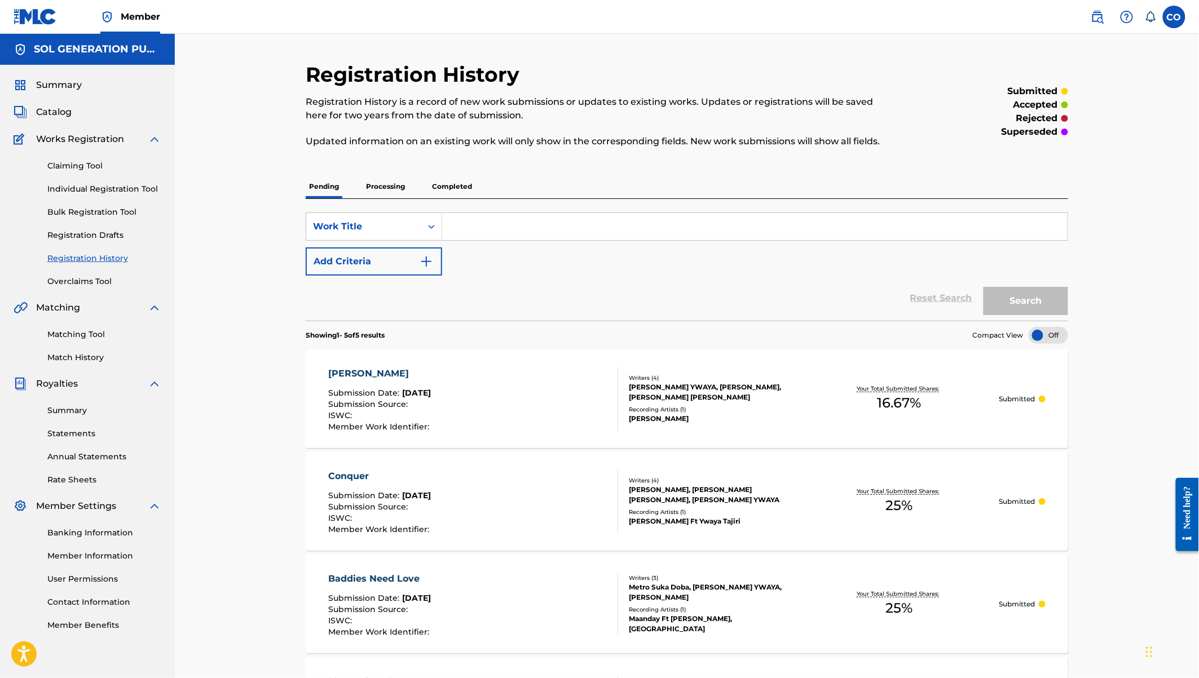
click at [457, 184] on p "Completed" at bounding box center [452, 187] width 47 height 24
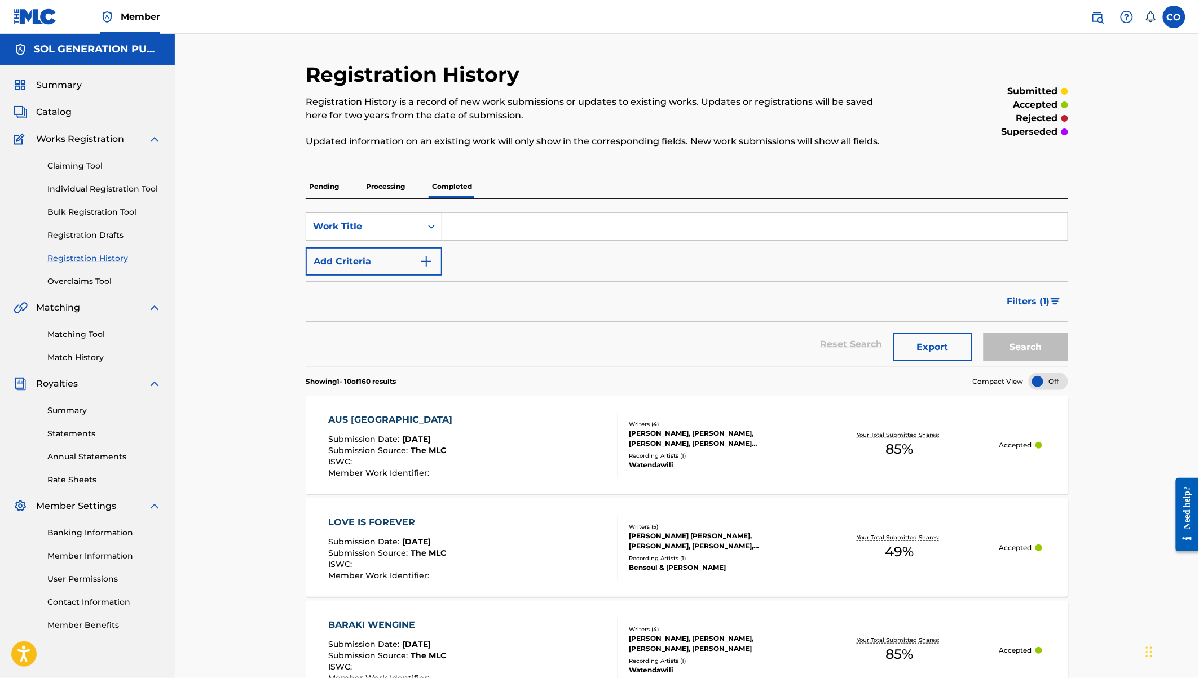
click at [1044, 302] on span "Filters ( 1 )" at bounding box center [1028, 302] width 43 height 14
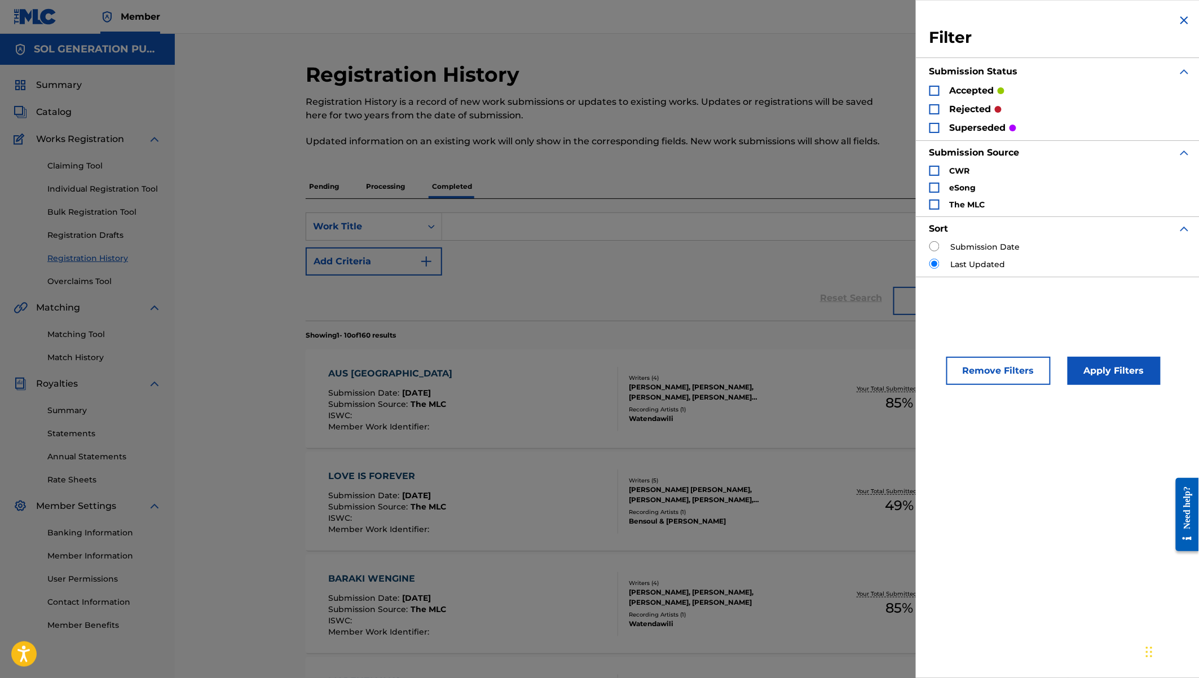
click at [934, 110] on div "Search Form" at bounding box center [934, 109] width 10 height 10
click at [1104, 368] on button "Apply Filters" at bounding box center [1113, 371] width 93 height 28
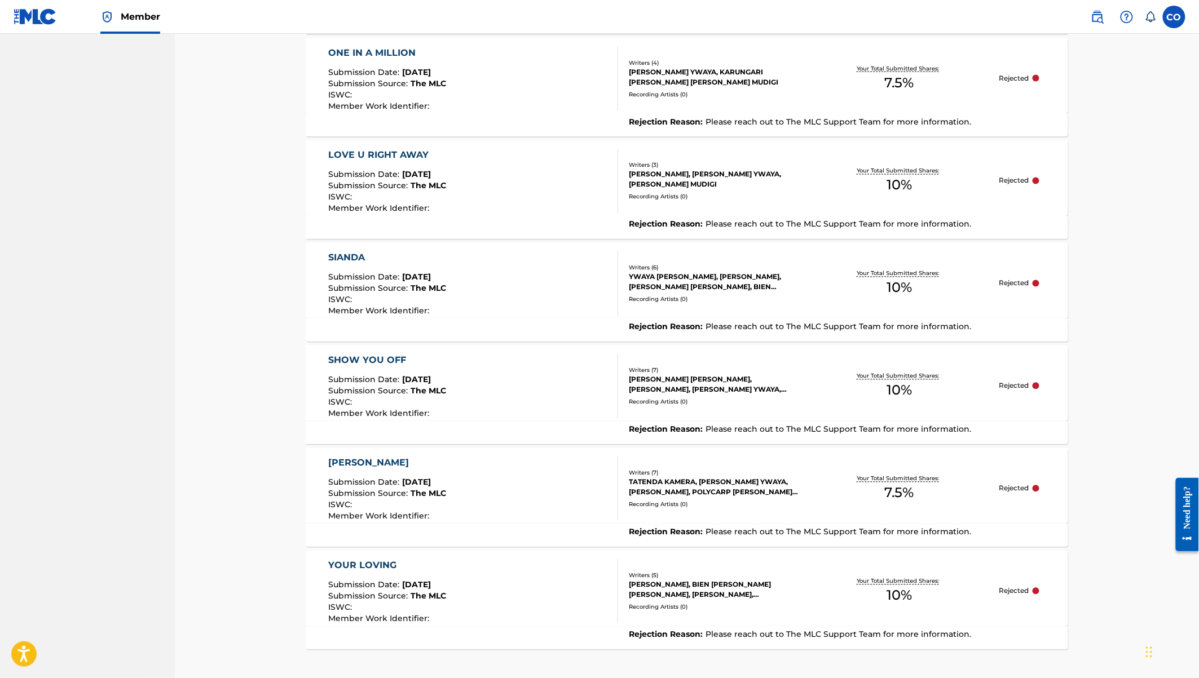
scroll to position [868, 0]
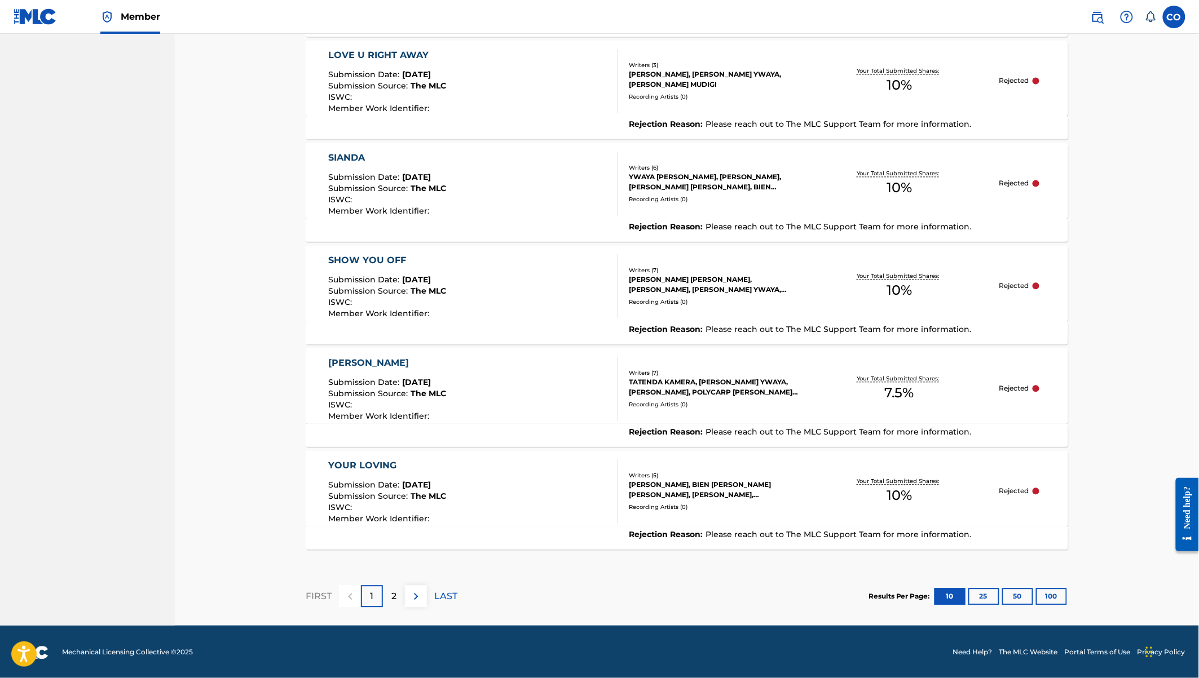
click at [981, 602] on button "25" at bounding box center [983, 597] width 31 height 17
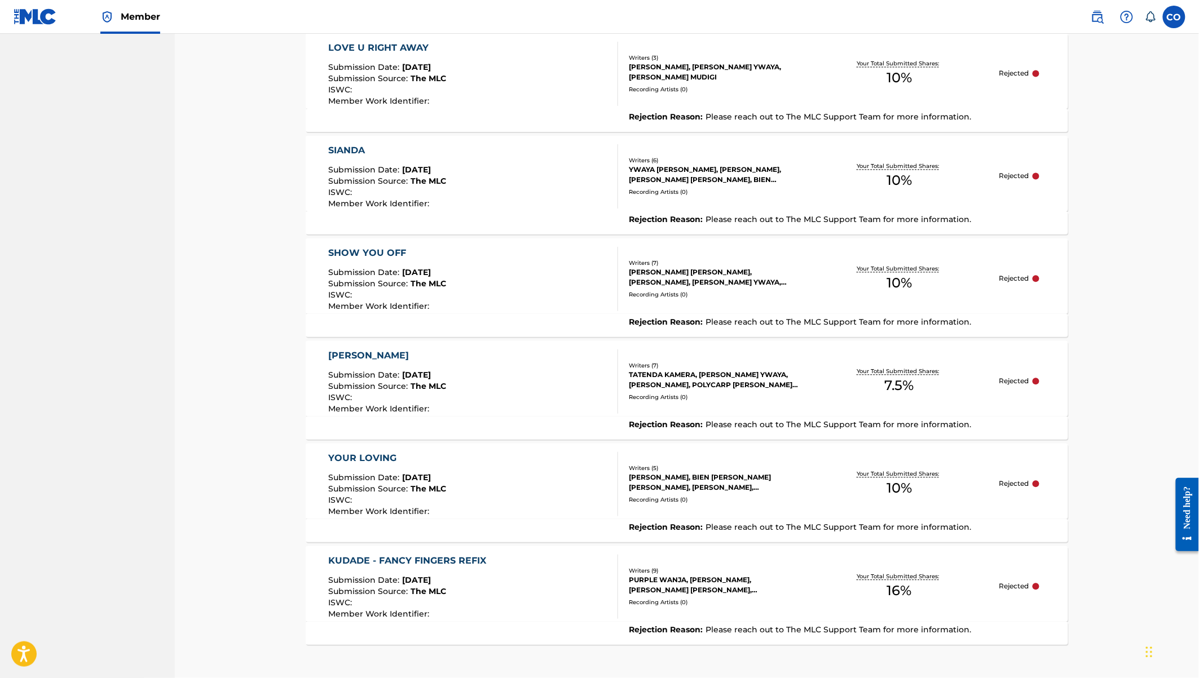
scroll to position [966, 0]
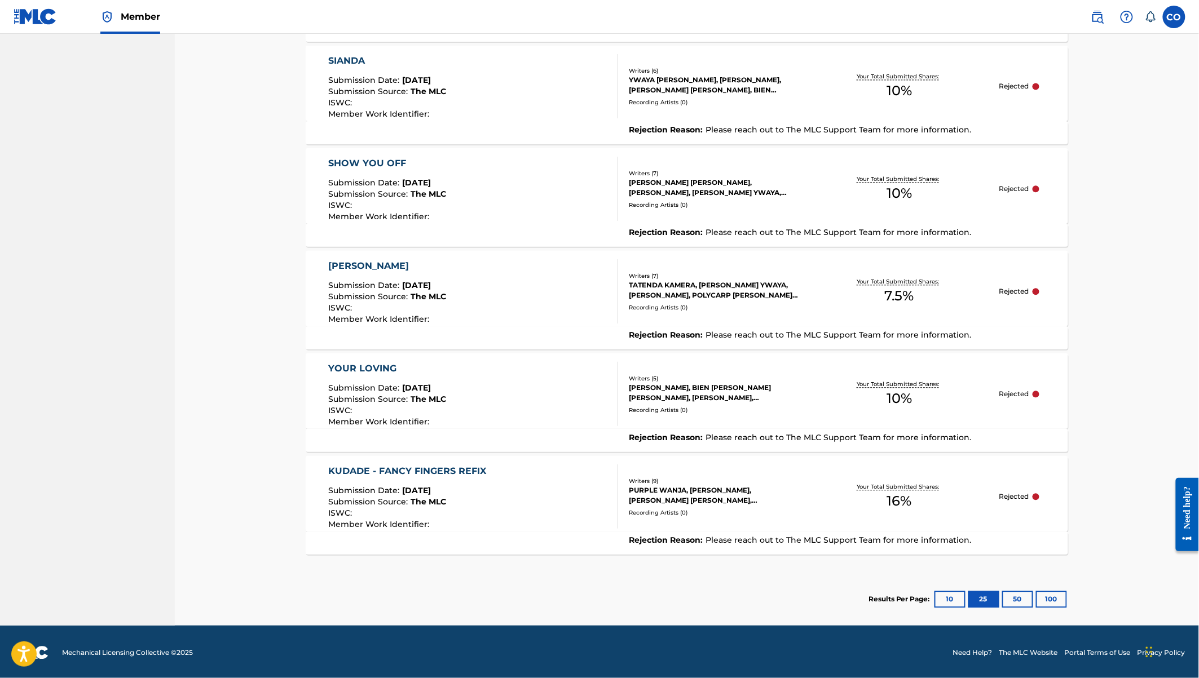
click at [1045, 595] on button "100" at bounding box center [1051, 599] width 31 height 17
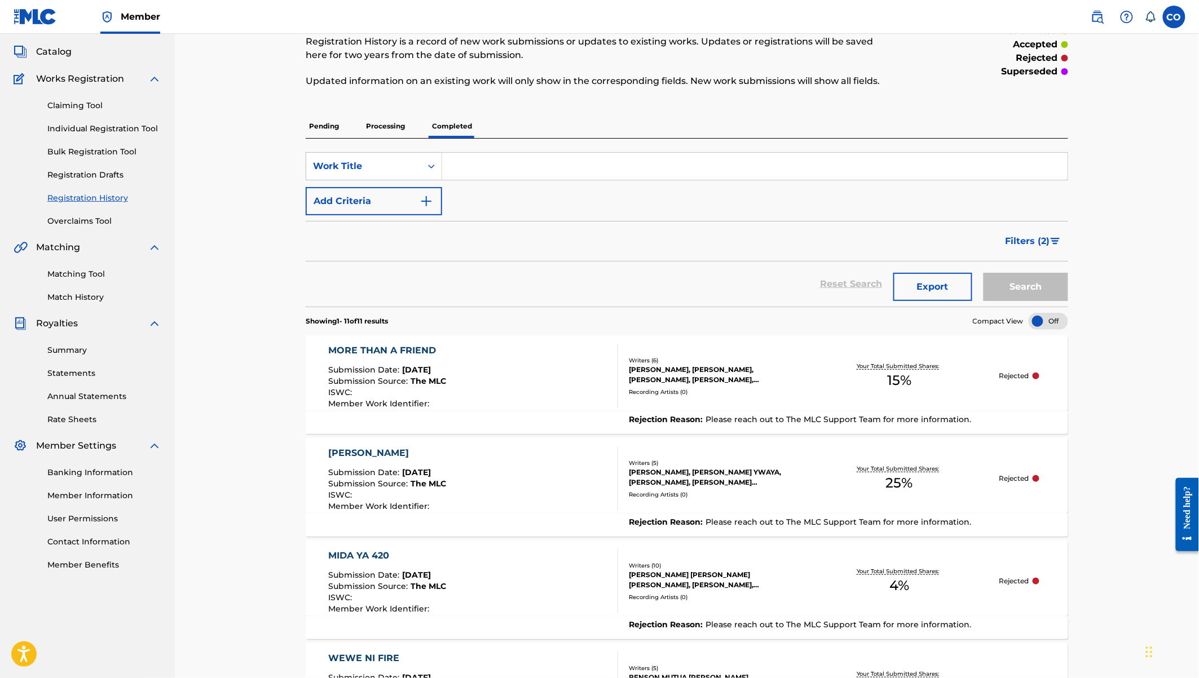
scroll to position [0, 0]
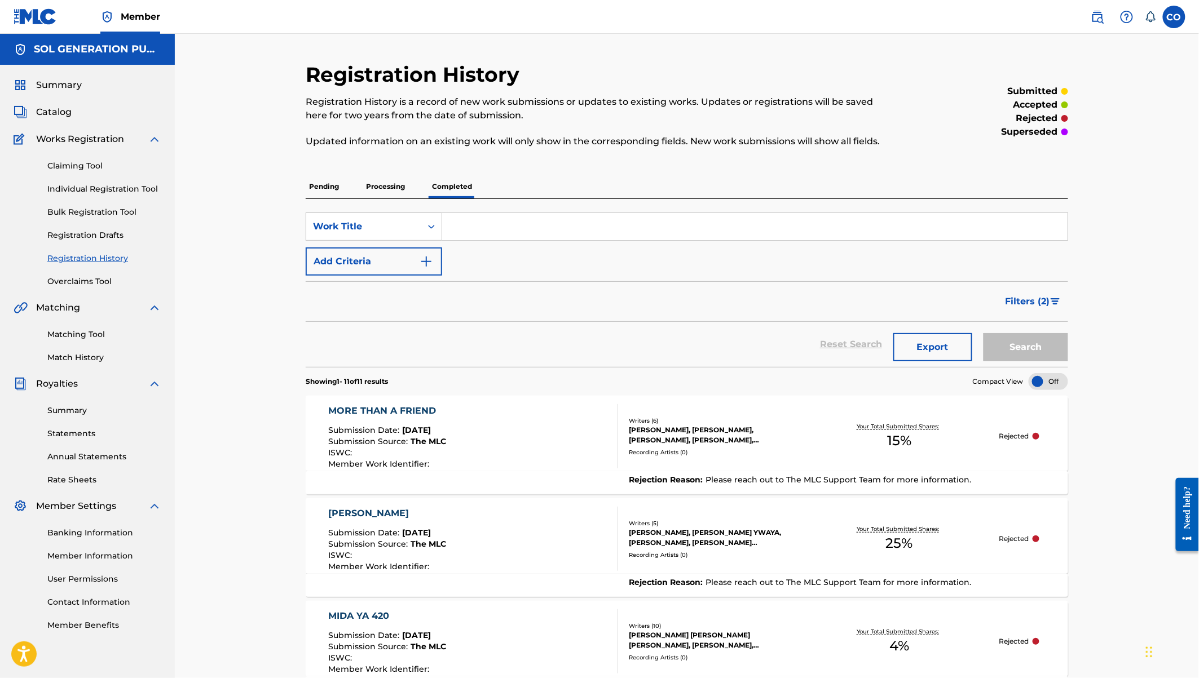
click at [1047, 299] on span "Filters ( 2 )" at bounding box center [1027, 302] width 45 height 14
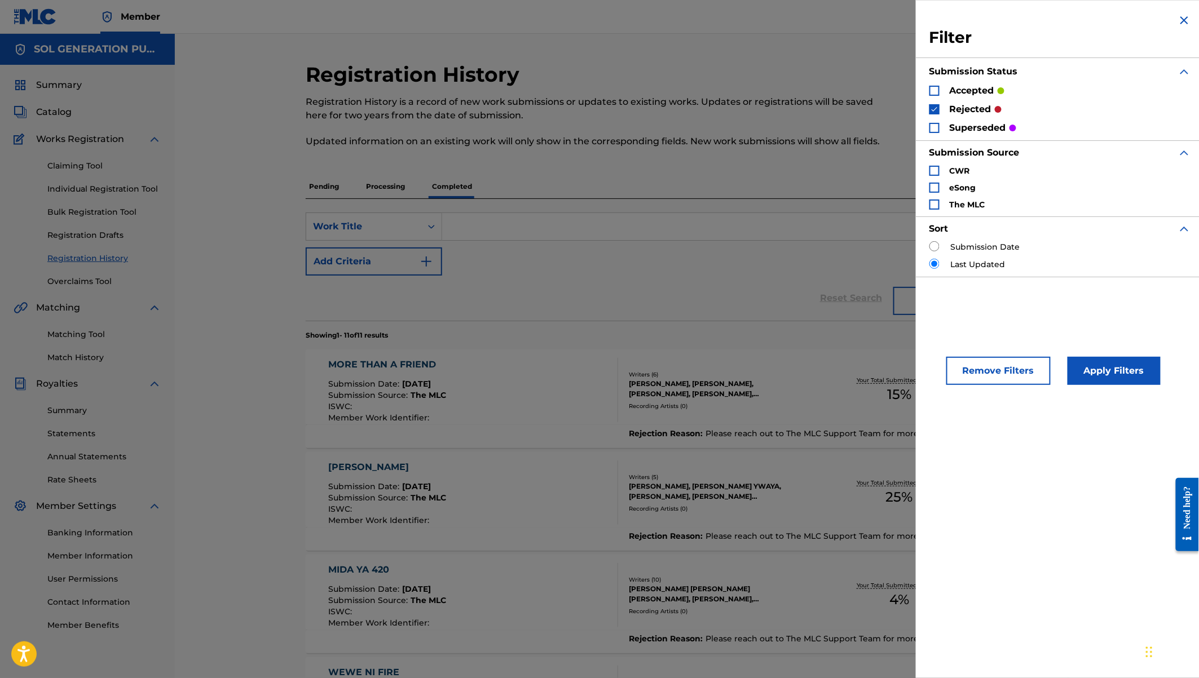
click at [938, 108] on img "Search Form" at bounding box center [934, 109] width 8 height 8
click at [935, 127] on div "Search Form" at bounding box center [934, 128] width 10 height 10
click at [1109, 370] on button "Apply Filters" at bounding box center [1113, 371] width 93 height 28
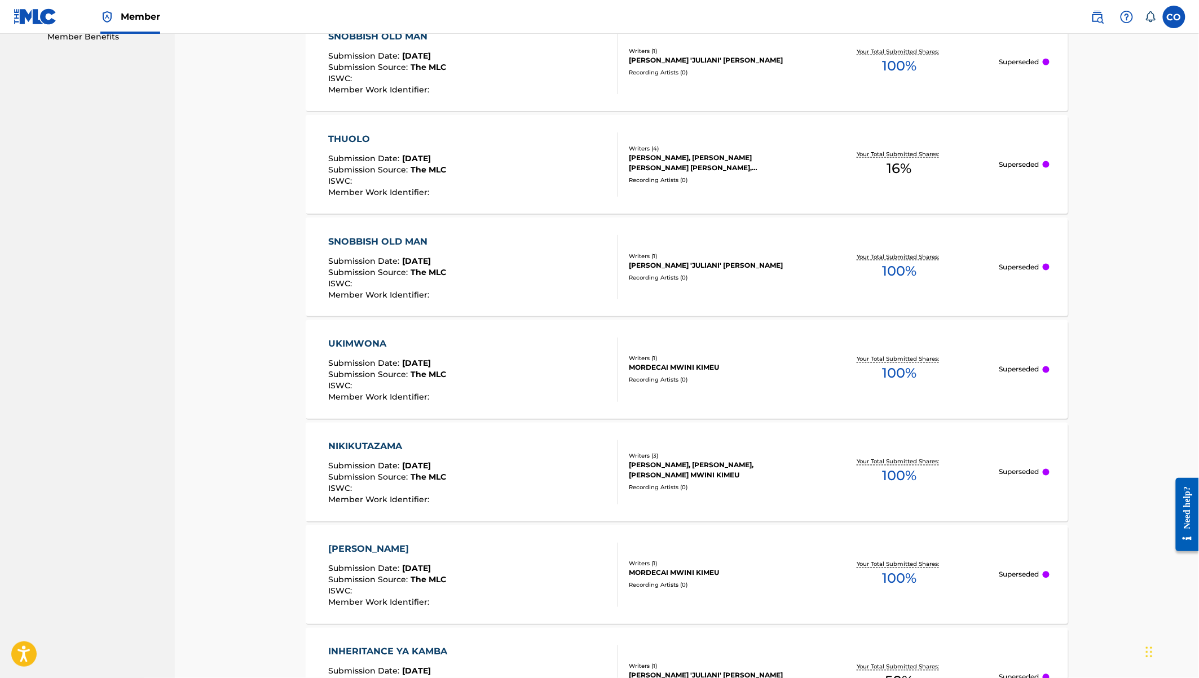
scroll to position [868, 0]
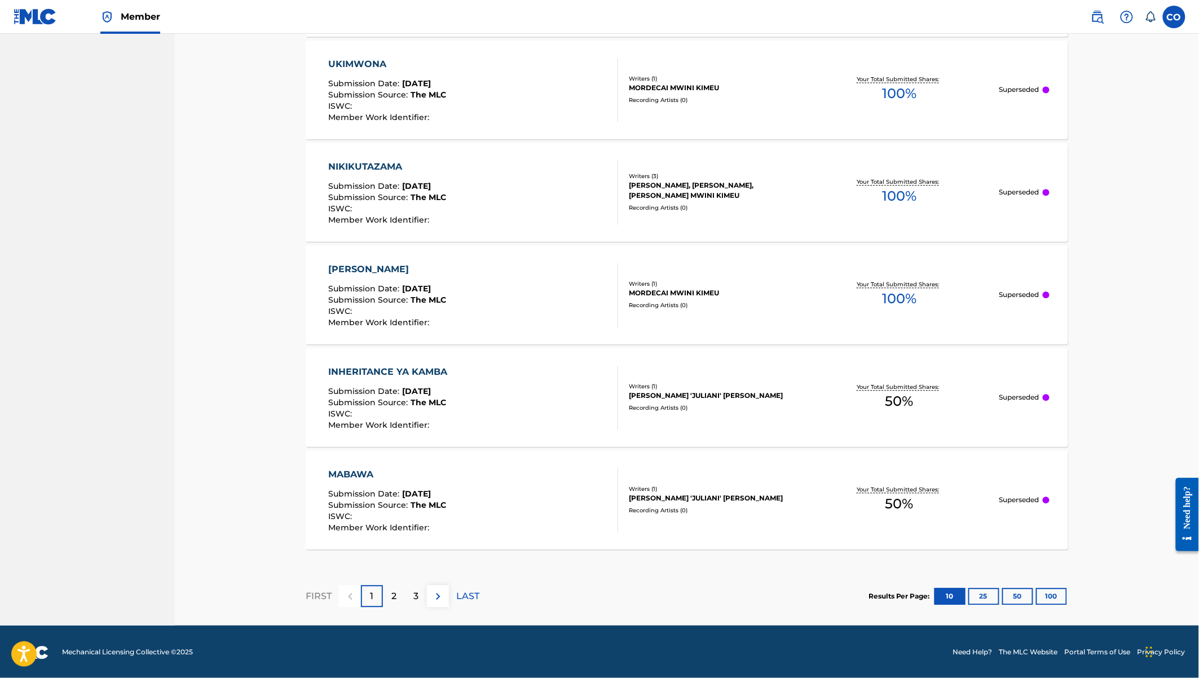
click at [1007, 591] on button "50" at bounding box center [1017, 597] width 31 height 17
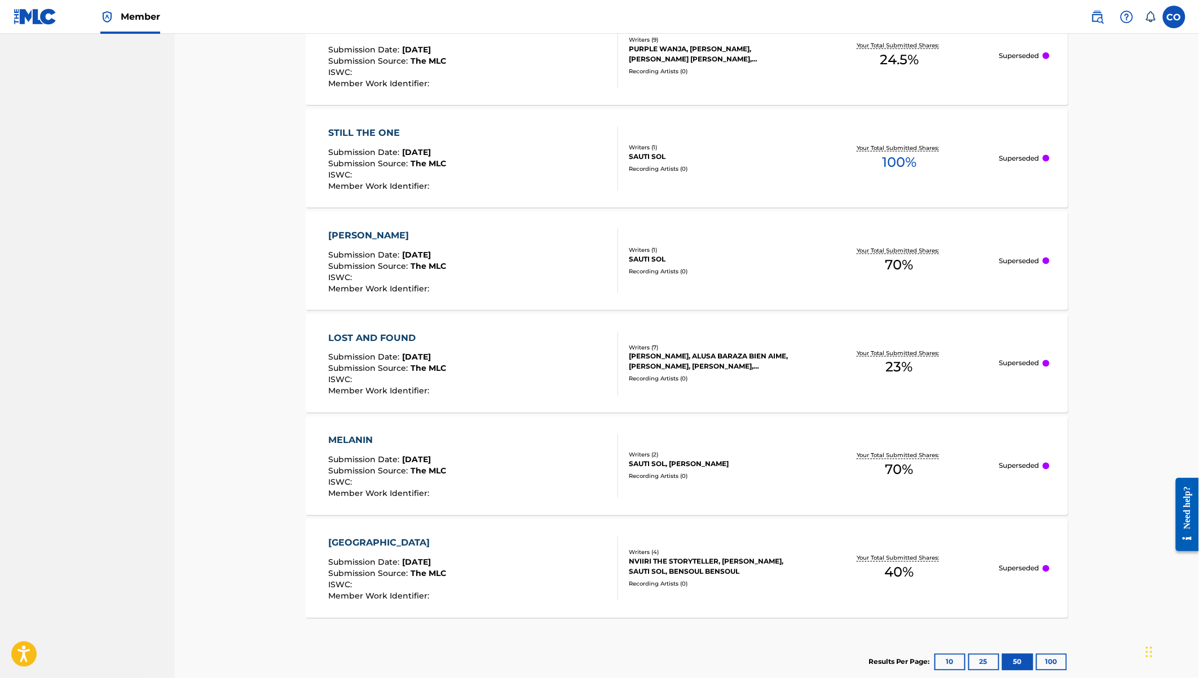
scroll to position [2403, 0]
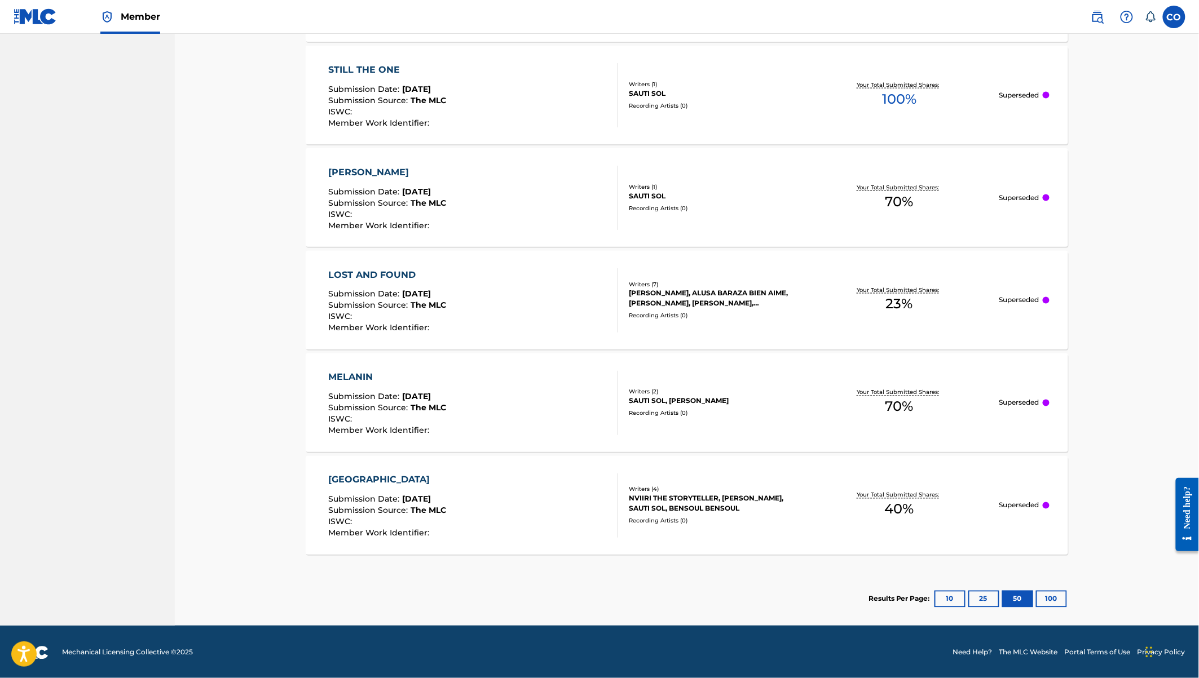
click at [1047, 595] on button "100" at bounding box center [1051, 599] width 31 height 17
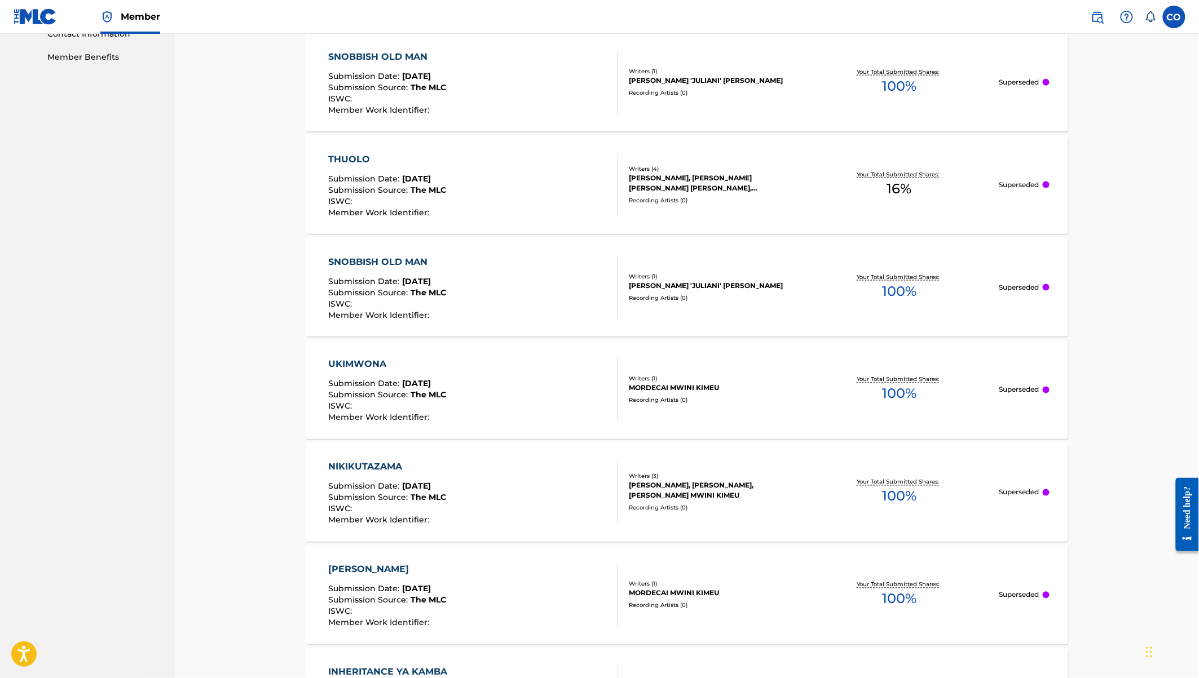
scroll to position [0, 0]
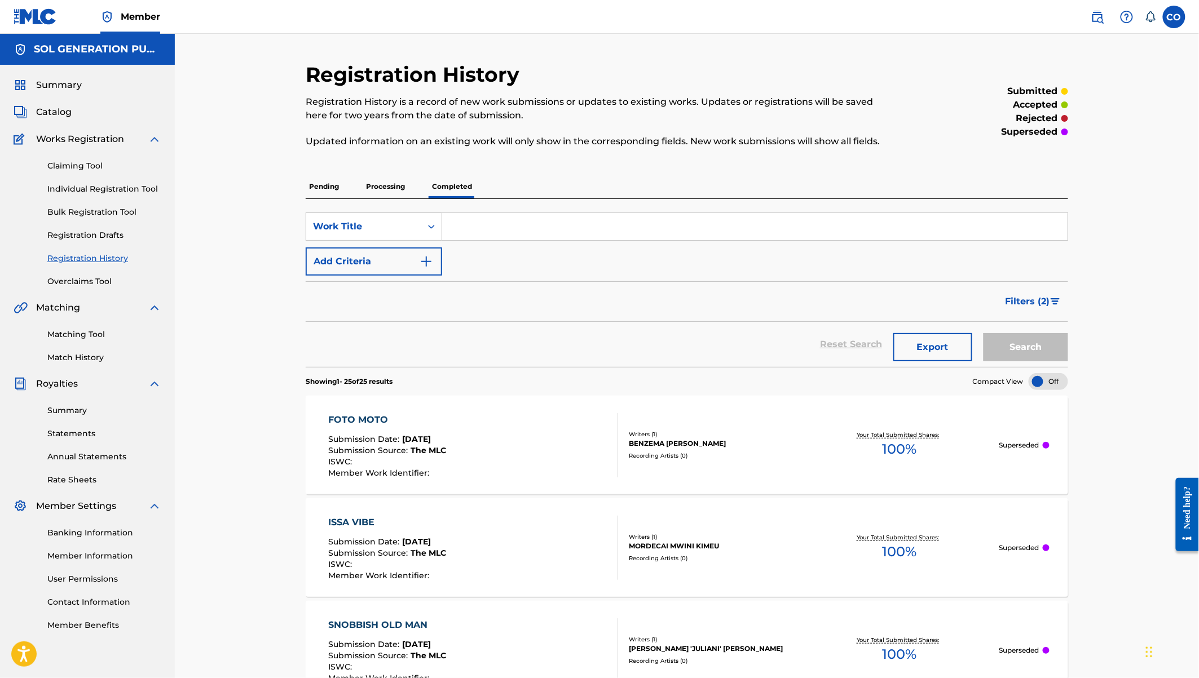
click at [1031, 305] on span "Filters ( 2 )" at bounding box center [1027, 302] width 45 height 14
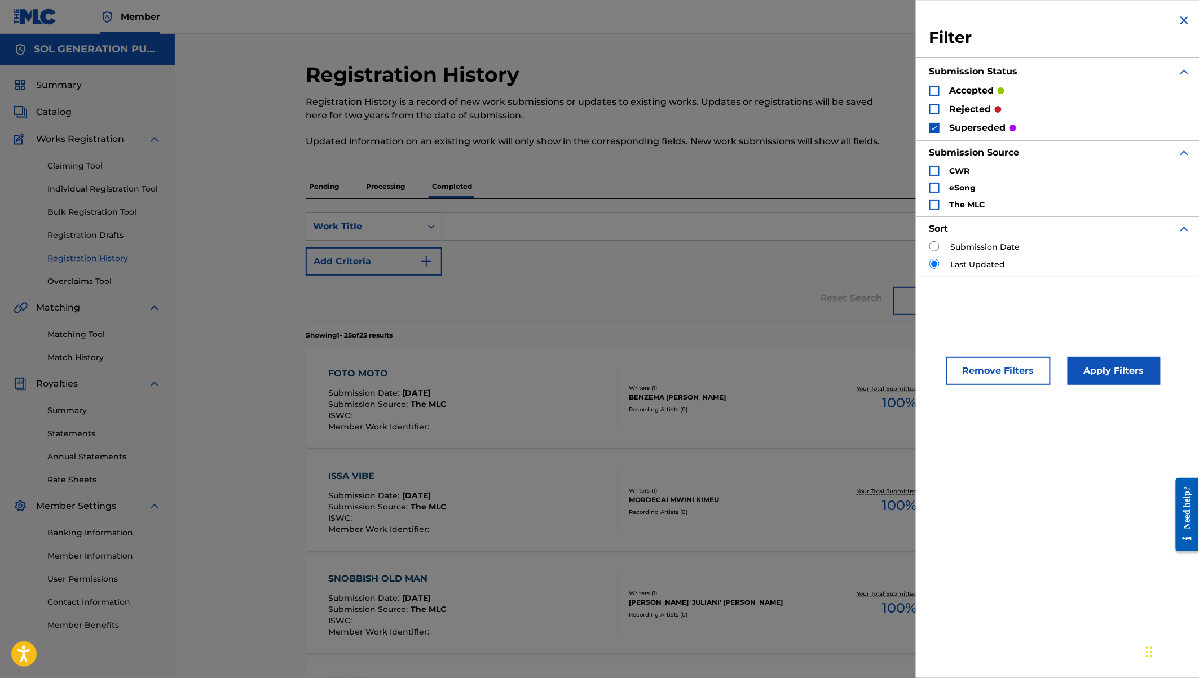
click at [939, 129] on div "Search Form" at bounding box center [934, 128] width 10 height 10
click at [935, 91] on div "Search Form" at bounding box center [934, 91] width 10 height 10
click at [1107, 379] on button "Apply Filters" at bounding box center [1113, 371] width 93 height 28
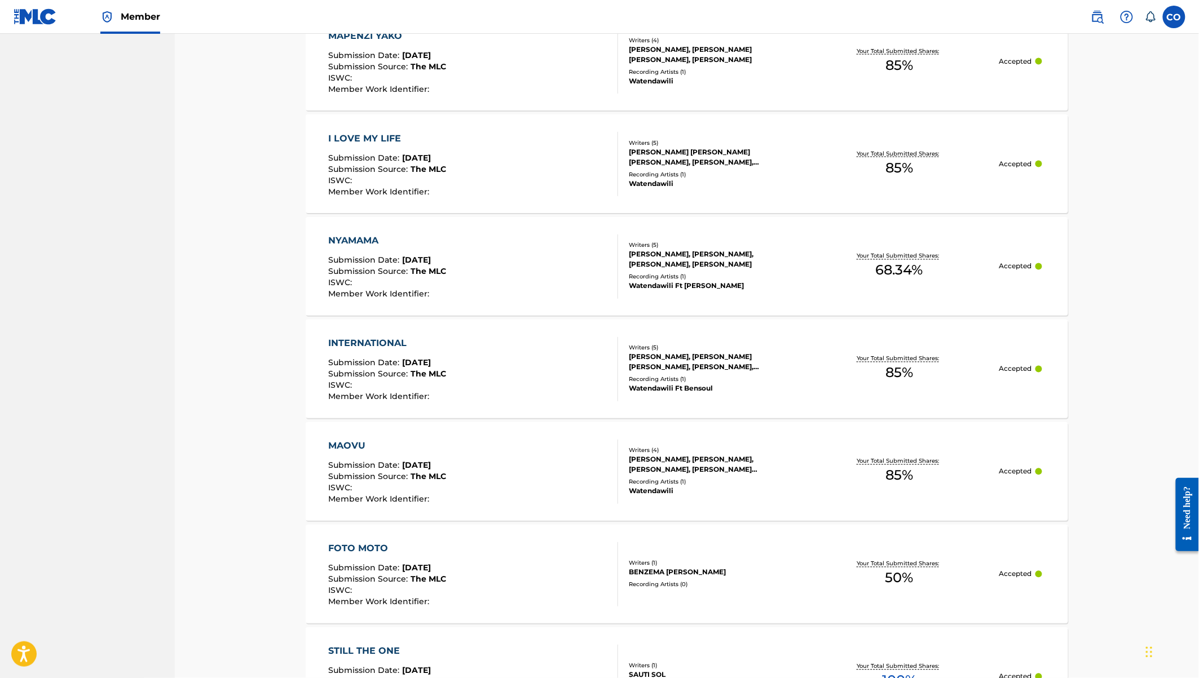
scroll to position [868, 0]
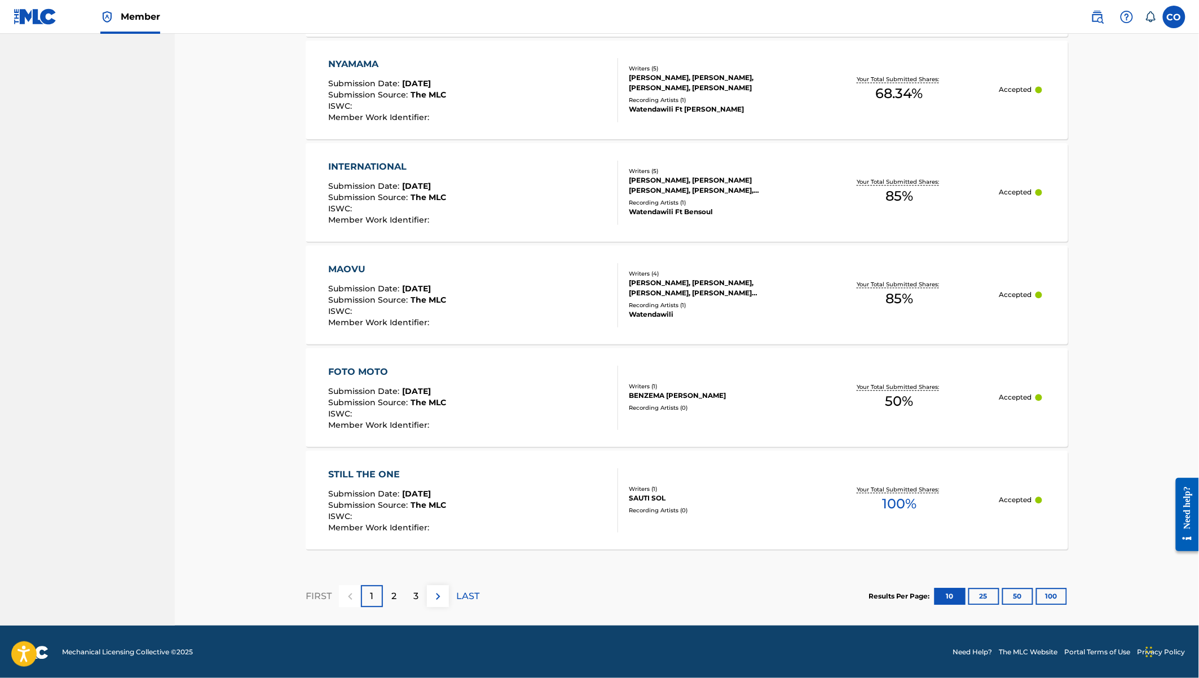
click at [1052, 599] on button "100" at bounding box center [1051, 597] width 31 height 17
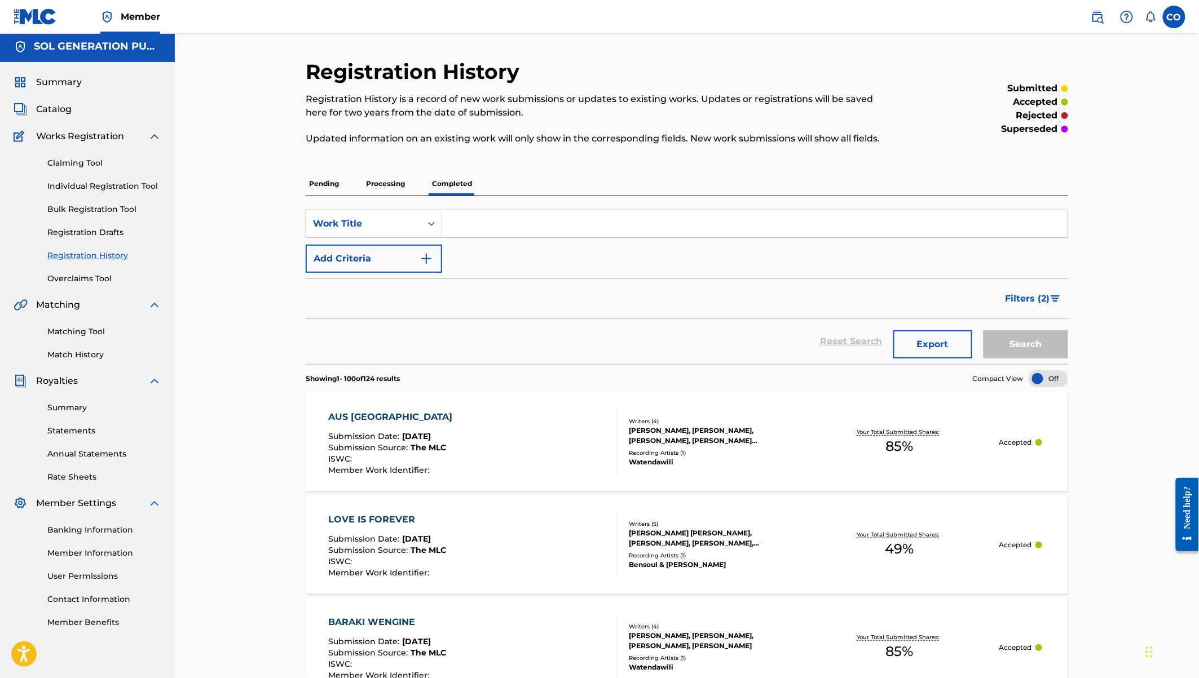
scroll to position [0, 0]
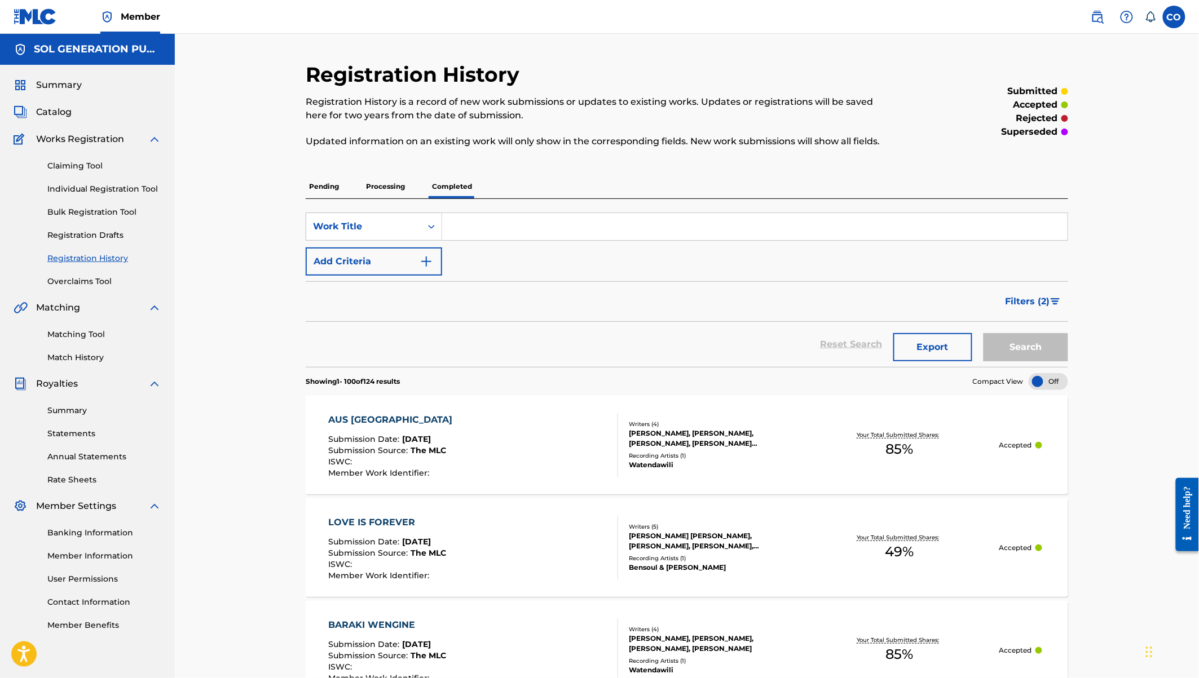
click at [57, 111] on span "Catalog" at bounding box center [54, 112] width 36 height 14
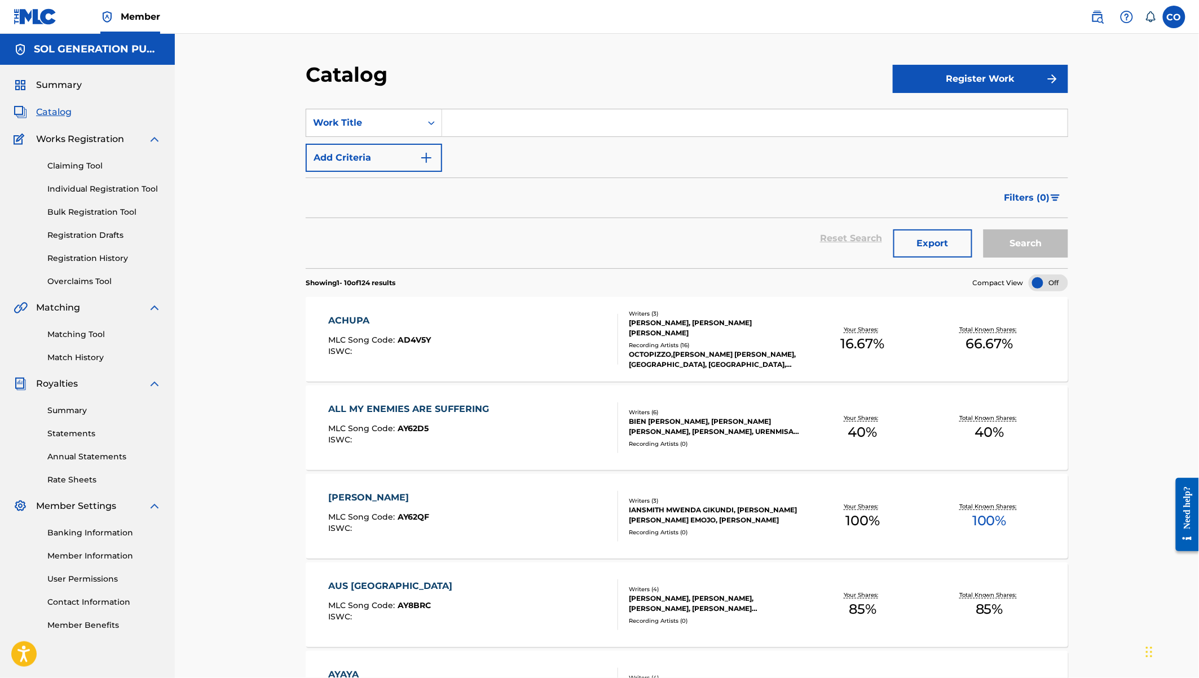
click at [691, 334] on div "[PERSON_NAME], [PERSON_NAME] [PERSON_NAME]" at bounding box center [714, 328] width 170 height 20
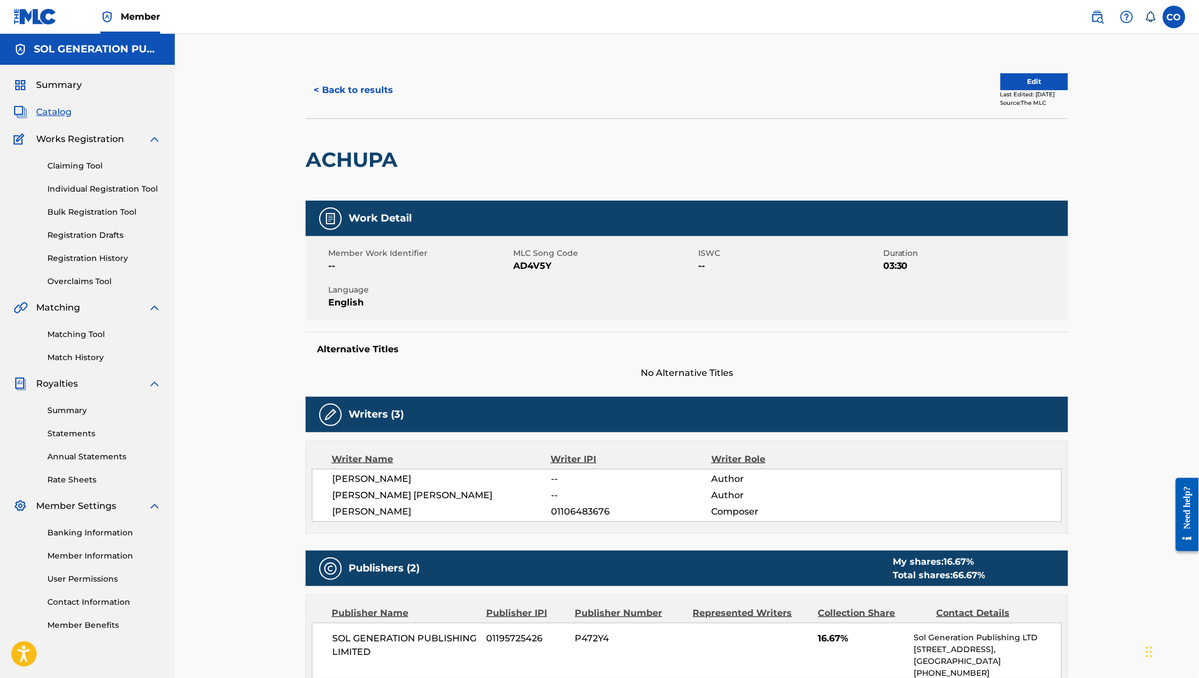
click at [336, 91] on button "< Back to results" at bounding box center [353, 90] width 95 height 28
